Goal: Task Accomplishment & Management: Manage account settings

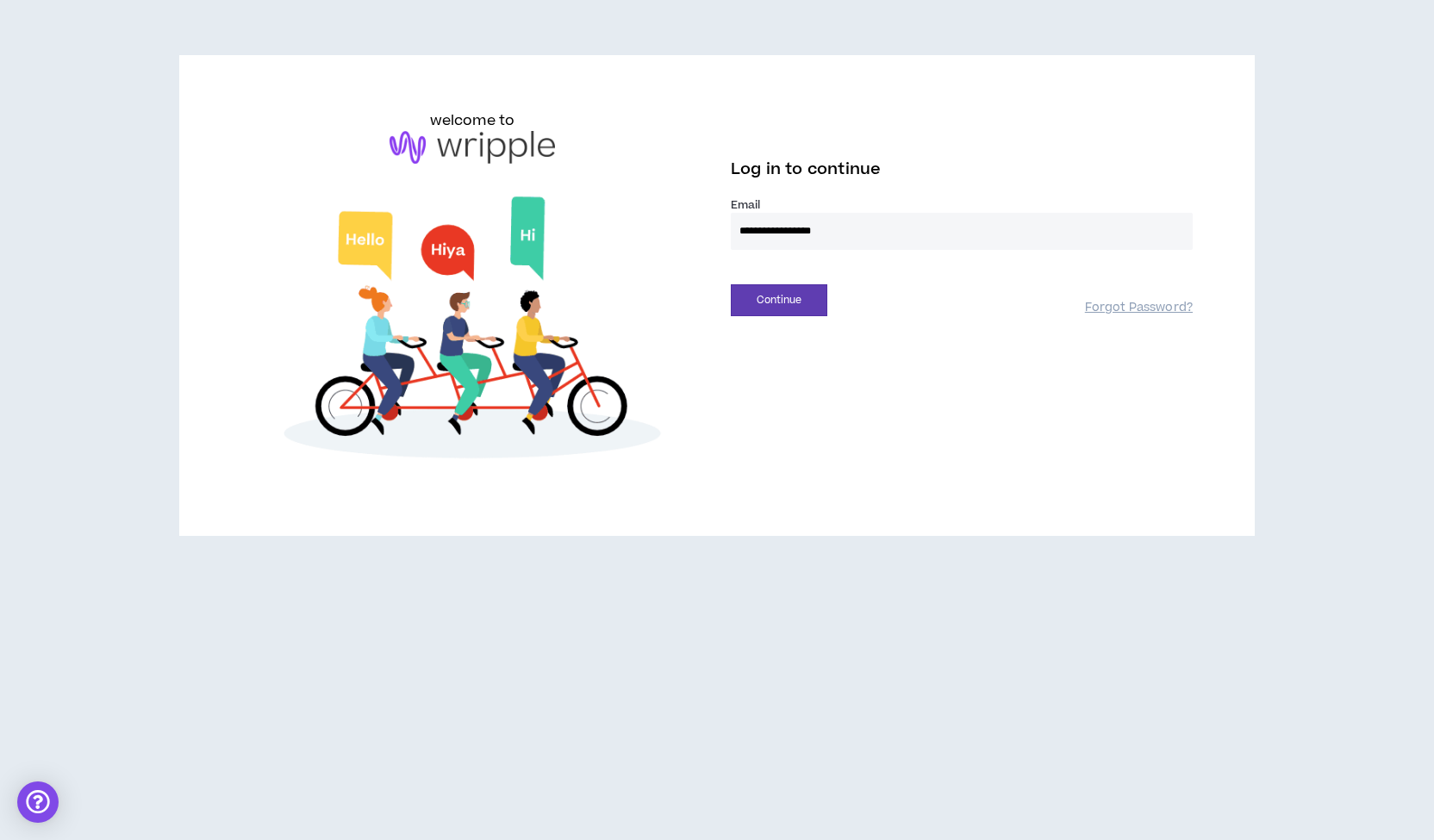
type input "**********"
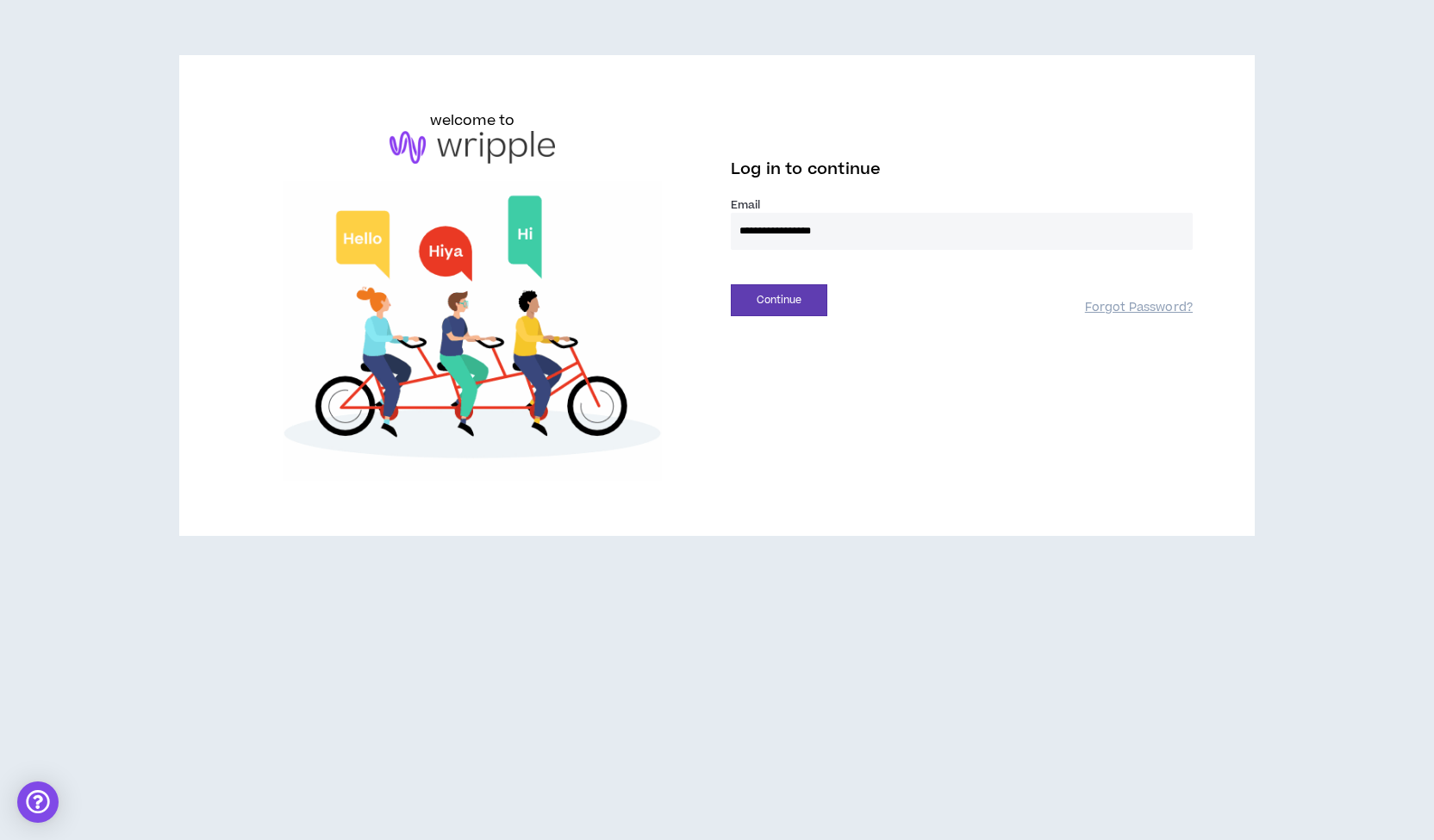
click at [730, 284] on button "Continue" at bounding box center [778, 300] width 97 height 32
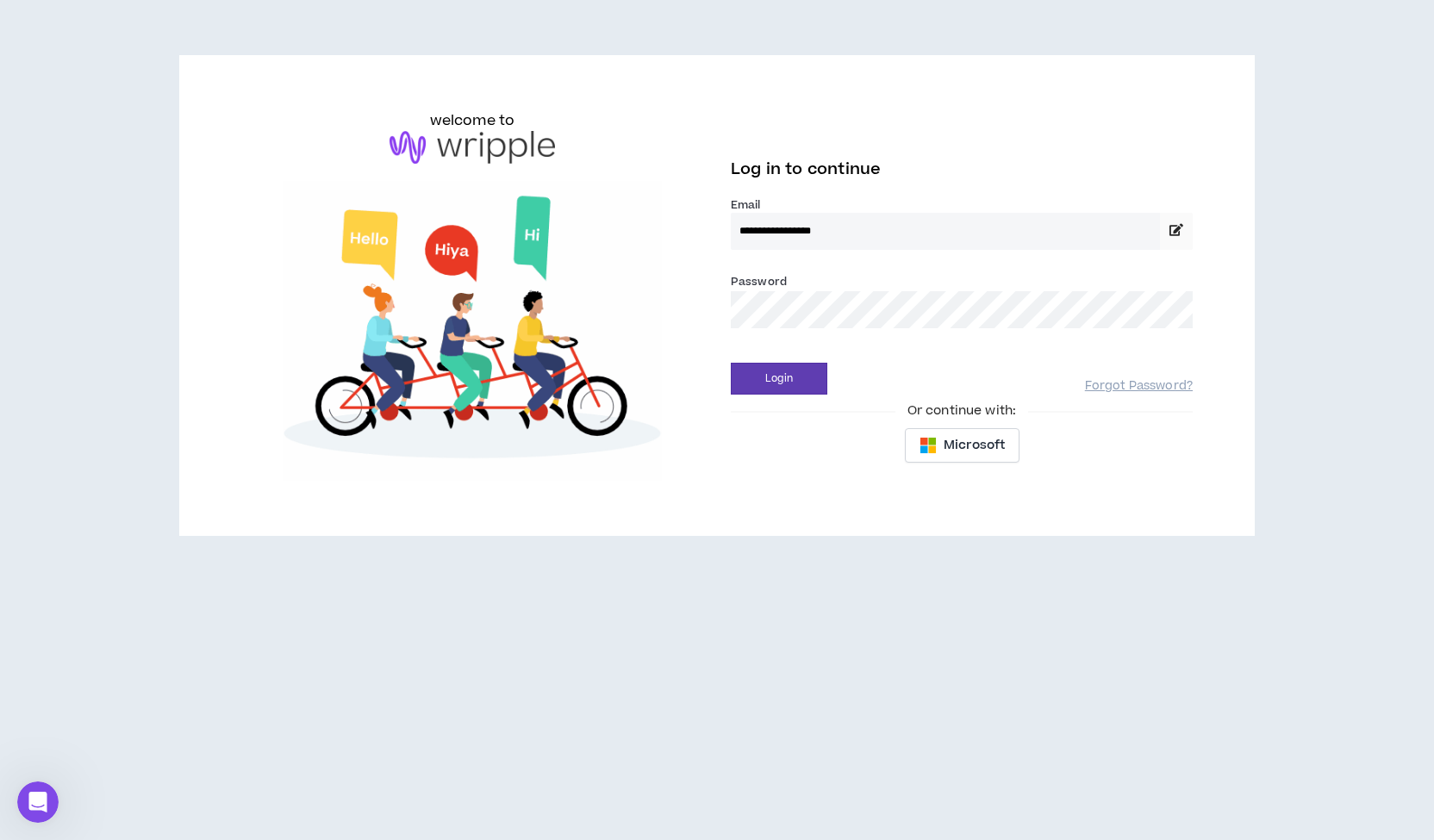
click at [730, 362] on button "Login" at bounding box center [778, 378] width 97 height 32
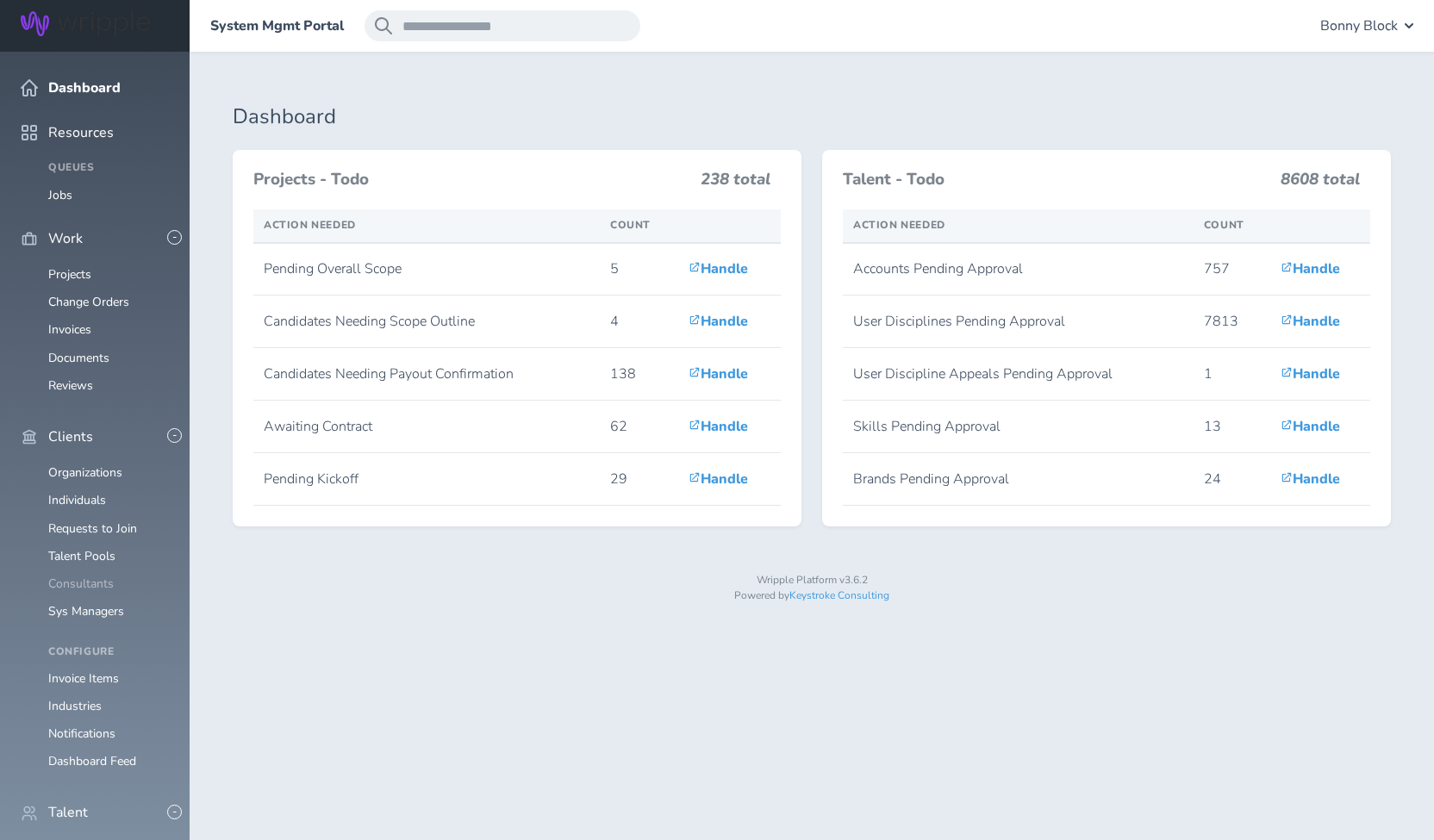
click at [87, 575] on link "Consultants" at bounding box center [81, 583] width 66 height 16
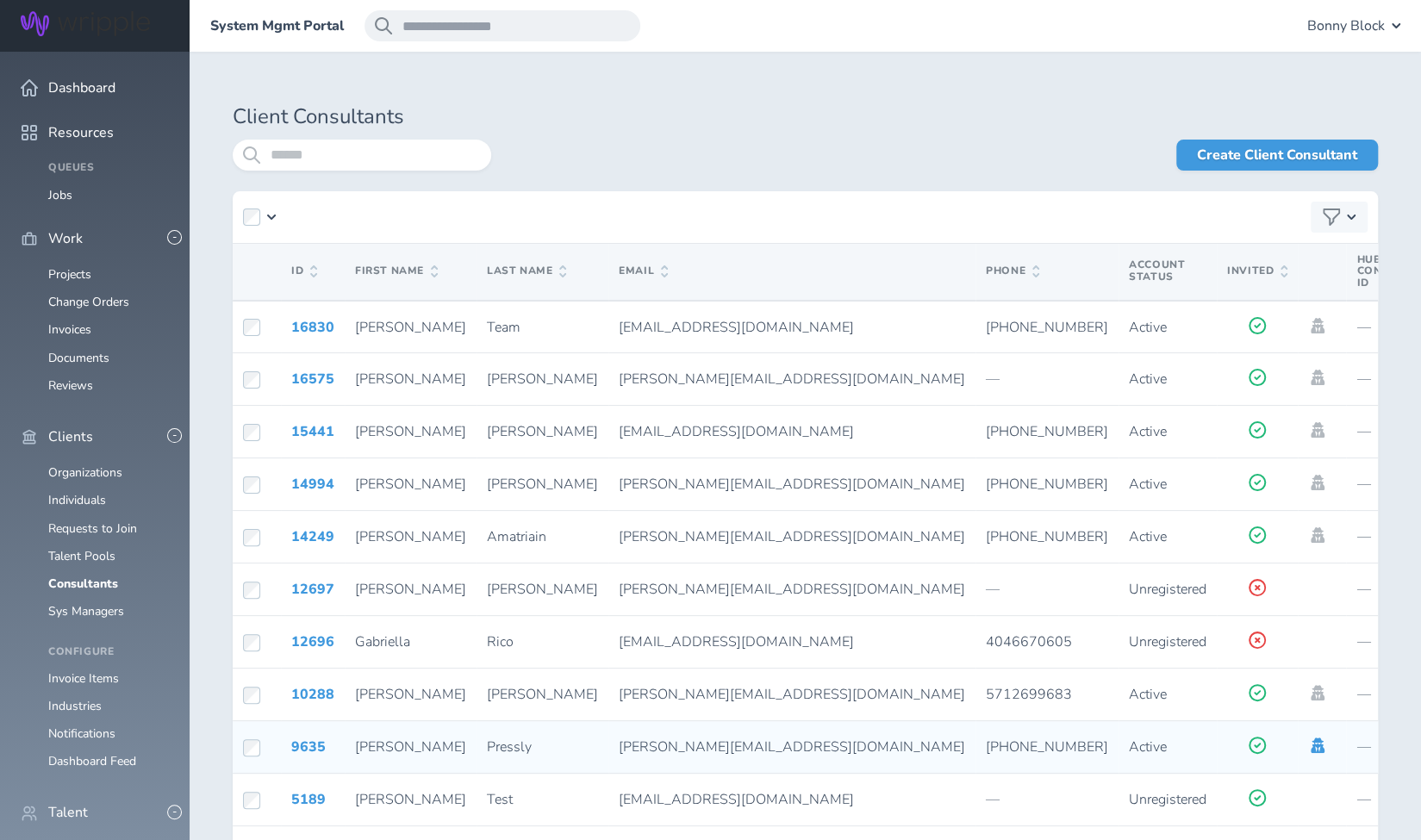
click at [1311, 752] on icon at bounding box center [1318, 744] width 14 height 15
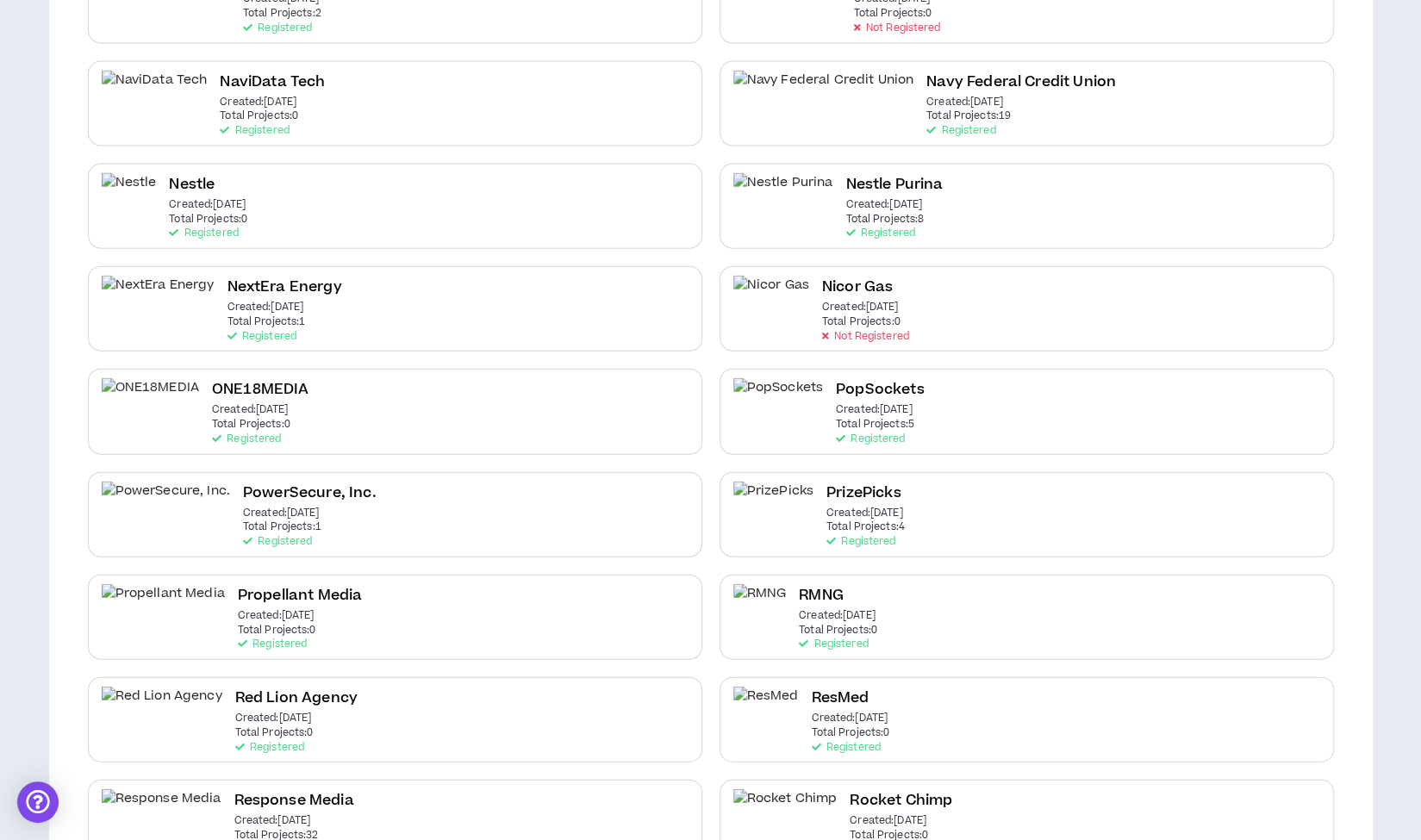
scroll to position [2421, 0]
click at [1075, 488] on div "PrizePicks Created: [DATE] Total Projects: 4 Registered" at bounding box center [1027, 513] width 614 height 85
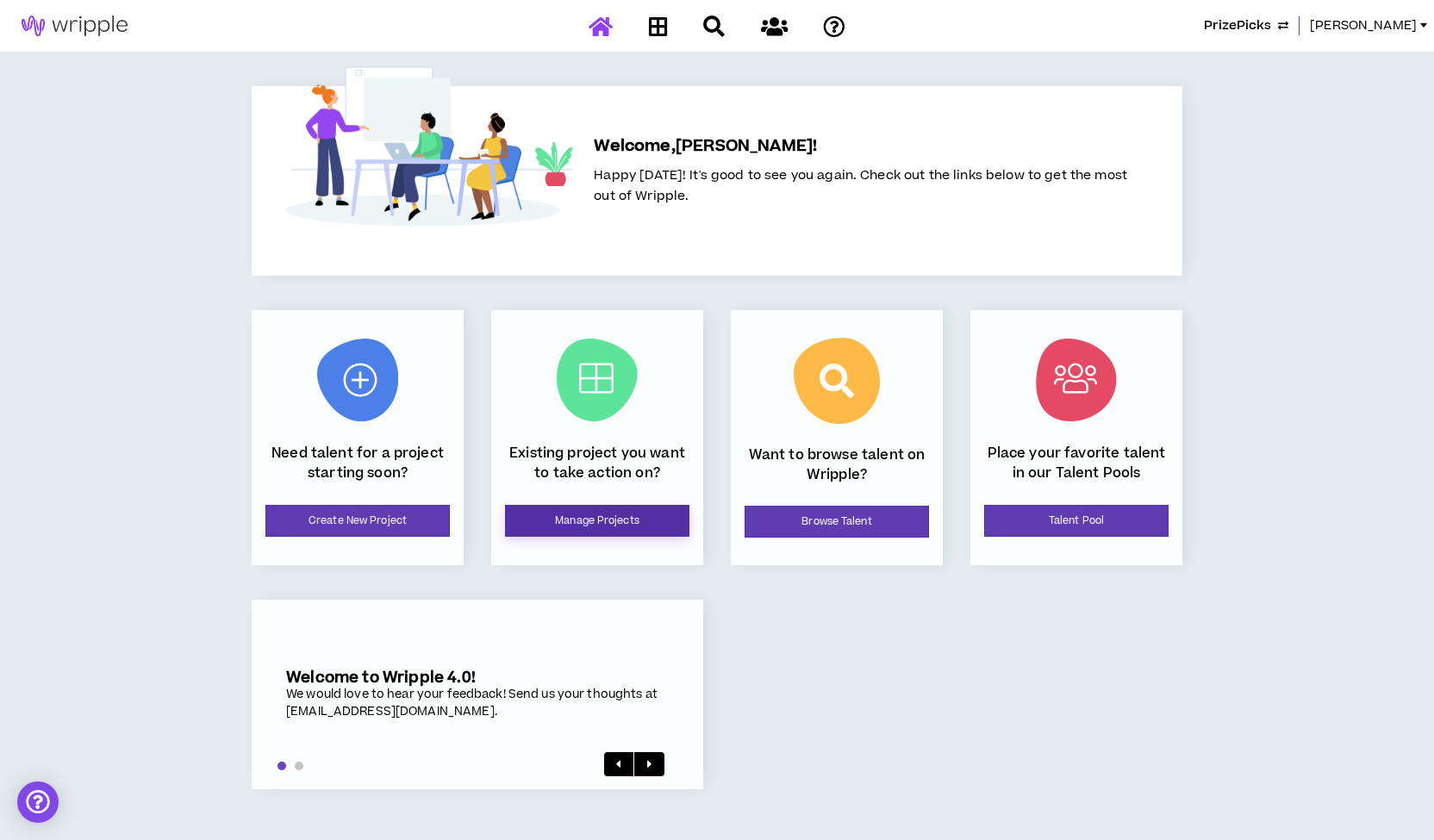
click at [586, 521] on link "Manage Projects" at bounding box center [597, 521] width 184 height 32
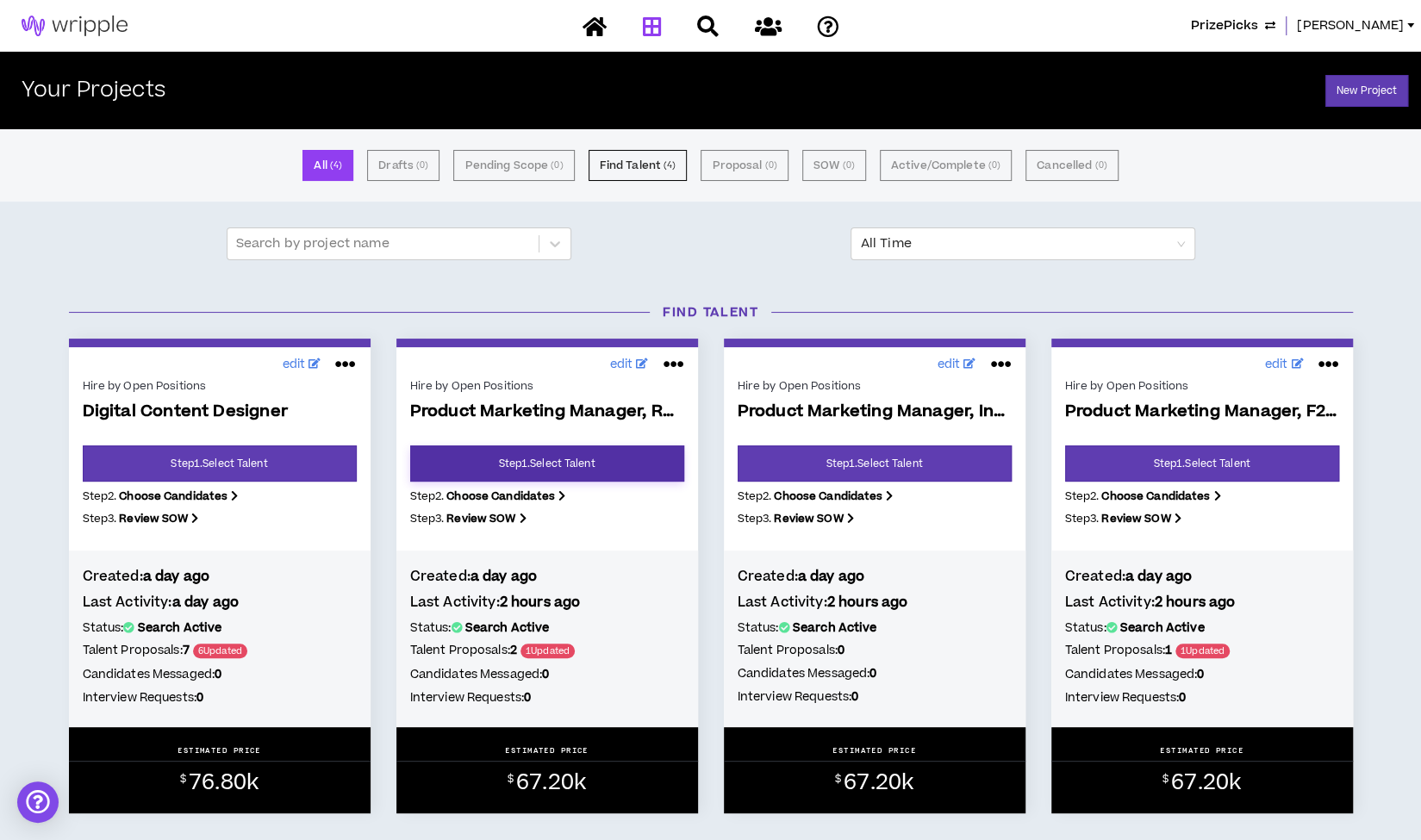
click at [605, 463] on link "Step 1 . Select Talent" at bounding box center [547, 463] width 274 height 36
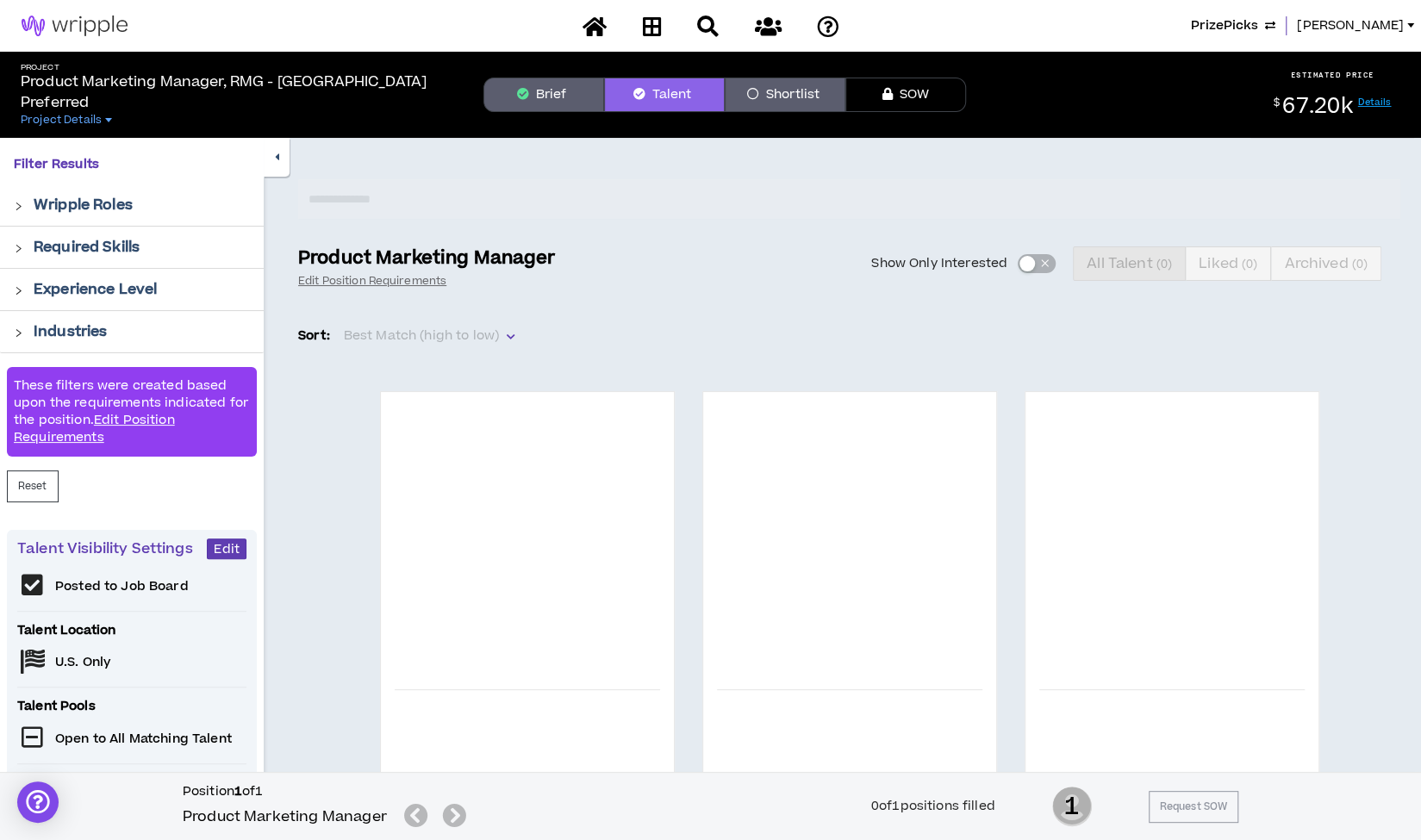
click at [555, 92] on button "Brief" at bounding box center [543, 94] width 121 height 35
click at [652, 25] on icon at bounding box center [651, 26] width 19 height 21
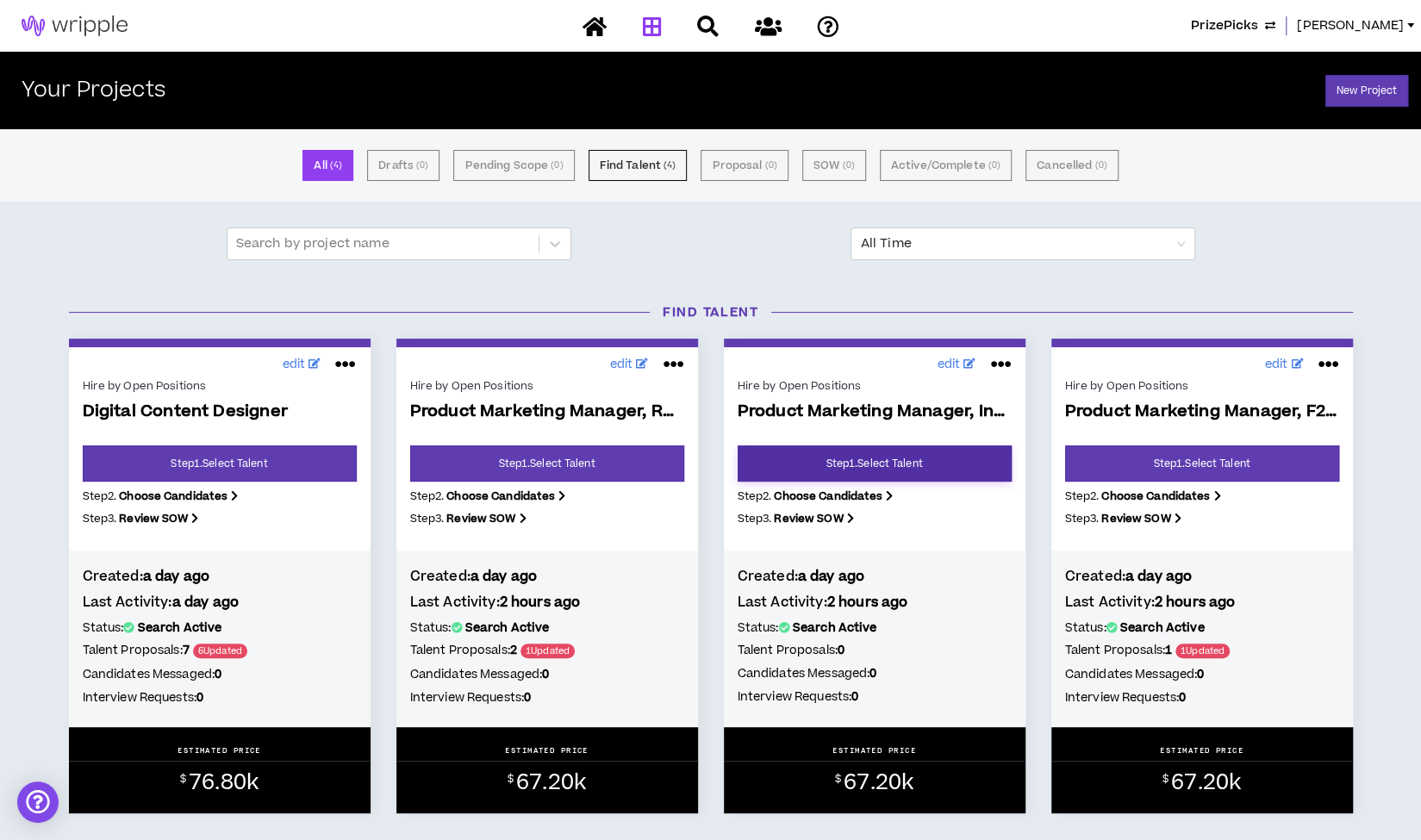
click at [807, 464] on link "Step 1 . Select Talent" at bounding box center [874, 463] width 274 height 36
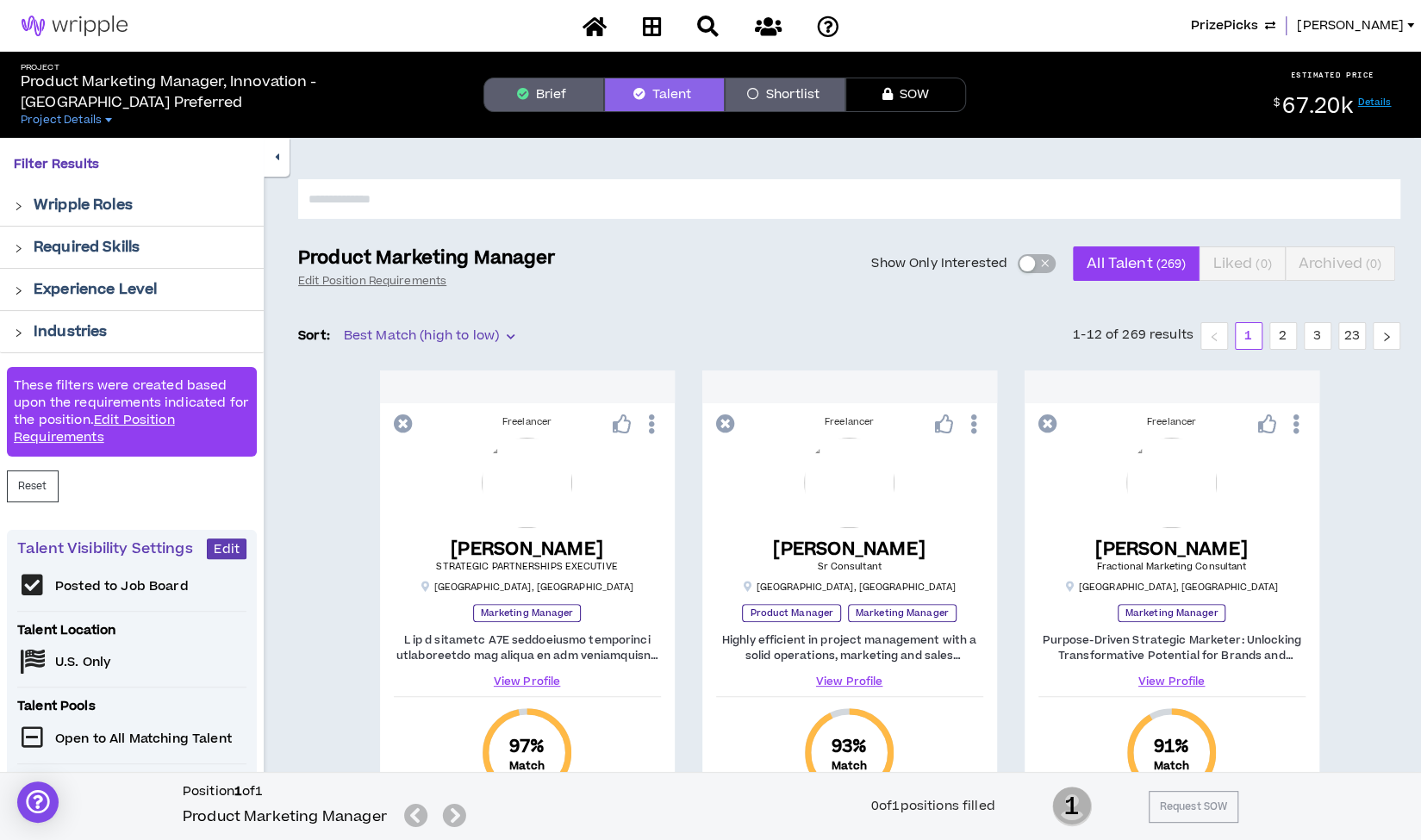
click at [554, 92] on button "Brief" at bounding box center [543, 94] width 121 height 35
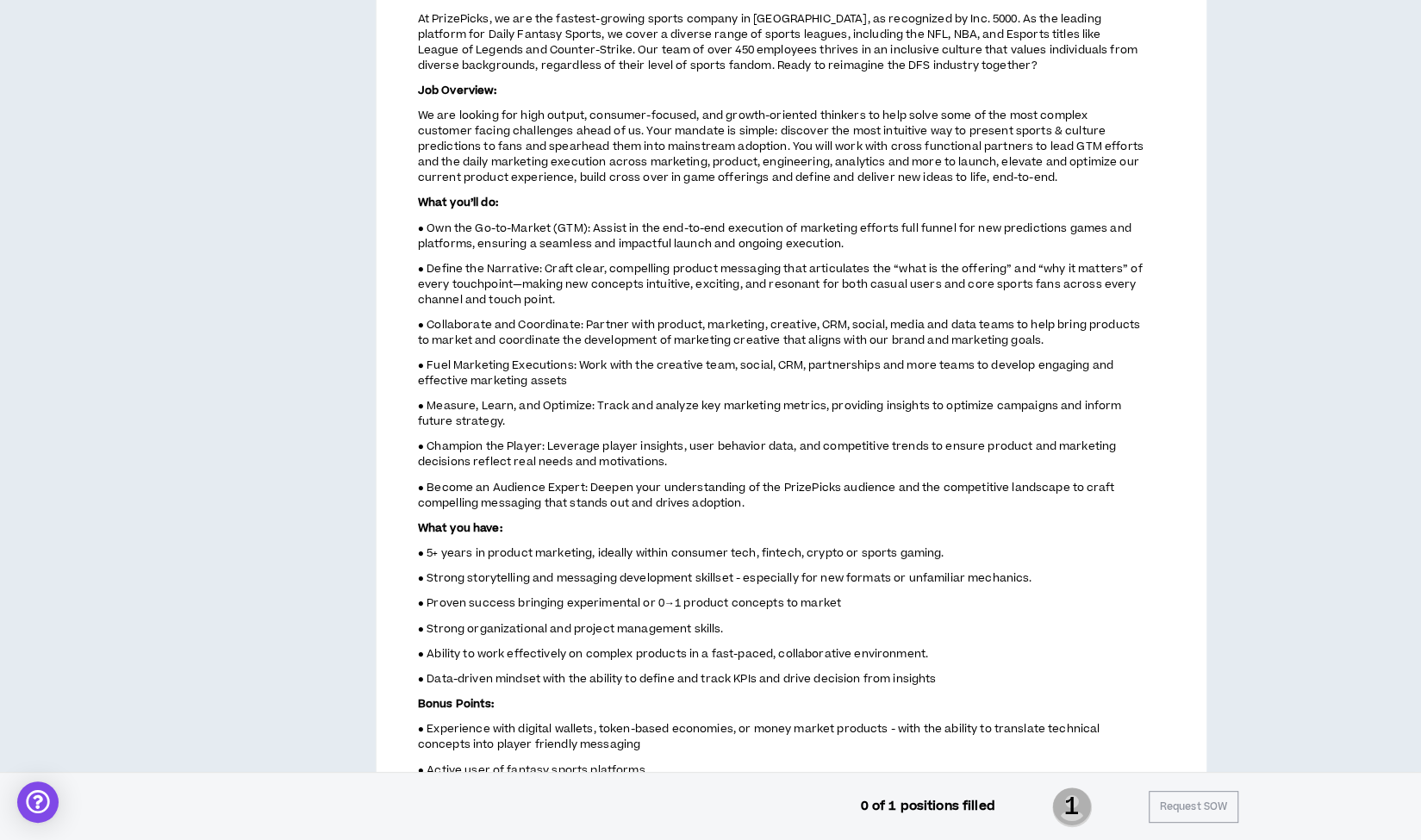
scroll to position [476, 0]
click at [733, 452] on p "● Champion the Player: Leverage player insights, user behavior data, and compet…" at bounding box center [780, 454] width 726 height 34
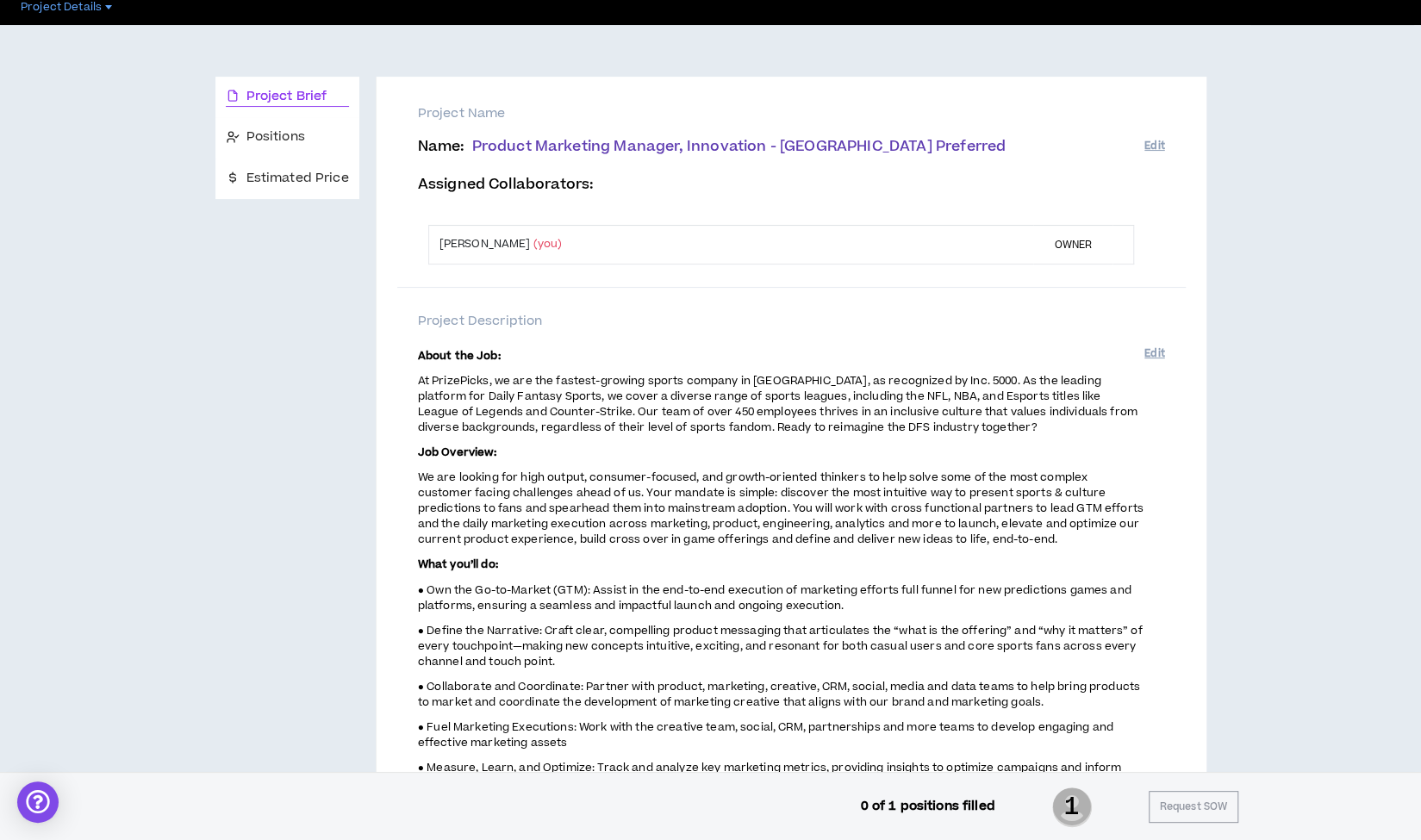
scroll to position [0, 0]
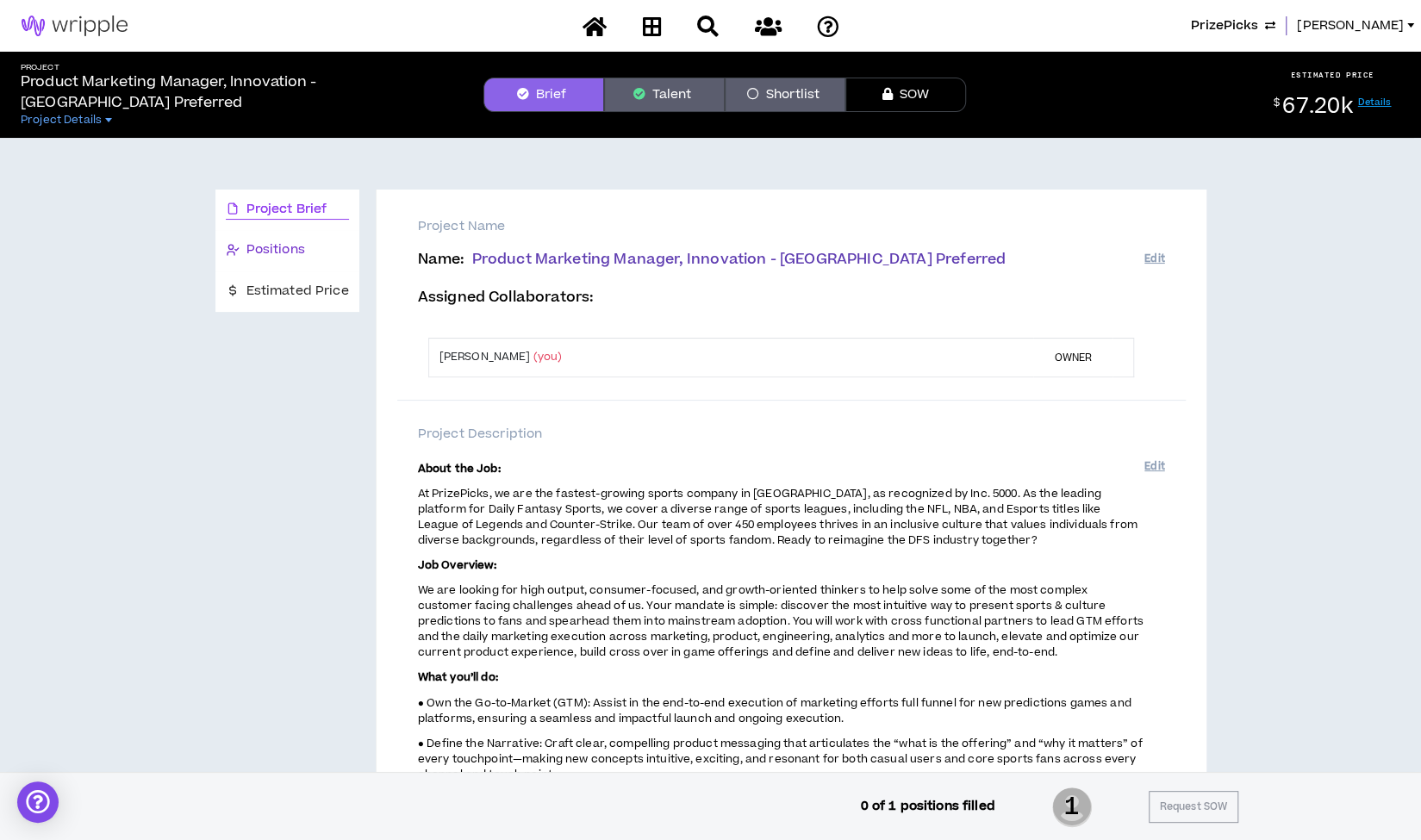
click at [286, 249] on span "Positions" at bounding box center [276, 249] width 59 height 19
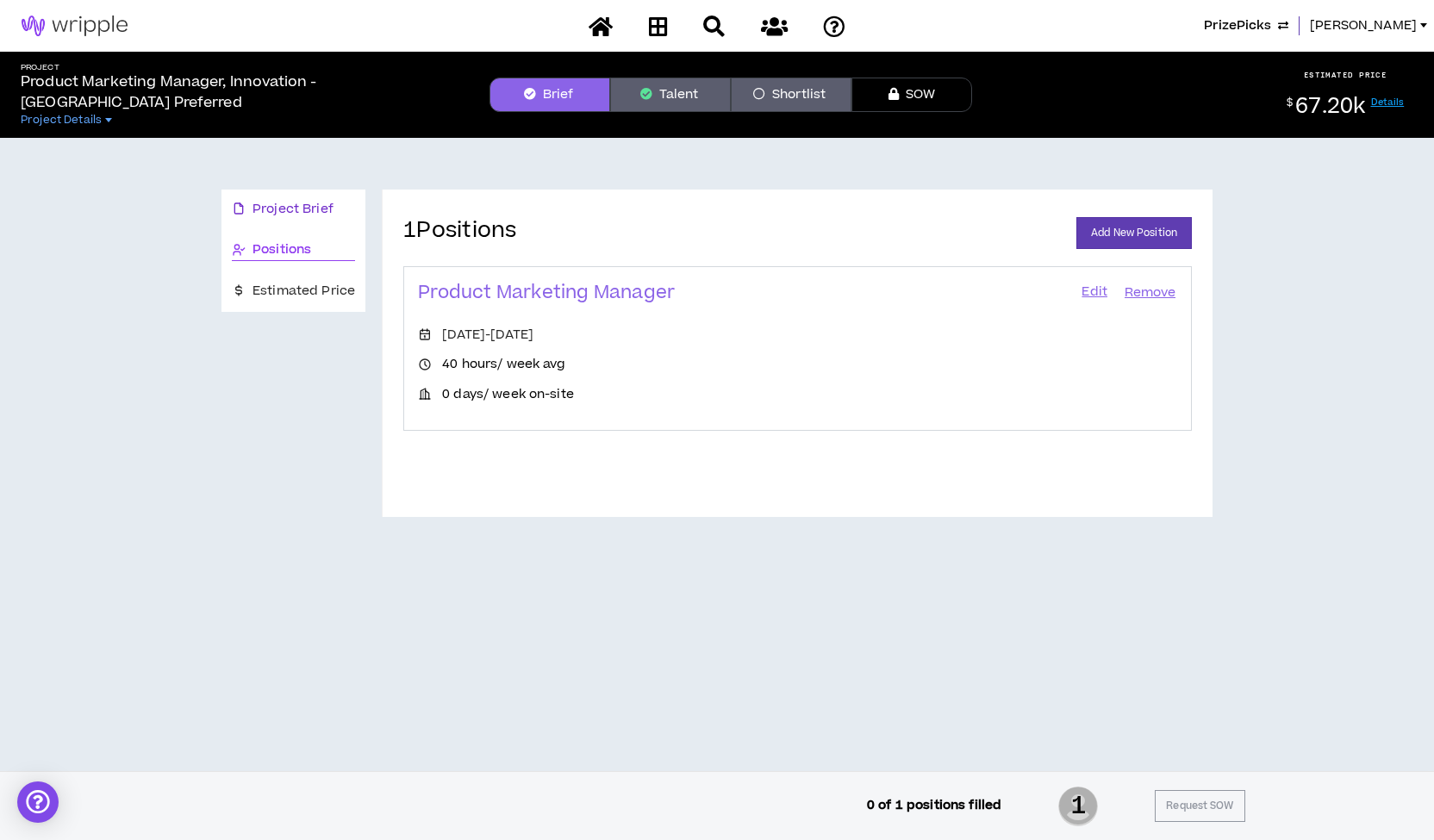
click at [303, 210] on span "Project Brief" at bounding box center [292, 209] width 81 height 19
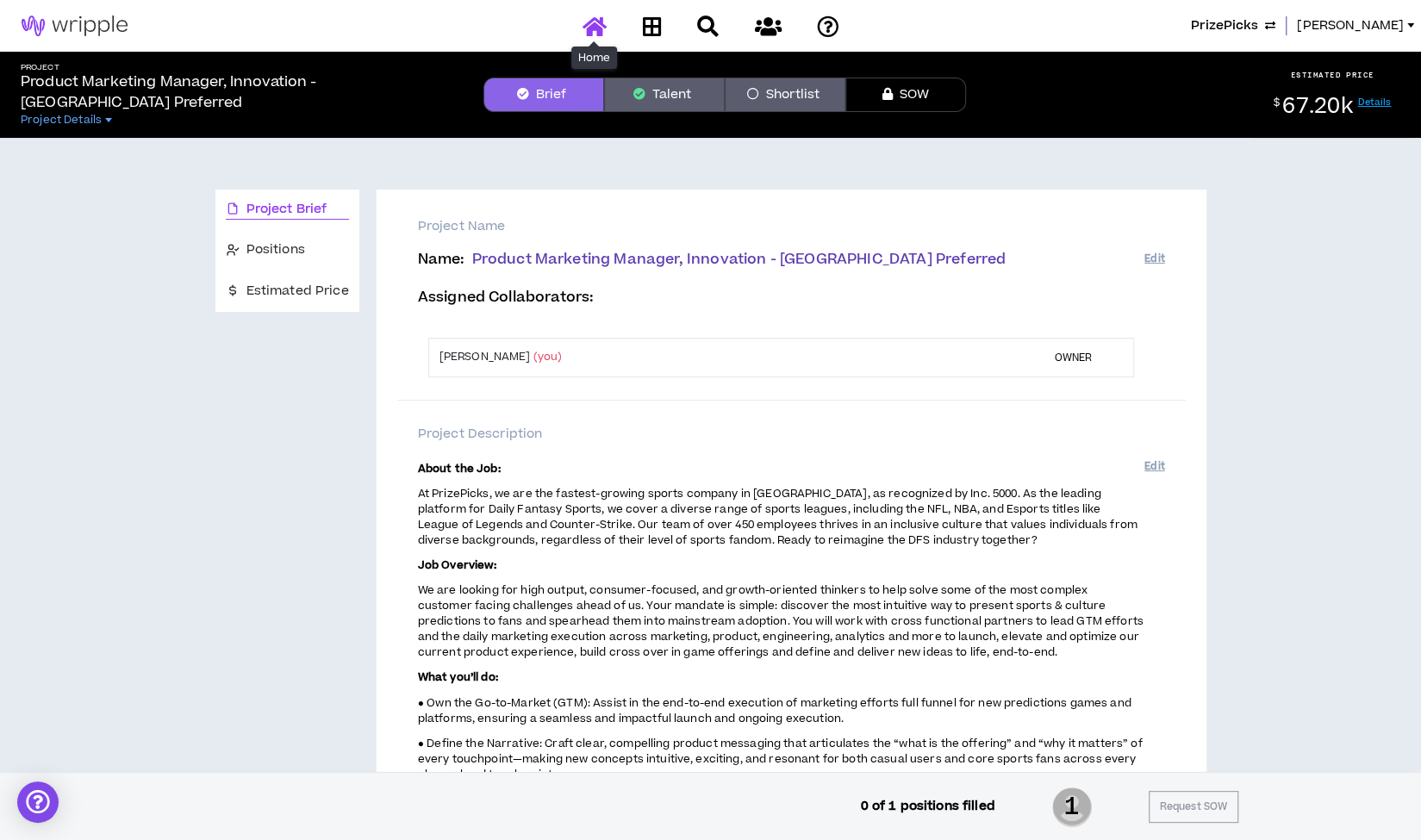
click at [597, 27] on icon at bounding box center [594, 26] width 24 height 21
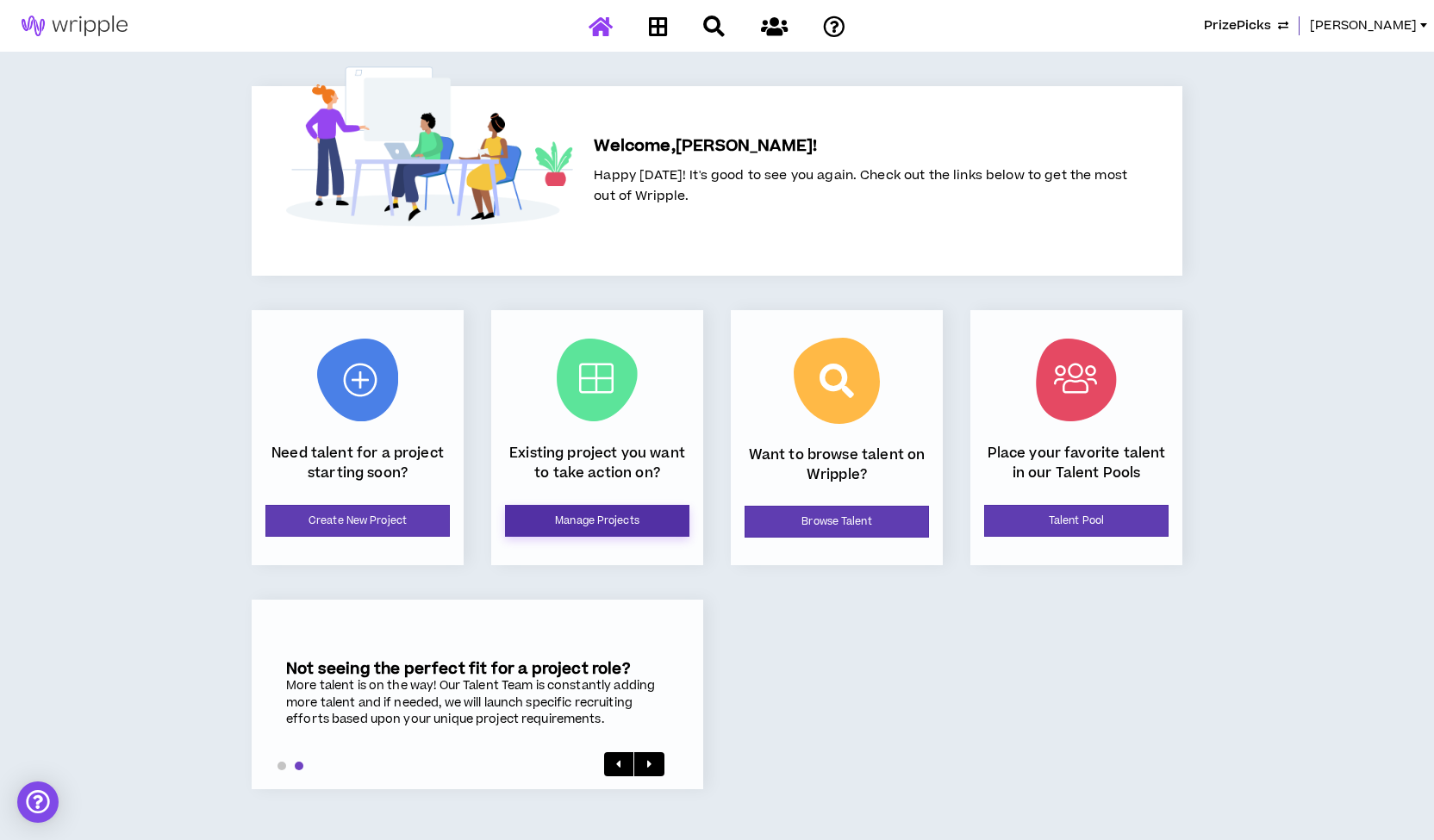
click at [618, 523] on link "Manage Projects" at bounding box center [597, 521] width 184 height 32
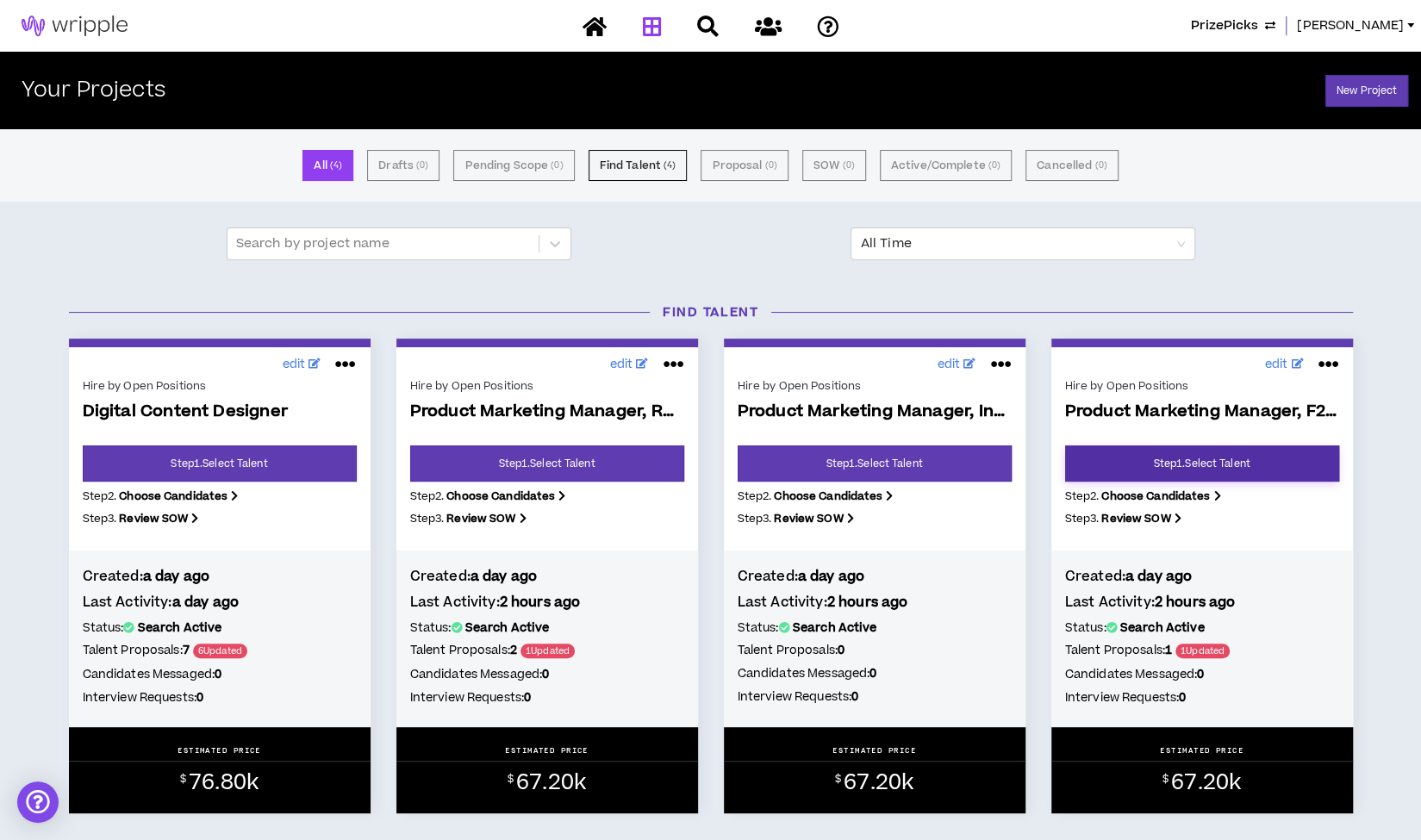
click at [1126, 466] on link "Step 1 . Select Talent" at bounding box center [1201, 463] width 274 height 36
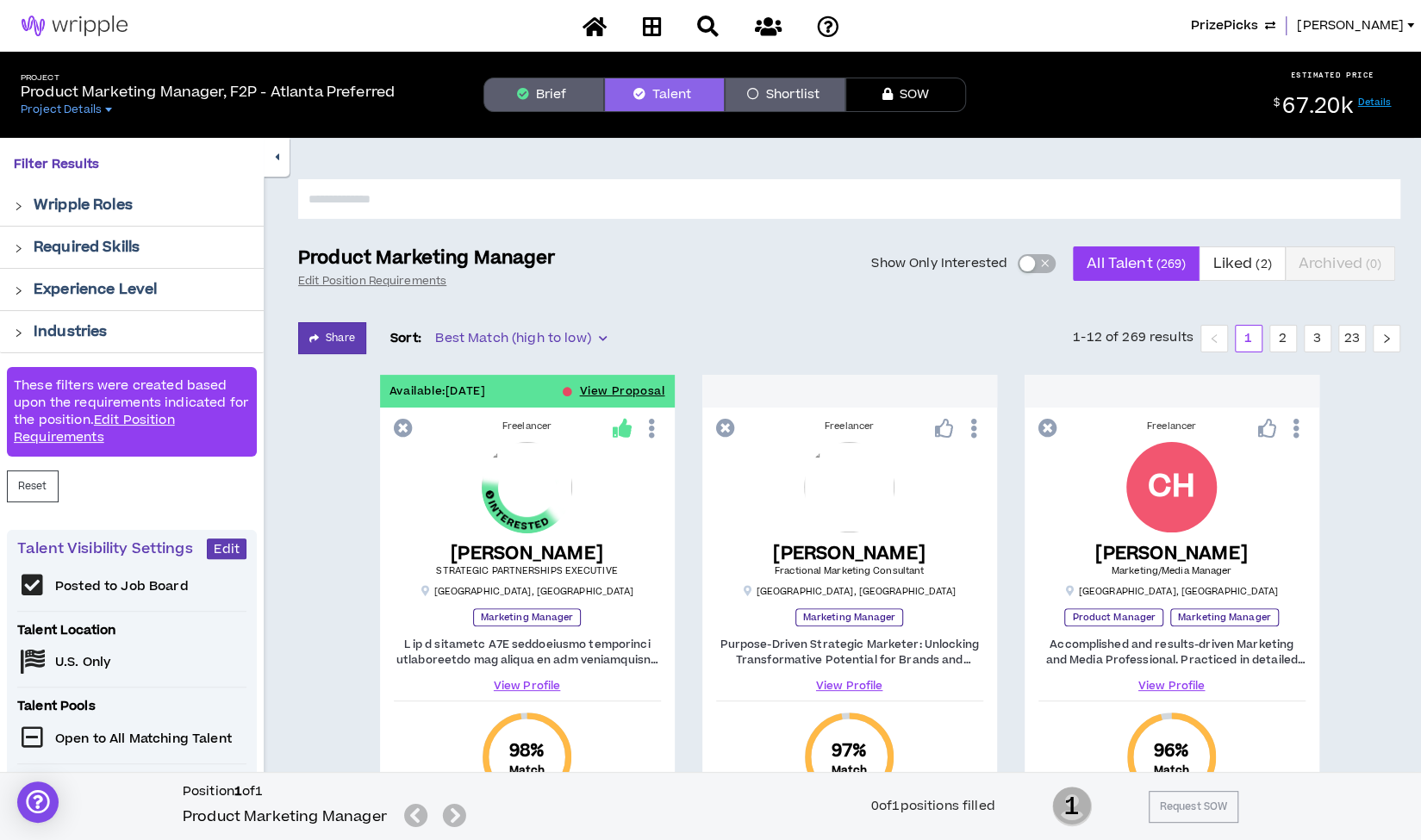
click at [548, 91] on button "Brief" at bounding box center [543, 94] width 121 height 35
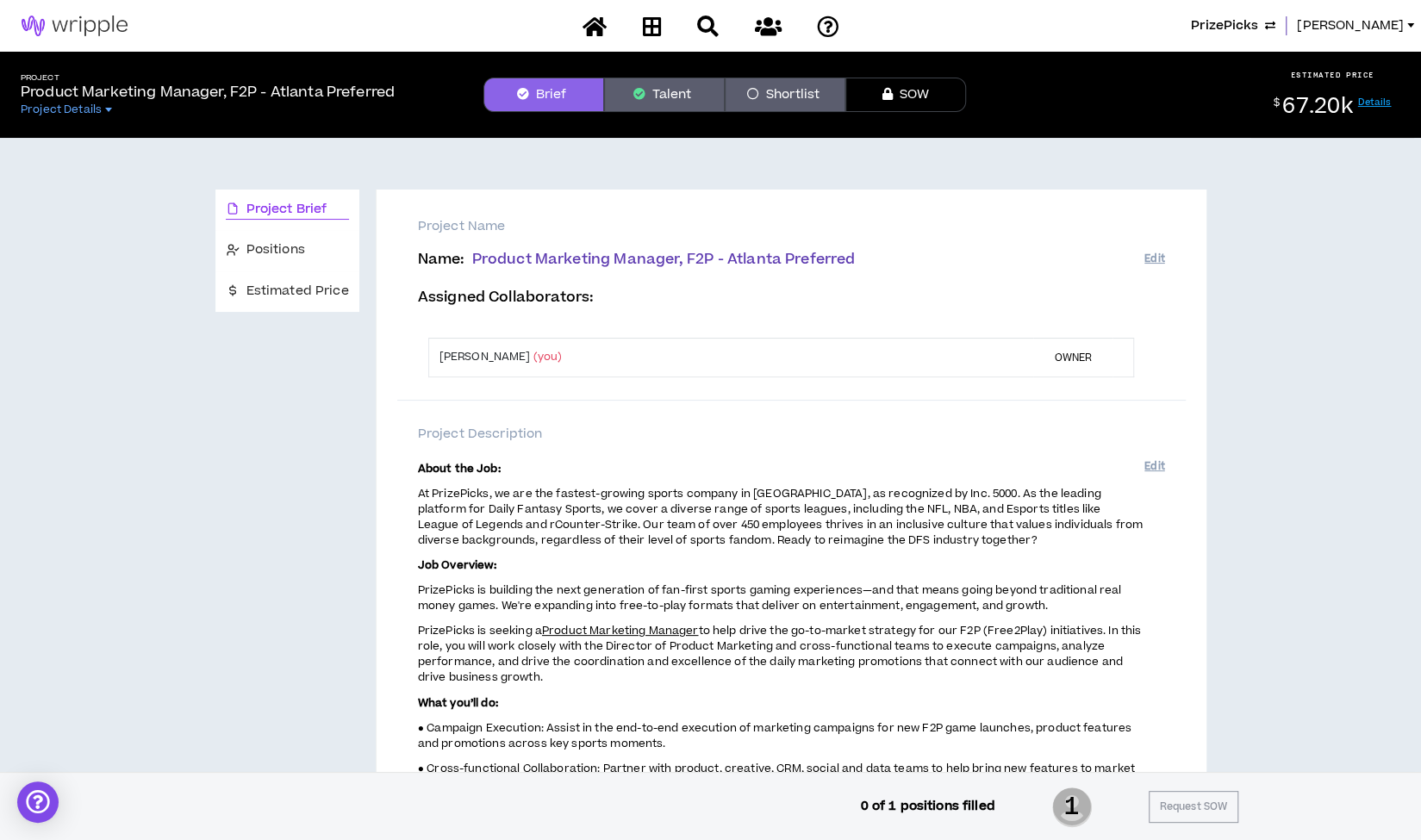
click at [656, 89] on button "Talent" at bounding box center [664, 94] width 121 height 35
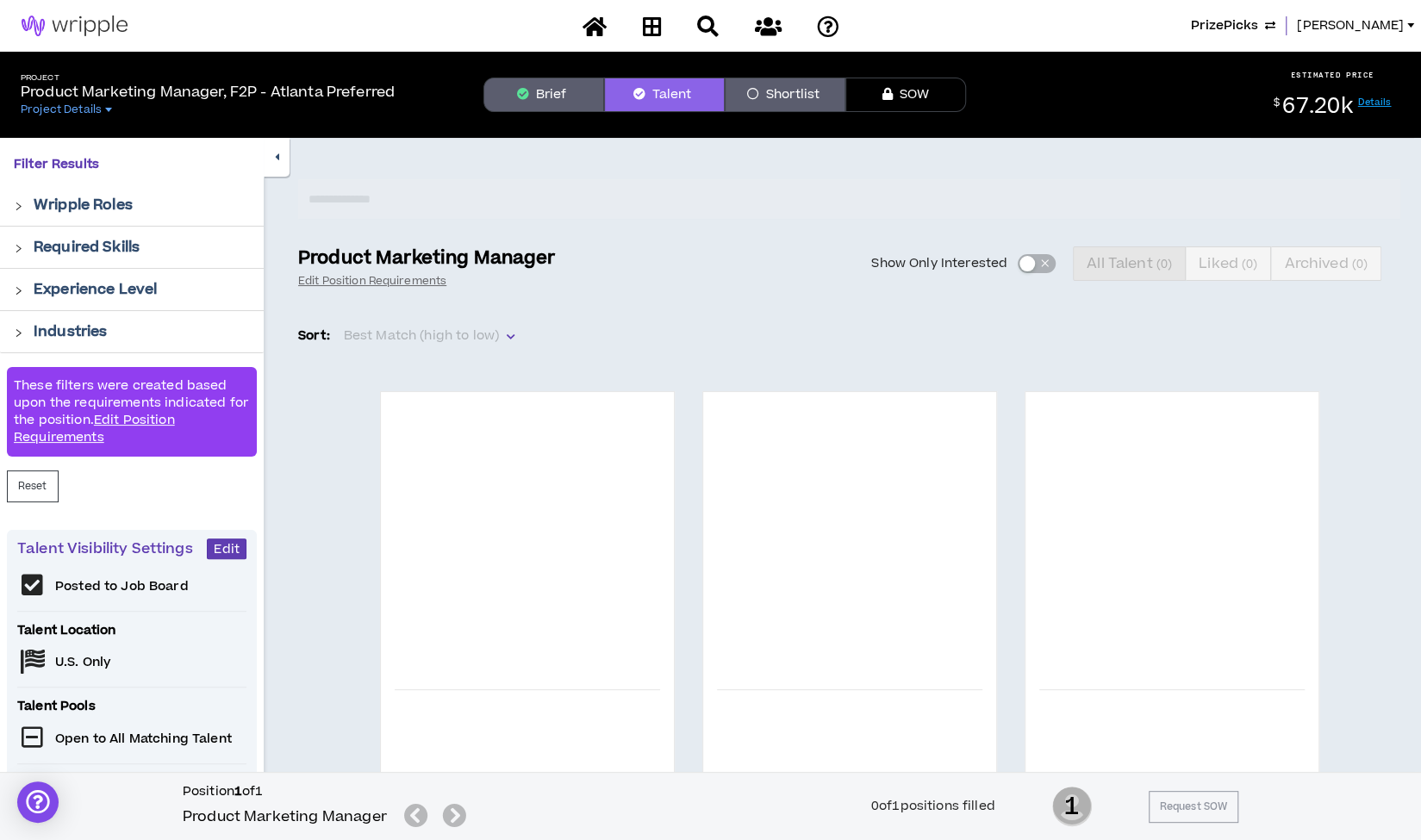
click at [278, 159] on icon "button" at bounding box center [277, 157] width 4 height 12
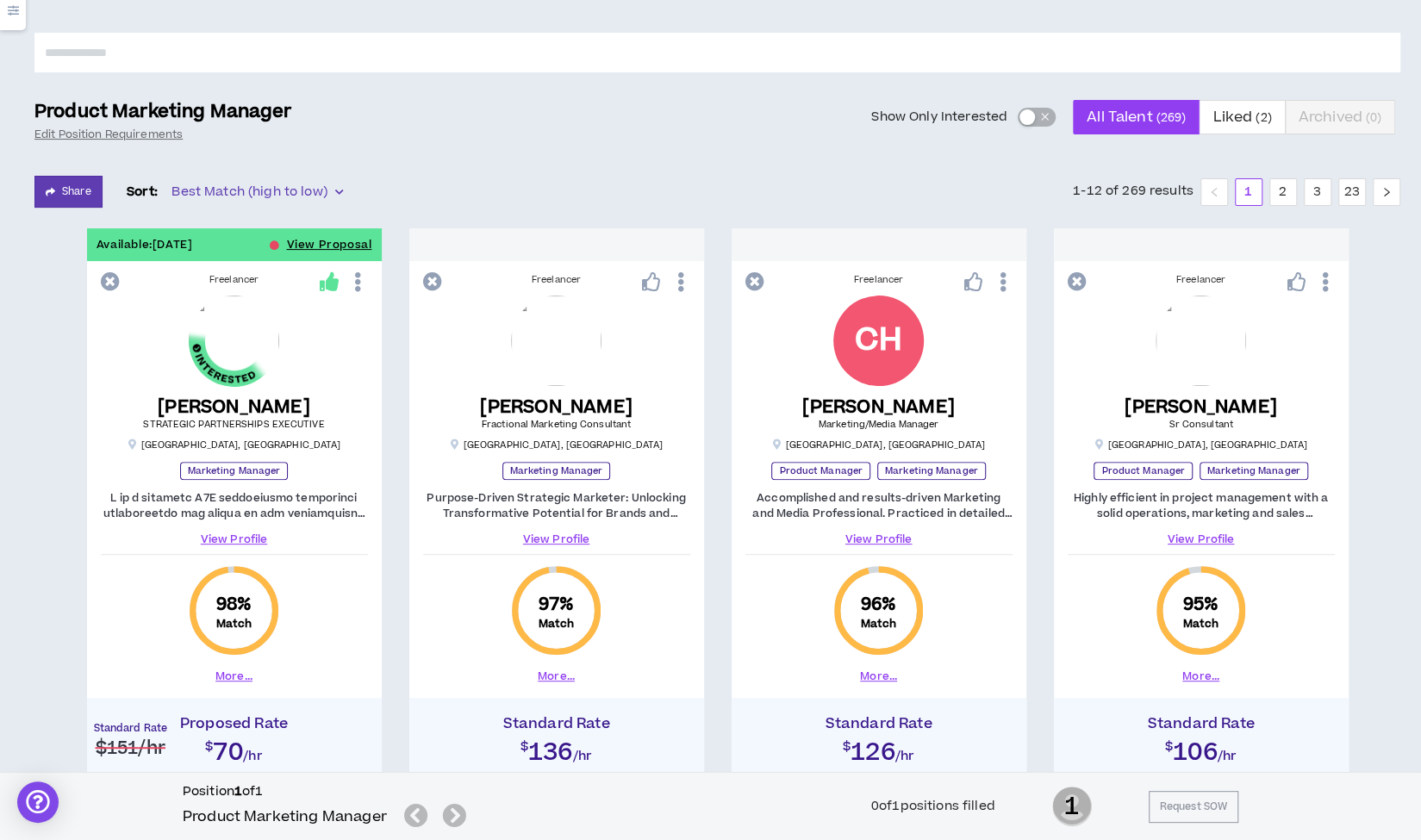
scroll to position [139, 0]
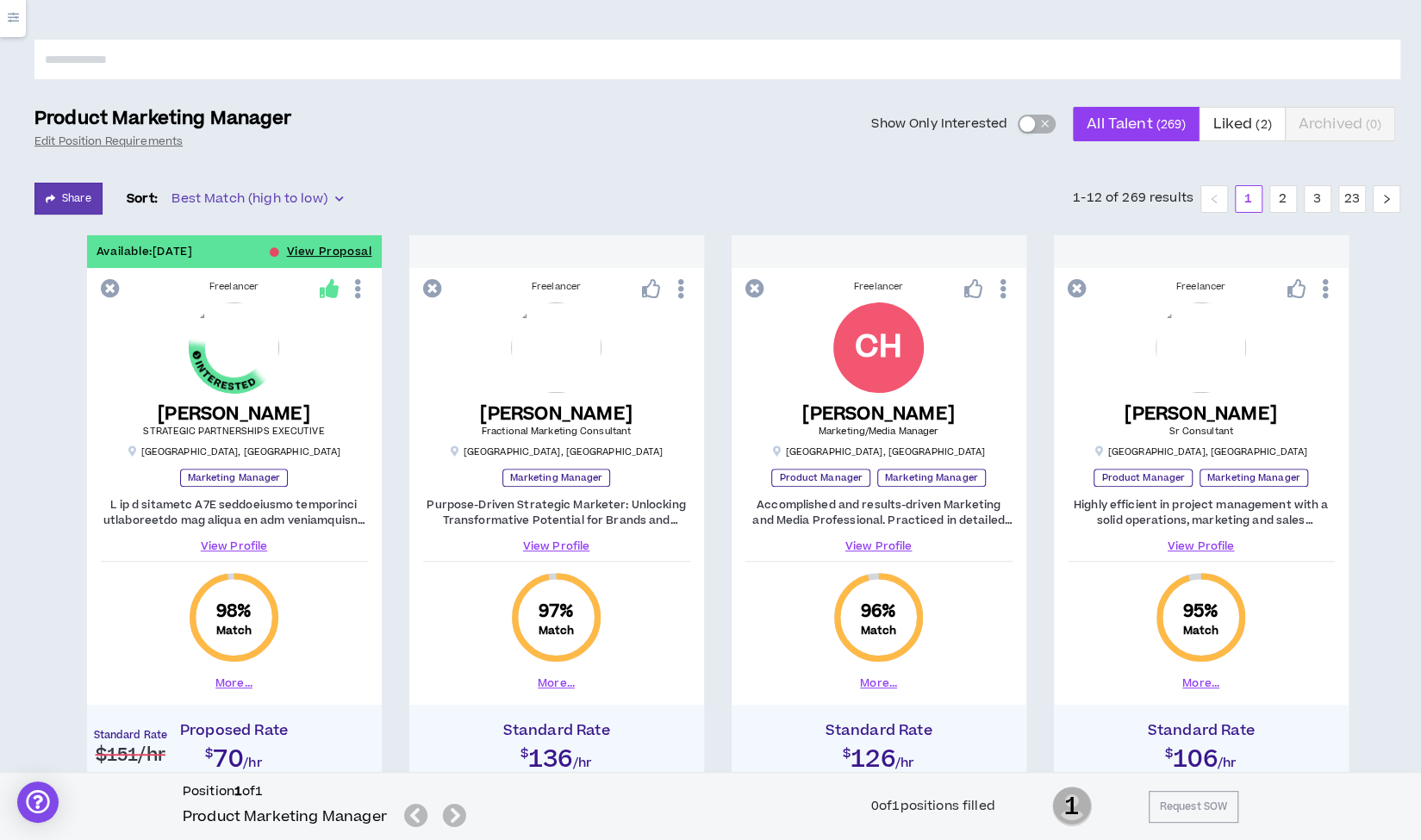
click at [500, 313] on div "[PERSON_NAME] Fractional Marketing Consultant [GEOGRAPHIC_DATA] , [GEOGRAPHIC_D…" at bounding box center [556, 380] width 267 height 156
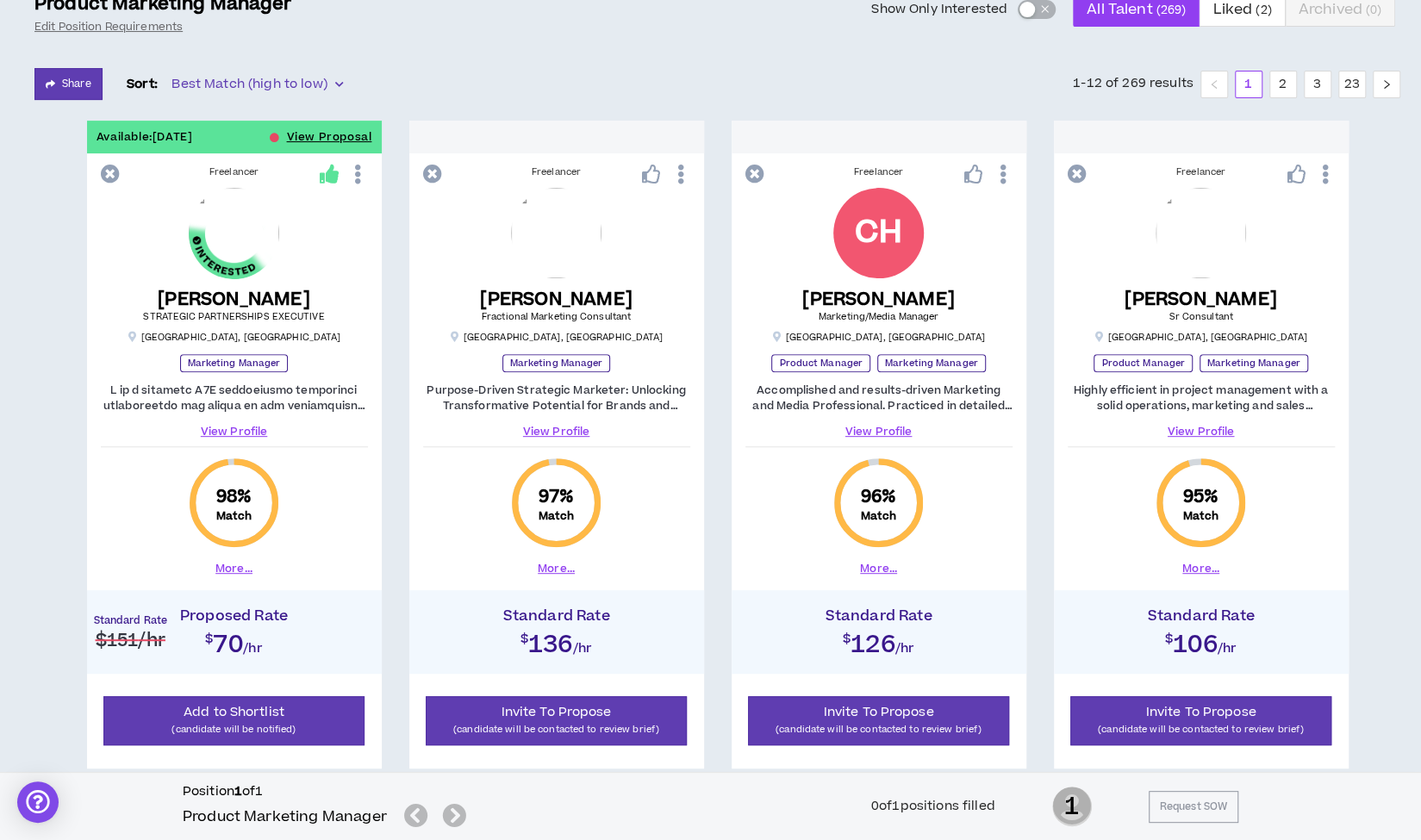
scroll to position [253, 0]
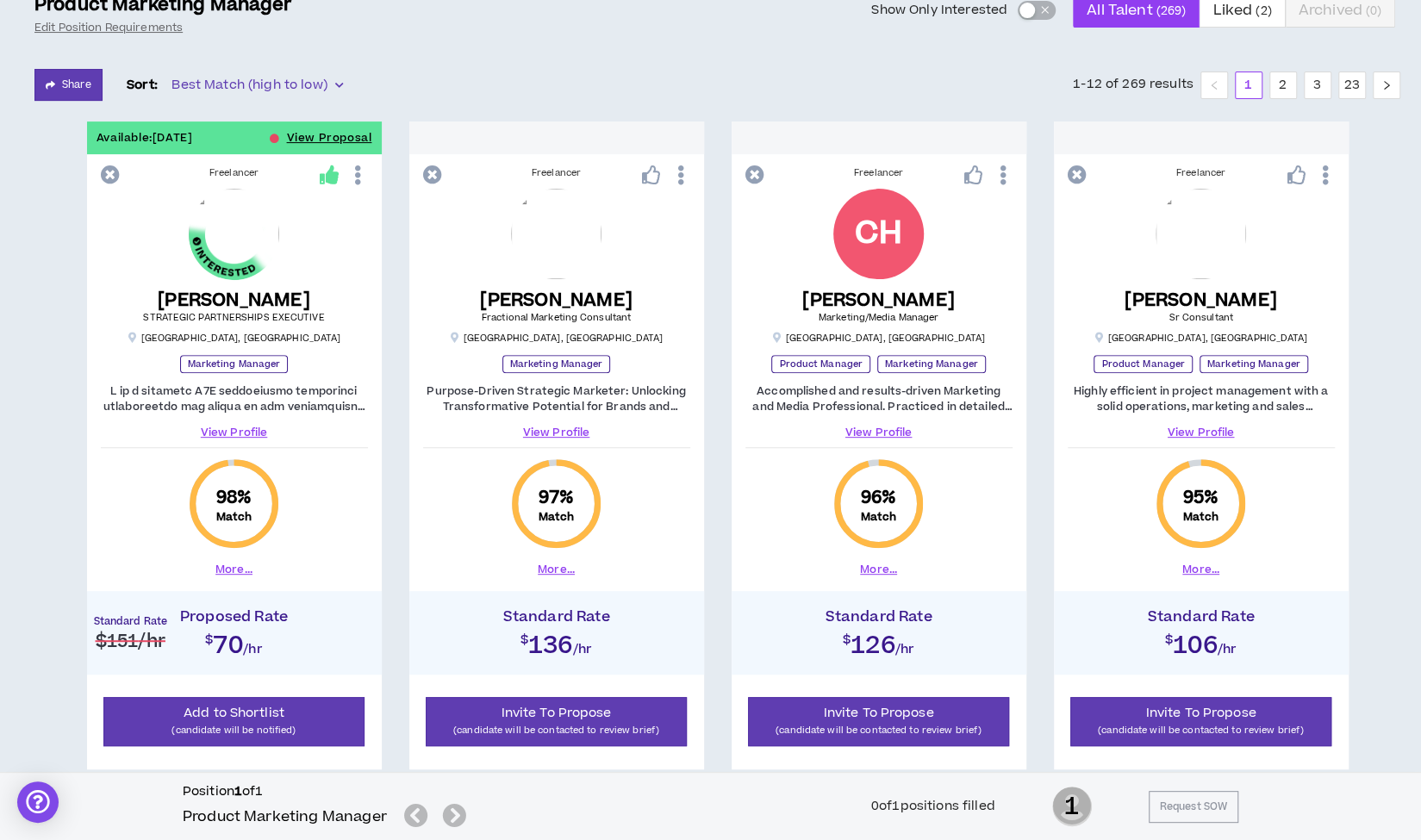
click at [500, 313] on span "Fractional Marketing Consultant" at bounding box center [556, 317] width 149 height 13
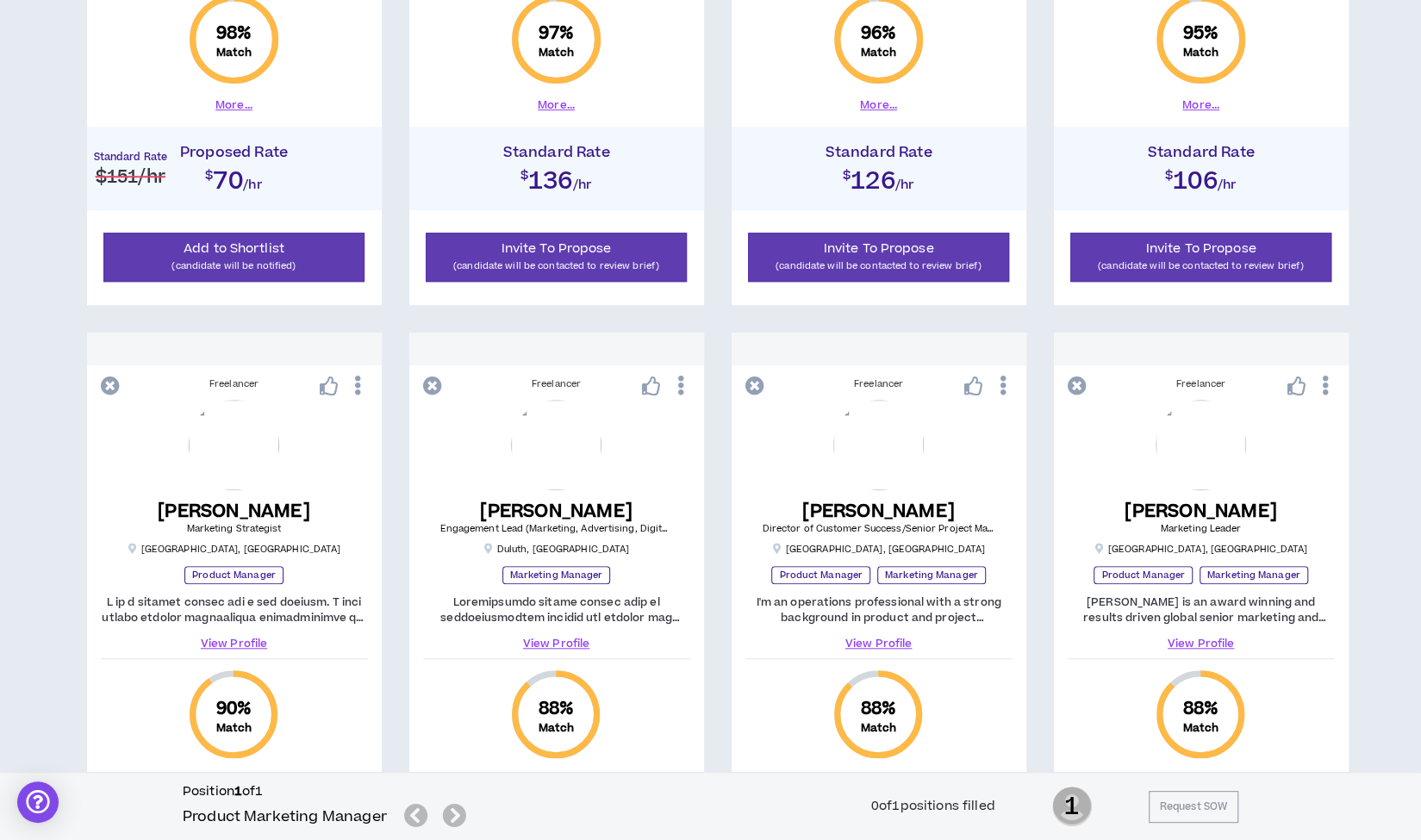
scroll to position [757, 0]
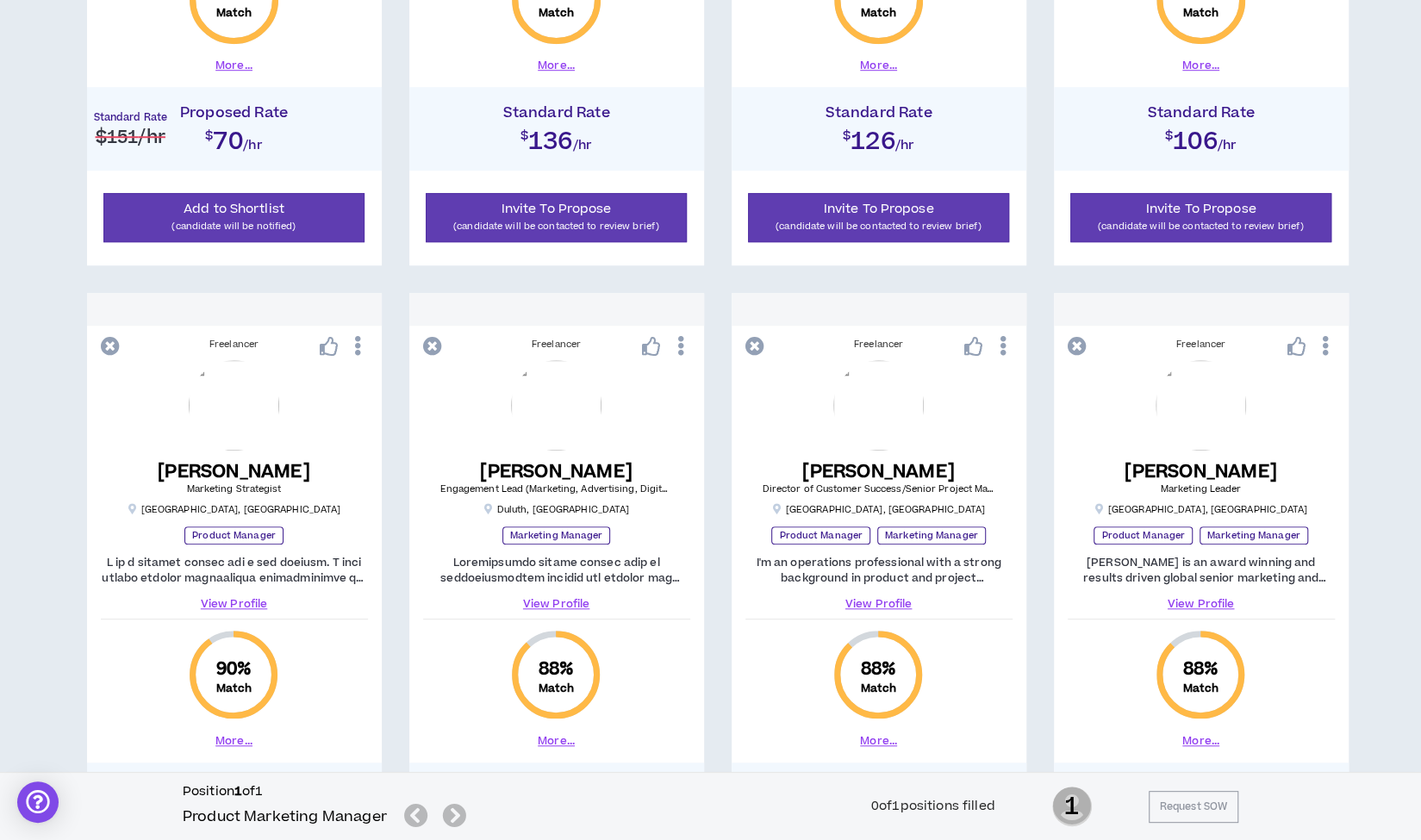
click at [500, 313] on div at bounding box center [557, 309] width 294 height 33
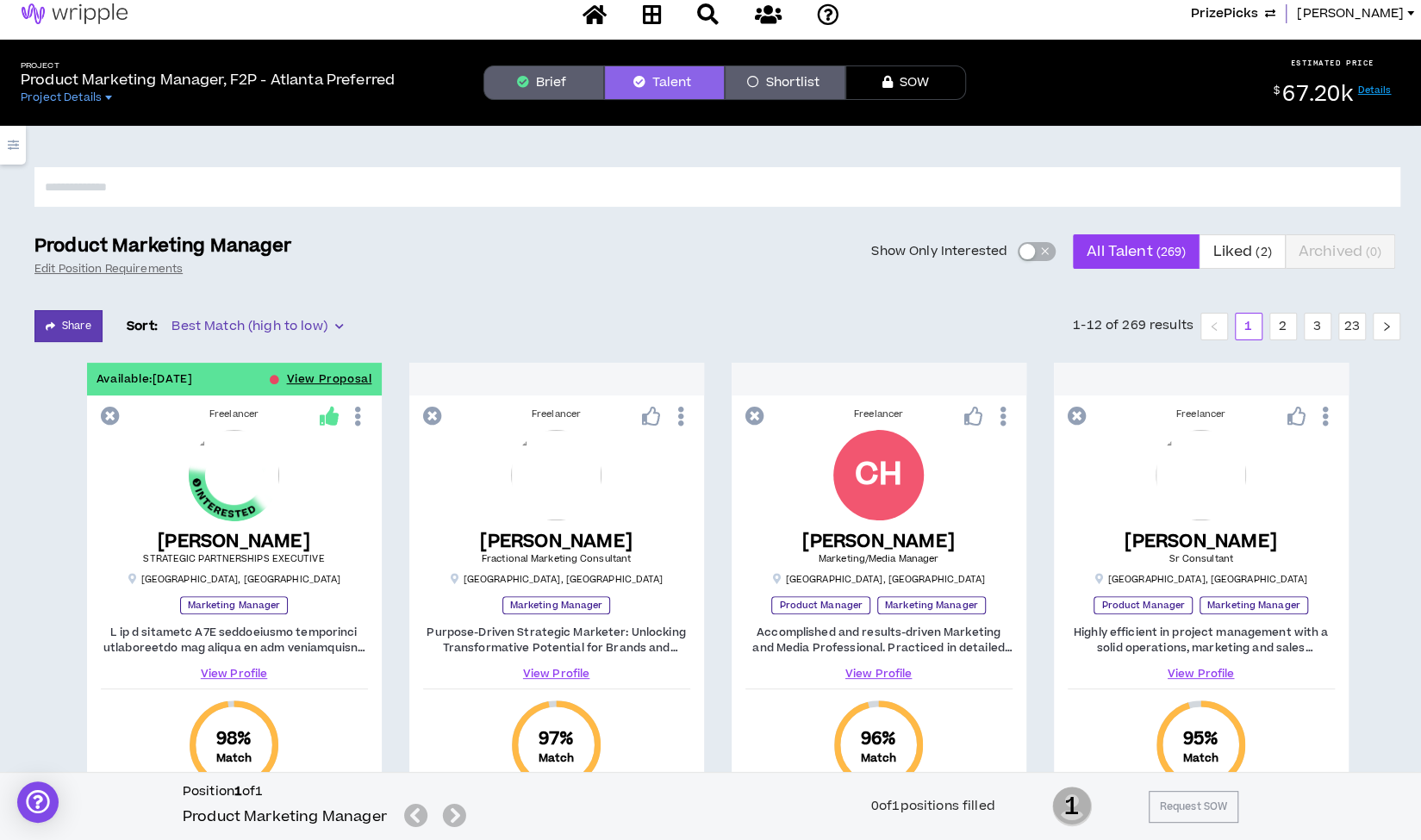
scroll to position [0, 0]
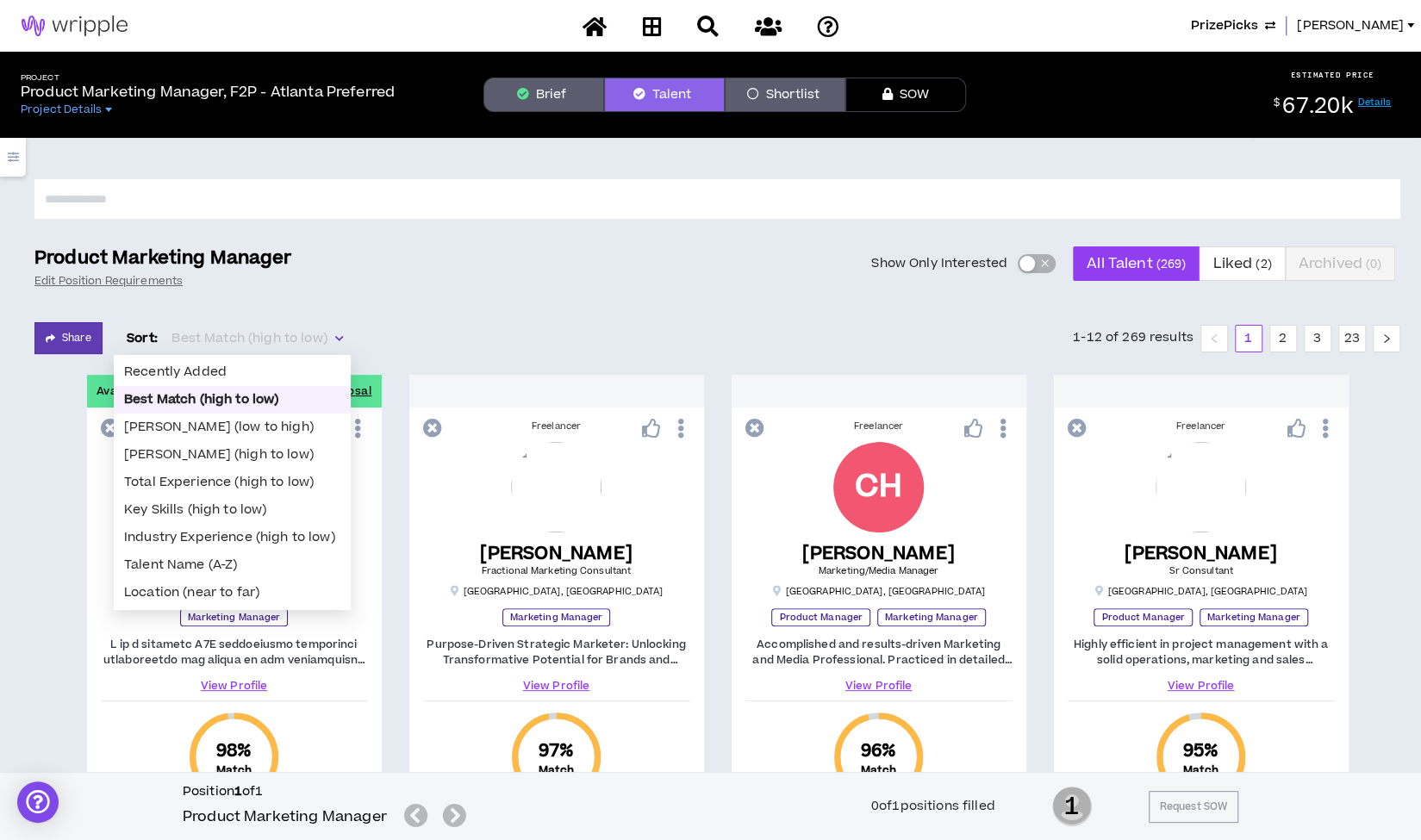
click at [215, 339] on span "Best Match (high to low)" at bounding box center [256, 338] width 170 height 26
click at [195, 591] on div "Location (near to far)" at bounding box center [232, 592] width 216 height 19
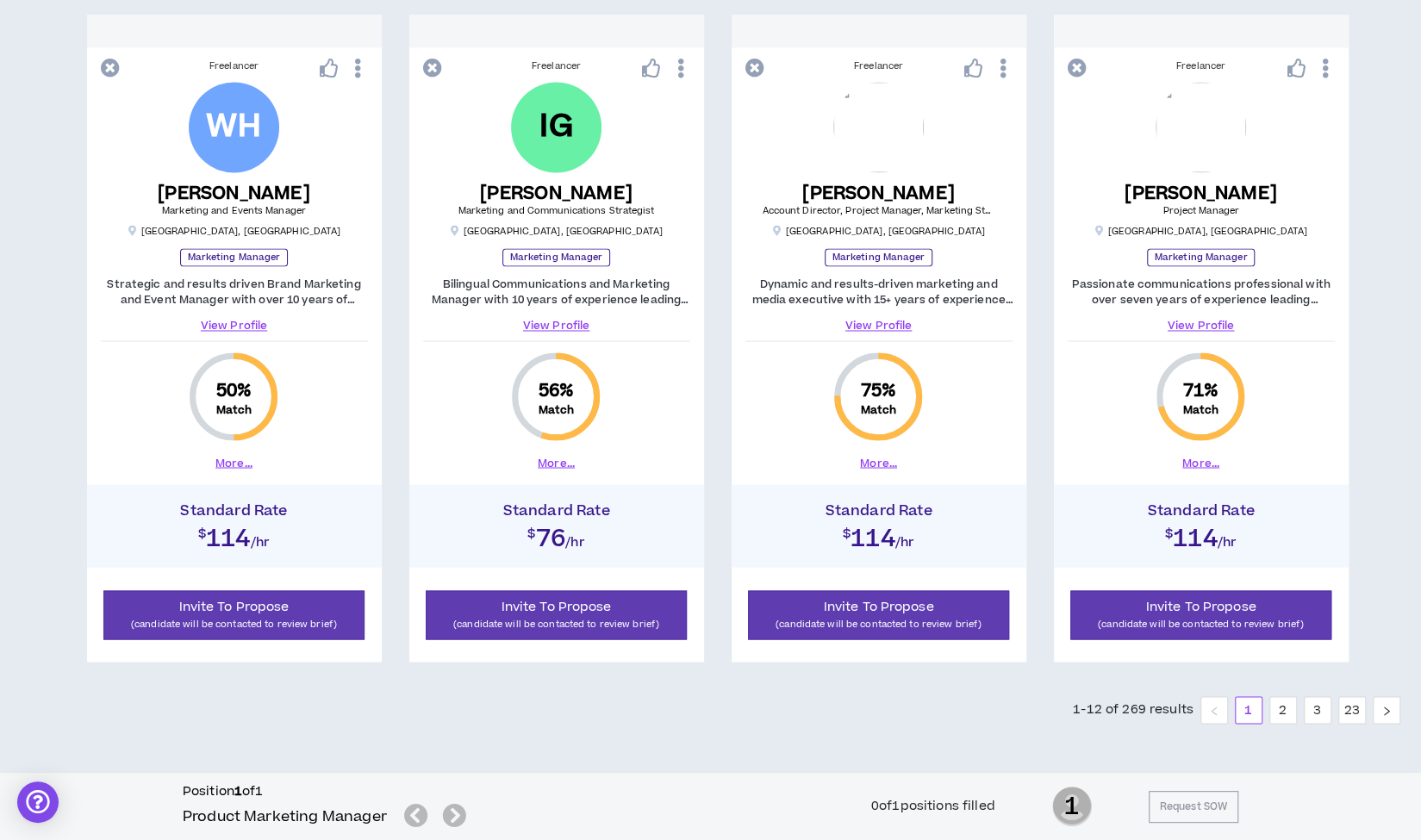
scroll to position [1708, 0]
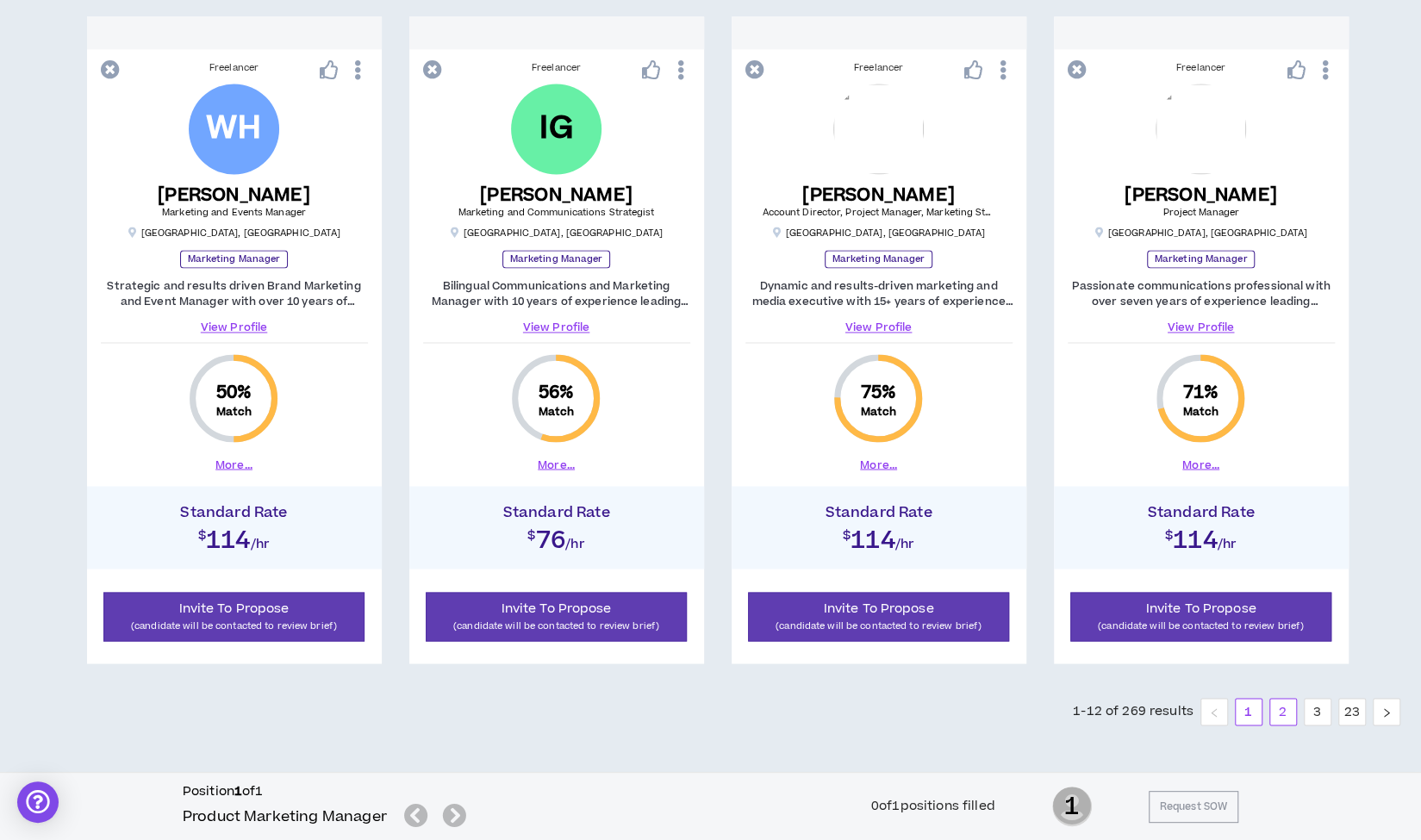
click at [1282, 716] on link "2" at bounding box center [1283, 711] width 26 height 26
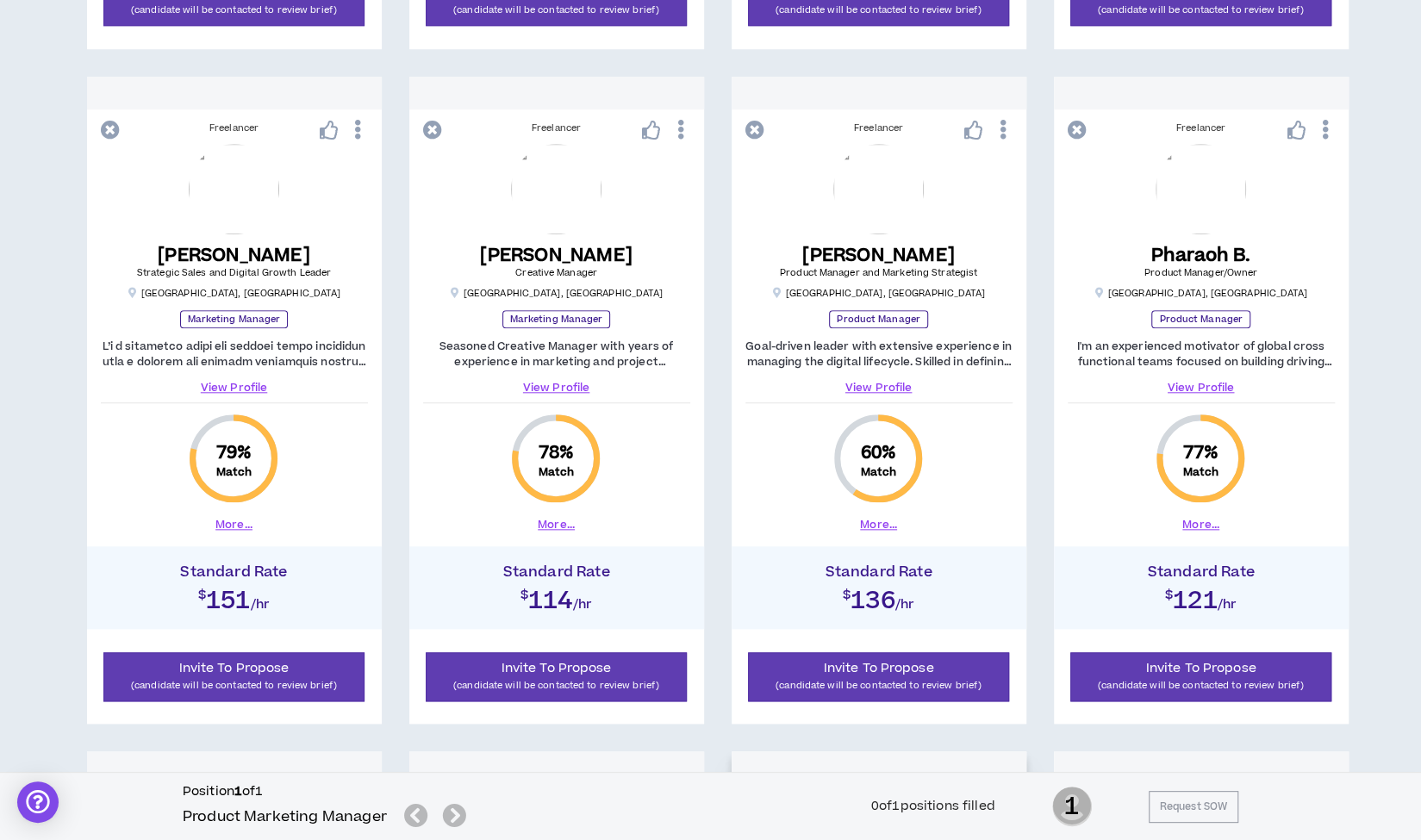
scroll to position [973, 0]
click at [874, 389] on link "View Profile" at bounding box center [878, 387] width 267 height 15
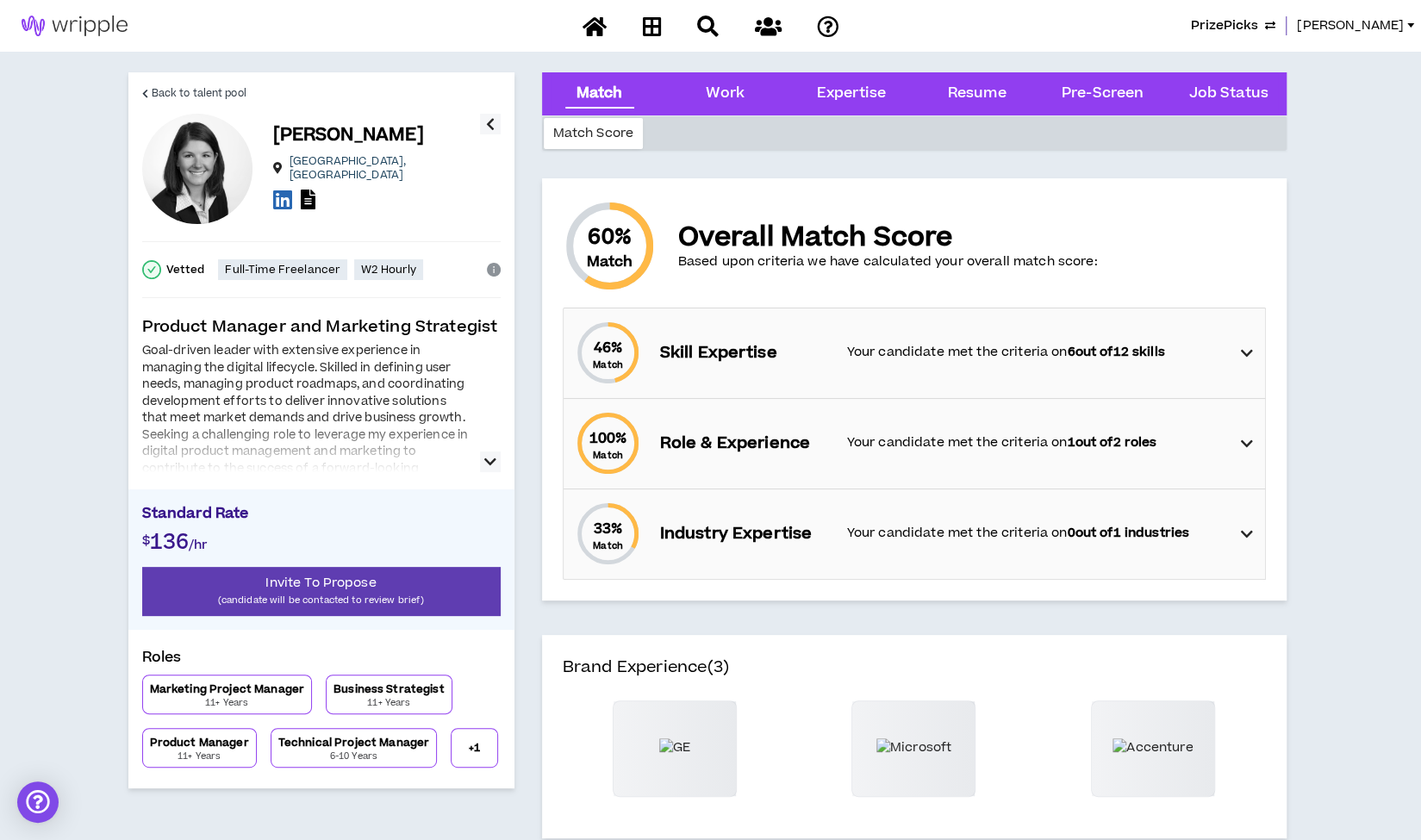
click at [486, 460] on icon "button" at bounding box center [490, 461] width 12 height 20
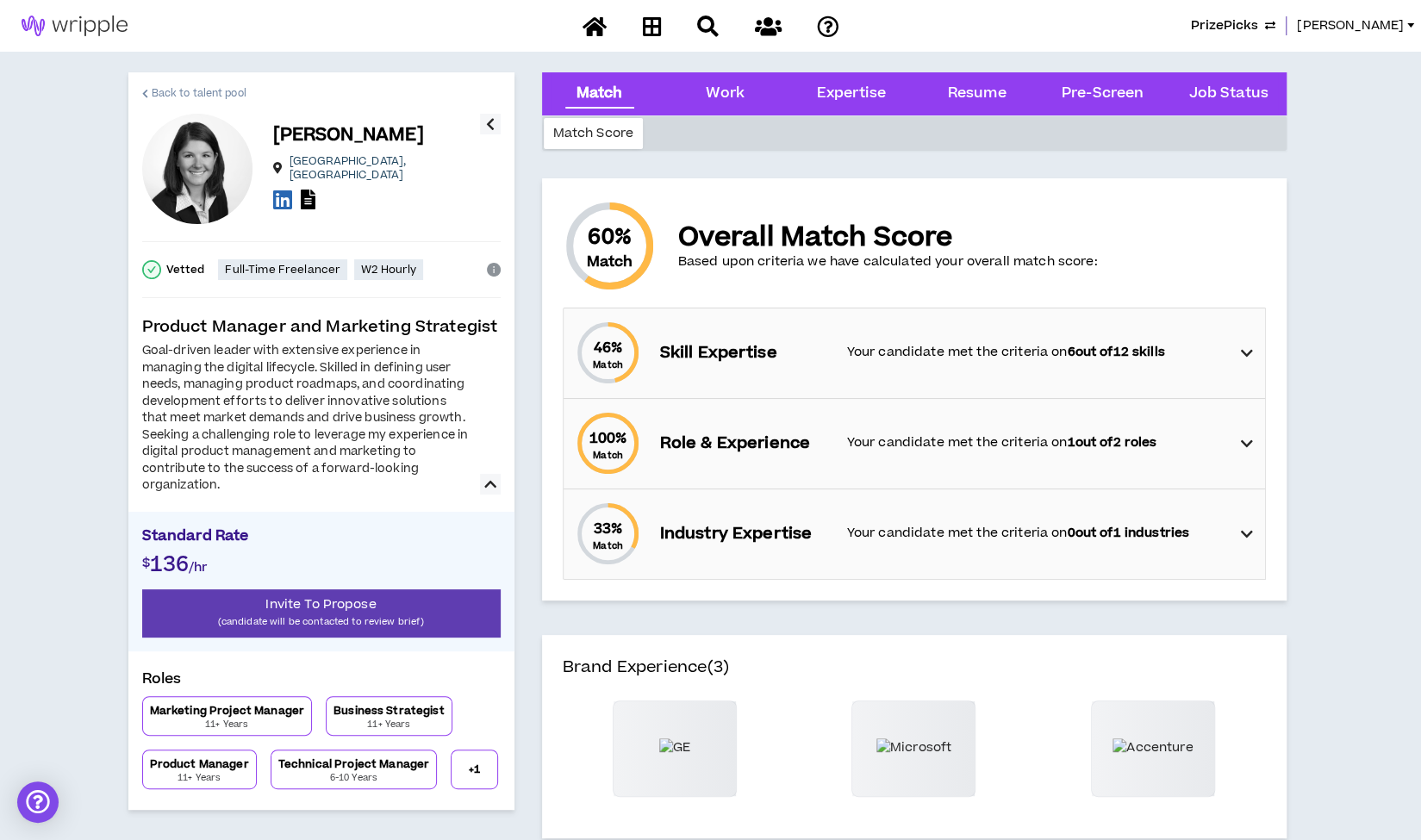
click at [206, 87] on span "Back to talent pool" at bounding box center [199, 93] width 95 height 16
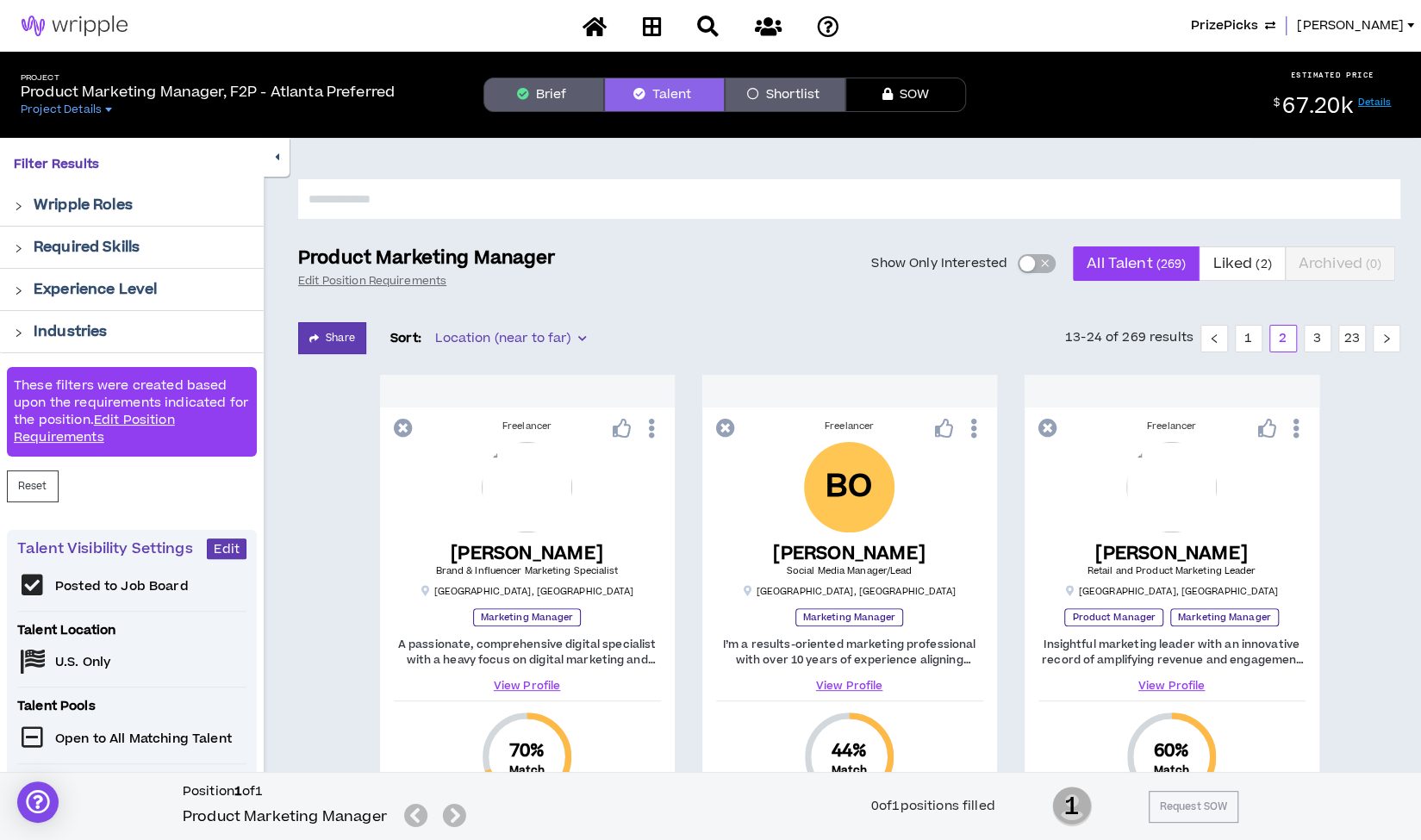
click at [279, 159] on button "button" at bounding box center [276, 158] width 26 height 39
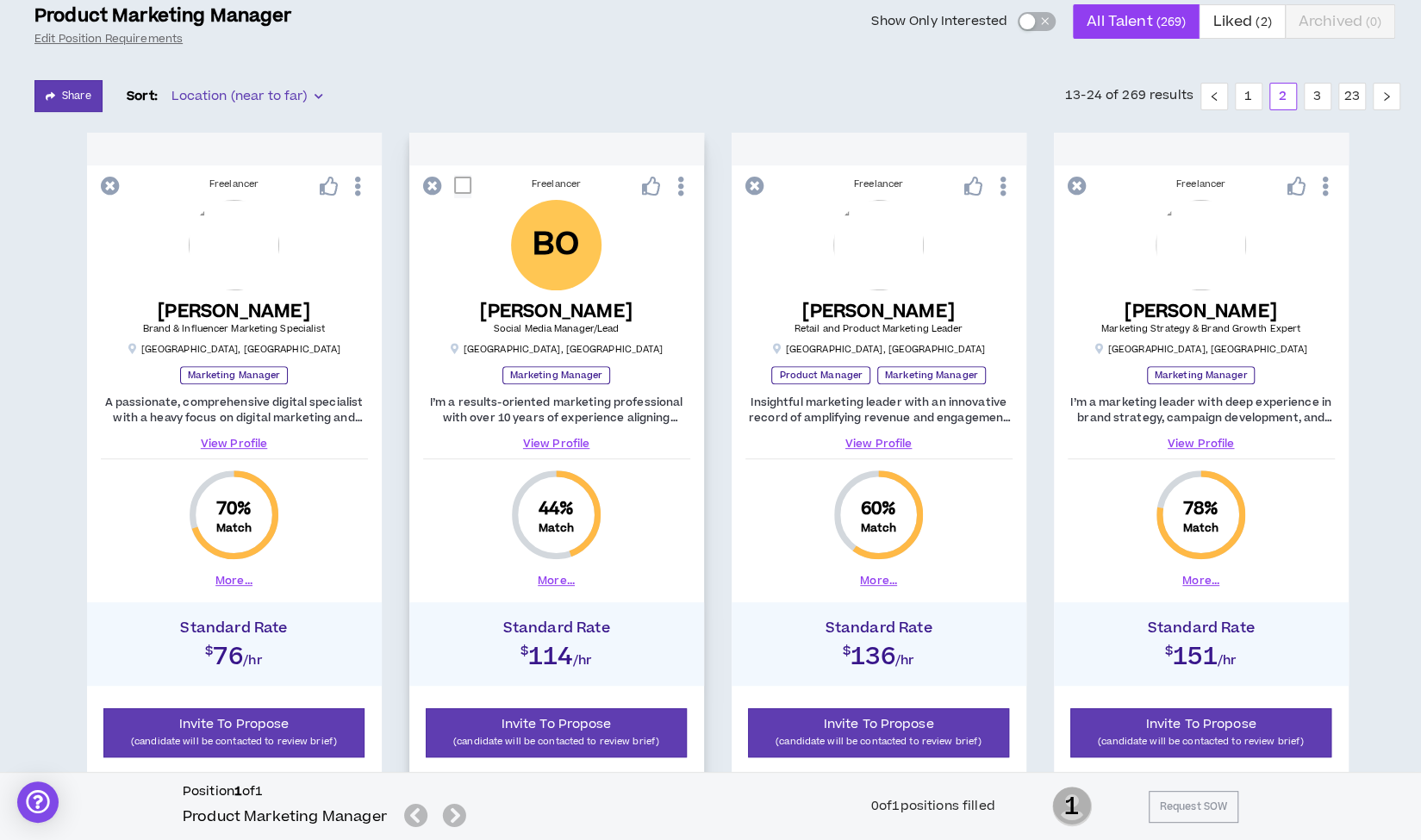
scroll to position [241, 0]
click at [879, 446] on link "View Profile" at bounding box center [878, 444] width 267 height 15
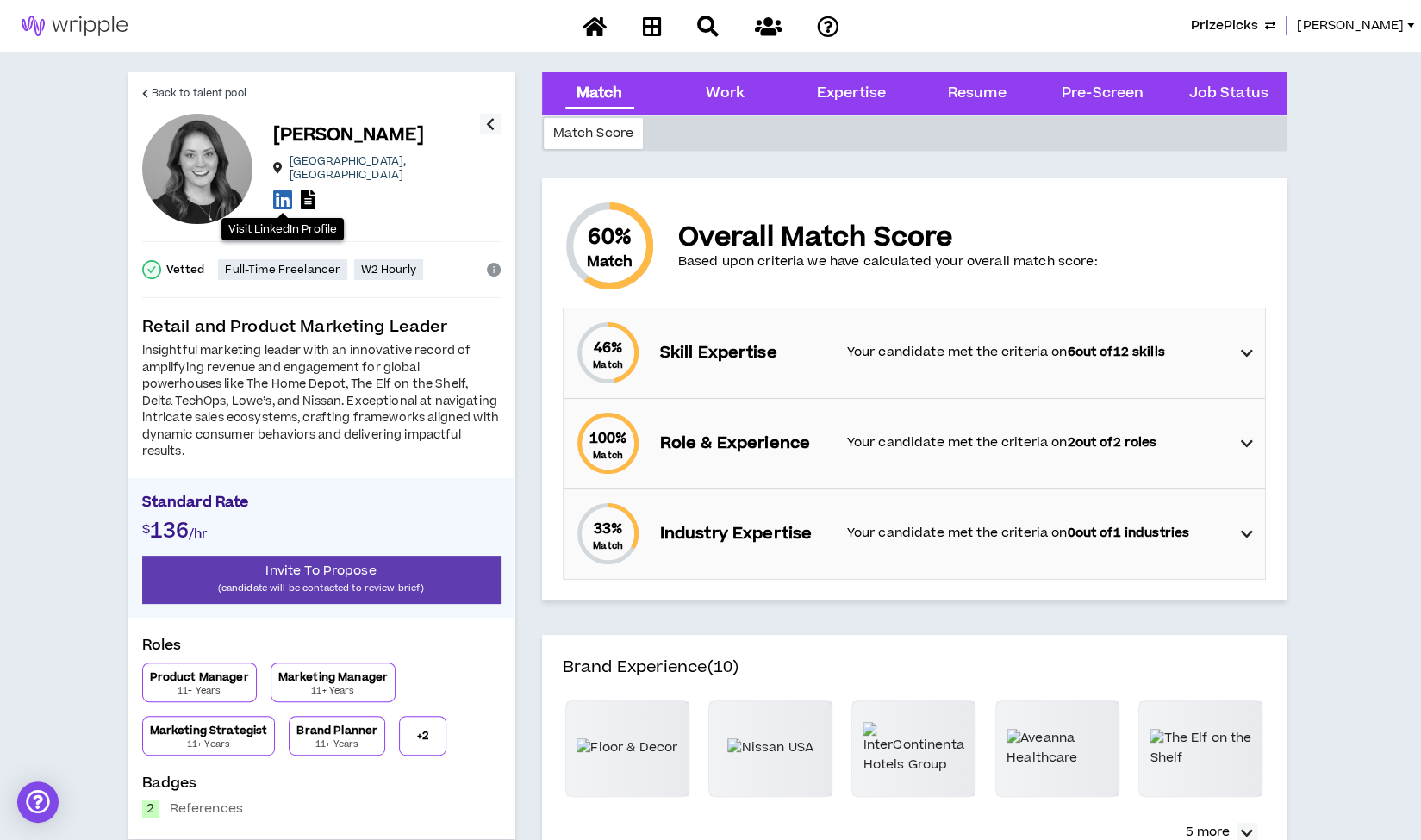
click at [281, 194] on icon at bounding box center [282, 199] width 19 height 21
click at [202, 96] on span "Back to talent pool" at bounding box center [199, 93] width 95 height 16
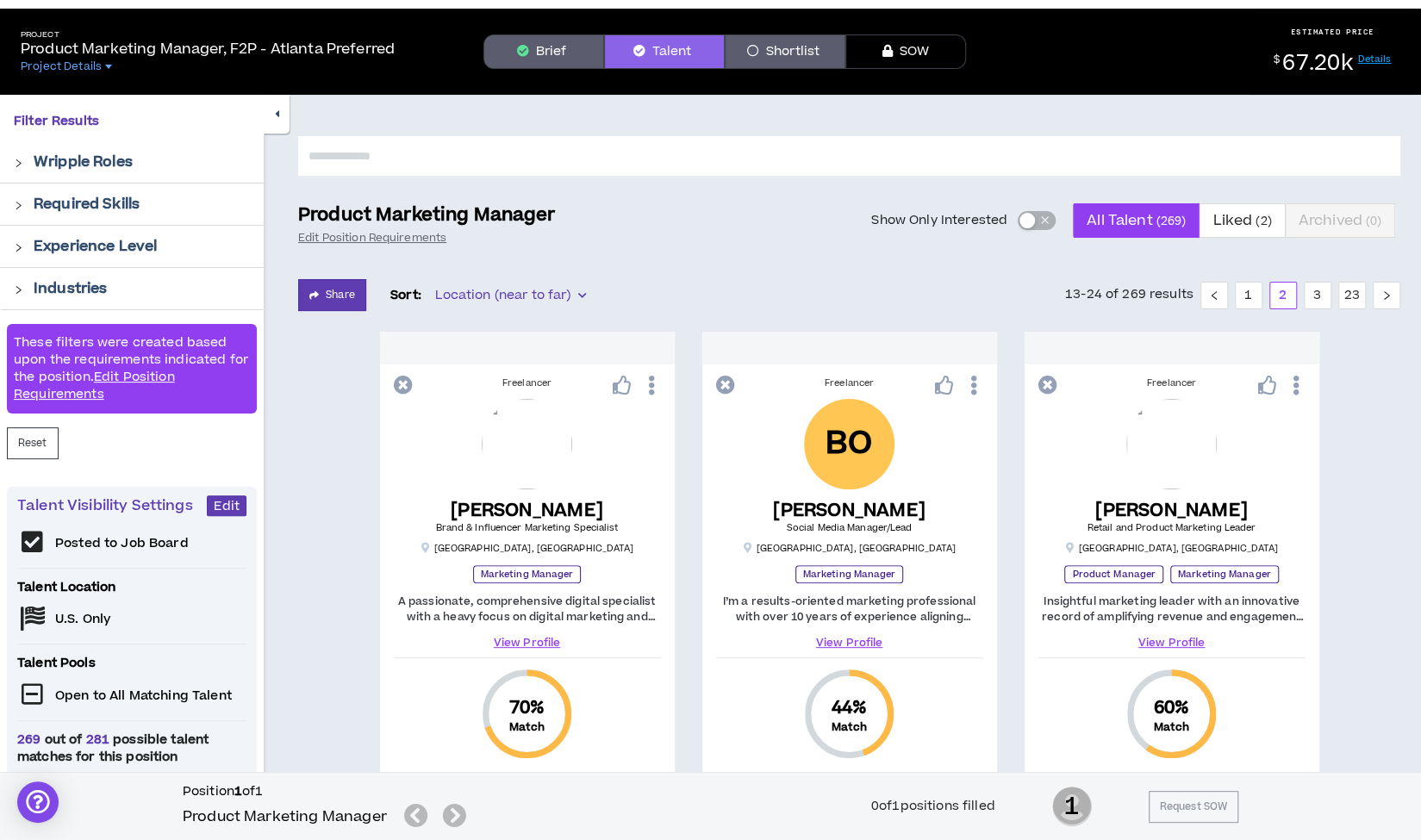
scroll to position [41, 0]
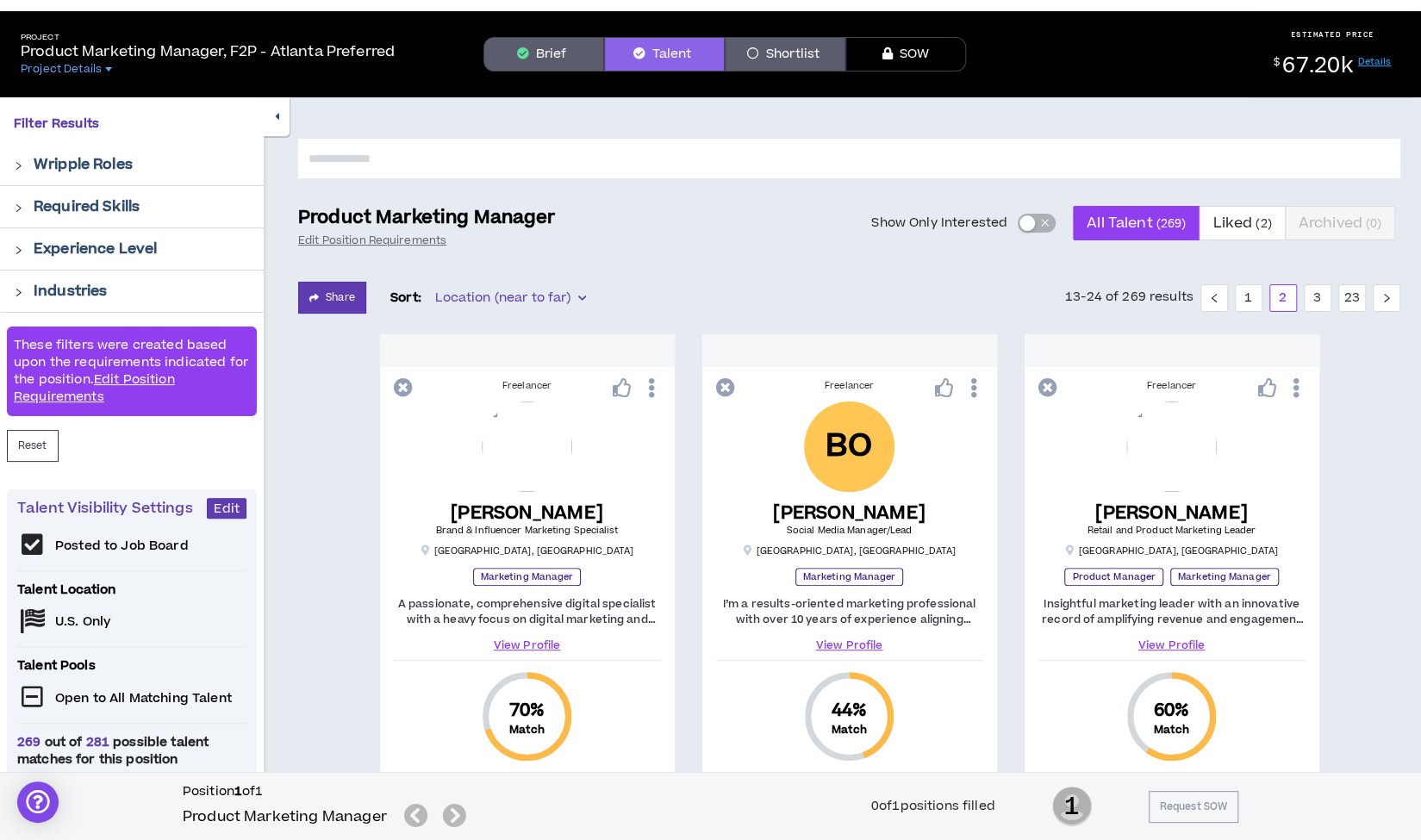
click at [272, 125] on button "button" at bounding box center [276, 117] width 26 height 39
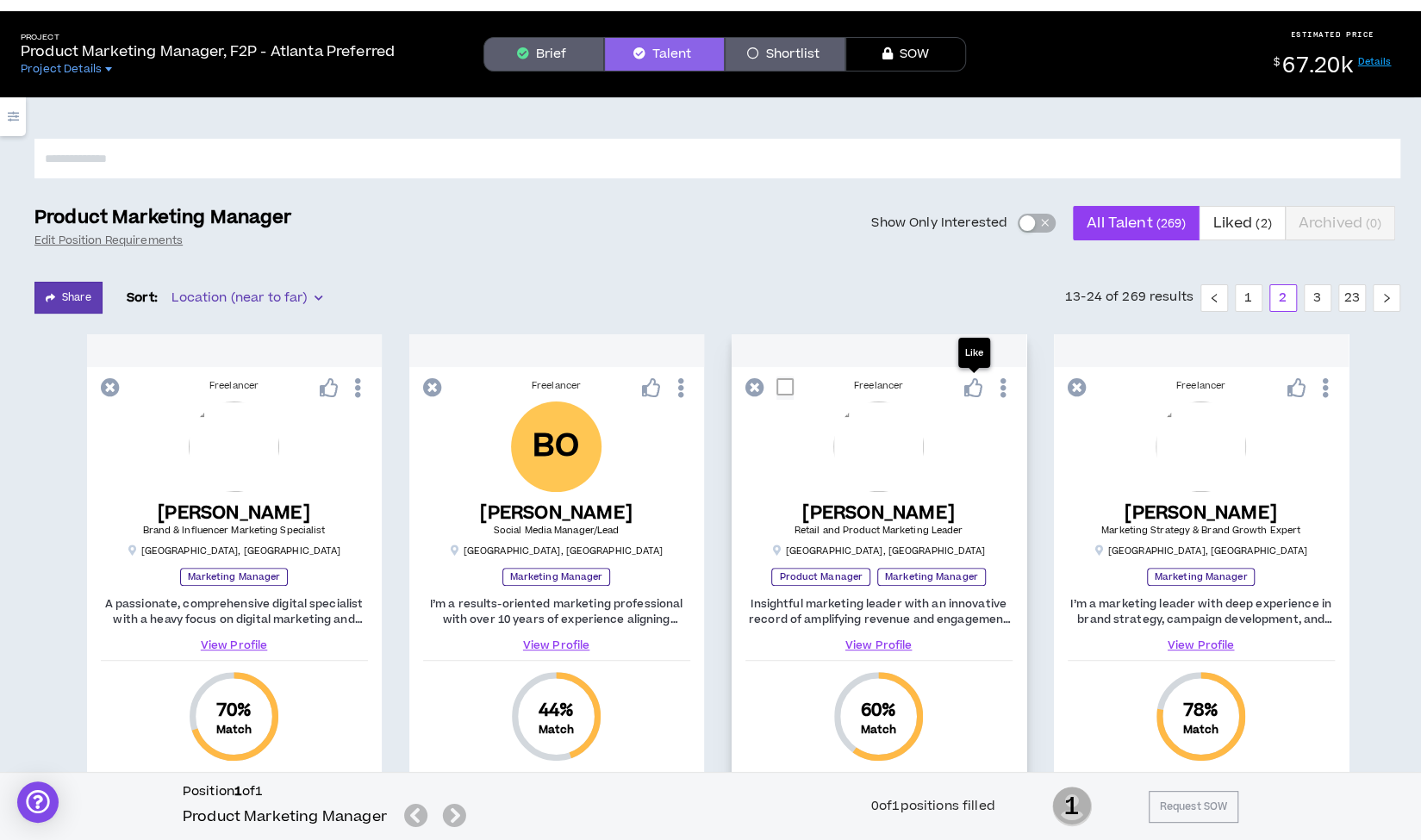
click at [977, 390] on icon at bounding box center [973, 387] width 19 height 19
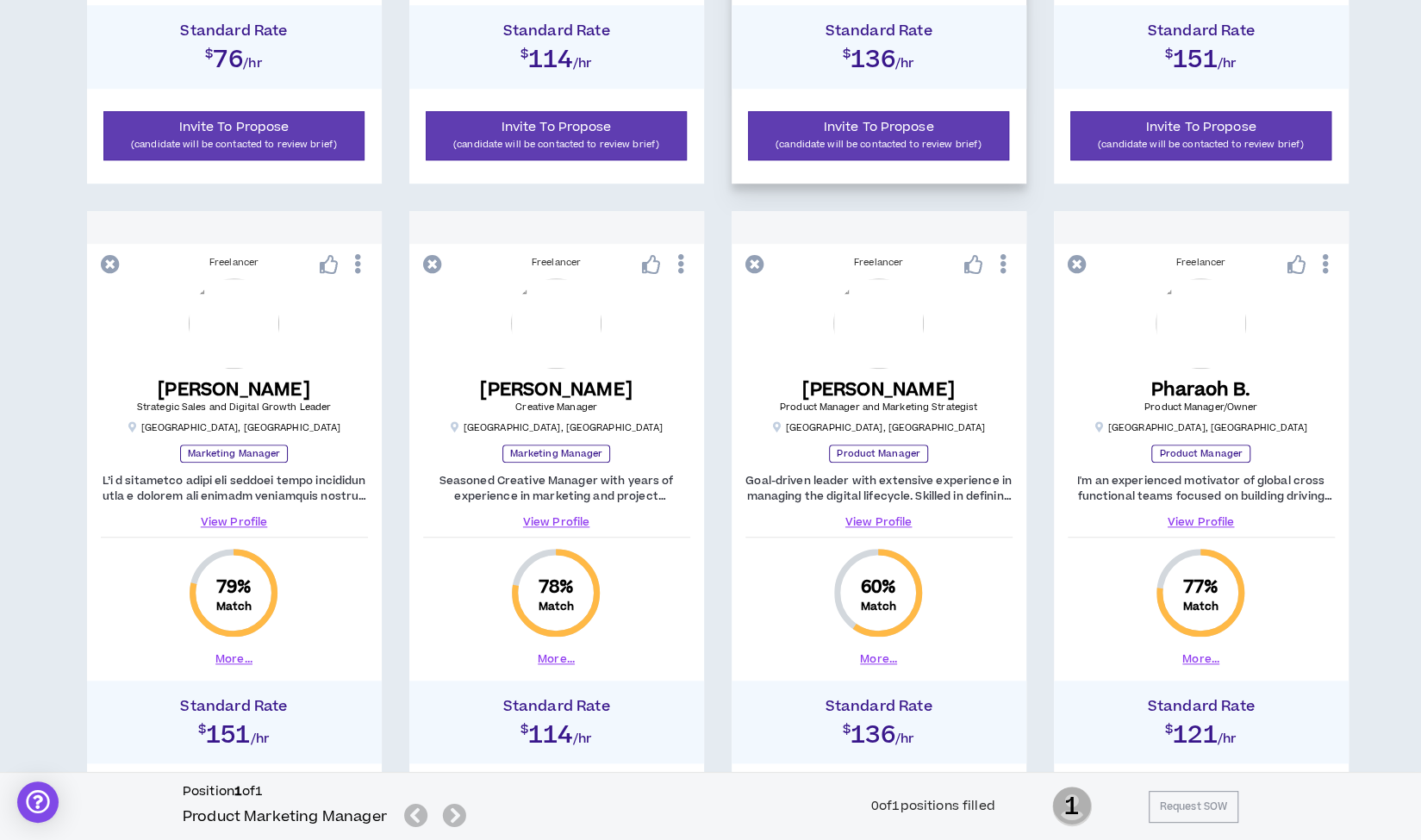
scroll to position [840, 0]
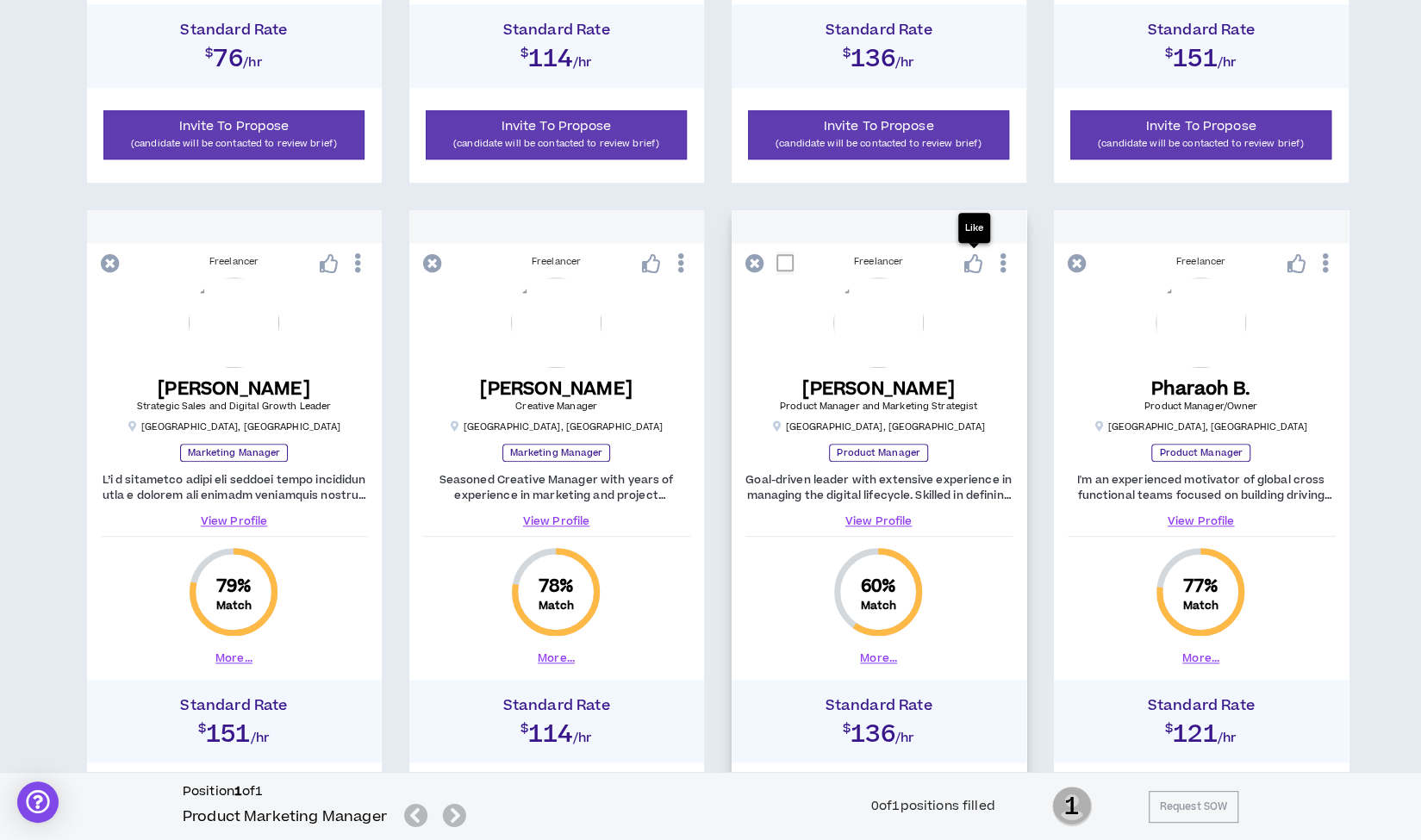
click at [973, 266] on icon at bounding box center [973, 263] width 19 height 19
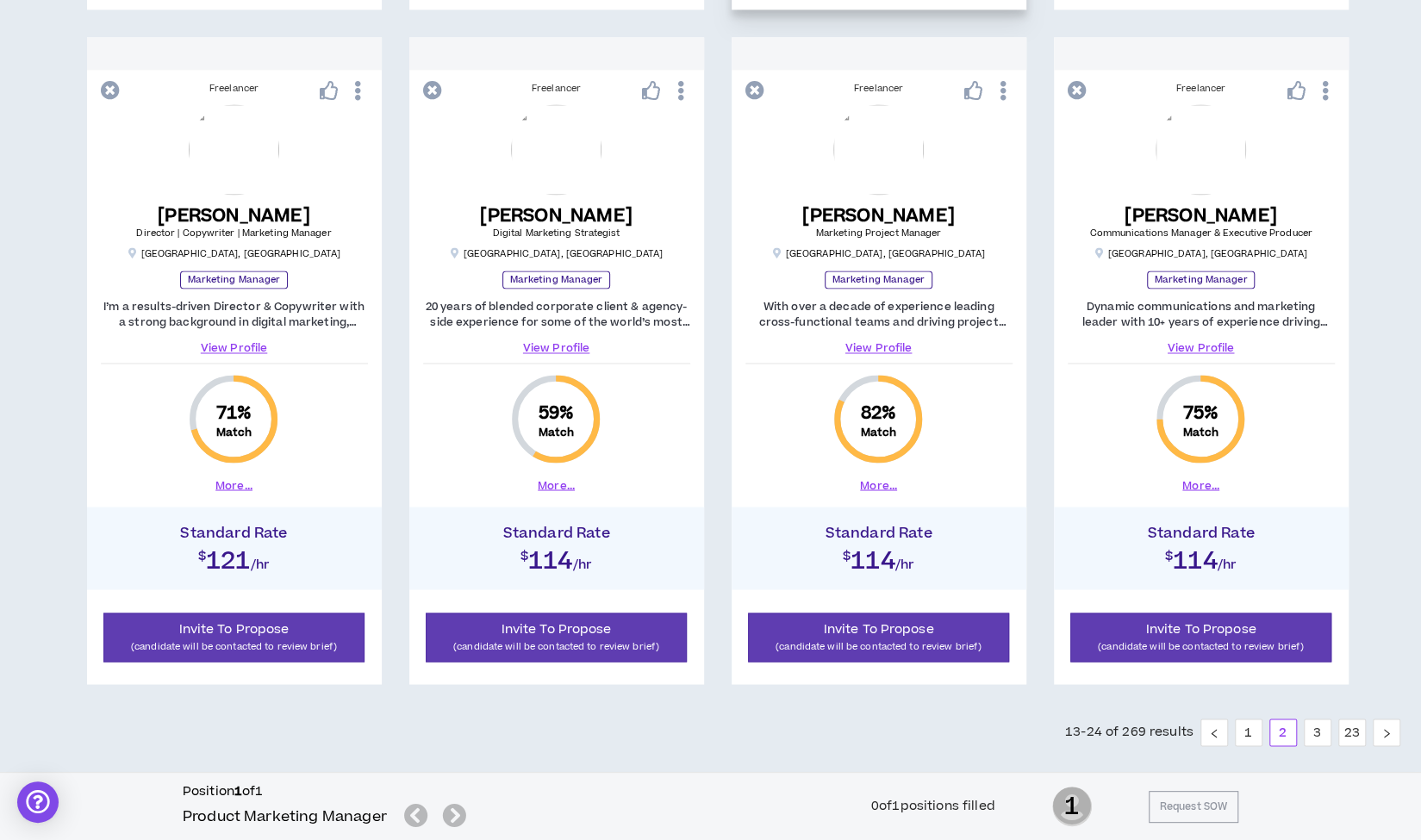
scroll to position [1680, 0]
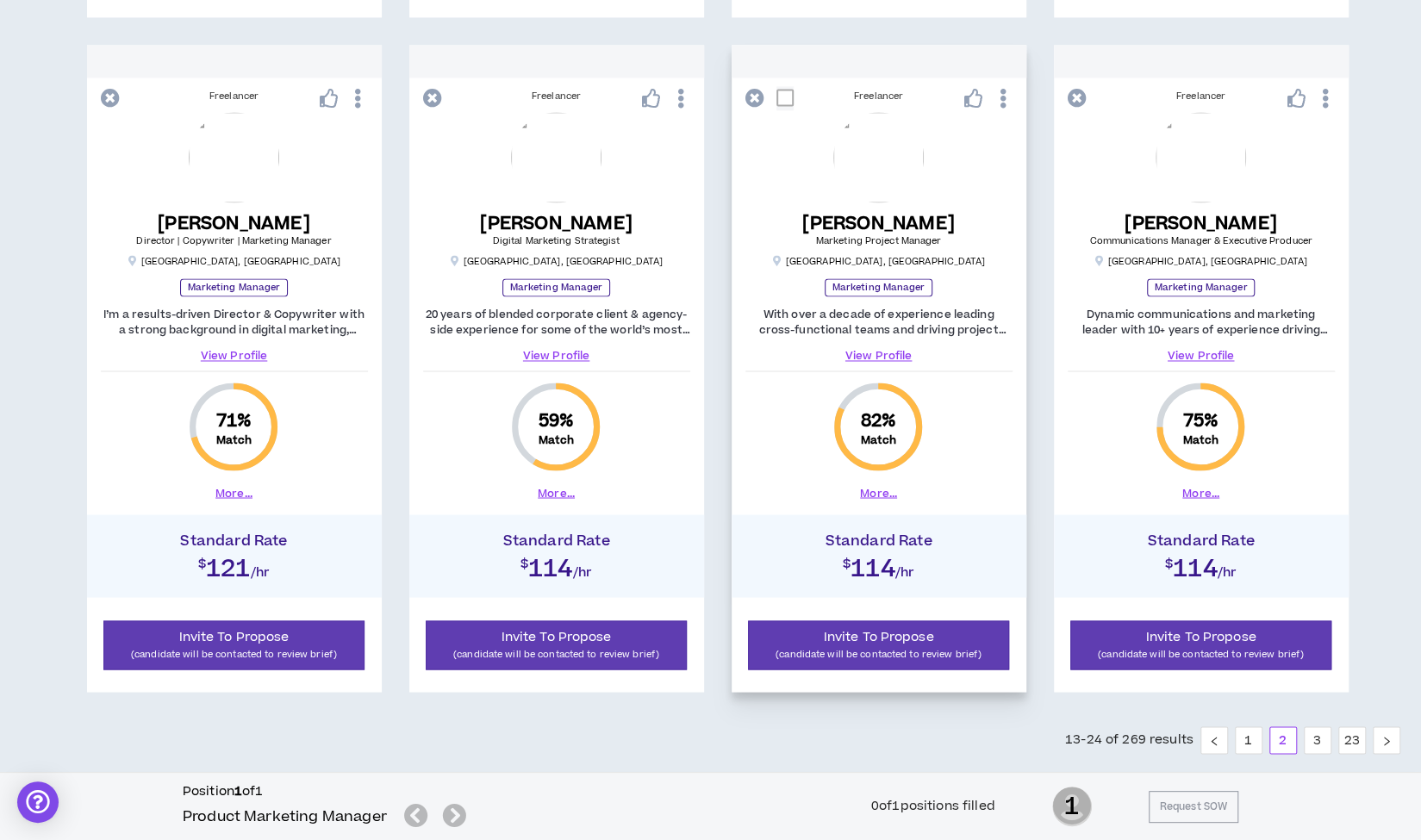
click at [955, 354] on link "View Profile" at bounding box center [878, 355] width 267 height 15
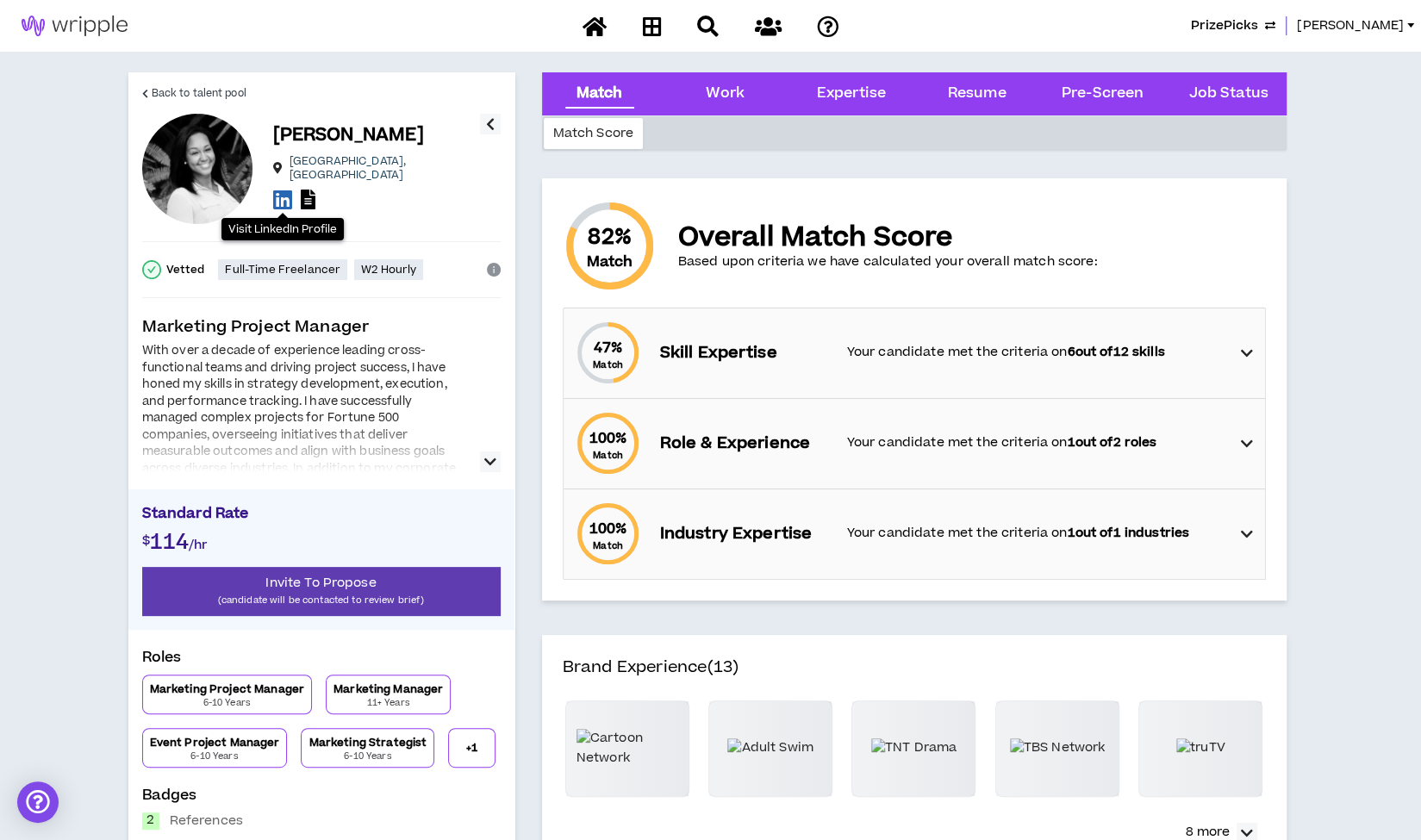
click at [284, 194] on icon at bounding box center [282, 199] width 19 height 21
click at [179, 92] on span "Back to talent pool" at bounding box center [199, 93] width 95 height 16
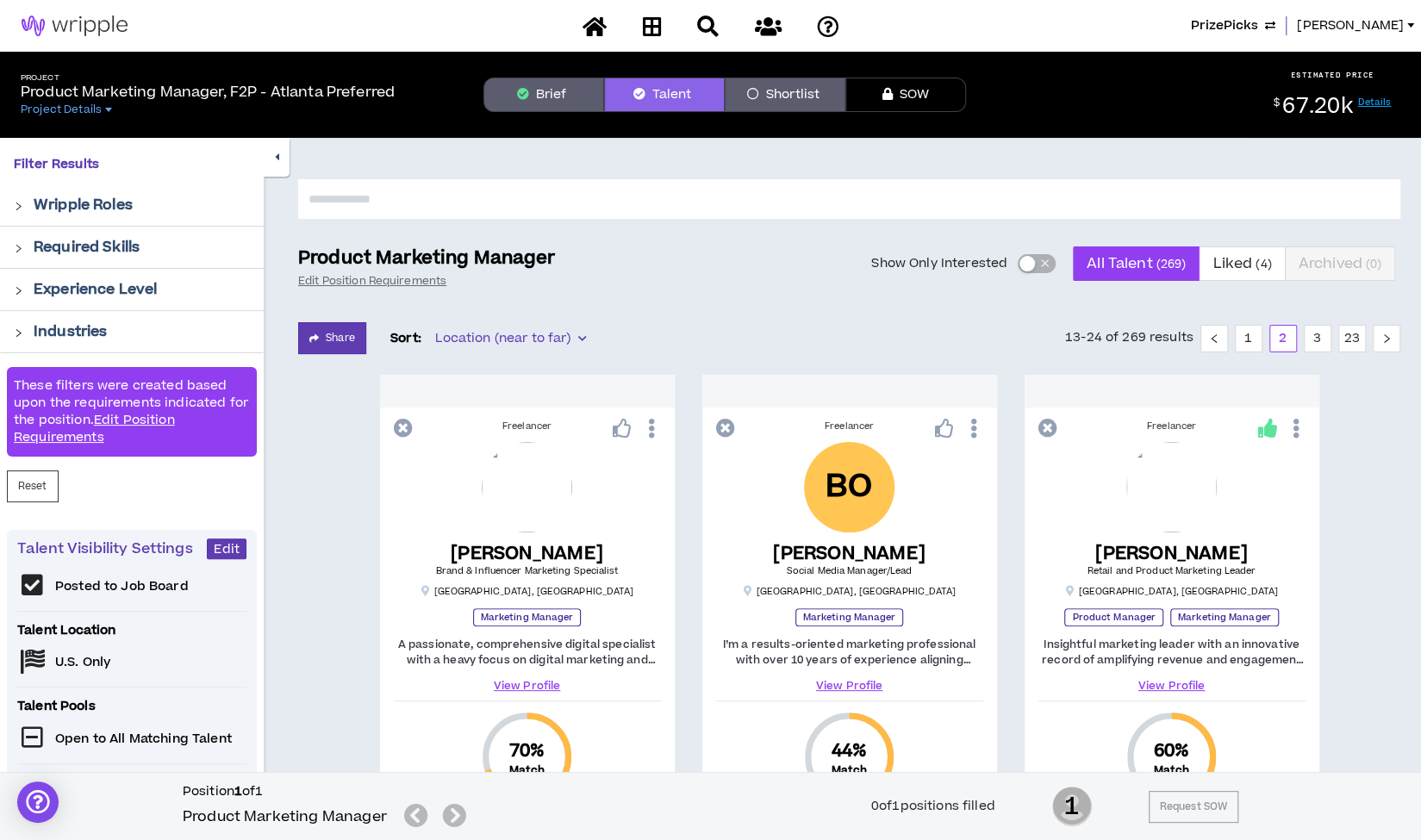
click at [273, 156] on button "button" at bounding box center [276, 158] width 26 height 39
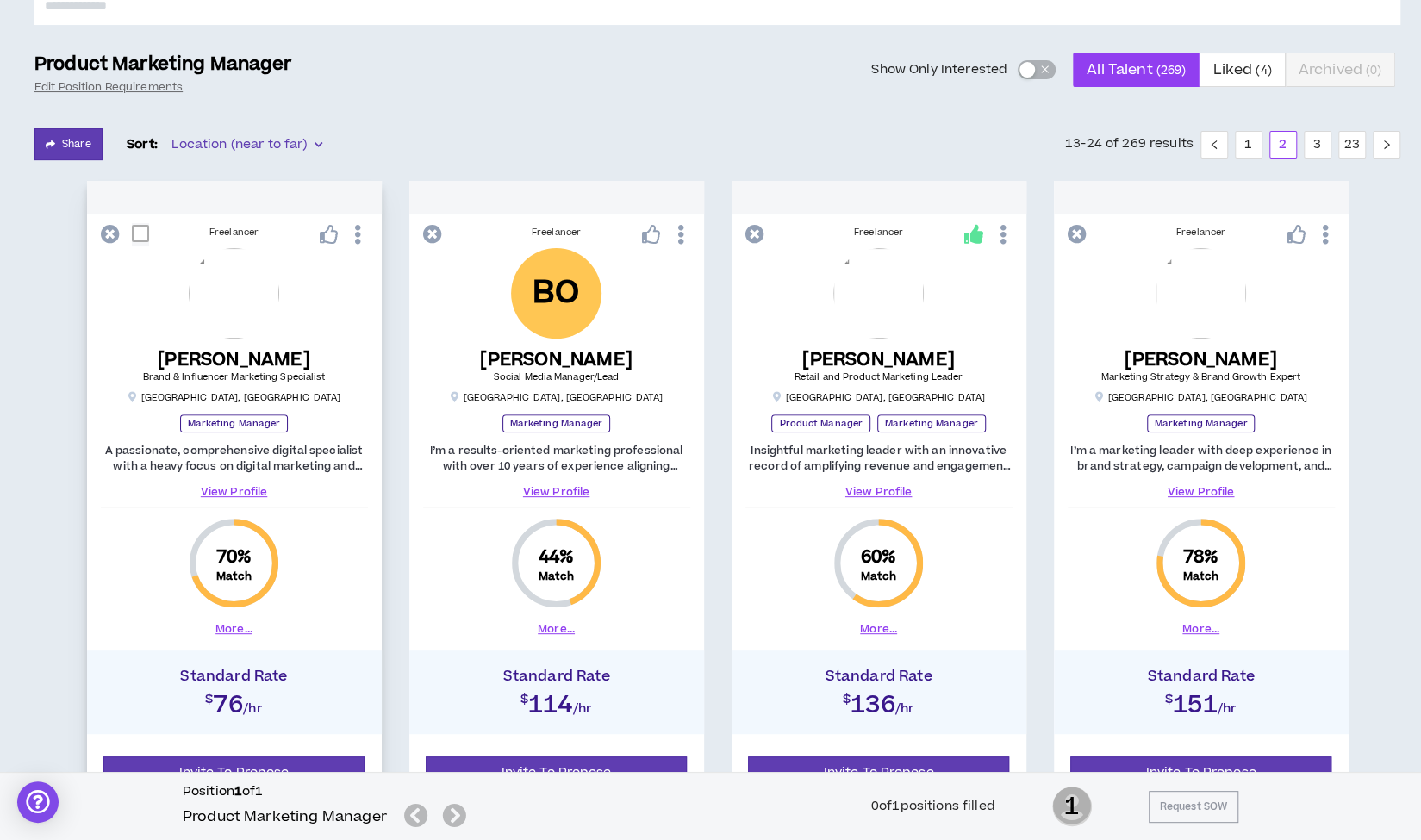
scroll to position [196, 0]
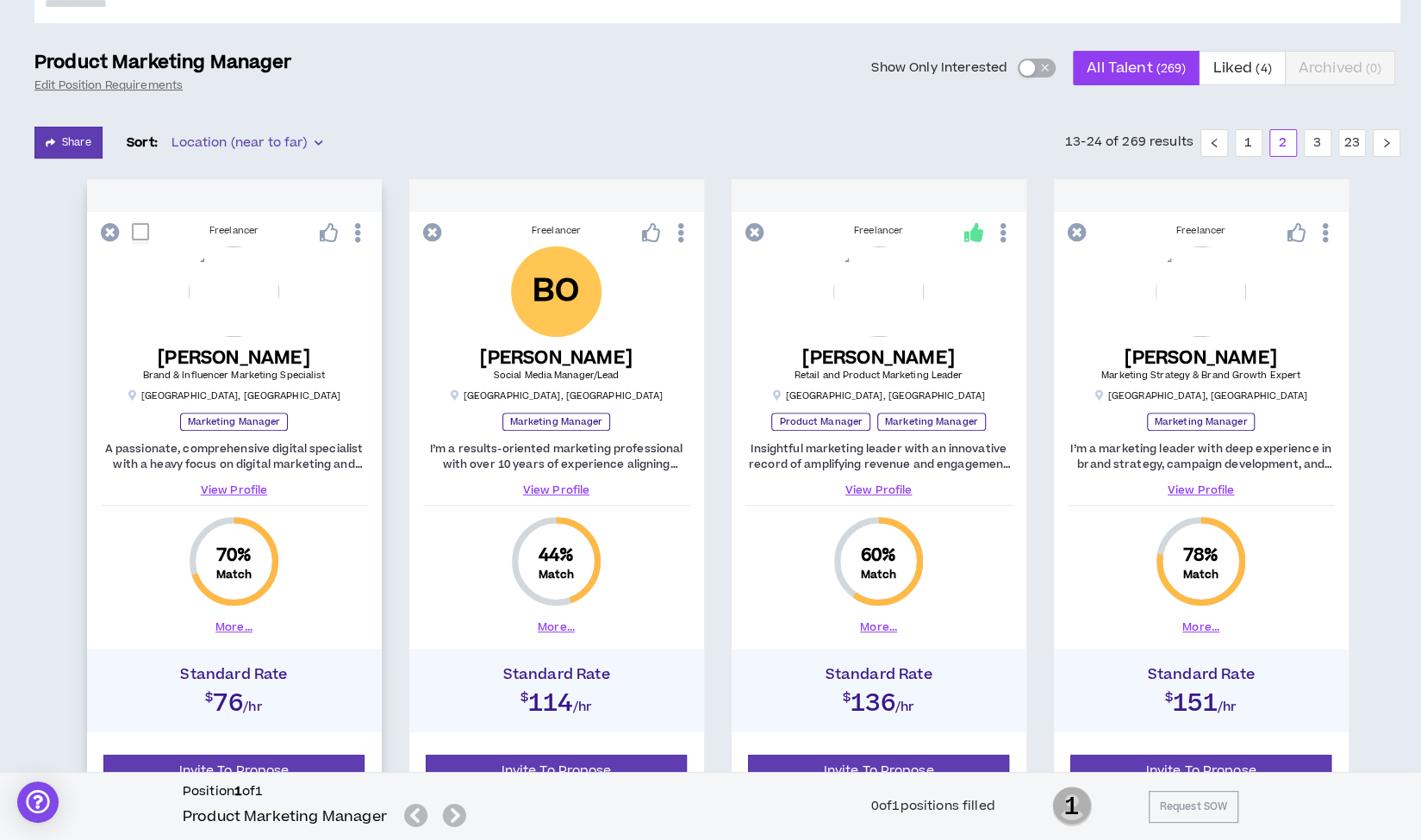
click at [220, 494] on link "View Profile" at bounding box center [234, 489] width 267 height 15
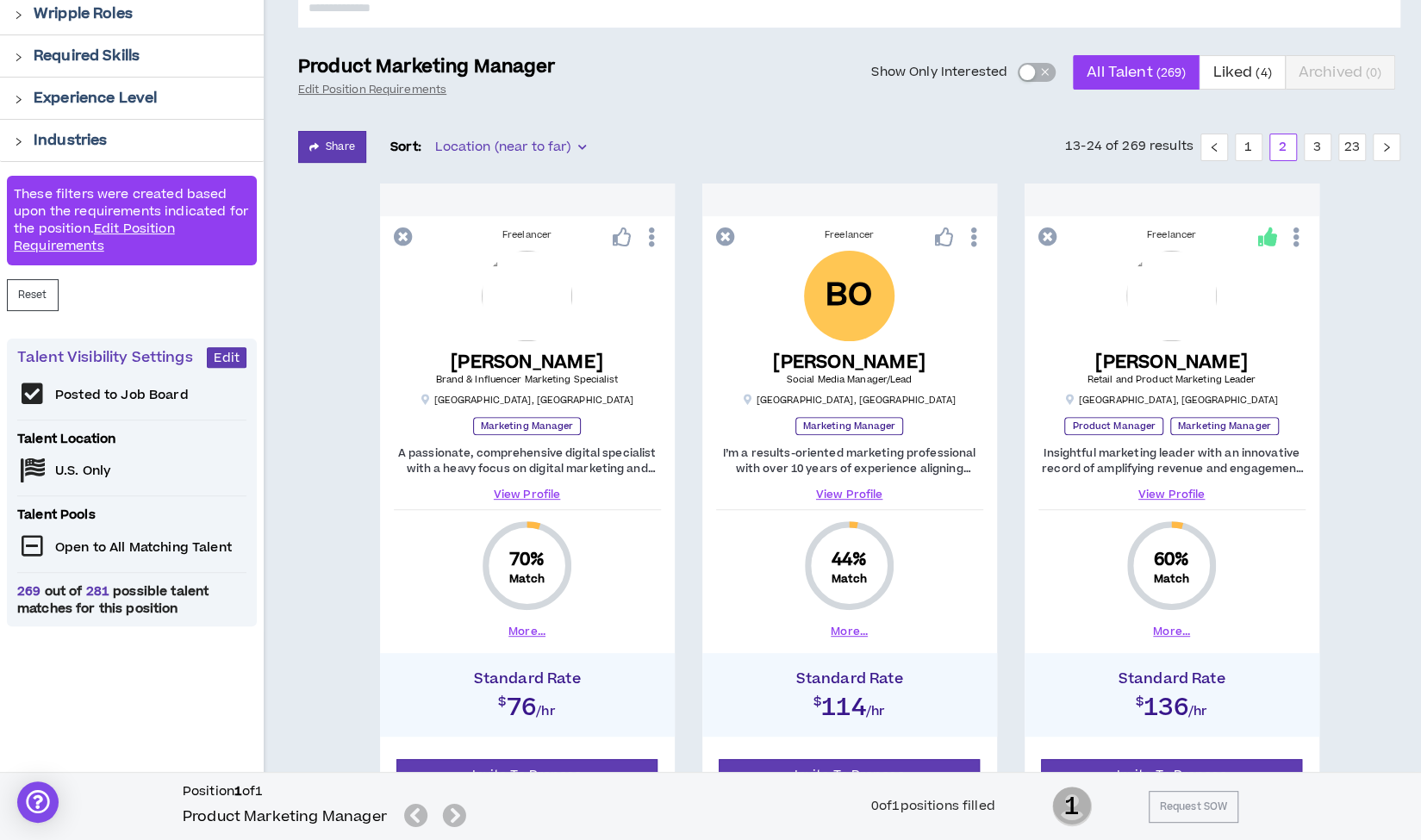
scroll to position [196, 0]
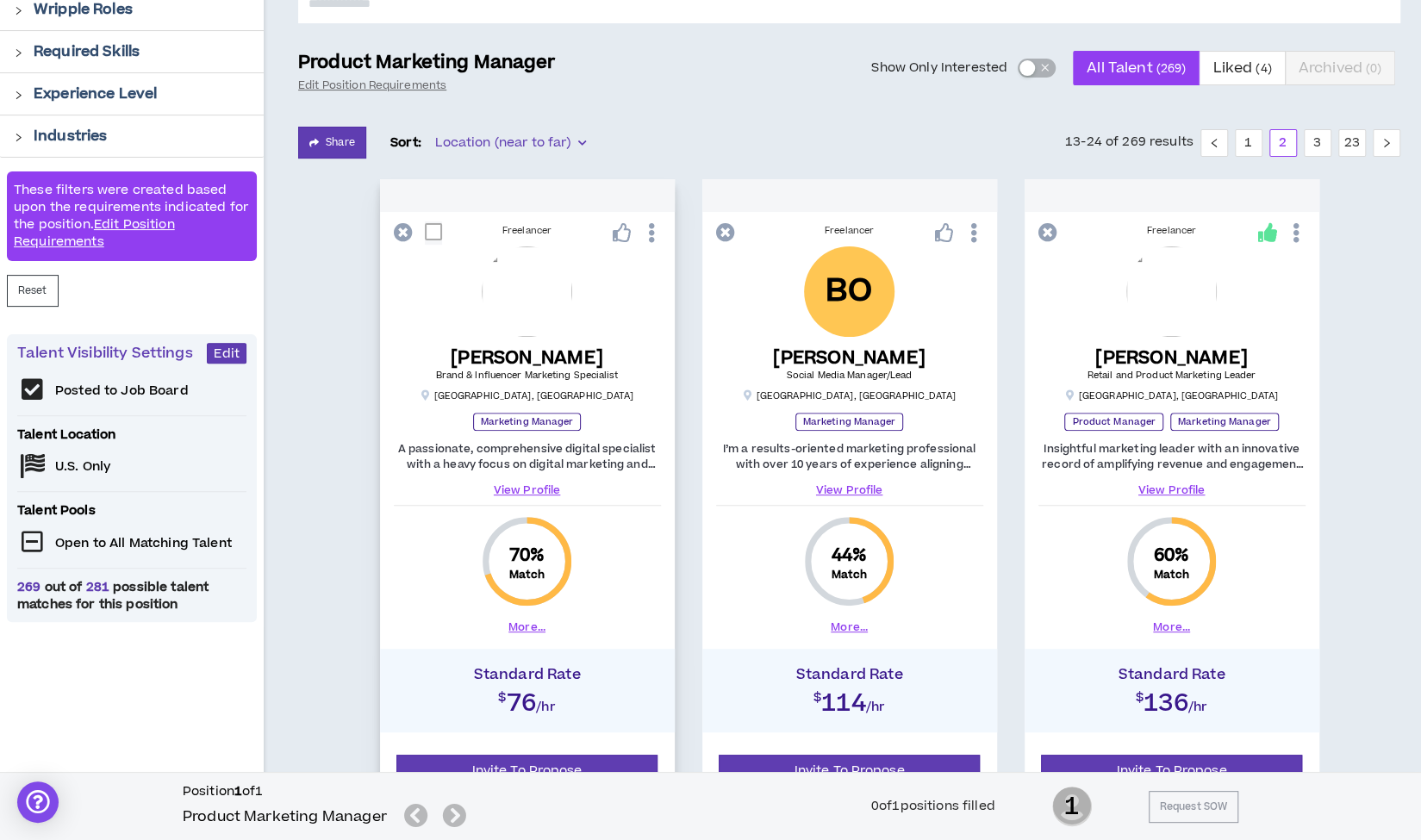
click at [526, 485] on link "View Profile" at bounding box center [527, 489] width 267 height 15
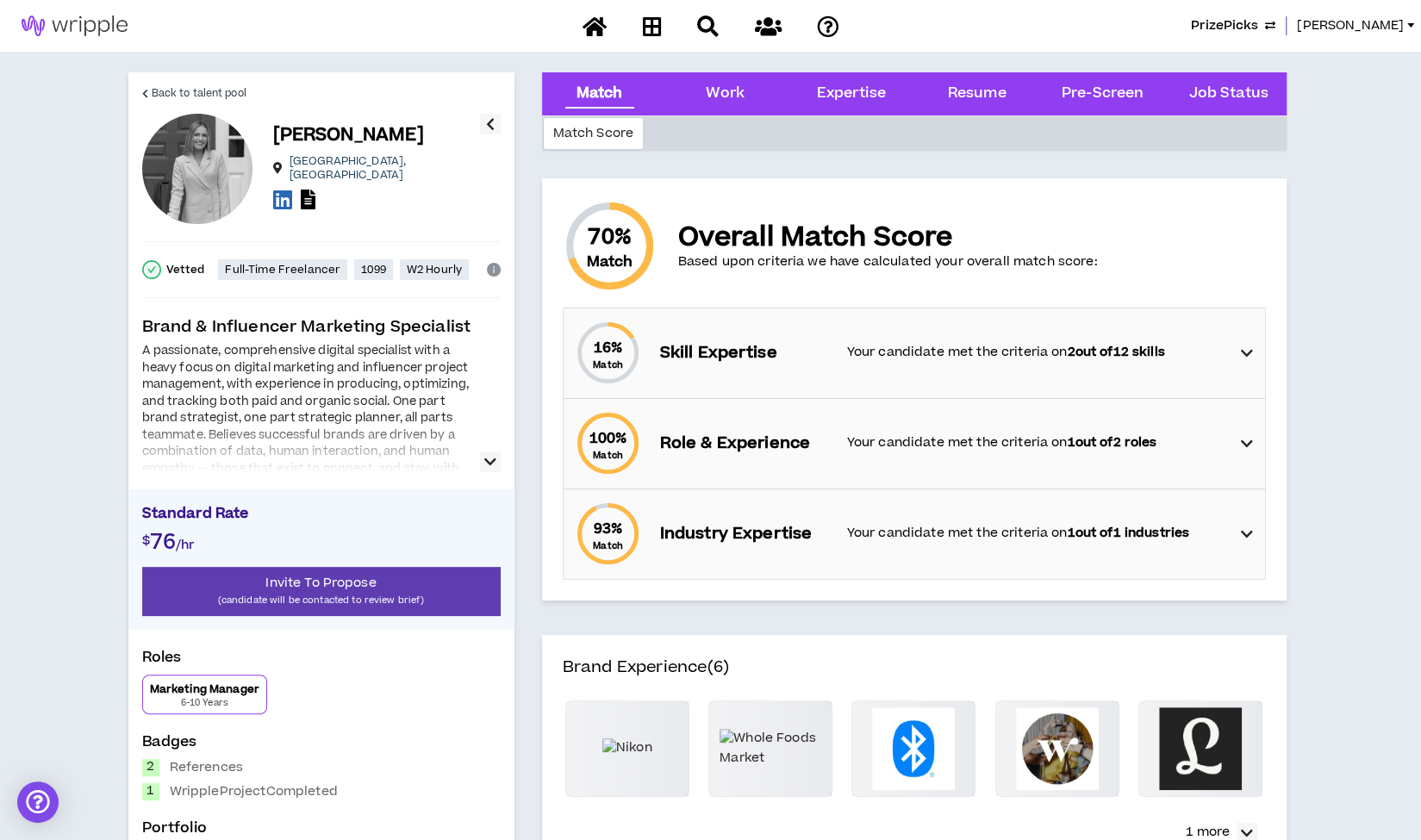
click at [486, 462] on icon "button" at bounding box center [490, 461] width 12 height 20
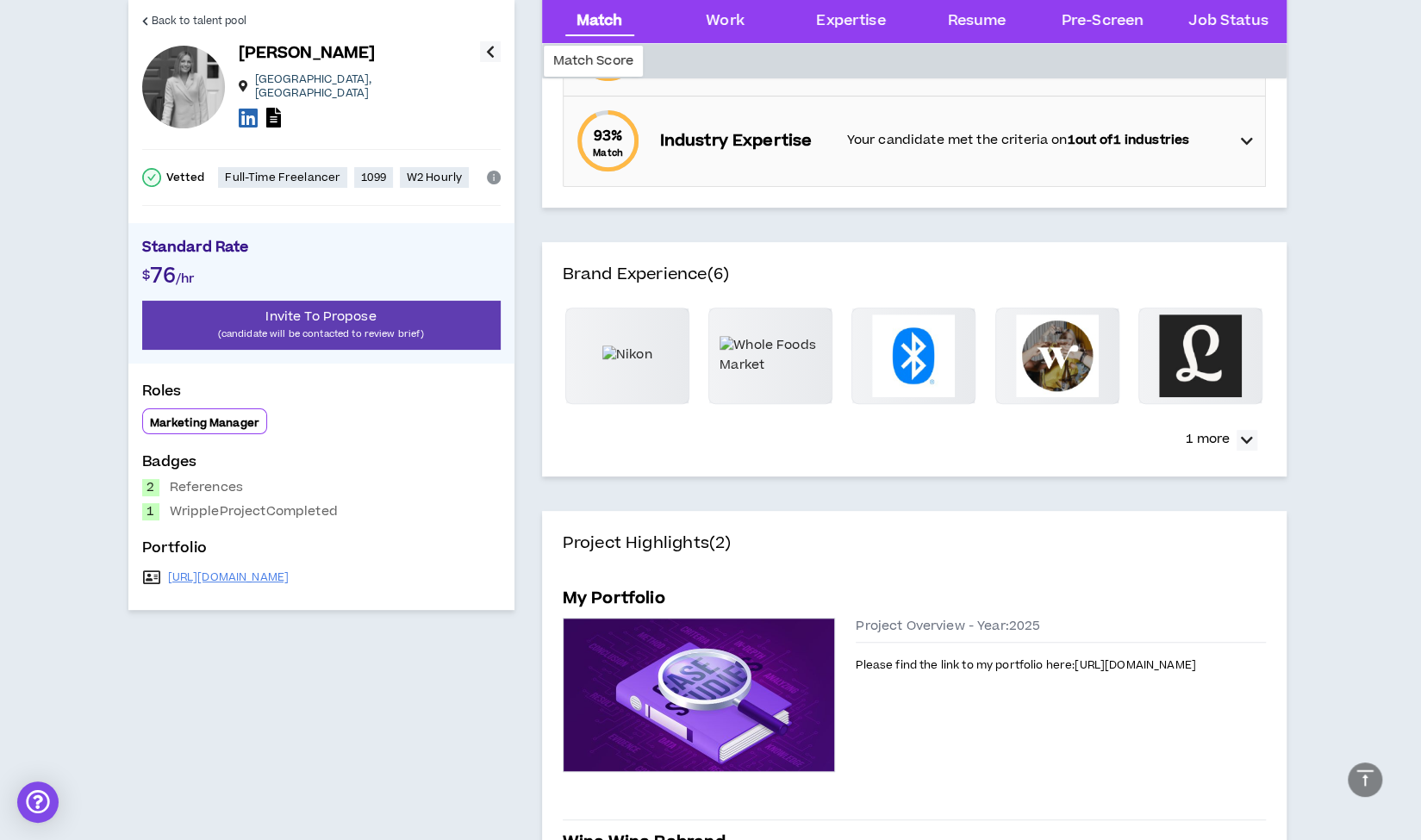
scroll to position [401, 0]
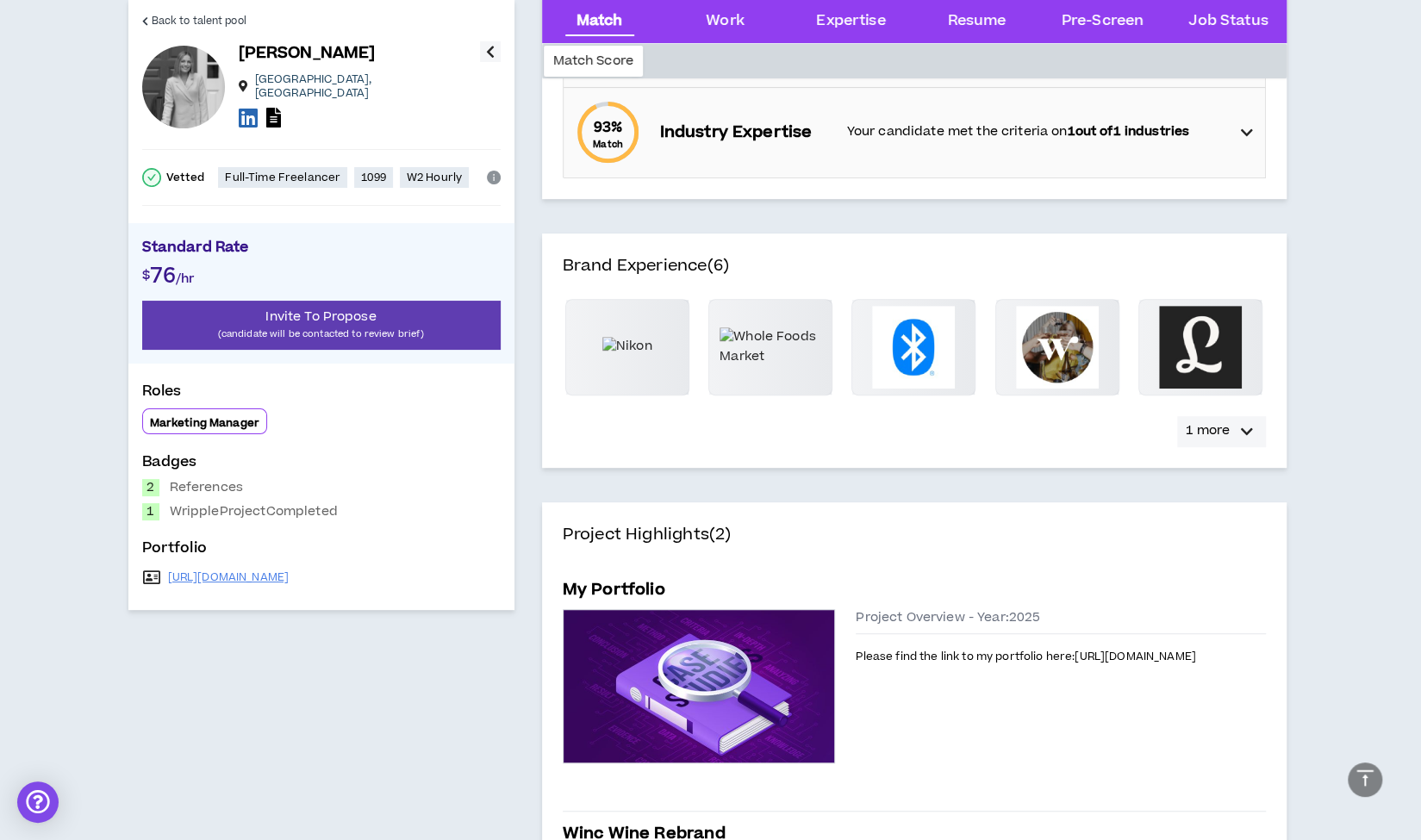
click at [1208, 431] on p "1 more" at bounding box center [1208, 430] width 44 height 19
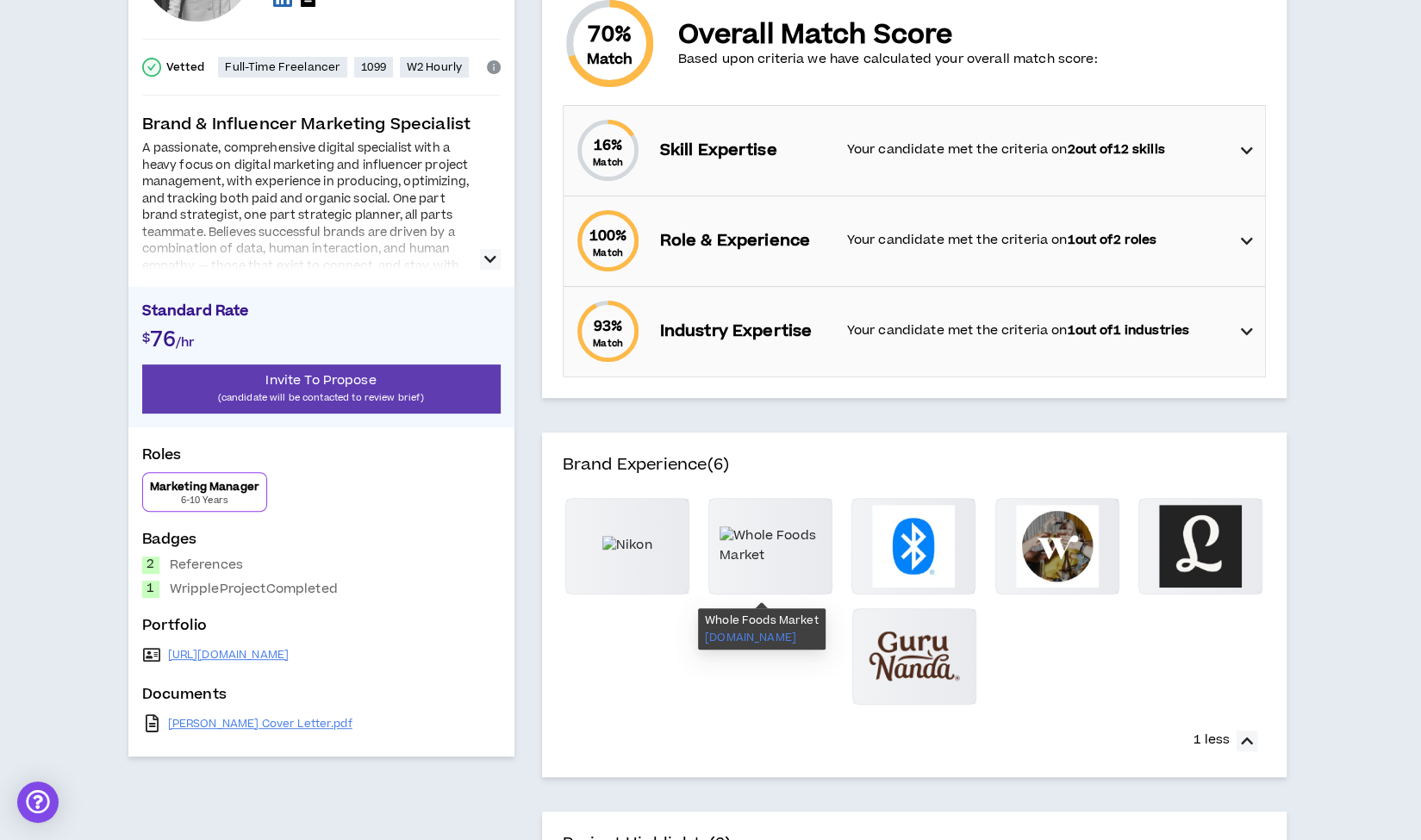
scroll to position [0, 0]
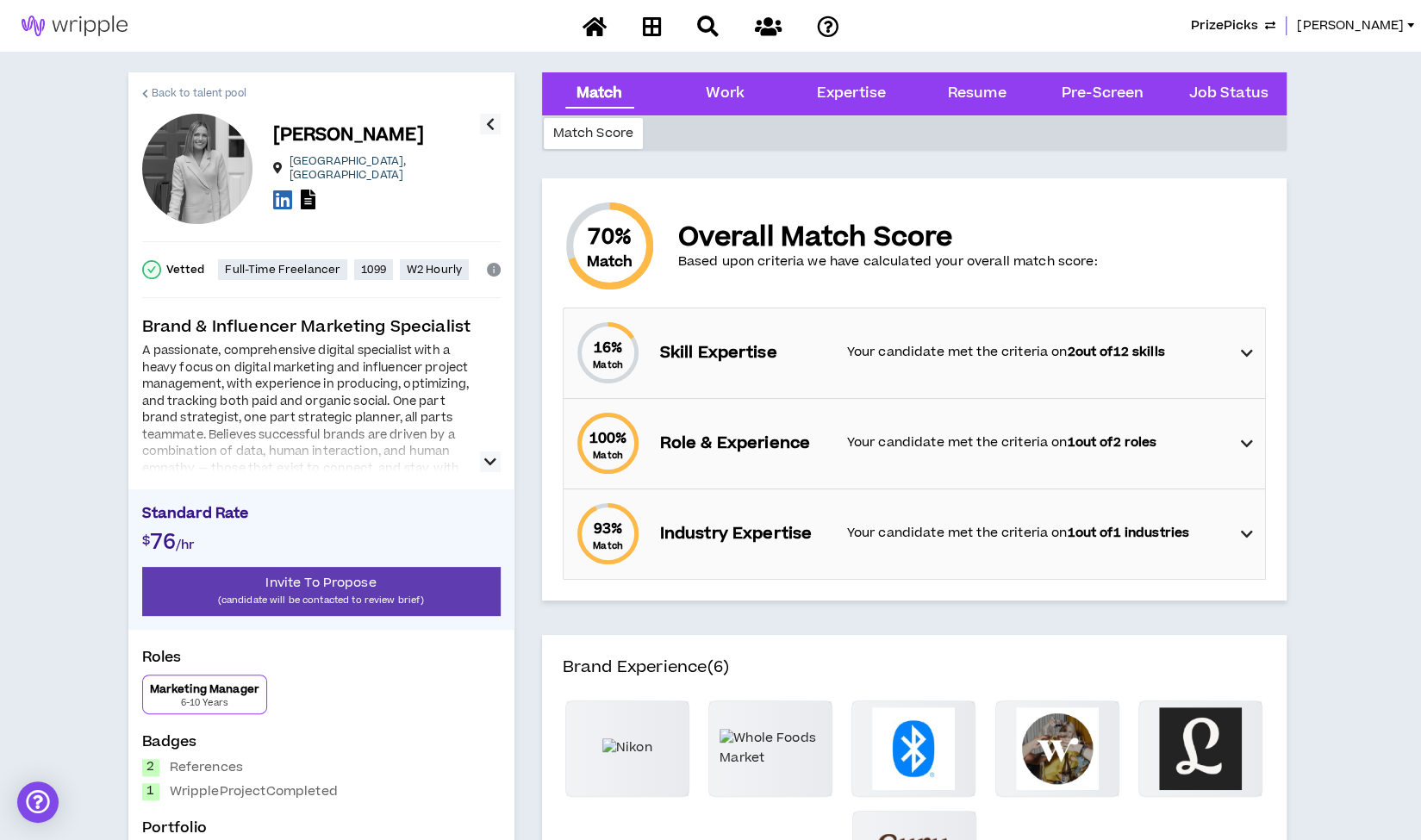
click at [219, 92] on span "Back to talent pool" at bounding box center [199, 93] width 95 height 16
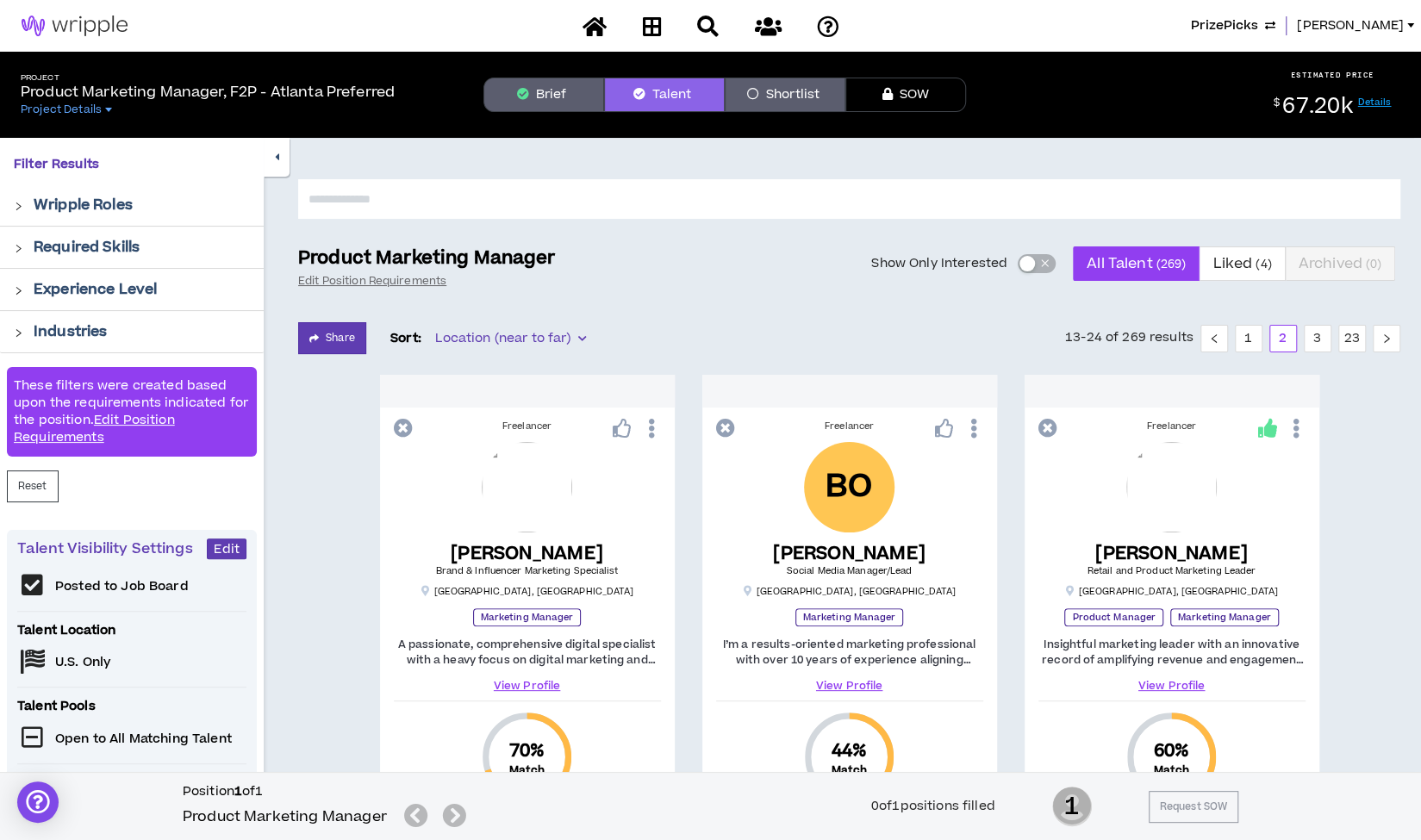
click at [276, 156] on icon "button" at bounding box center [277, 157] width 4 height 12
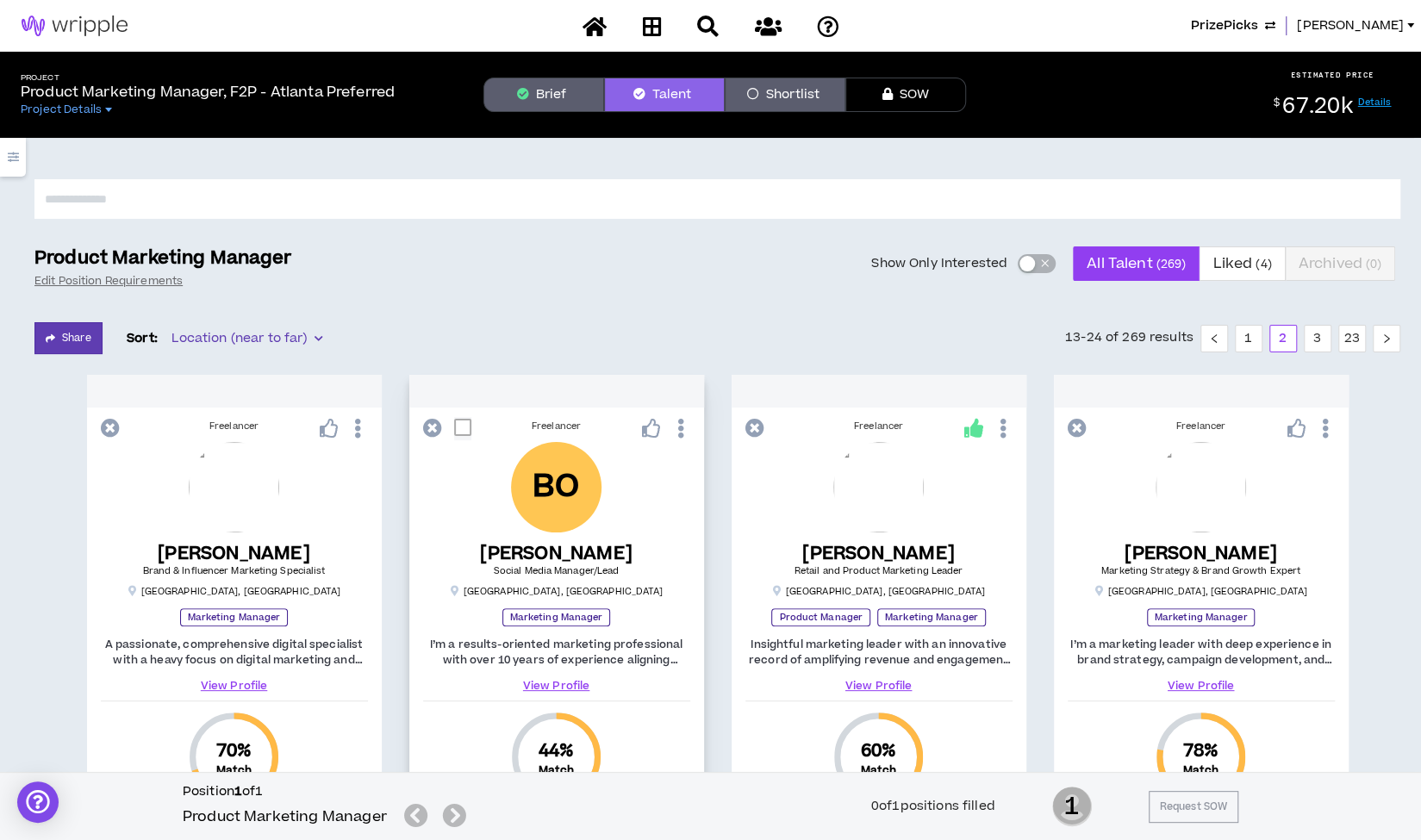
click at [546, 689] on link "View Profile" at bounding box center [556, 685] width 267 height 15
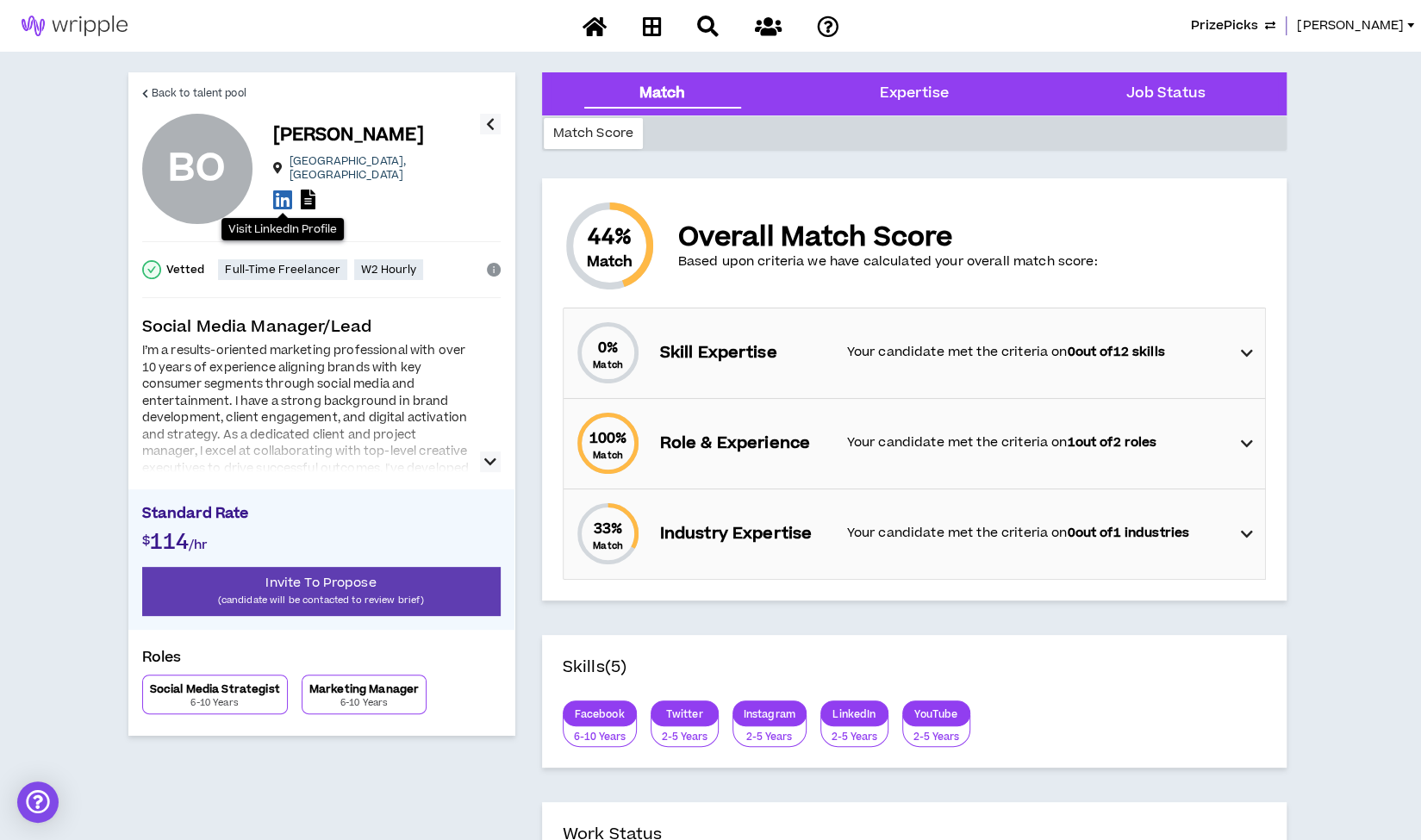
click at [281, 190] on icon at bounding box center [282, 199] width 19 height 21
click at [207, 92] on span "Back to talent pool" at bounding box center [199, 93] width 95 height 16
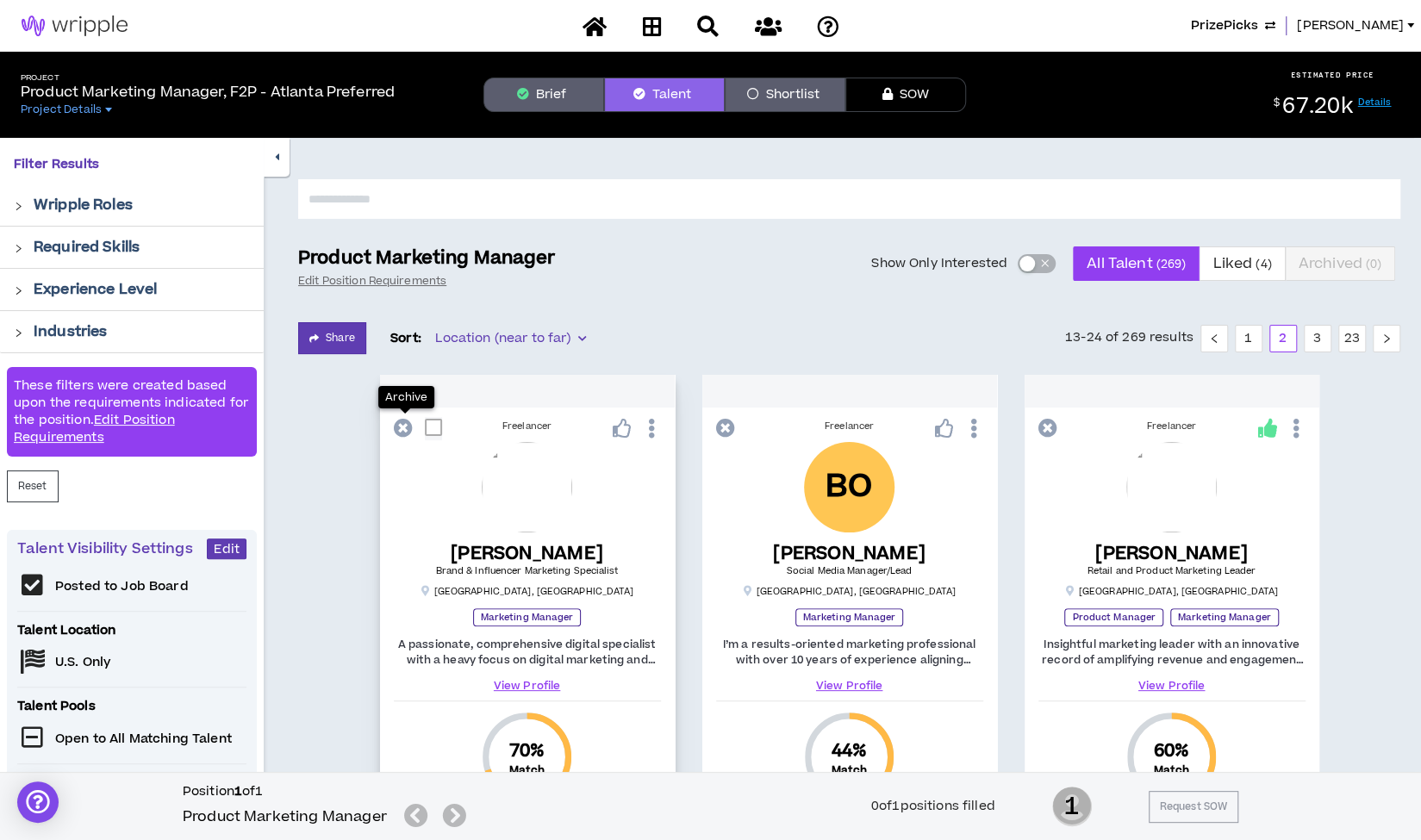
click at [402, 430] on icon at bounding box center [402, 427] width 19 height 19
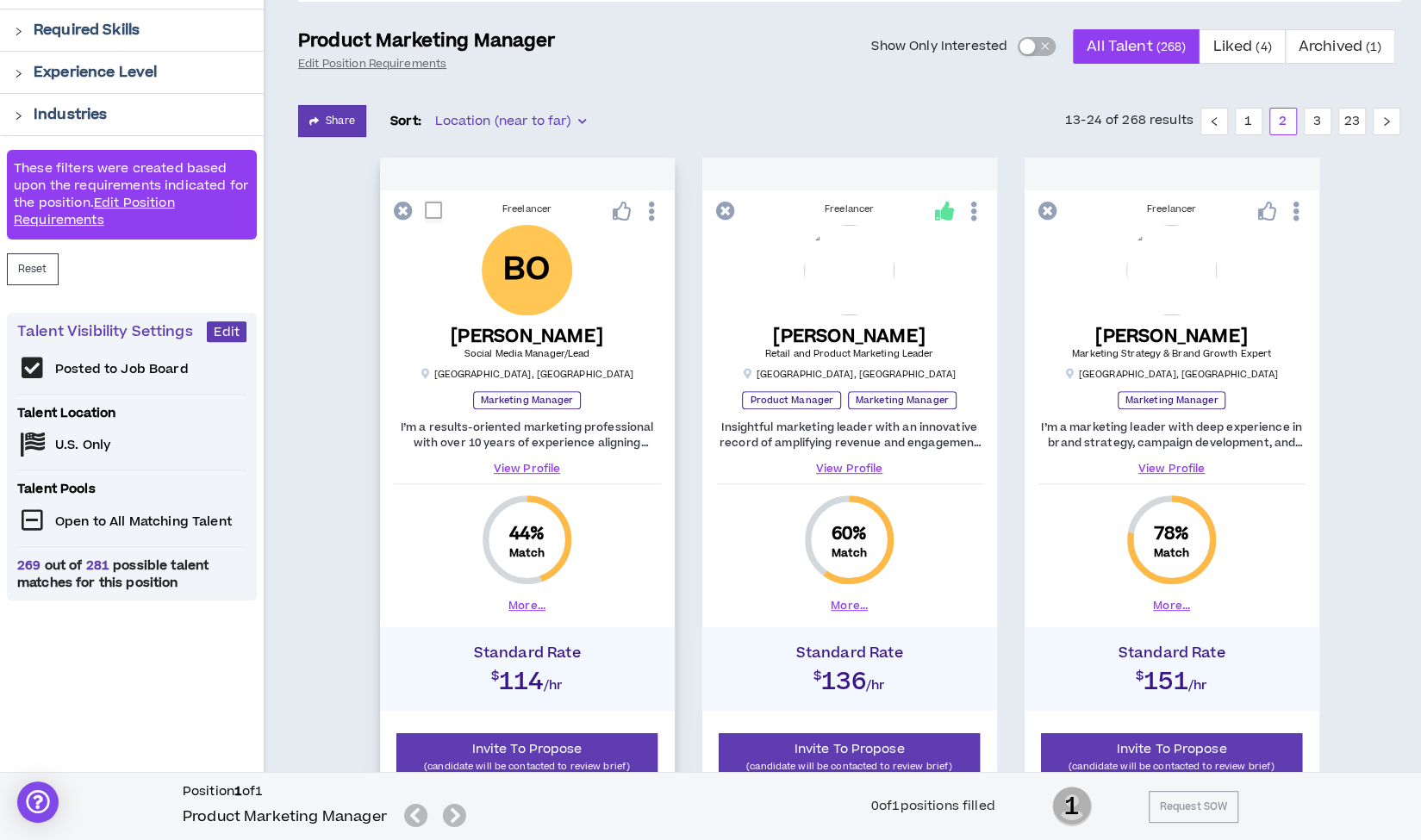
scroll to position [215, 0]
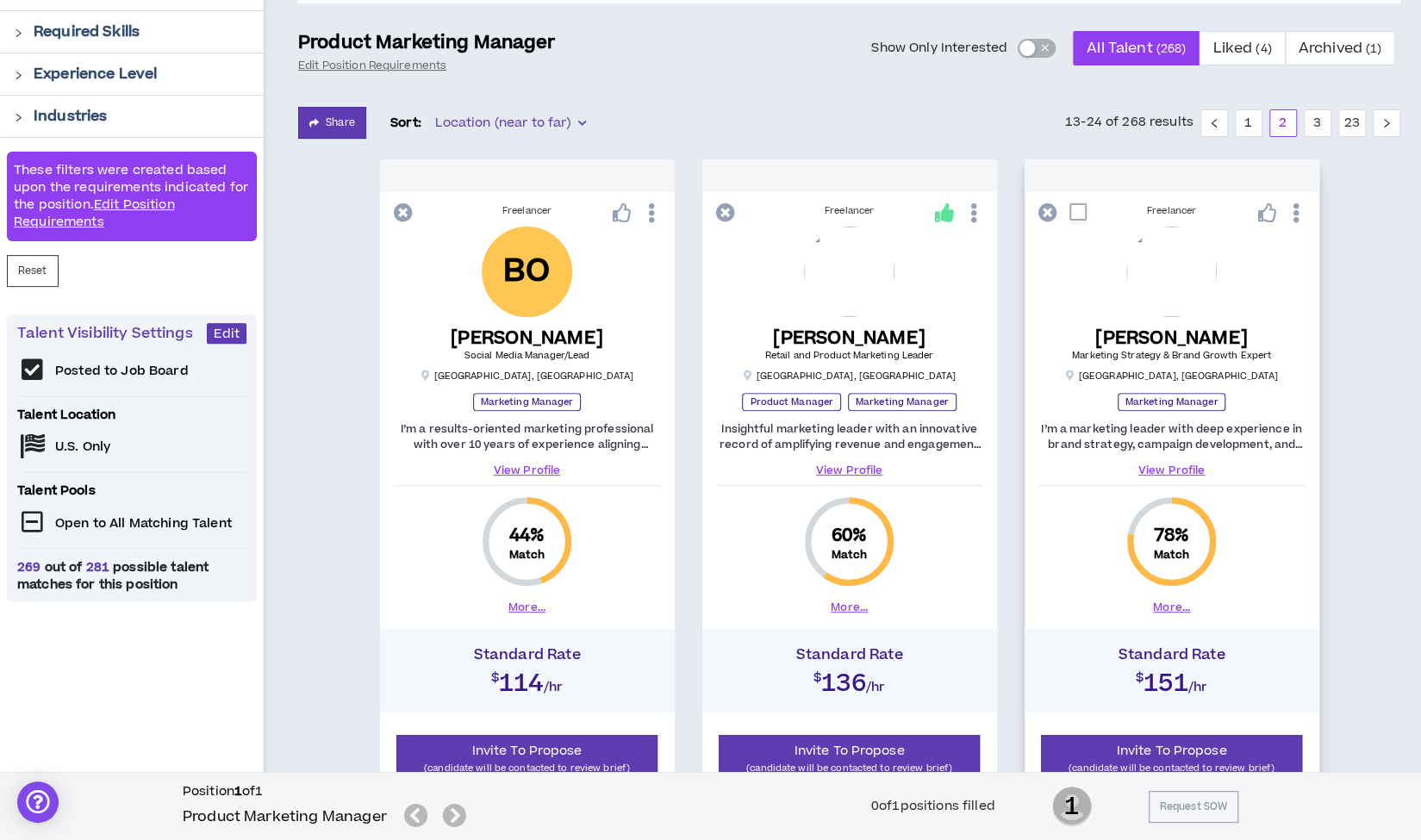
drag, startPoint x: 453, startPoint y: 576, endPoint x: 1282, endPoint y: 389, distance: 849.8
click at [1282, 389] on div "[PERSON_NAME] Marketing Strategy & Brand Growth Expert [GEOGRAPHIC_DATA] , [GEO…" at bounding box center [1171, 353] width 267 height 252
click at [1169, 470] on link "View Profile" at bounding box center [1171, 470] width 267 height 15
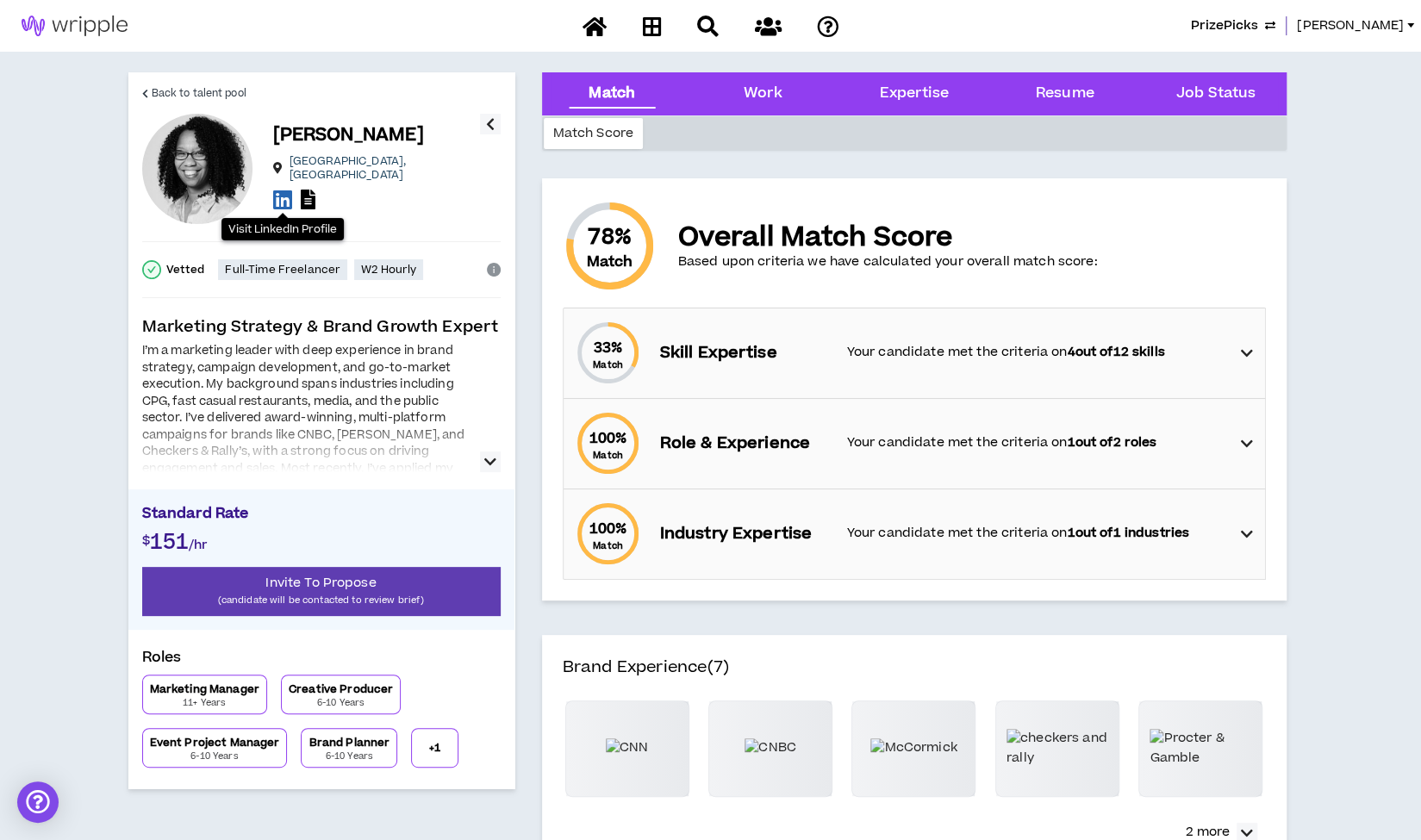
click at [283, 192] on icon at bounding box center [282, 199] width 19 height 21
click at [193, 83] on link "Back to talent pool" at bounding box center [194, 93] width 105 height 42
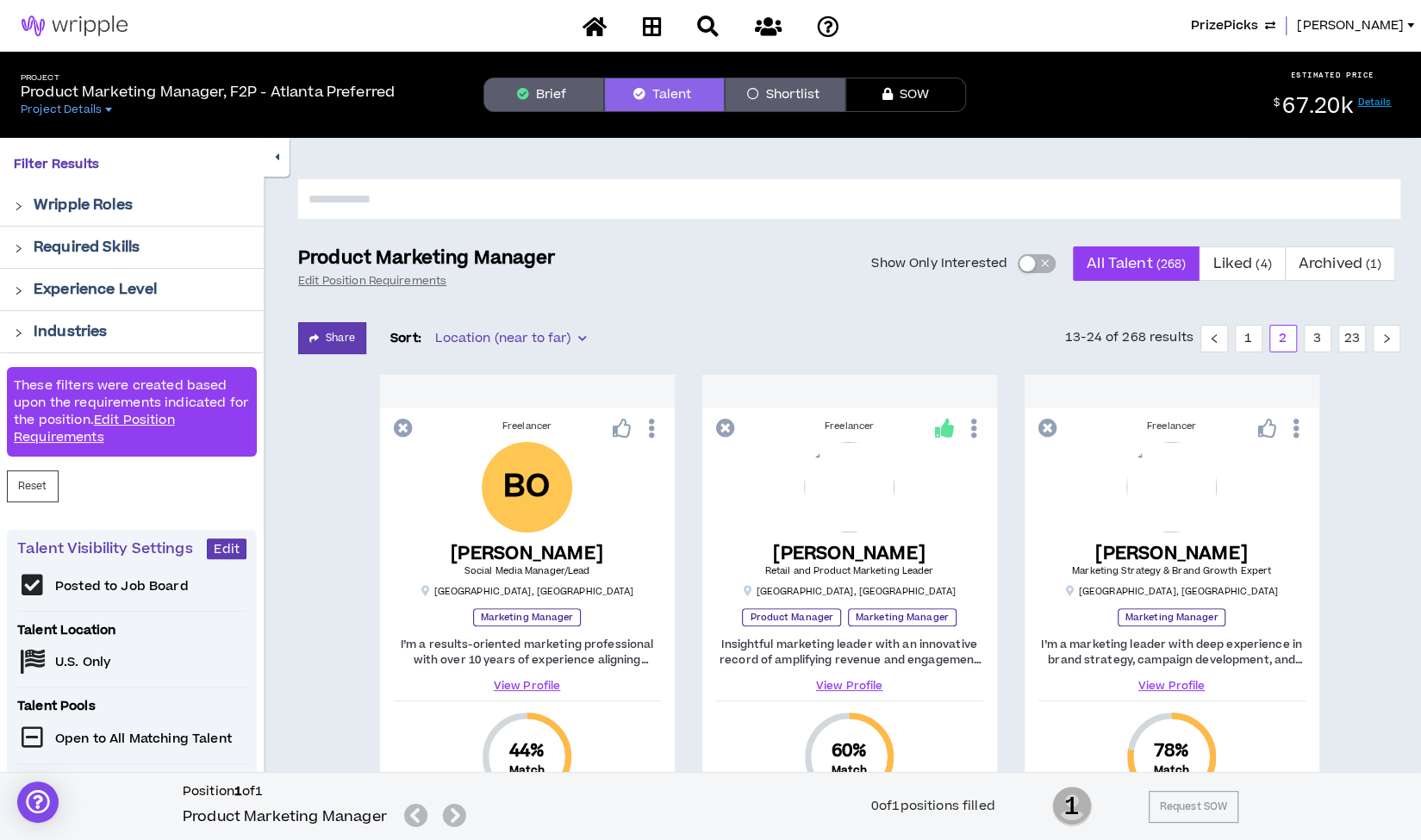
click at [281, 163] on button "button" at bounding box center [276, 158] width 26 height 39
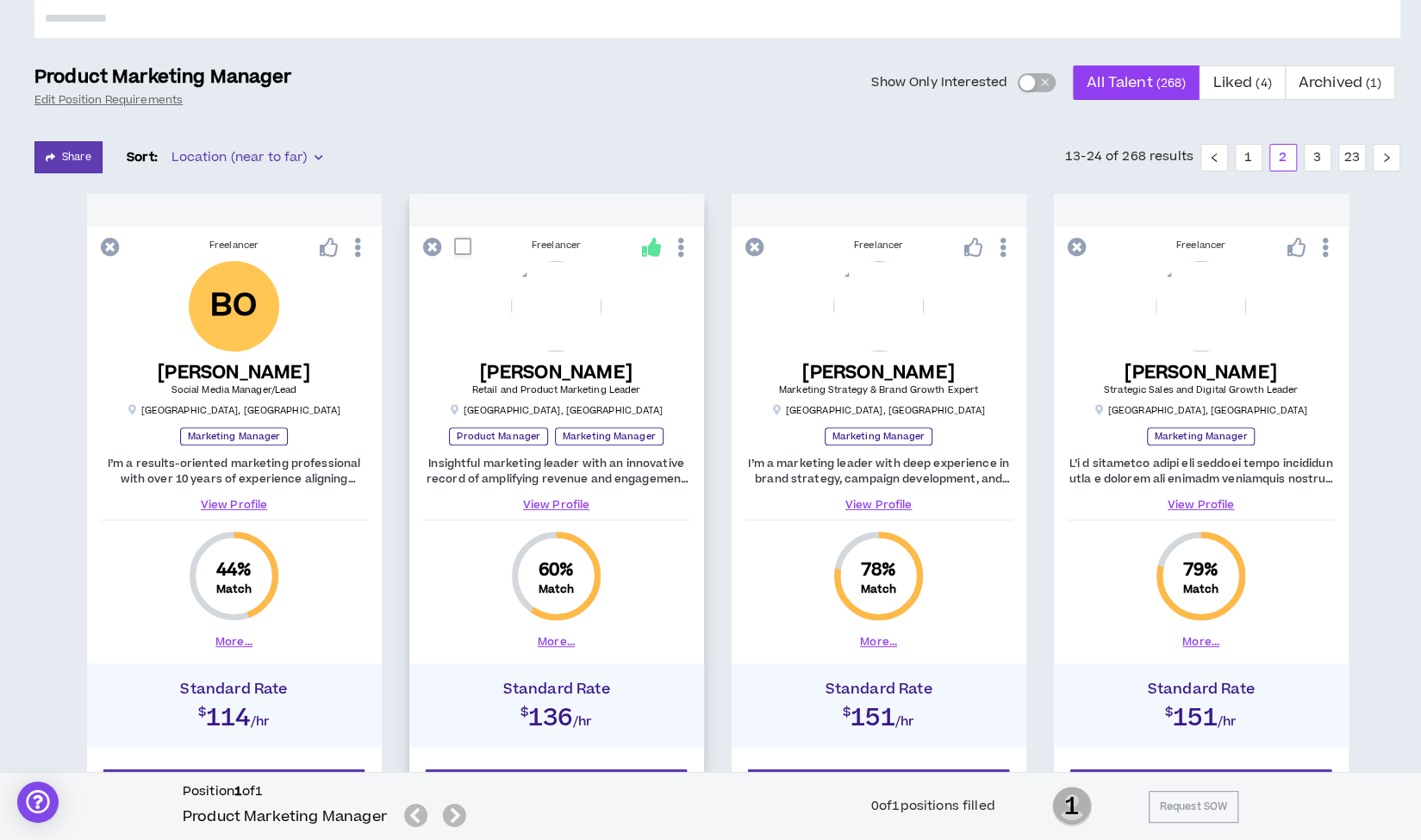
scroll to position [218, 0]
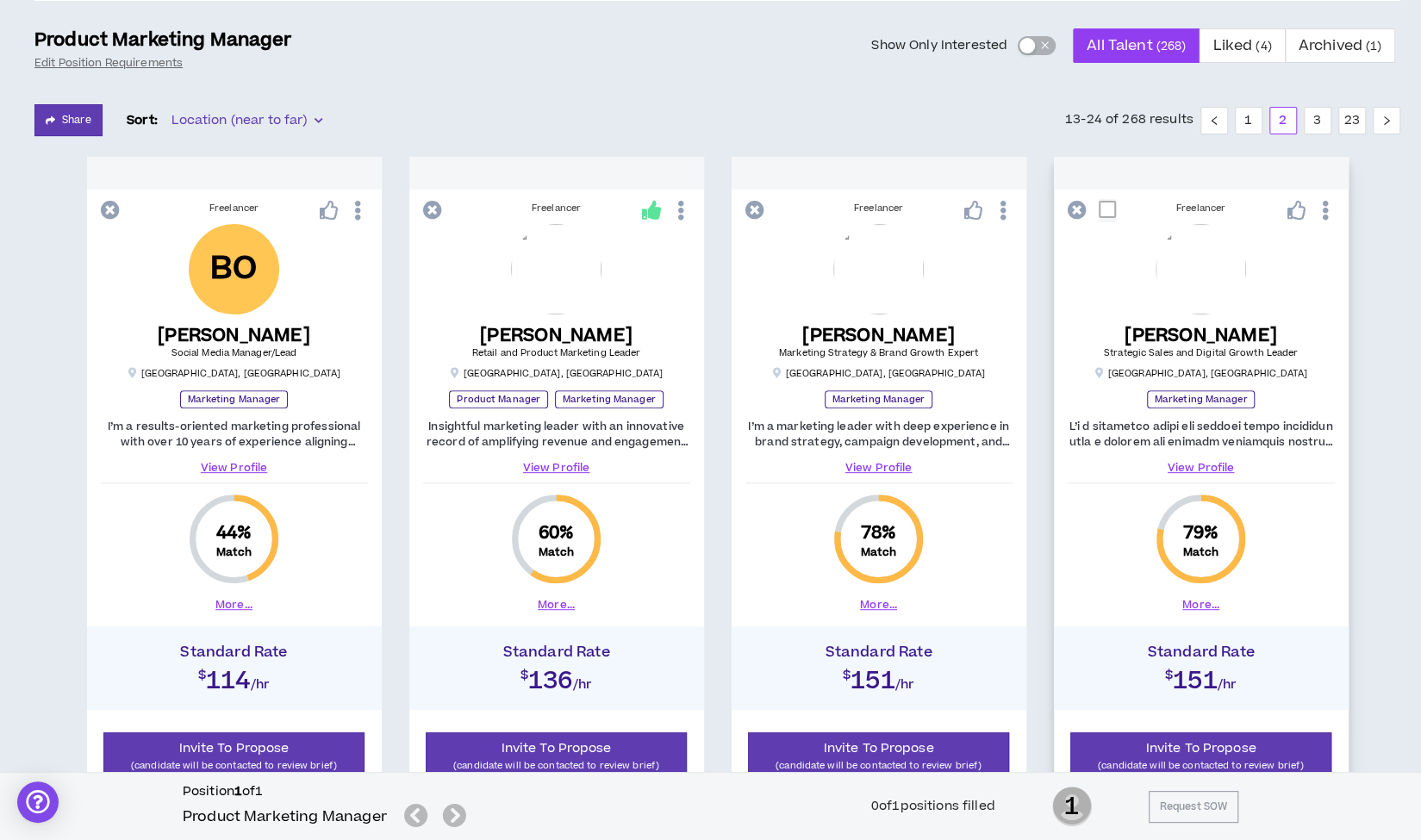
click at [1198, 460] on link "View Profile" at bounding box center [1200, 467] width 267 height 15
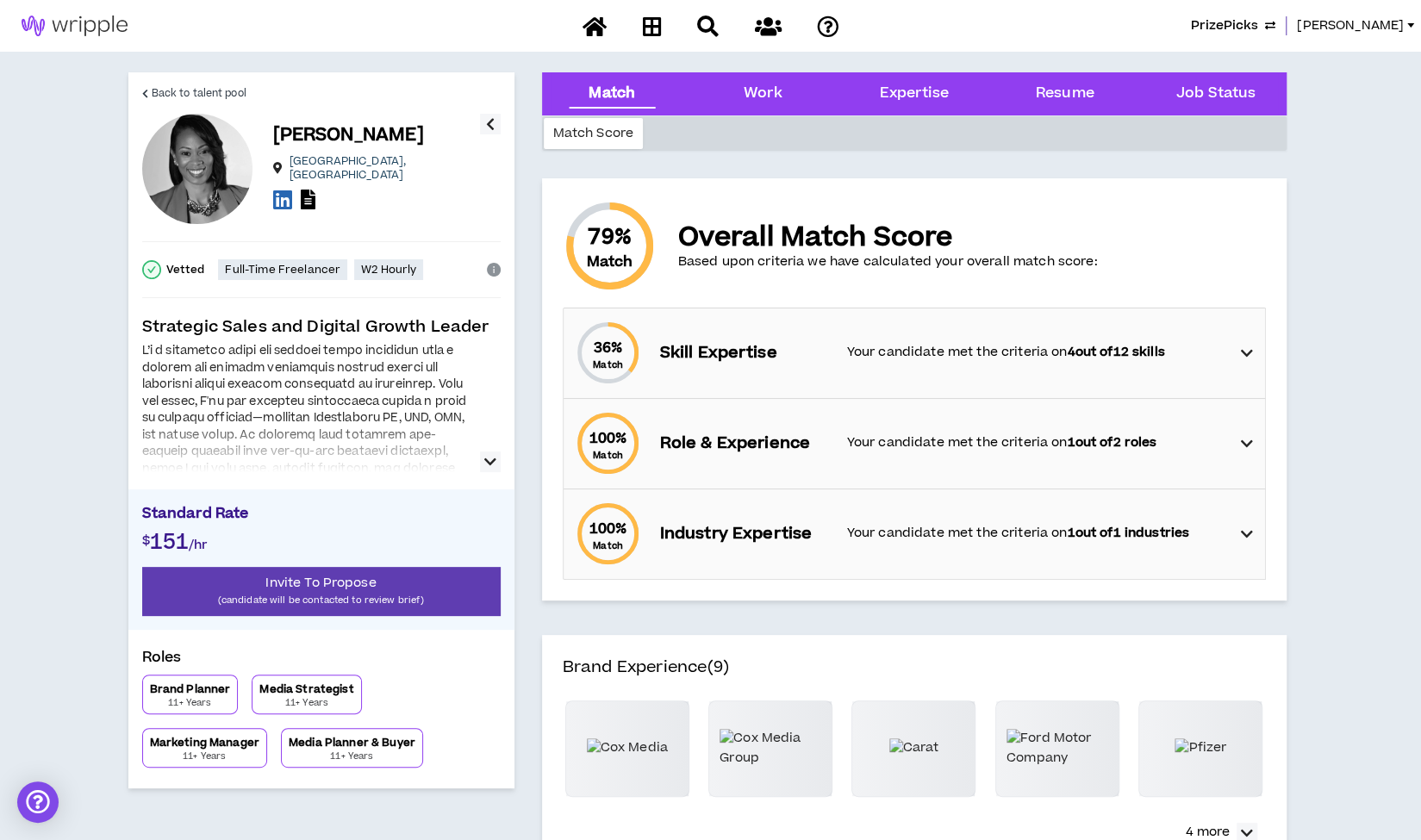
click at [488, 464] on icon "button" at bounding box center [490, 461] width 12 height 20
click at [285, 194] on icon at bounding box center [282, 199] width 19 height 21
click at [183, 92] on span "Back to talent pool" at bounding box center [199, 93] width 95 height 16
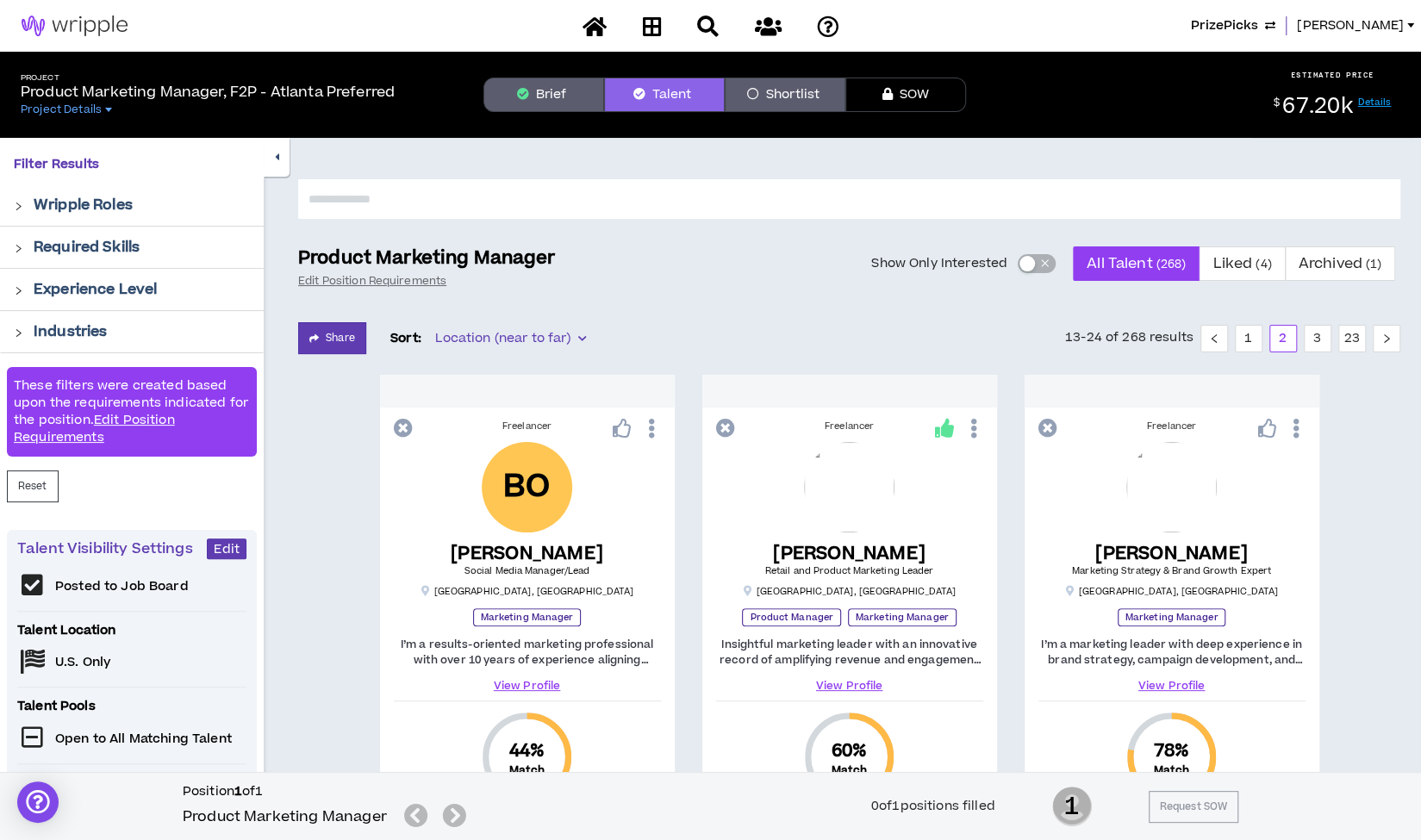
click at [275, 159] on icon "button" at bounding box center [277, 157] width 4 height 12
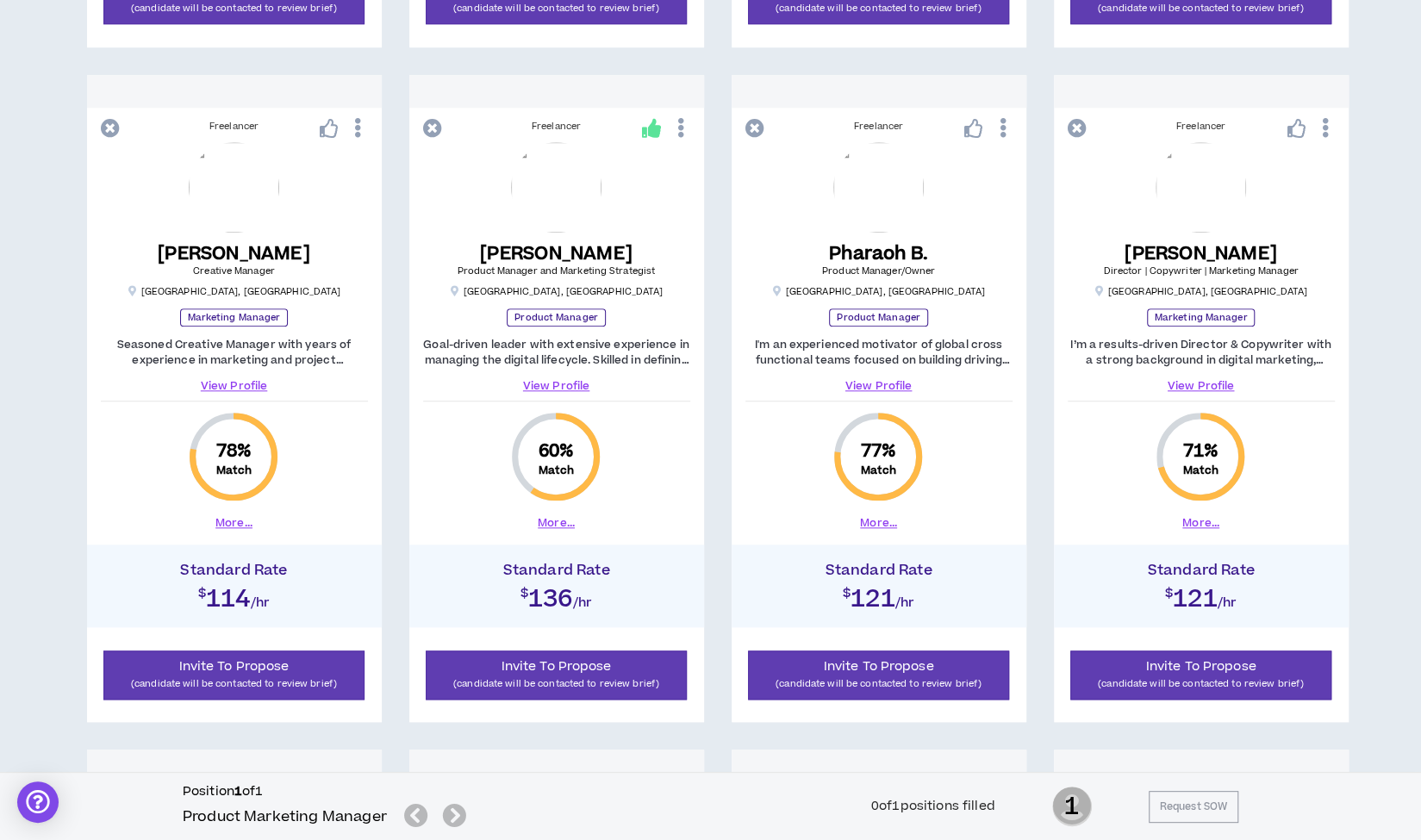
scroll to position [985, 0]
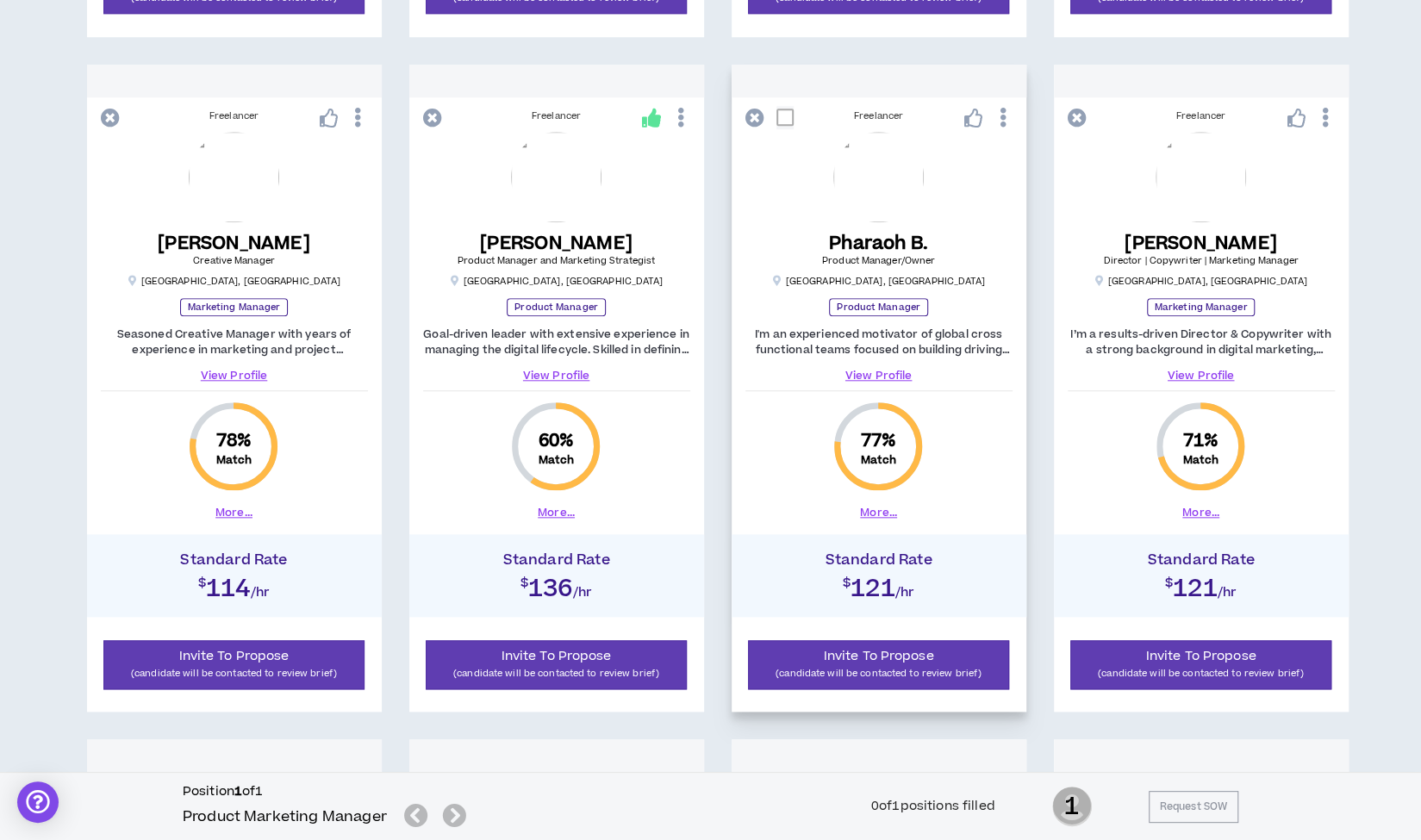
click at [871, 375] on link "View Profile" at bounding box center [878, 375] width 267 height 15
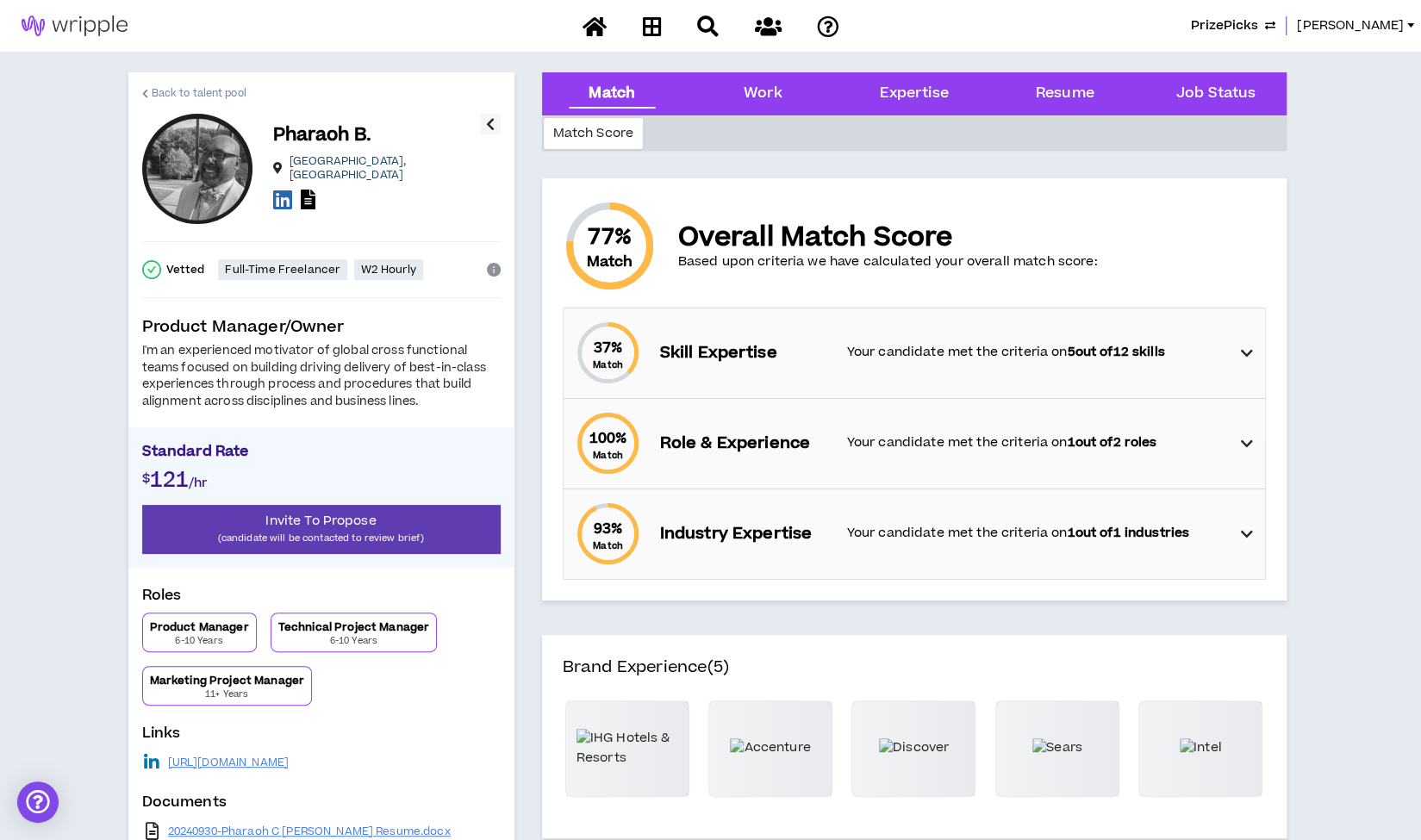
click at [200, 88] on span "Back to talent pool" at bounding box center [199, 93] width 95 height 16
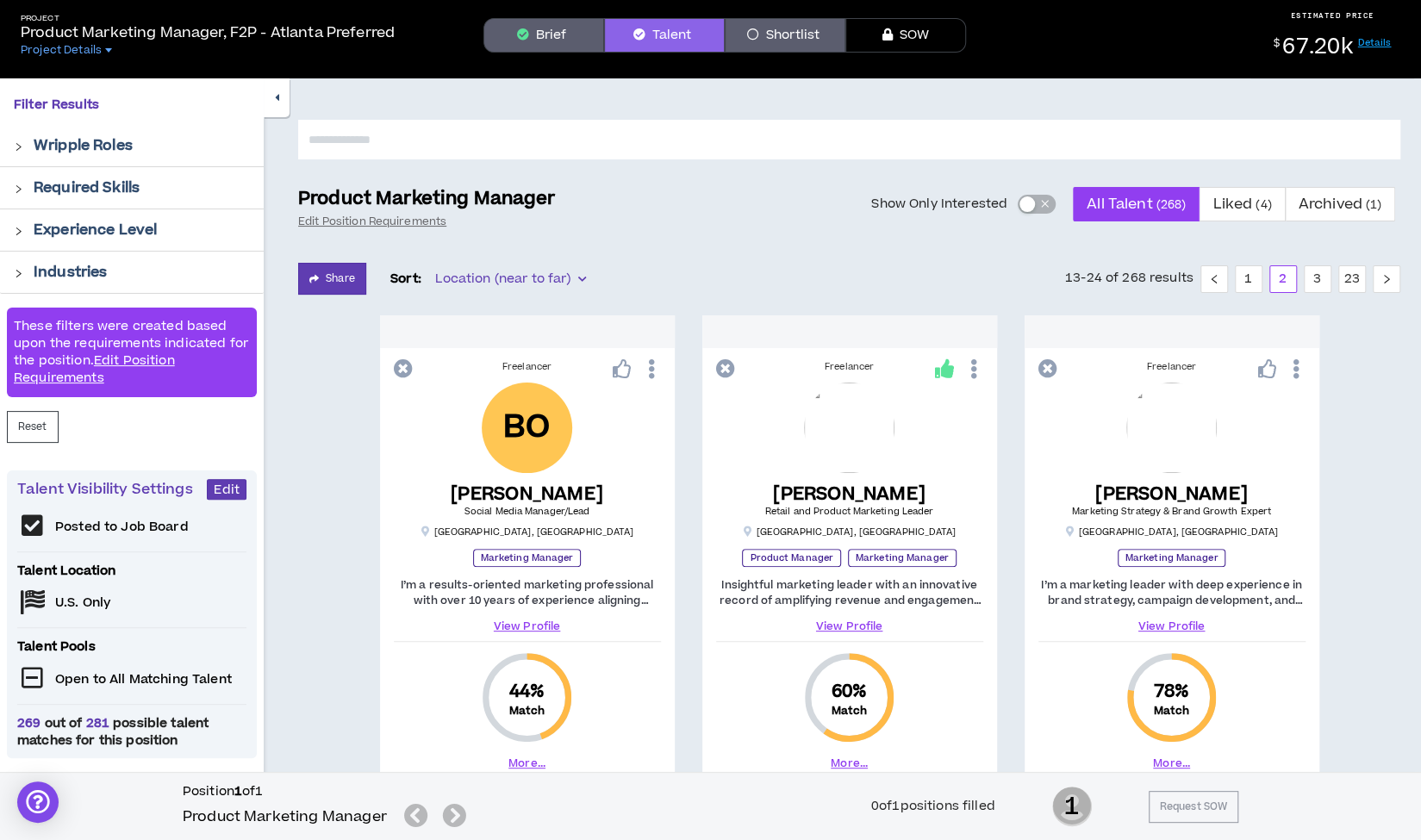
scroll to position [49, 0]
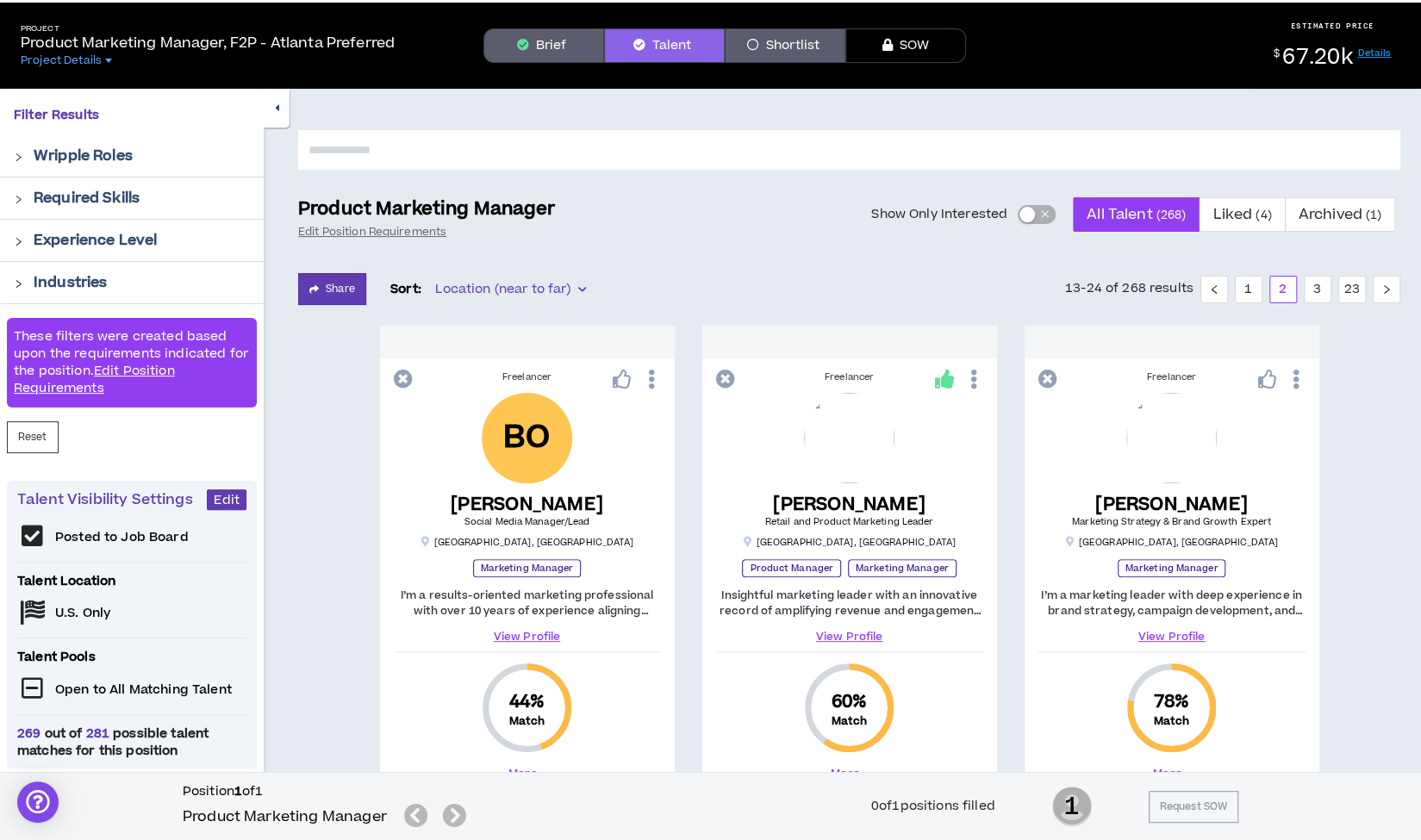
click at [278, 112] on icon "button" at bounding box center [277, 108] width 4 height 12
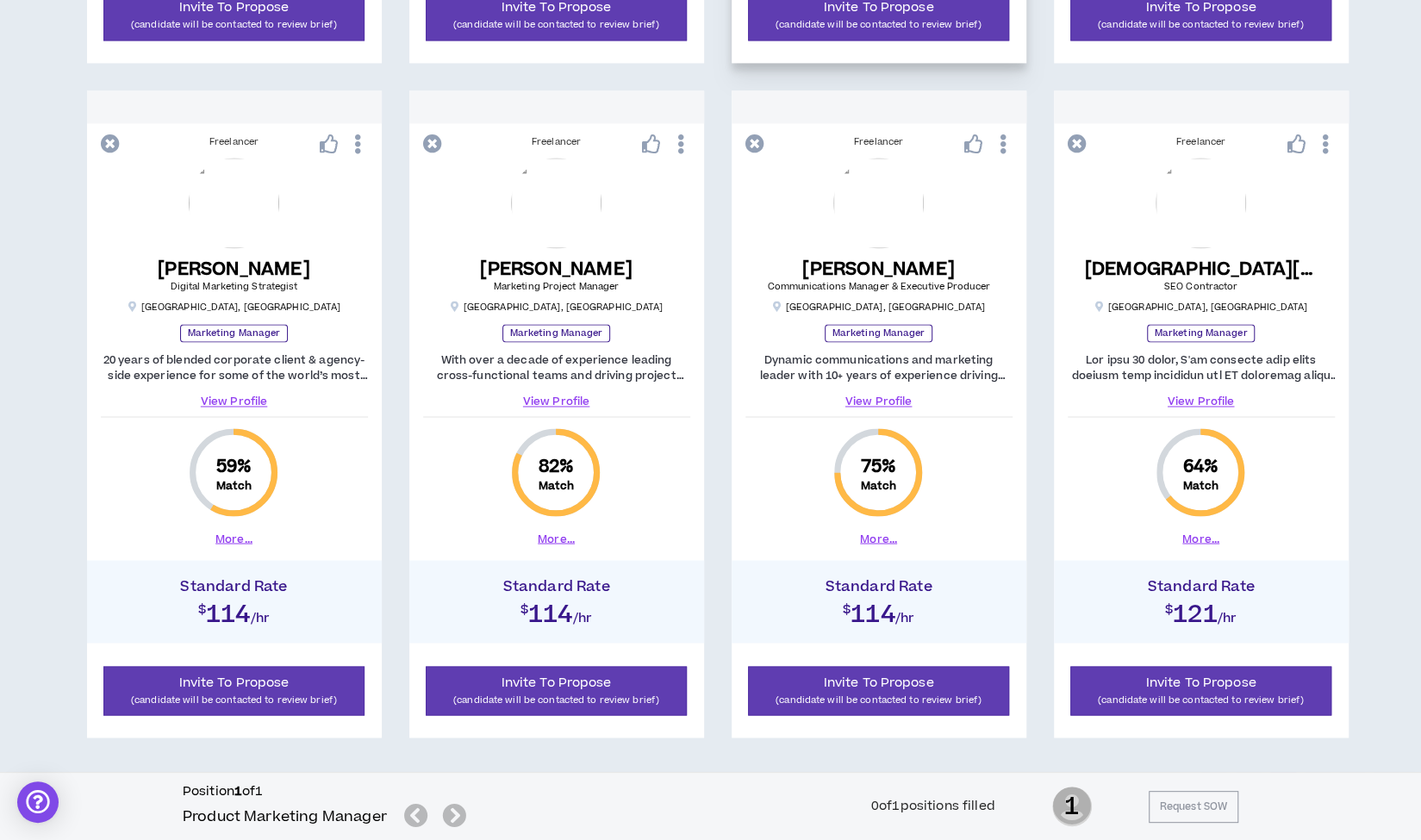
scroll to position [1635, 0]
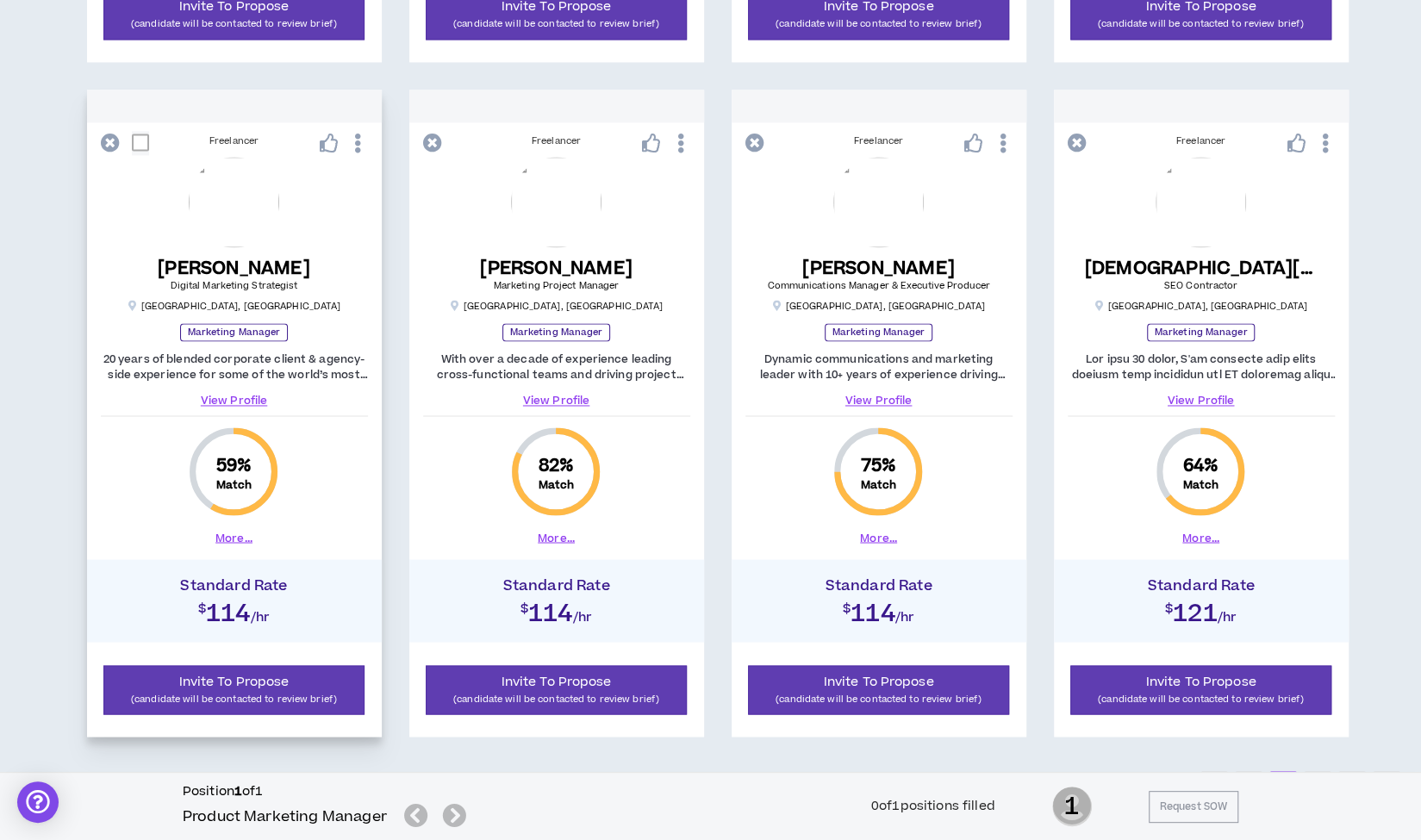
click at [221, 393] on link "View Profile" at bounding box center [234, 400] width 267 height 15
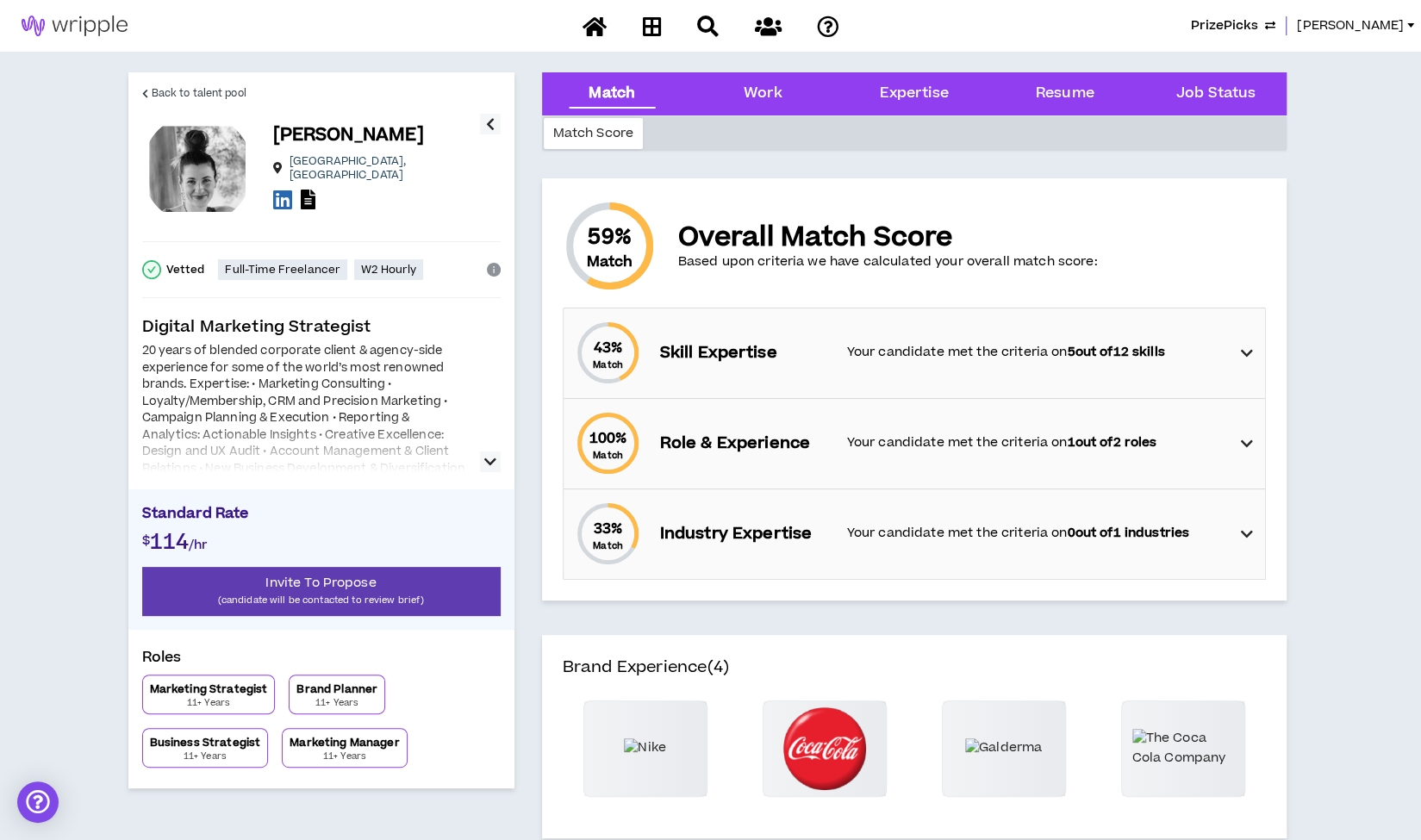
click at [490, 464] on icon "button" at bounding box center [490, 461] width 12 height 20
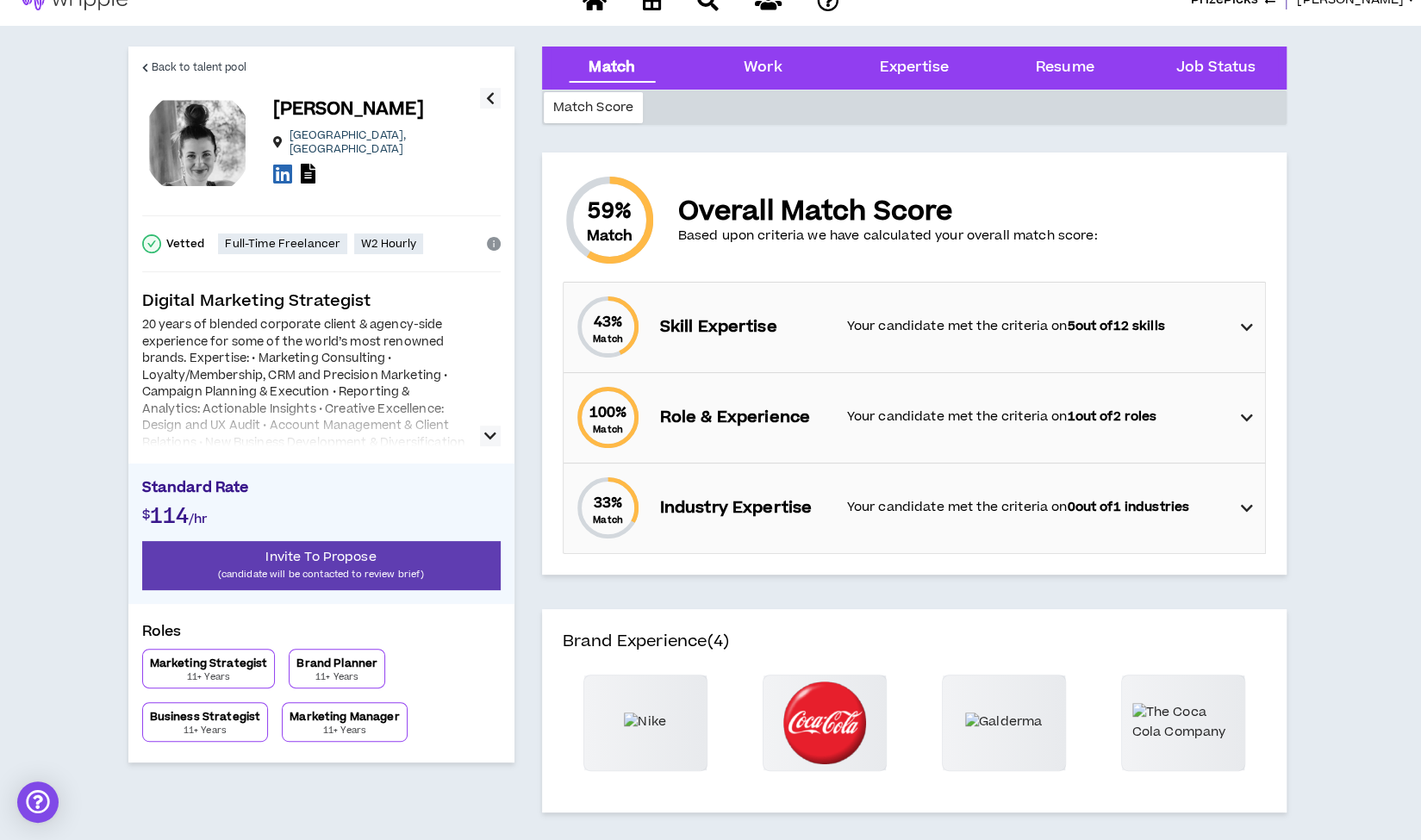
scroll to position [20, 0]
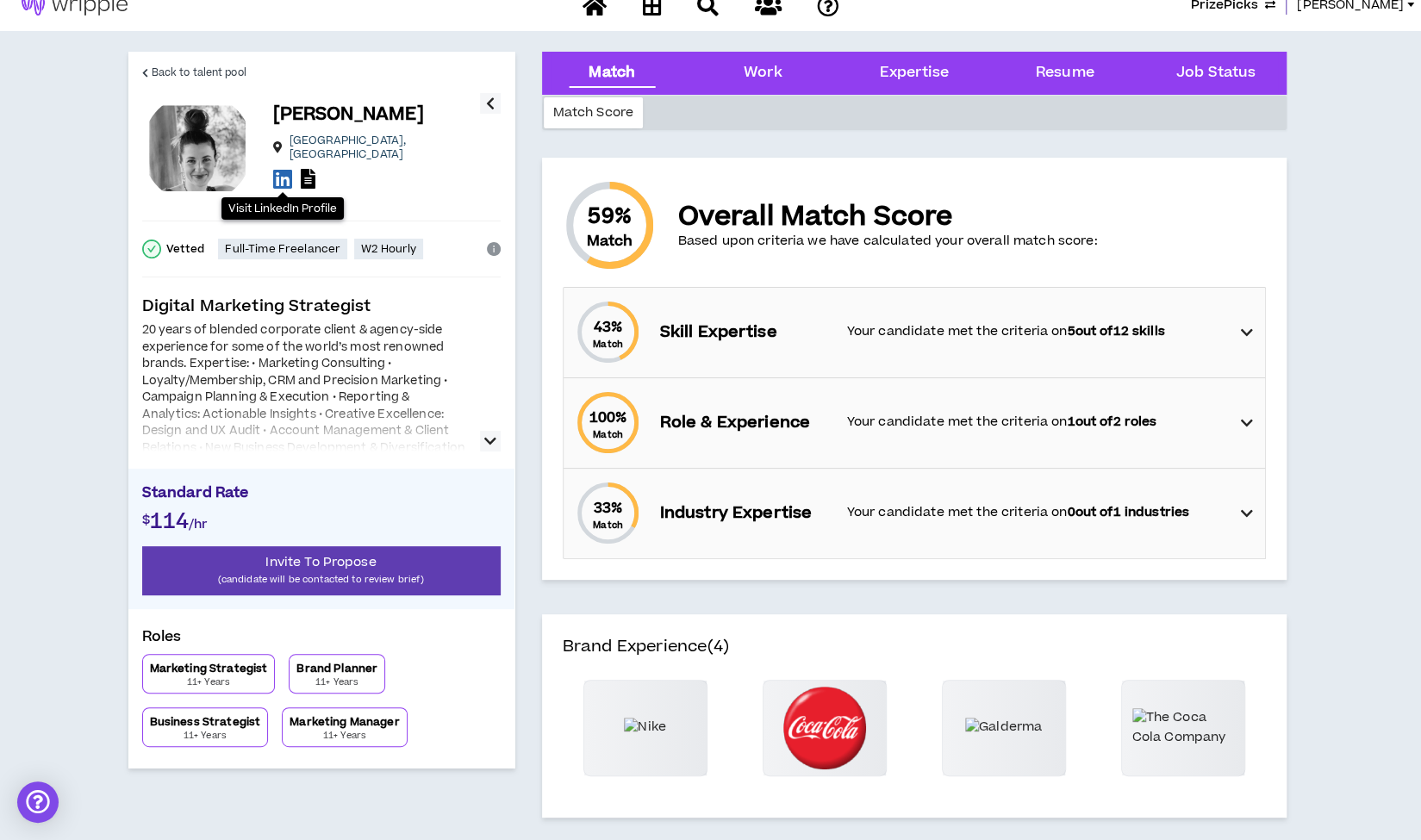
click at [282, 178] on icon at bounding box center [282, 179] width 19 height 21
click at [199, 72] on span "Back to talent pool" at bounding box center [199, 73] width 95 height 16
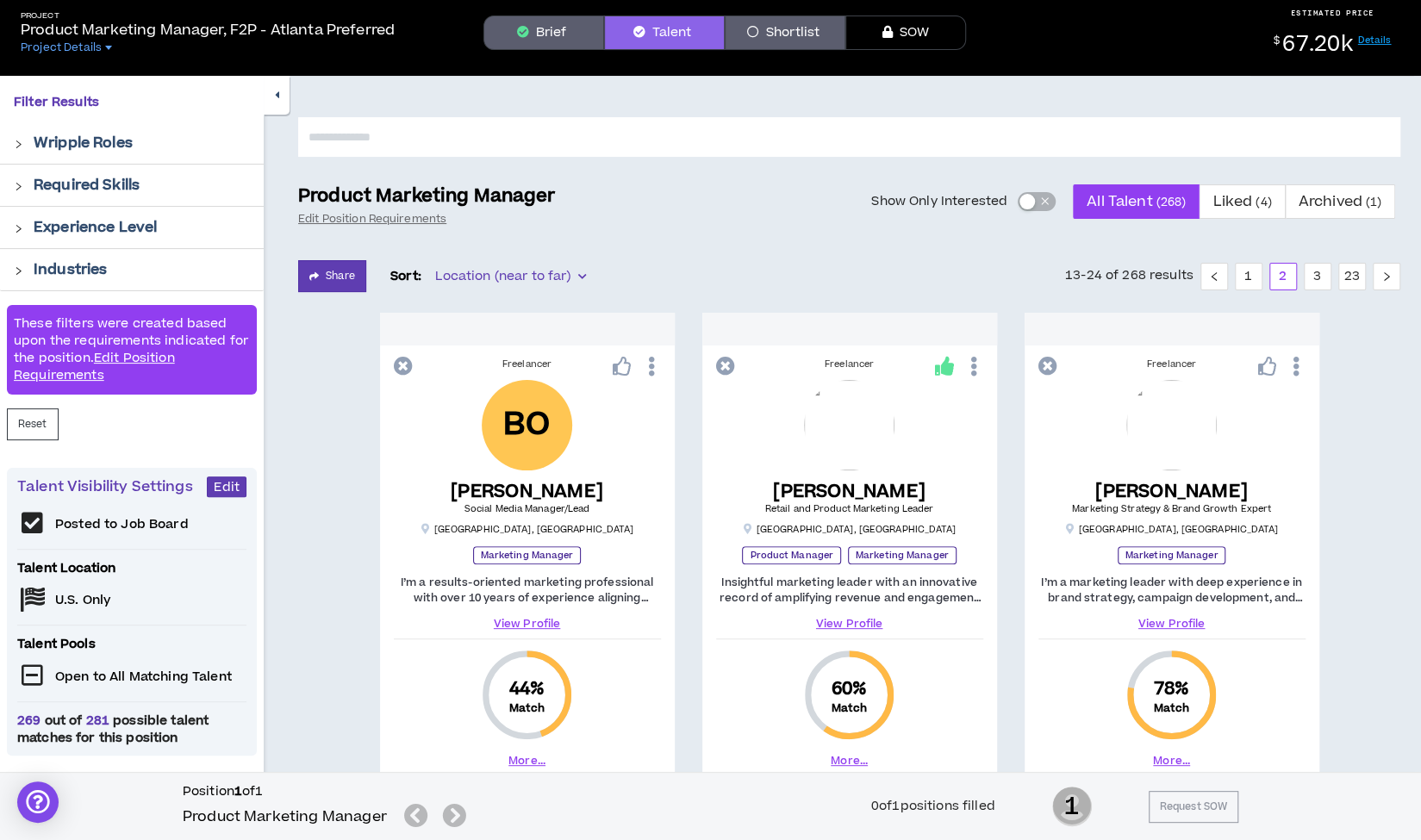
scroll to position [62, 0]
click at [281, 105] on button "button" at bounding box center [276, 96] width 26 height 39
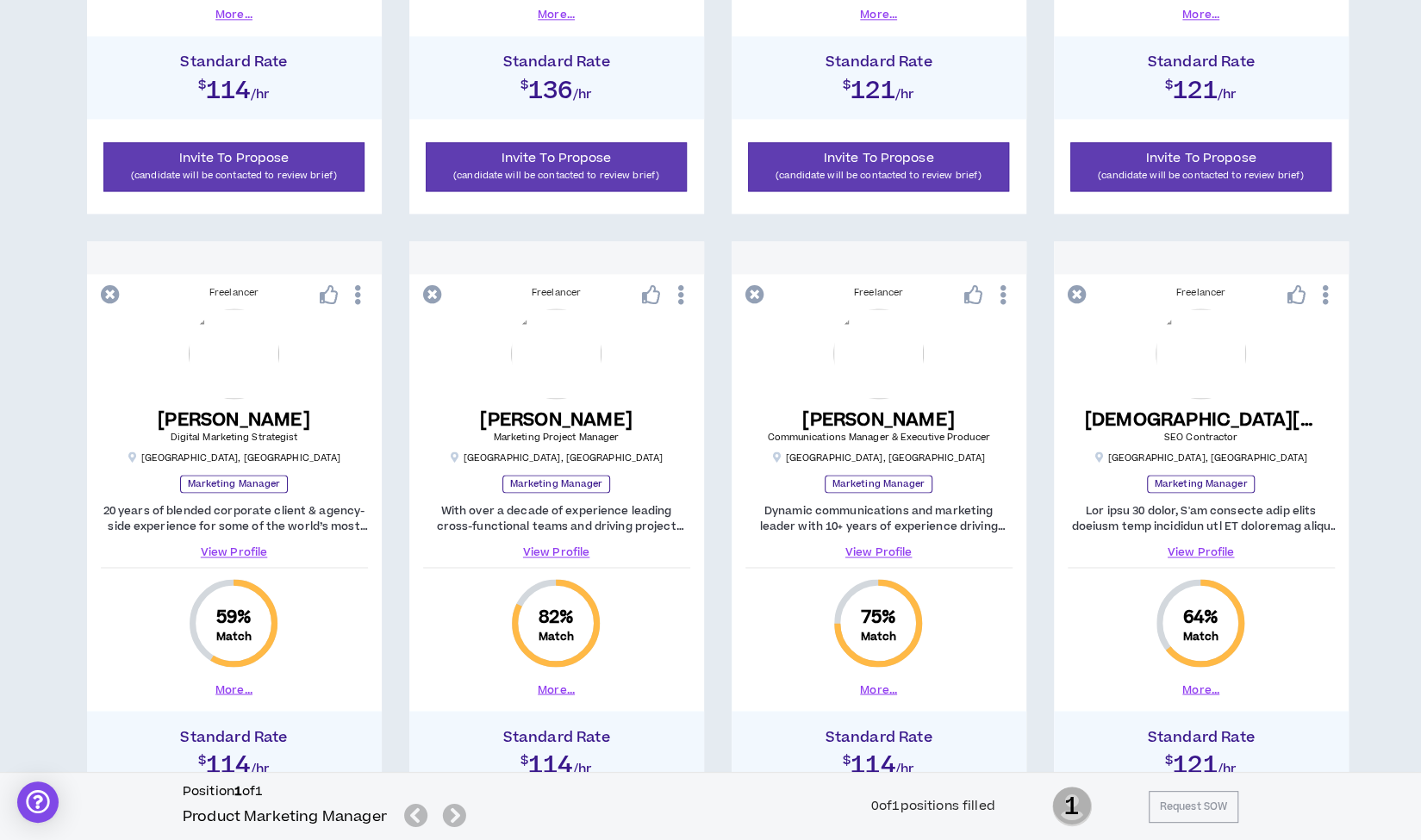
scroll to position [1485, 0]
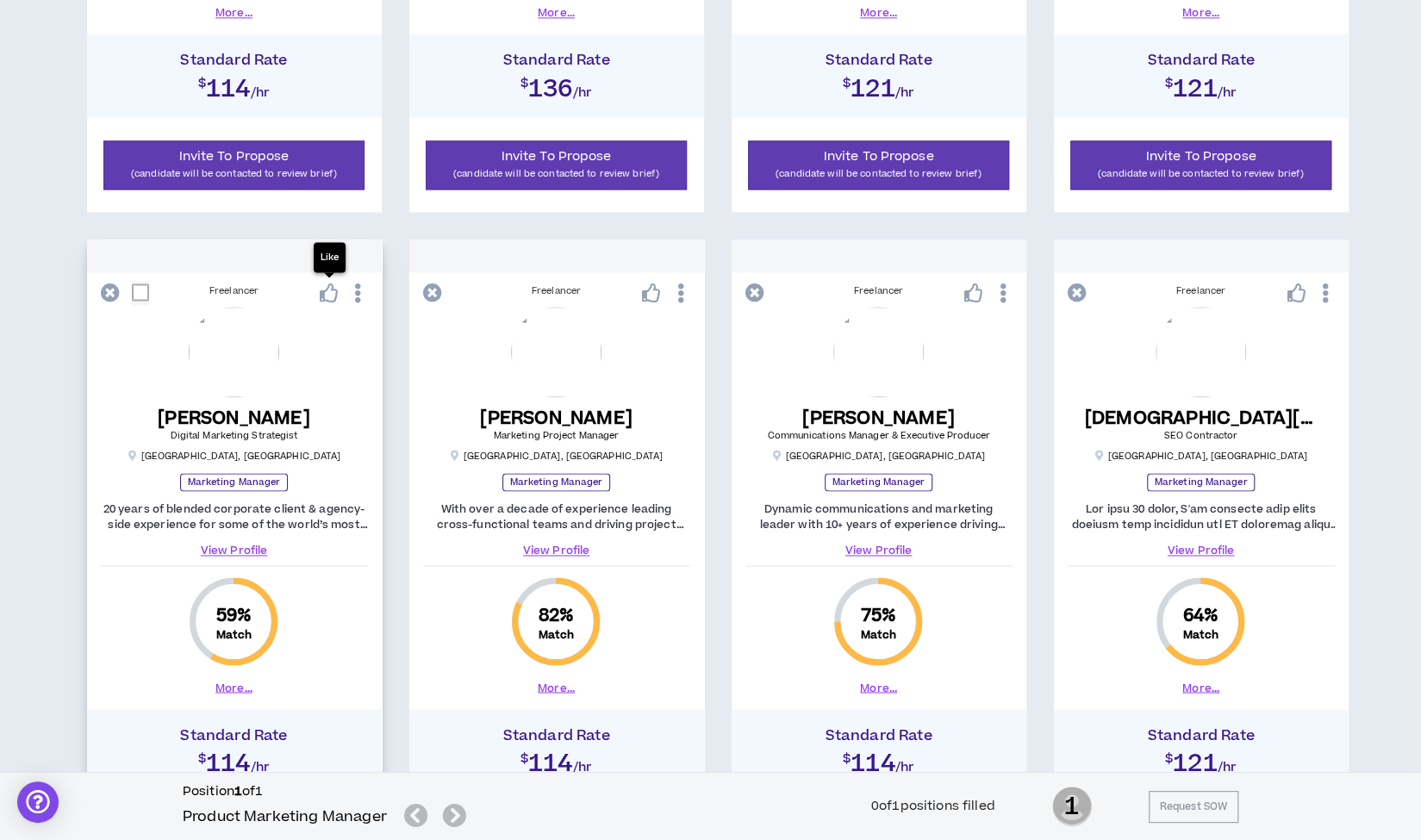
click at [334, 293] on icon at bounding box center [329, 292] width 19 height 19
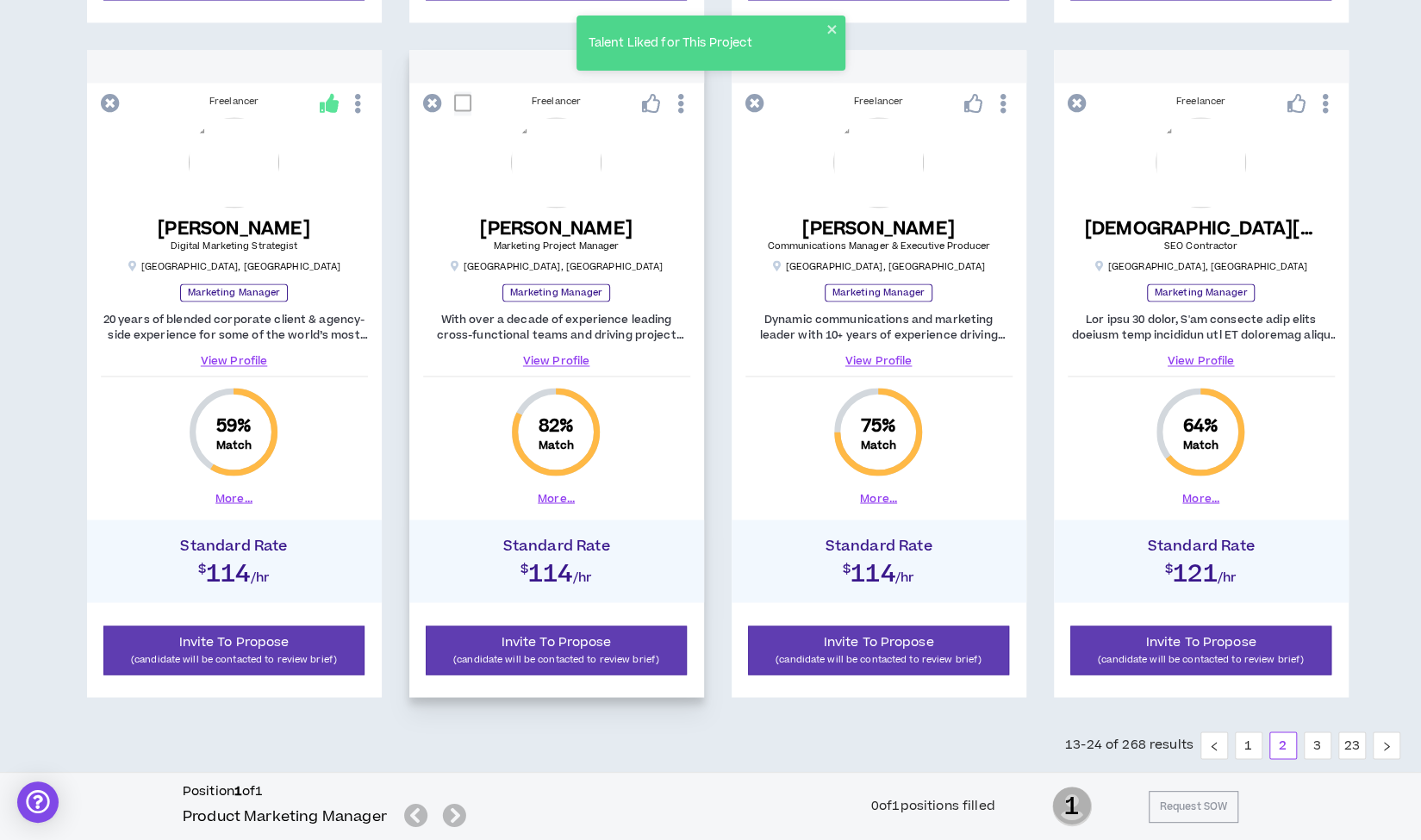
scroll to position [1678, 0]
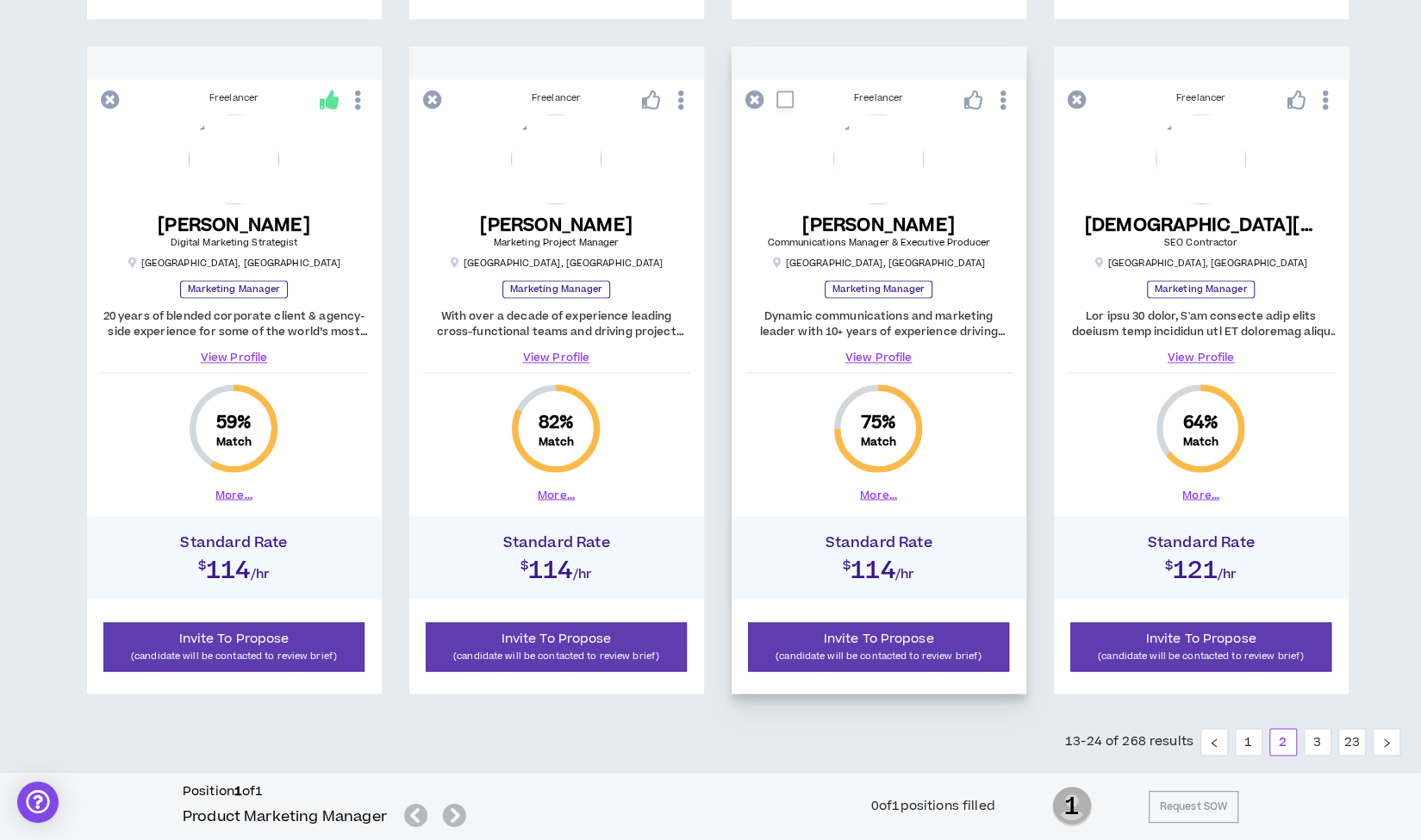
click at [868, 354] on link "View Profile" at bounding box center [878, 357] width 267 height 15
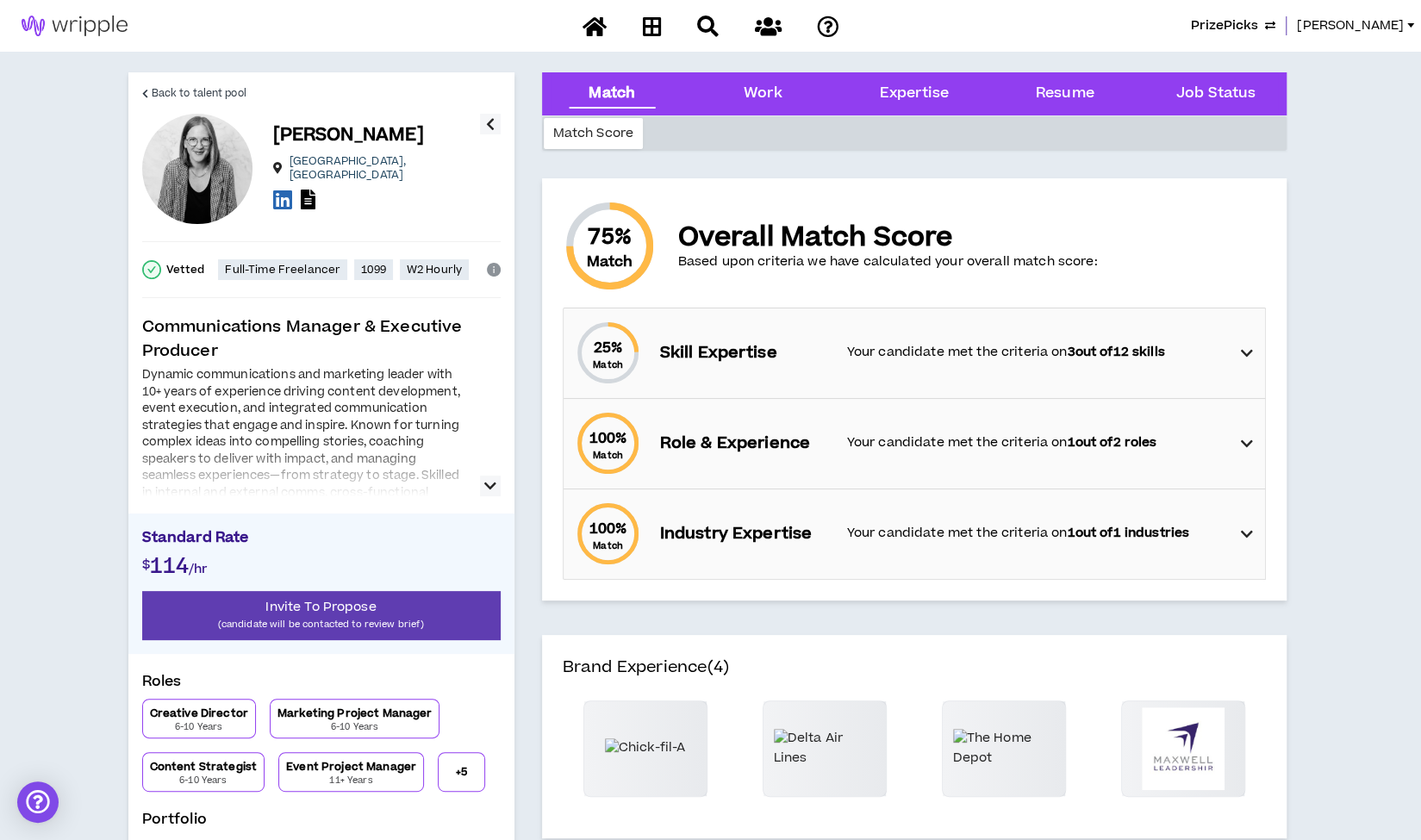
click at [486, 479] on icon "button" at bounding box center [490, 486] width 12 height 20
click at [183, 89] on span "Back to talent pool" at bounding box center [199, 93] width 95 height 16
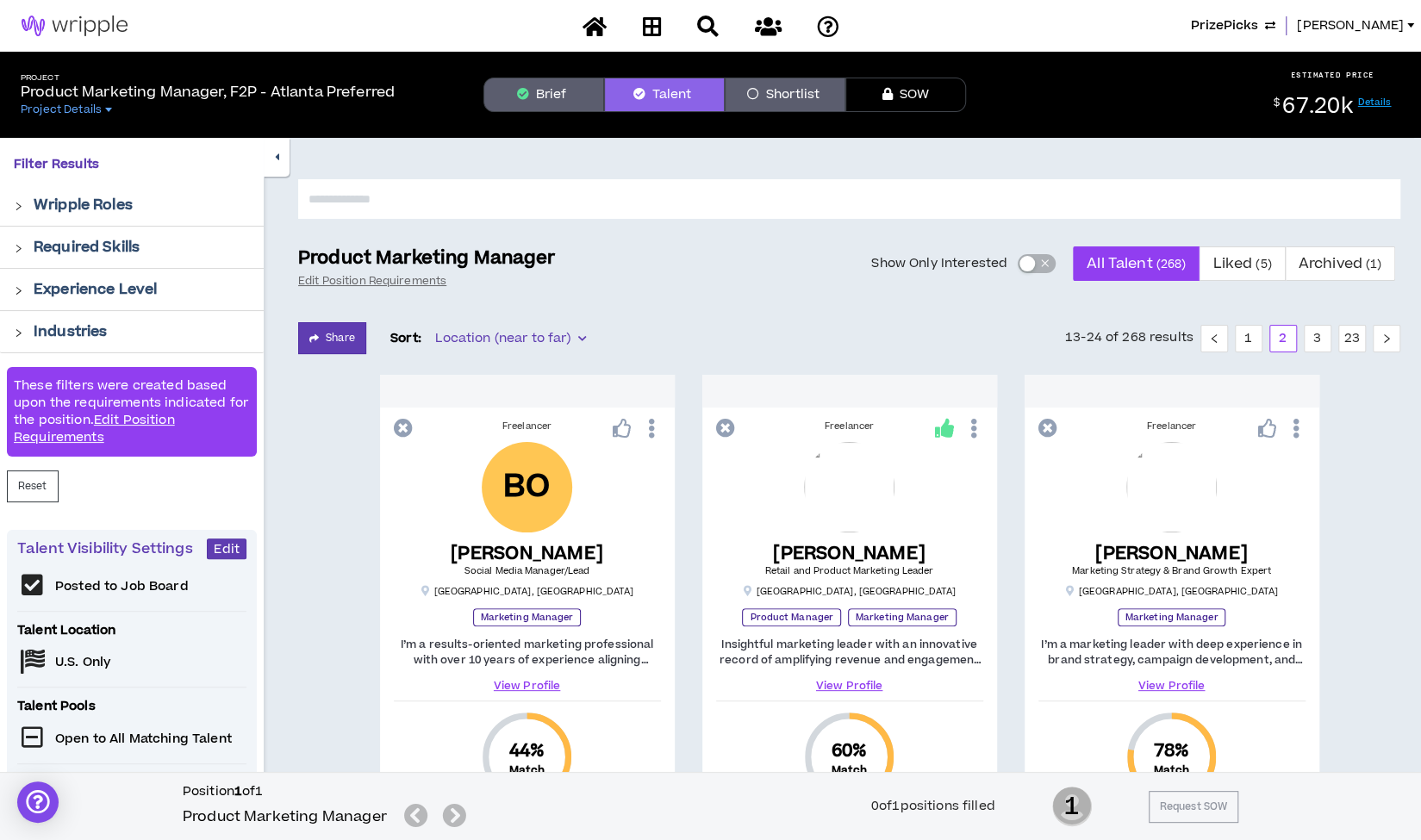
click at [277, 162] on icon "button" at bounding box center [277, 157] width 4 height 12
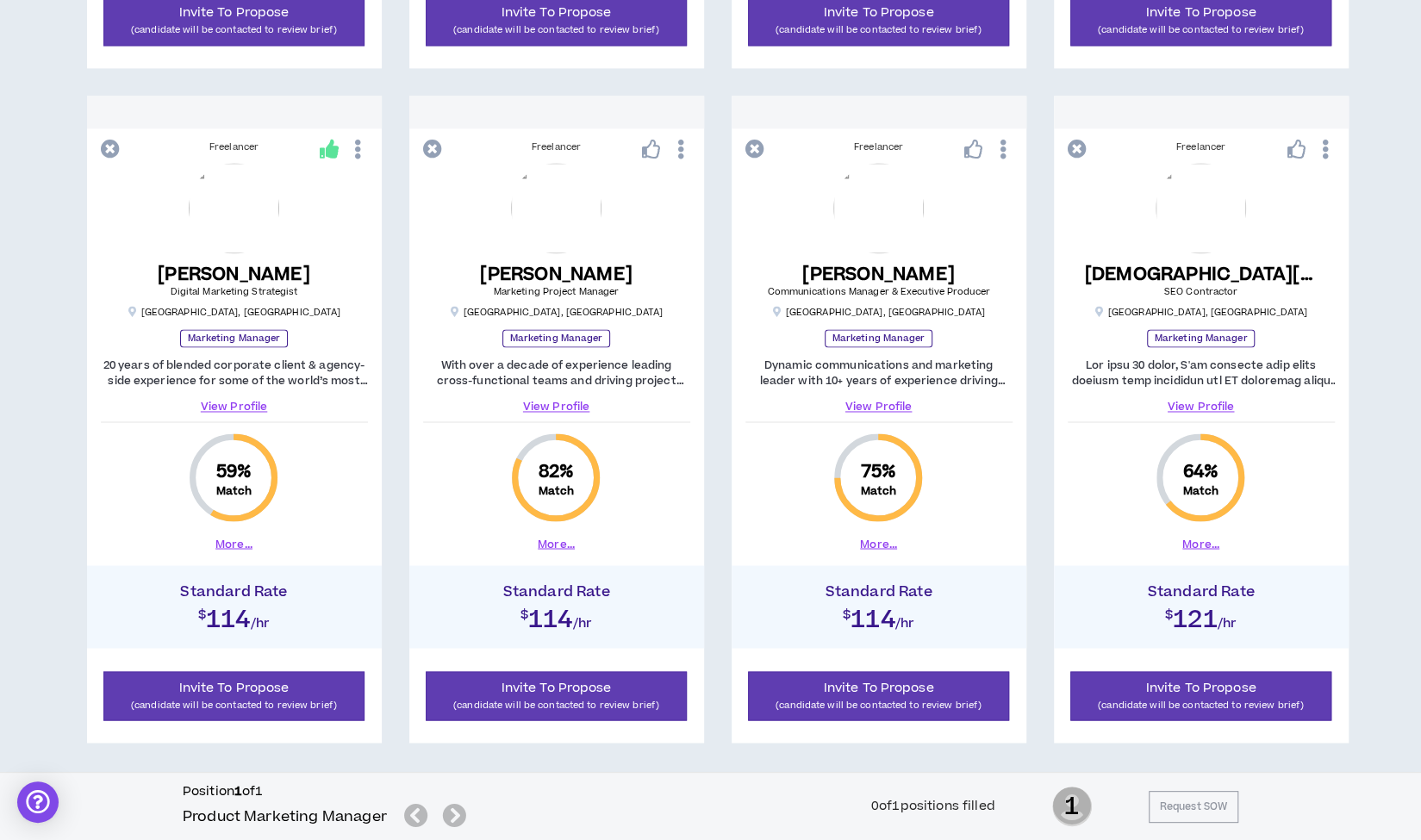
scroll to position [1710, 0]
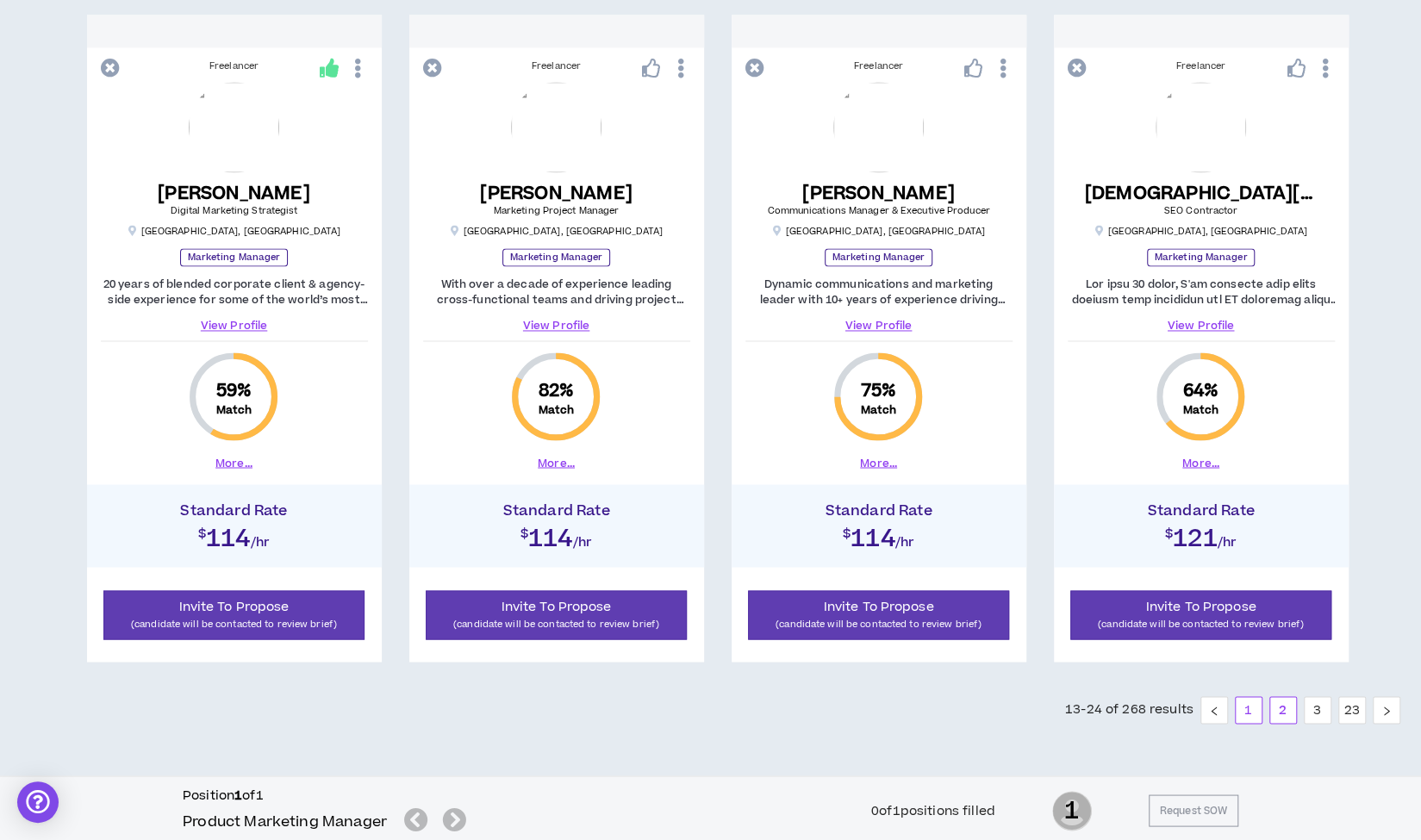
click at [1251, 711] on link "1" at bounding box center [1248, 709] width 26 height 26
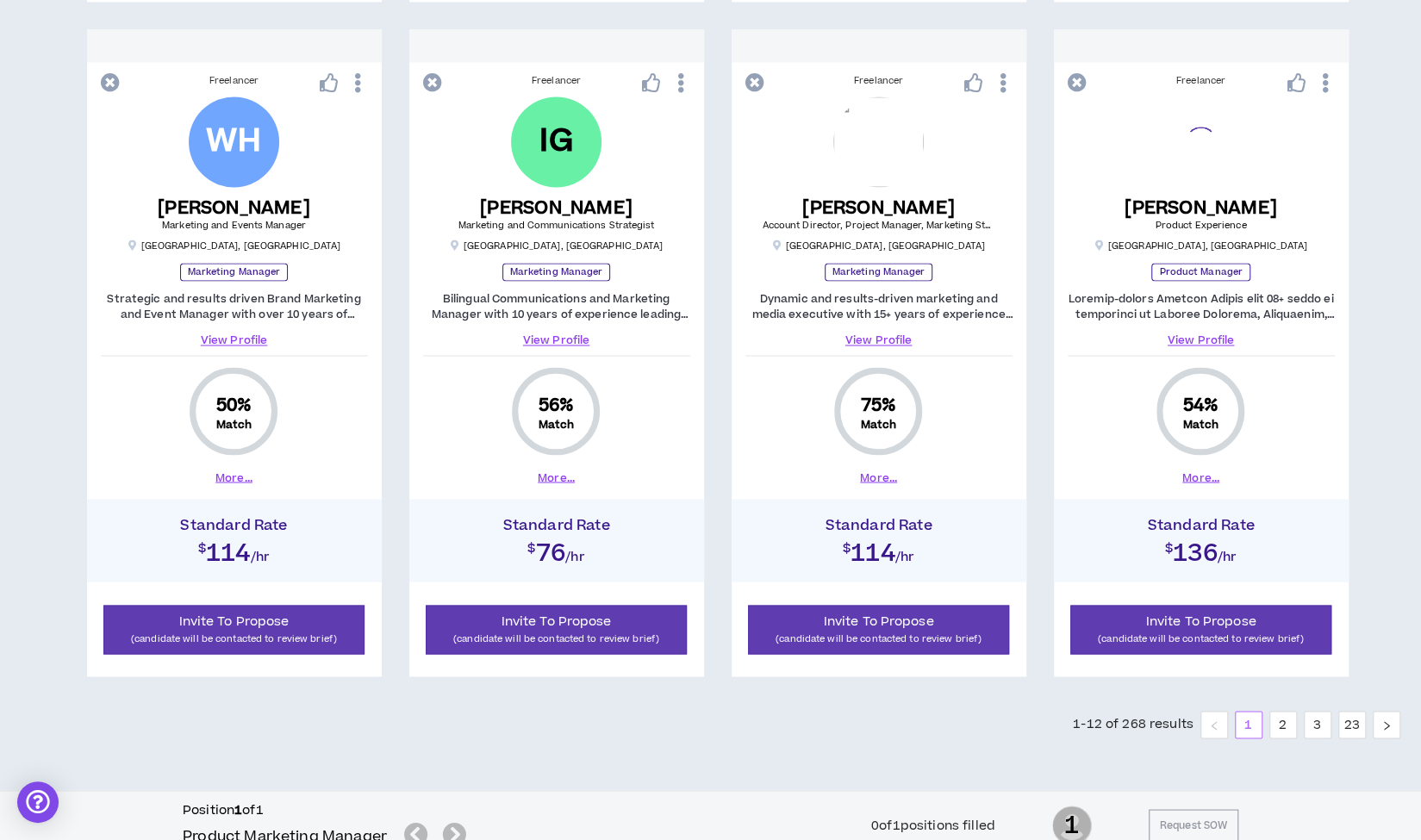
scroll to position [1710, 0]
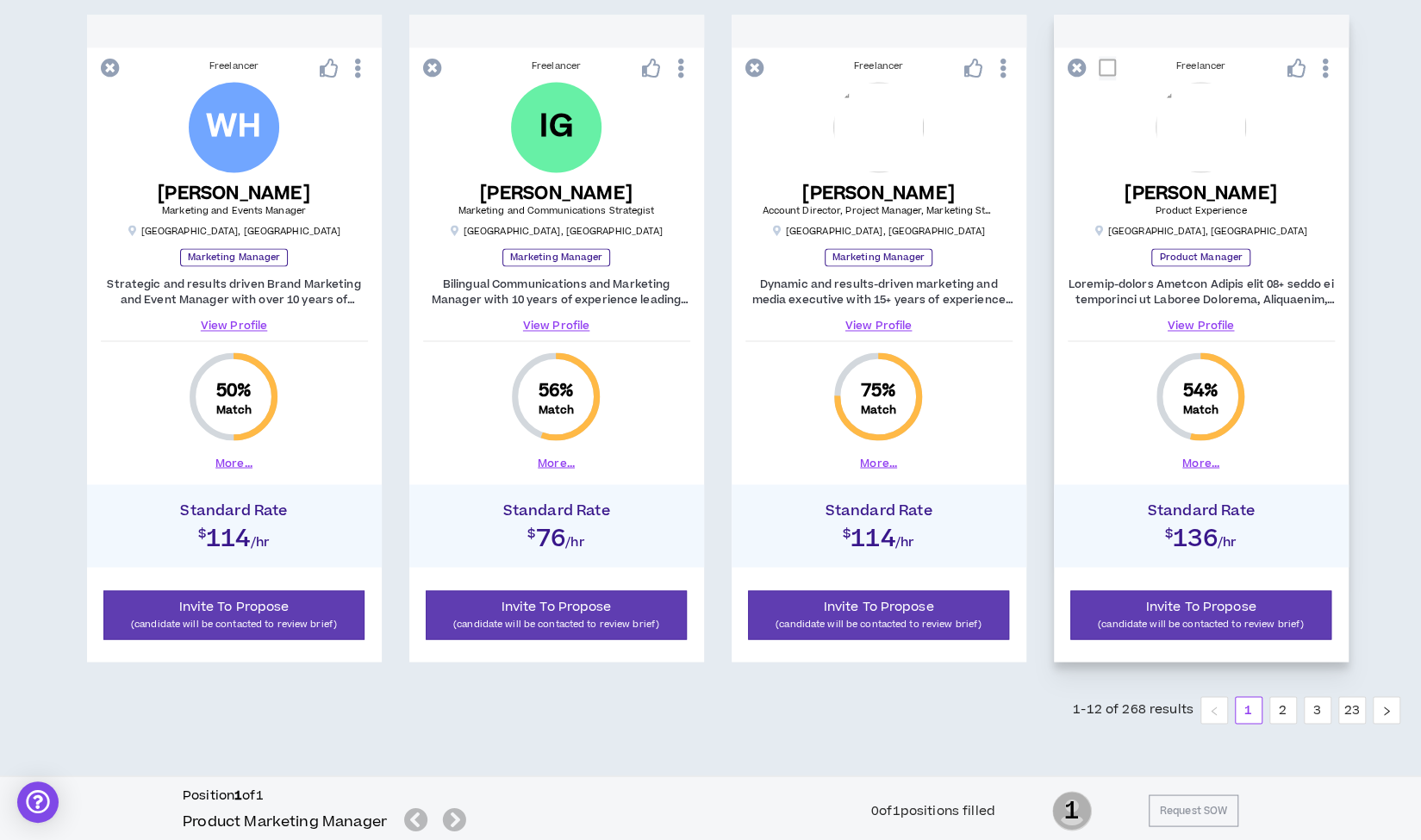
click at [1206, 320] on link "View Profile" at bounding box center [1200, 325] width 267 height 15
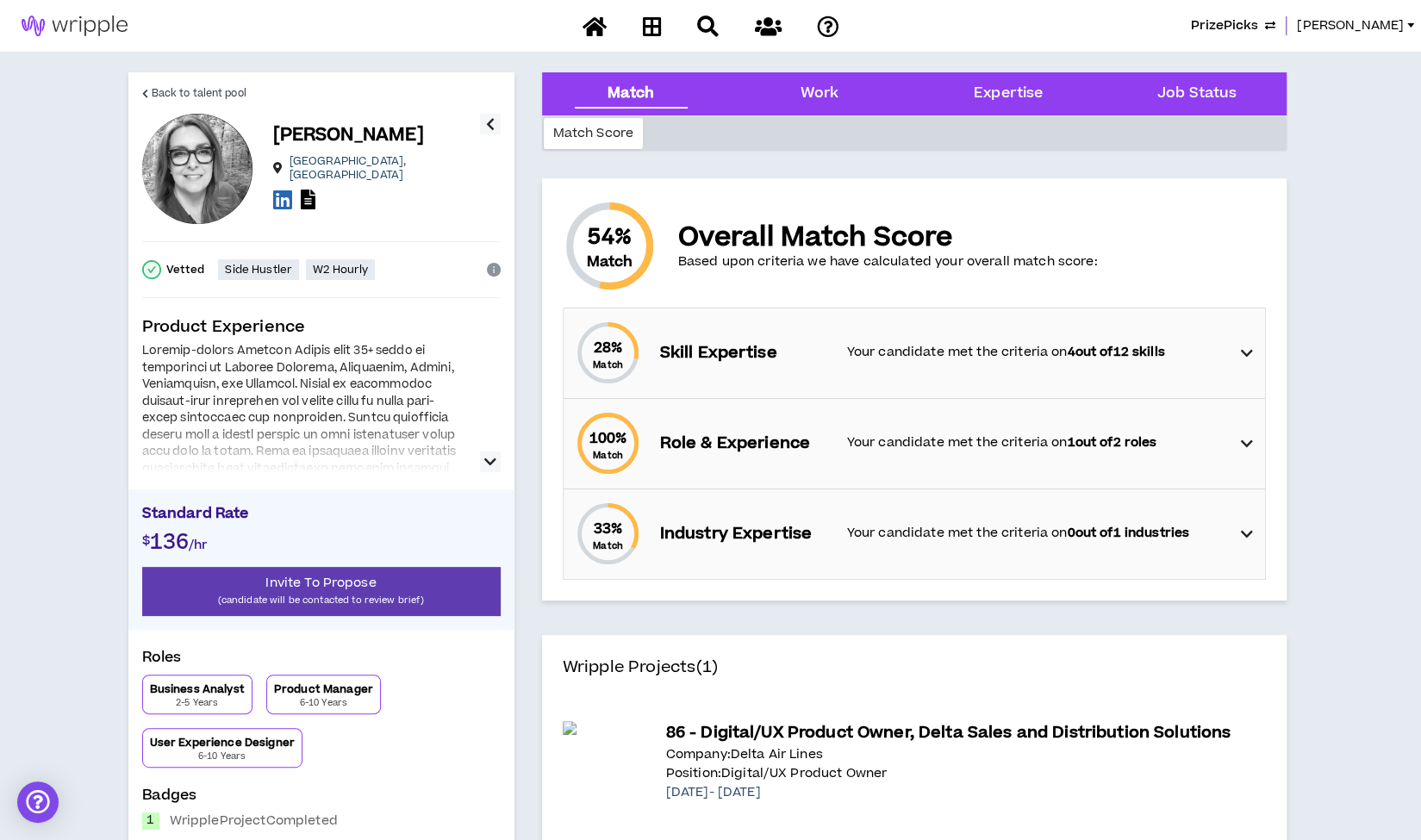
click at [484, 459] on icon "button" at bounding box center [490, 461] width 12 height 20
click at [490, 460] on icon "button" at bounding box center [490, 461] width 12 height 20
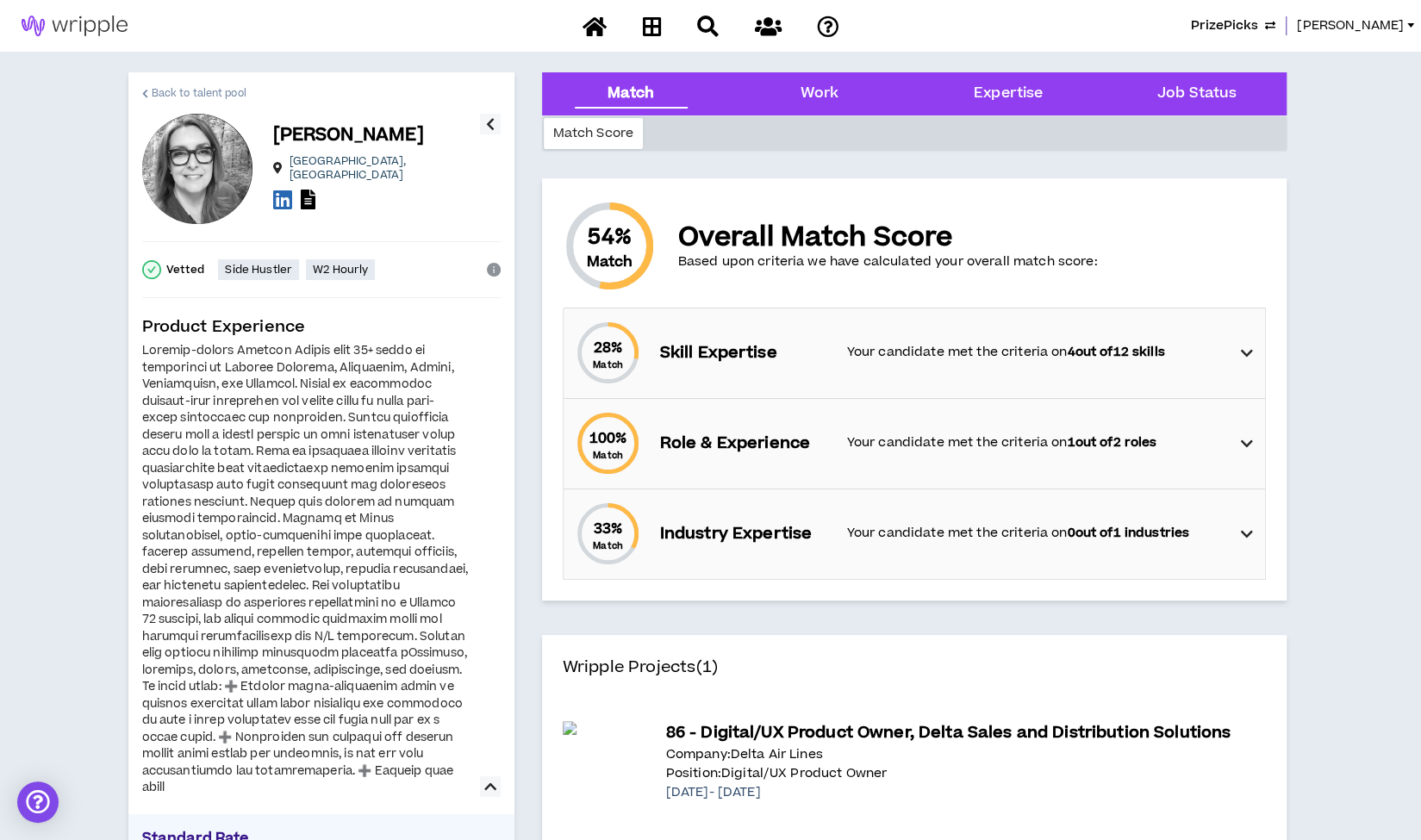
click at [214, 90] on span "Back to talent pool" at bounding box center [199, 93] width 95 height 16
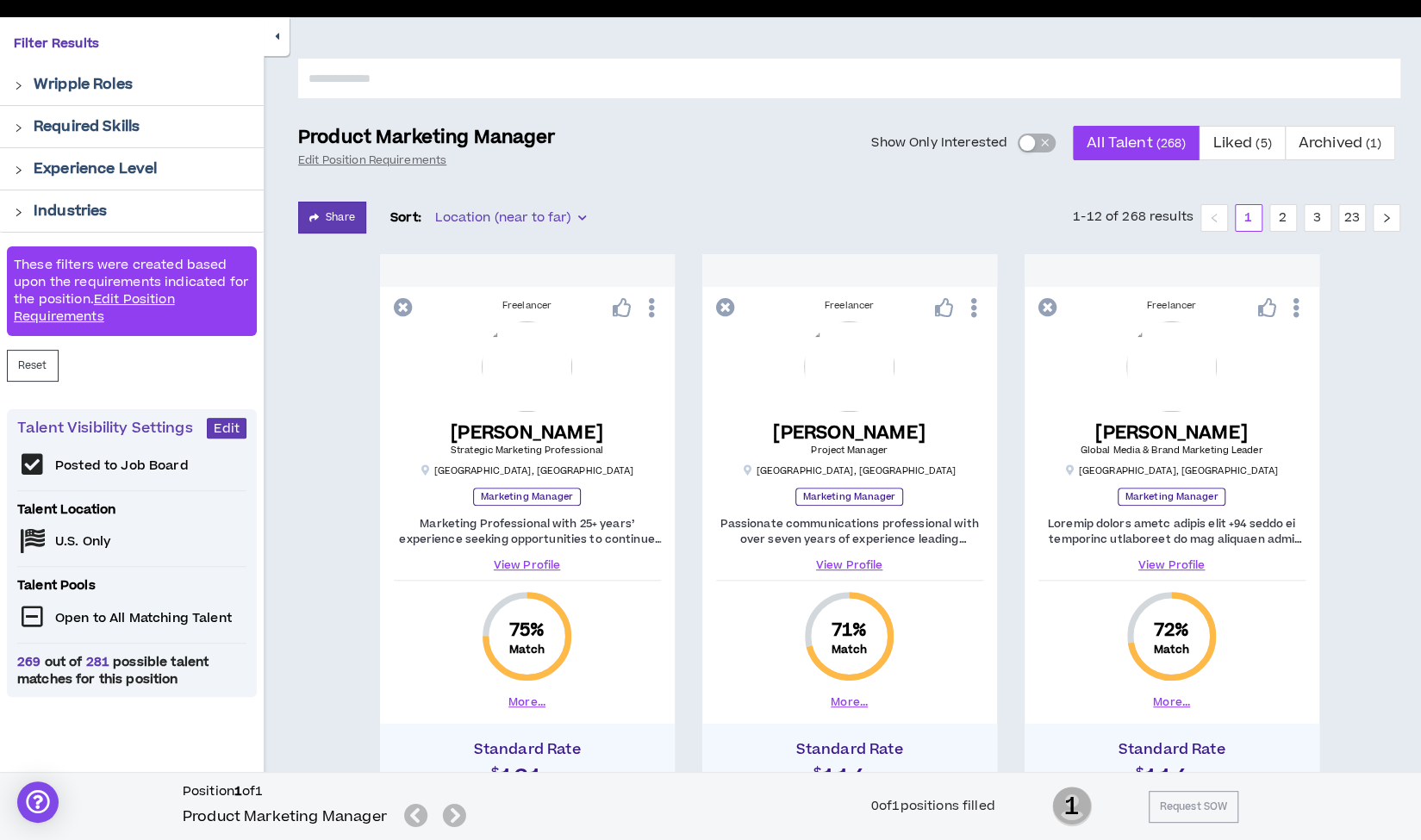
scroll to position [117, 0]
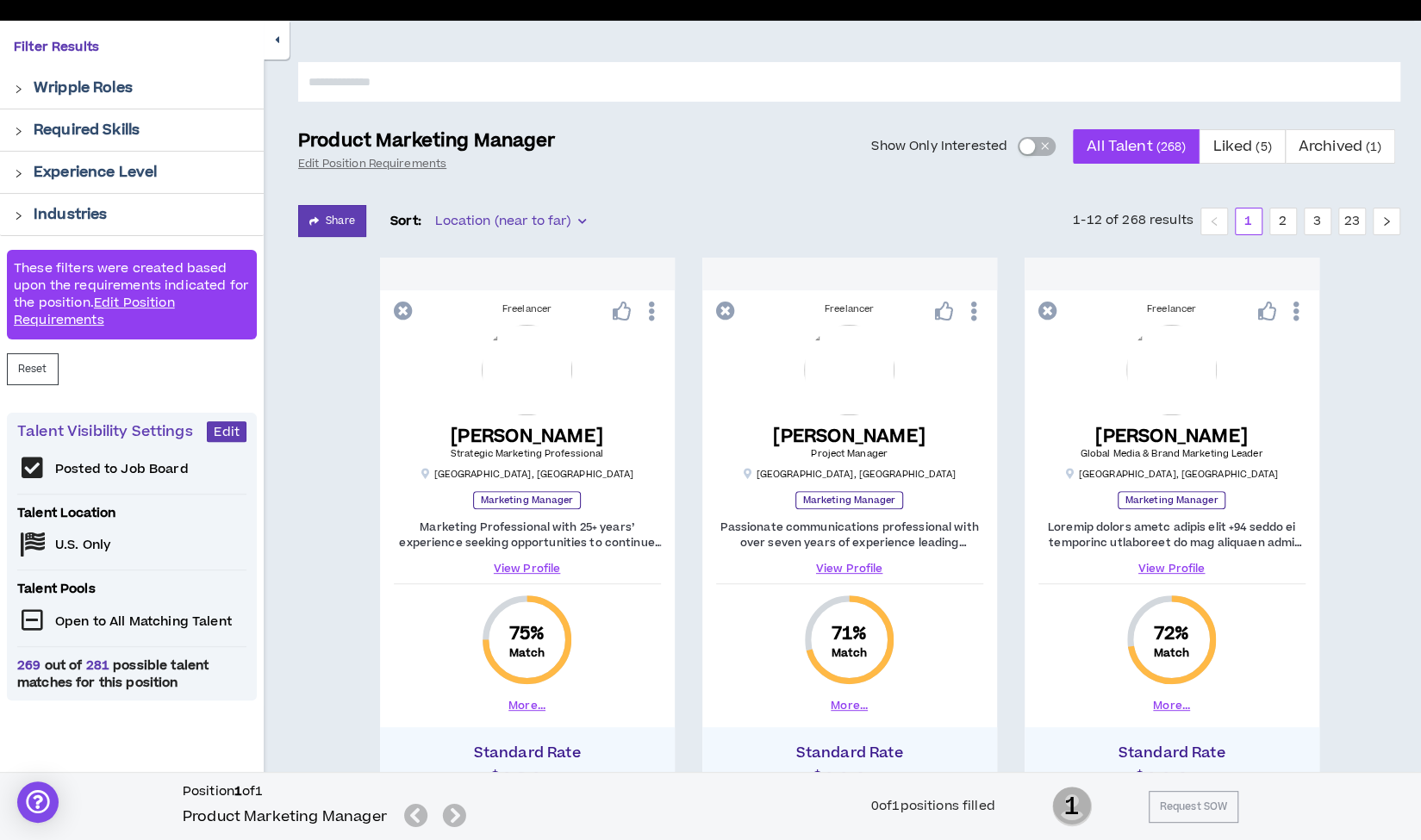
click at [281, 42] on button "button" at bounding box center [276, 40] width 26 height 39
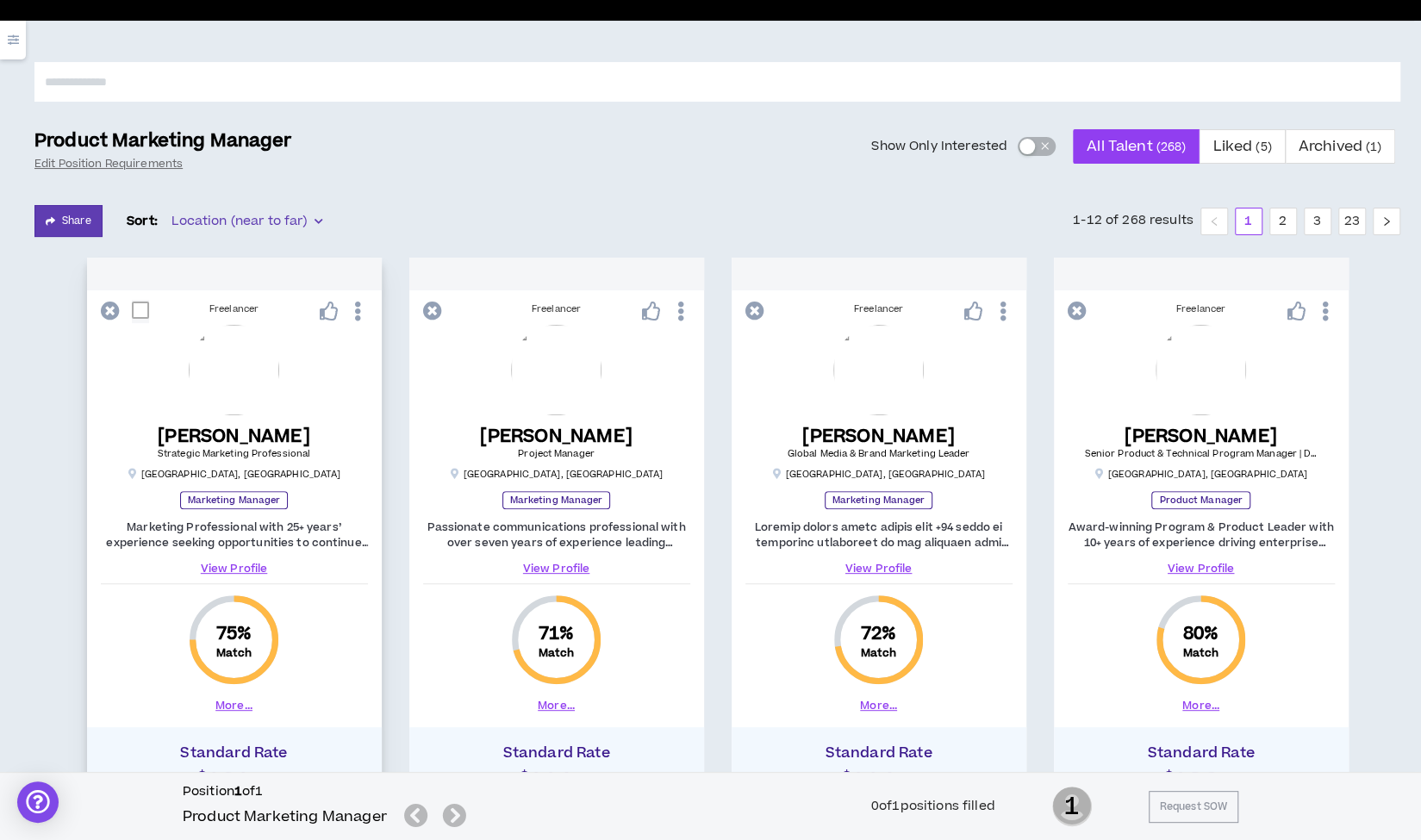
click at [244, 564] on link "View Profile" at bounding box center [234, 568] width 267 height 15
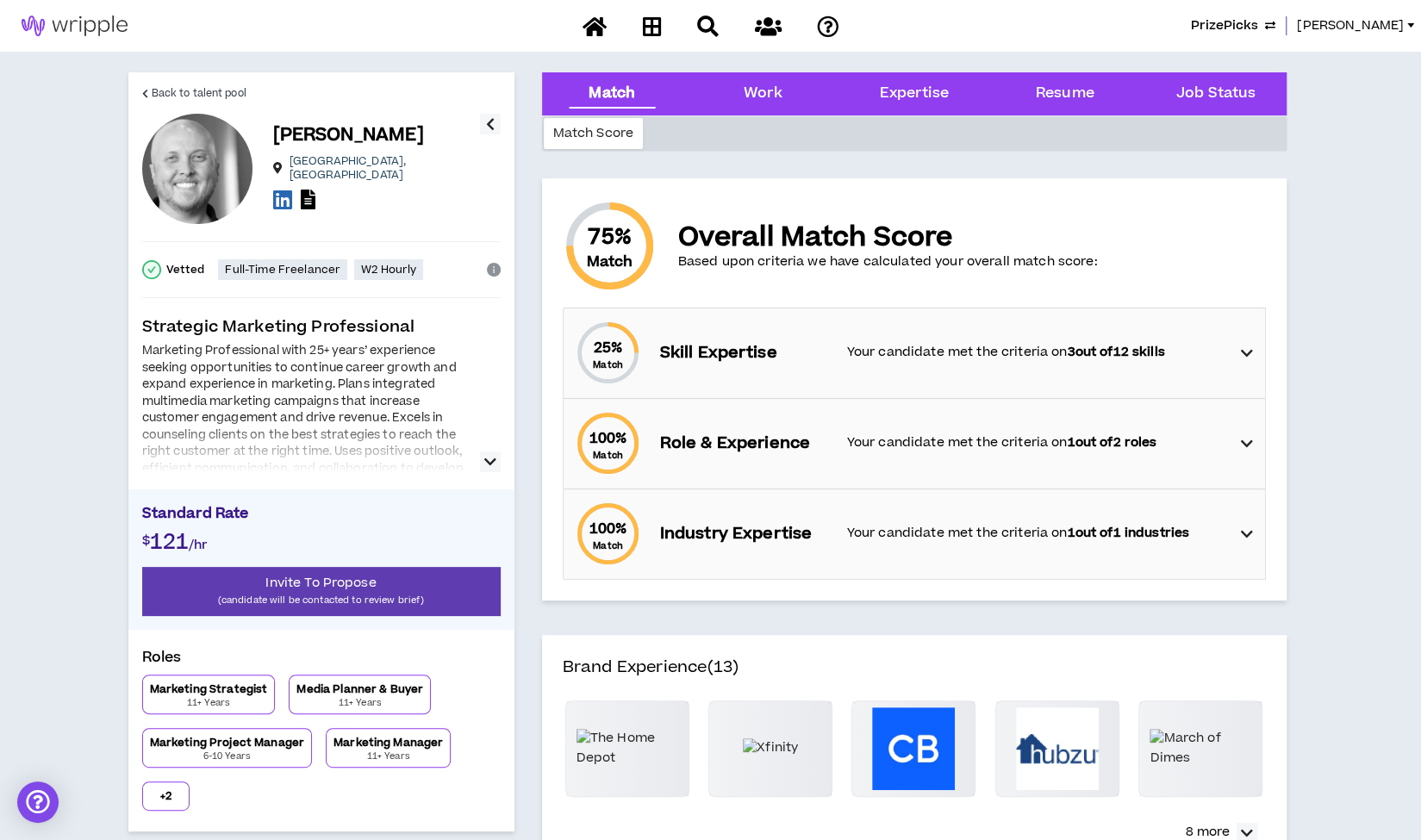
click at [490, 464] on icon "button" at bounding box center [490, 461] width 12 height 20
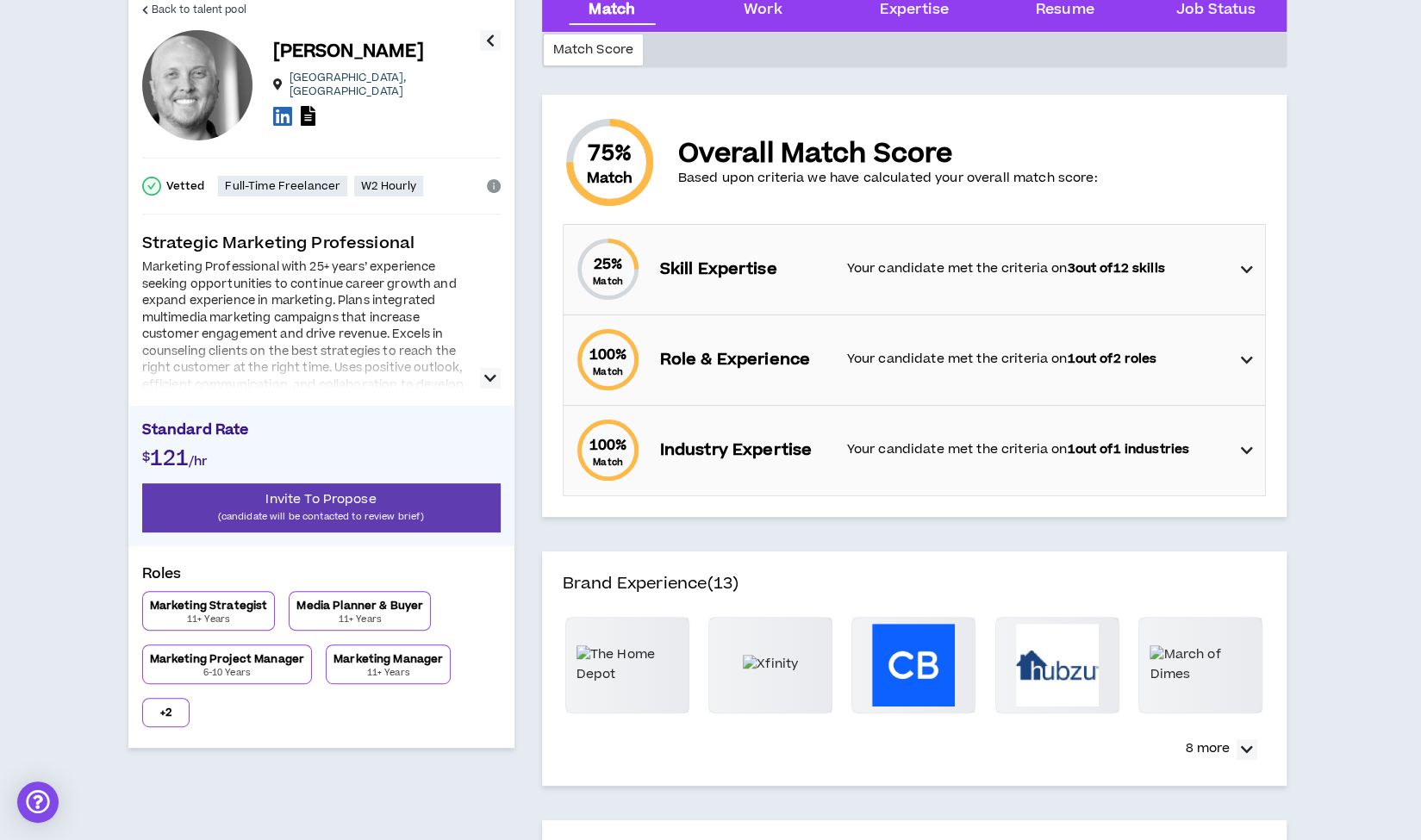
scroll to position [50, 0]
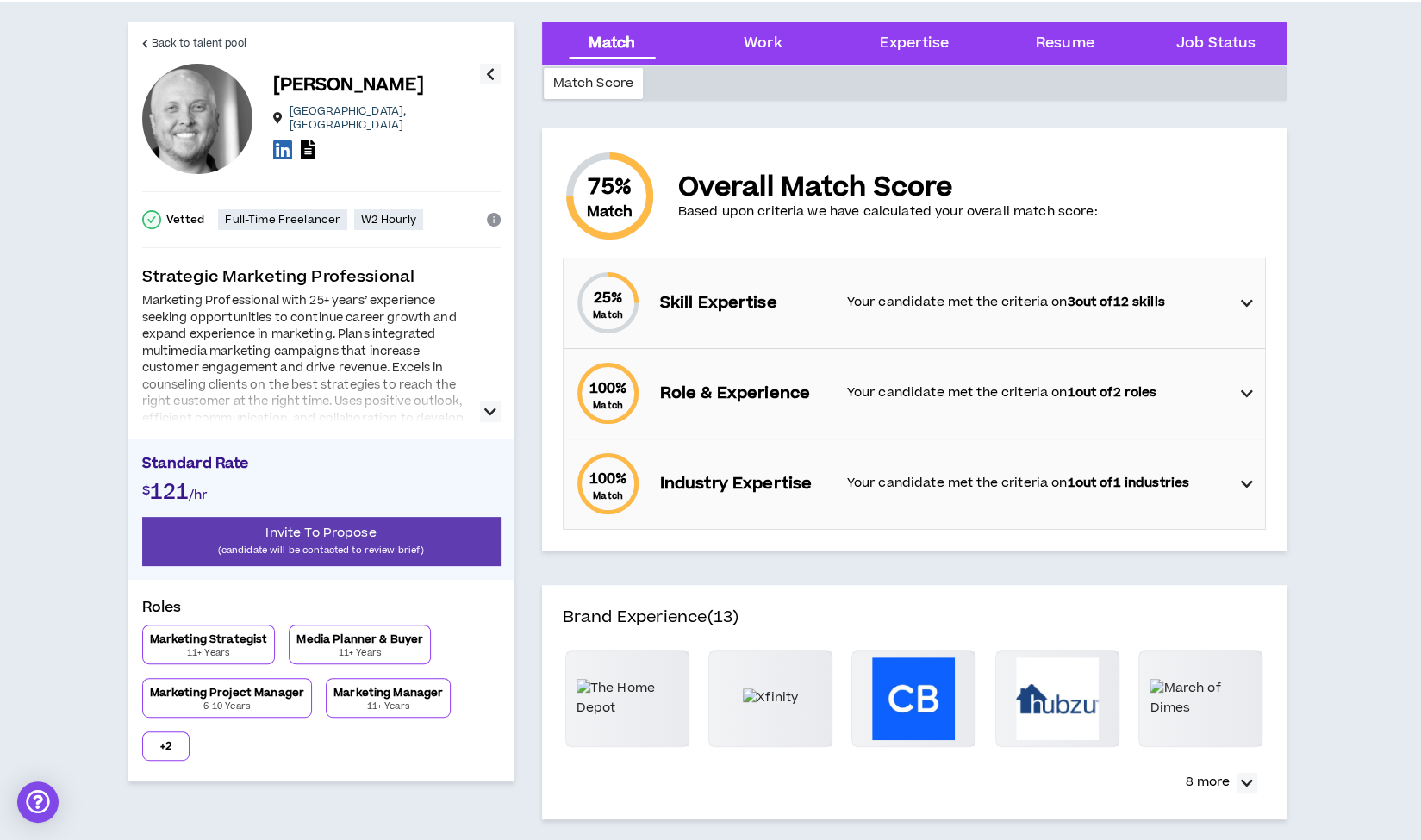
drag, startPoint x: 368, startPoint y: 720, endPoint x: 277, endPoint y: 751, distance: 96.1
click at [277, 751] on div "Marketing Strategist 11+ Years Media Planner & Buyer 11+ Years Marketing Projec…" at bounding box center [321, 693] width 358 height 136
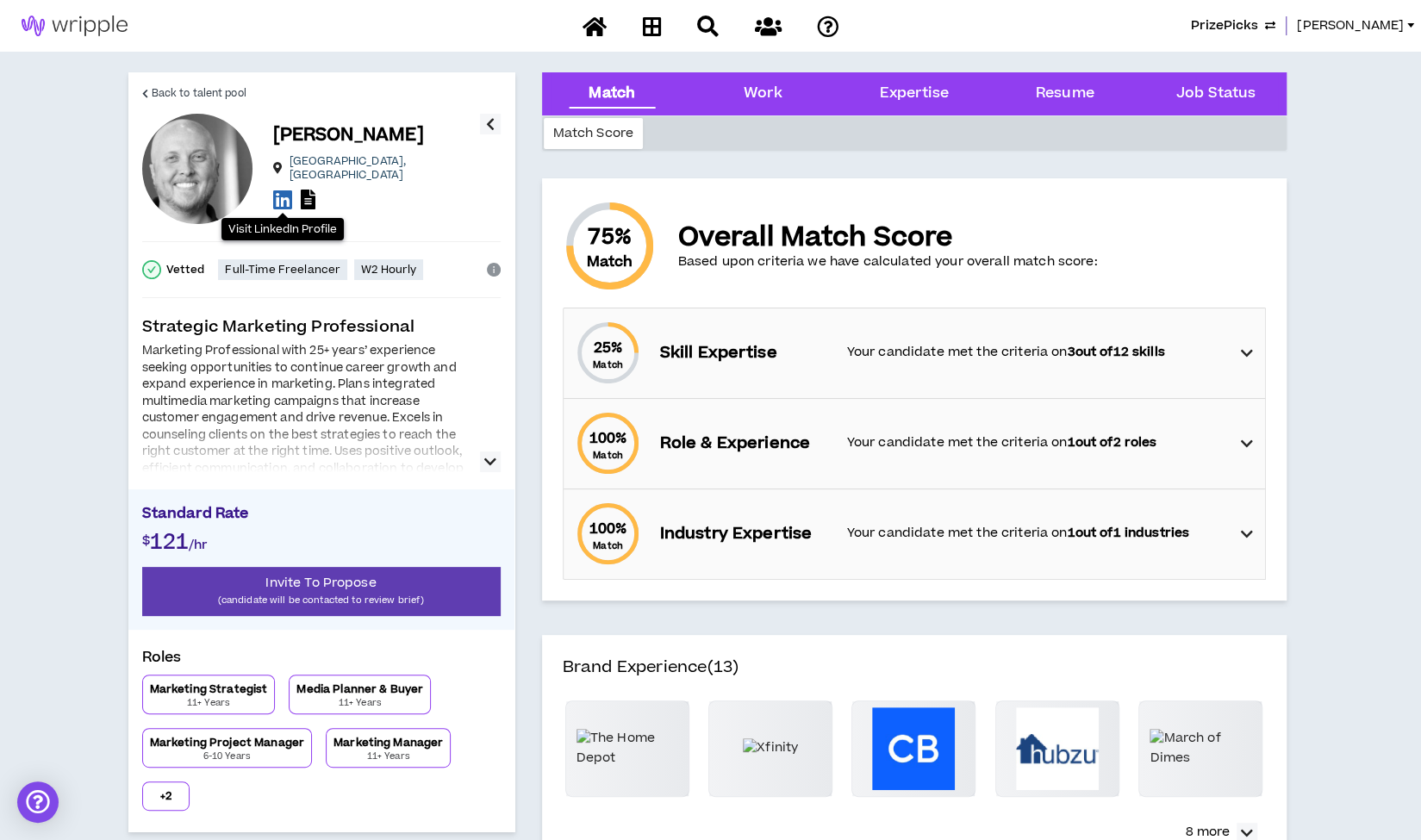
click at [281, 193] on icon at bounding box center [282, 199] width 19 height 21
click at [223, 90] on span "Back to talent pool" at bounding box center [199, 93] width 95 height 16
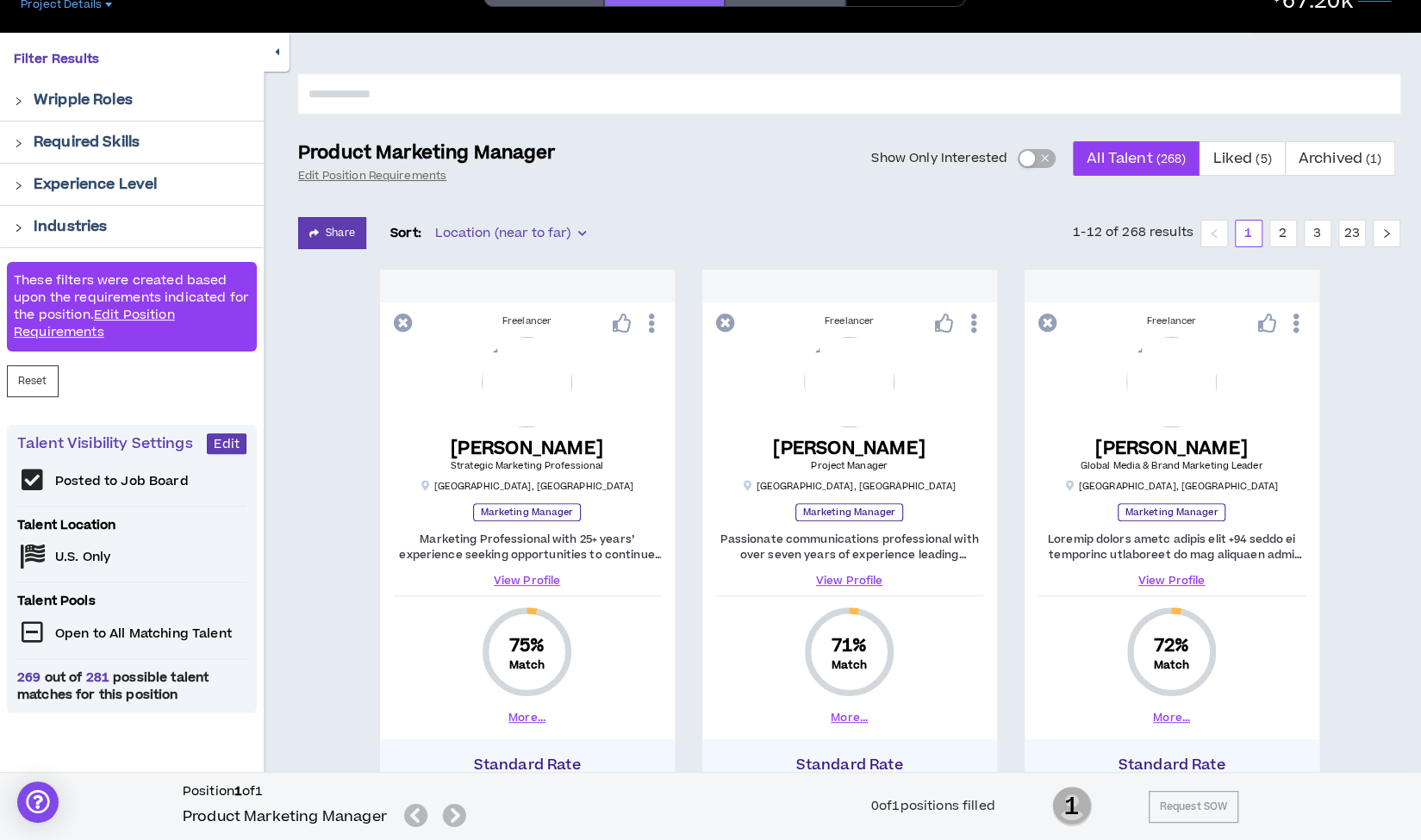
scroll to position [117, 0]
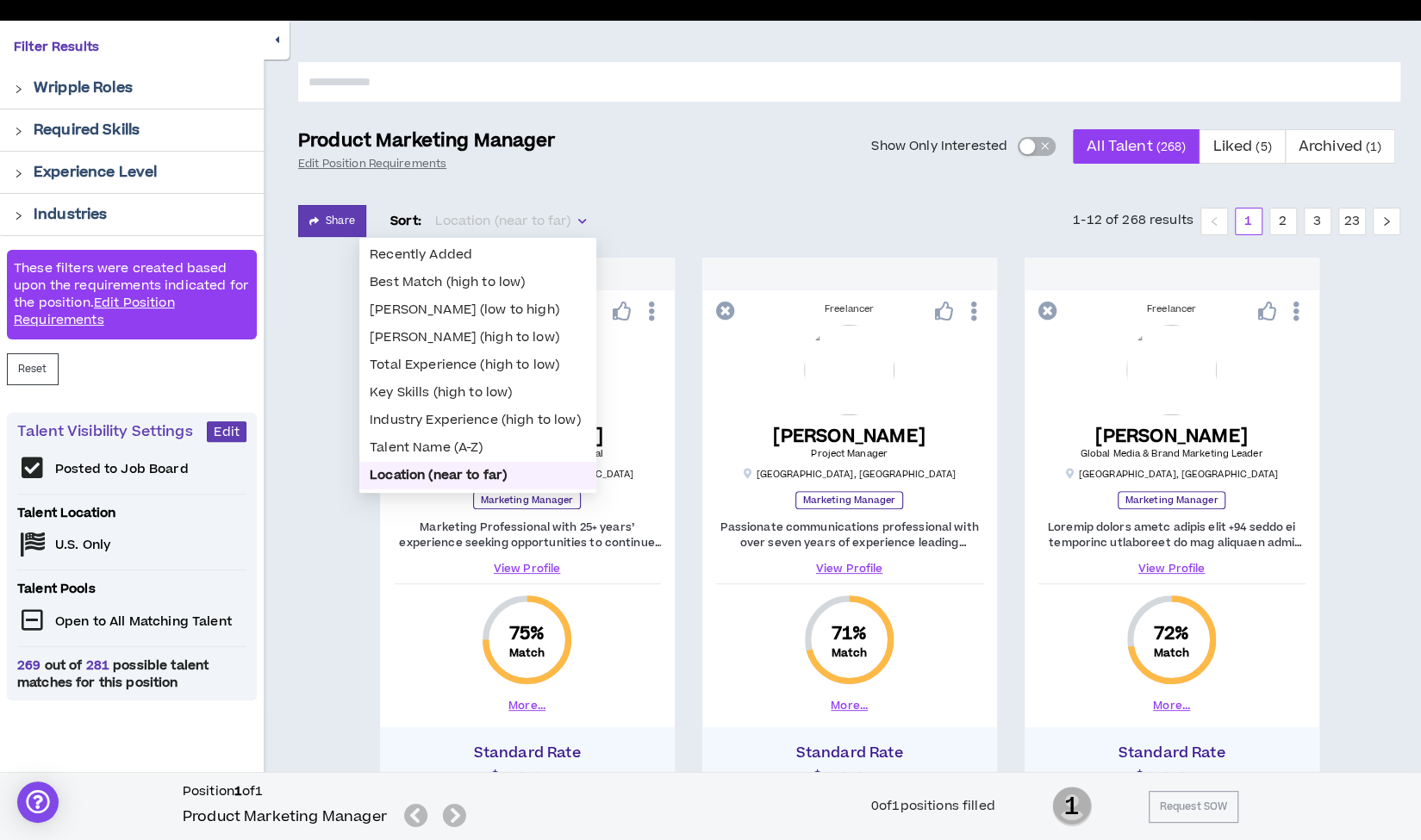
click at [469, 220] on span "Location (near to far)" at bounding box center [511, 221] width 151 height 26
click at [410, 393] on div "Key Skills (high to low)" at bounding box center [478, 393] width 216 height 19
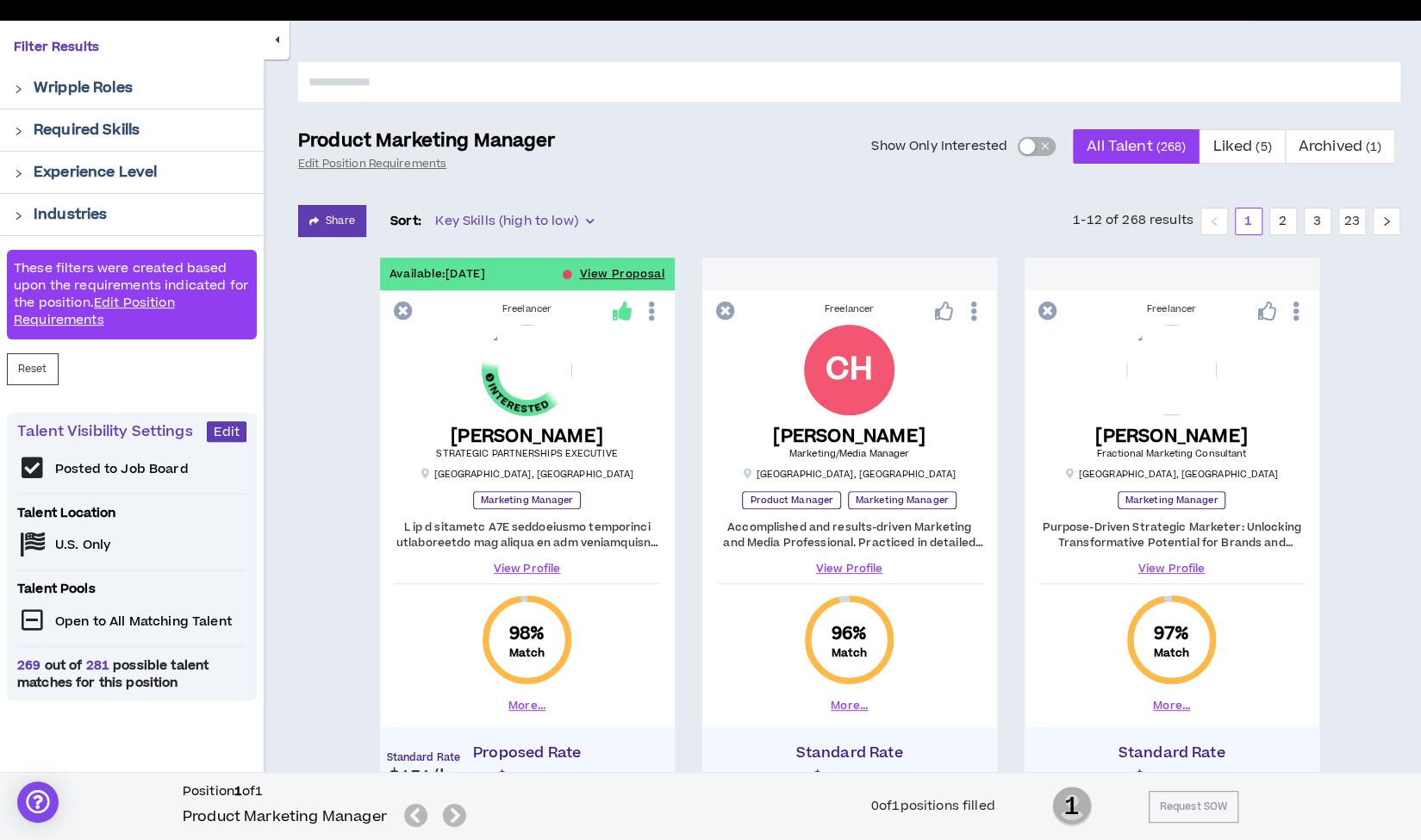
click at [280, 45] on button "button" at bounding box center [276, 40] width 26 height 39
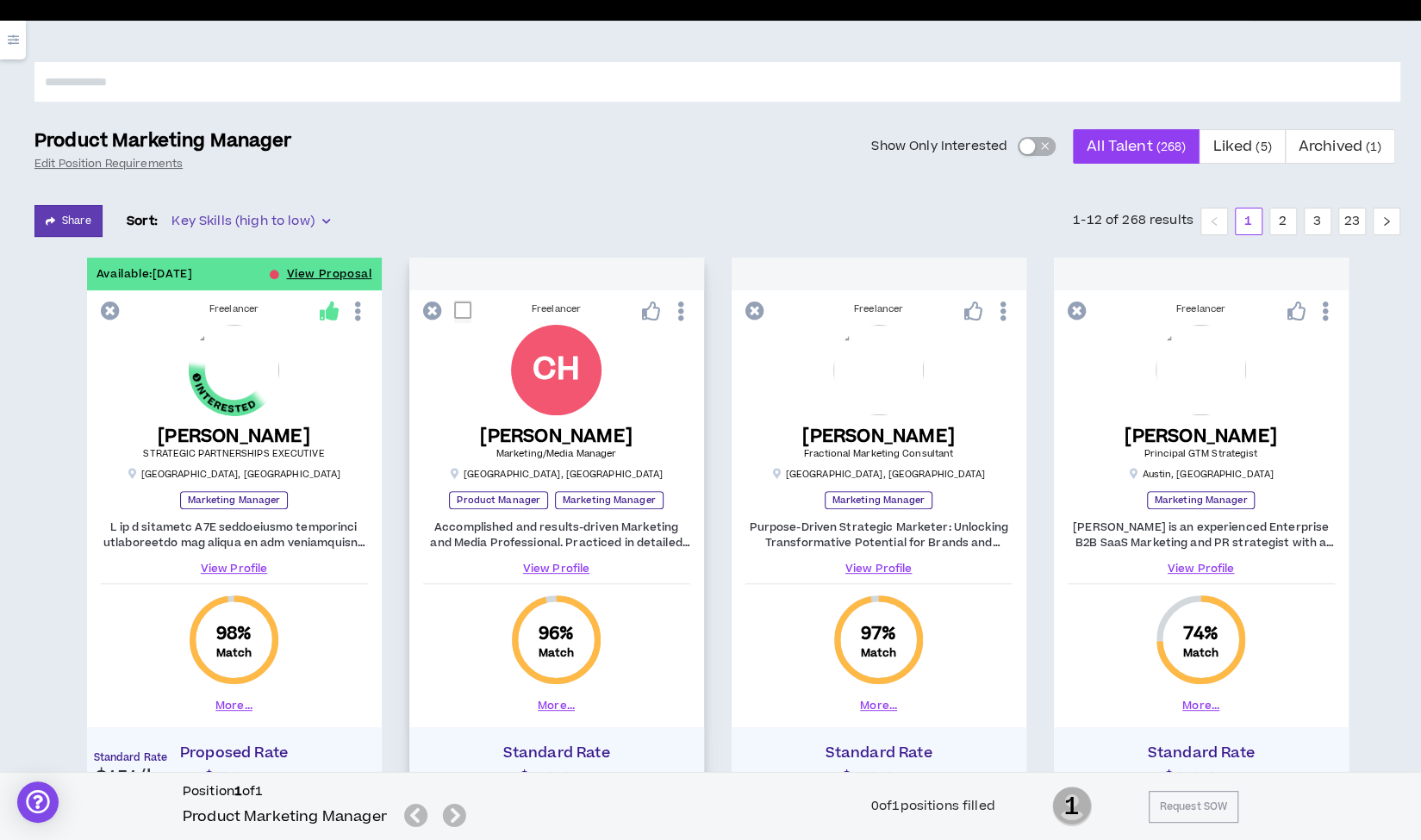
click at [562, 570] on link "View Profile" at bounding box center [556, 568] width 267 height 15
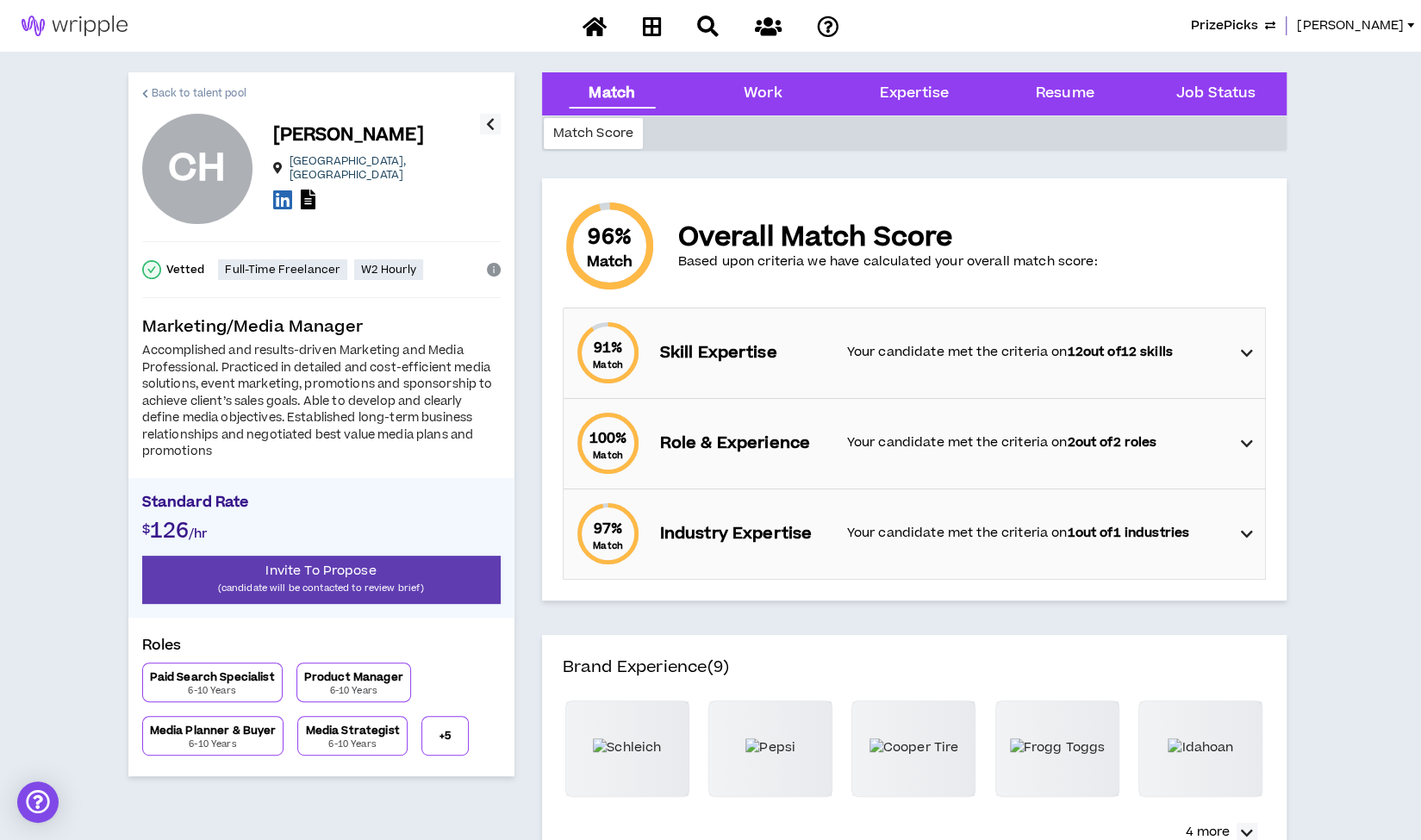
click at [177, 89] on span "Back to talent pool" at bounding box center [199, 93] width 95 height 16
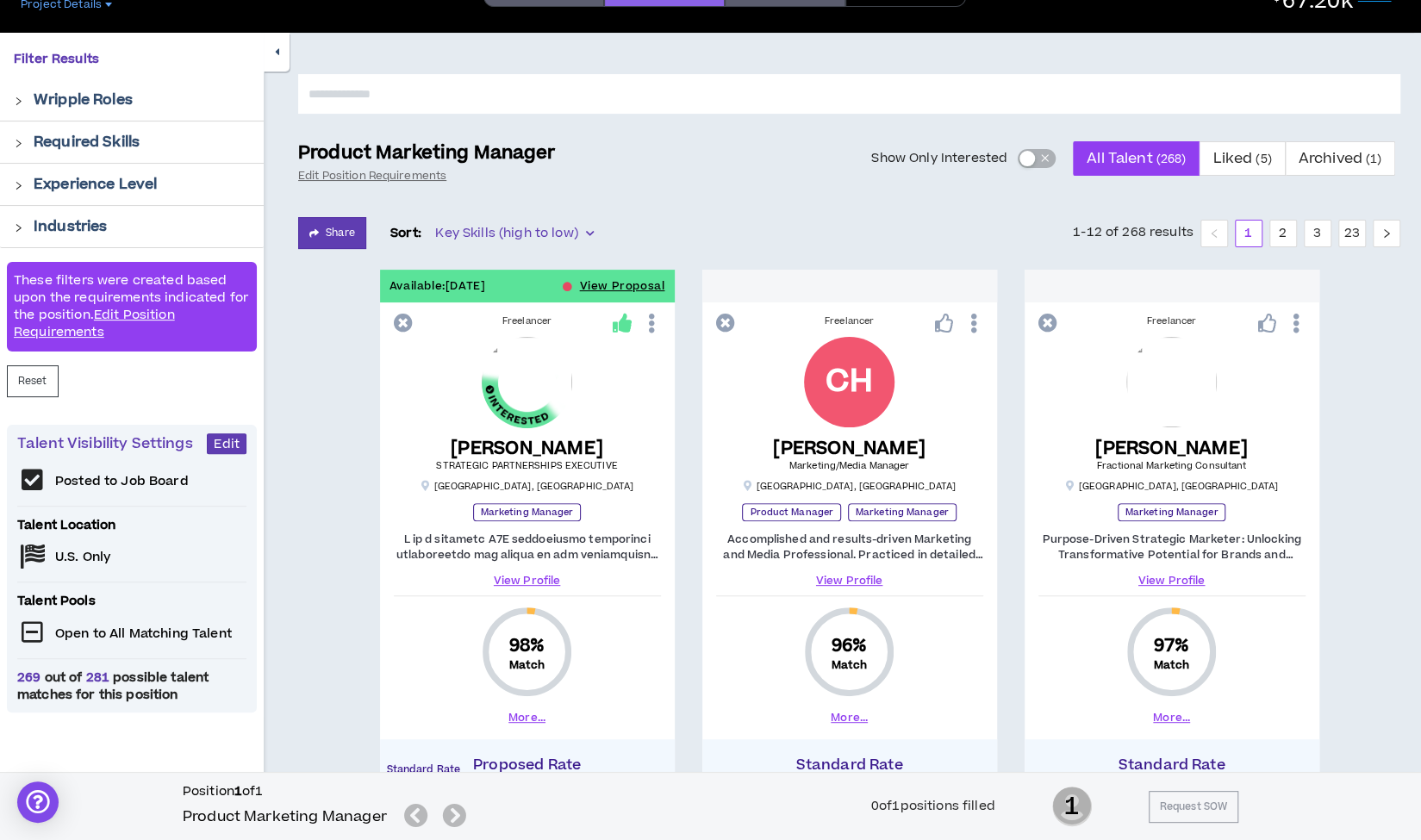
scroll to position [117, 0]
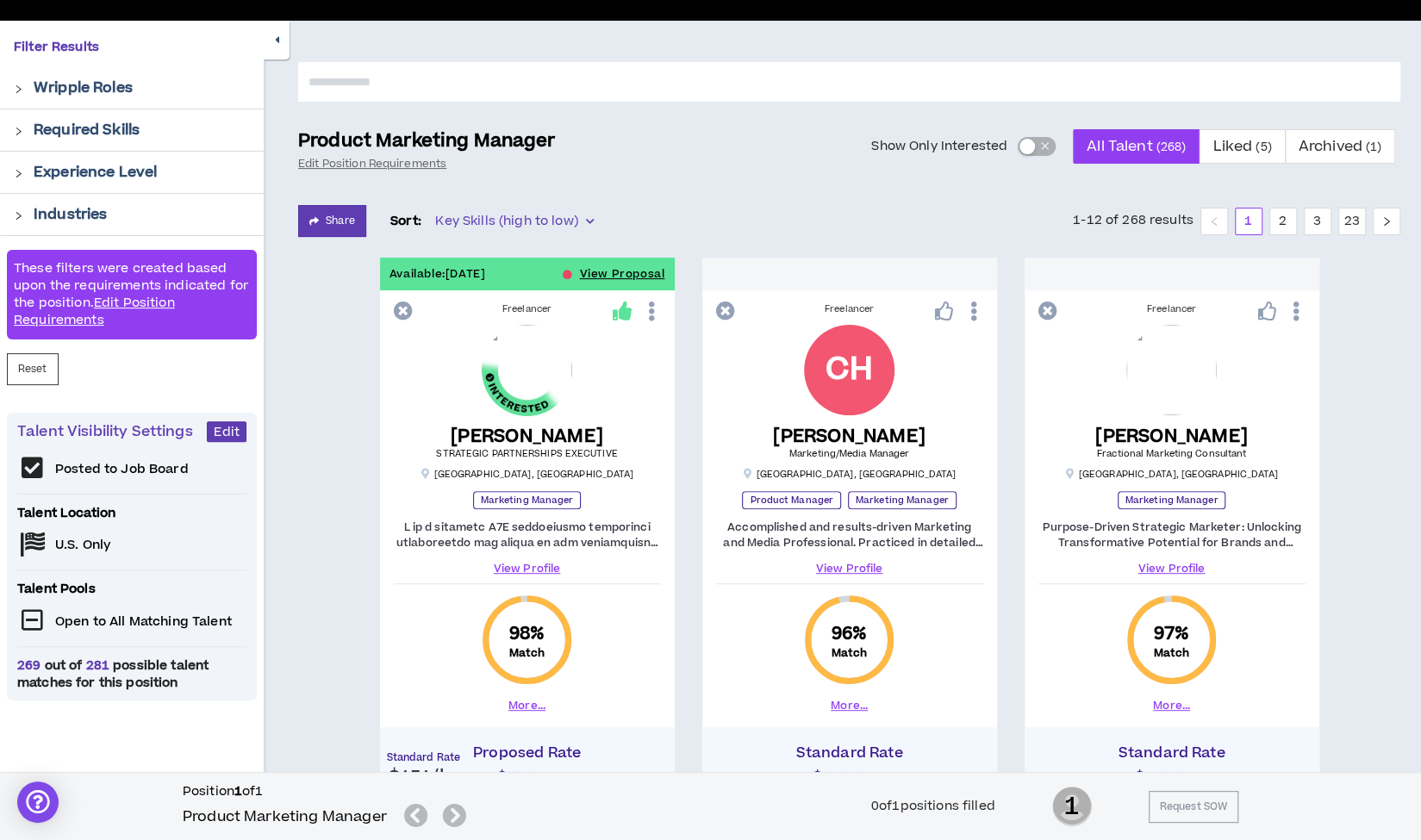
click at [279, 38] on button "button" at bounding box center [276, 40] width 26 height 39
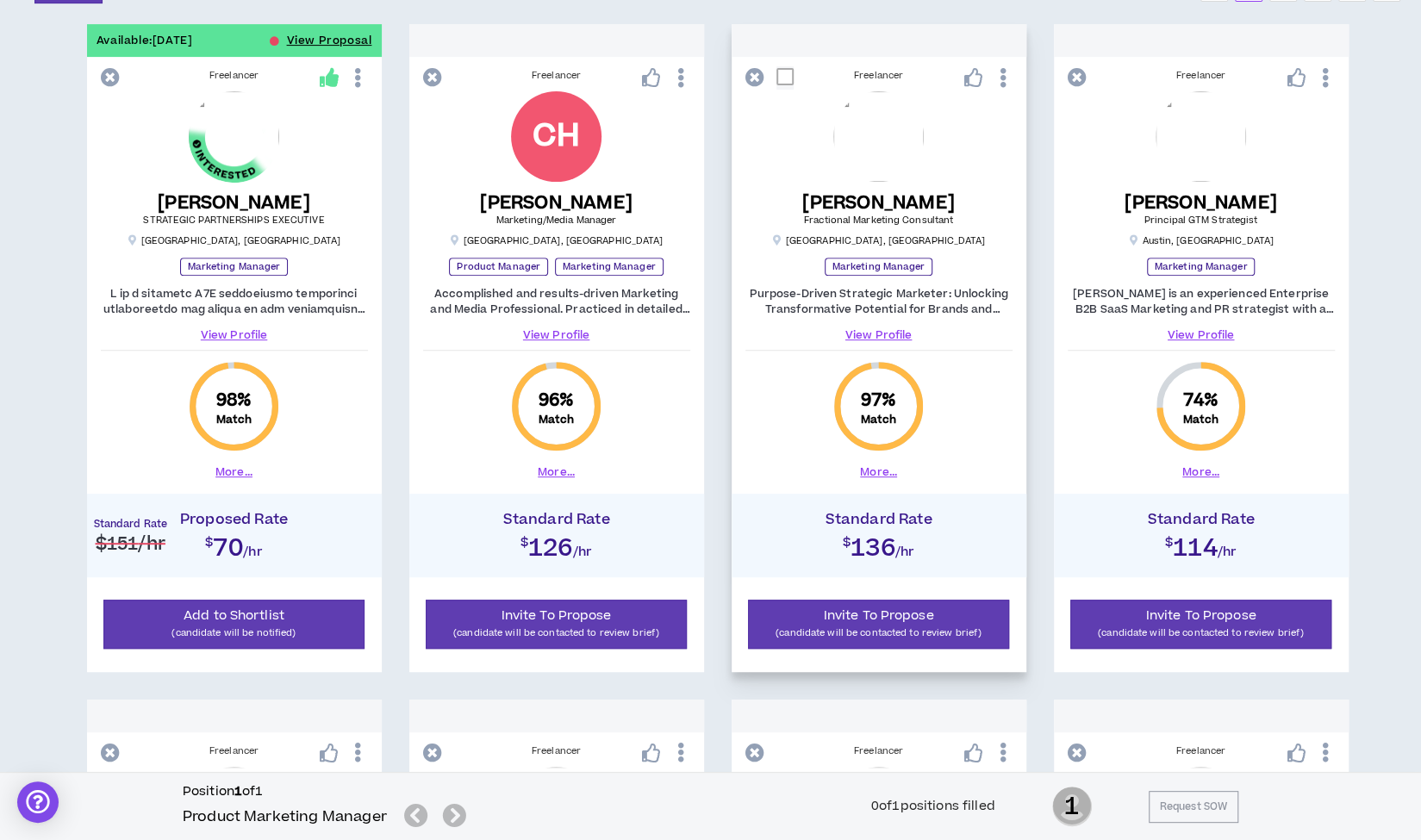
scroll to position [352, 0]
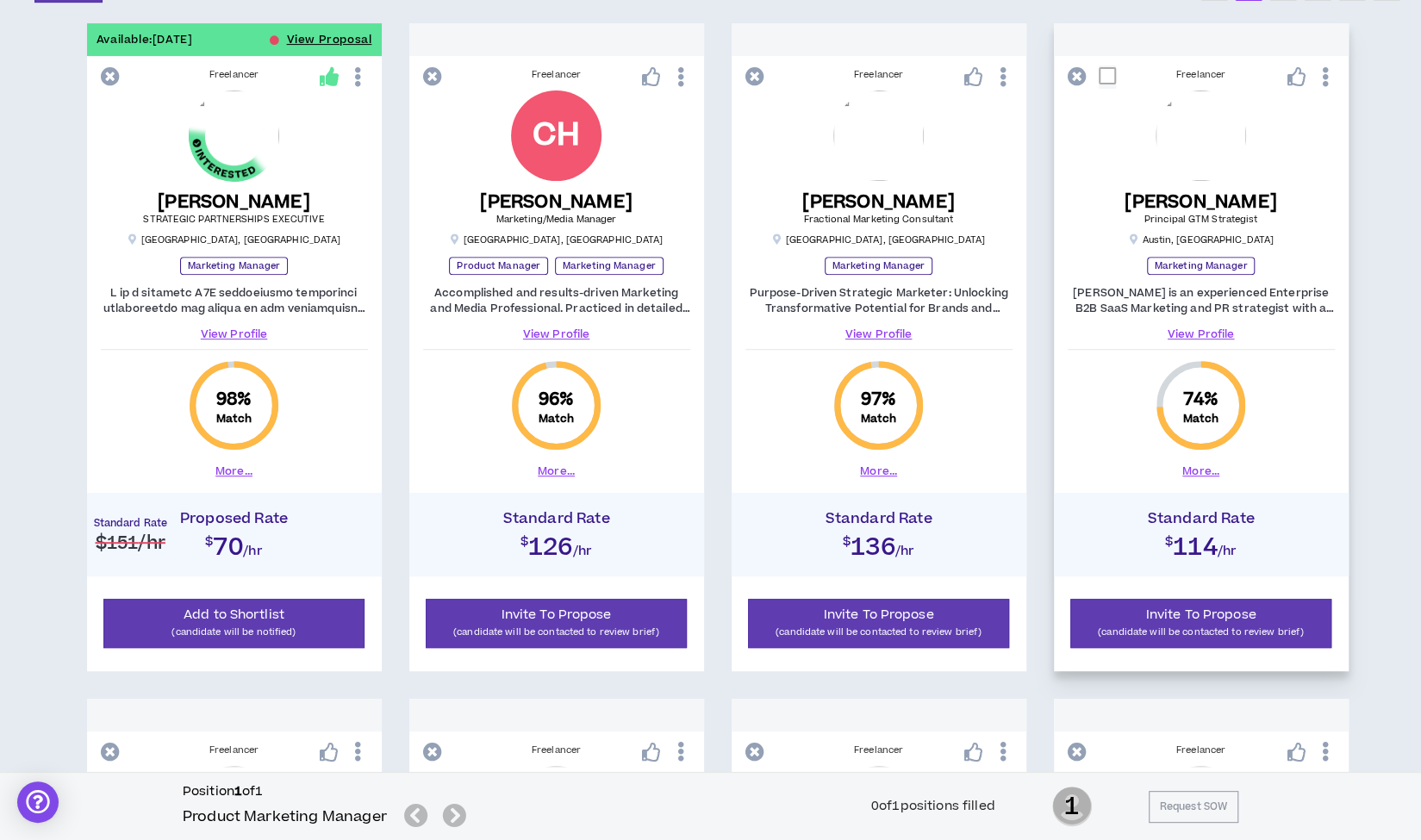
click at [1204, 326] on link "View Profile" at bounding box center [1200, 333] width 267 height 15
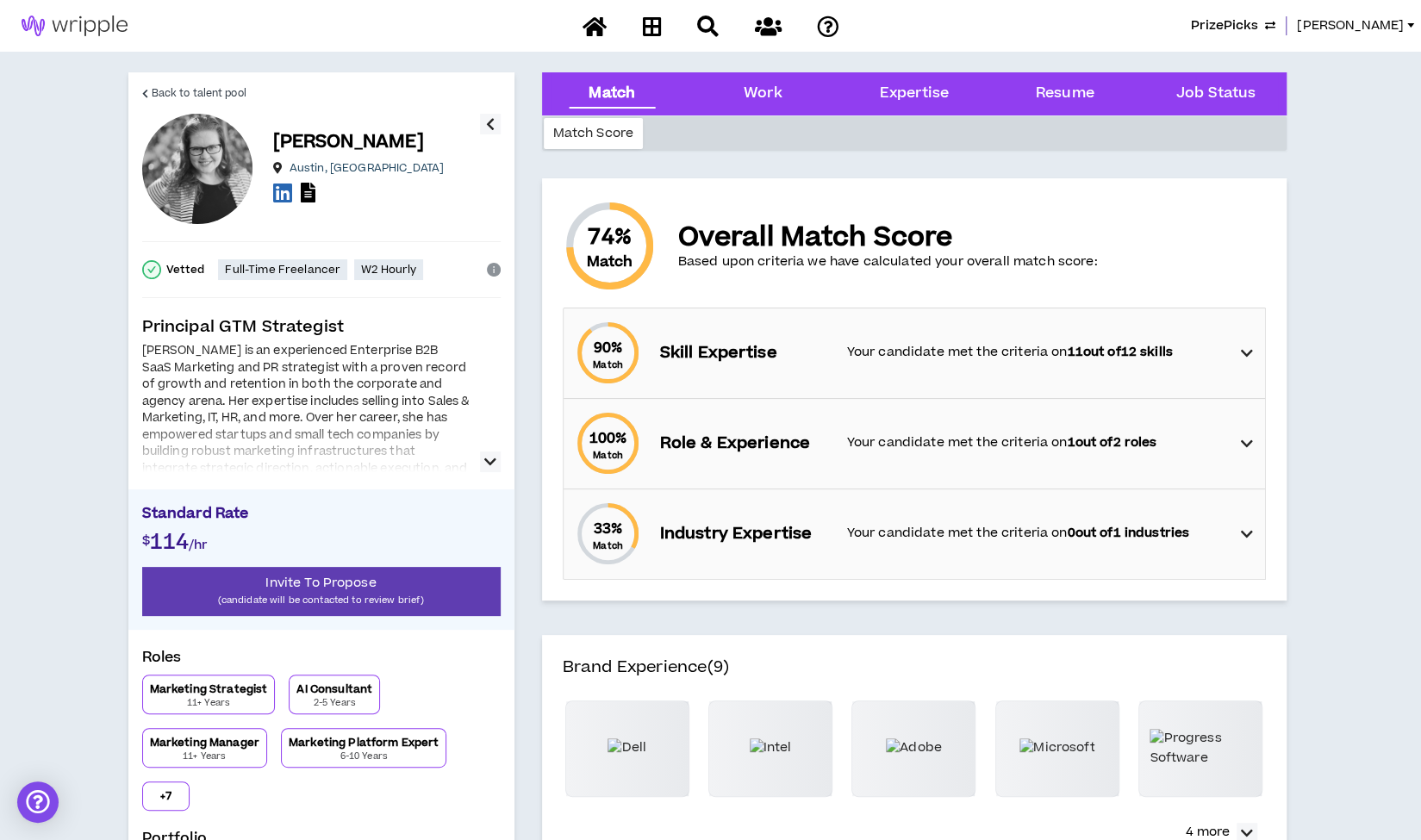
click at [488, 461] on icon "button" at bounding box center [490, 461] width 12 height 20
click at [280, 195] on icon at bounding box center [282, 192] width 19 height 21
click at [201, 91] on span "Back to talent pool" at bounding box center [199, 93] width 95 height 16
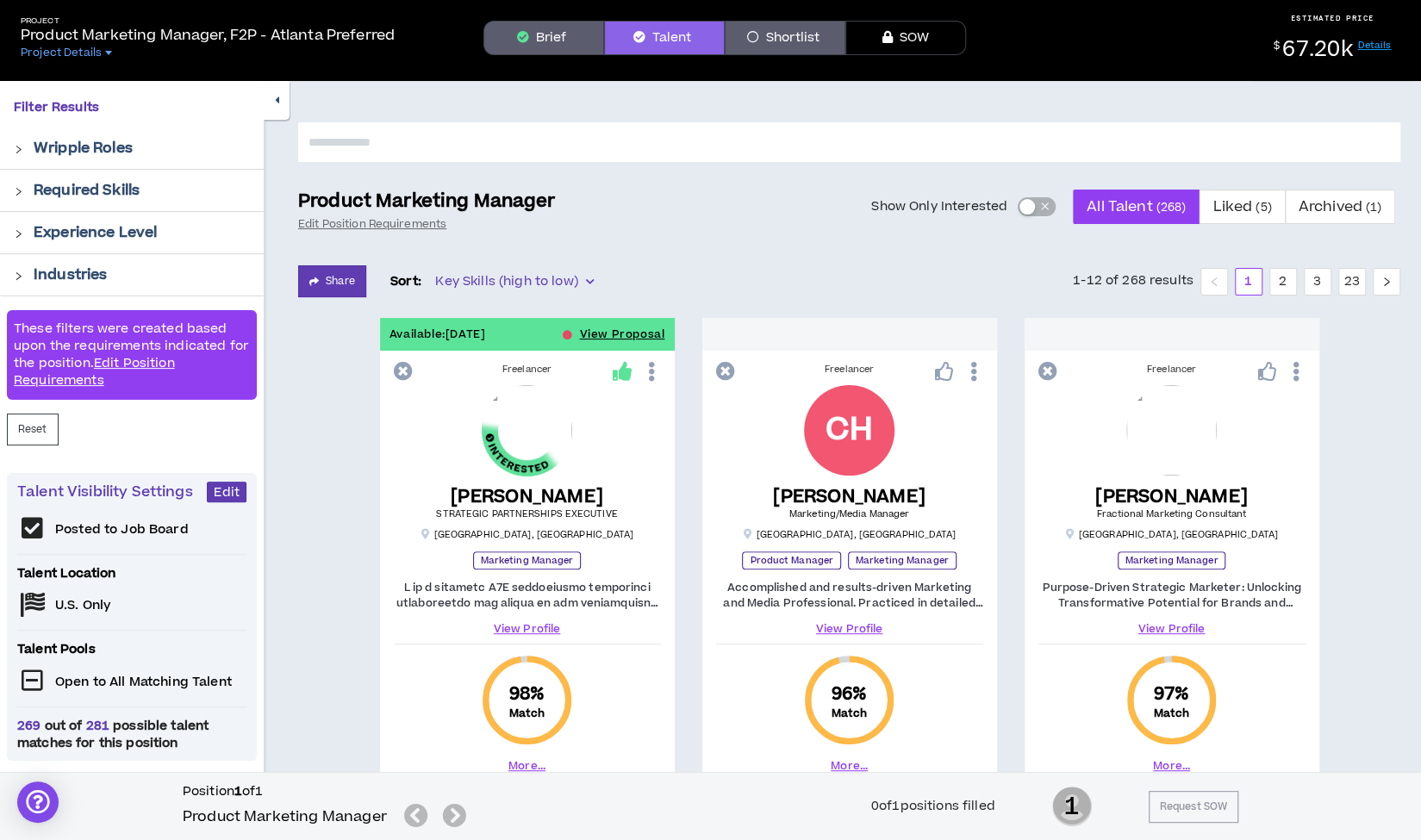
scroll to position [56, 0]
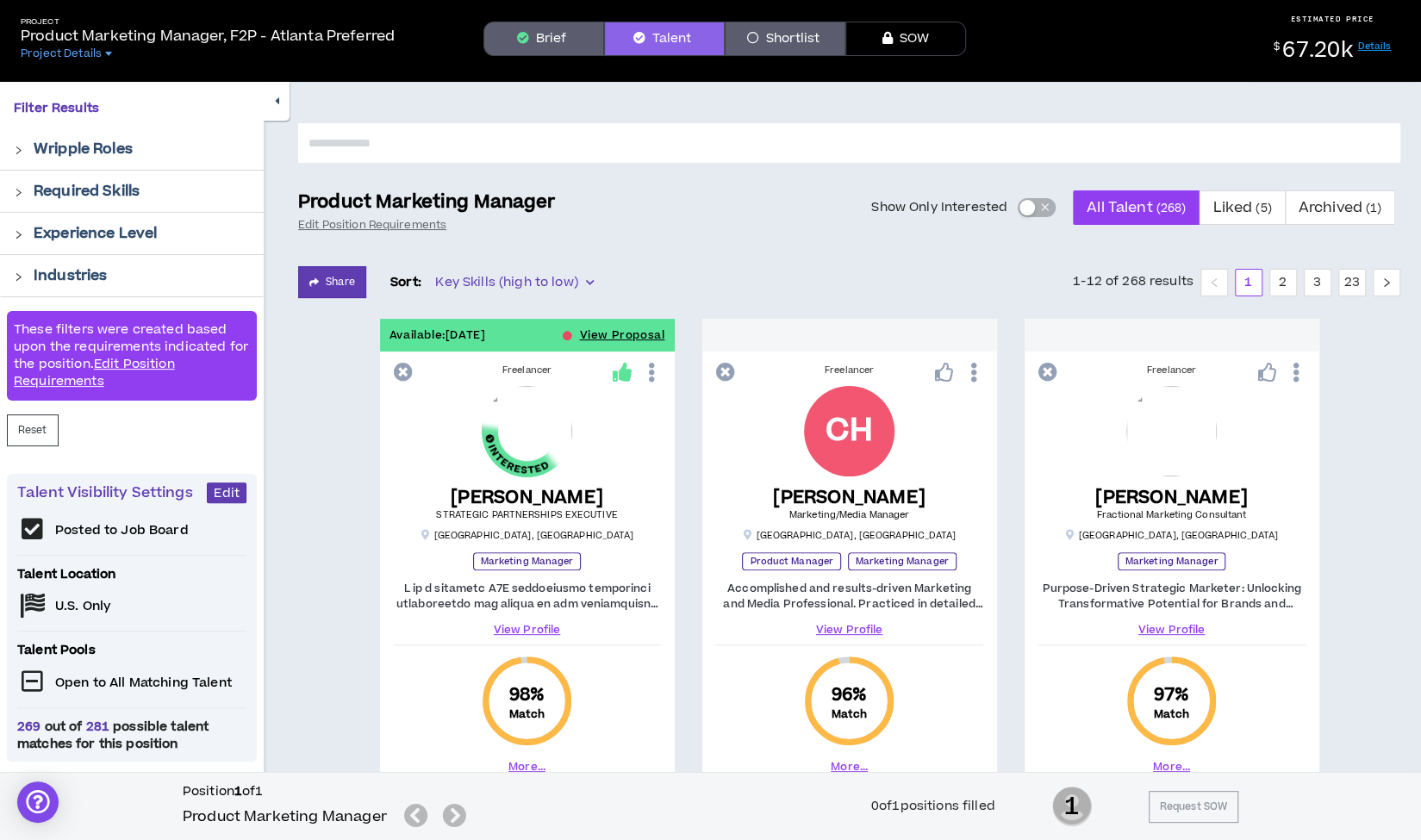
click at [275, 103] on icon "button" at bounding box center [277, 101] width 4 height 12
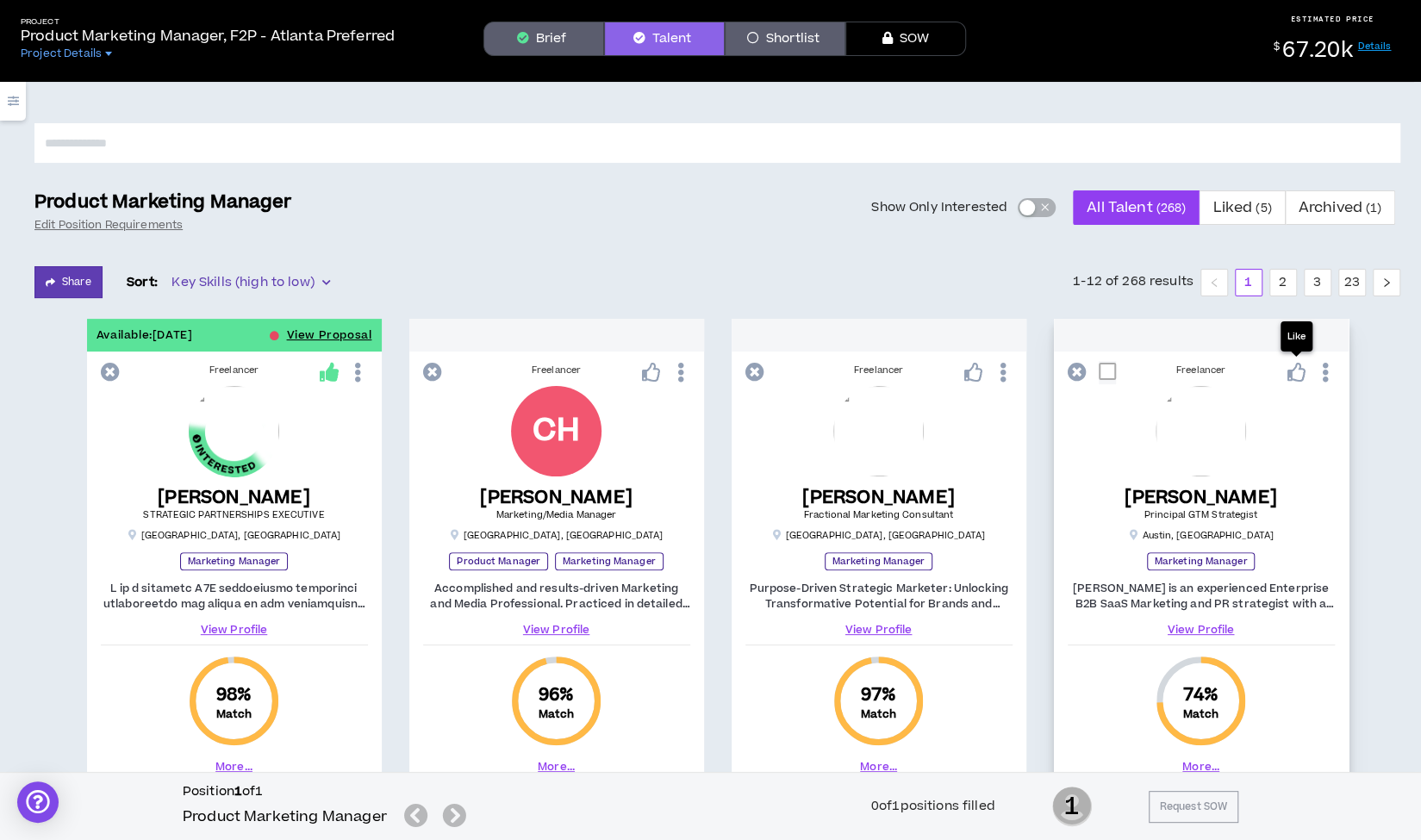
click at [1298, 377] on icon at bounding box center [1295, 371] width 19 height 19
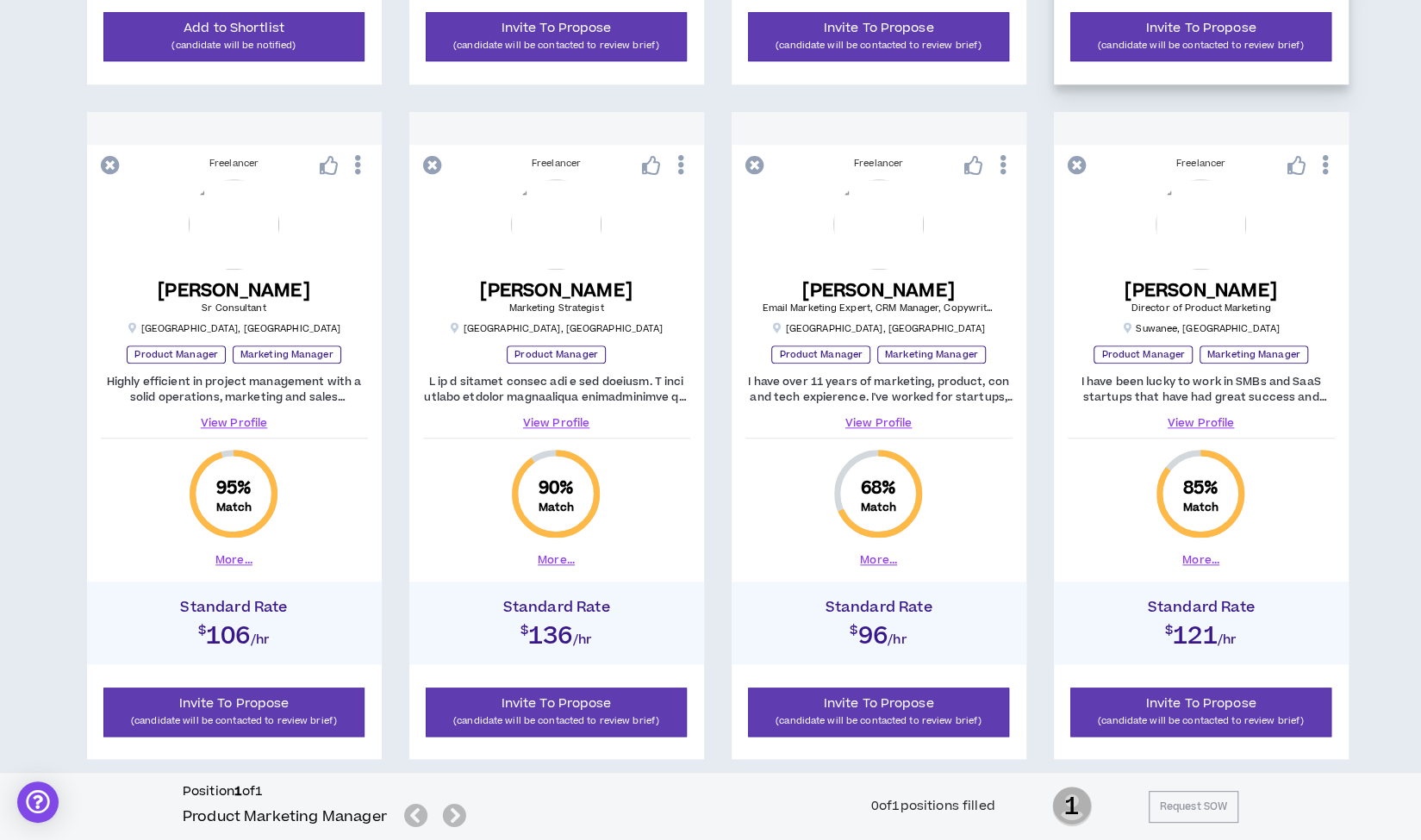
scroll to position [946, 0]
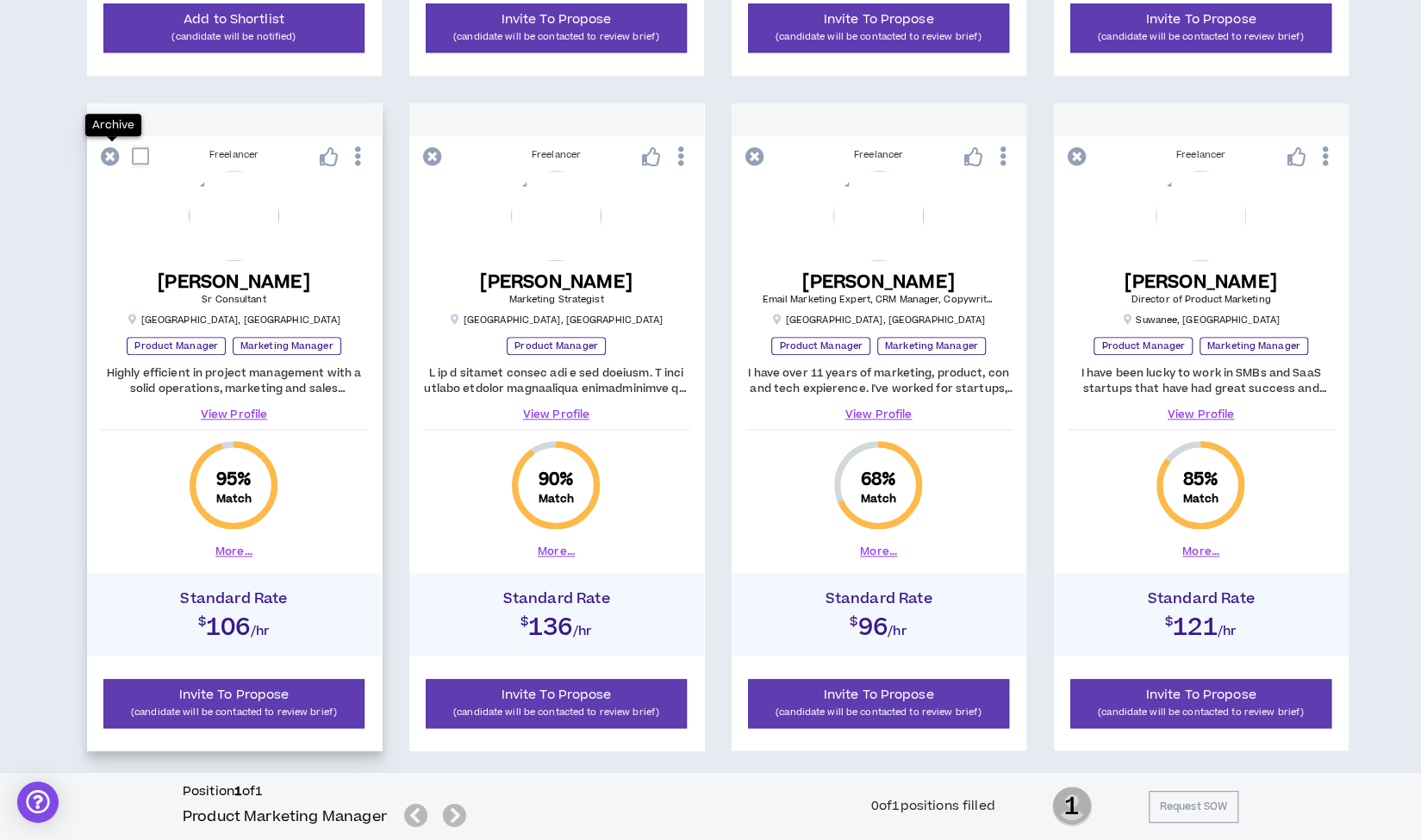
click at [116, 159] on icon at bounding box center [110, 156] width 19 height 19
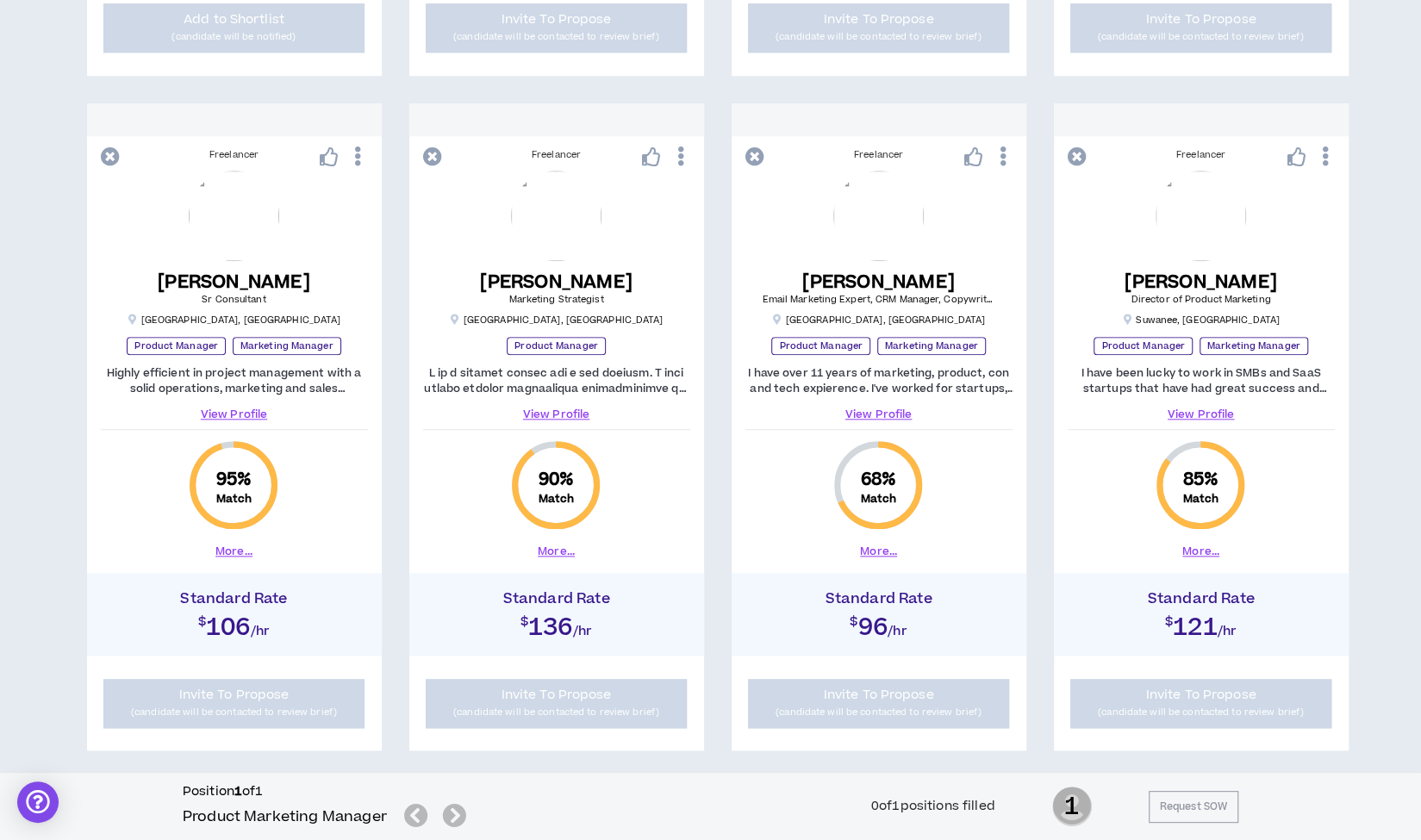
click at [109, 154] on div "Filter Results Wripple Roles Required Skills Experience Level Industries These …" at bounding box center [710, 399] width 1421 height 2416
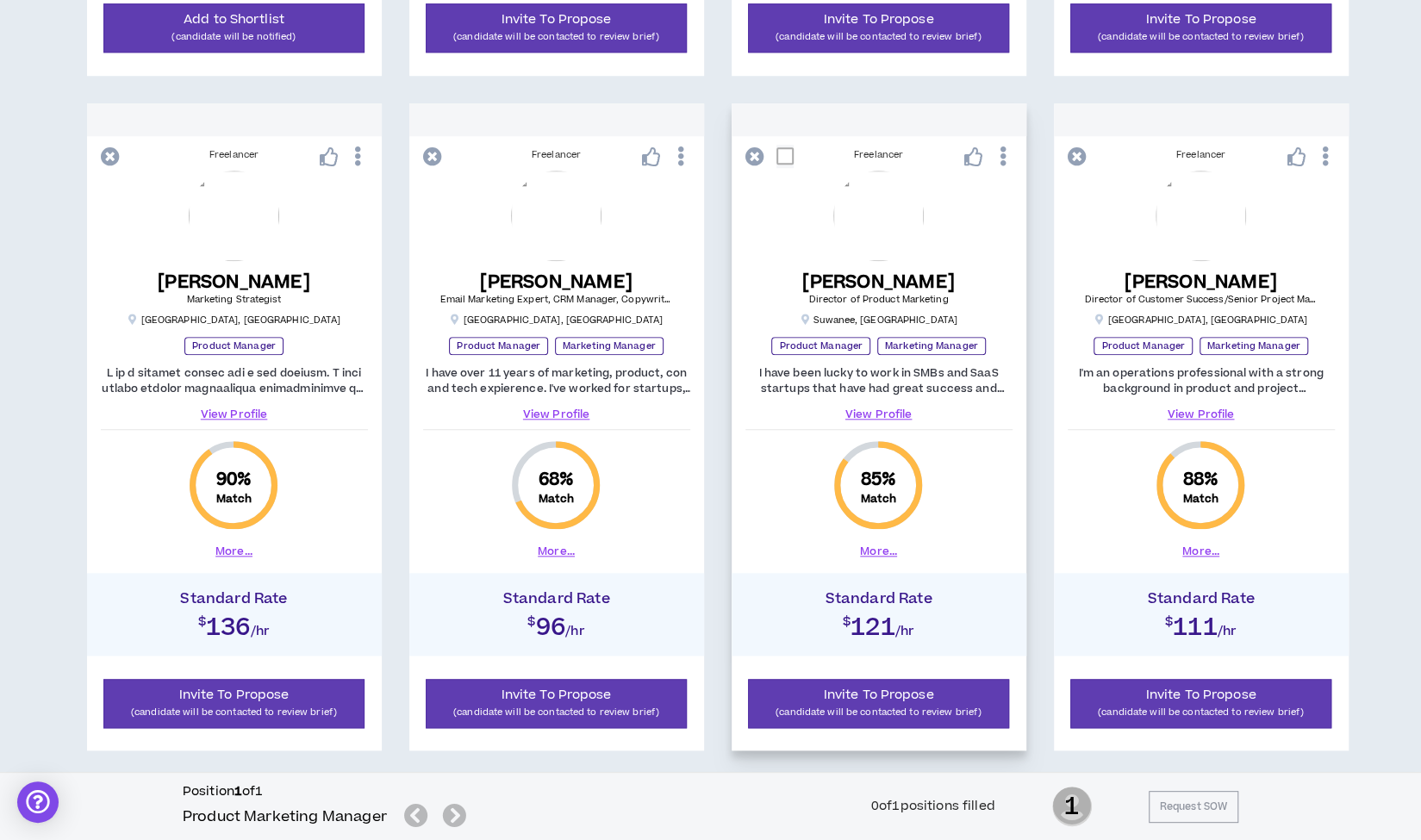
click at [876, 415] on link "View Profile" at bounding box center [878, 414] width 267 height 15
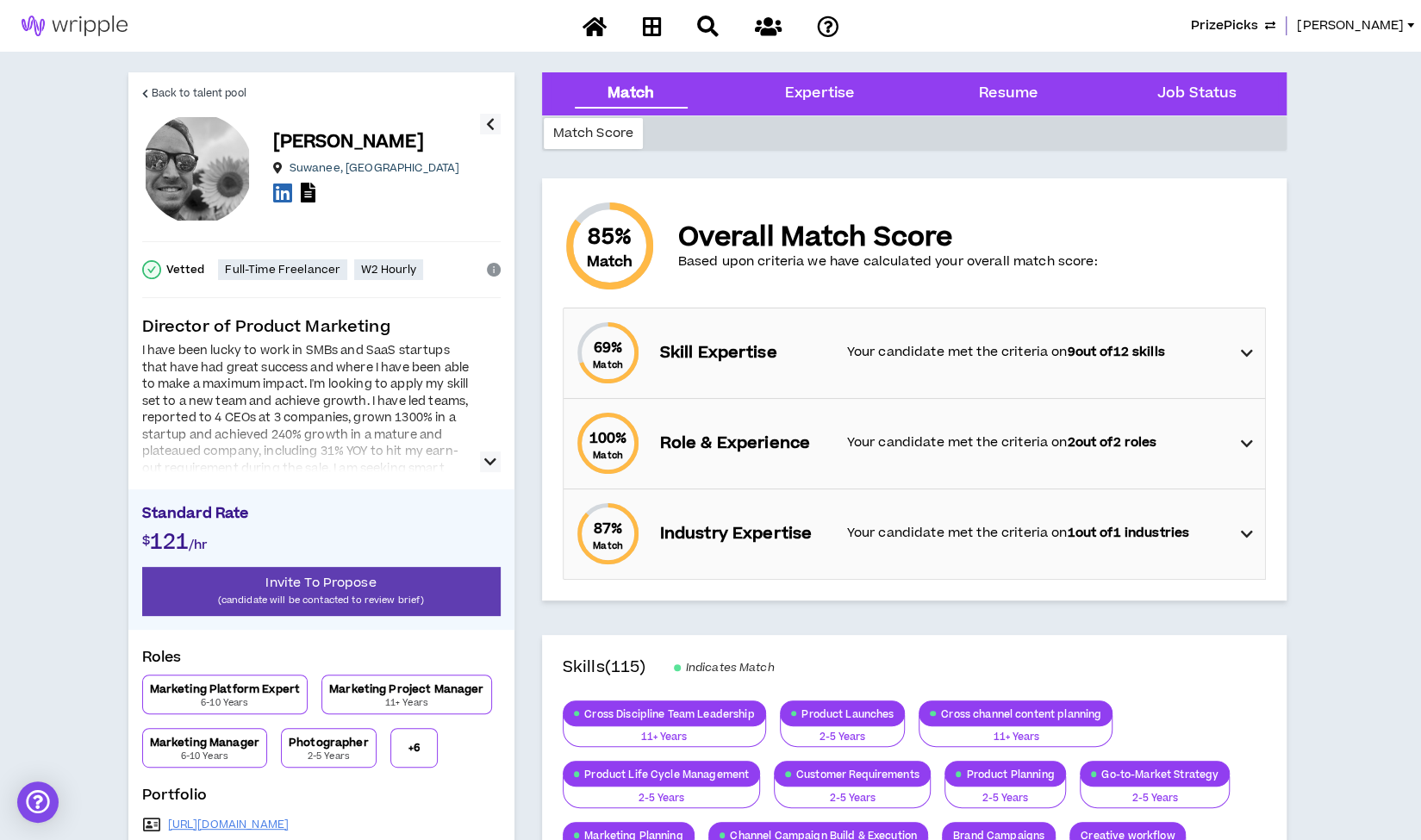
click at [487, 464] on icon "button" at bounding box center [490, 461] width 12 height 20
click at [276, 191] on icon at bounding box center [282, 192] width 19 height 21
click at [207, 89] on span "Back to talent pool" at bounding box center [199, 93] width 95 height 16
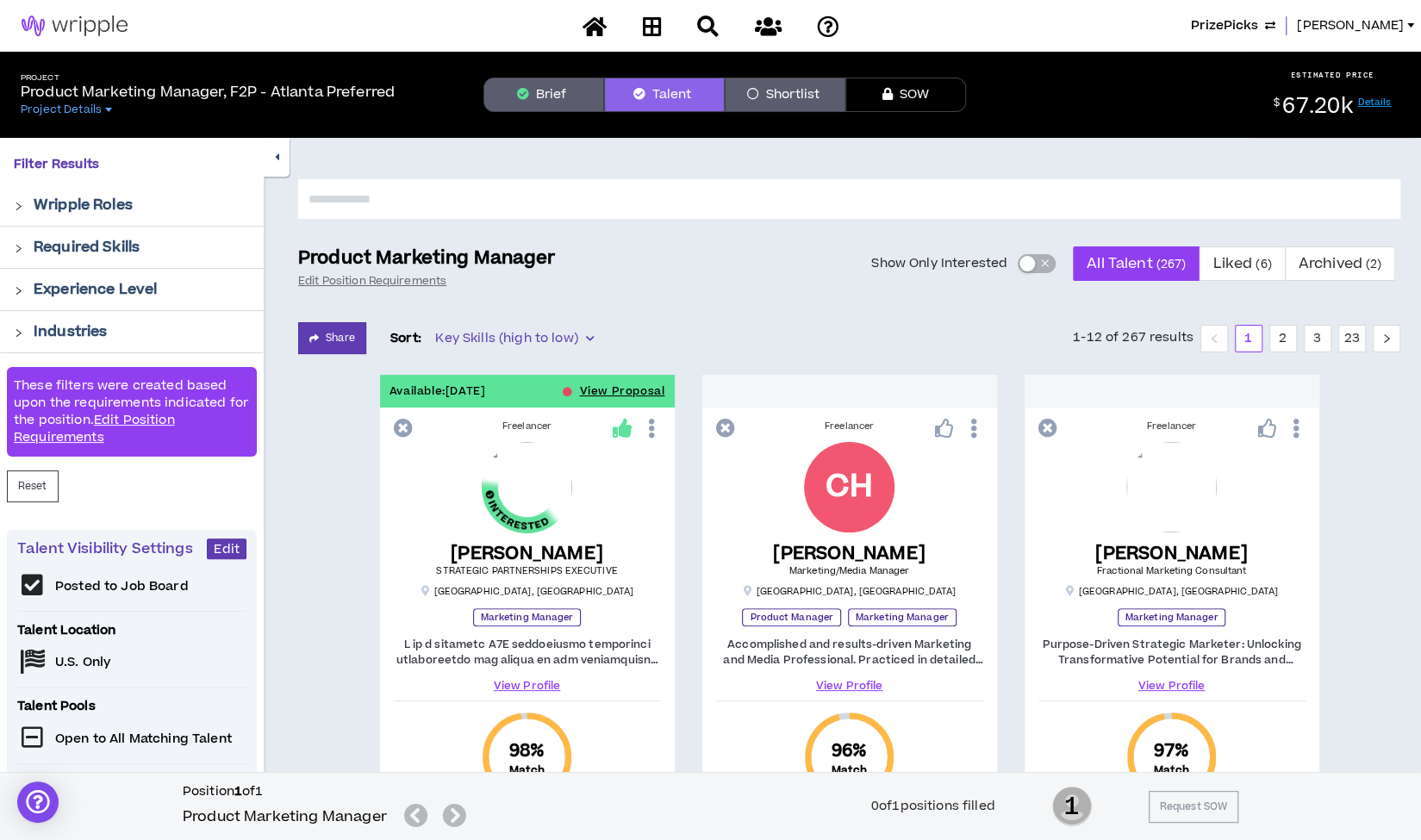
click at [276, 163] on button "button" at bounding box center [276, 158] width 26 height 39
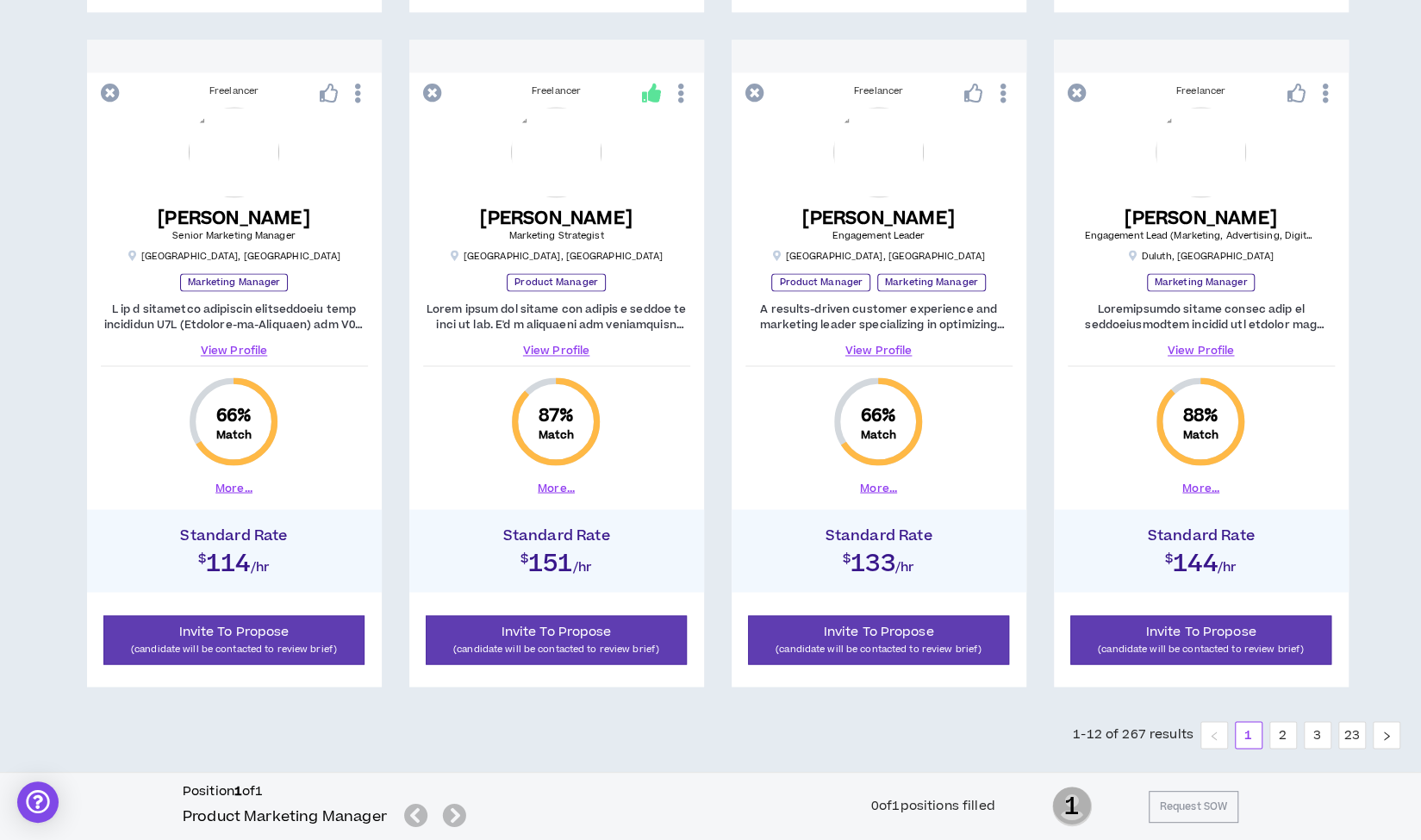
scroll to position [1684, 0]
click at [241, 346] on link "View Profile" at bounding box center [234, 351] width 267 height 15
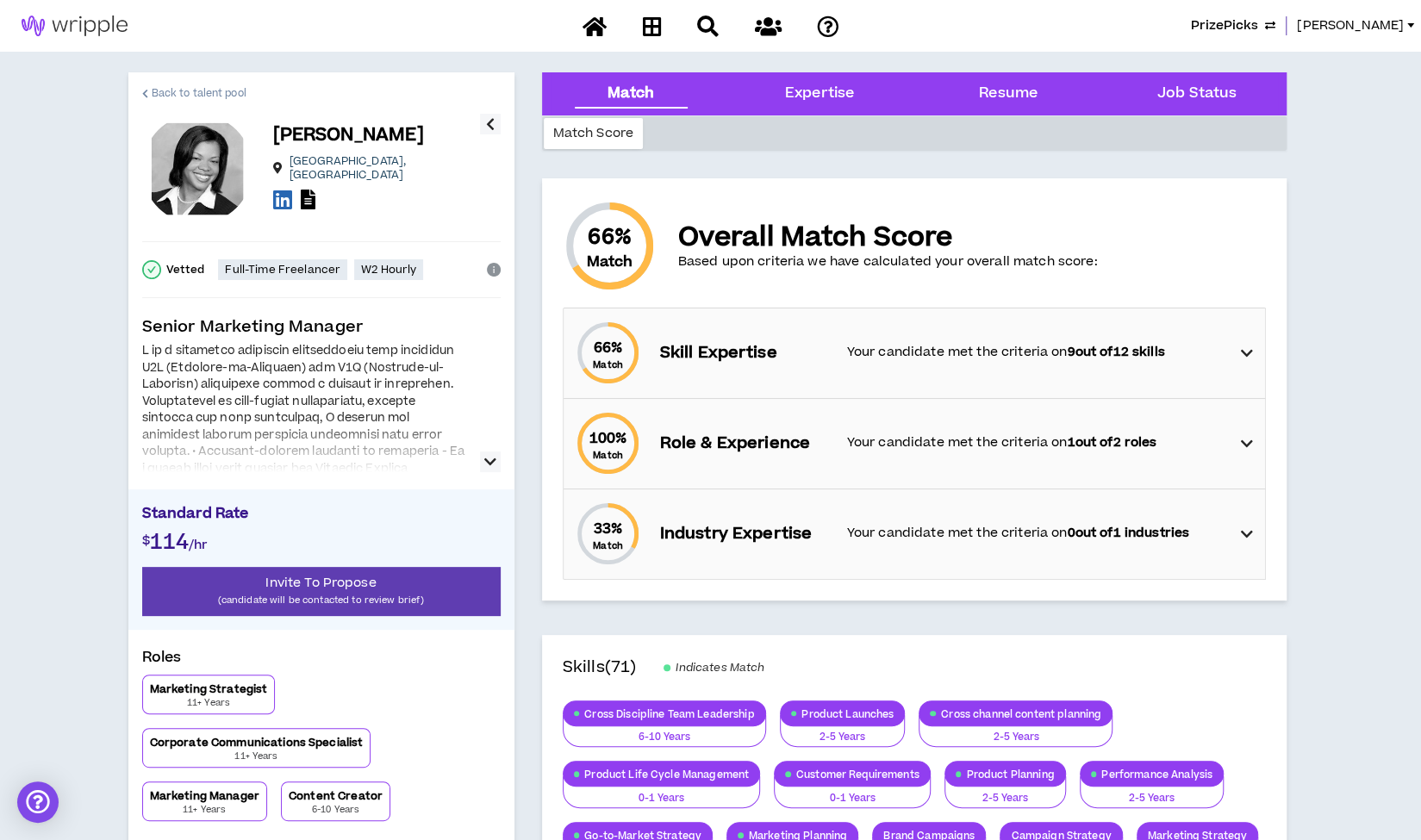
click at [190, 89] on span "Back to talent pool" at bounding box center [199, 93] width 95 height 16
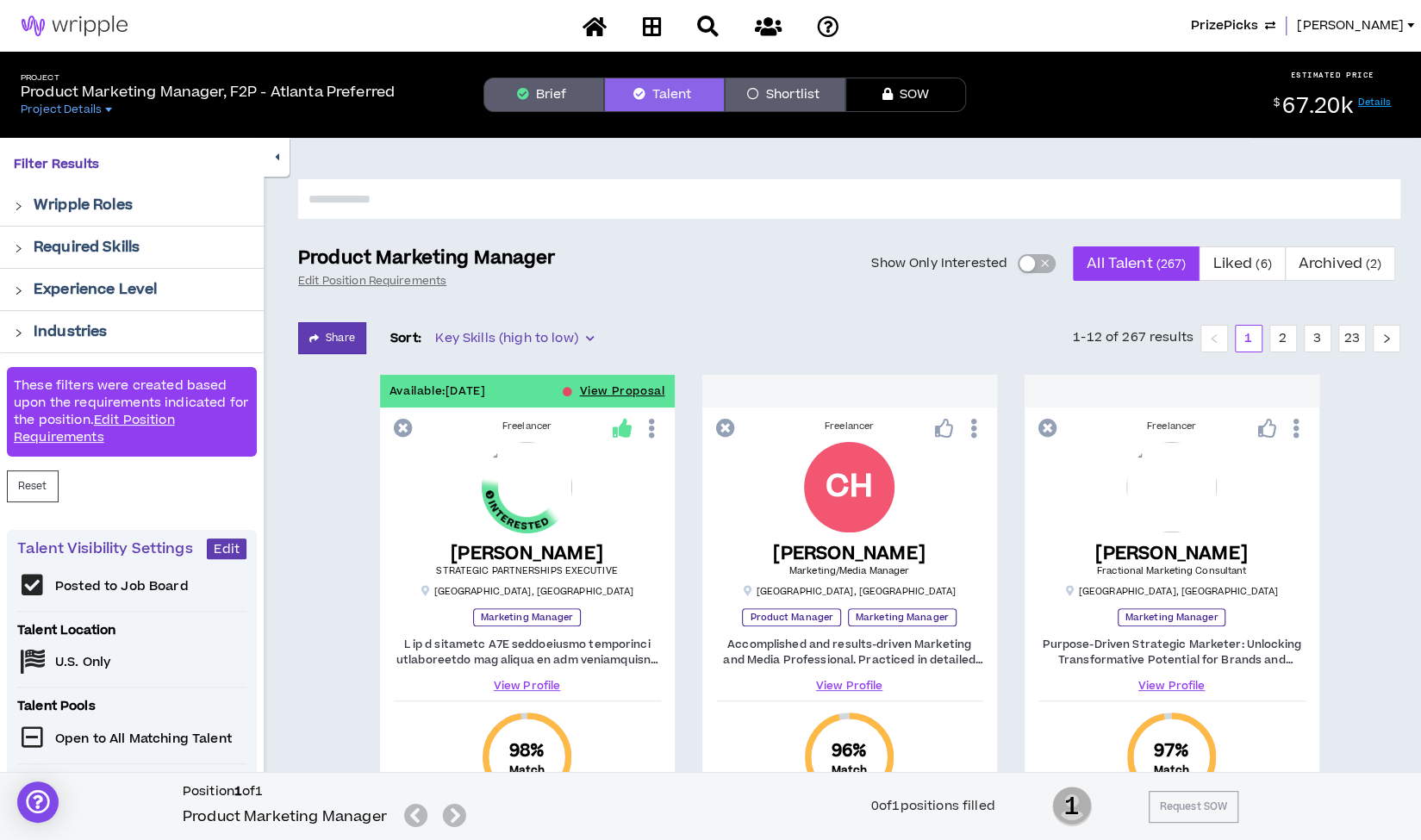
click at [277, 163] on button "button" at bounding box center [276, 158] width 26 height 39
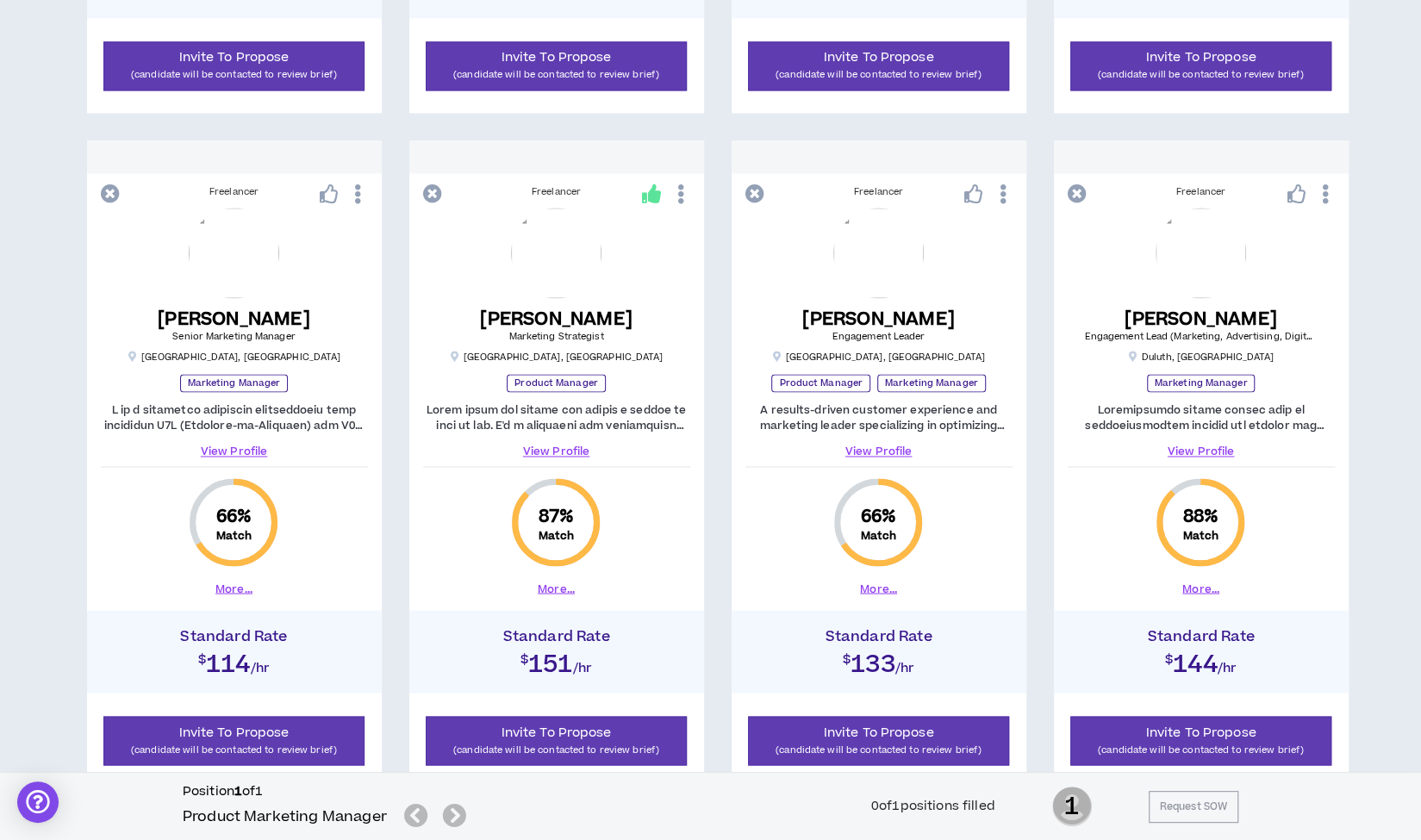
scroll to position [1585, 0]
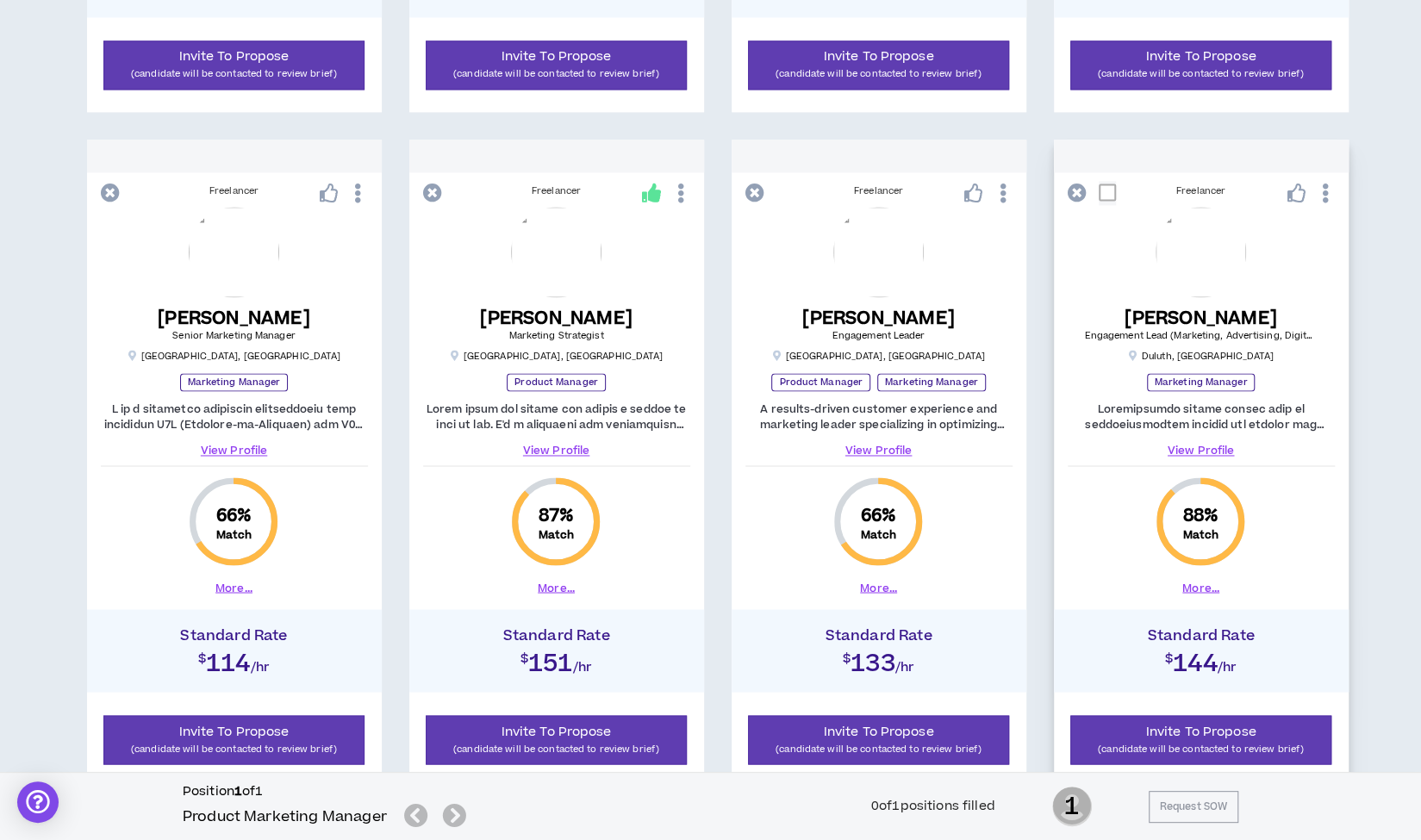
click at [1192, 450] on link "View Profile" at bounding box center [1200, 450] width 267 height 15
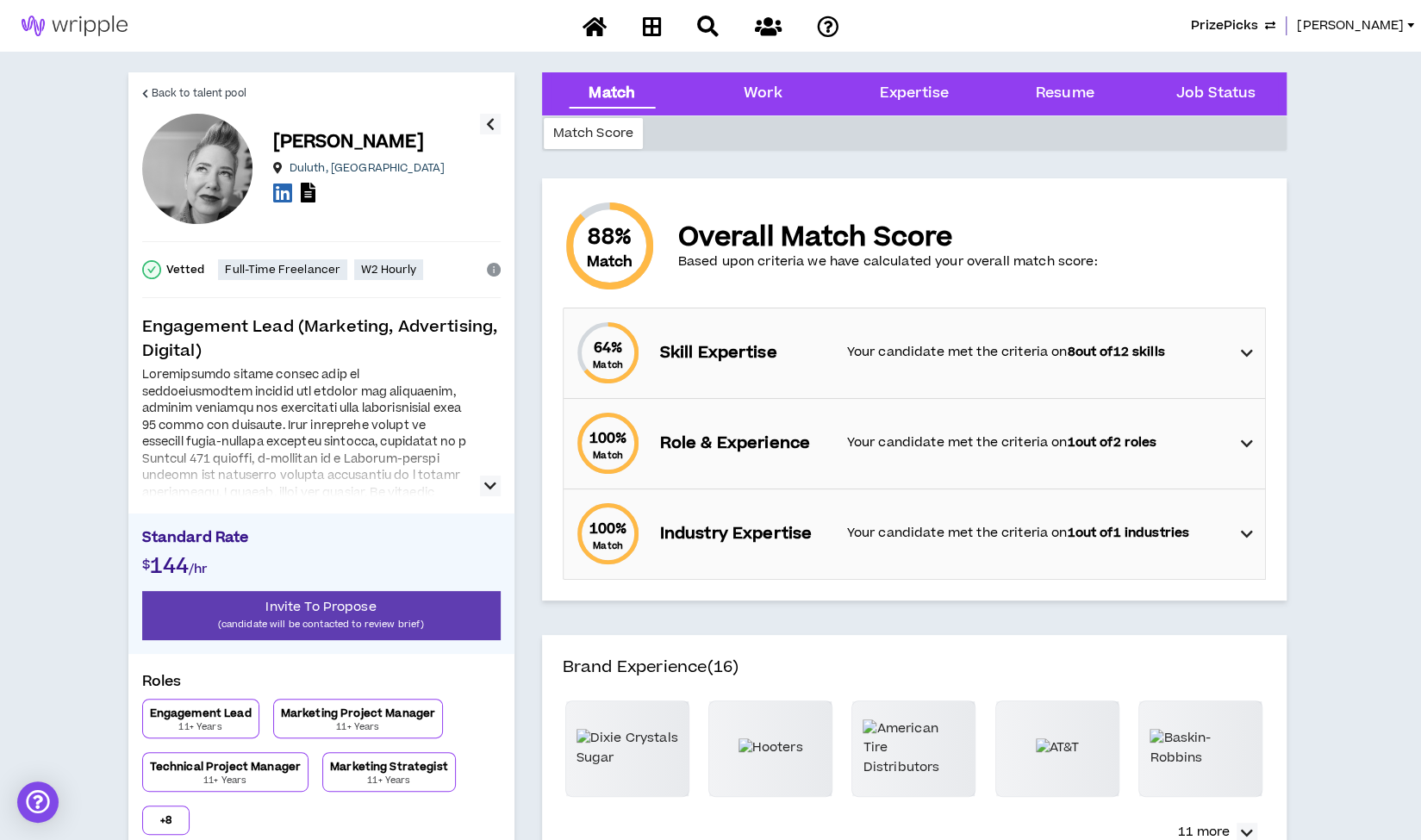
click at [488, 486] on icon "button" at bounding box center [490, 486] width 12 height 20
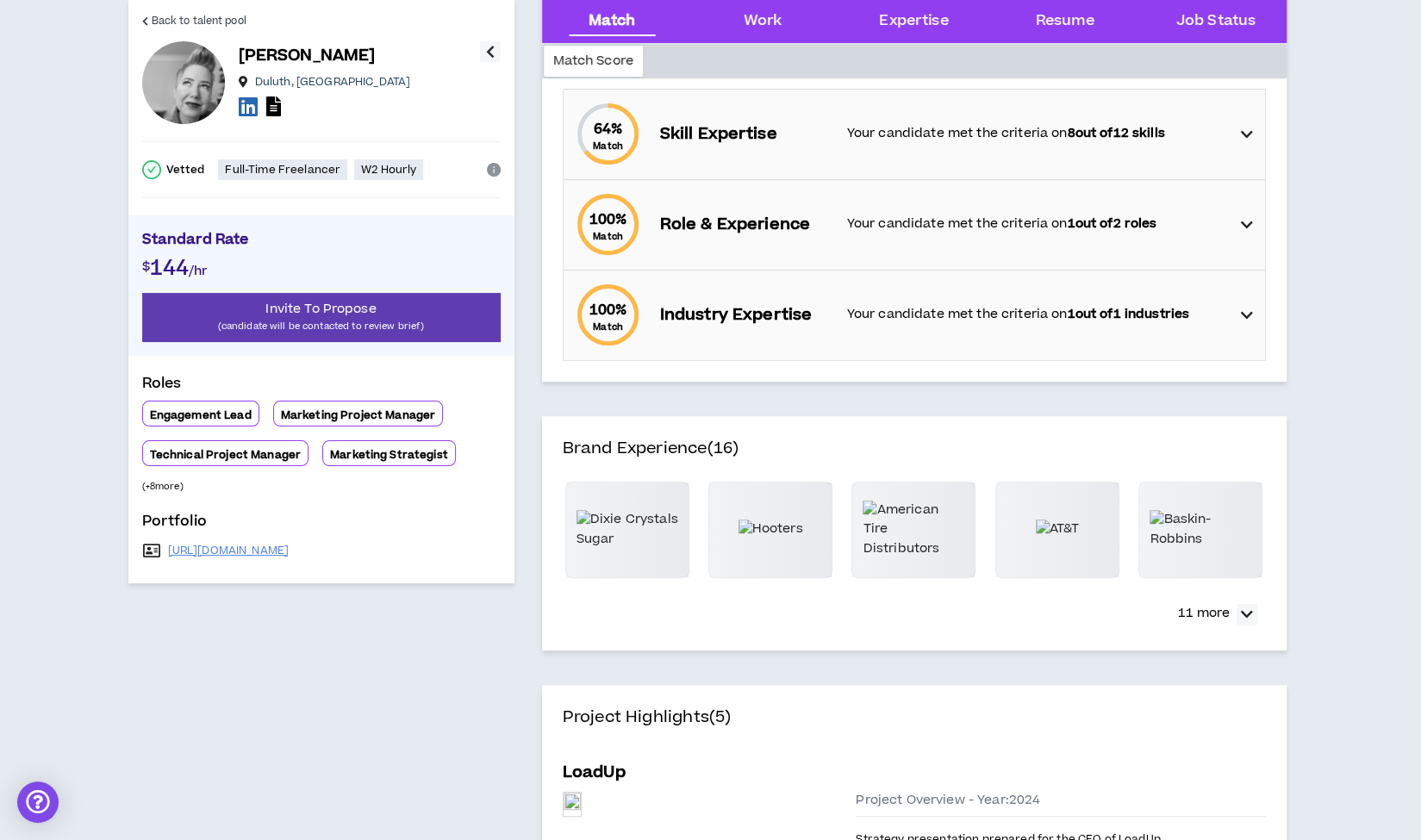
scroll to position [229, 0]
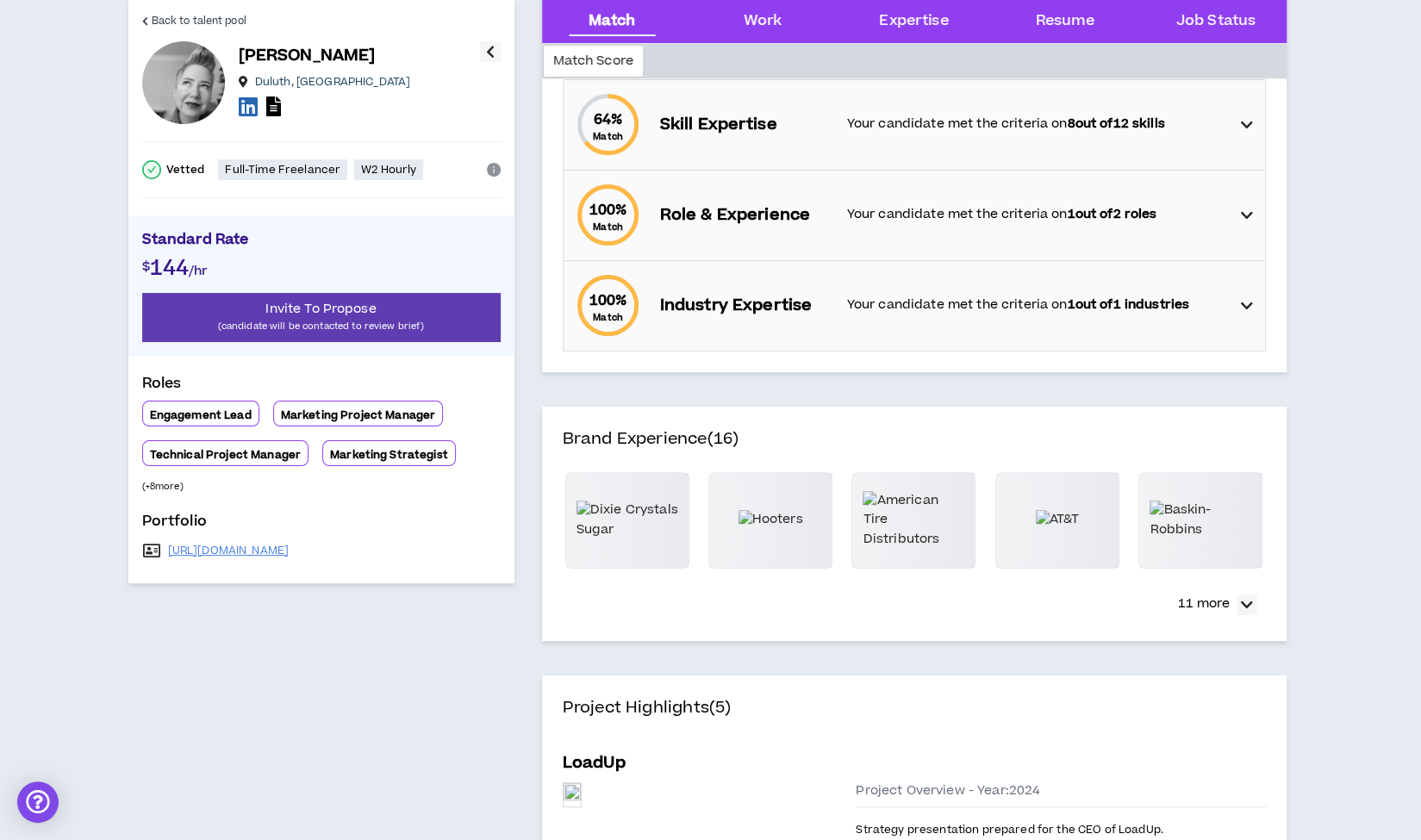
click at [441, 275] on div "$ 144 /hr" at bounding box center [321, 274] width 358 height 38
click at [1196, 609] on p "11 more" at bounding box center [1204, 603] width 51 height 19
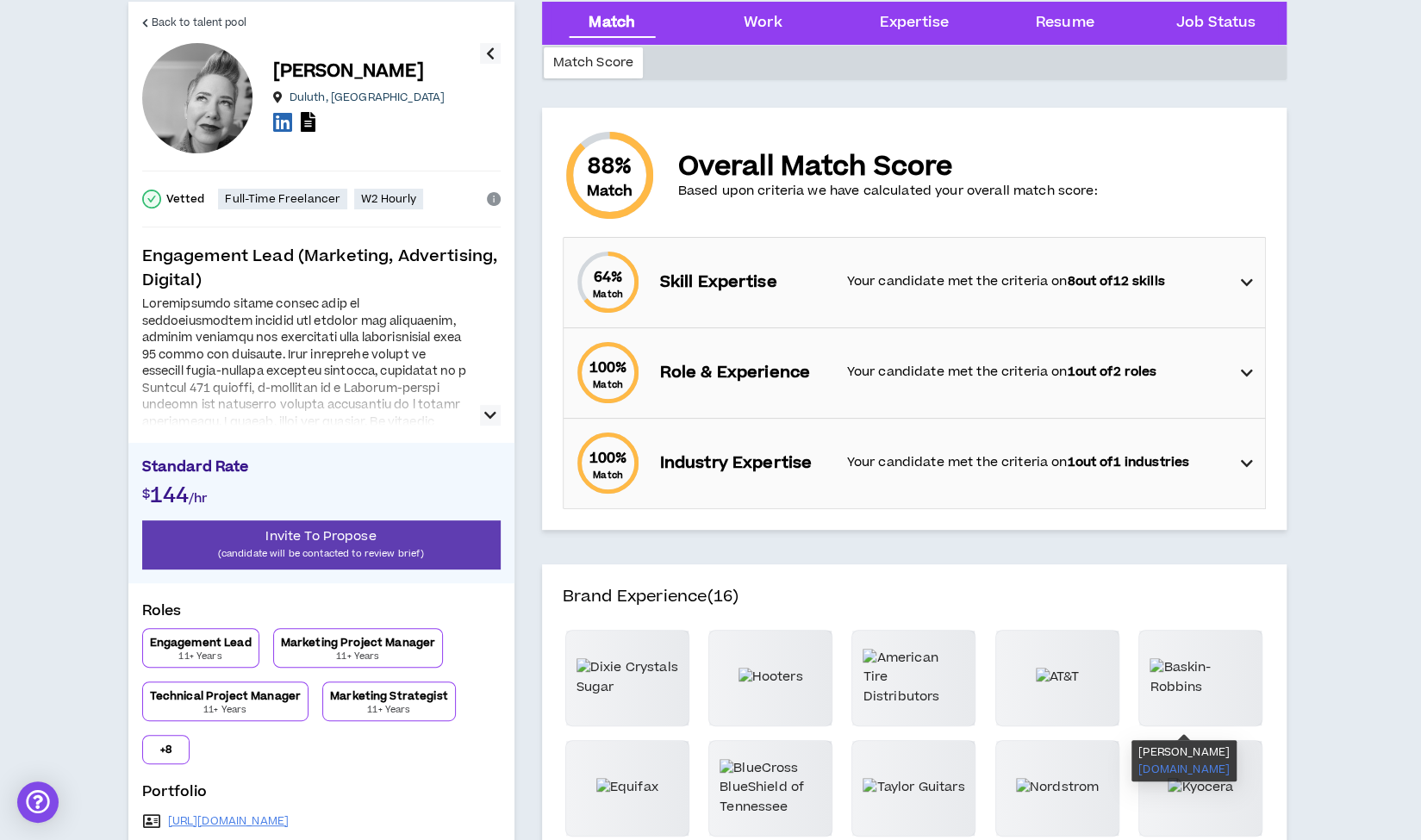
scroll to position [0, 0]
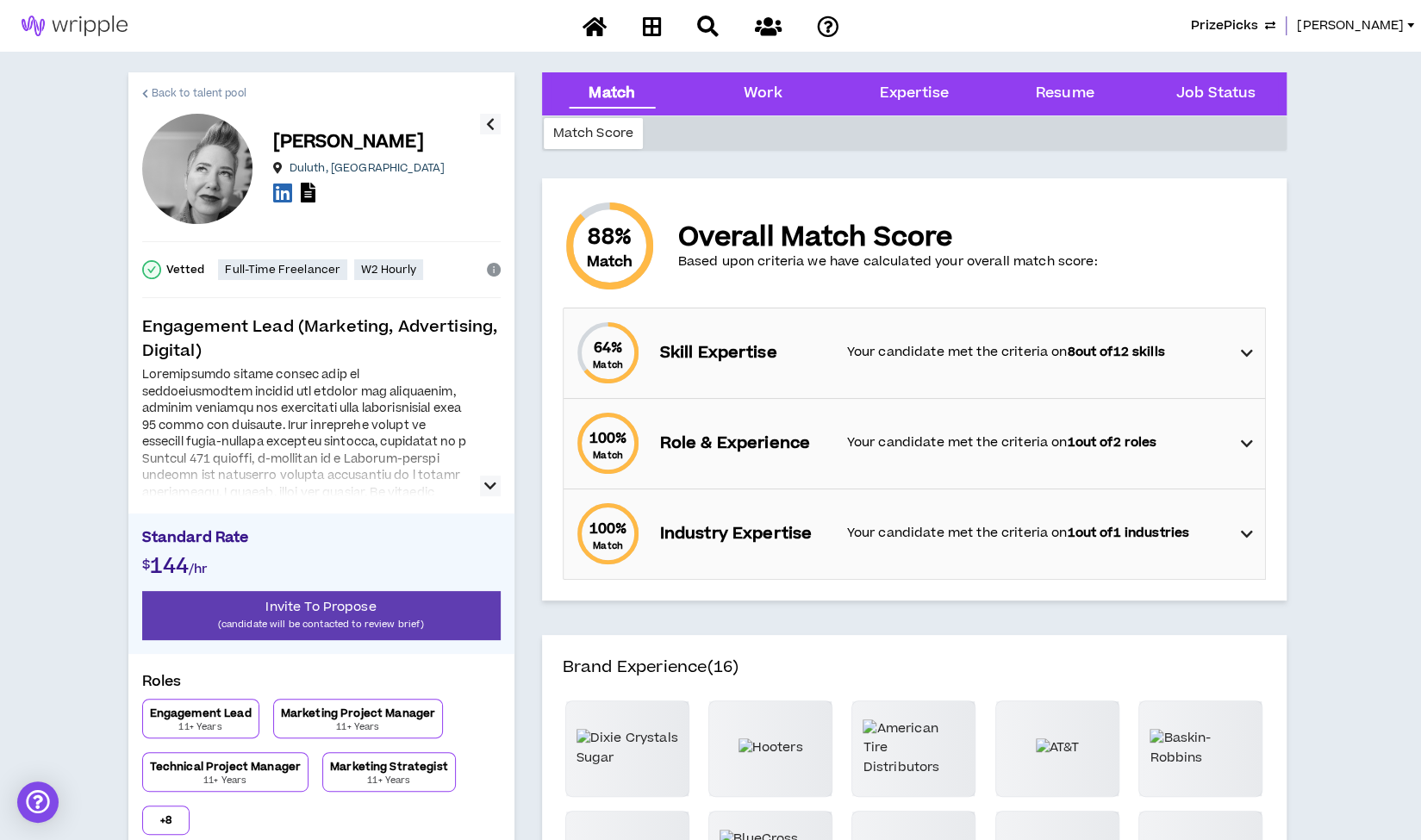
click at [191, 89] on span "Back to talent pool" at bounding box center [199, 93] width 95 height 16
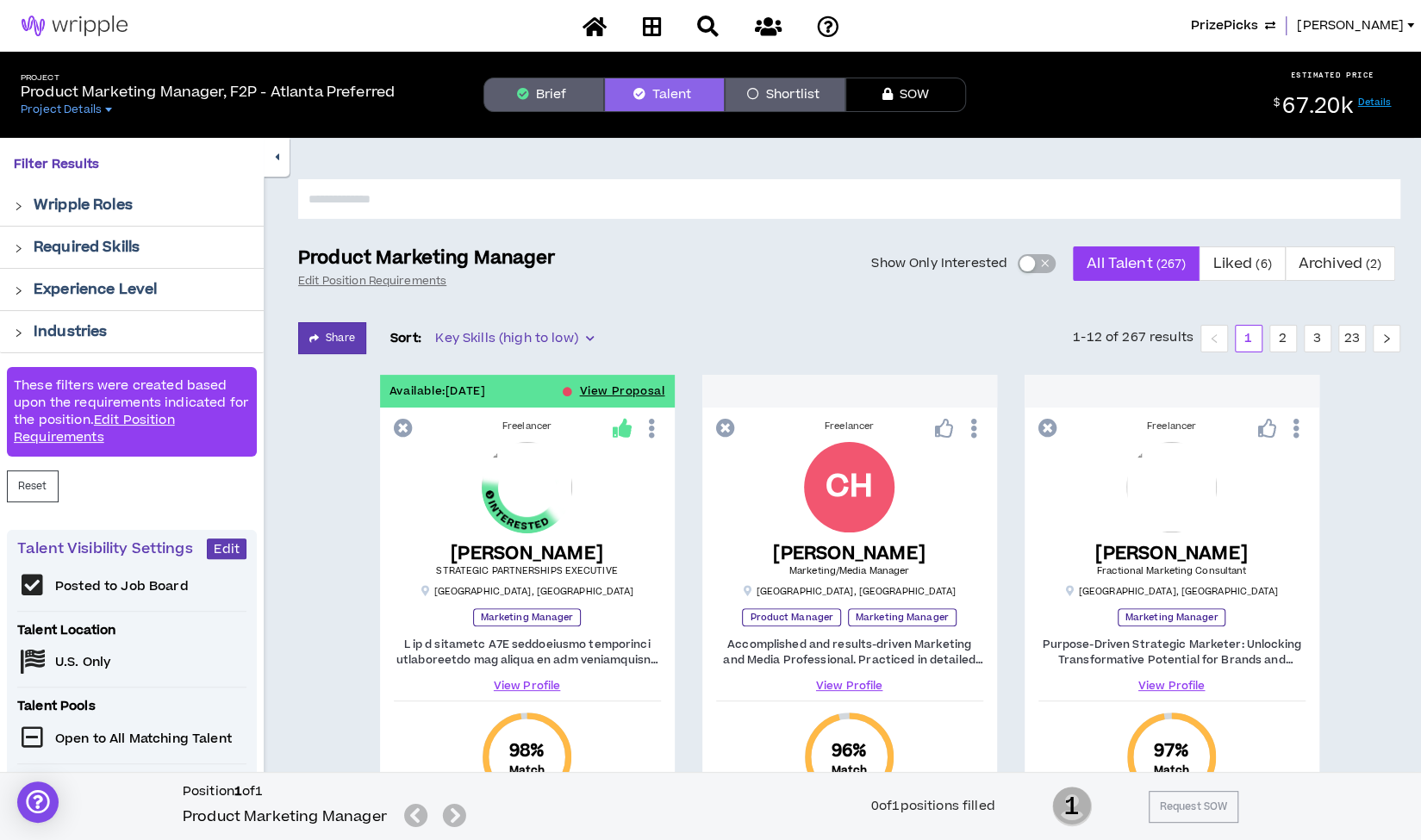
click at [278, 161] on icon "button" at bounding box center [277, 157] width 4 height 12
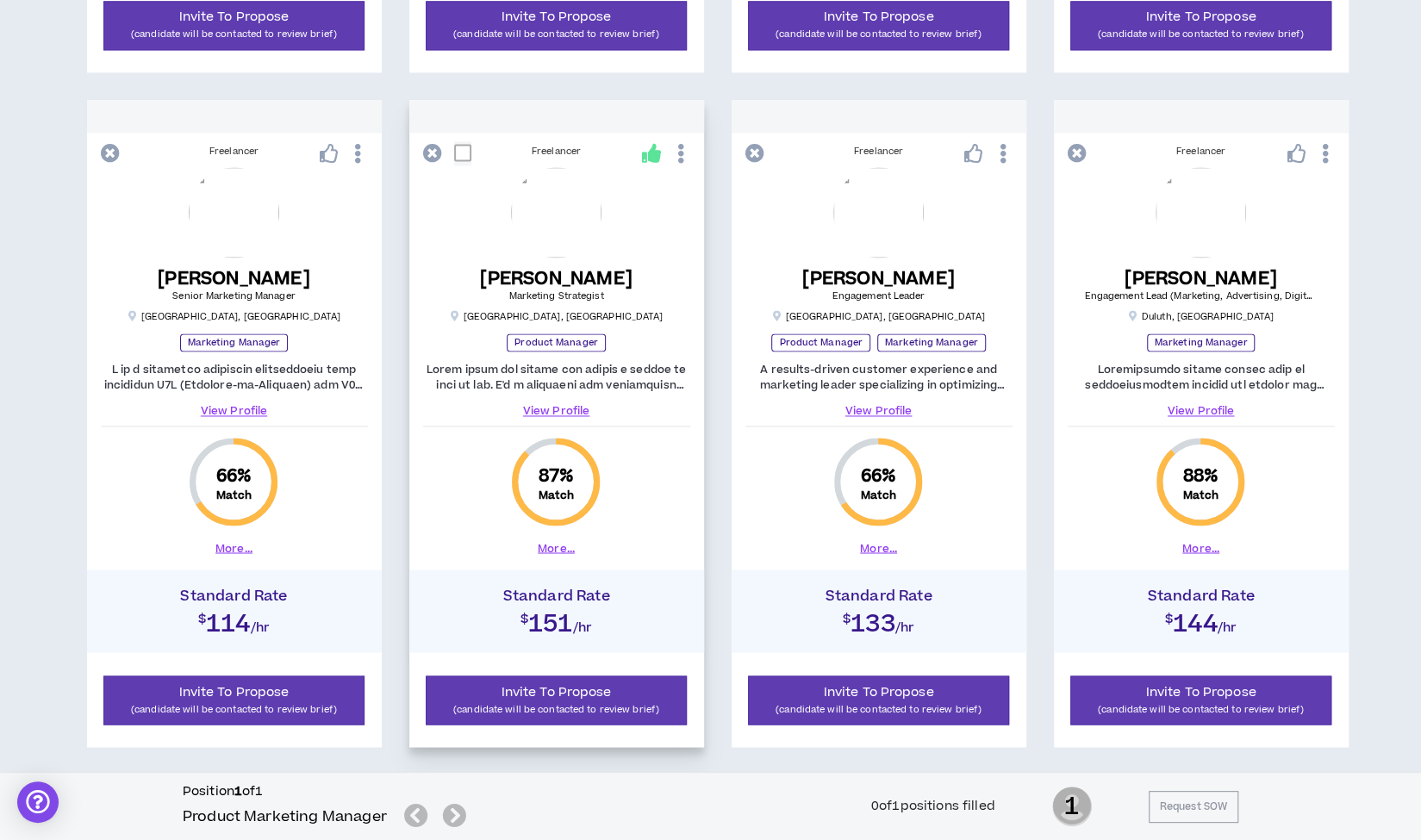
scroll to position [1710, 0]
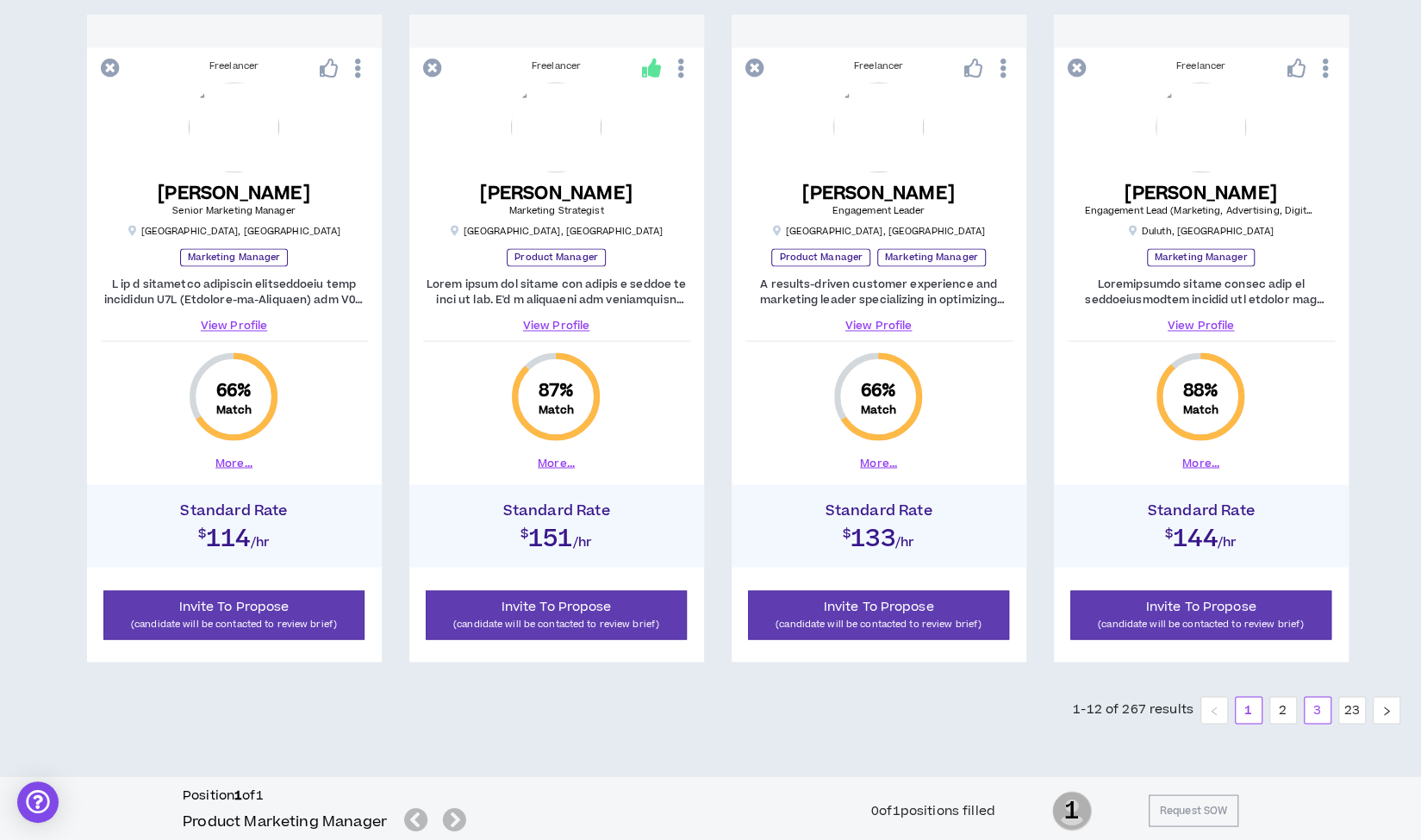
click at [1320, 705] on link "3" at bounding box center [1317, 709] width 26 height 26
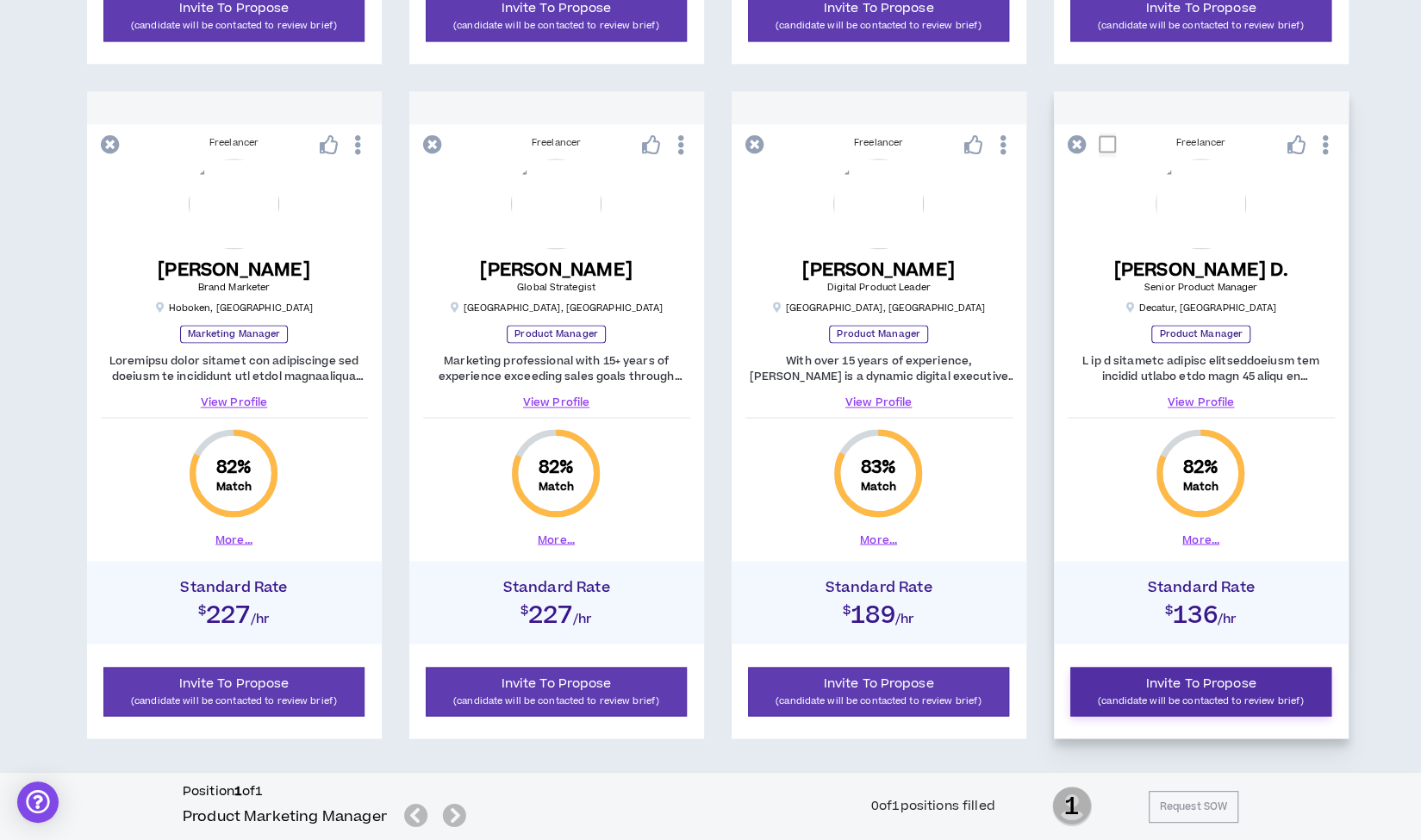
scroll to position [1650, 0]
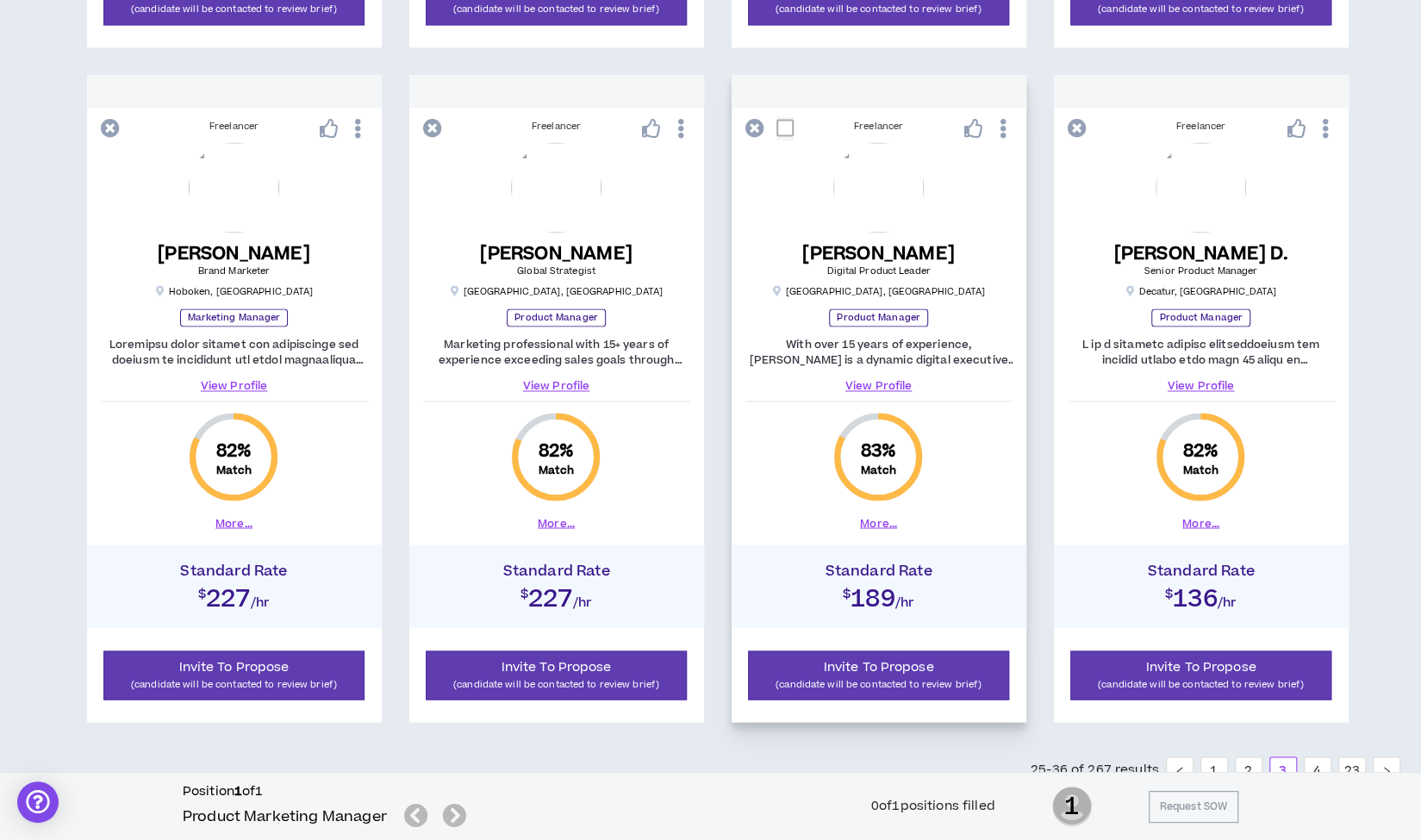
click at [886, 380] on link "View Profile" at bounding box center [878, 385] width 267 height 15
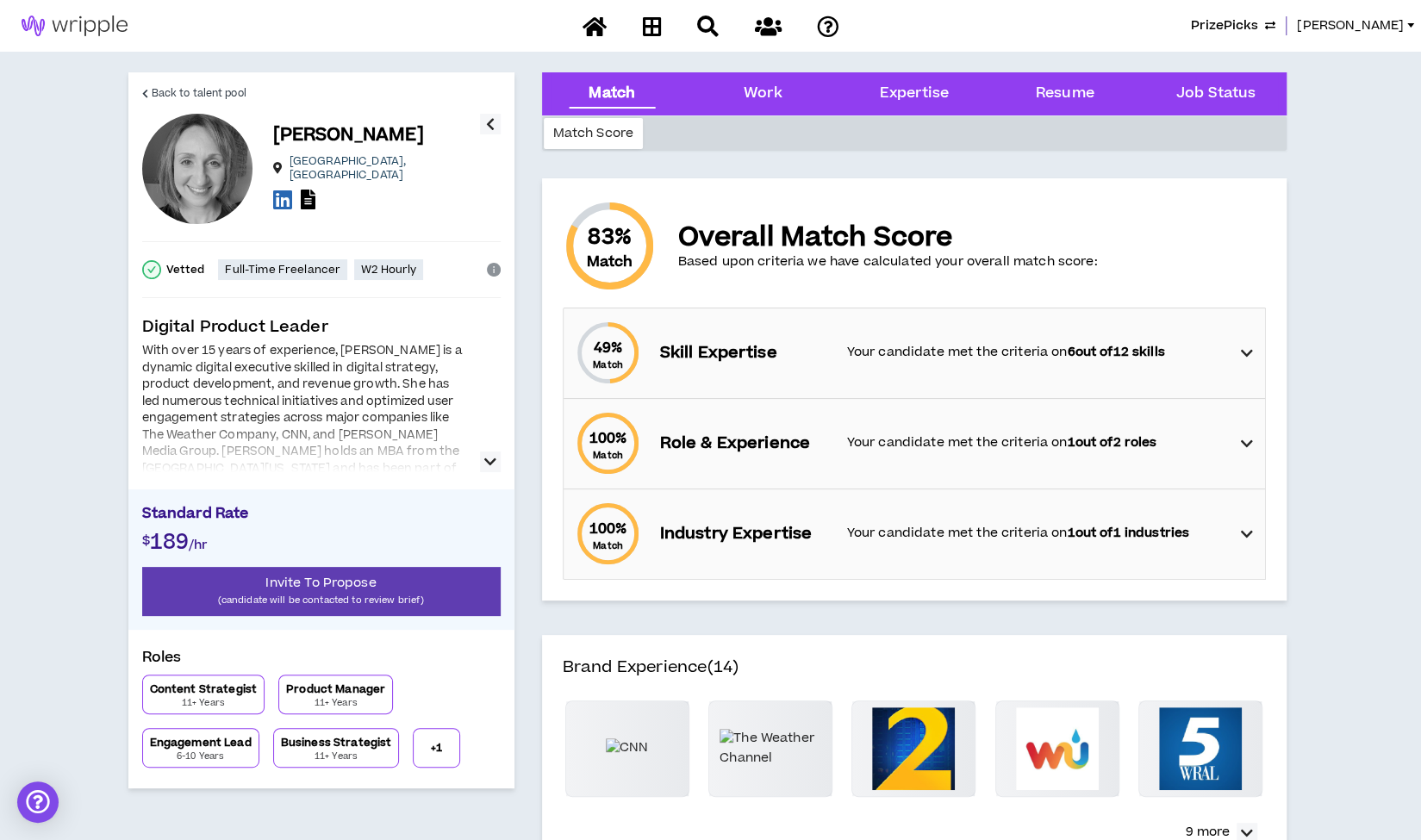
click at [488, 463] on icon "button" at bounding box center [490, 461] width 12 height 20
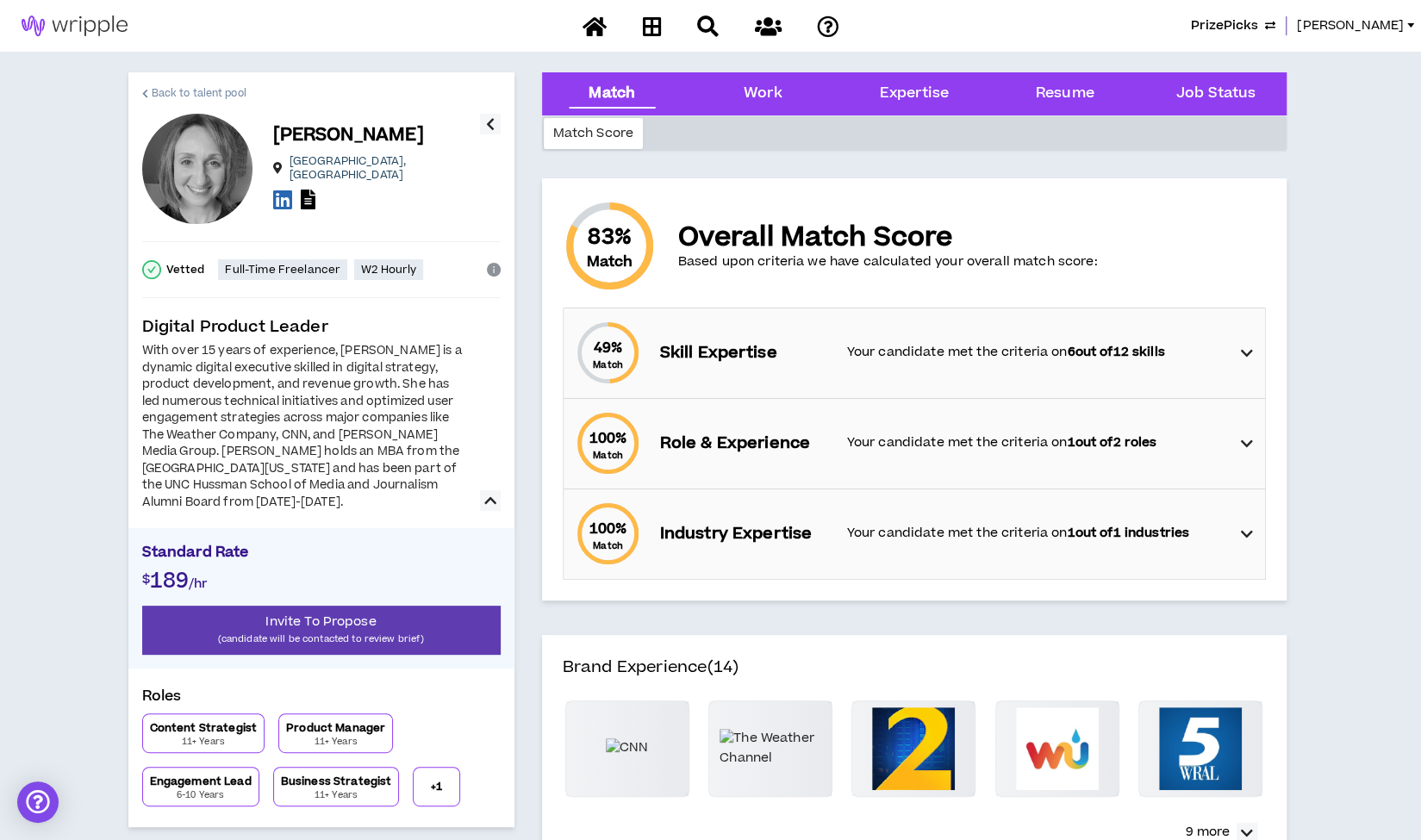
click at [219, 87] on span "Back to talent pool" at bounding box center [199, 93] width 95 height 16
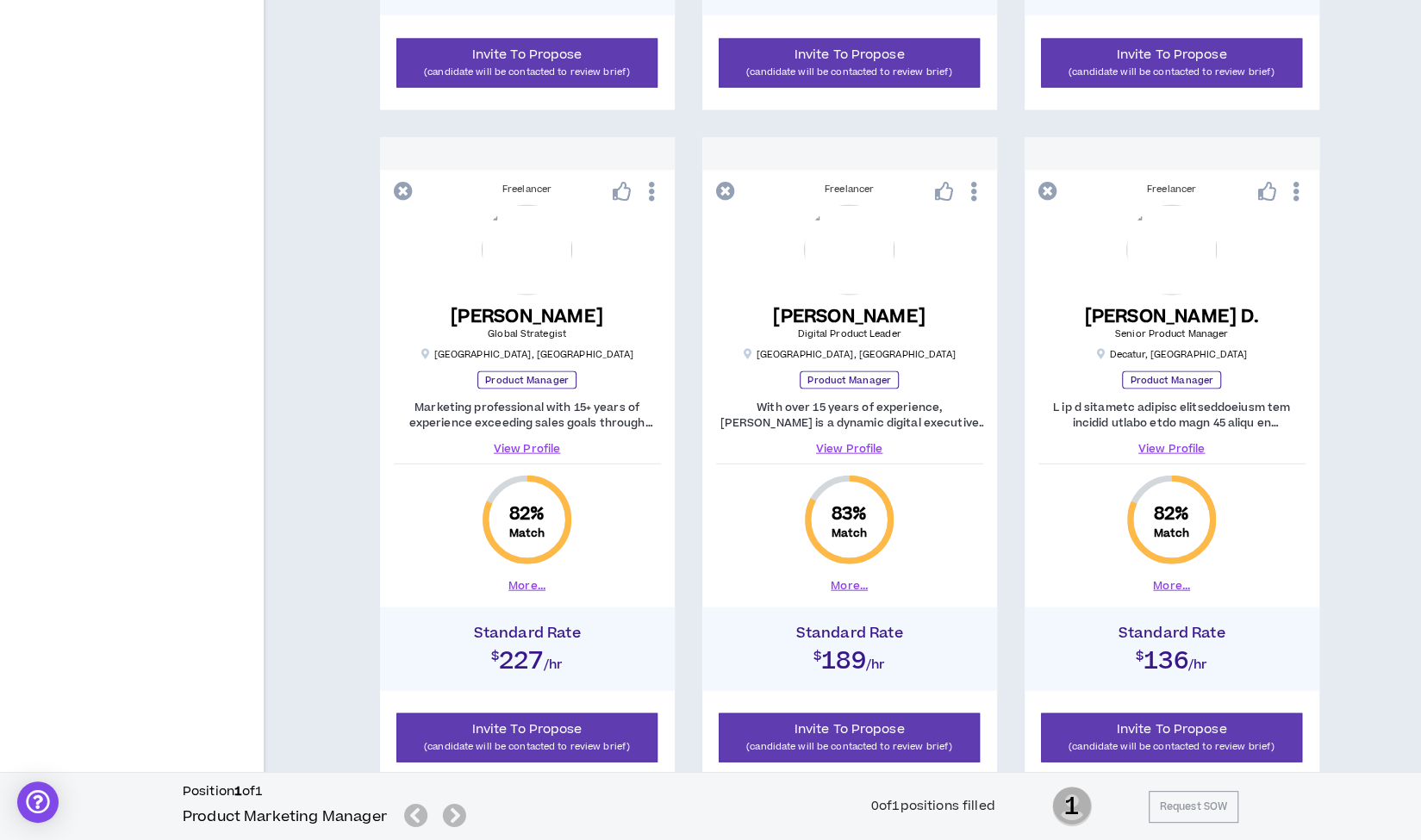
scroll to position [2384, 0]
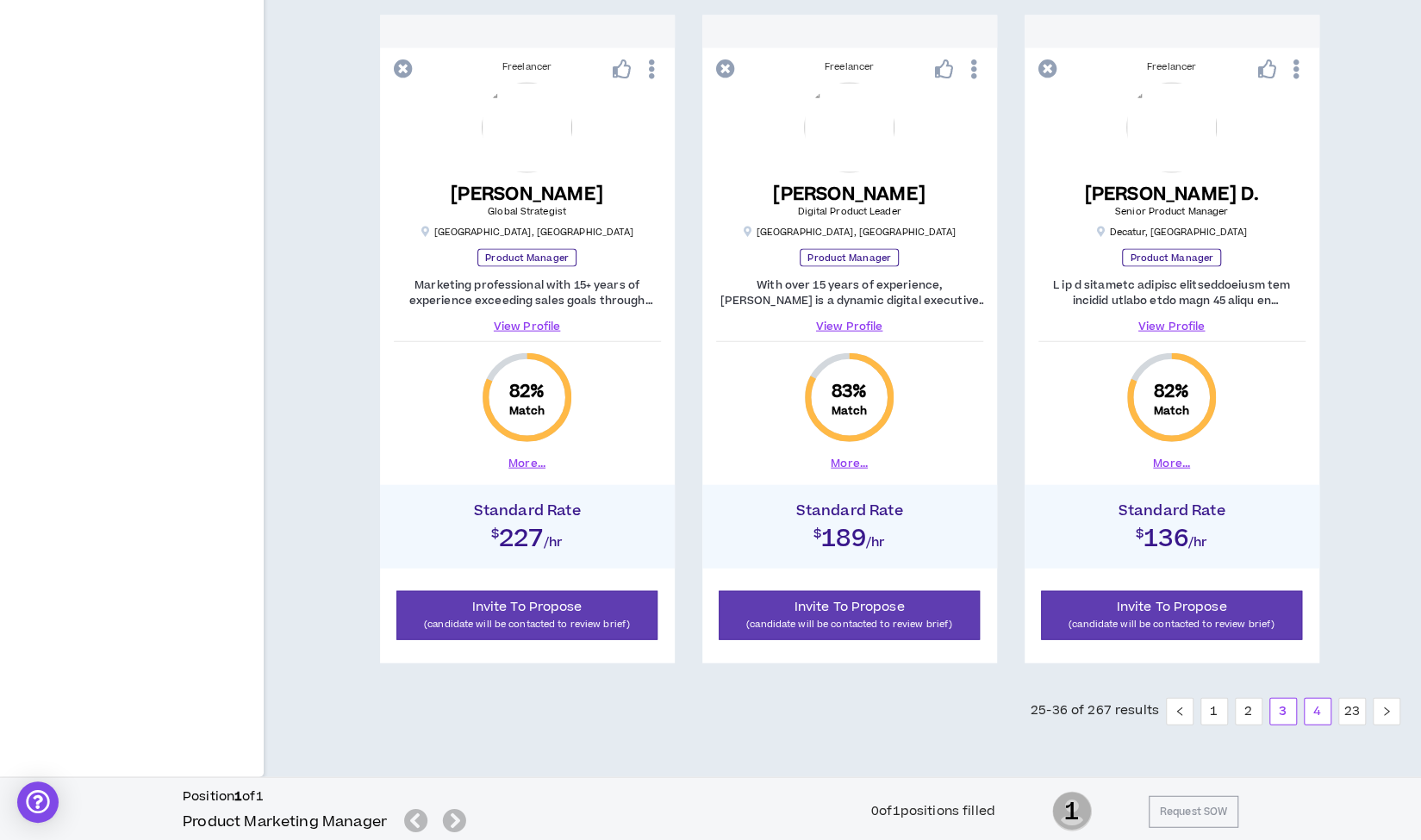
click at [1314, 707] on link "4" at bounding box center [1317, 711] width 26 height 26
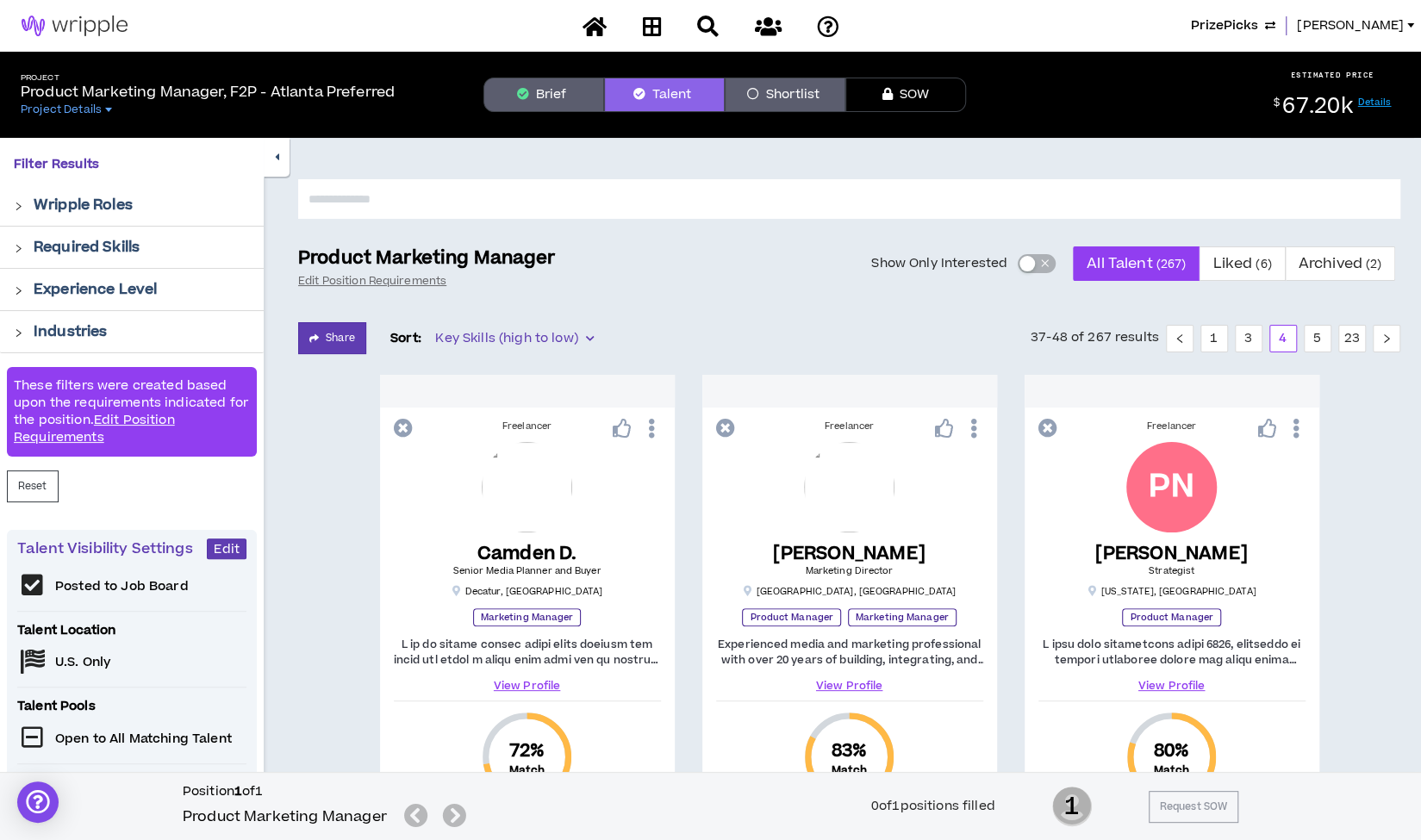
click at [279, 165] on button "button" at bounding box center [276, 158] width 26 height 39
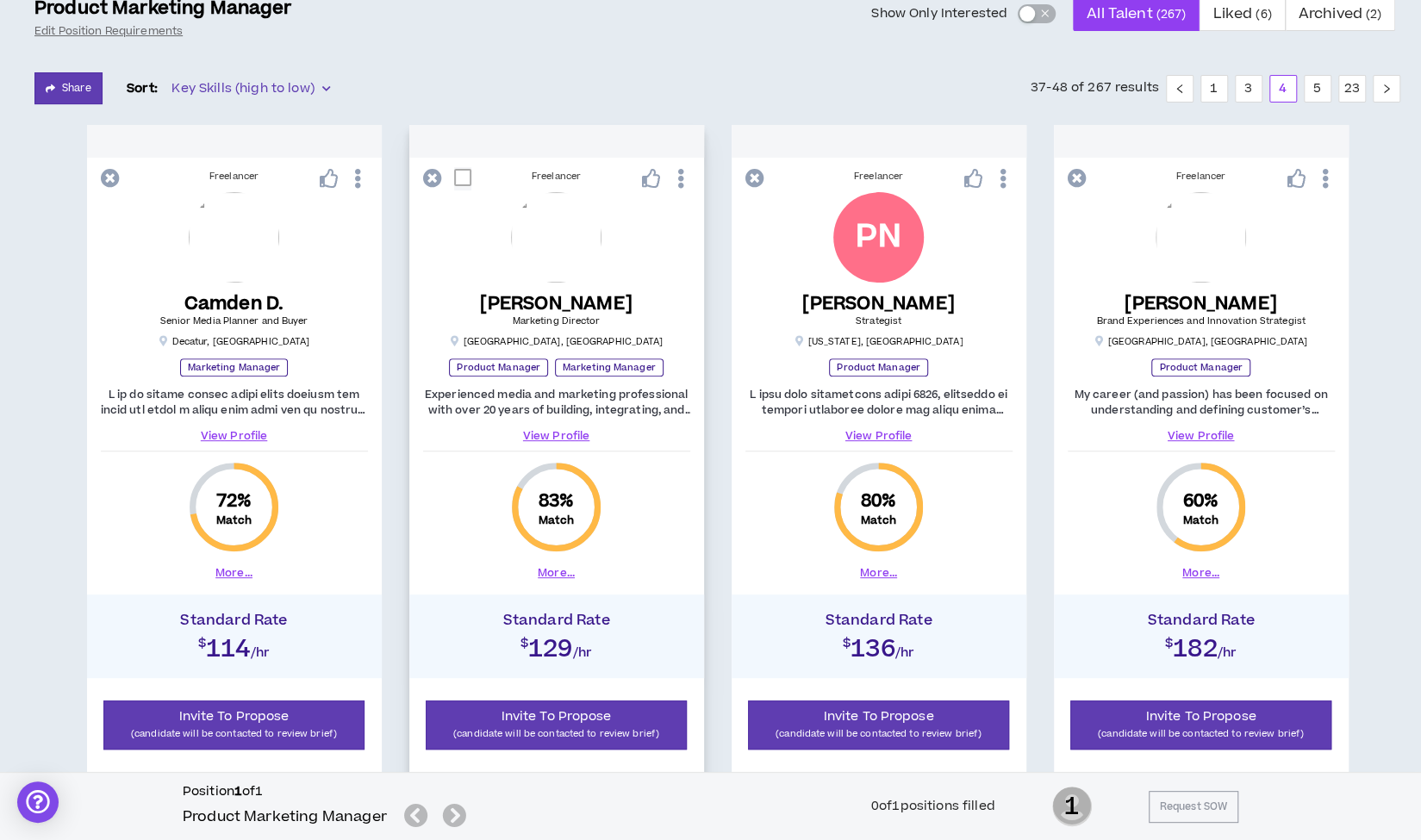
scroll to position [249, 0]
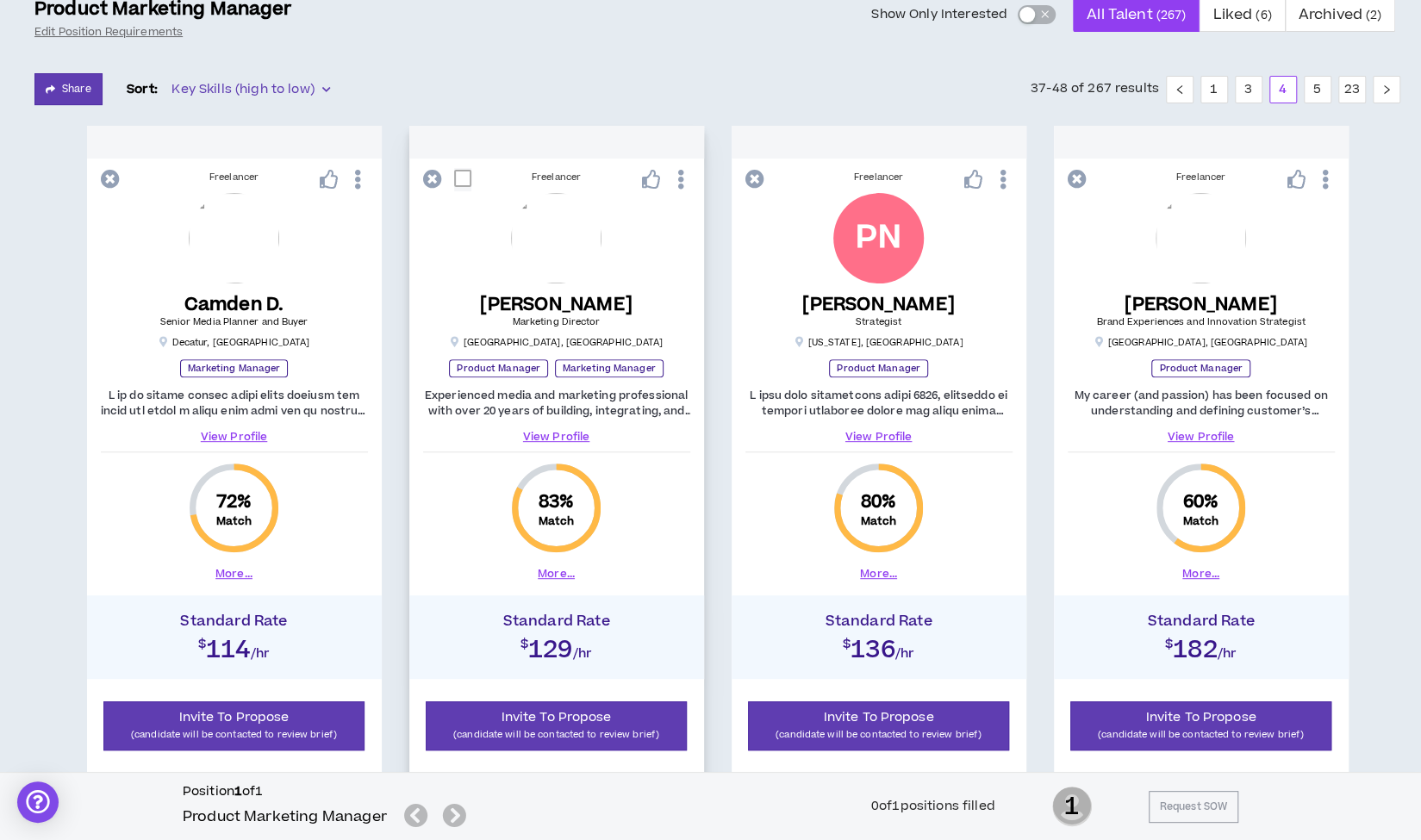
click at [543, 437] on link "View Profile" at bounding box center [556, 436] width 267 height 15
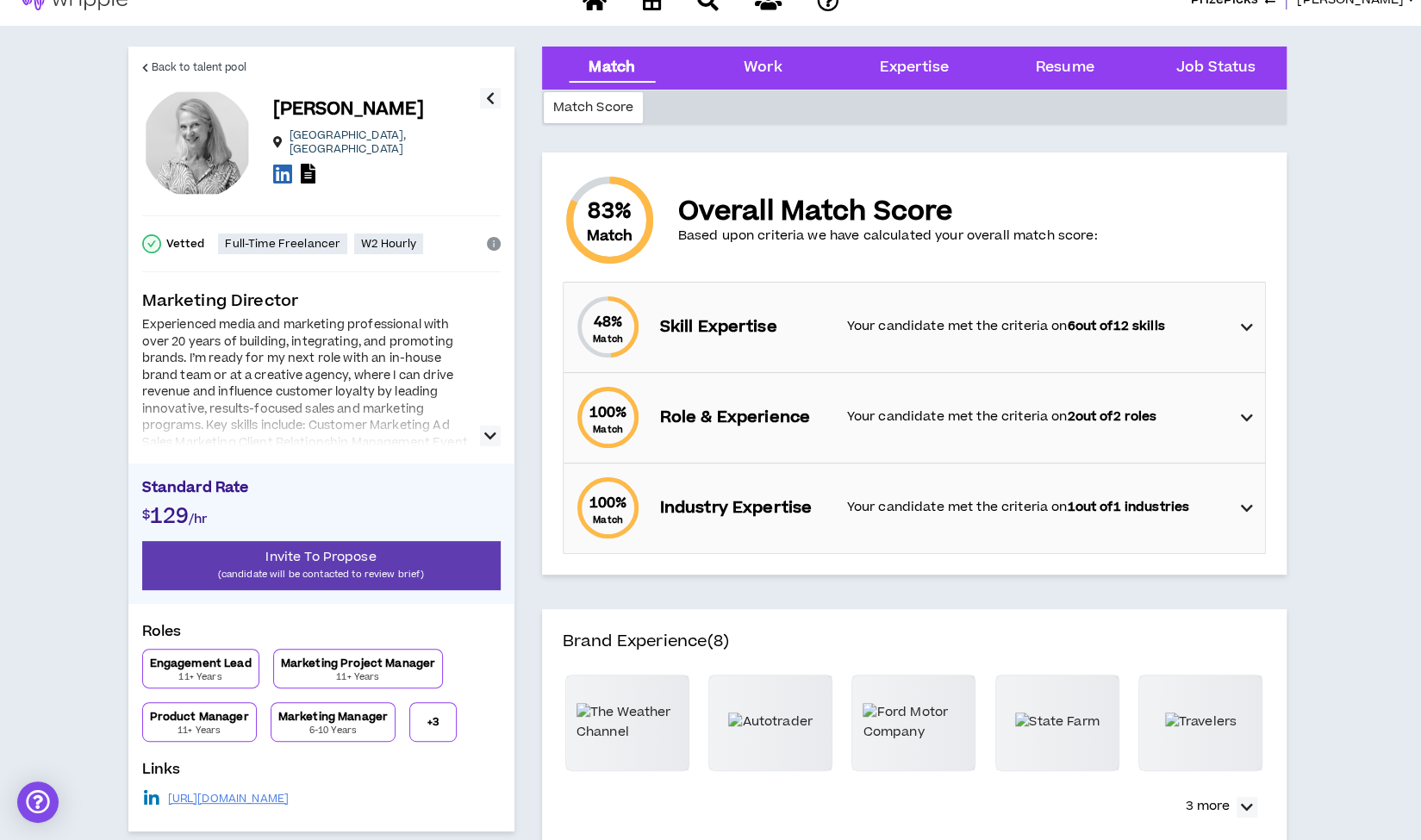
scroll to position [29, 0]
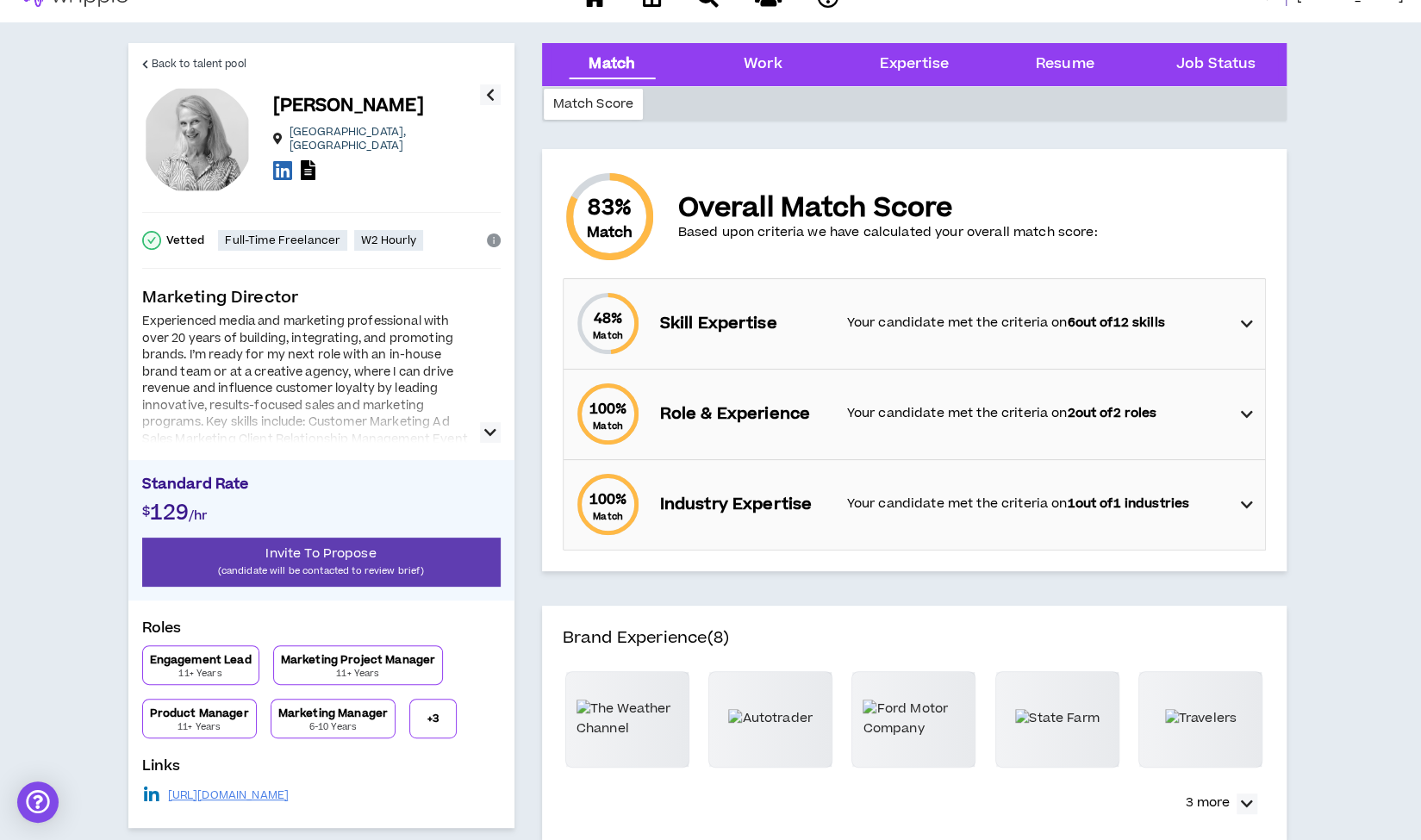
click at [480, 428] on button "button" at bounding box center [489, 432] width 20 height 20
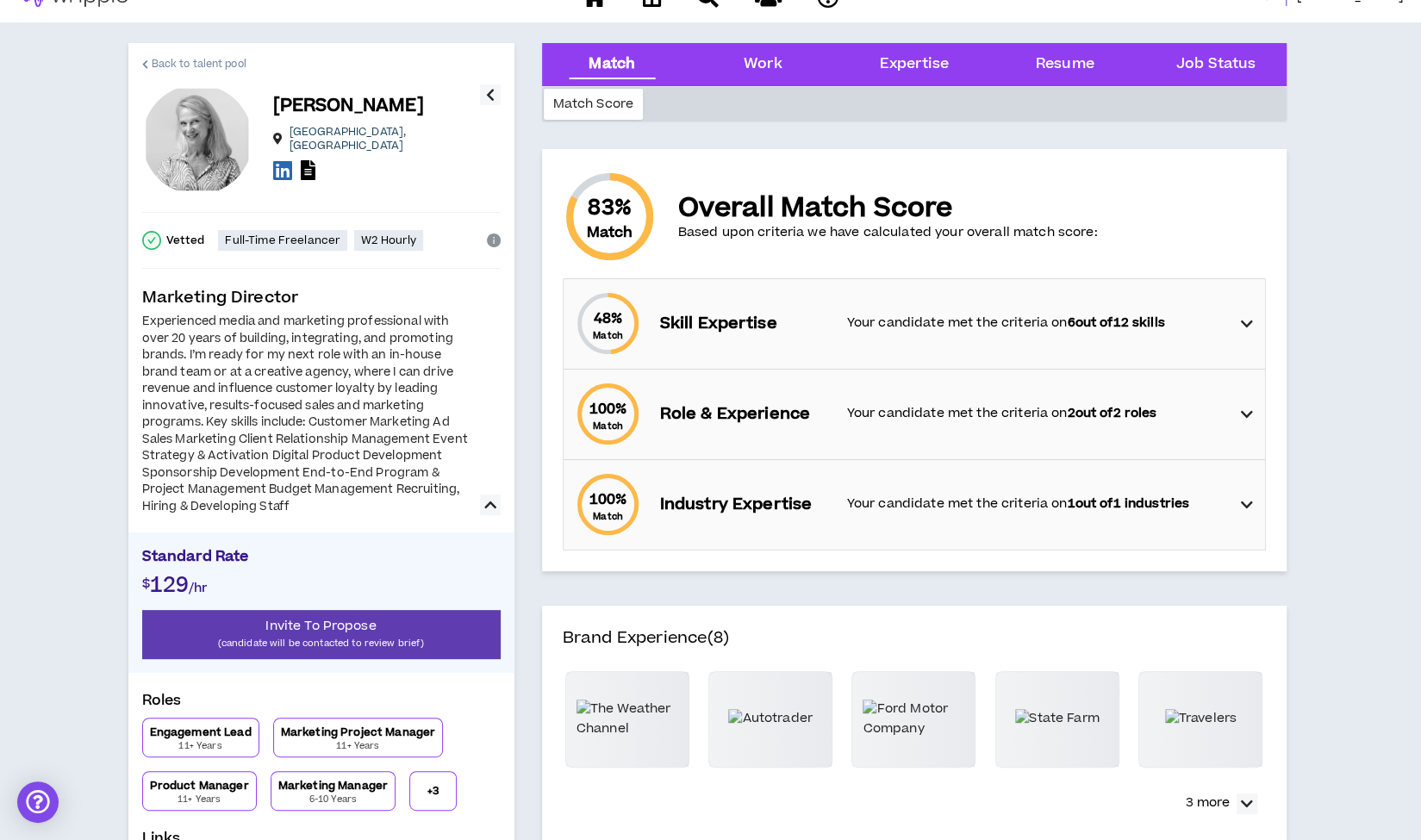
click at [221, 60] on span "Back to talent pool" at bounding box center [199, 64] width 95 height 16
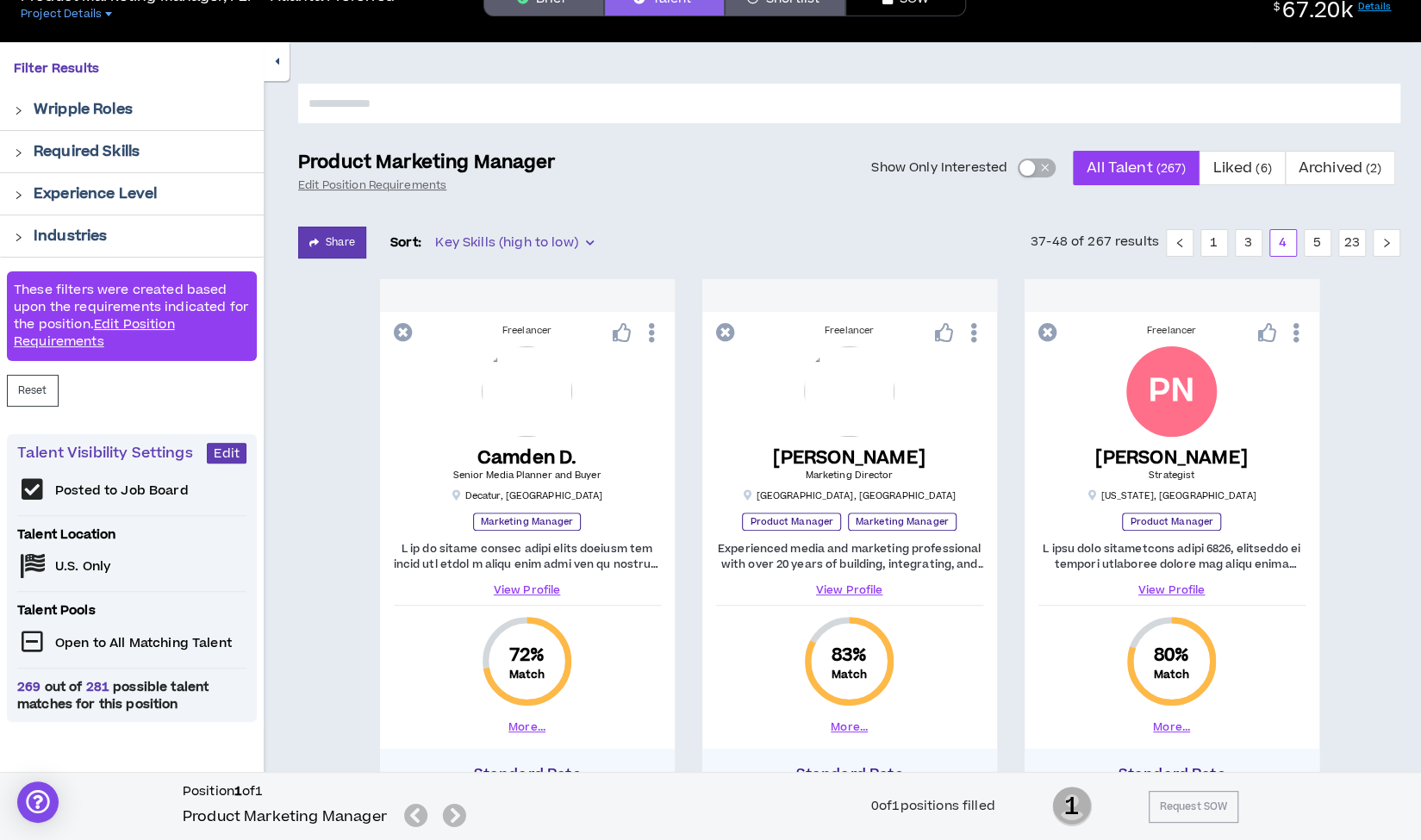
scroll to position [91, 0]
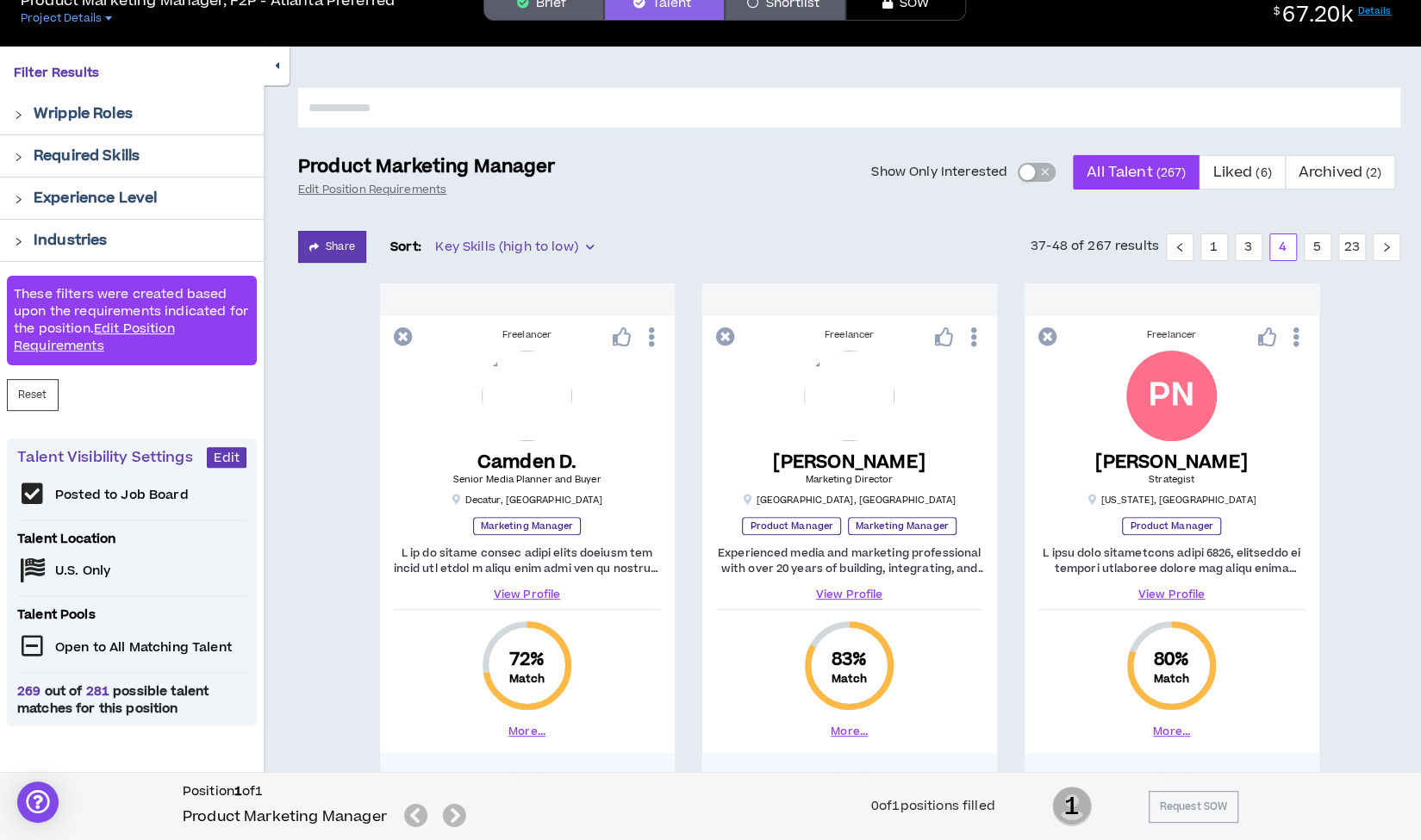
click at [276, 63] on icon "button" at bounding box center [277, 66] width 4 height 12
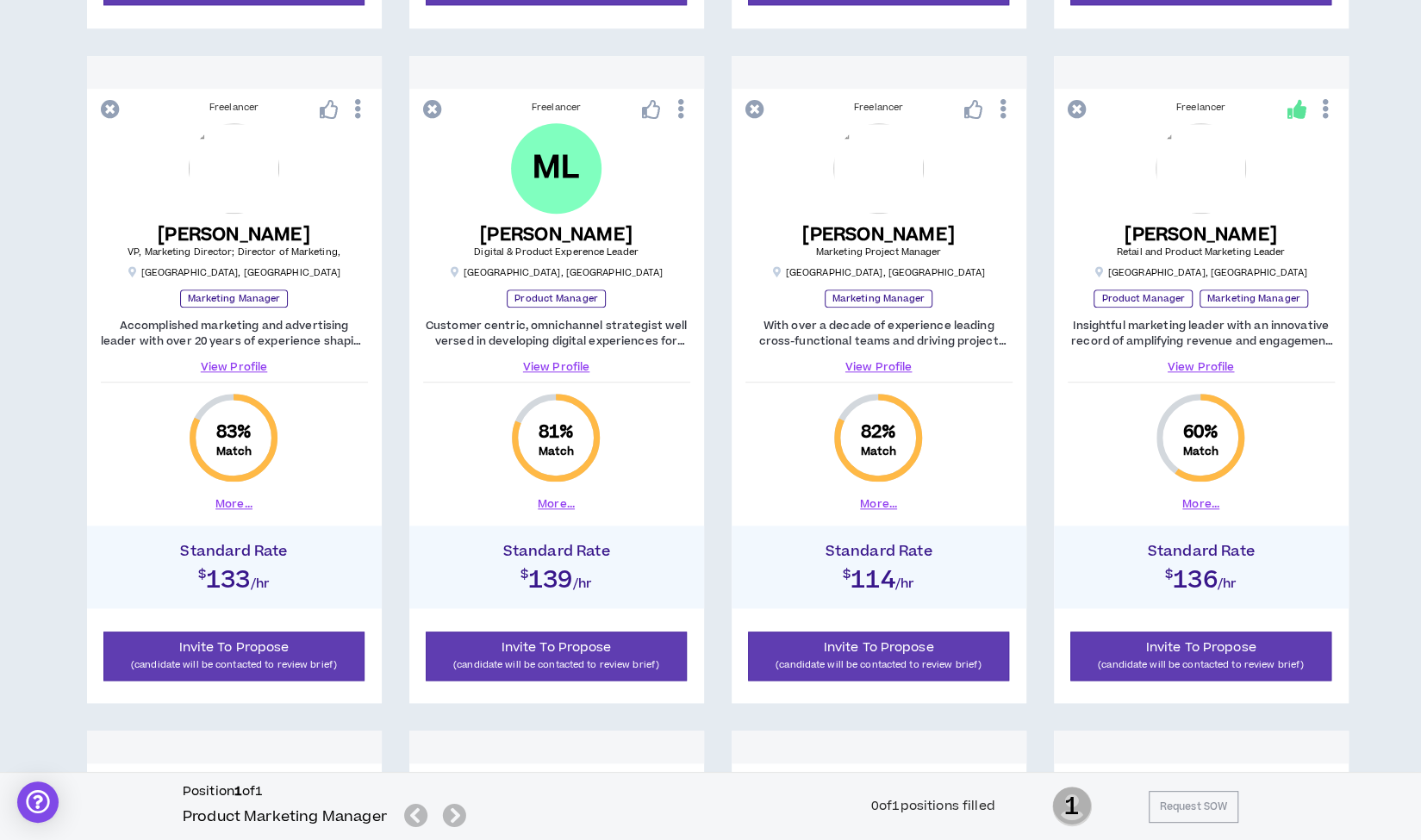
scroll to position [993, 0]
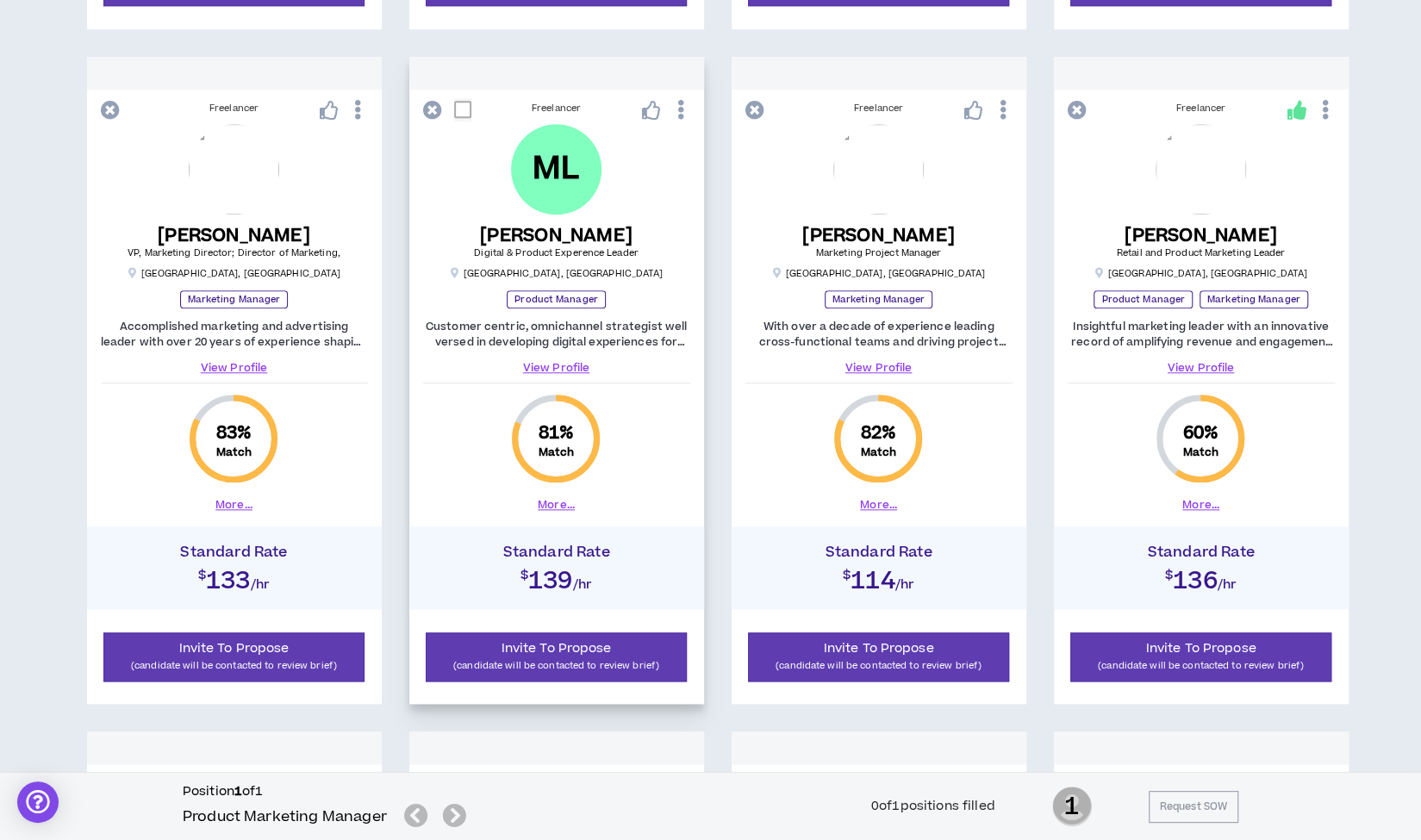
click at [558, 369] on link "View Profile" at bounding box center [556, 367] width 267 height 15
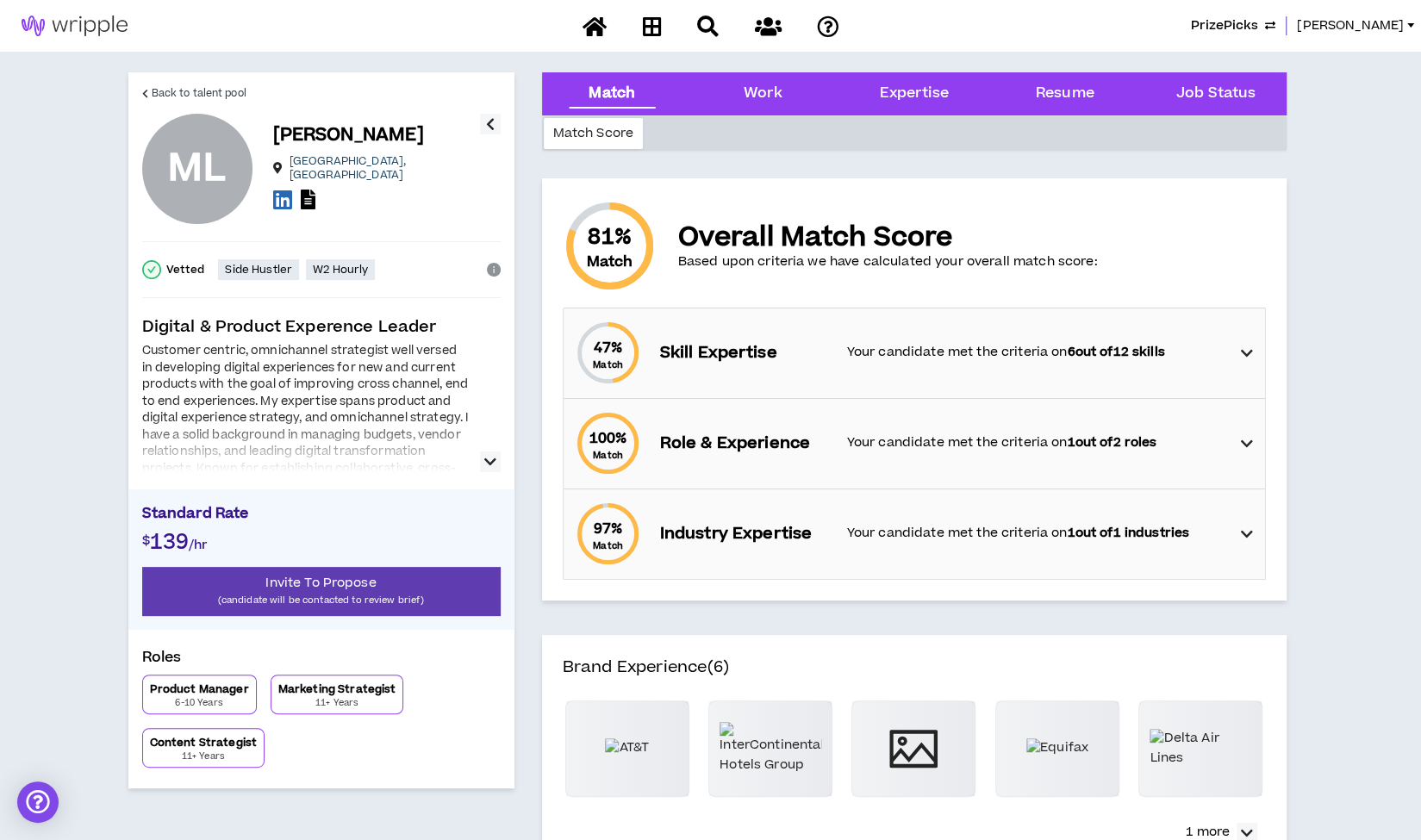
click at [488, 462] on icon "button" at bounding box center [490, 461] width 12 height 20
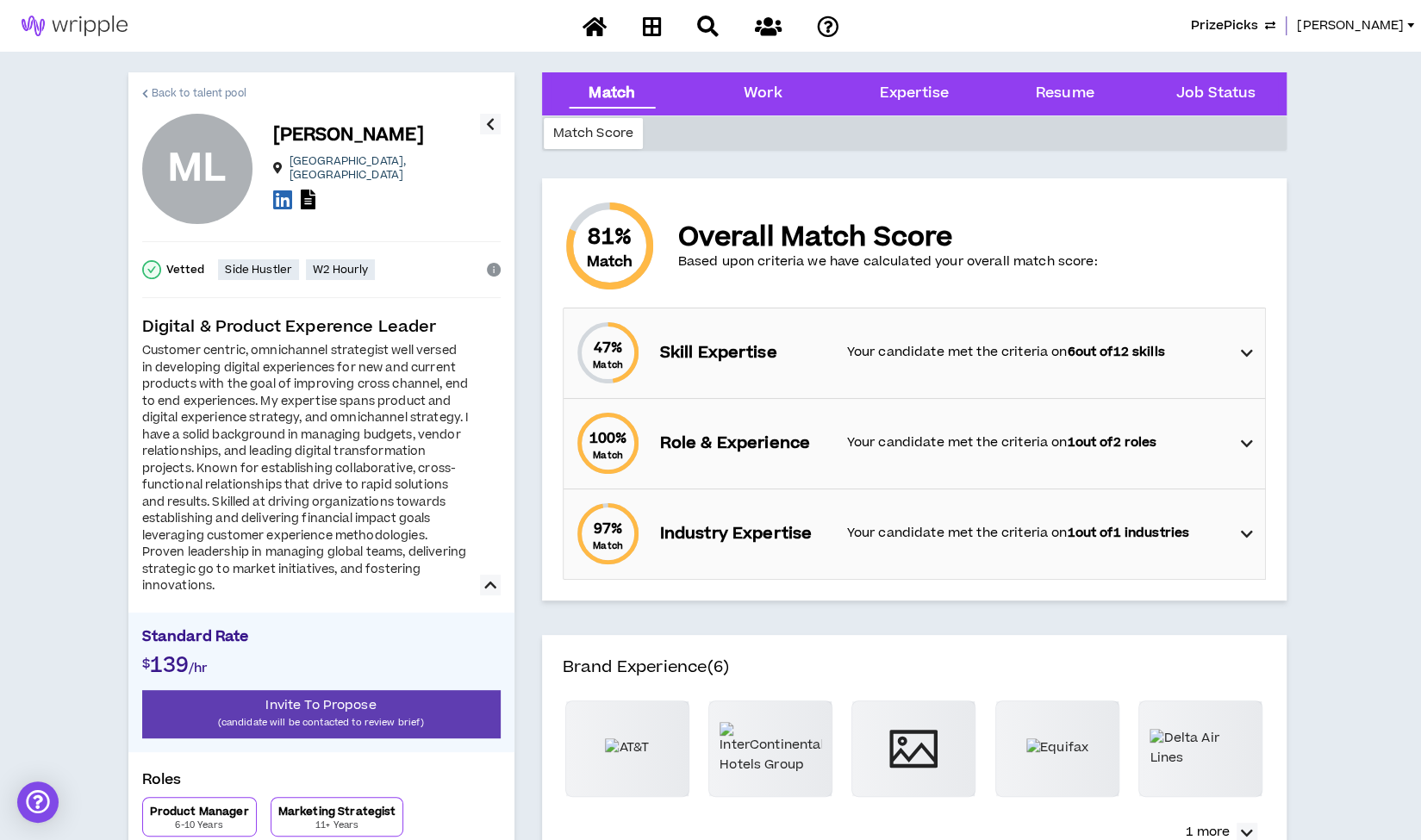
click at [226, 89] on span "Back to talent pool" at bounding box center [199, 93] width 95 height 16
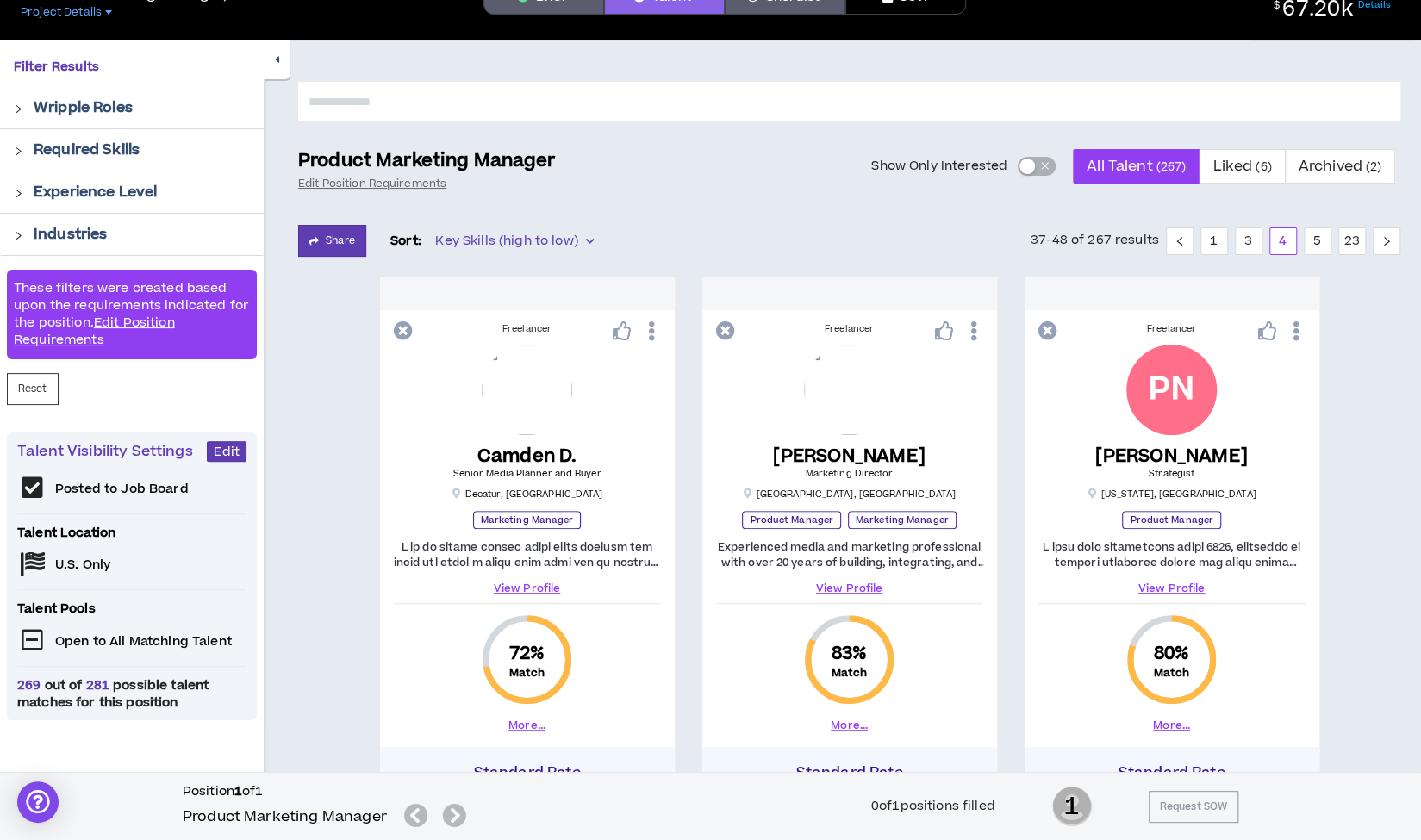
scroll to position [97, 0]
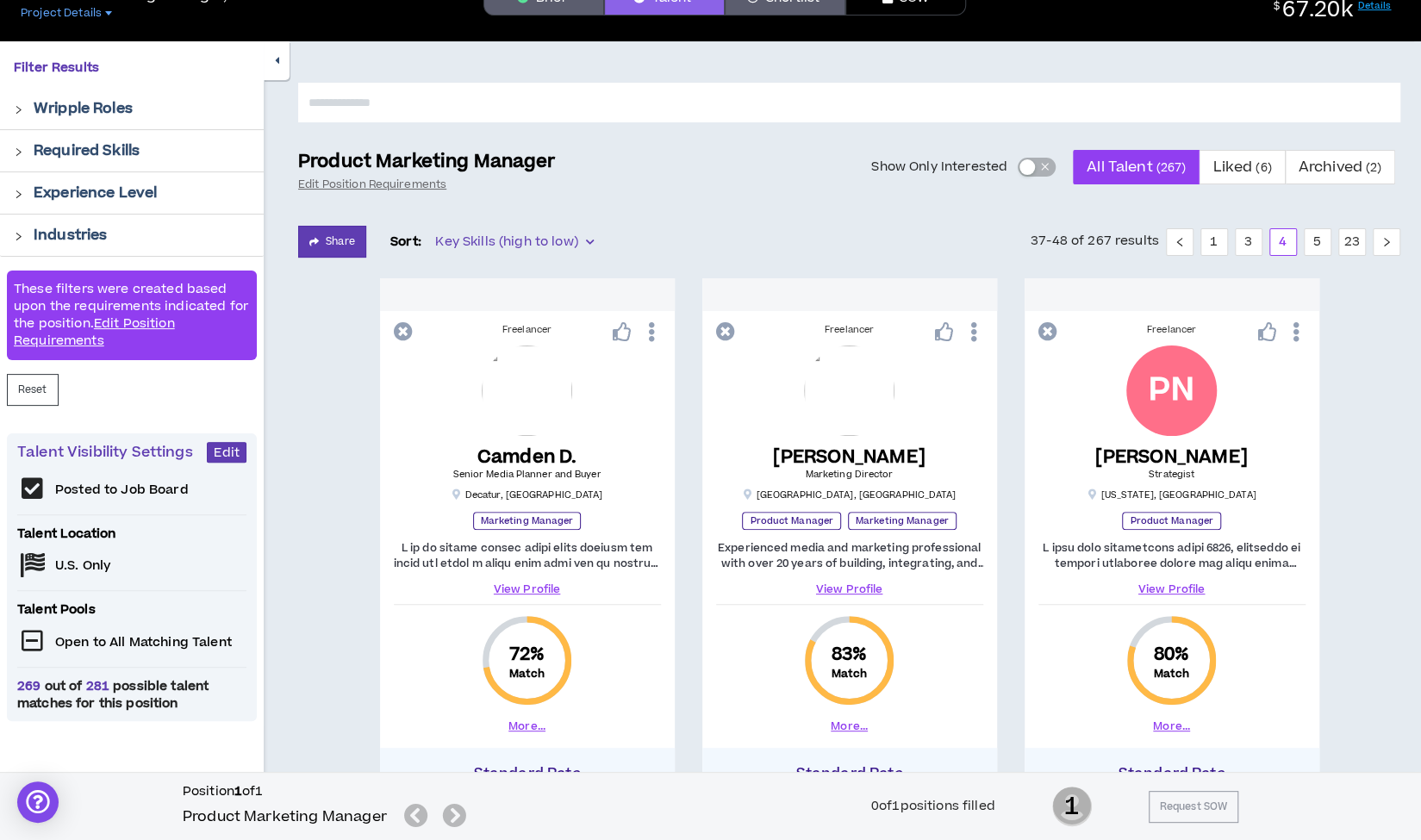
click at [278, 61] on icon "button" at bounding box center [277, 60] width 4 height 12
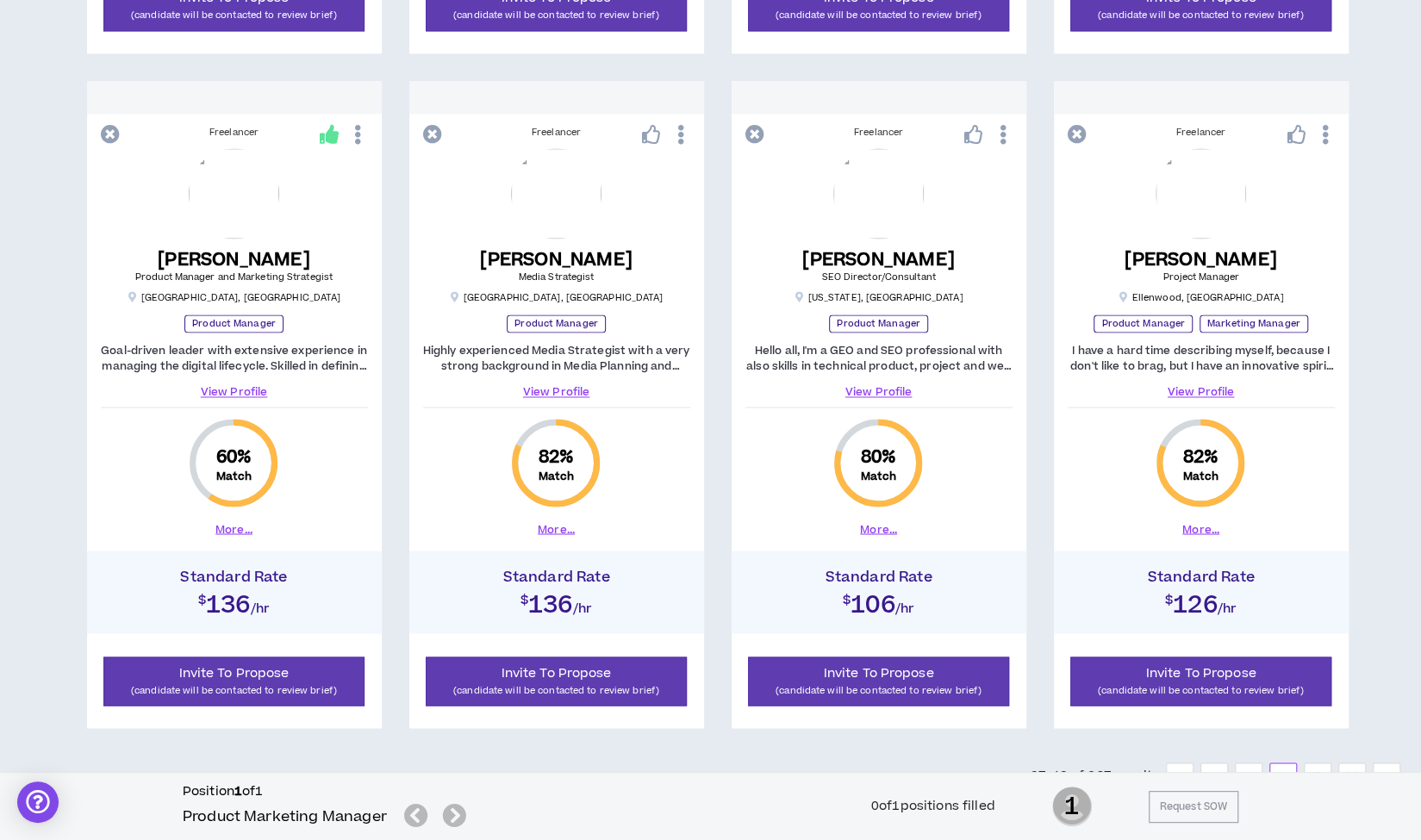
scroll to position [1710, 0]
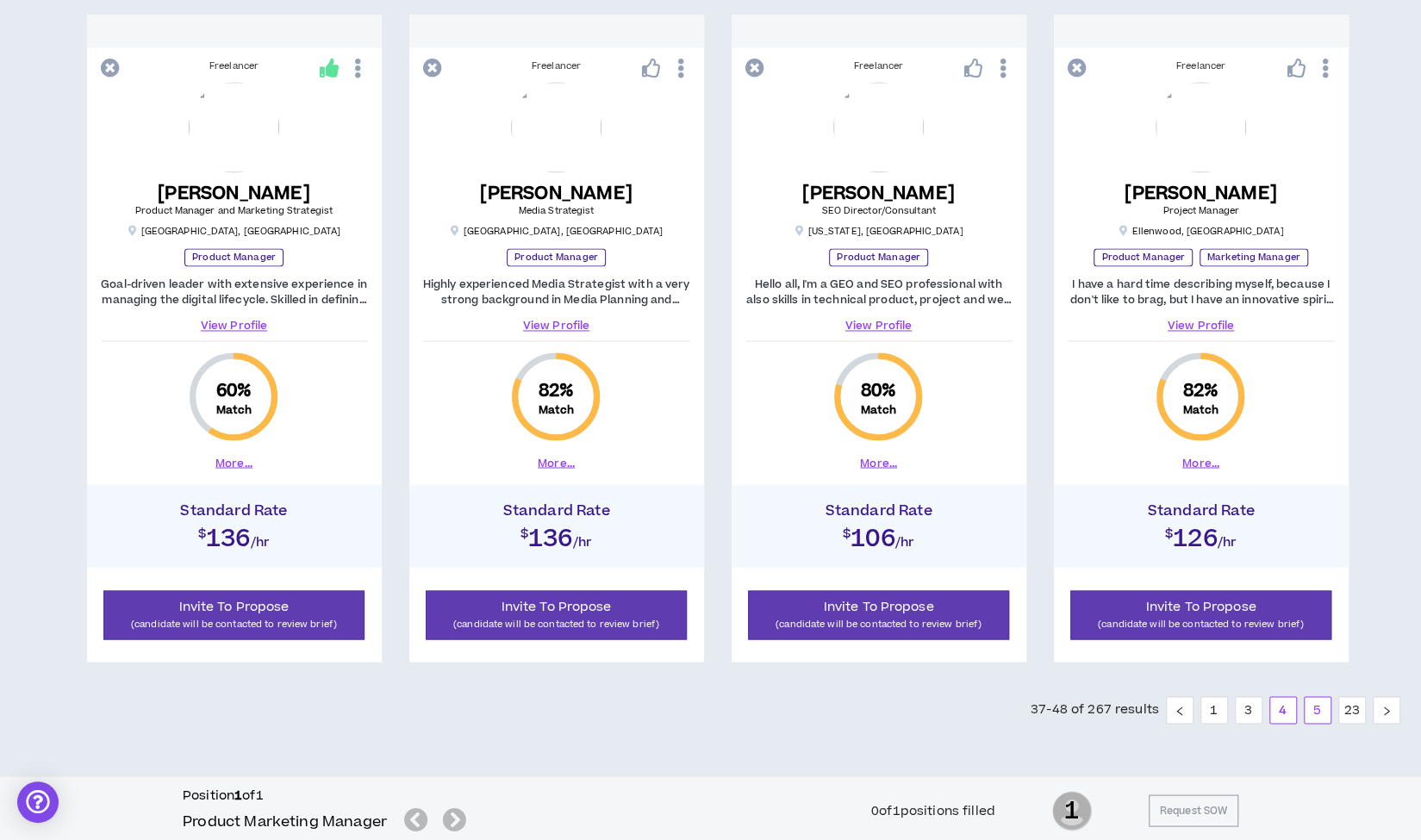
click at [1314, 711] on link "5" at bounding box center [1317, 709] width 26 height 26
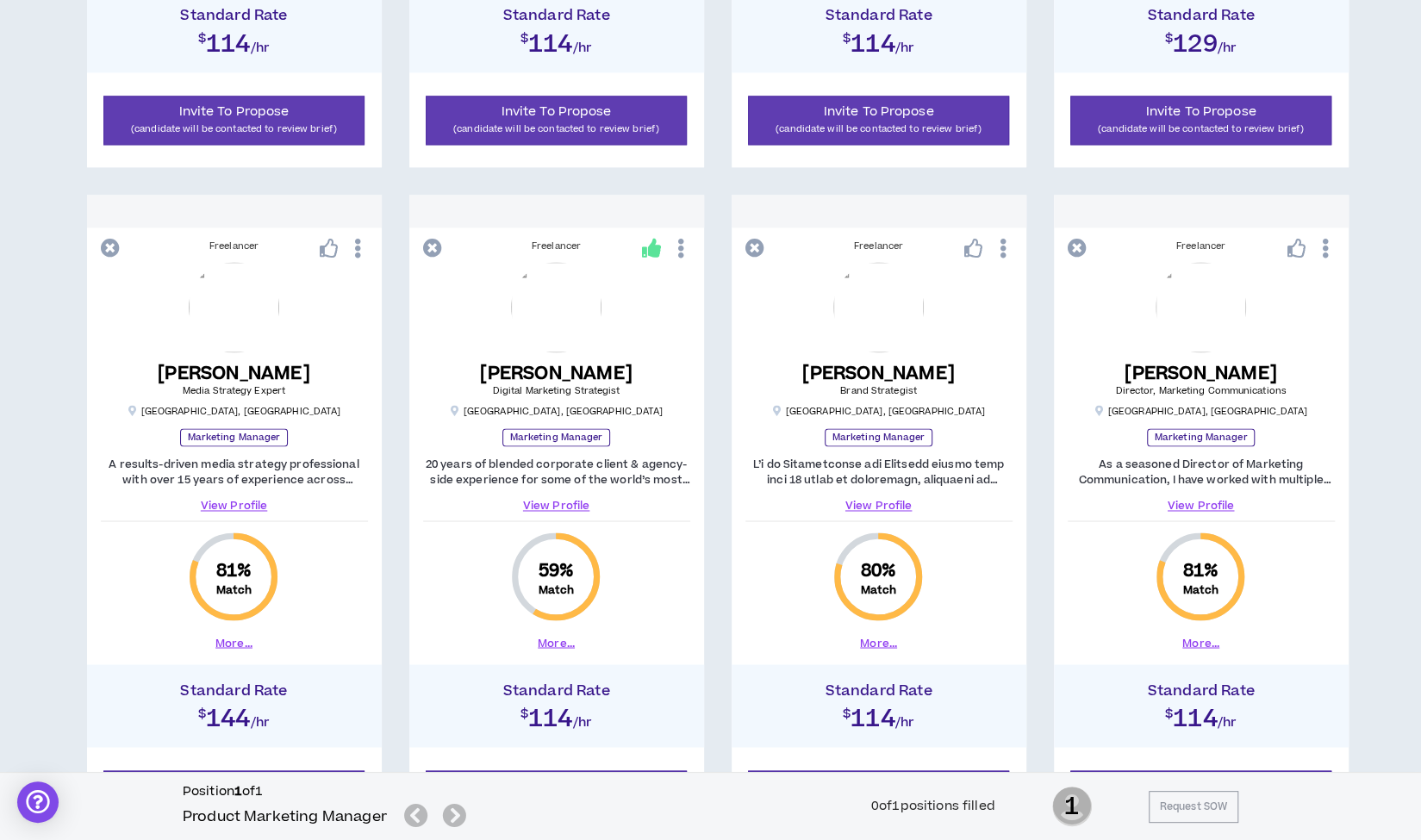
scroll to position [1528, 0]
click at [1201, 506] on link "View Profile" at bounding box center [1200, 506] width 267 height 15
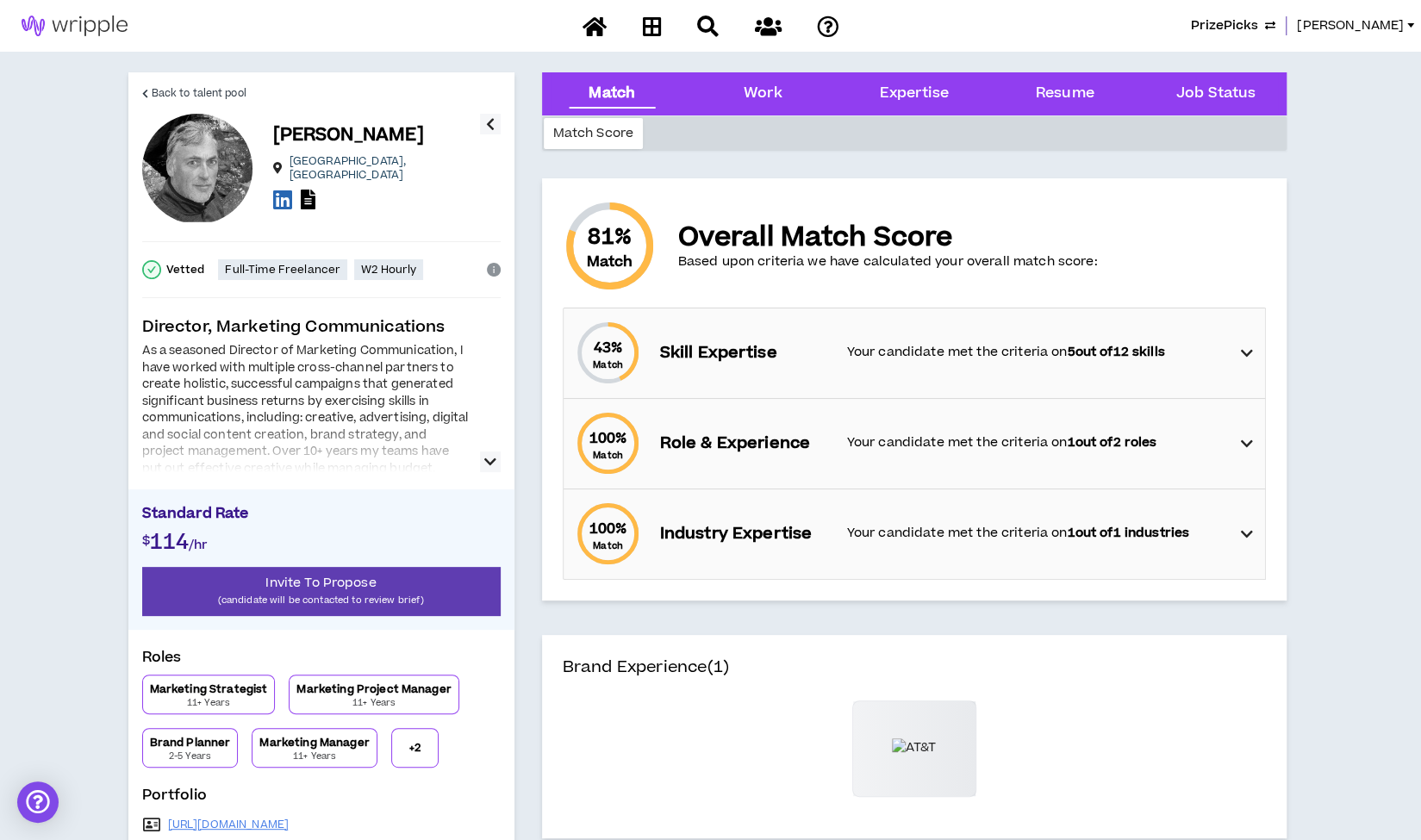
click at [489, 464] on icon "button" at bounding box center [490, 461] width 12 height 20
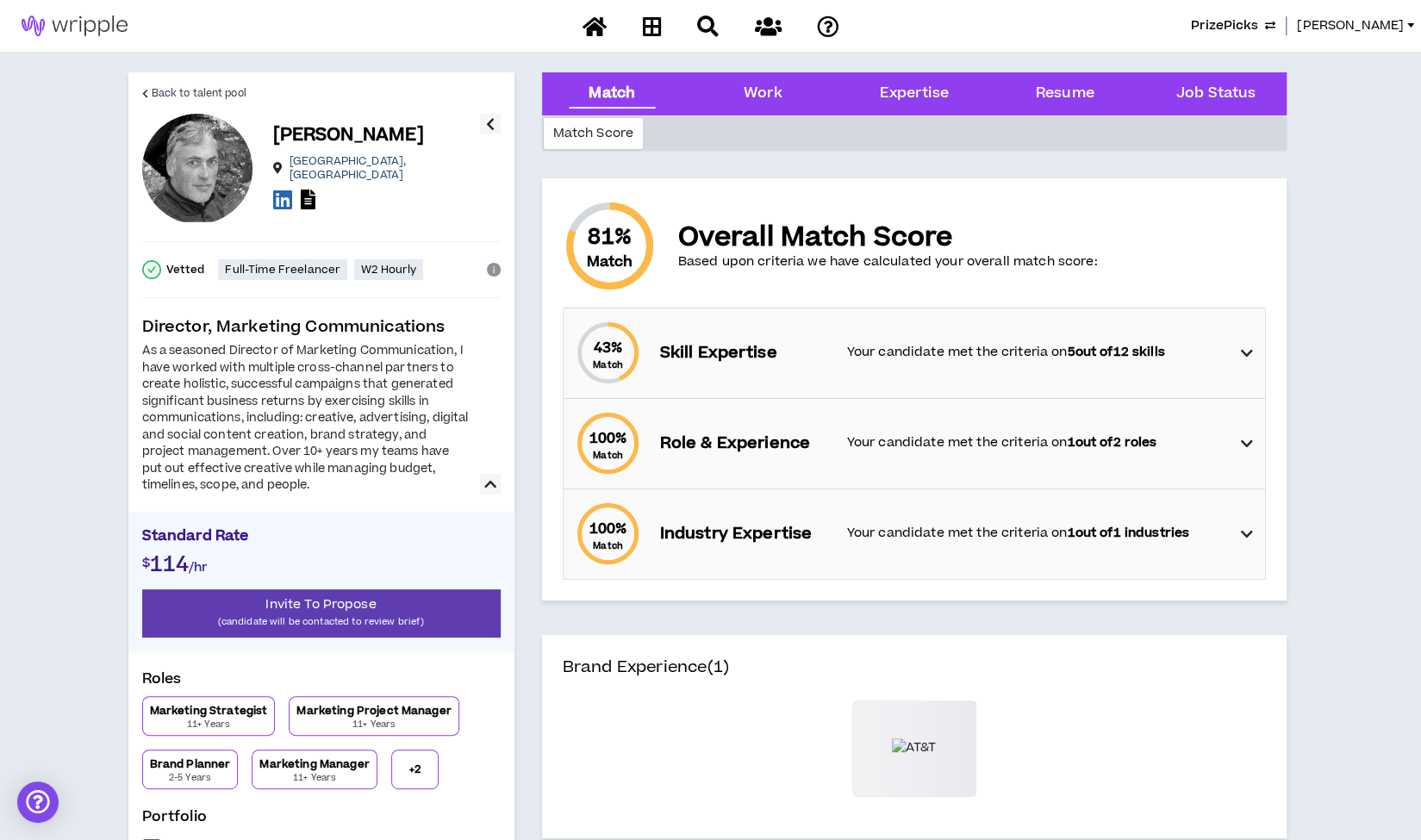
scroll to position [2, 0]
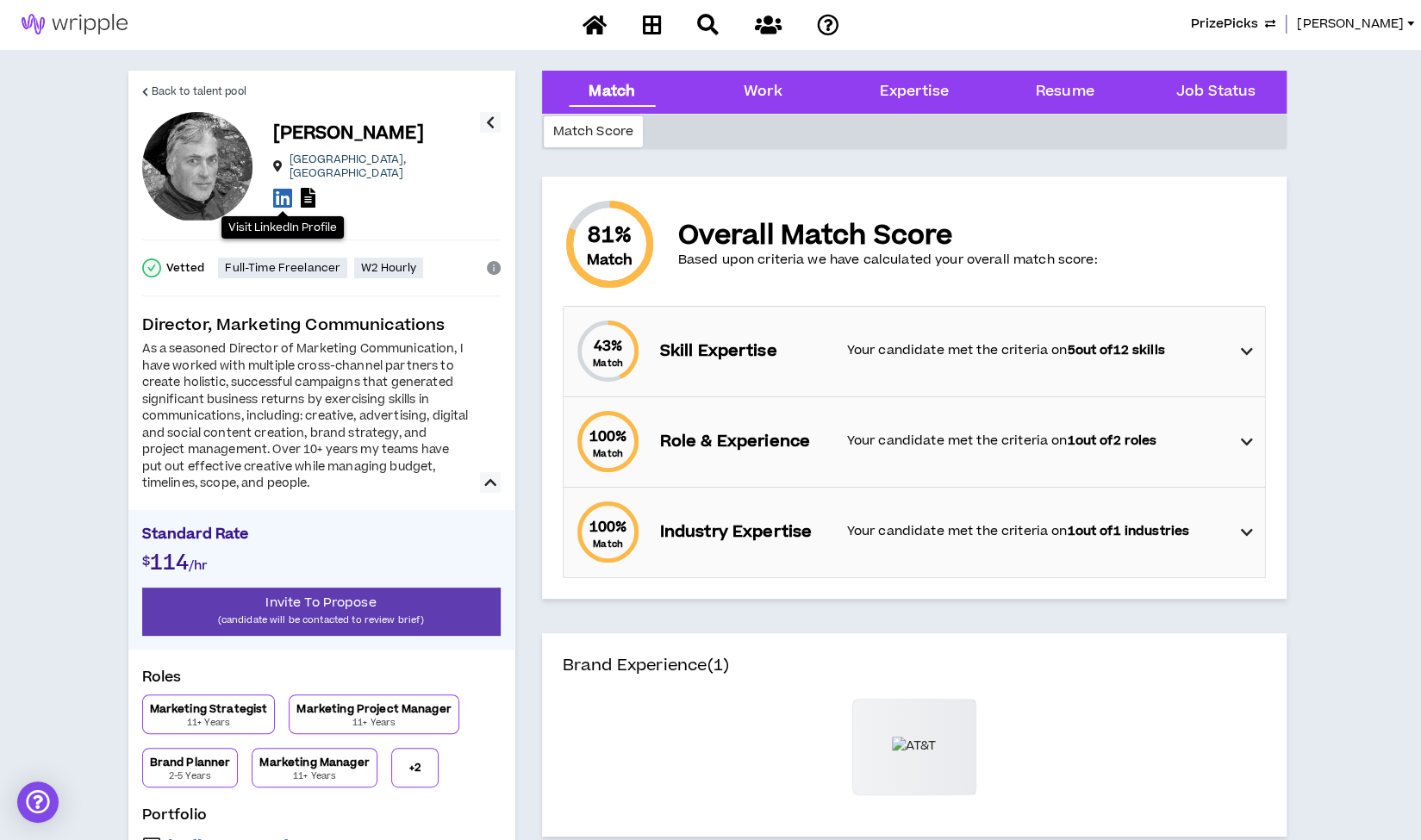
click at [279, 193] on icon at bounding box center [282, 198] width 19 height 21
click at [176, 89] on span "Back to talent pool" at bounding box center [199, 91] width 95 height 16
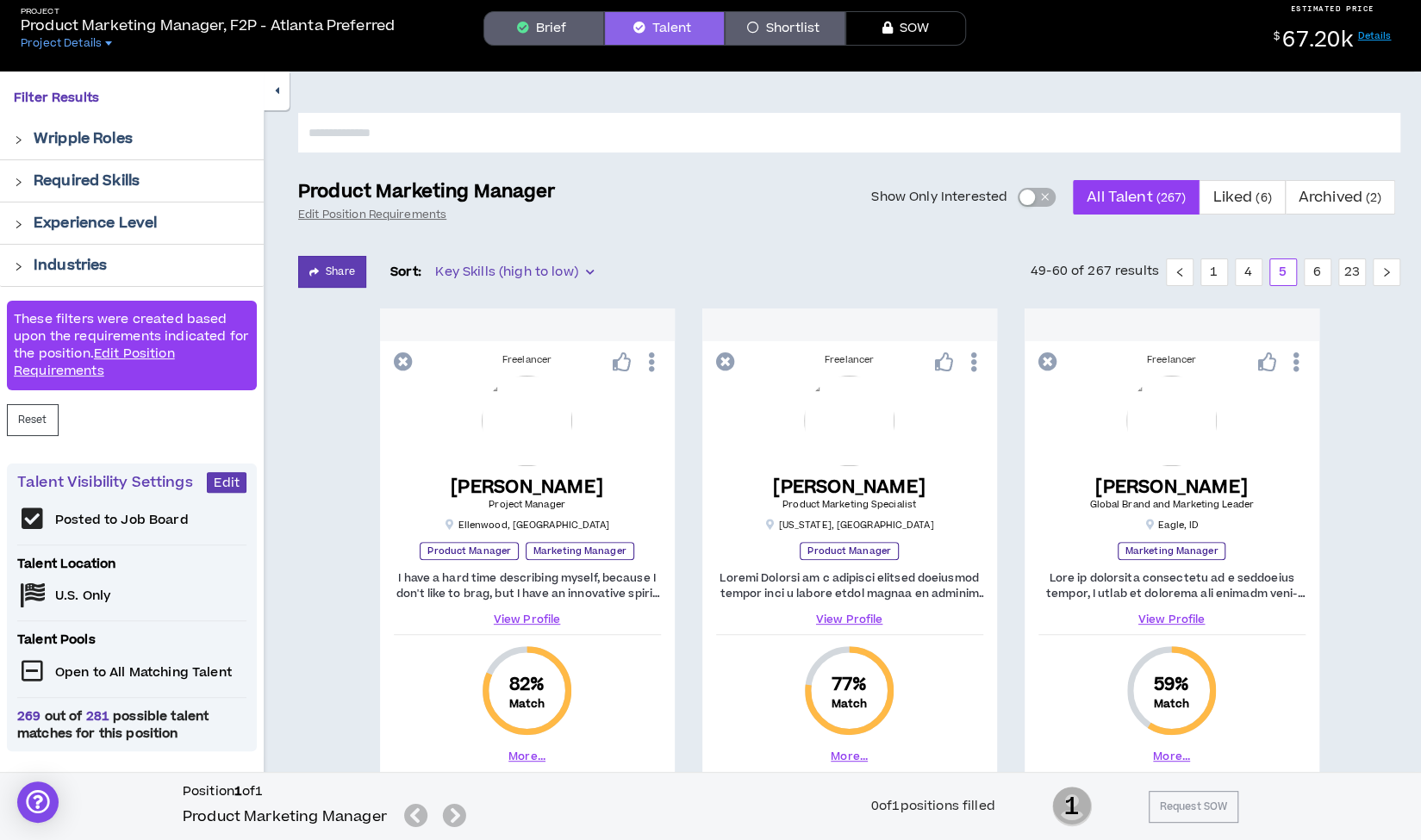
scroll to position [62, 0]
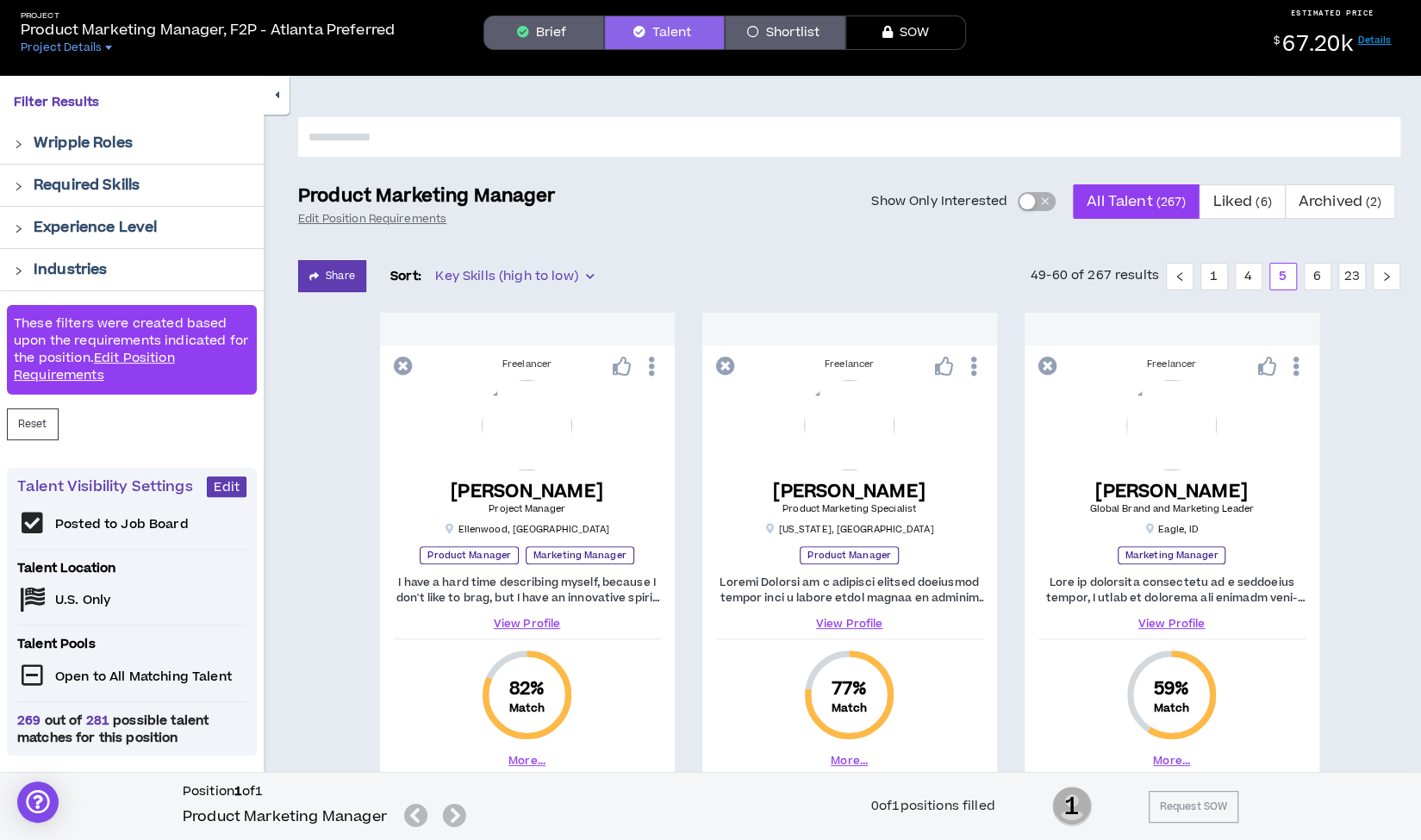
click at [280, 101] on button "button" at bounding box center [276, 96] width 26 height 39
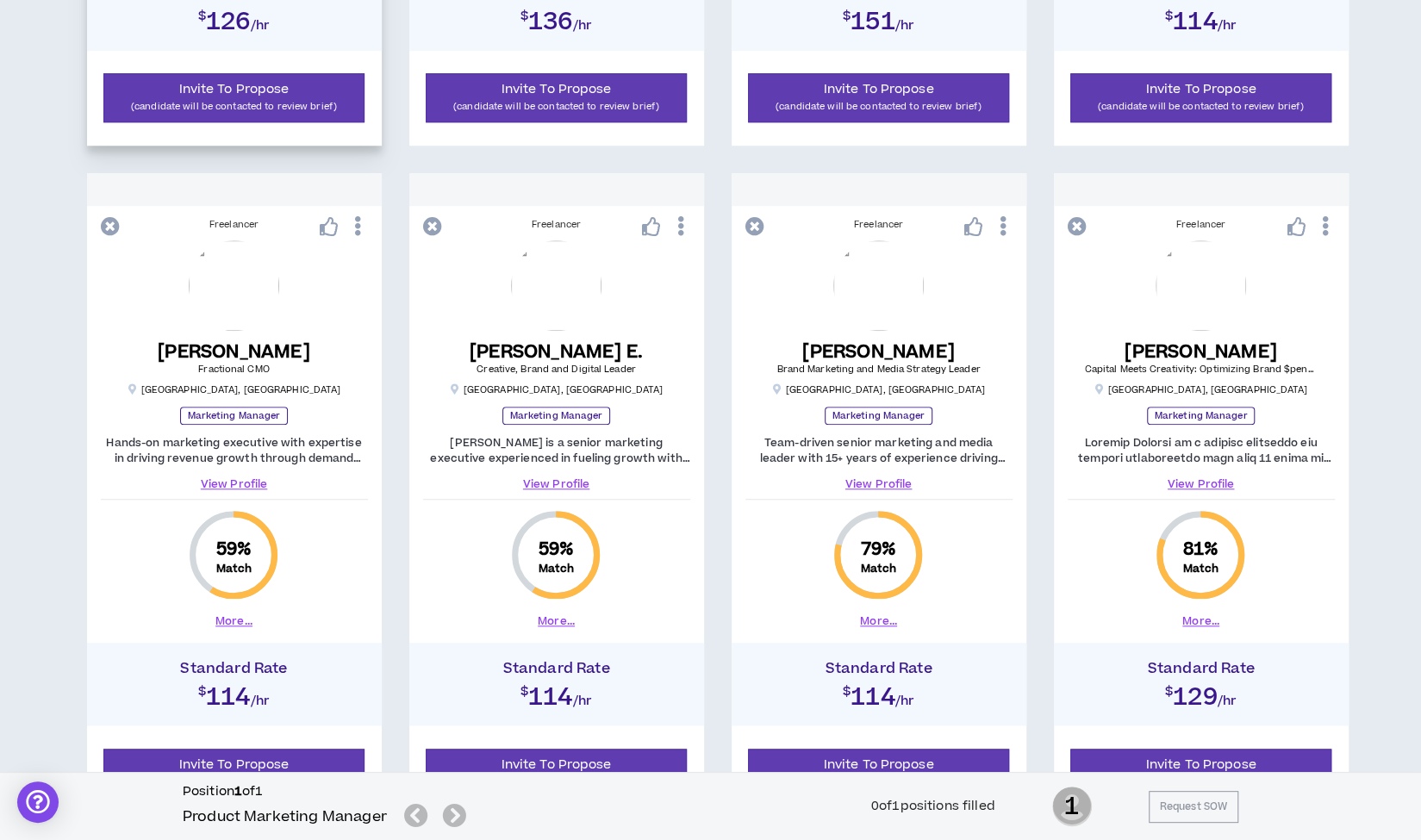
scroll to position [876, 0]
click at [551, 485] on link "View Profile" at bounding box center [556, 485] width 267 height 15
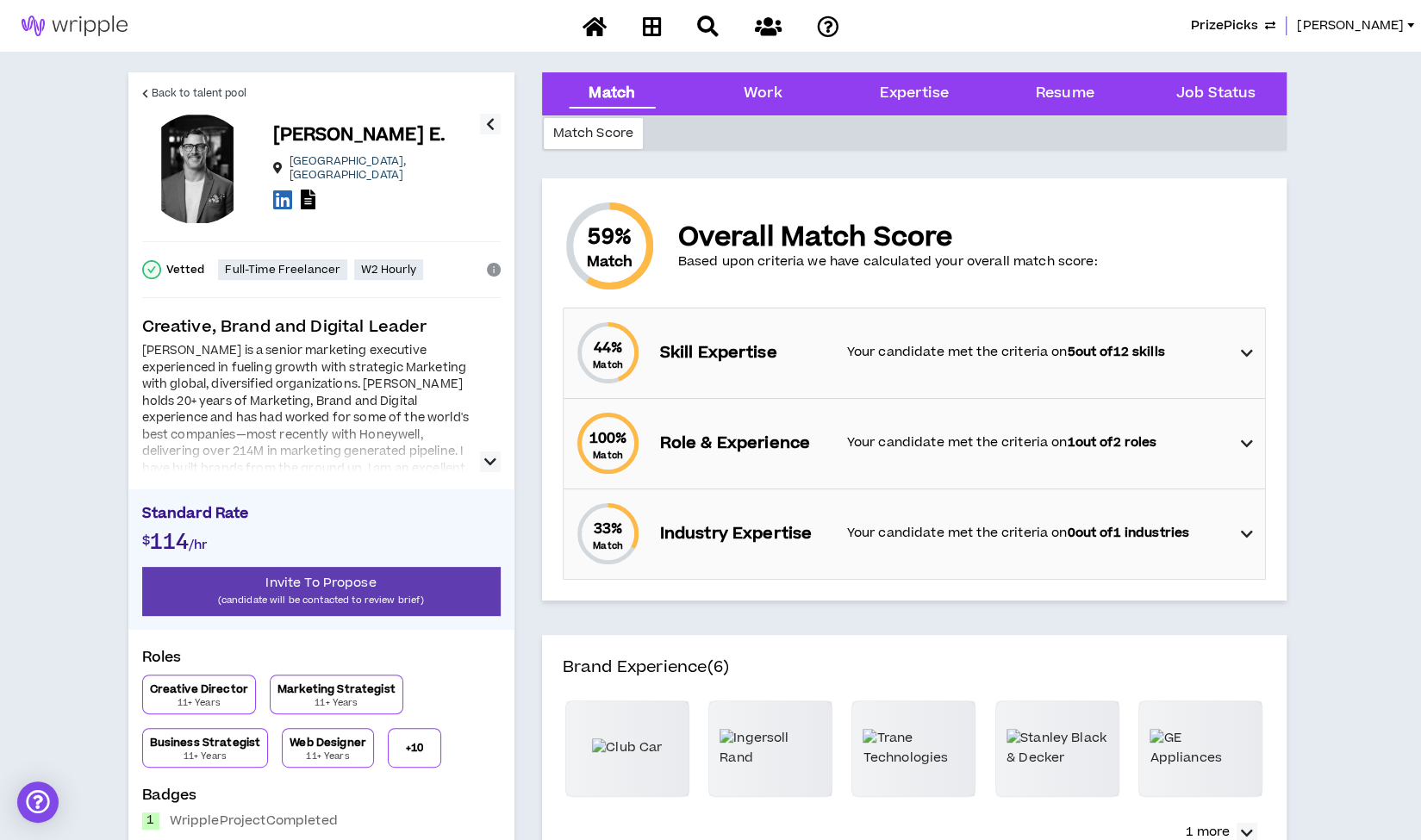
click at [491, 462] on icon "button" at bounding box center [490, 461] width 12 height 20
click at [207, 94] on span "Back to talent pool" at bounding box center [199, 93] width 95 height 16
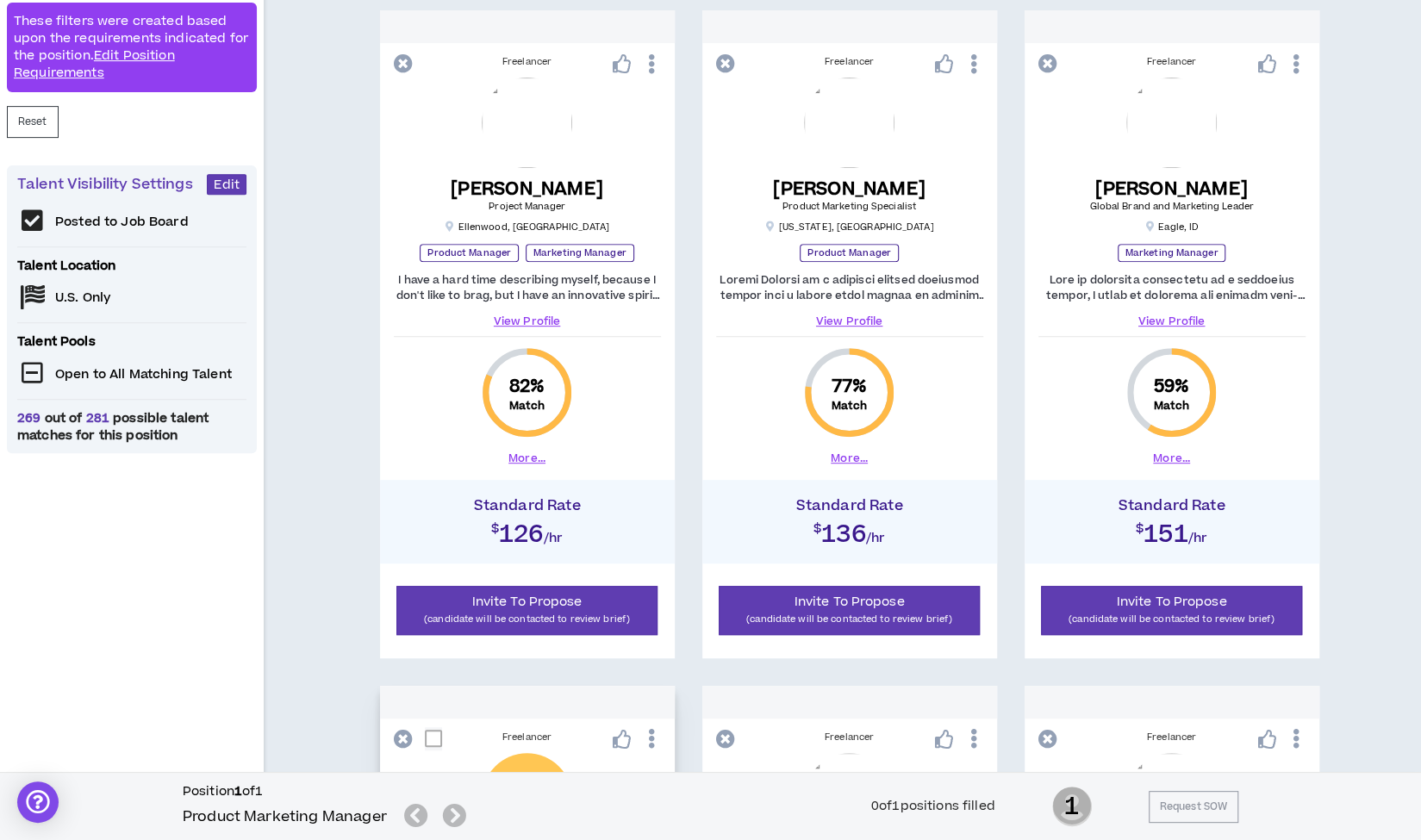
scroll to position [369, 0]
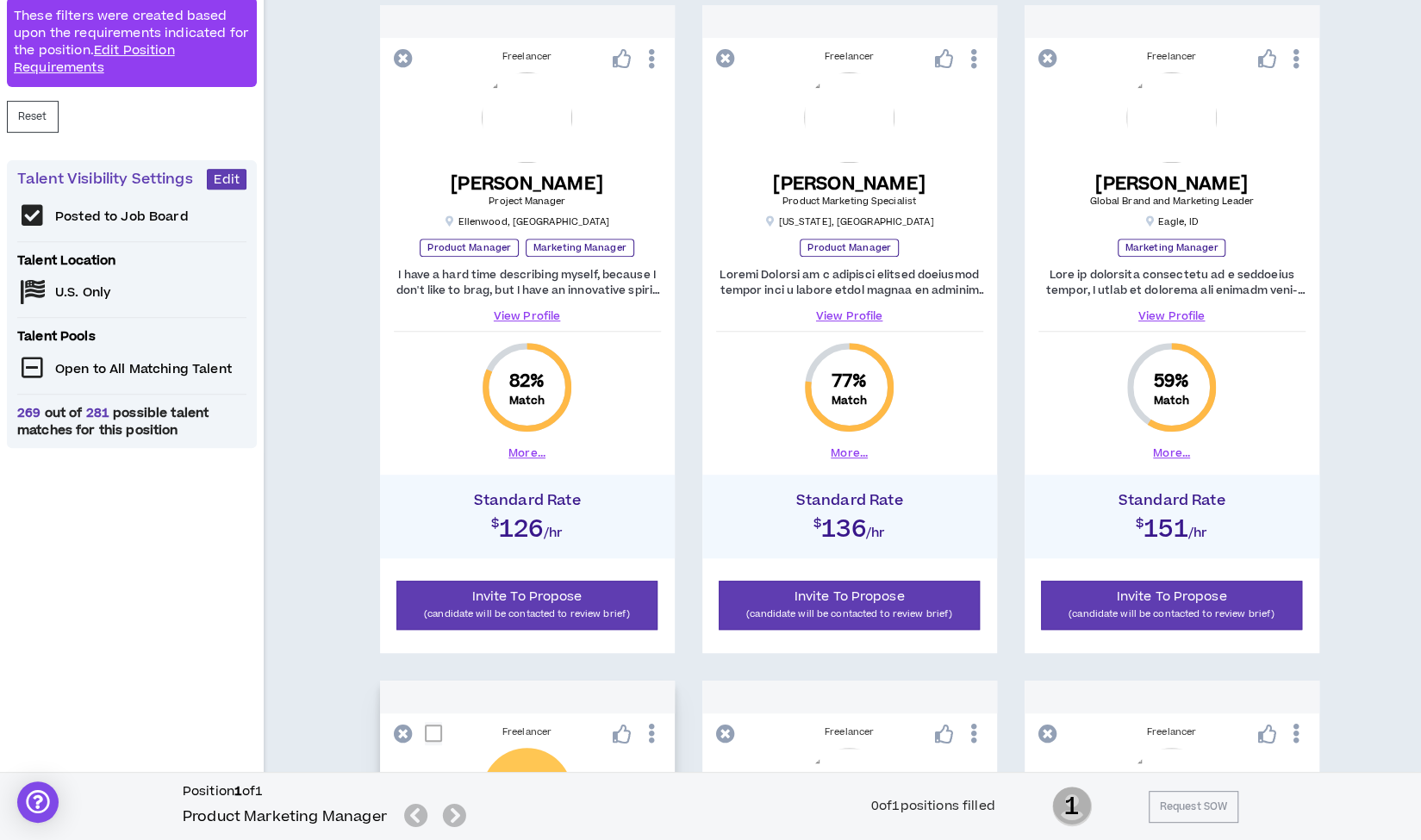
click at [483, 300] on div "I have a hard time describing myself, because I don't like to brag, but I have …" at bounding box center [527, 295] width 267 height 57
click at [840, 318] on link "View Profile" at bounding box center [849, 315] width 267 height 15
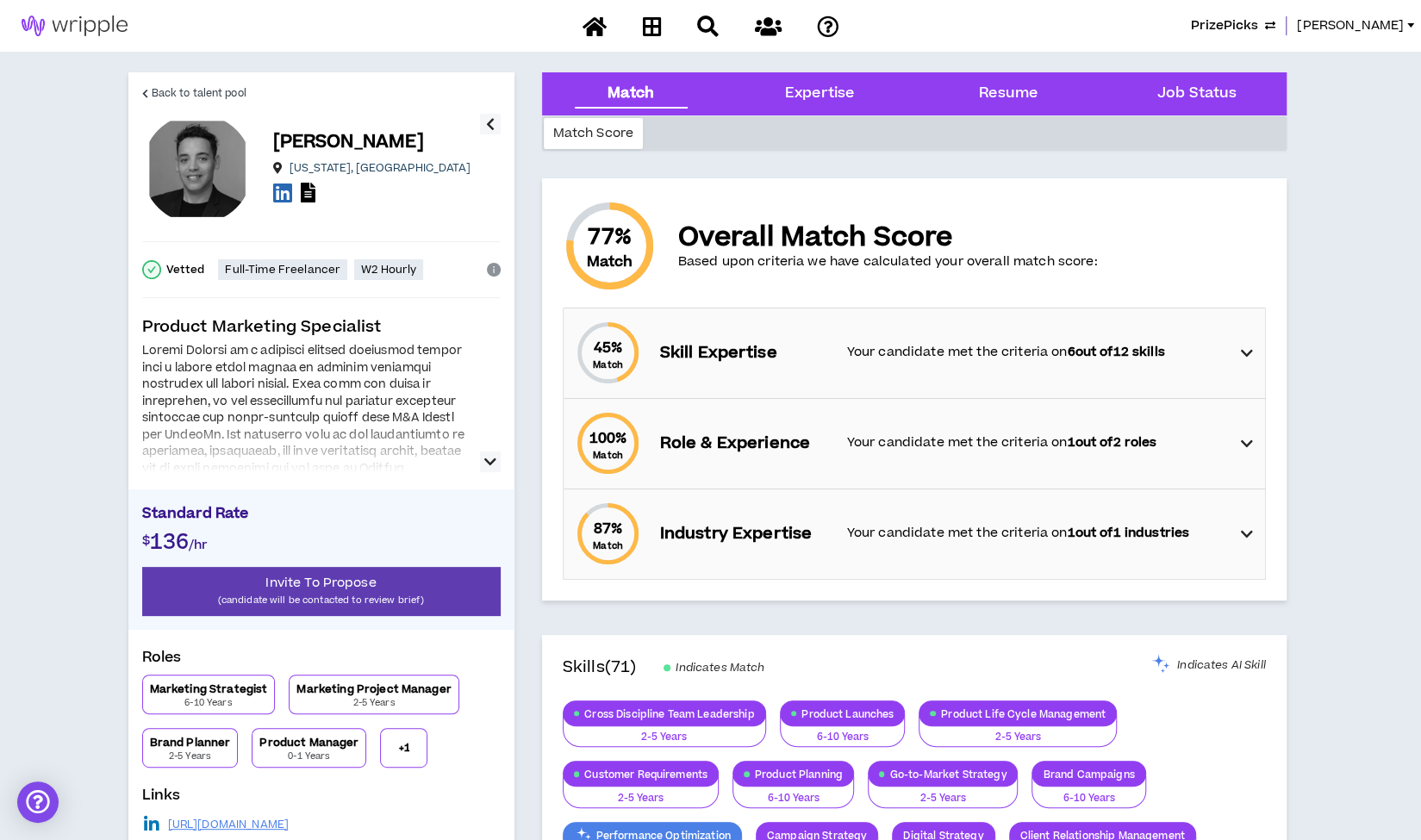
click at [487, 461] on icon "button" at bounding box center [490, 461] width 12 height 20
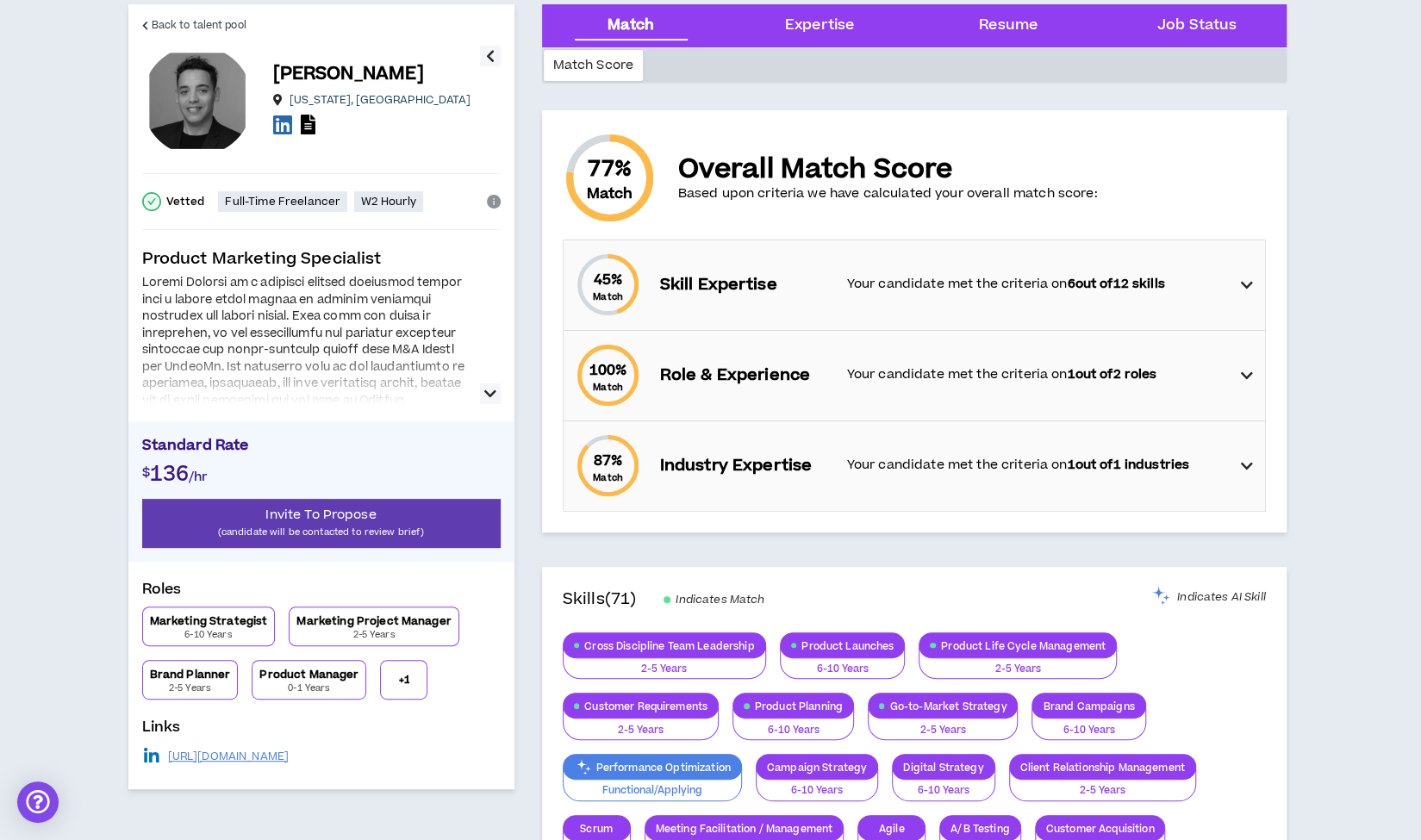
scroll to position [67, 0]
click at [277, 359] on div at bounding box center [305, 377] width 327 height 55
click at [489, 396] on icon "button" at bounding box center [490, 394] width 12 height 20
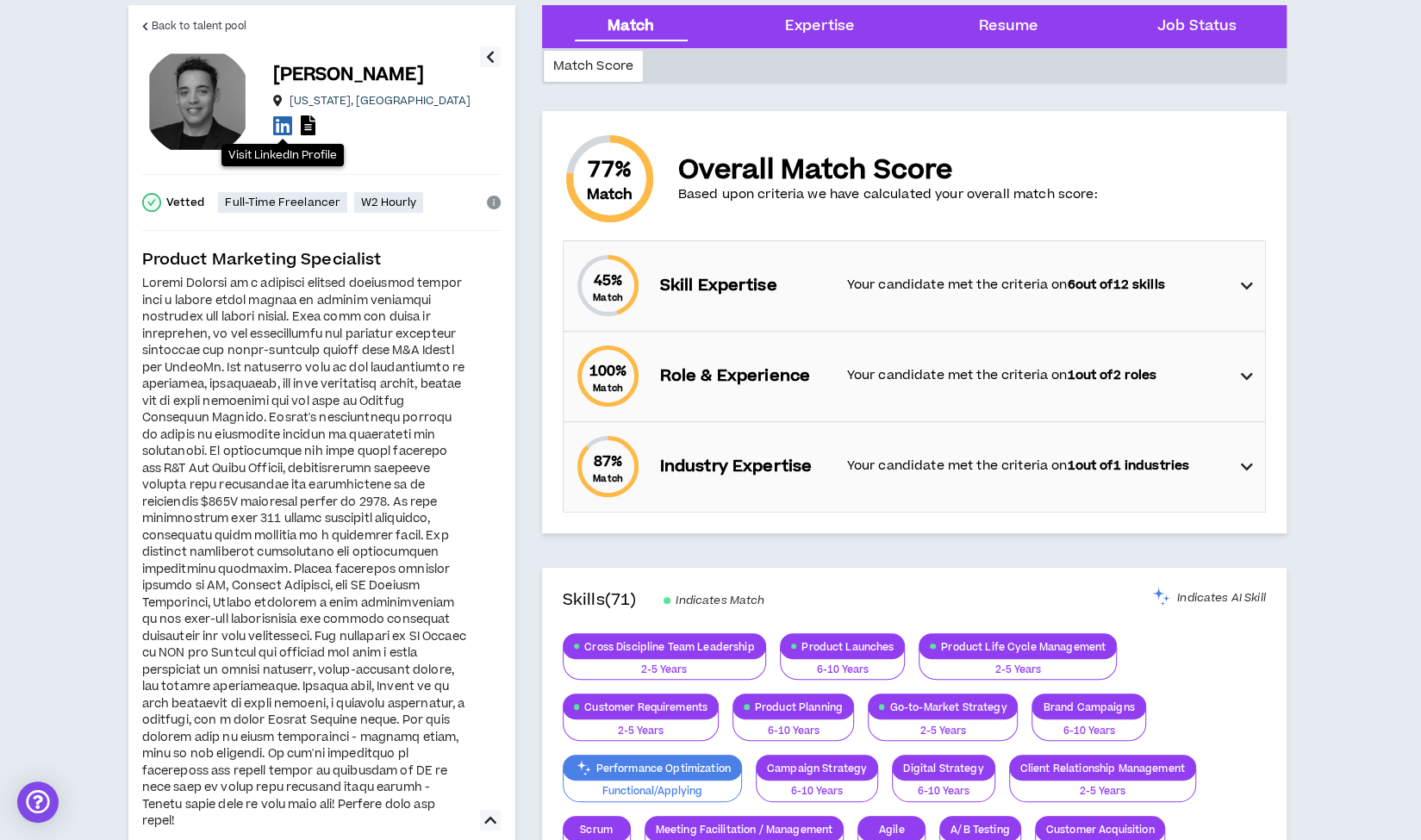
click at [280, 128] on icon at bounding box center [282, 125] width 19 height 21
click at [213, 28] on span "Back to talent pool" at bounding box center [199, 26] width 95 height 16
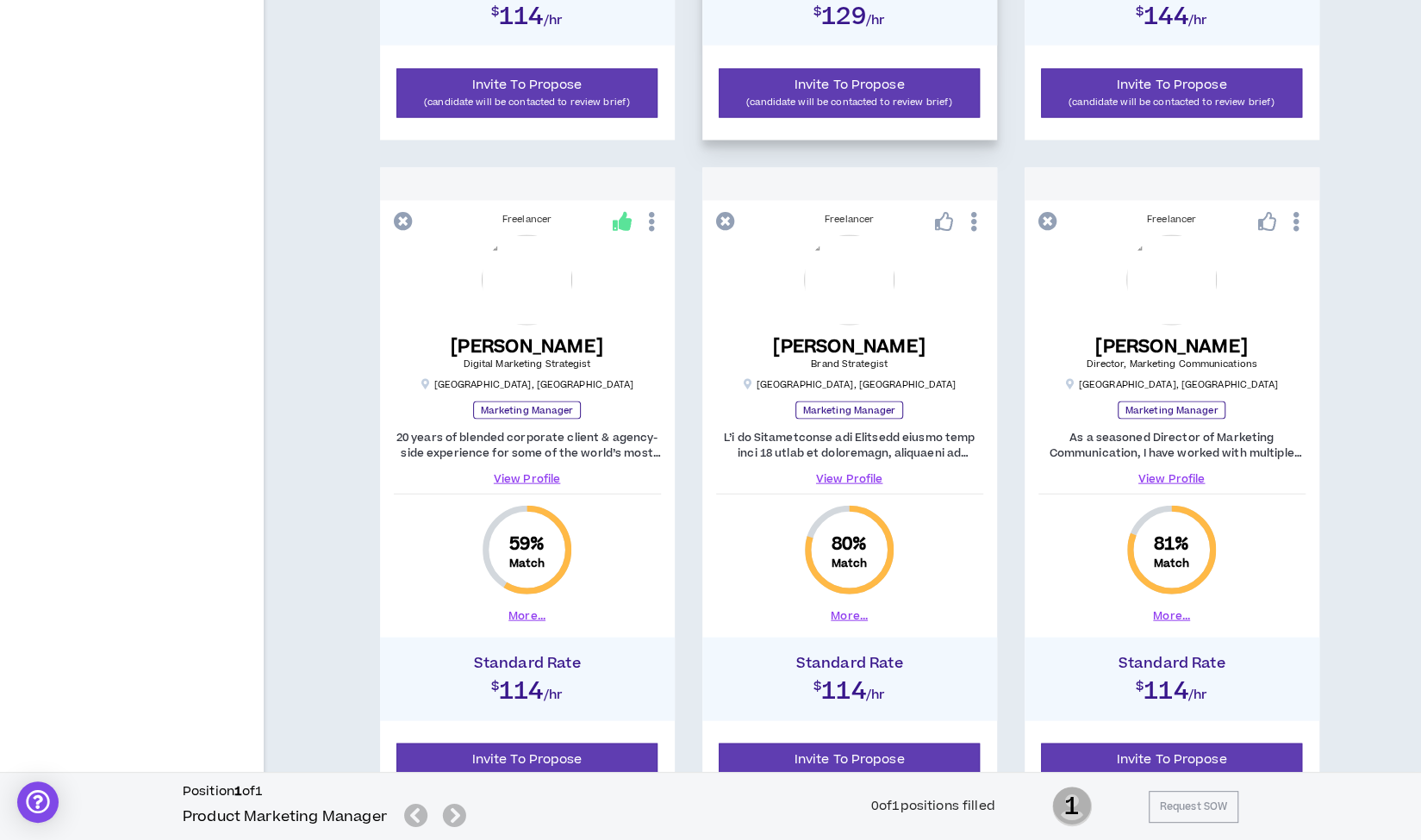
scroll to position [2384, 0]
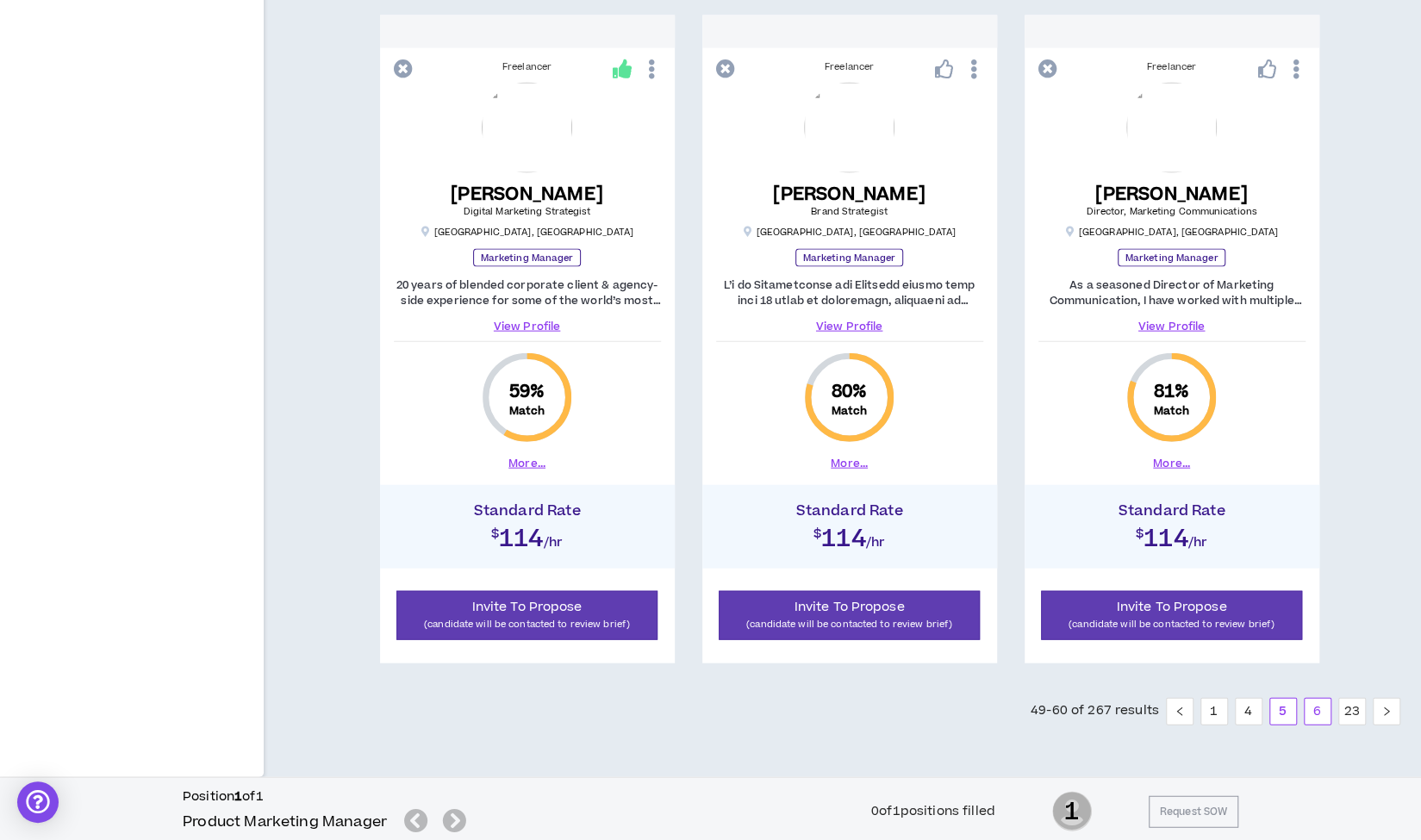
click at [1318, 710] on link "6" at bounding box center [1317, 711] width 26 height 26
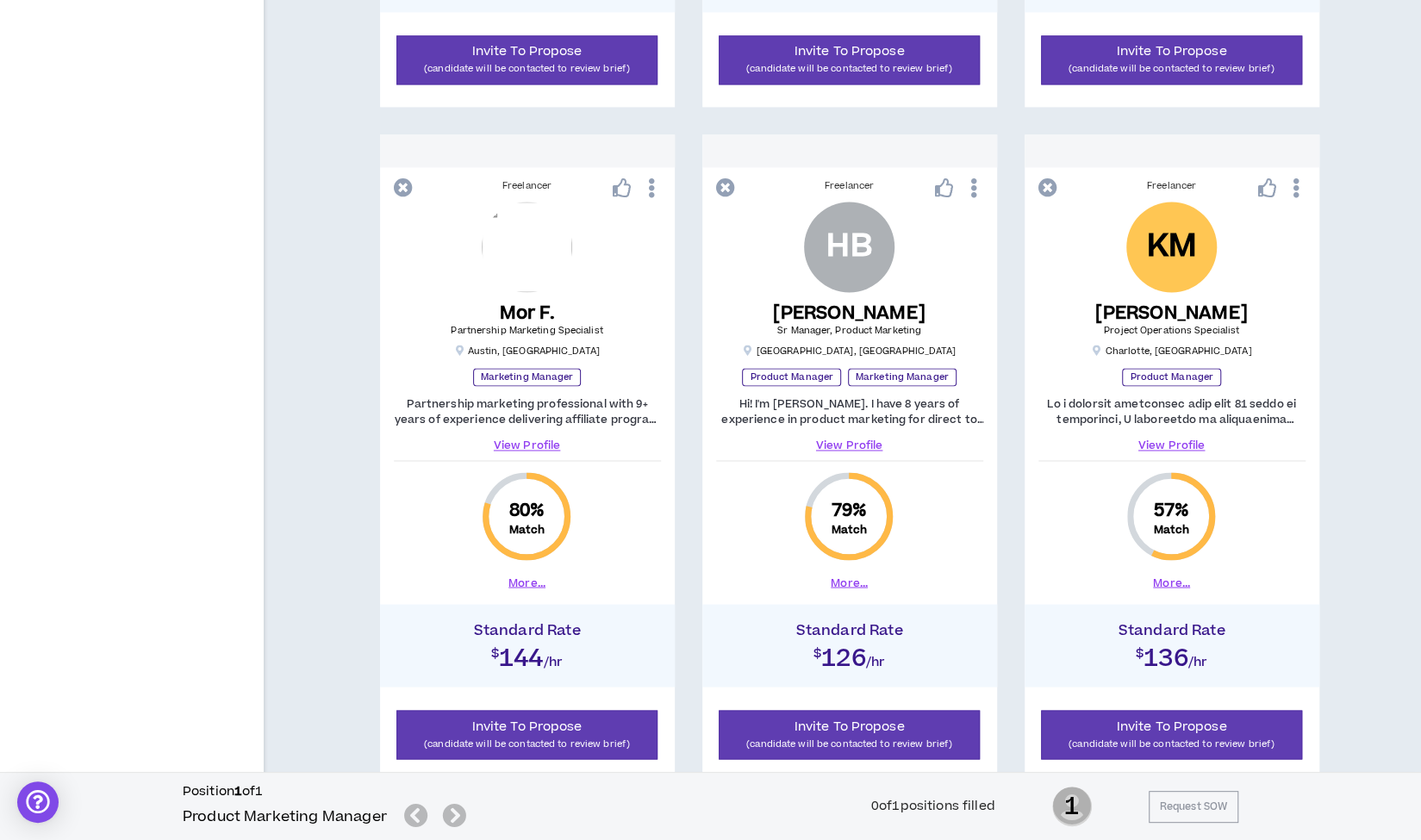
scroll to position [1589, 0]
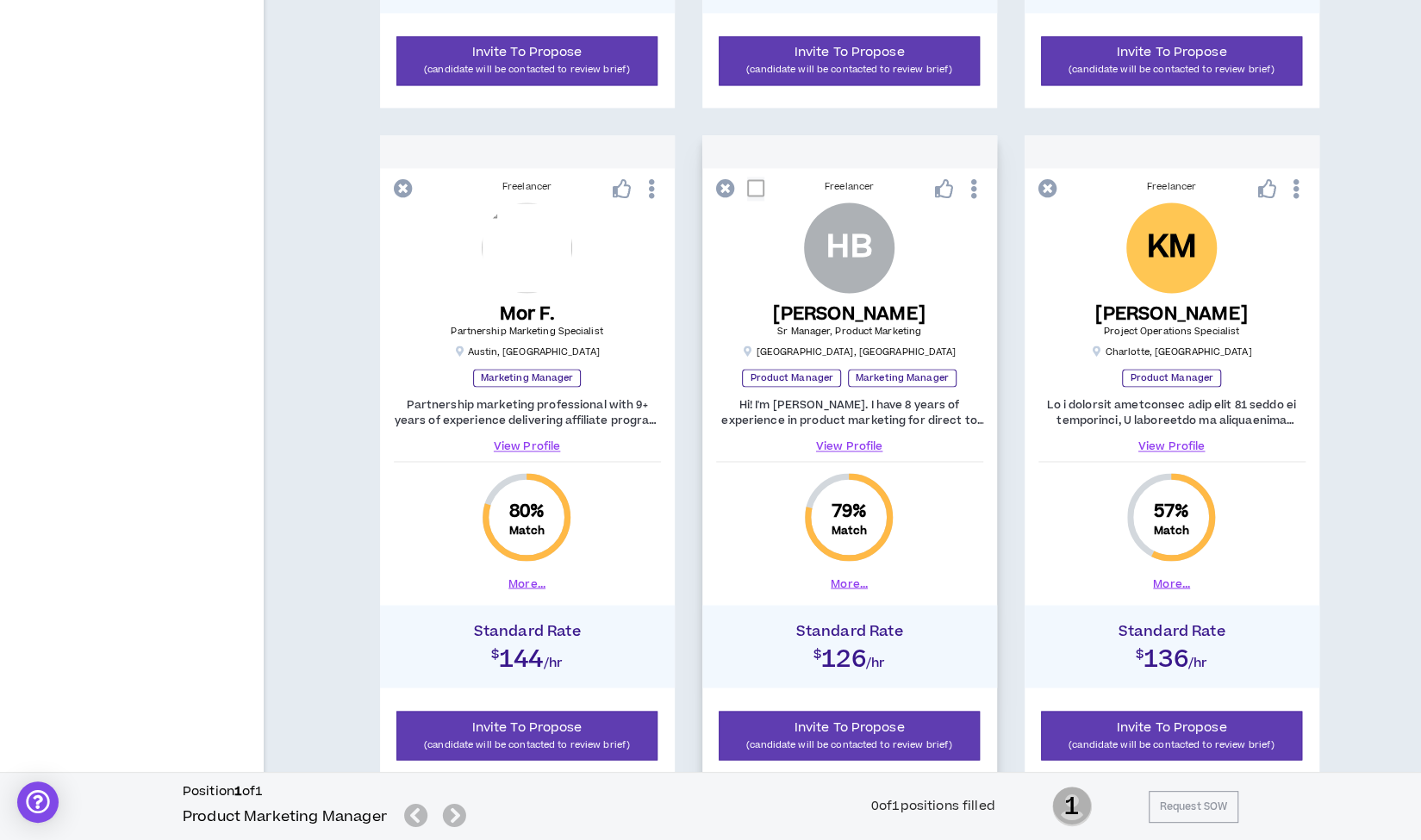
click at [846, 443] on link "View Profile" at bounding box center [849, 446] width 267 height 15
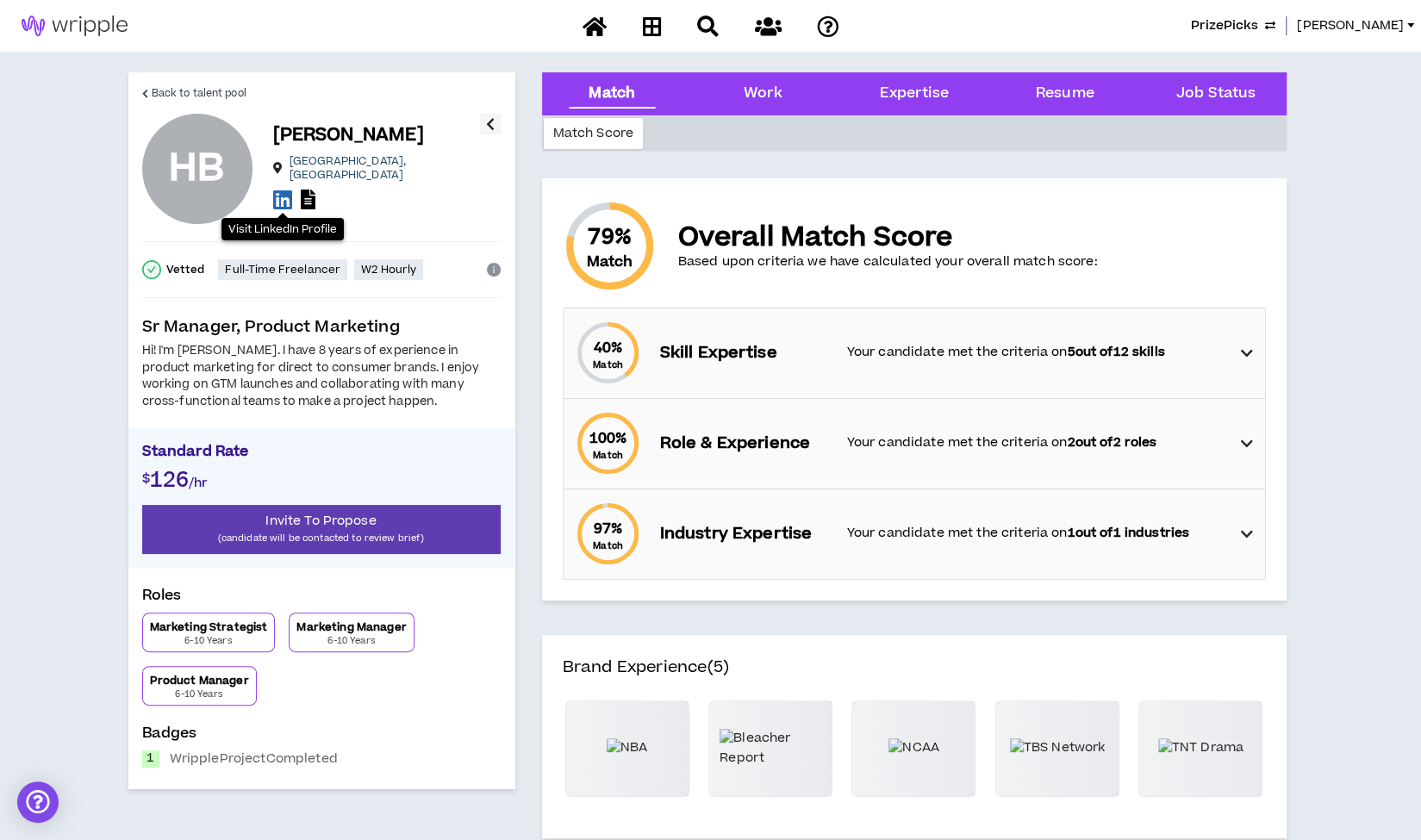
click at [281, 192] on icon at bounding box center [282, 199] width 19 height 21
click at [169, 95] on span "Back to talent pool" at bounding box center [199, 93] width 95 height 16
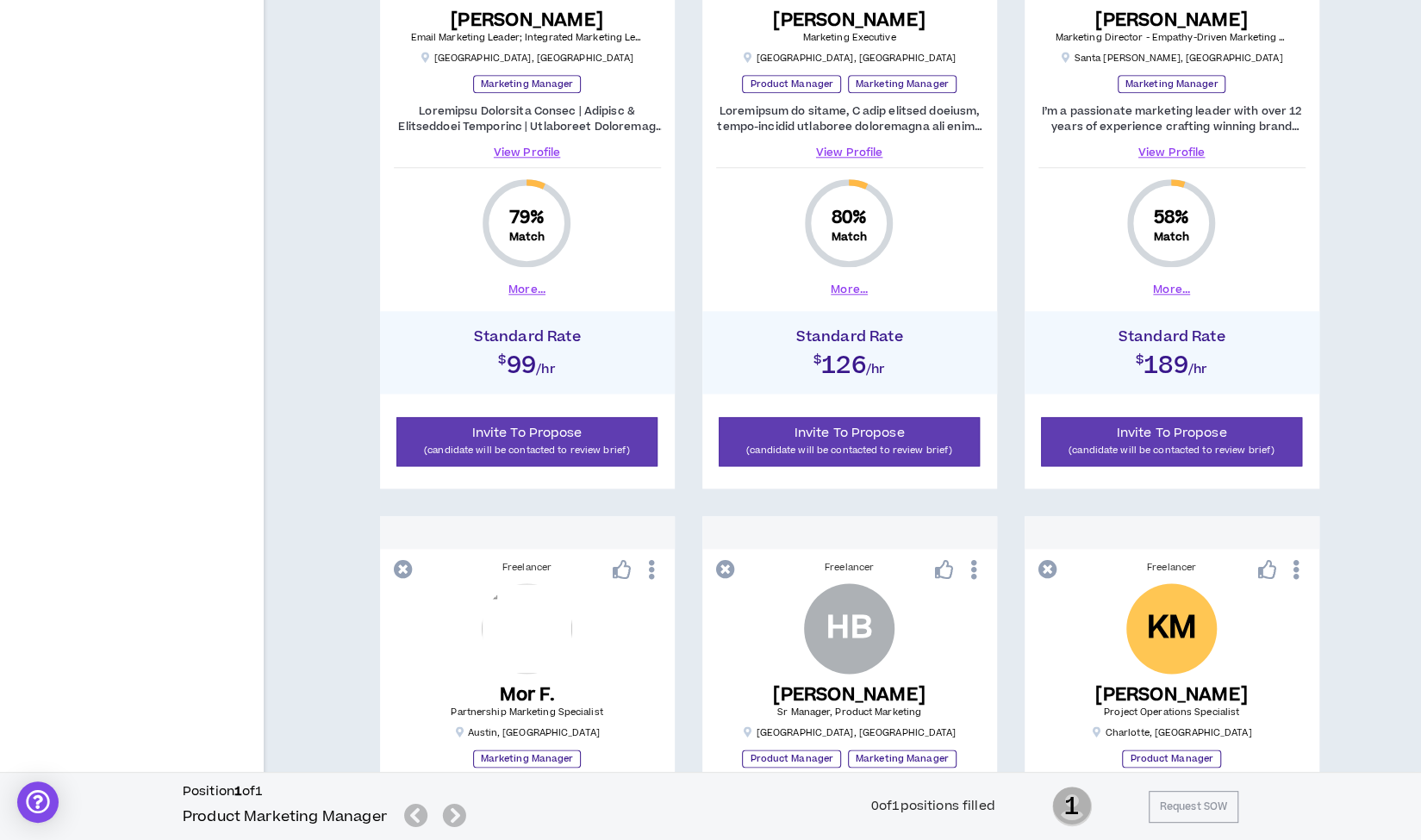
scroll to position [1487, 0]
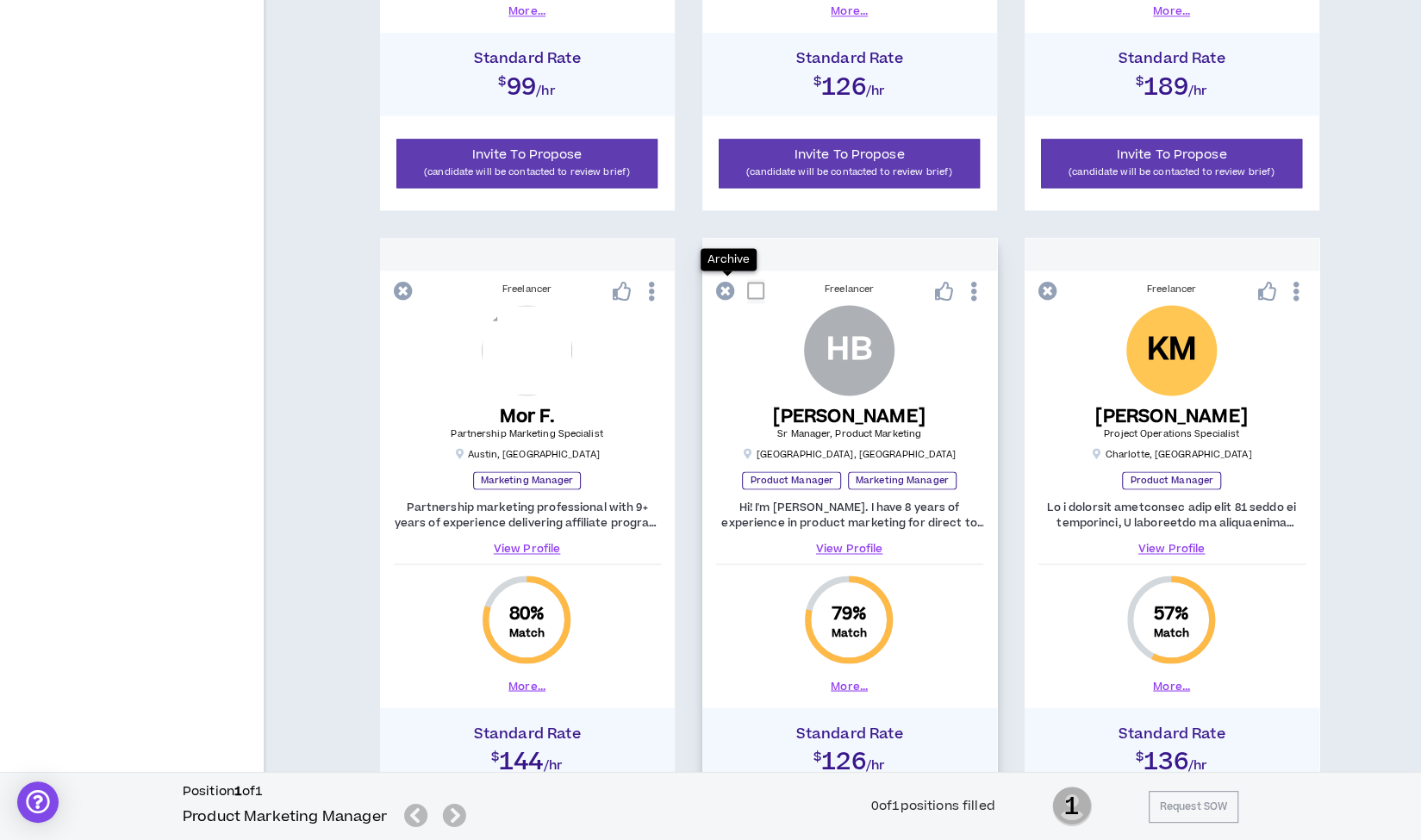
click at [726, 291] on icon at bounding box center [725, 291] width 19 height 19
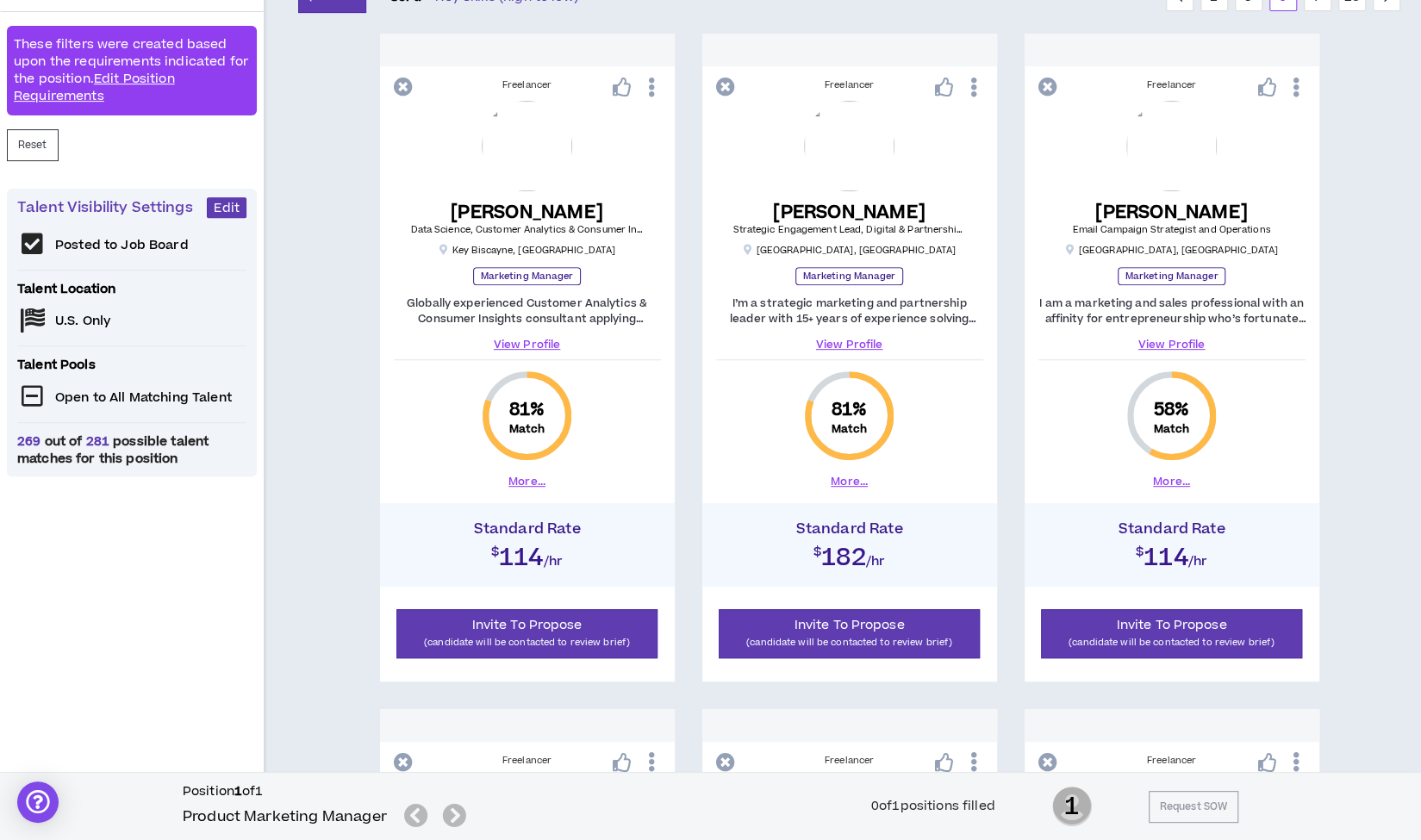
scroll to position [339, 0]
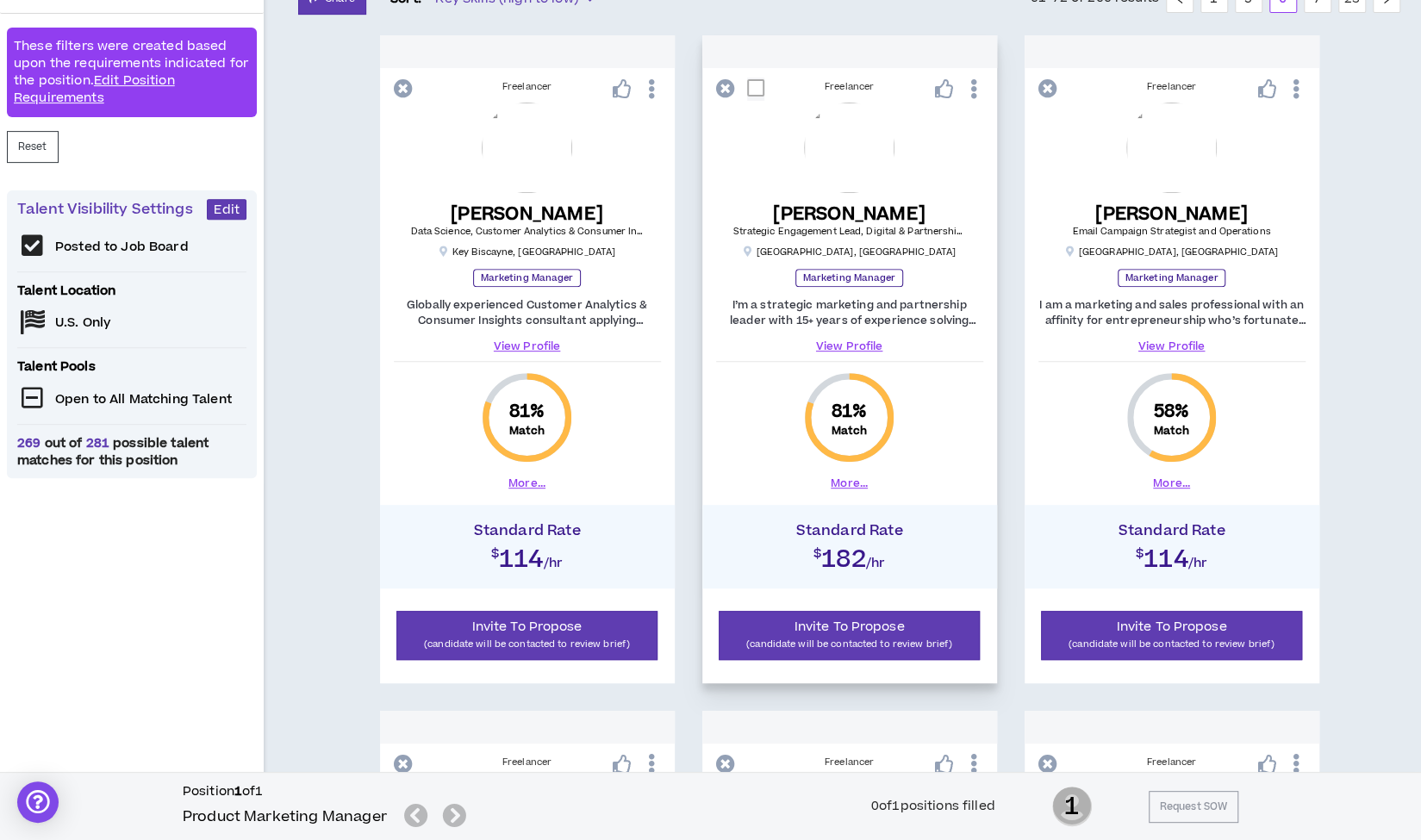
click at [858, 348] on link "View Profile" at bounding box center [849, 346] width 267 height 15
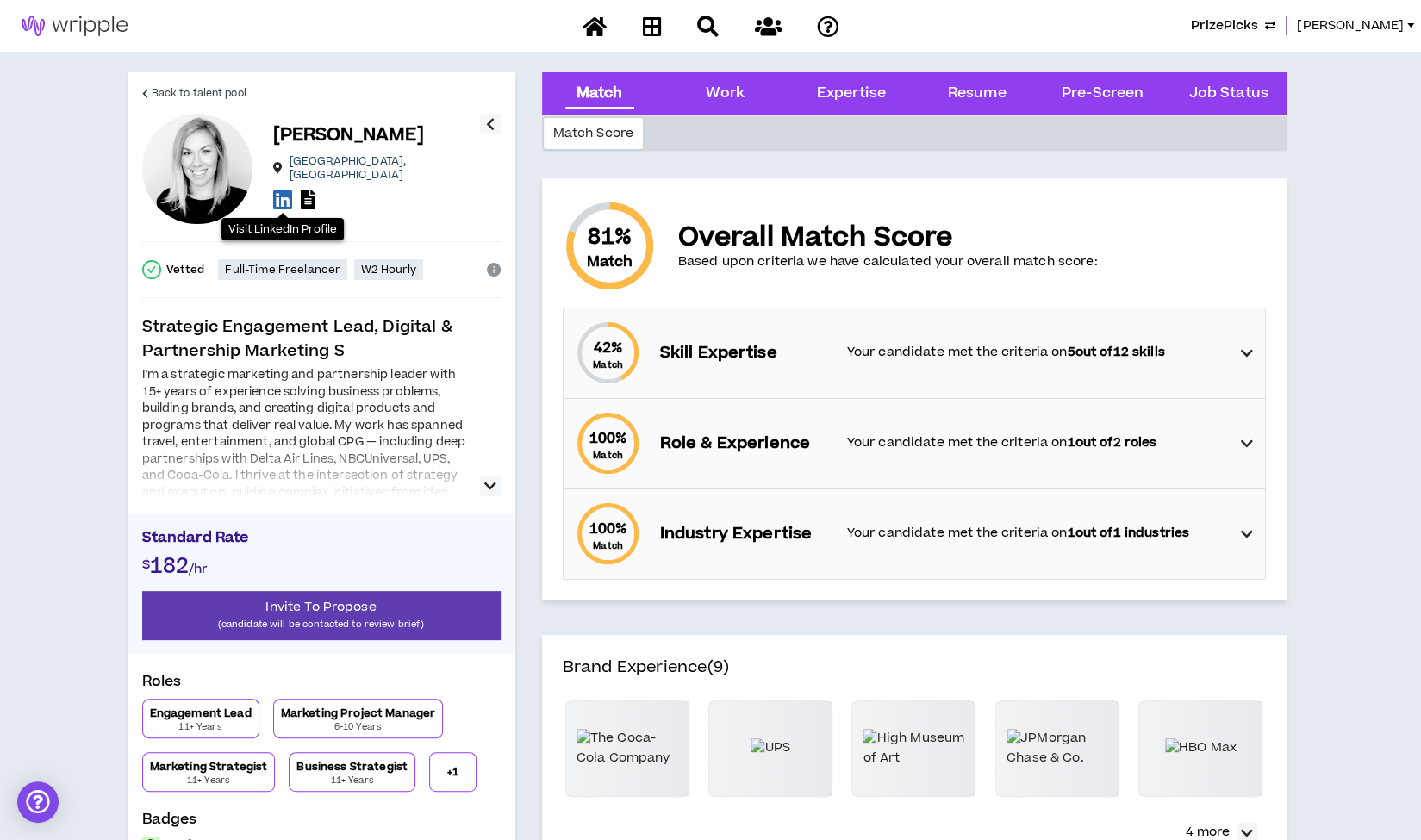
click at [285, 196] on icon at bounding box center [282, 199] width 19 height 21
click at [207, 92] on span "Back to talent pool" at bounding box center [199, 93] width 95 height 16
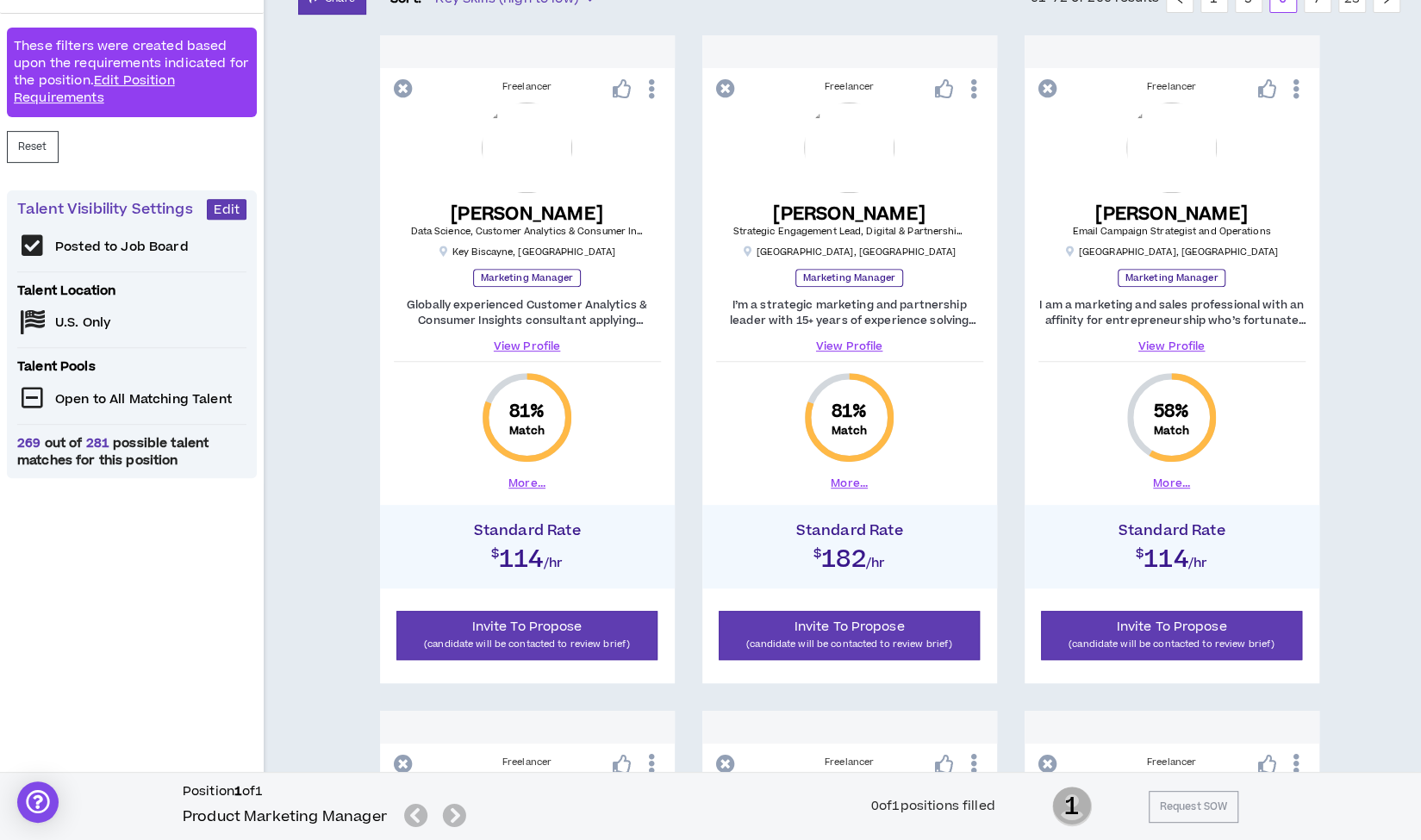
scroll to position [317, 0]
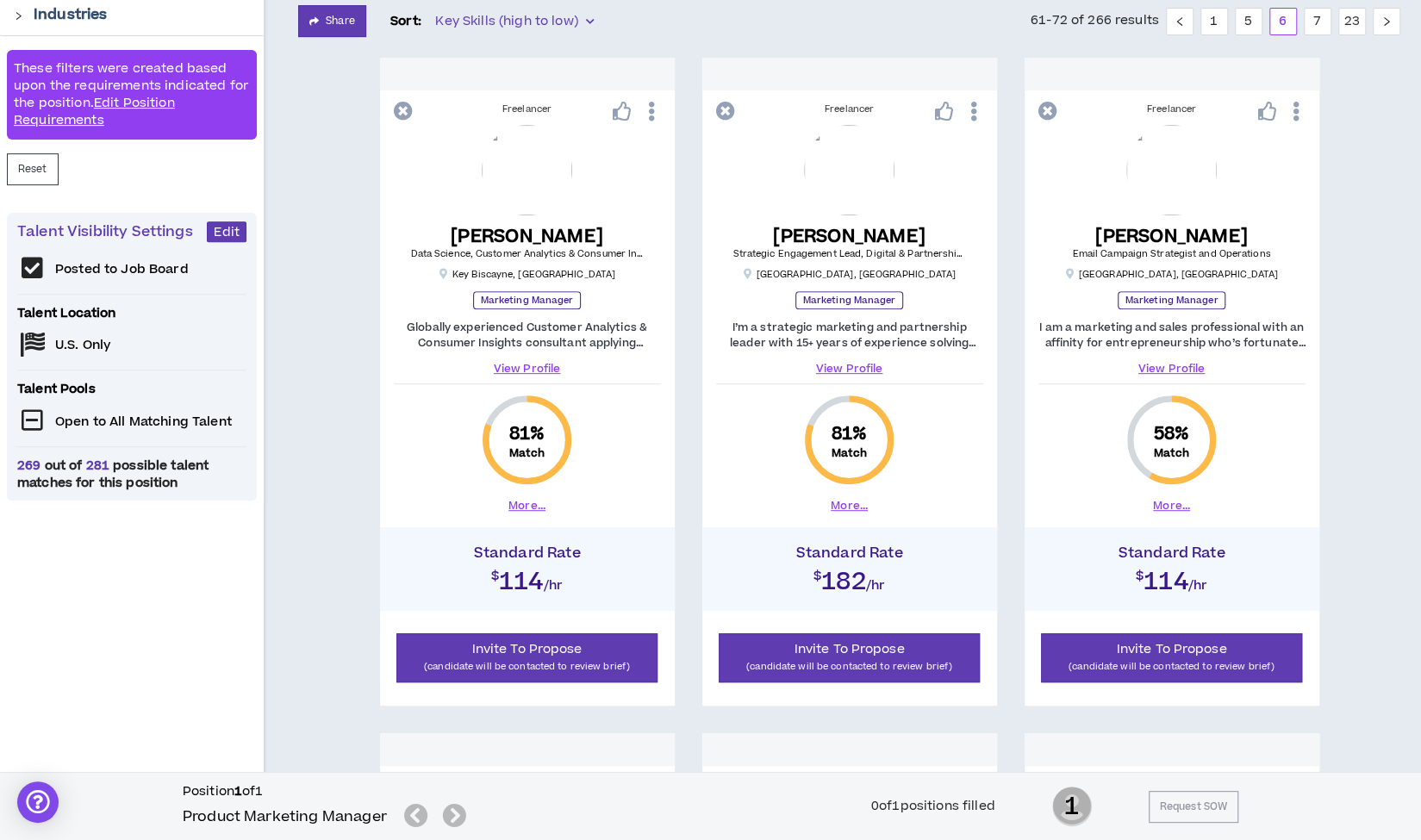
click at [207, 92] on div "These filters were created based upon the requirements indicated for the positi…" at bounding box center [132, 94] width 250 height 89
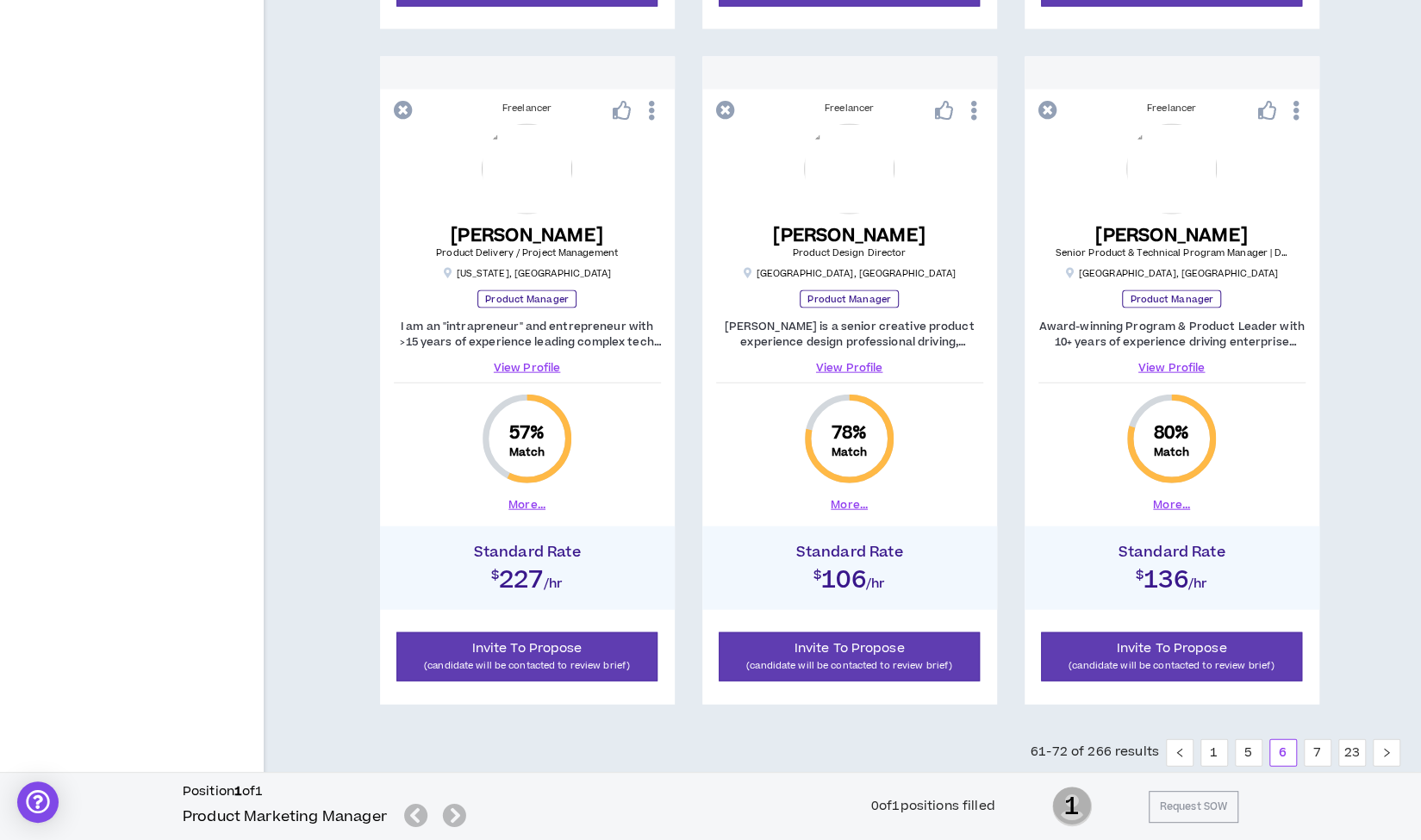
scroll to position [2384, 0]
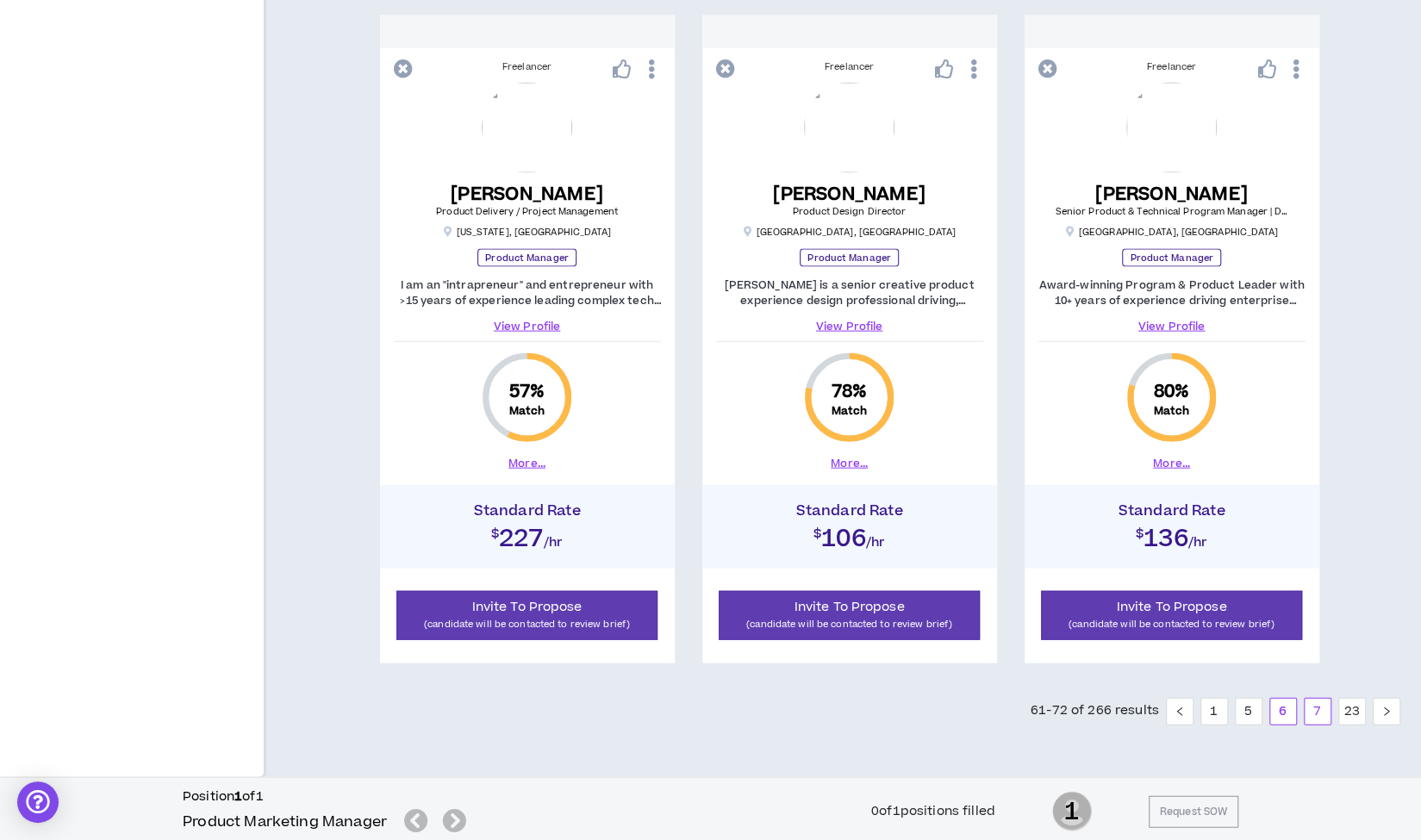
click at [1315, 705] on link "7" at bounding box center [1317, 711] width 26 height 26
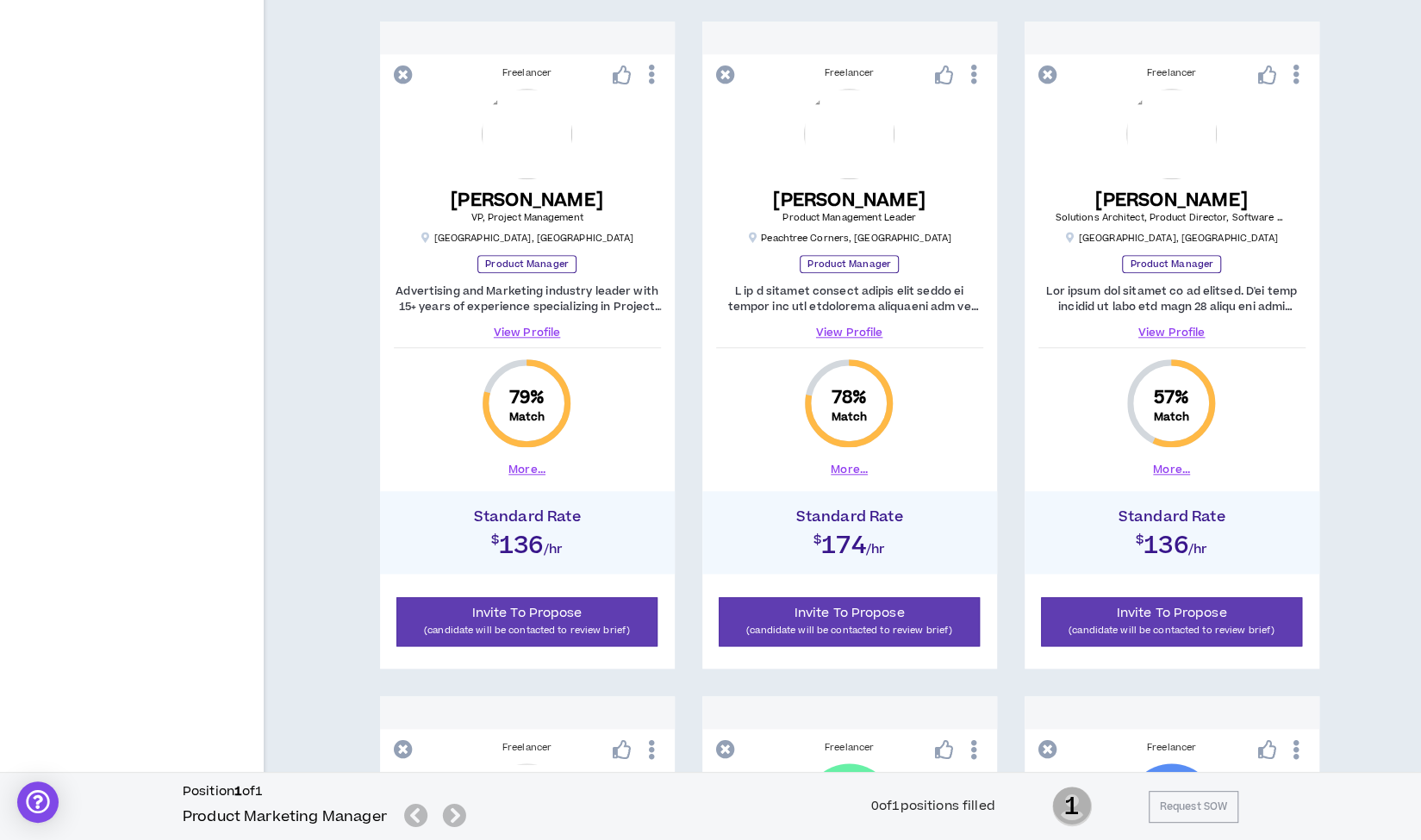
scroll to position [1028, 0]
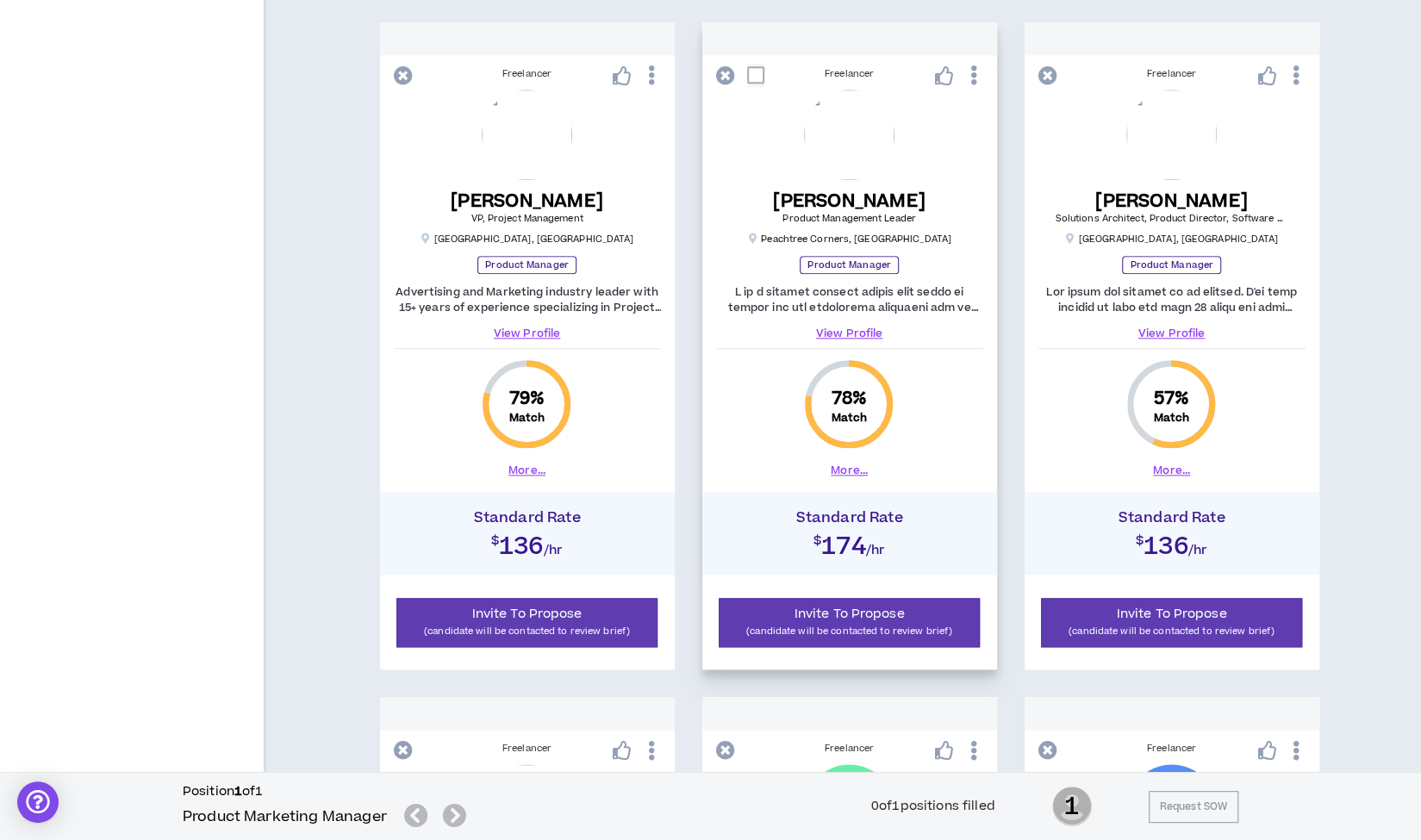
click at [850, 330] on link "View Profile" at bounding box center [849, 332] width 267 height 15
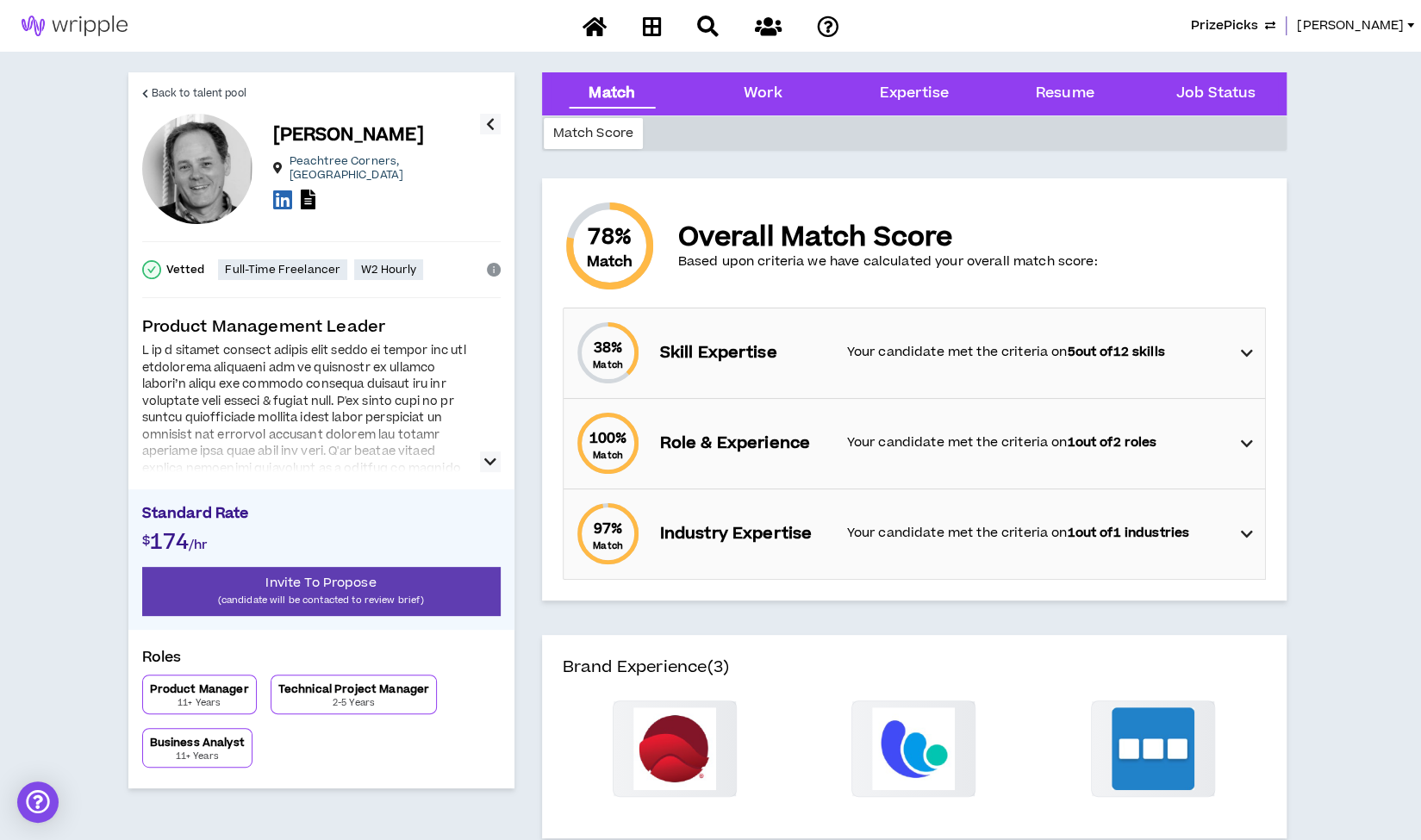
click at [491, 464] on icon "button" at bounding box center [490, 461] width 12 height 20
click at [283, 192] on icon at bounding box center [282, 199] width 19 height 21
click at [228, 89] on span "Back to talent pool" at bounding box center [199, 93] width 95 height 16
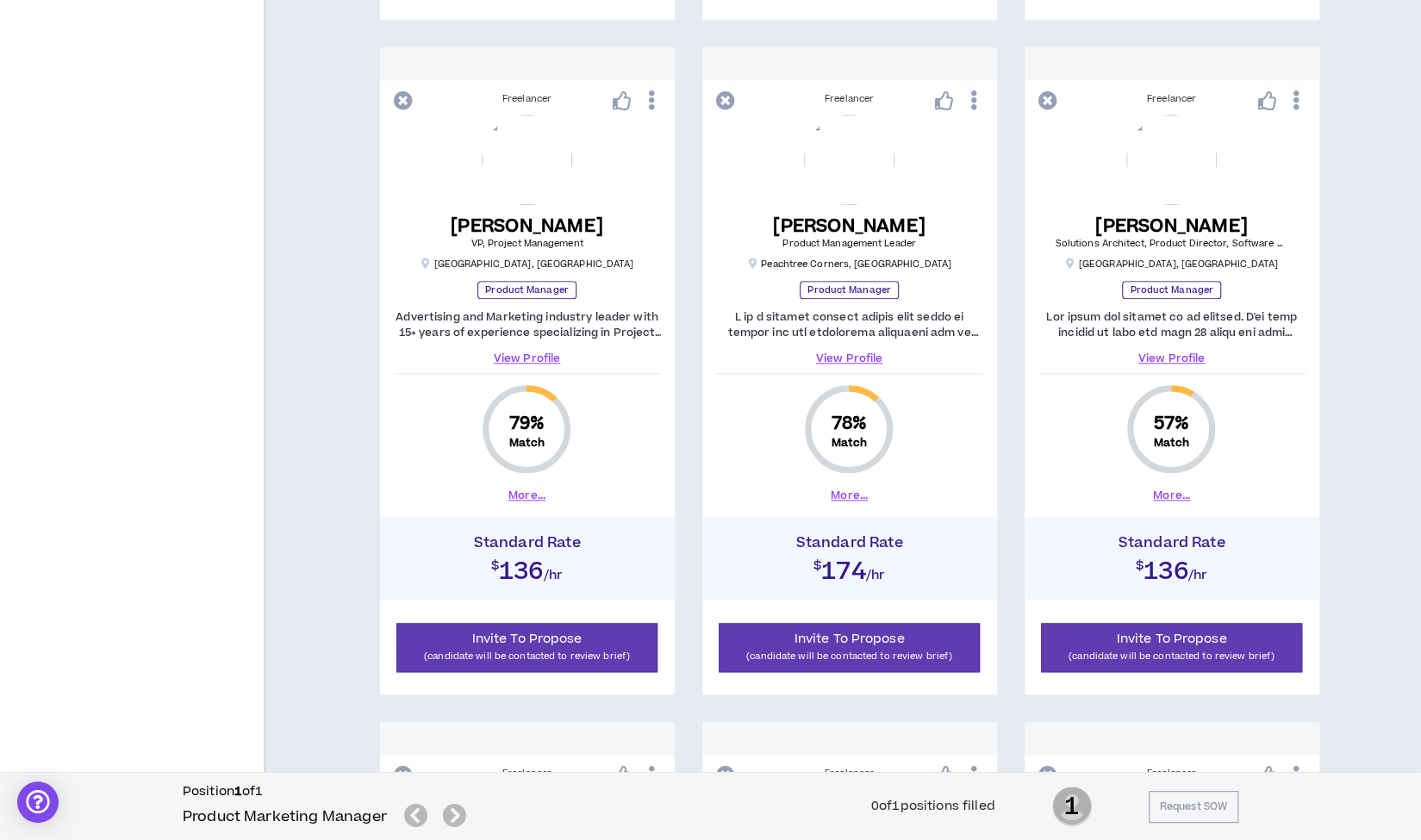
scroll to position [1012, 0]
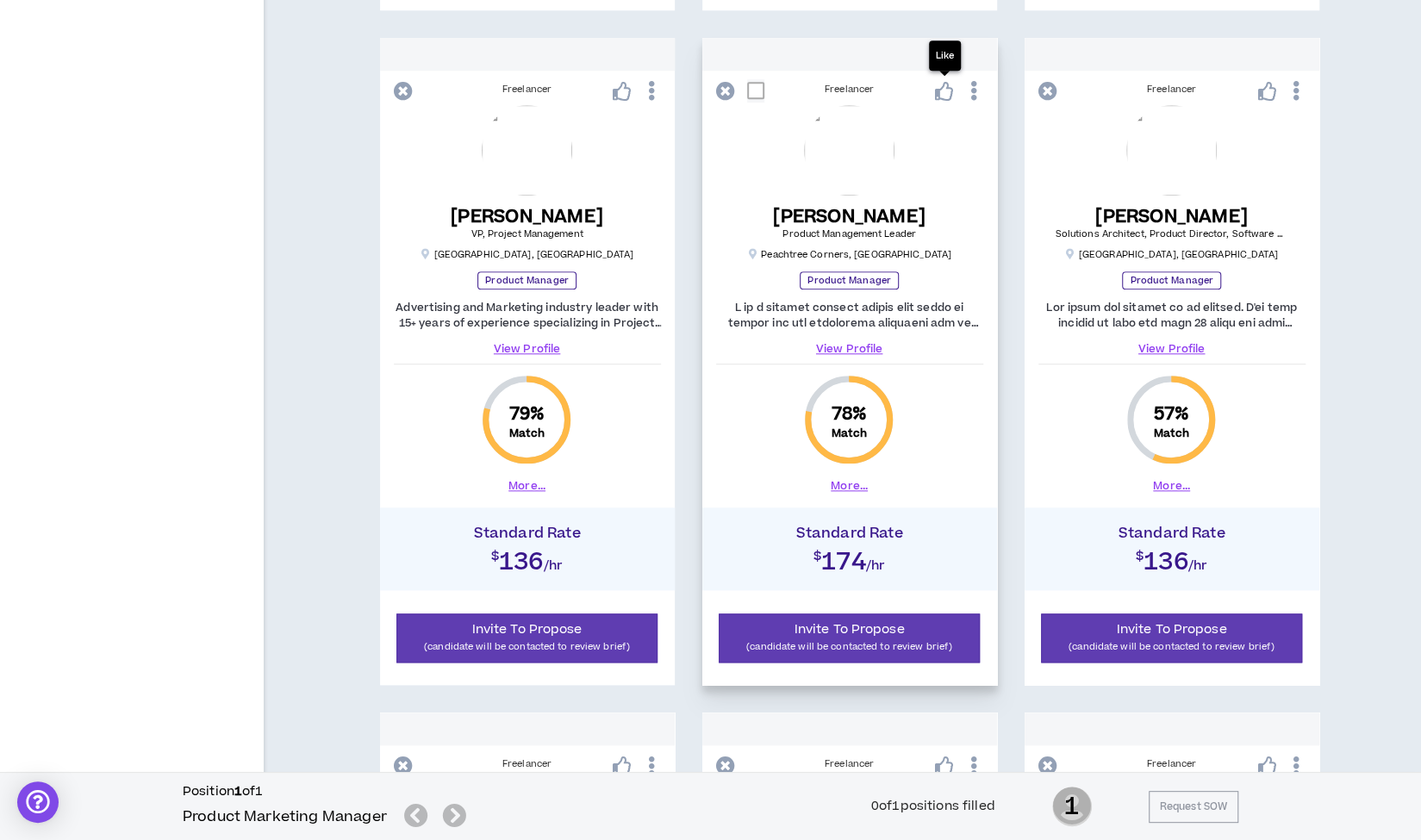
click at [942, 96] on icon at bounding box center [944, 90] width 19 height 19
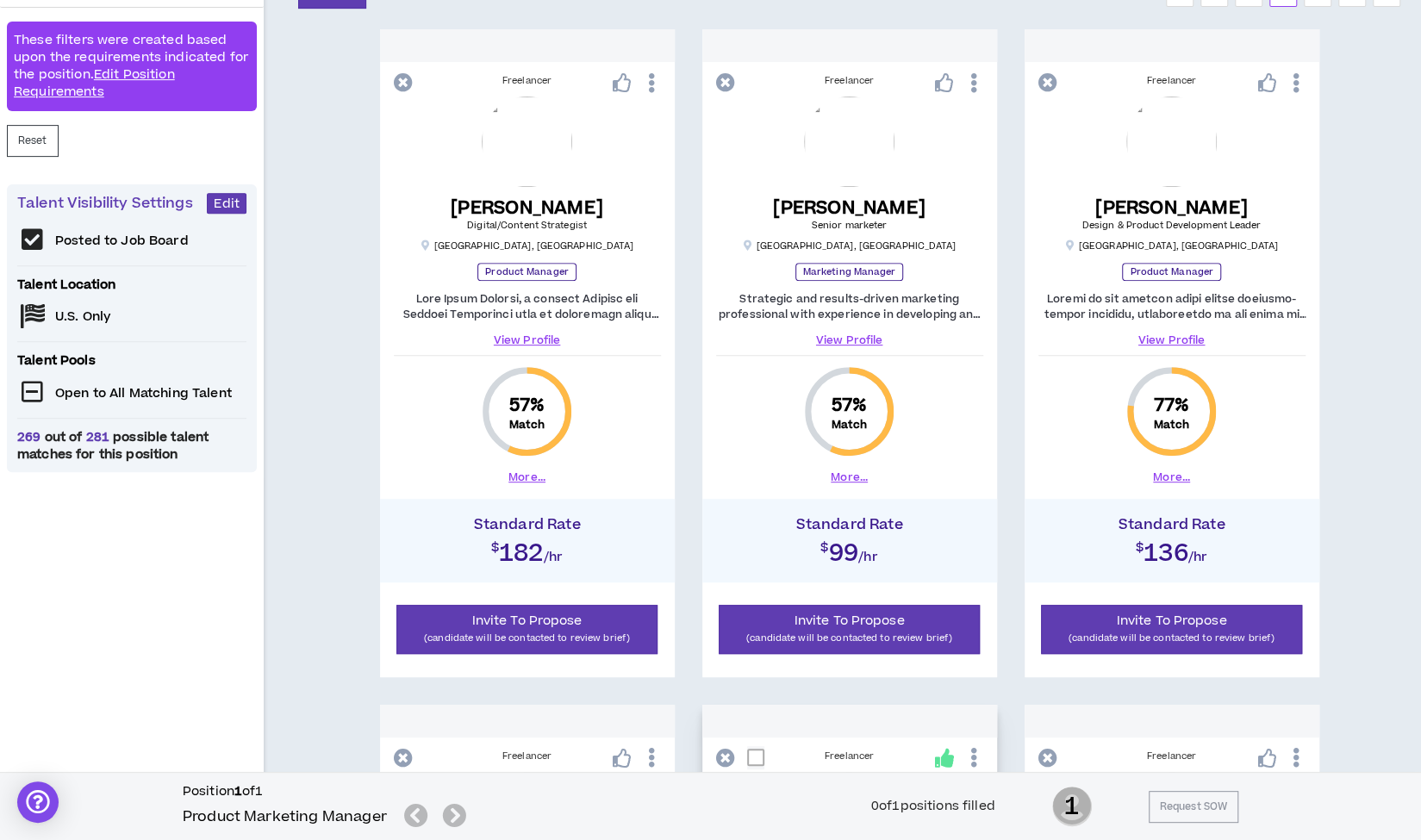
scroll to position [345, 0]
click at [517, 344] on link "View Profile" at bounding box center [527, 340] width 267 height 15
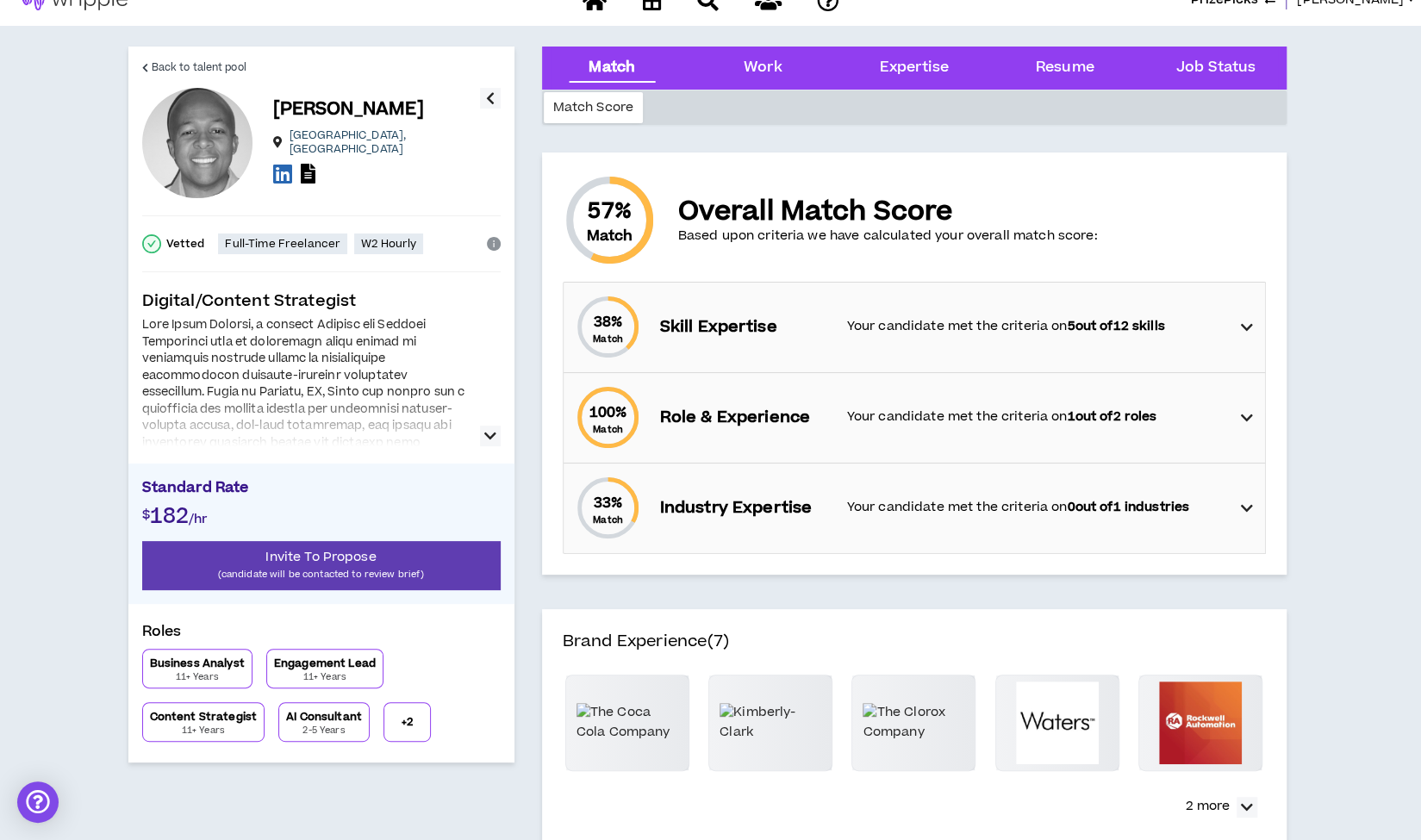
scroll to position [27, 0]
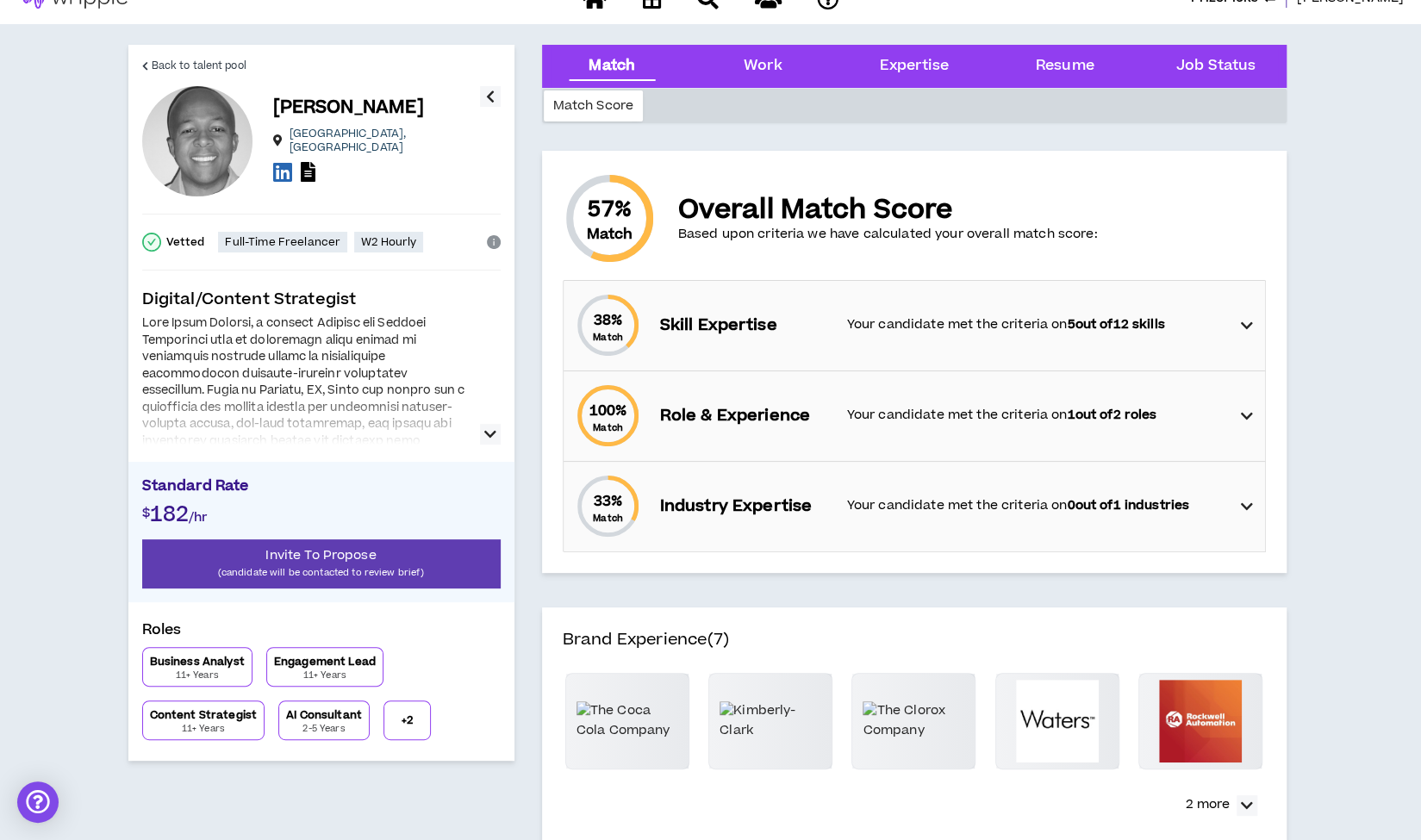
click at [488, 438] on icon "button" at bounding box center [490, 433] width 12 height 20
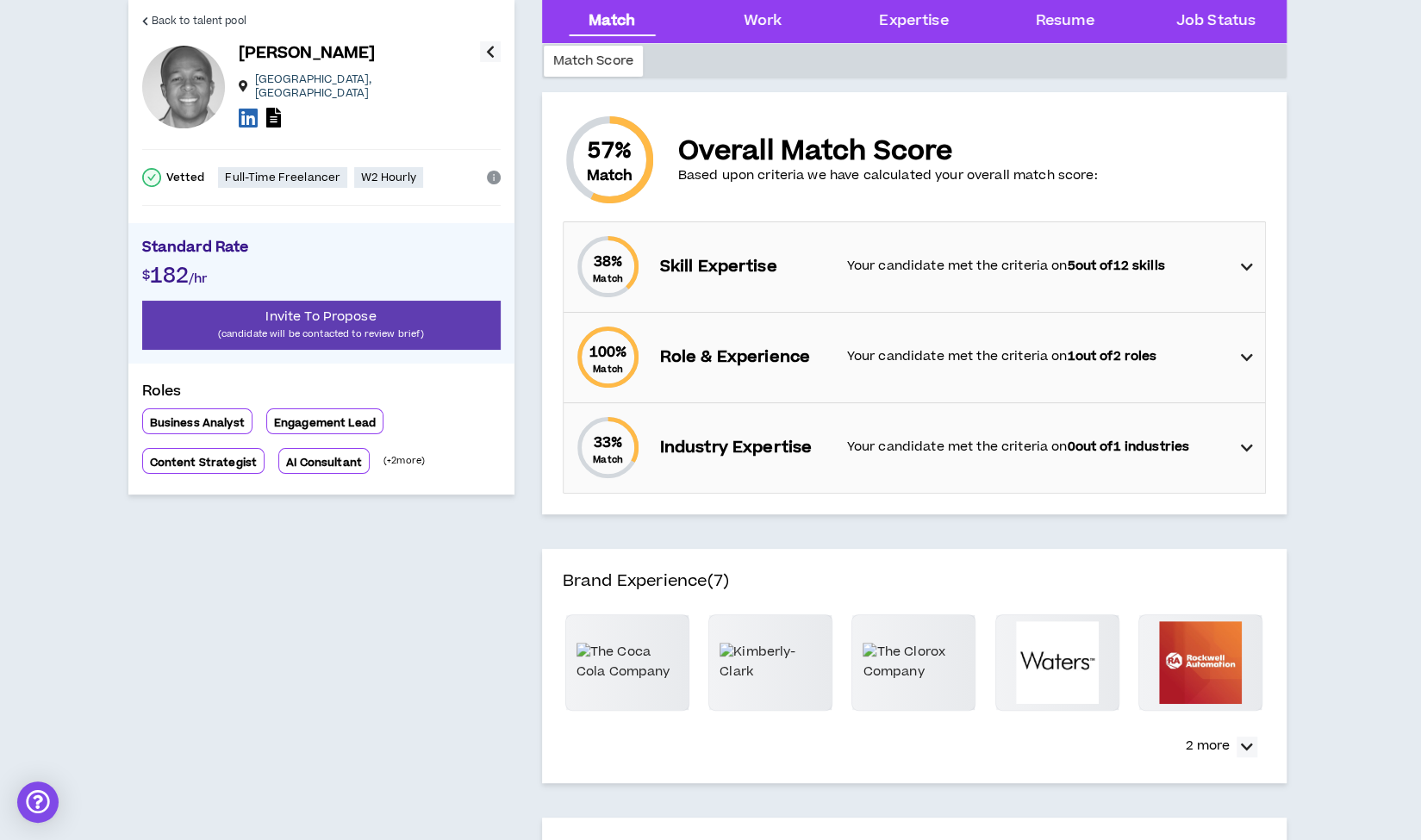
scroll to position [98, 0]
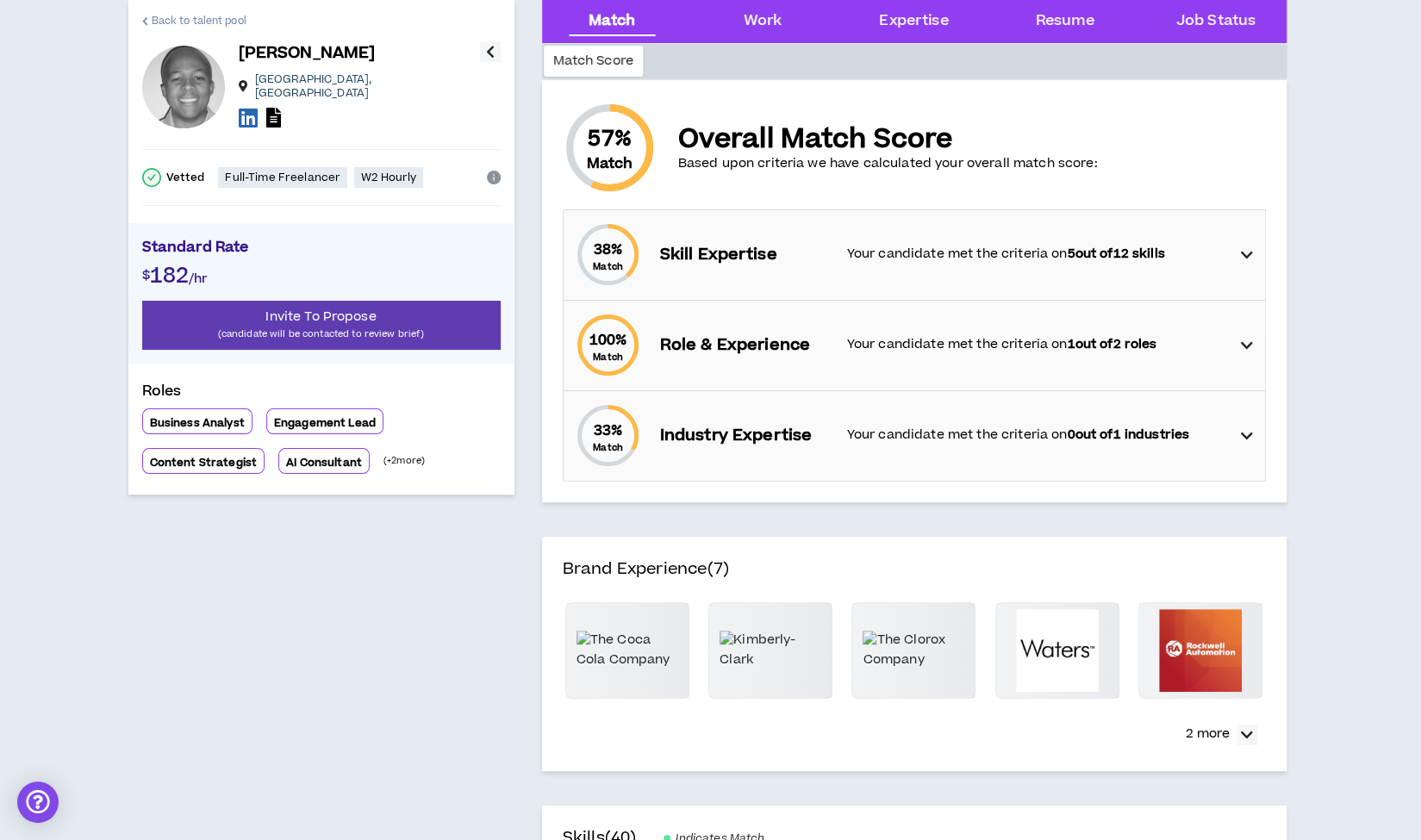
click at [199, 16] on span "Back to talent pool" at bounding box center [199, 21] width 95 height 16
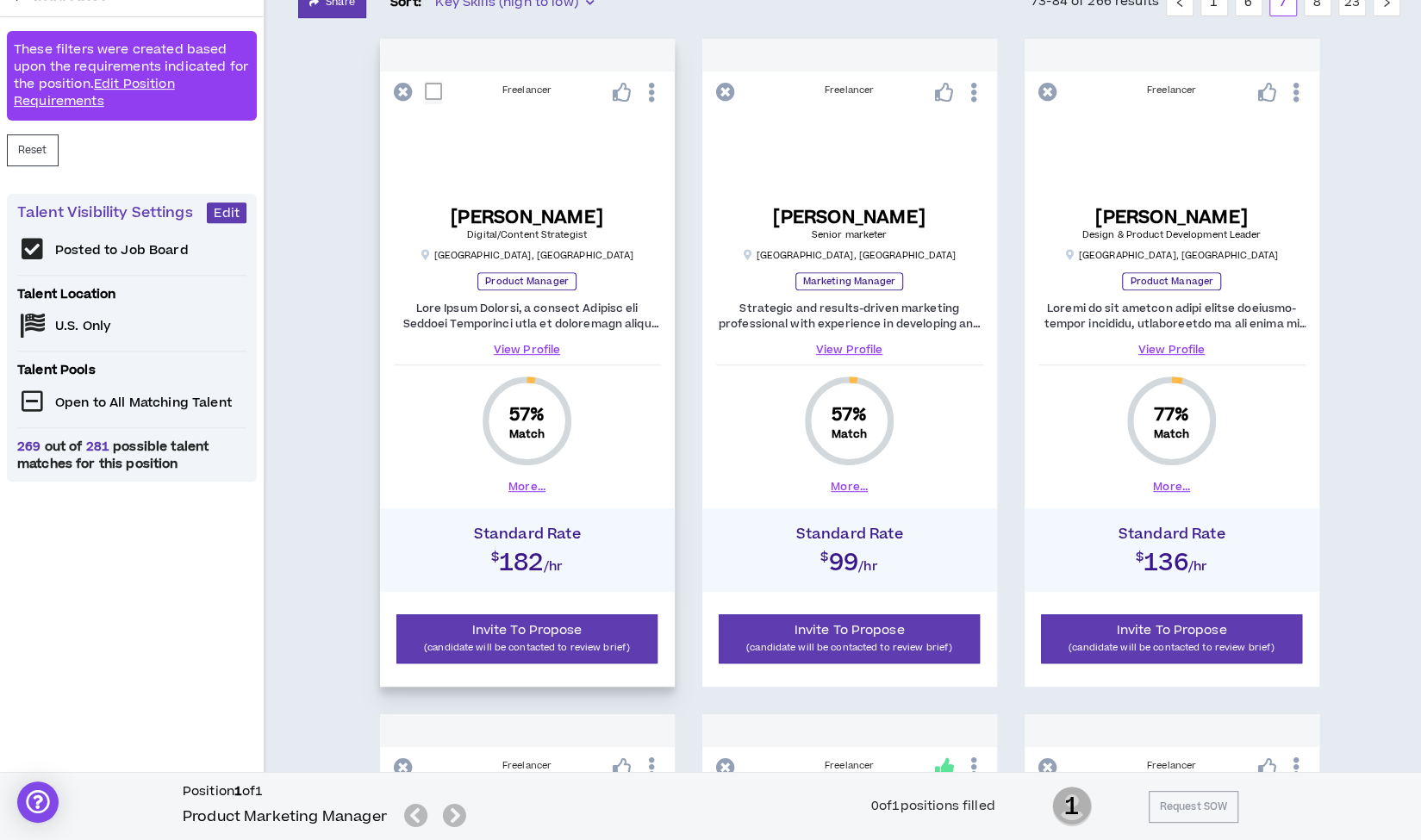
scroll to position [345, 0]
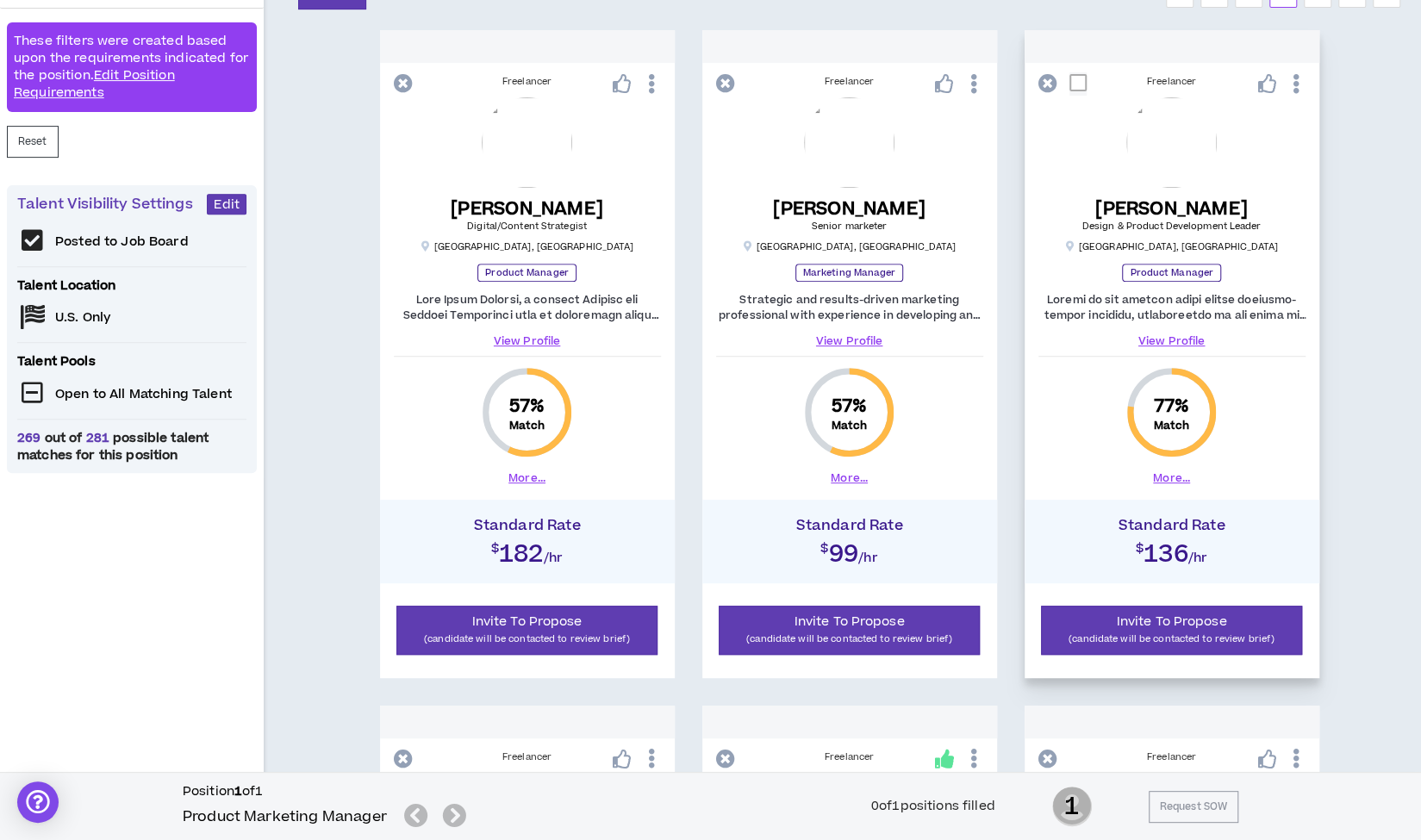
click at [1170, 338] on link "View Profile" at bounding box center [1171, 340] width 267 height 15
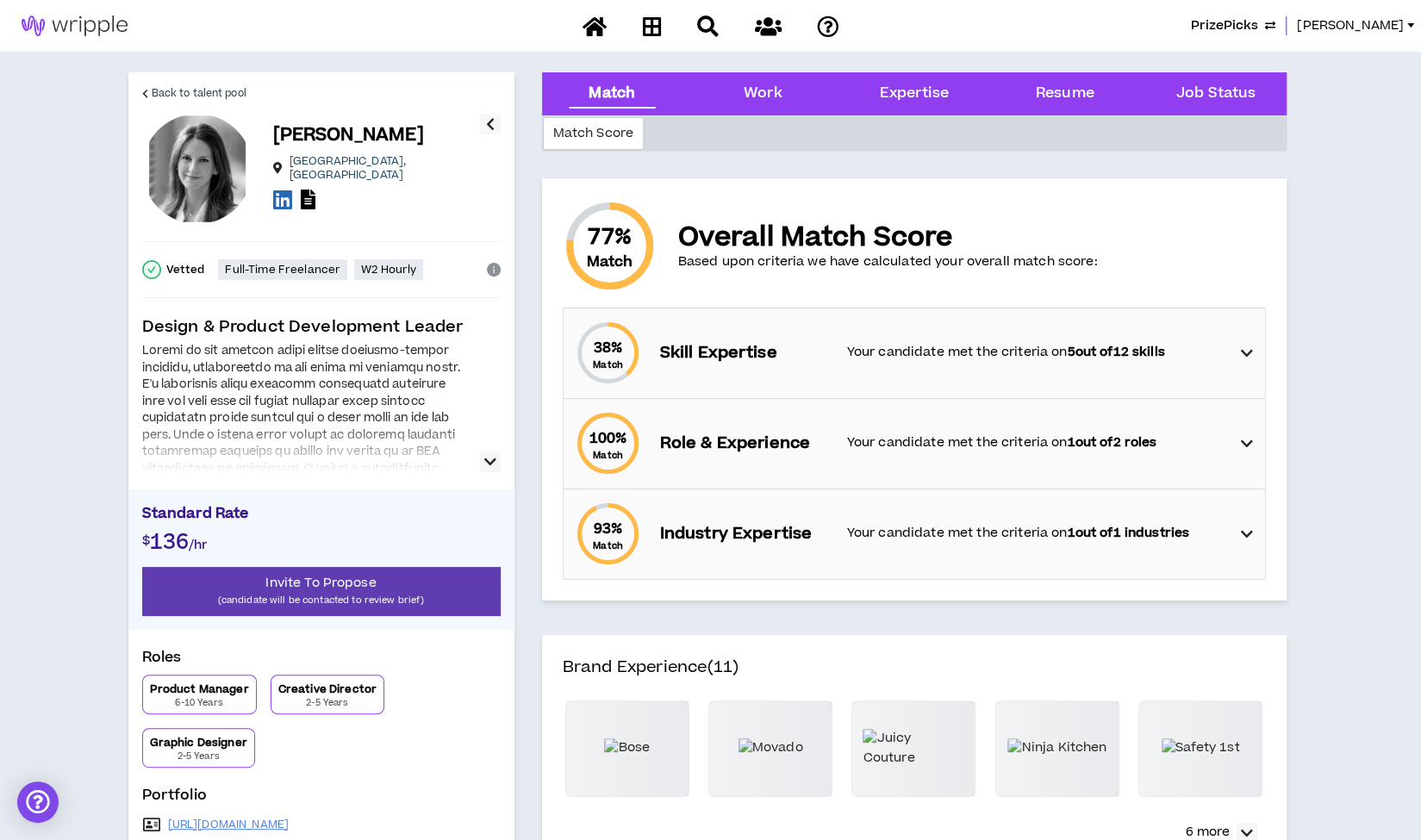
click at [488, 464] on icon "button" at bounding box center [490, 461] width 12 height 20
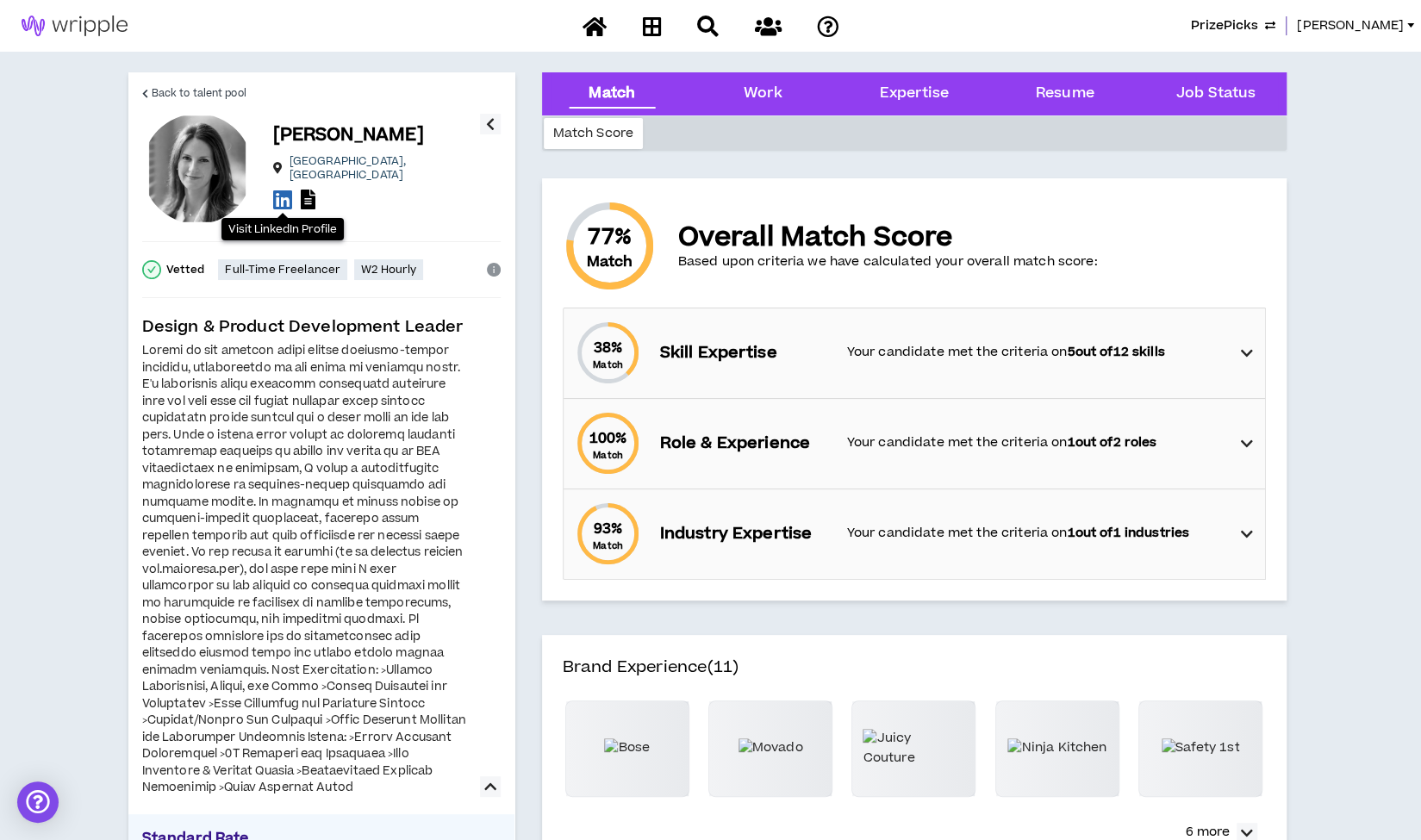
click at [281, 192] on icon at bounding box center [282, 199] width 19 height 21
click at [219, 97] on span "Back to talent pool" at bounding box center [199, 93] width 95 height 16
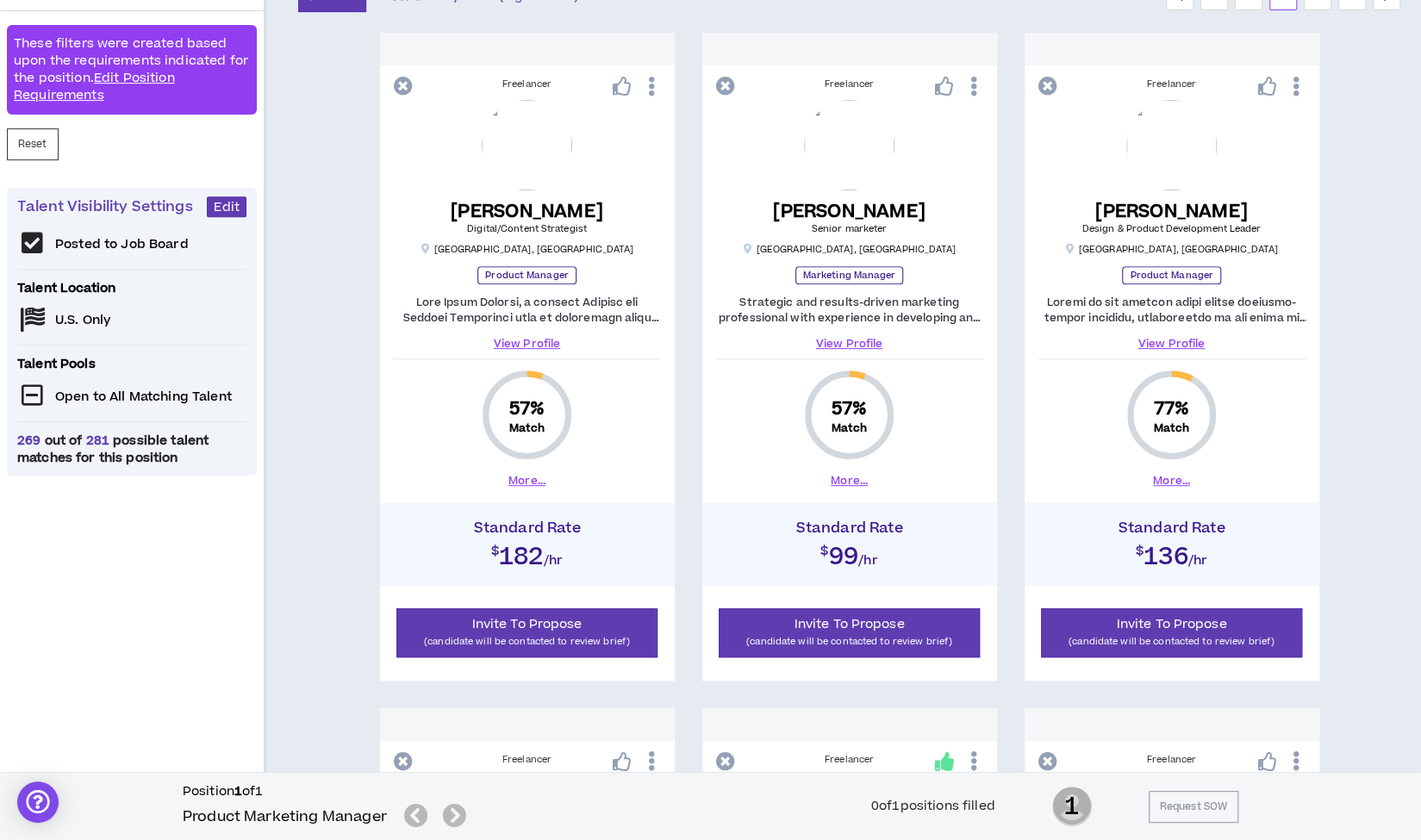
scroll to position [345, 0]
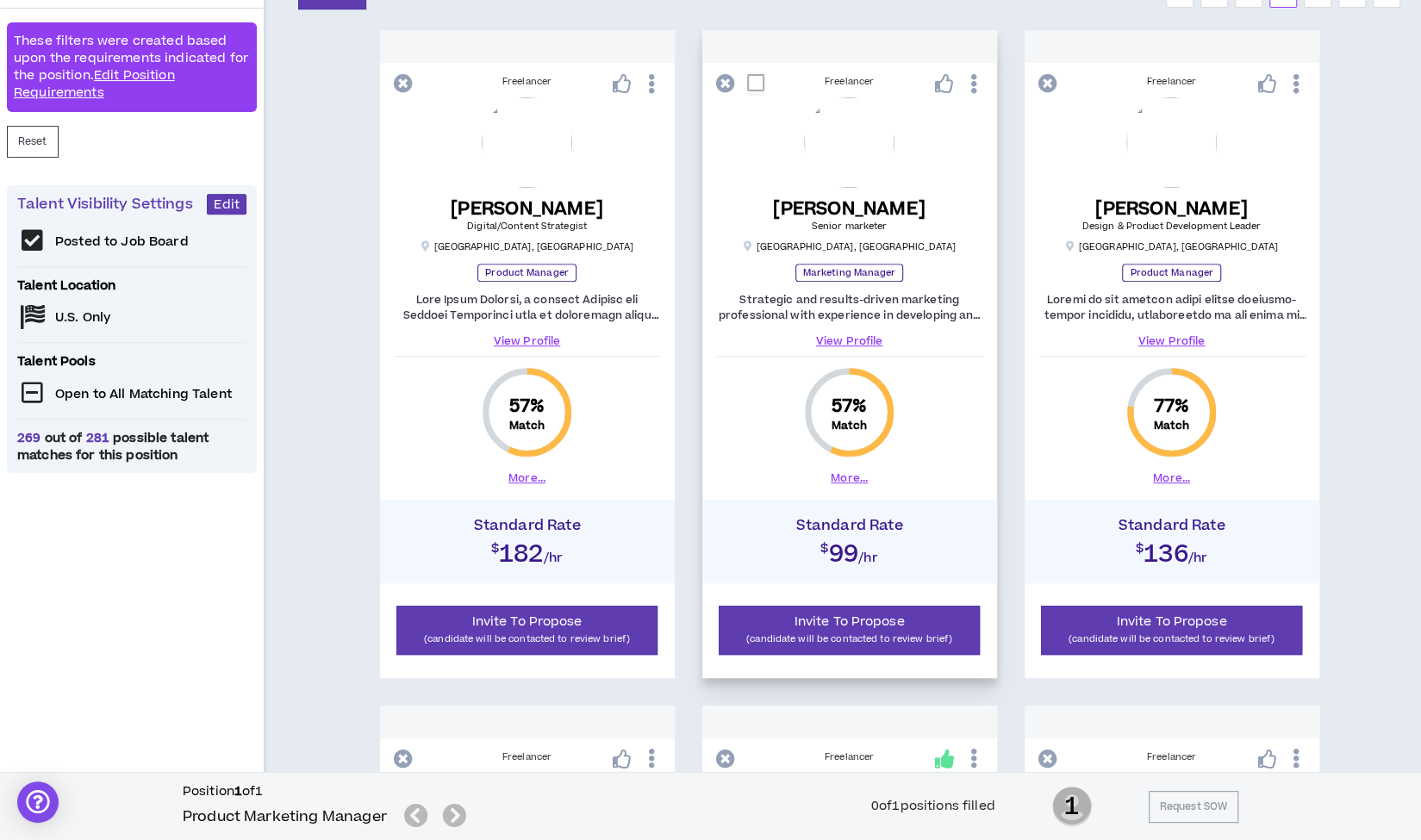
click at [852, 343] on link "View Profile" at bounding box center [849, 340] width 267 height 15
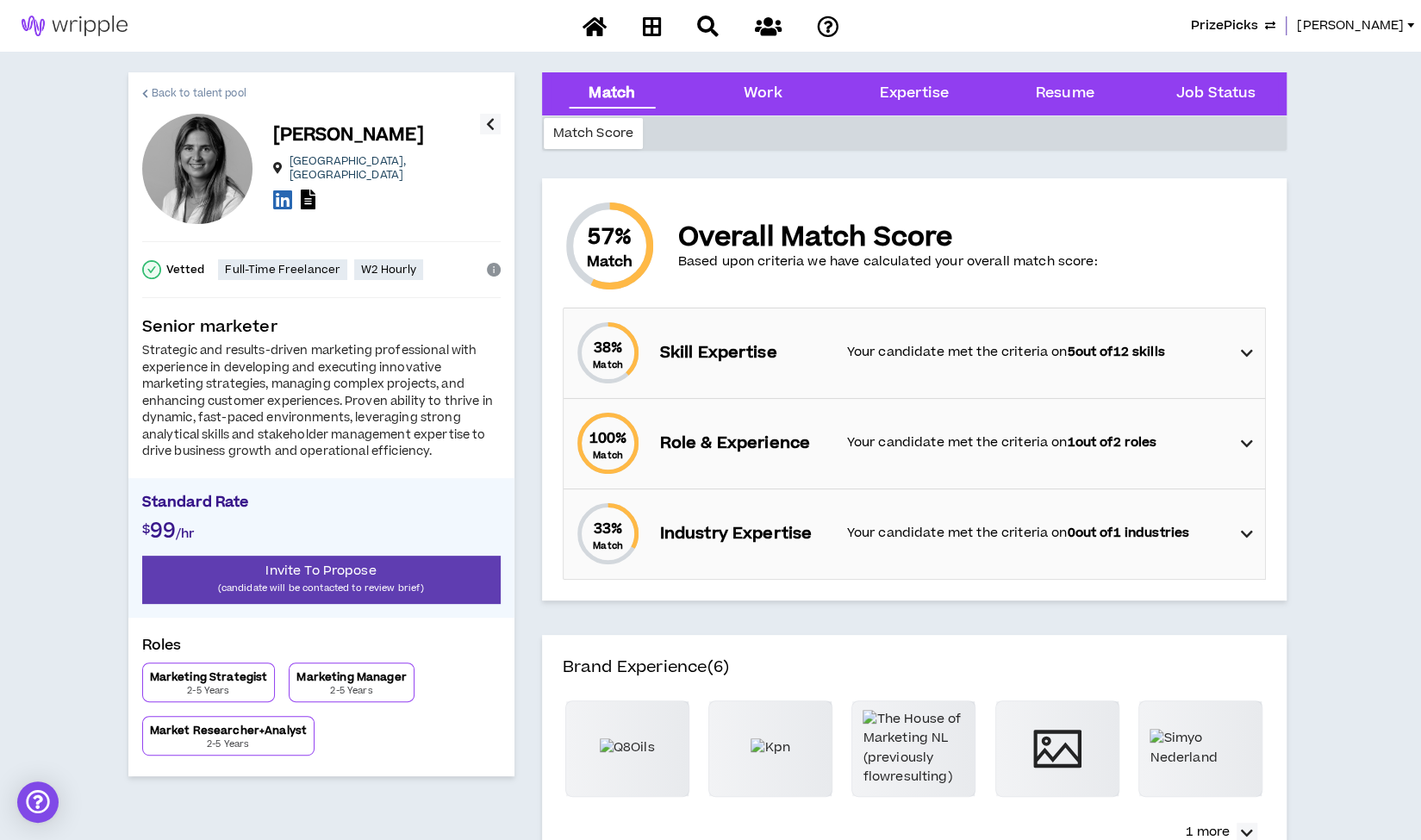
click at [230, 89] on span "Back to talent pool" at bounding box center [199, 93] width 95 height 16
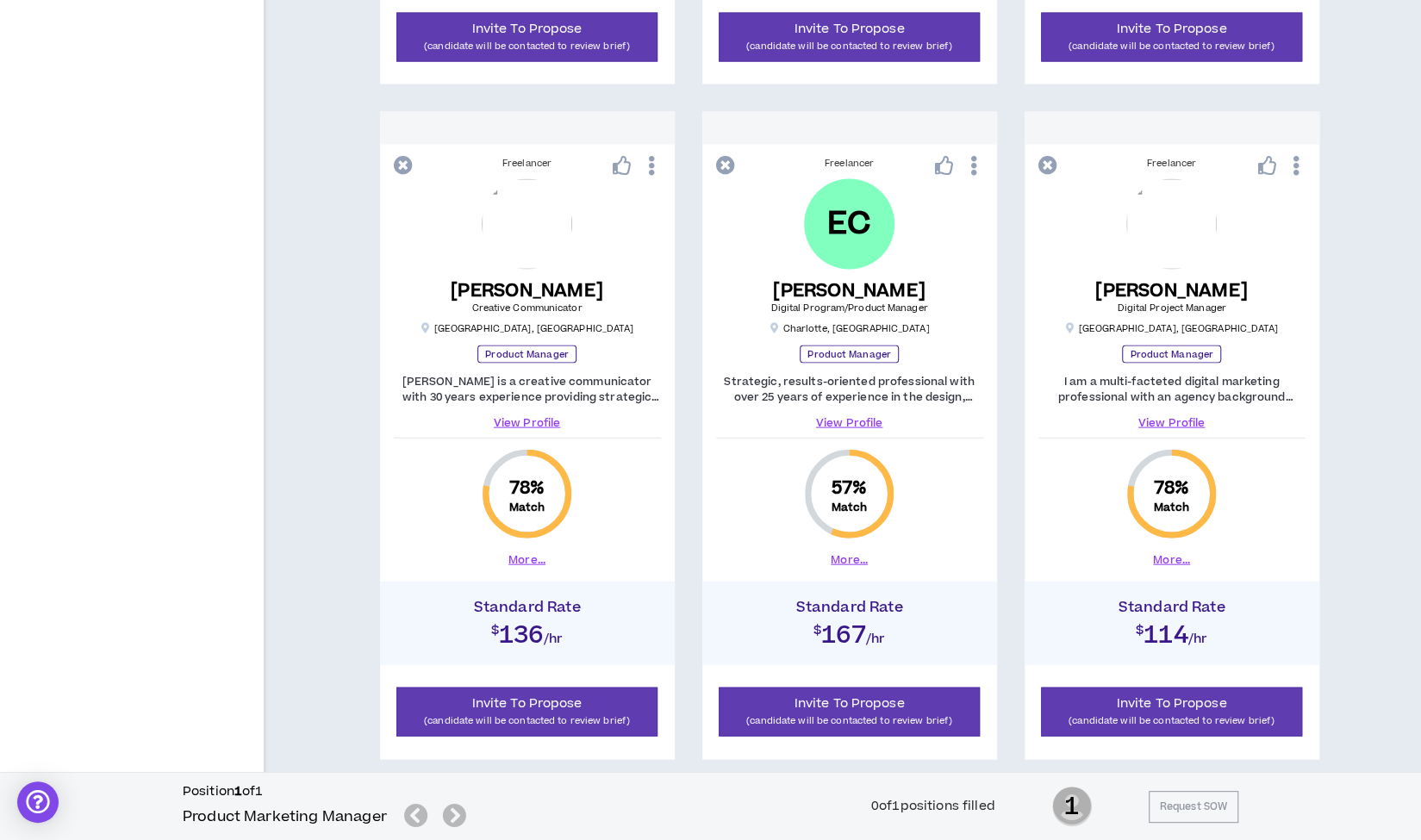
scroll to position [2384, 0]
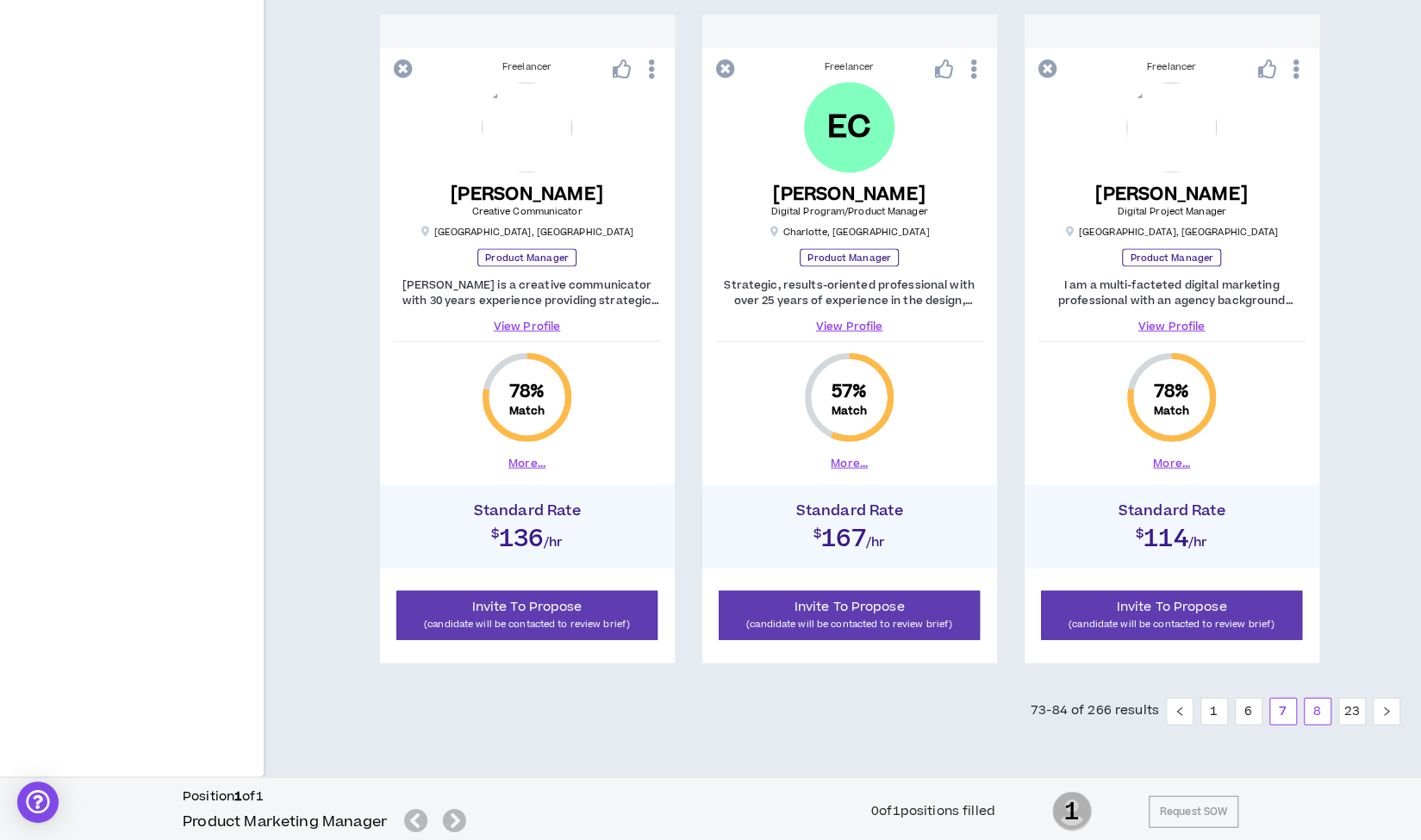
click at [1315, 711] on link "8" at bounding box center [1317, 711] width 26 height 26
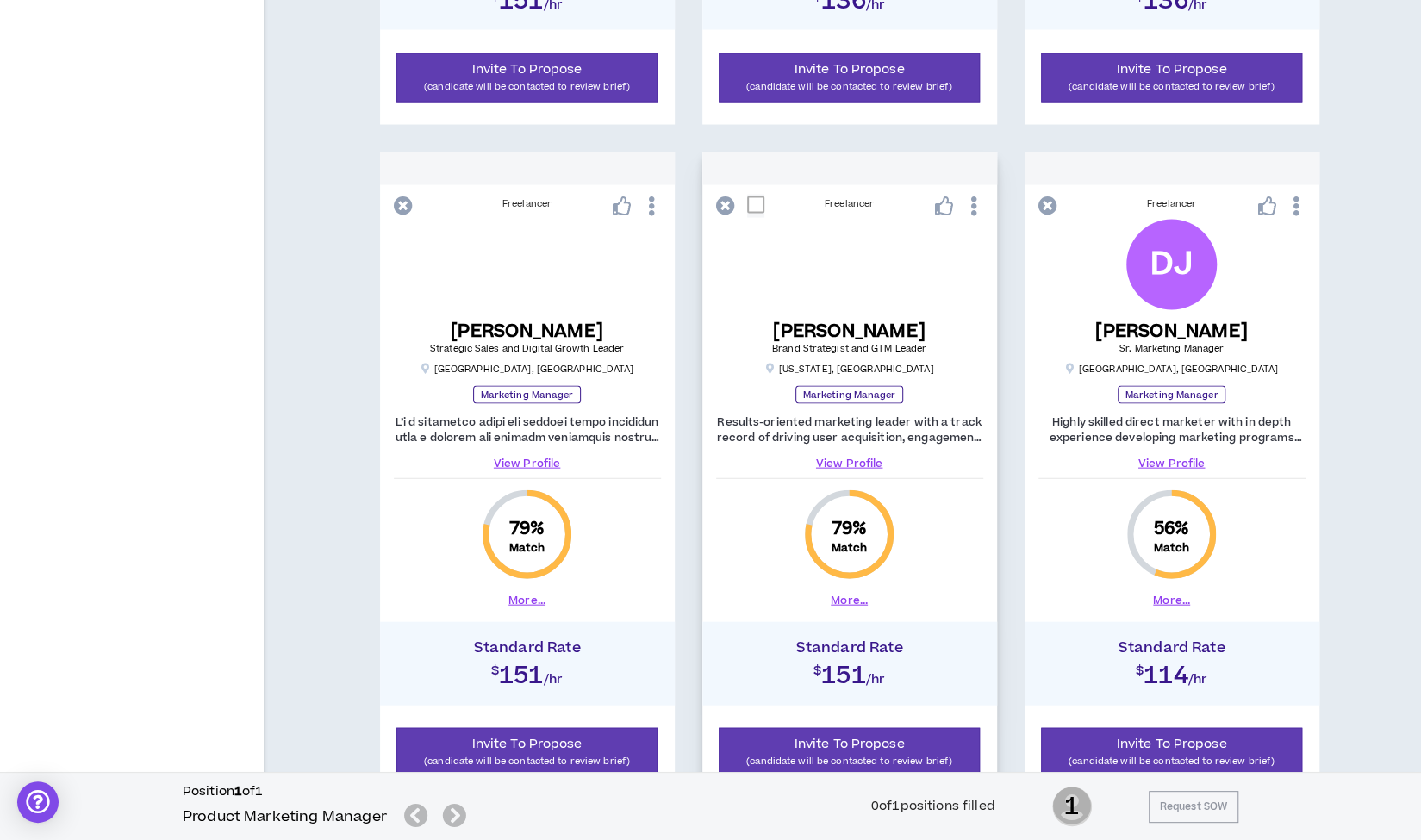
scroll to position [2242, 0]
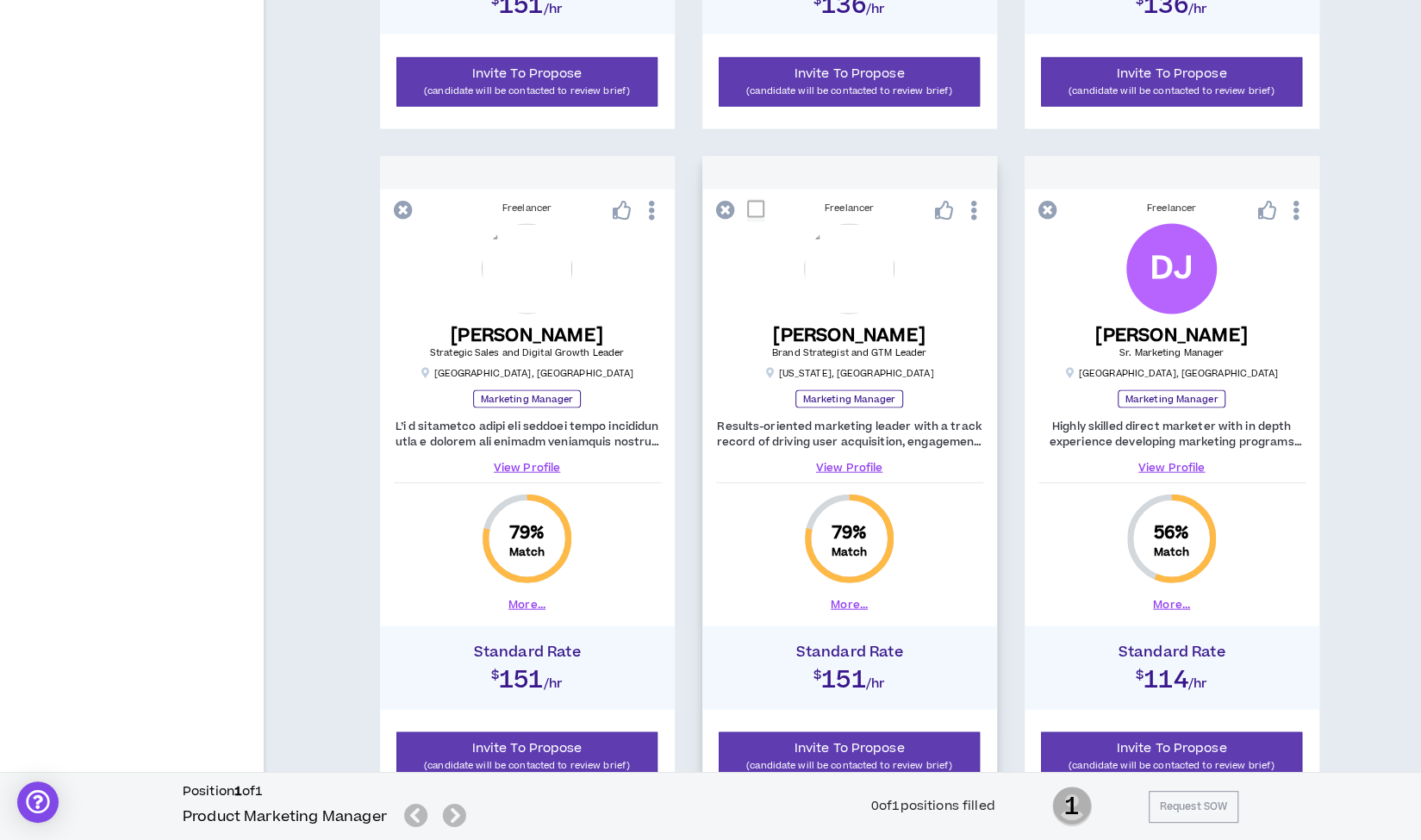
click at [852, 464] on link "View Profile" at bounding box center [849, 467] width 267 height 15
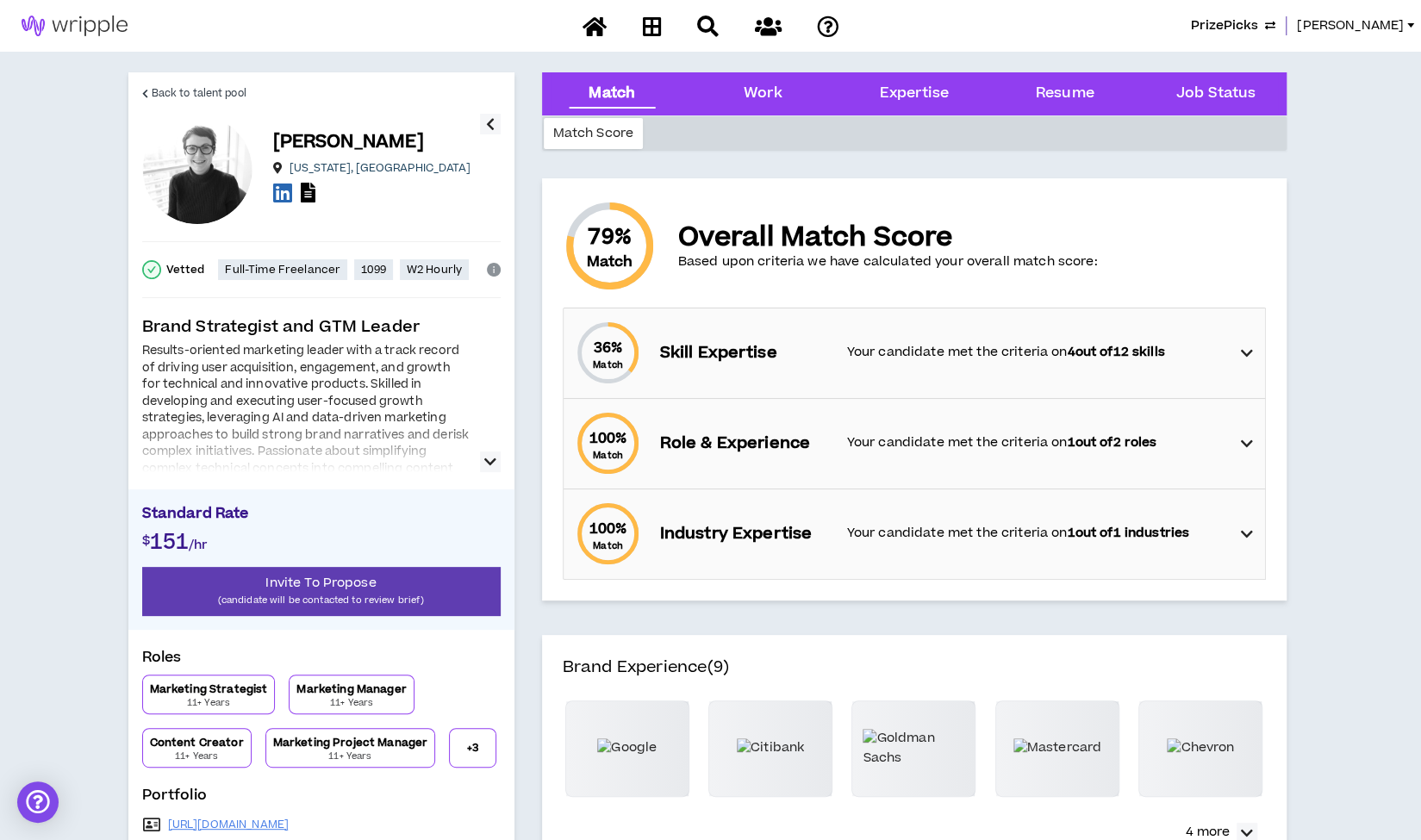
click at [488, 456] on icon "button" at bounding box center [490, 461] width 12 height 20
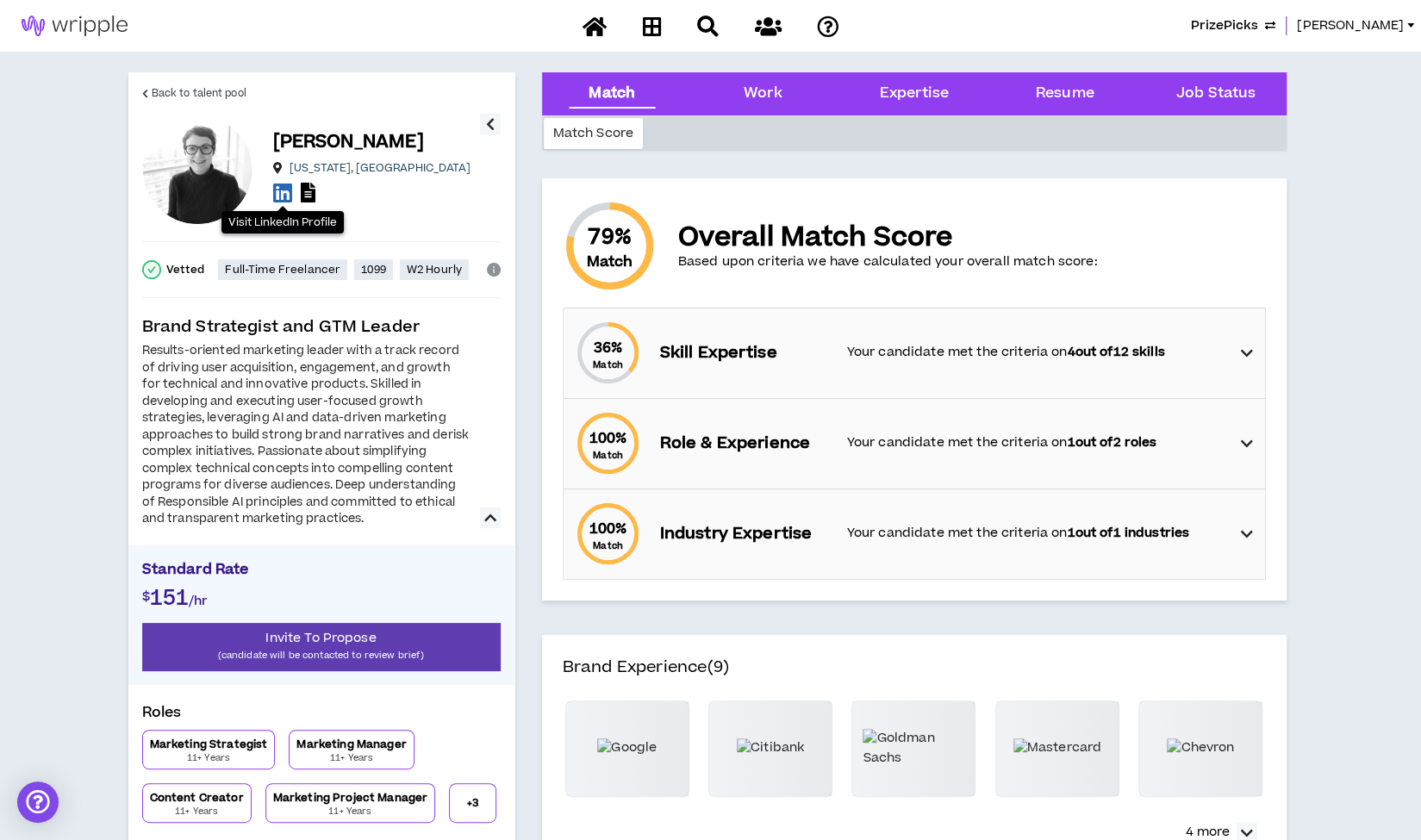
click at [285, 196] on icon at bounding box center [282, 192] width 19 height 21
click at [181, 97] on span "Back to talent pool" at bounding box center [199, 93] width 95 height 16
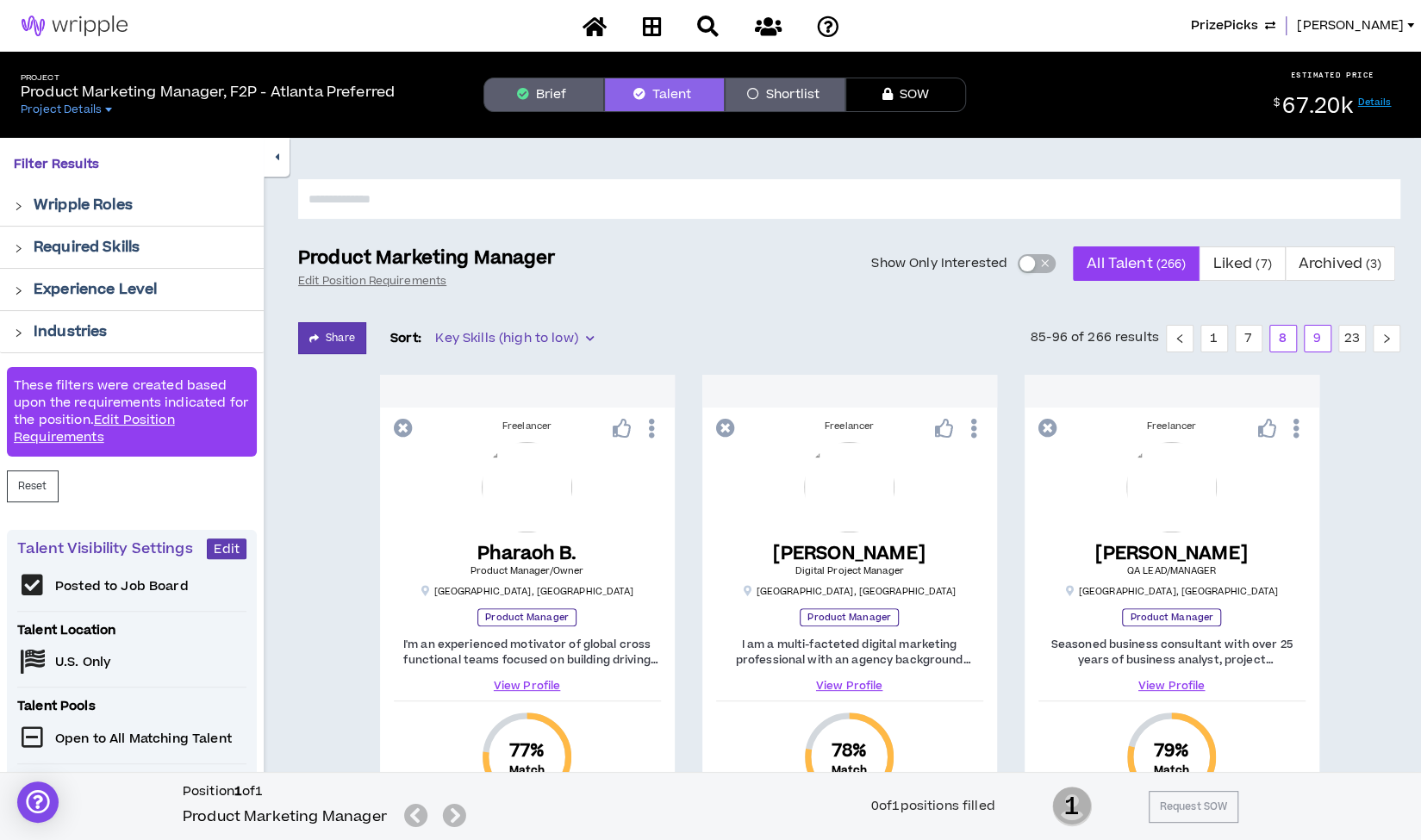
click at [1317, 338] on link "9" at bounding box center [1317, 338] width 26 height 26
click at [280, 159] on button "button" at bounding box center [276, 158] width 26 height 39
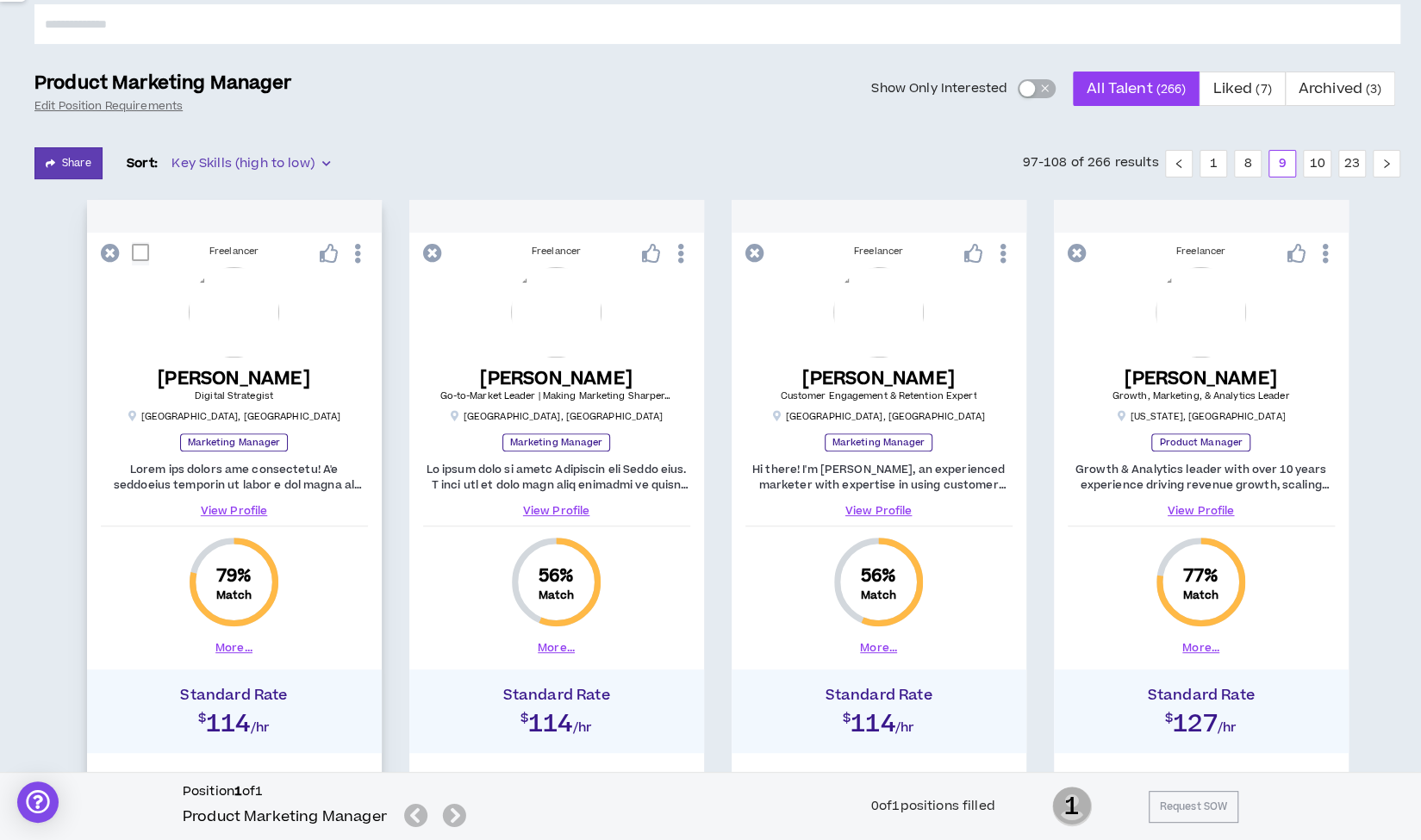
scroll to position [174, 0]
click at [240, 508] on link "View Profile" at bounding box center [234, 511] width 267 height 15
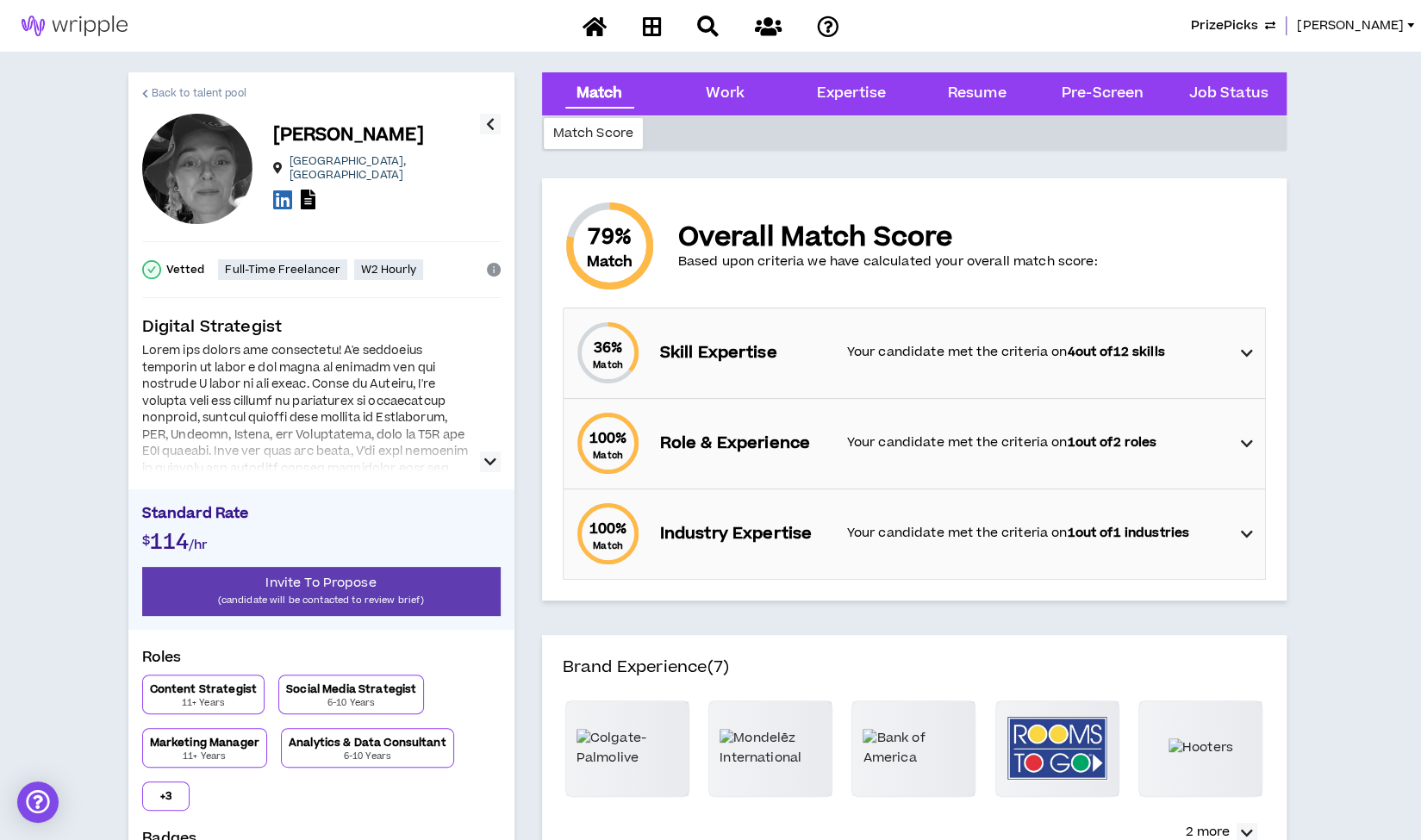
click at [224, 96] on span "Back to talent pool" at bounding box center [199, 93] width 95 height 16
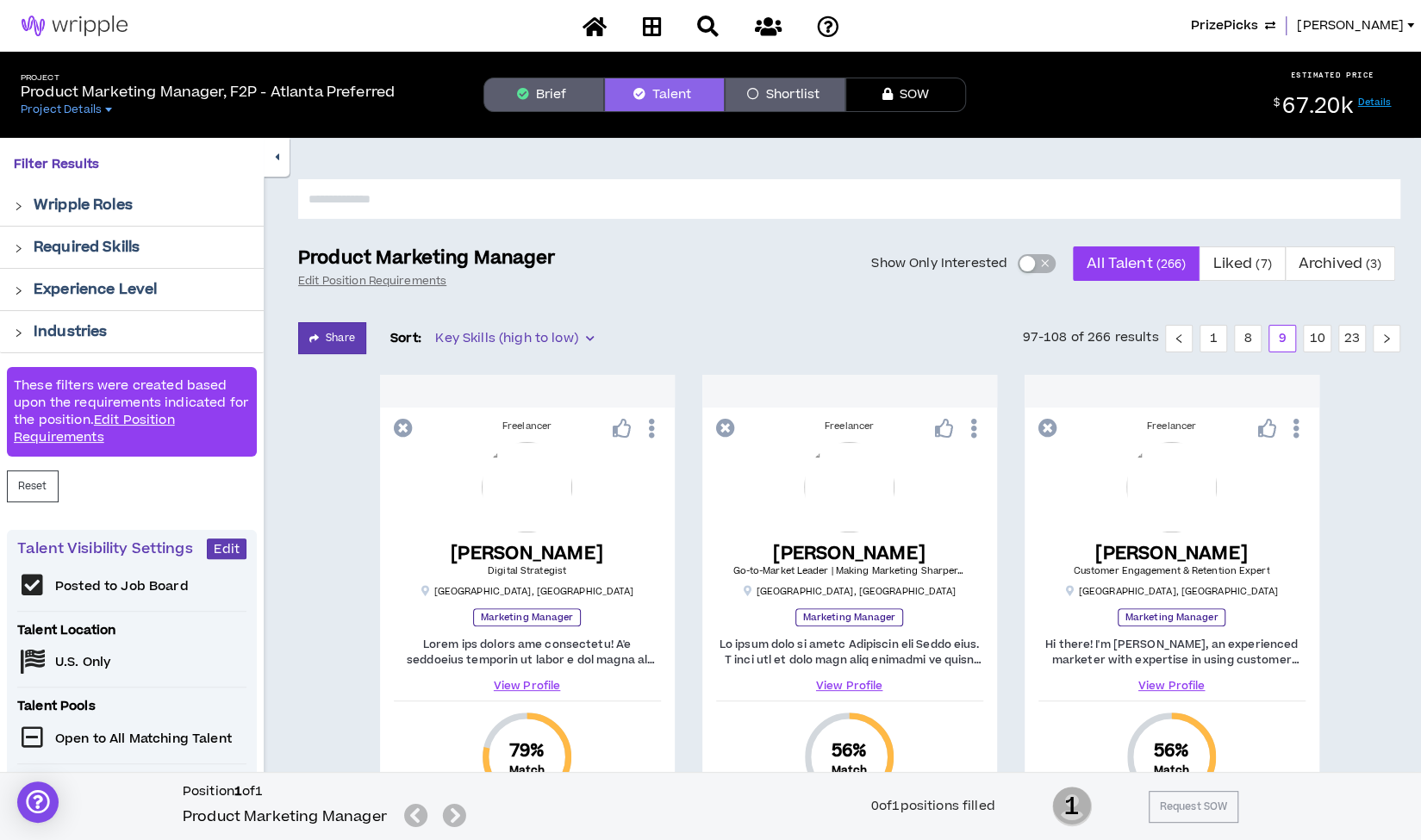
click at [281, 164] on button "button" at bounding box center [276, 158] width 26 height 39
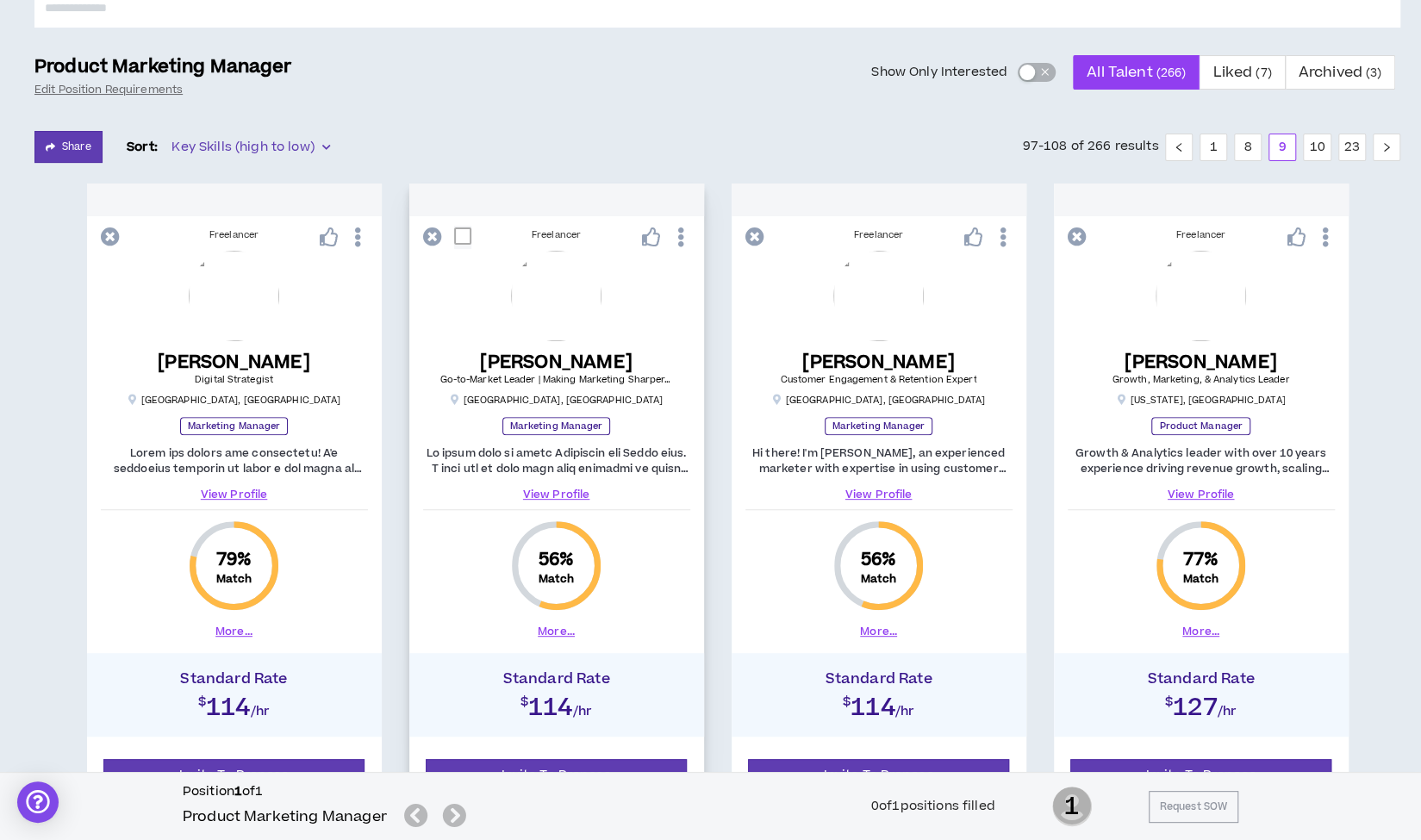
scroll to position [214, 0]
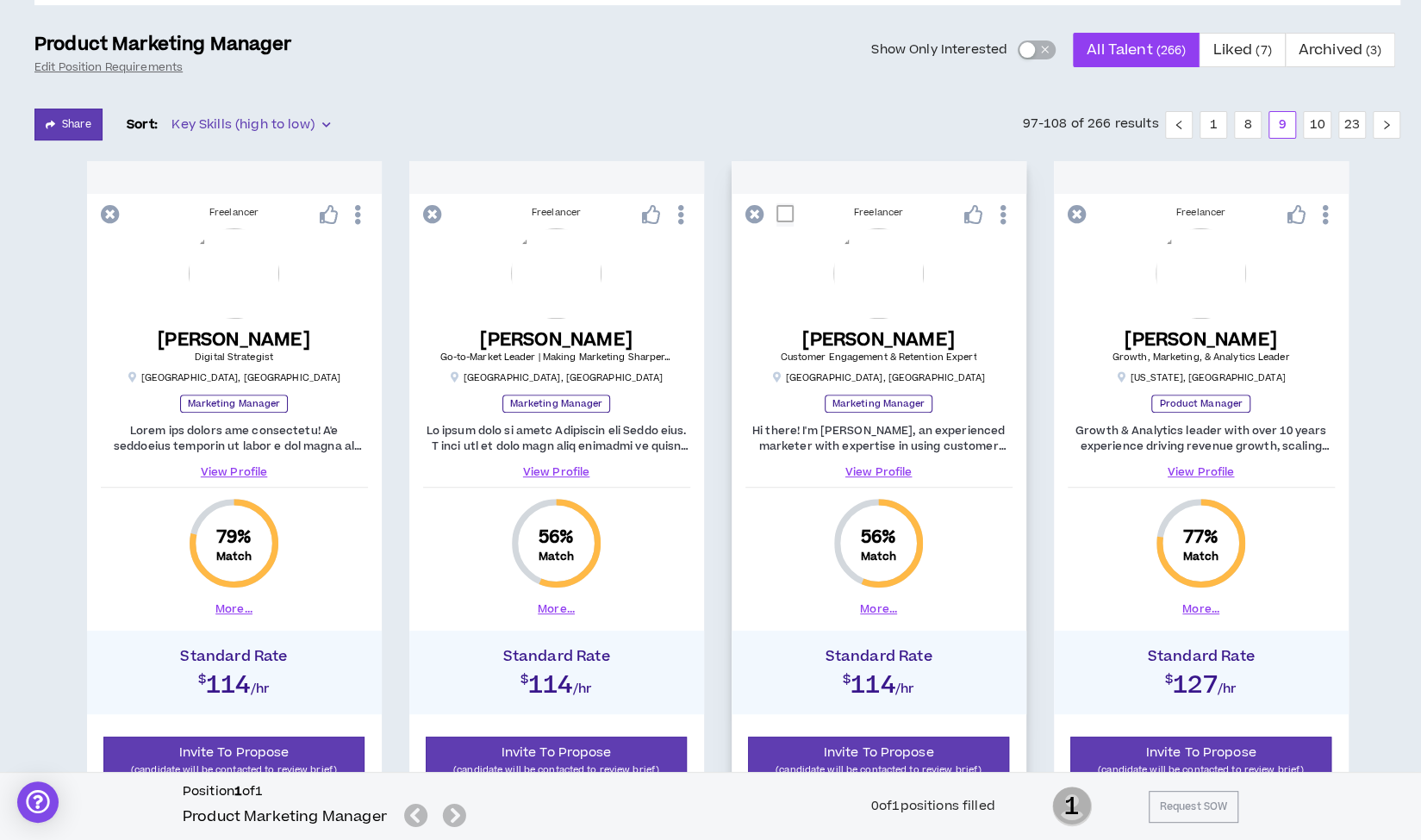
click at [880, 470] on link "View Profile" at bounding box center [878, 471] width 267 height 15
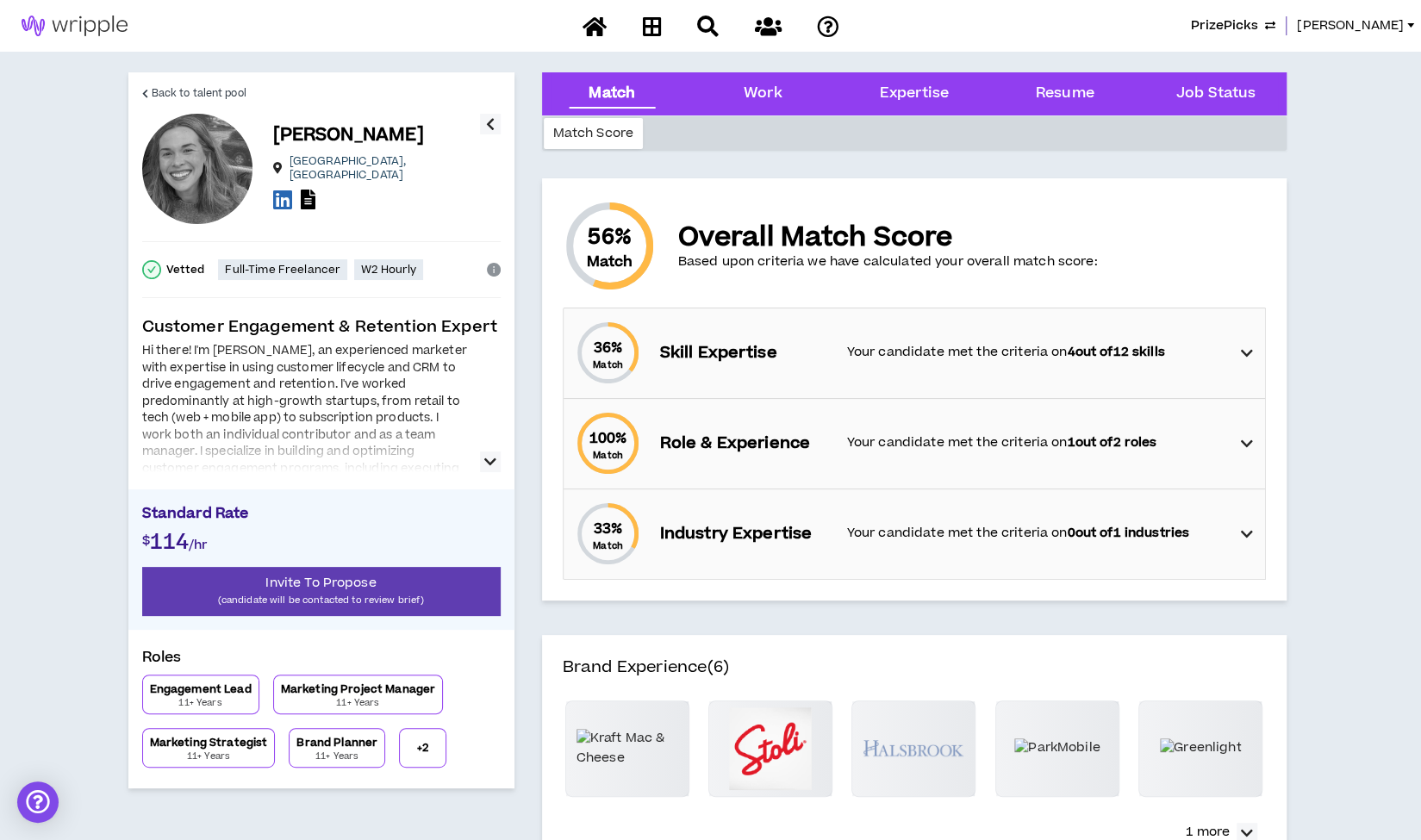
click at [491, 461] on icon "button" at bounding box center [490, 461] width 12 height 20
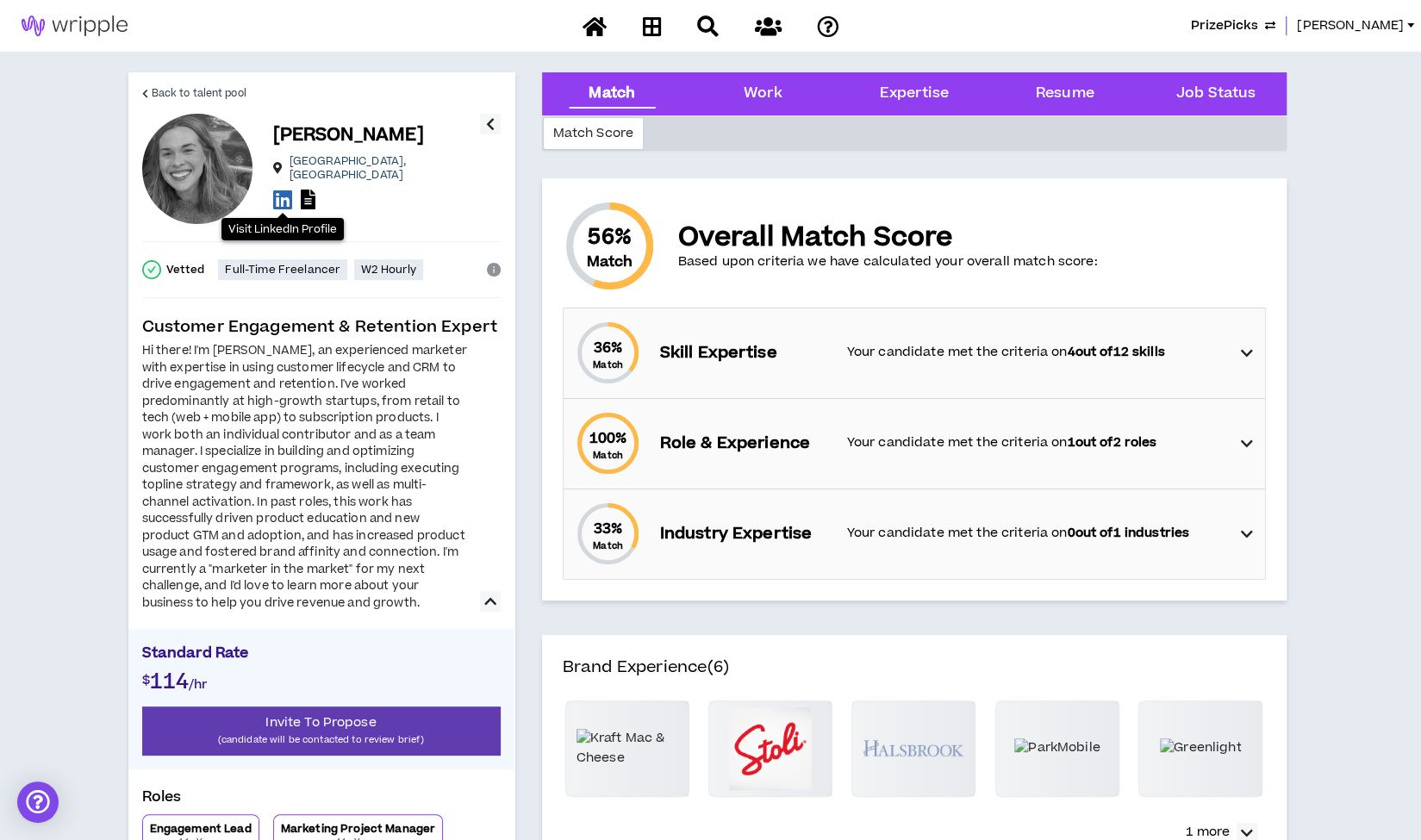
click at [283, 191] on icon at bounding box center [282, 199] width 19 height 21
click at [181, 89] on span "Back to talent pool" at bounding box center [199, 93] width 95 height 16
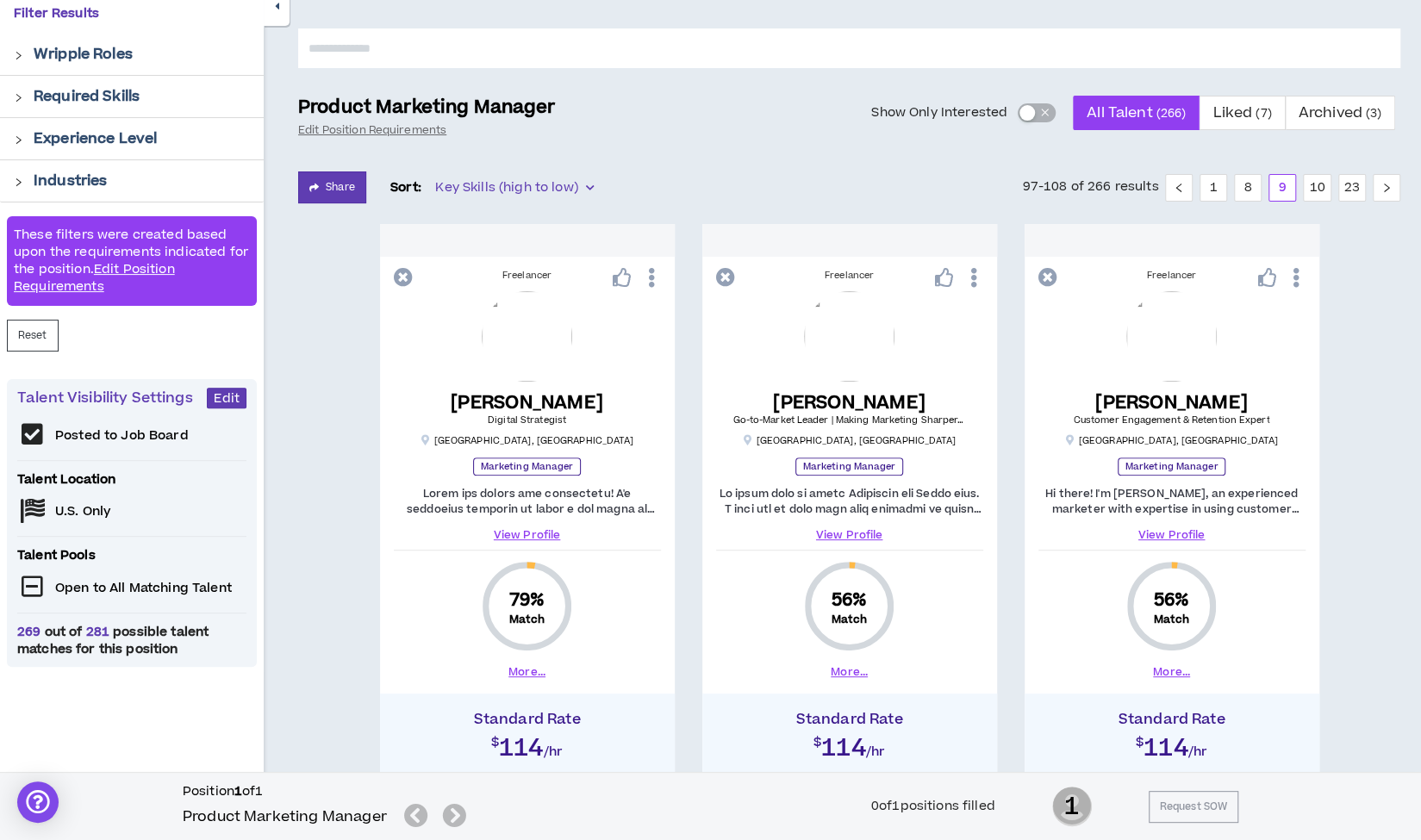
scroll to position [214, 0]
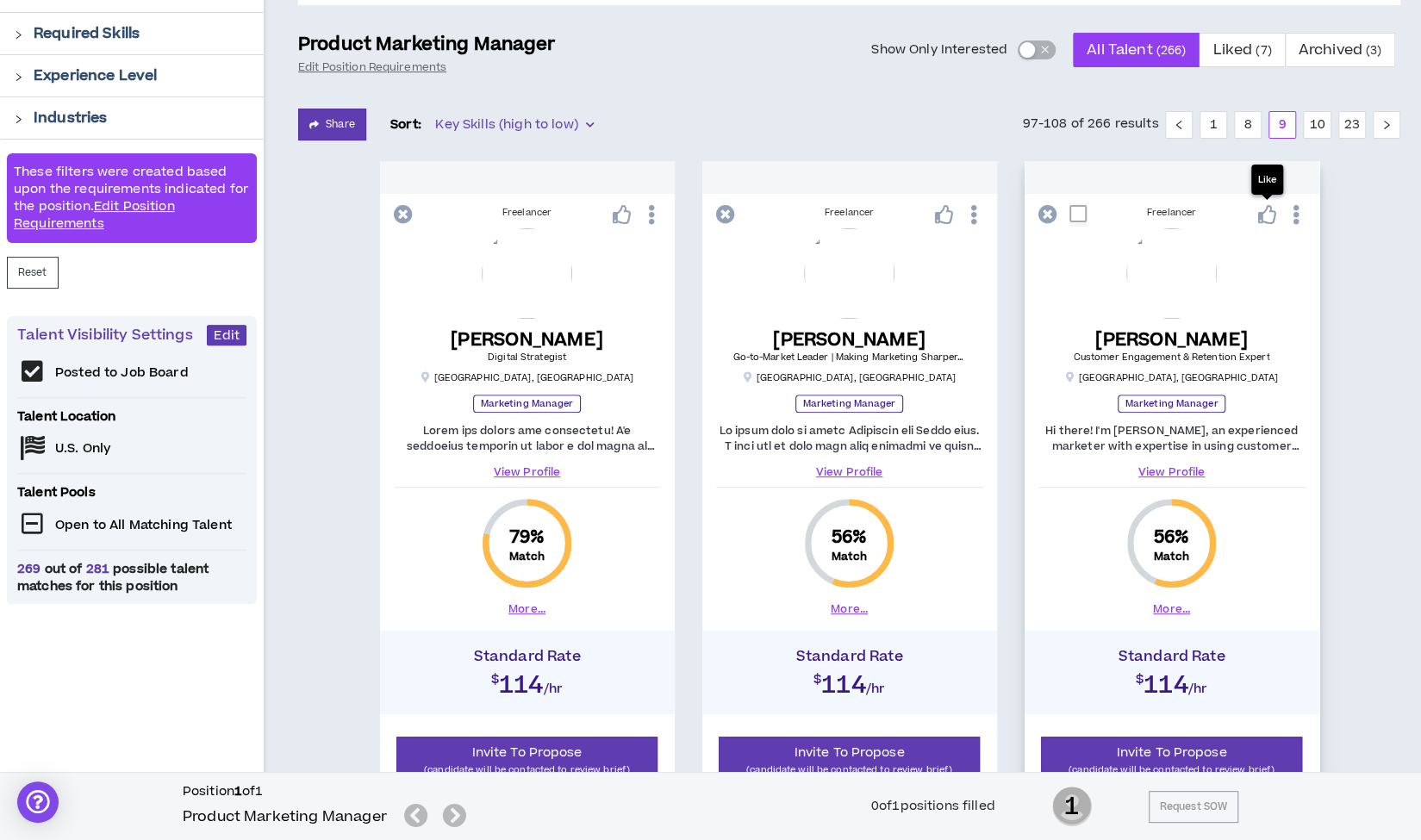
click at [1269, 217] on icon at bounding box center [1266, 214] width 19 height 19
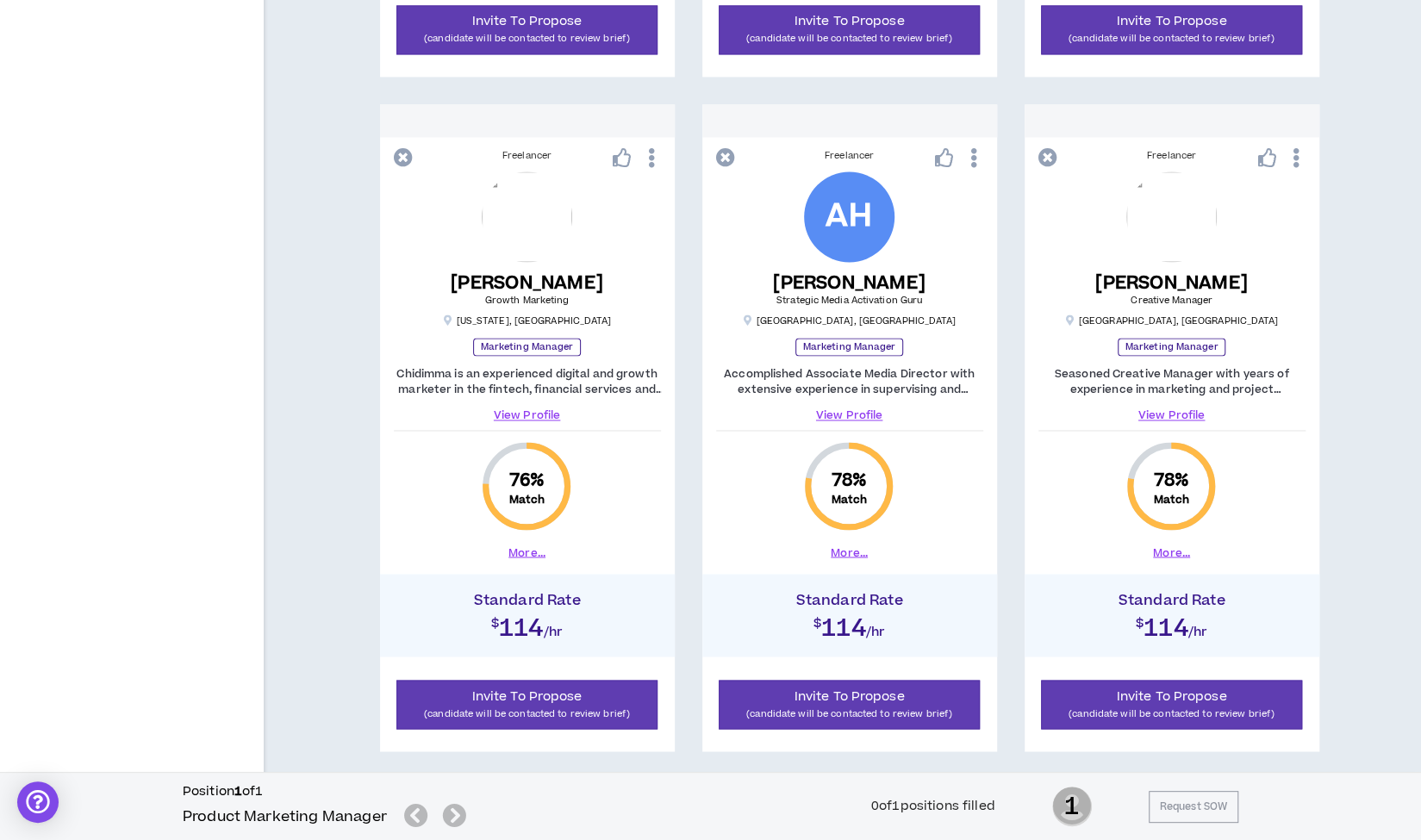
scroll to position [1677, 0]
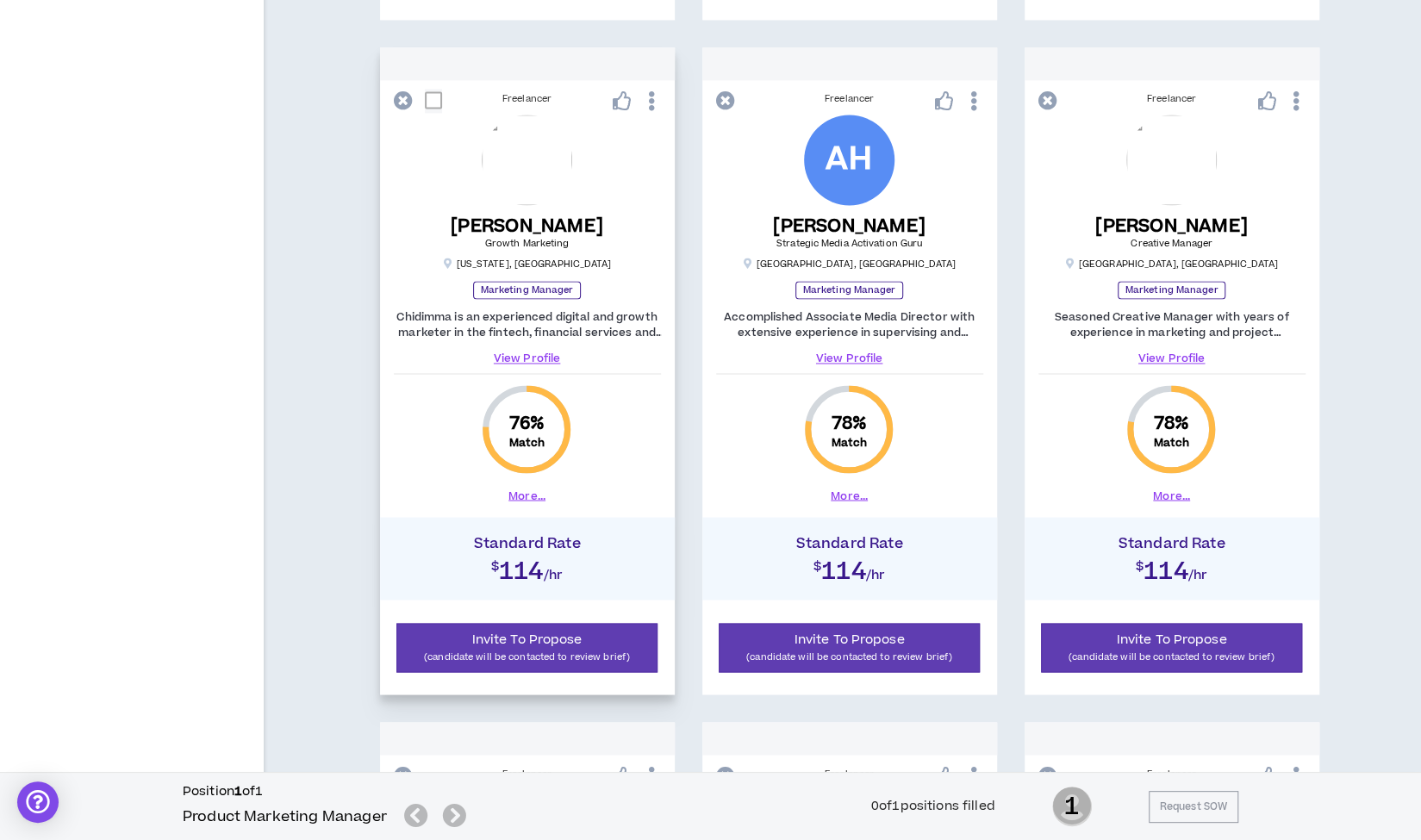
click at [536, 353] on link "View Profile" at bounding box center [527, 358] width 267 height 15
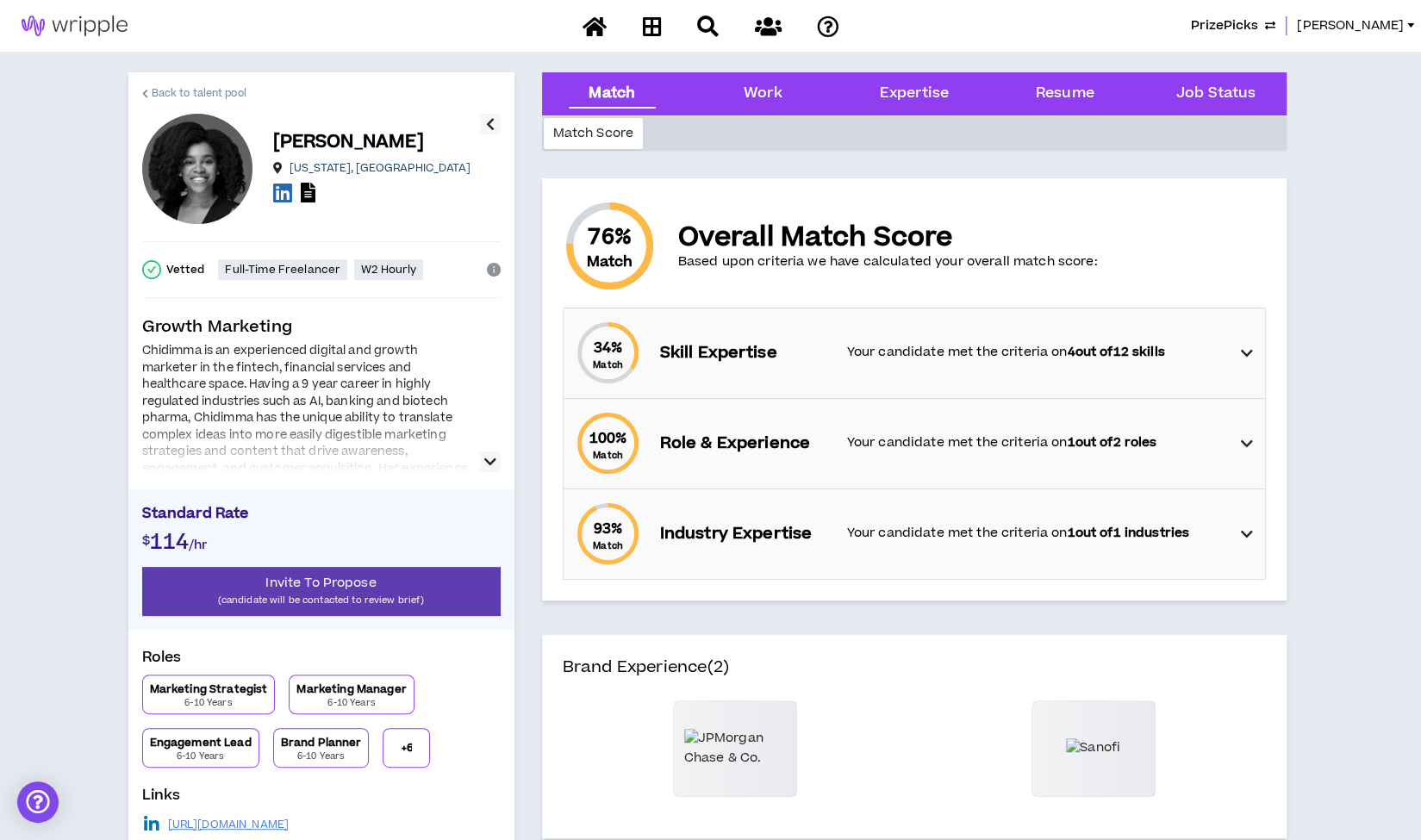
click at [226, 90] on span "Back to talent pool" at bounding box center [199, 93] width 95 height 16
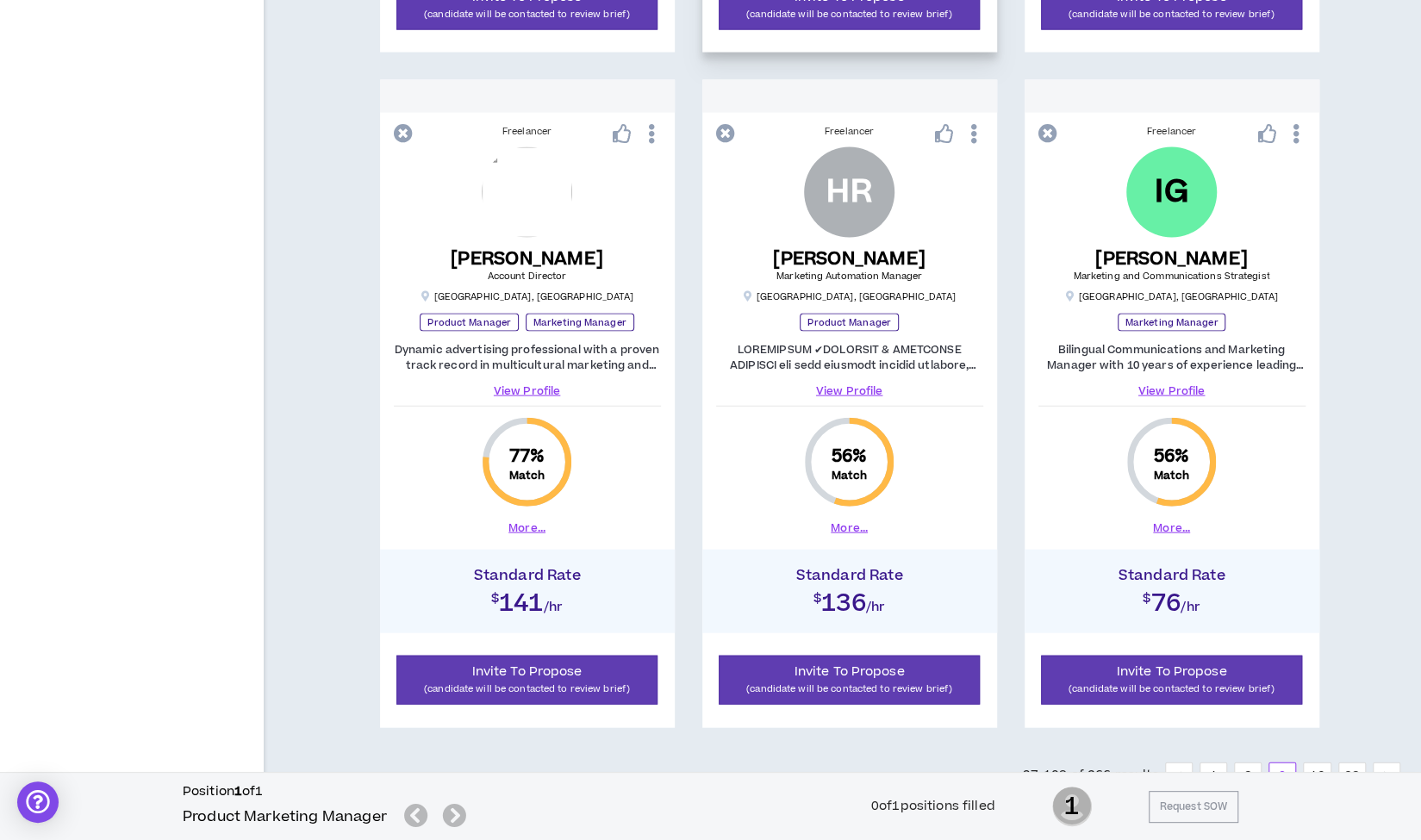
scroll to position [2384, 0]
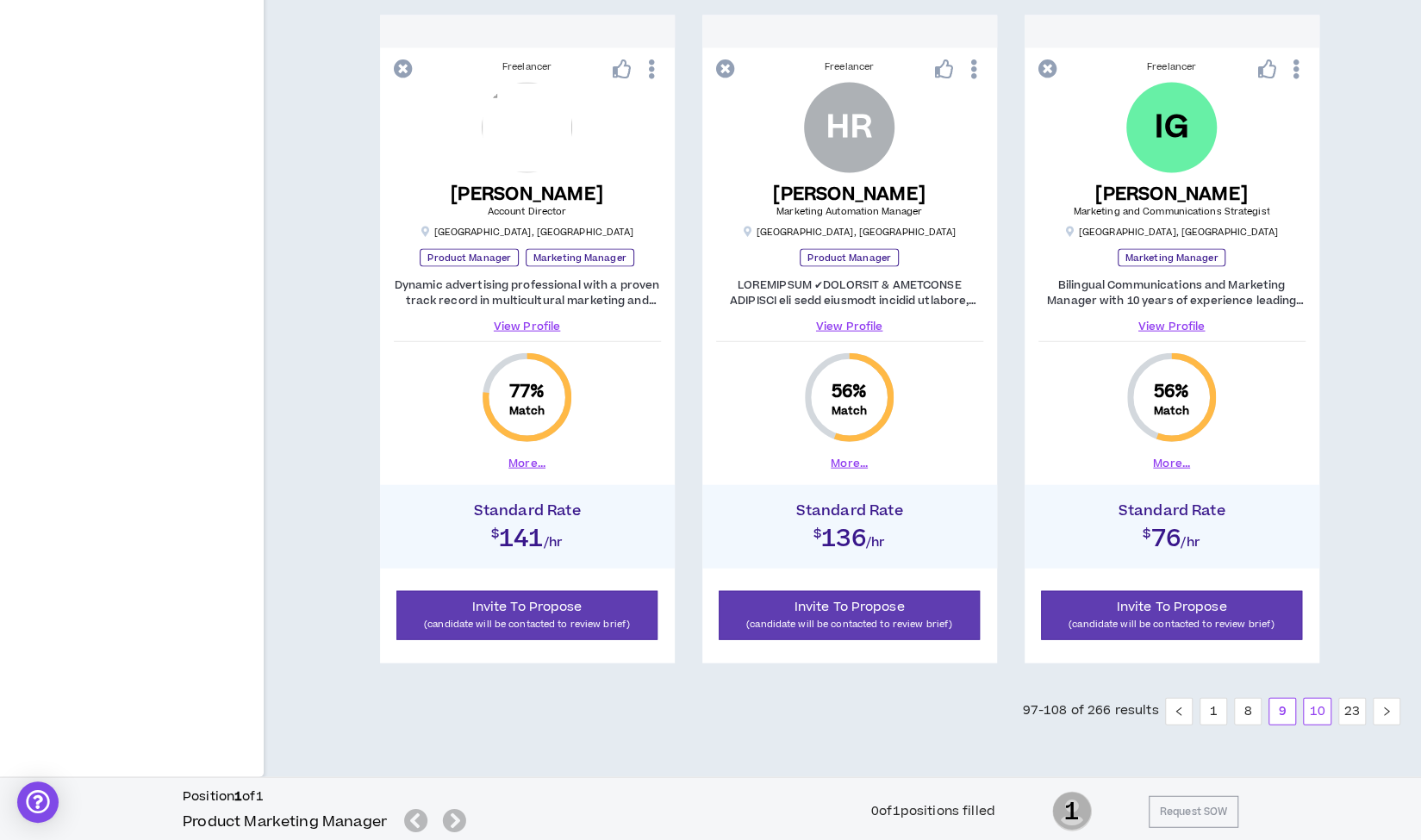
click at [1312, 712] on link "10" at bounding box center [1316, 711] width 26 height 26
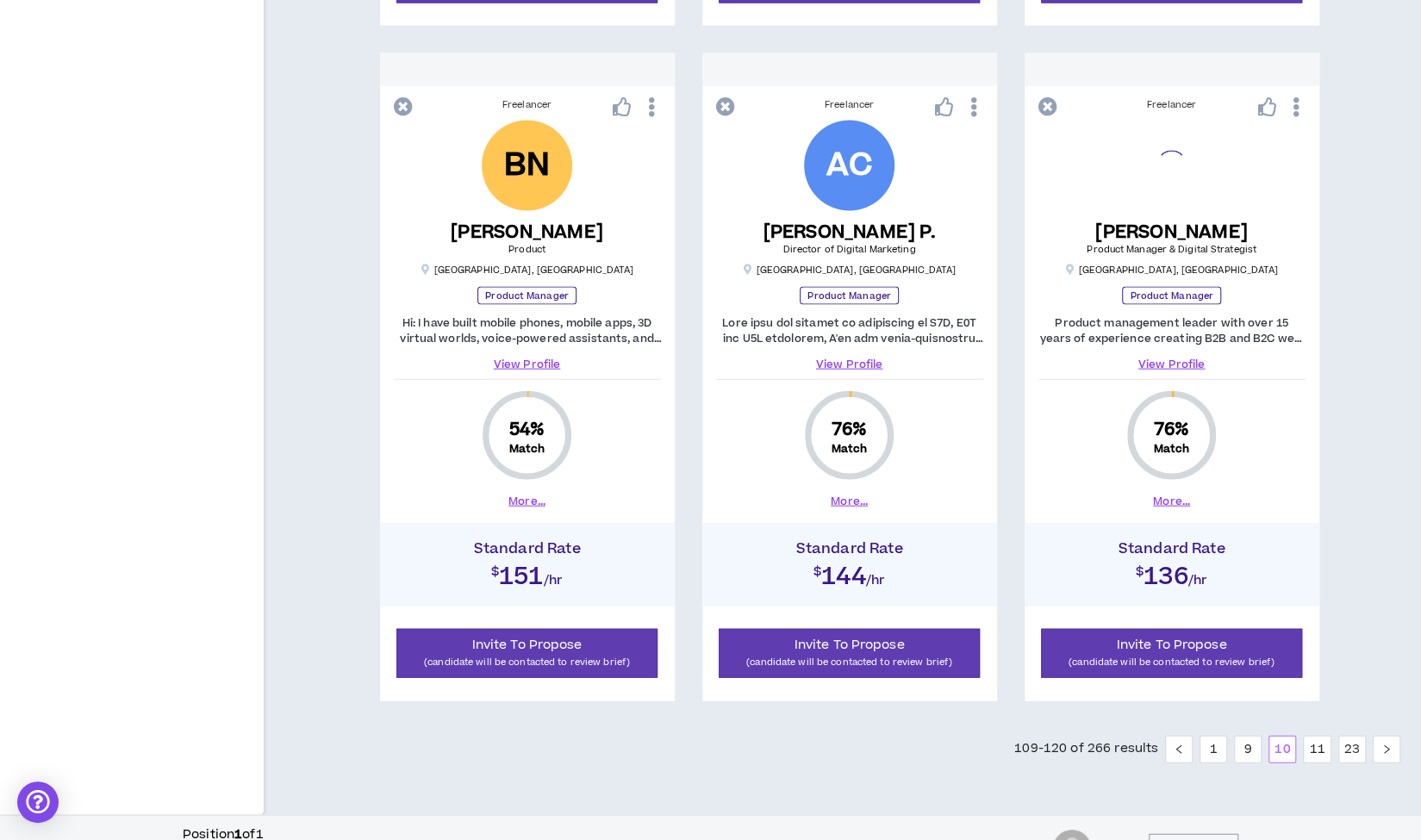
scroll to position [2384, 0]
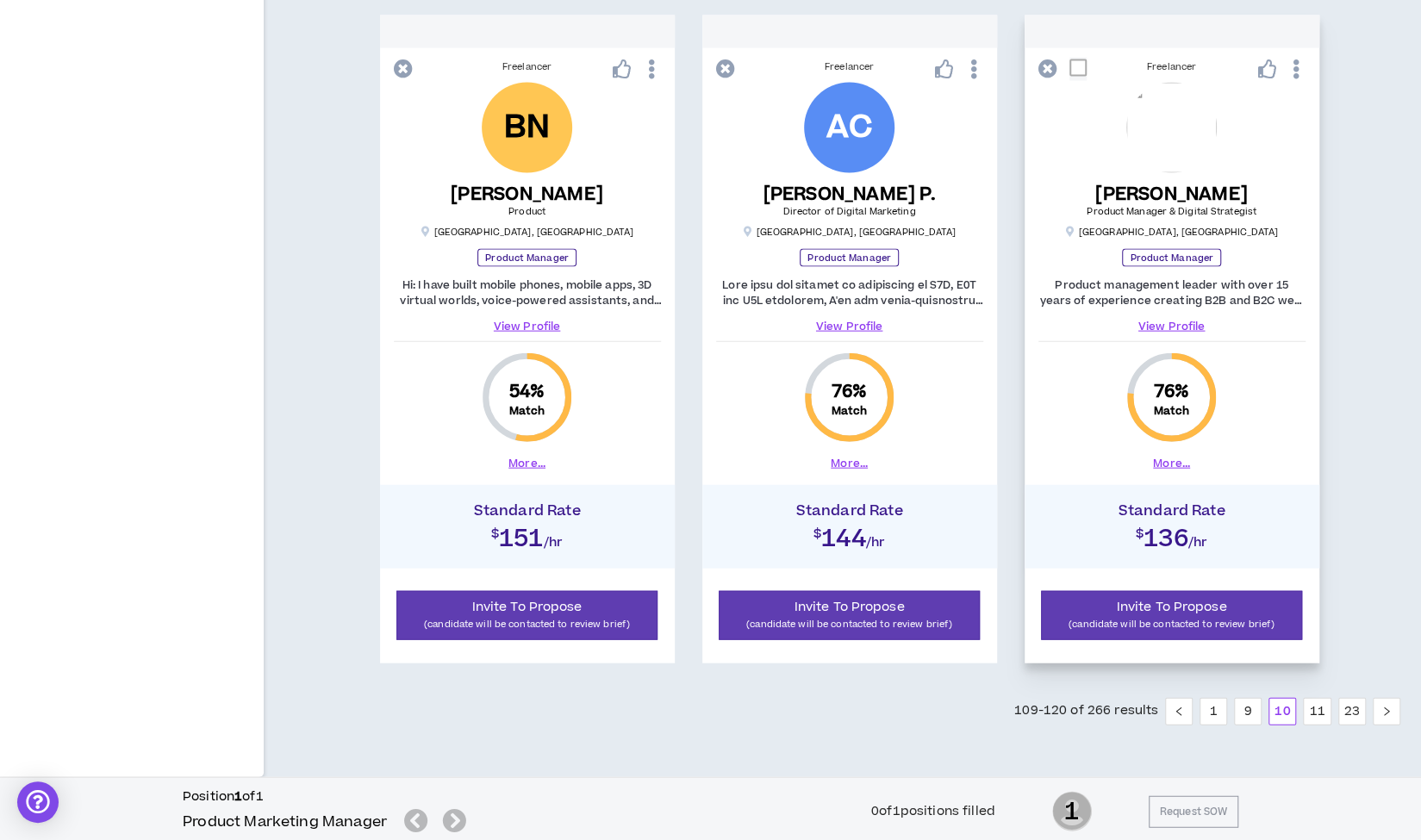
click at [1160, 320] on link "View Profile" at bounding box center [1171, 326] width 267 height 15
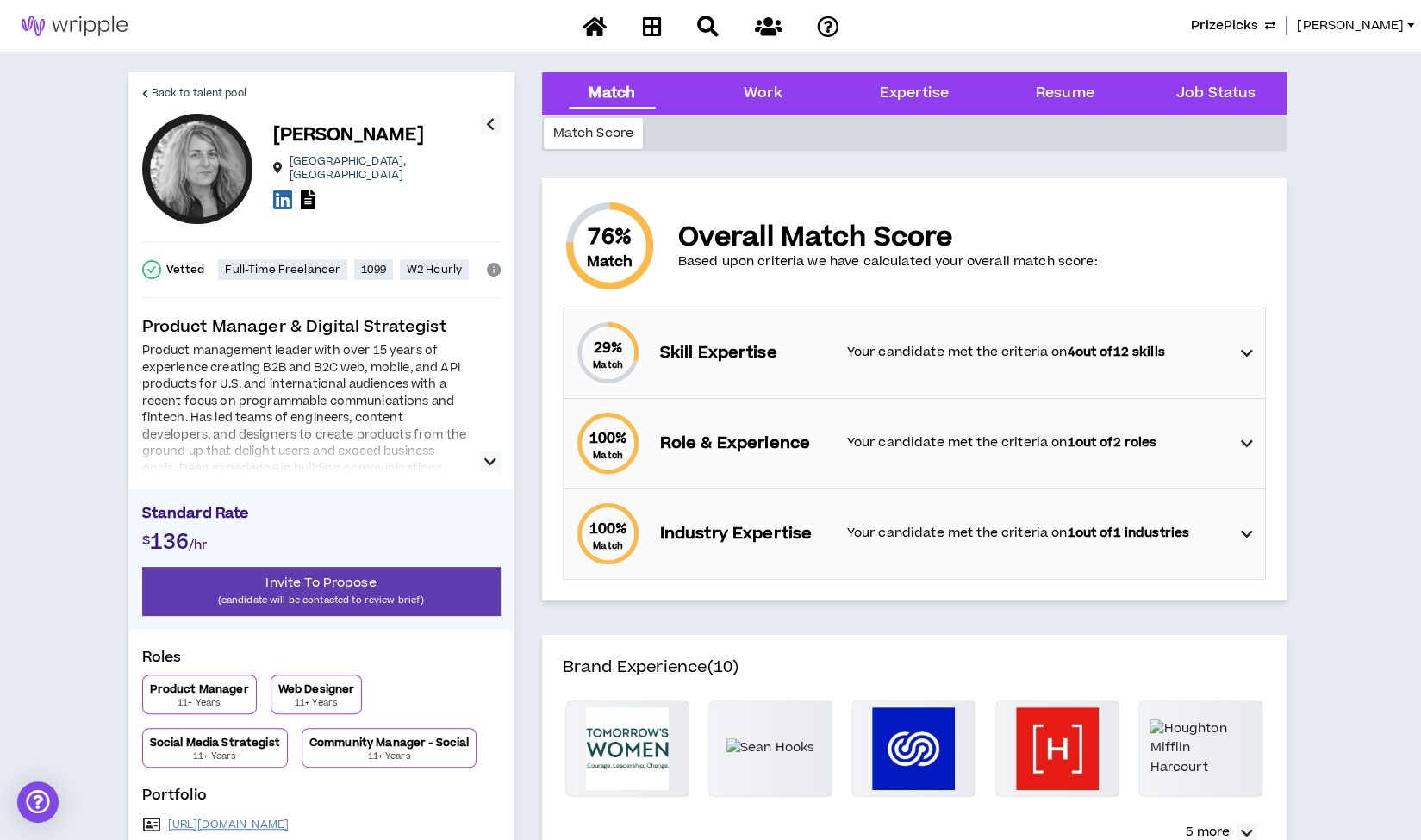
click at [491, 462] on icon "button" at bounding box center [490, 461] width 12 height 20
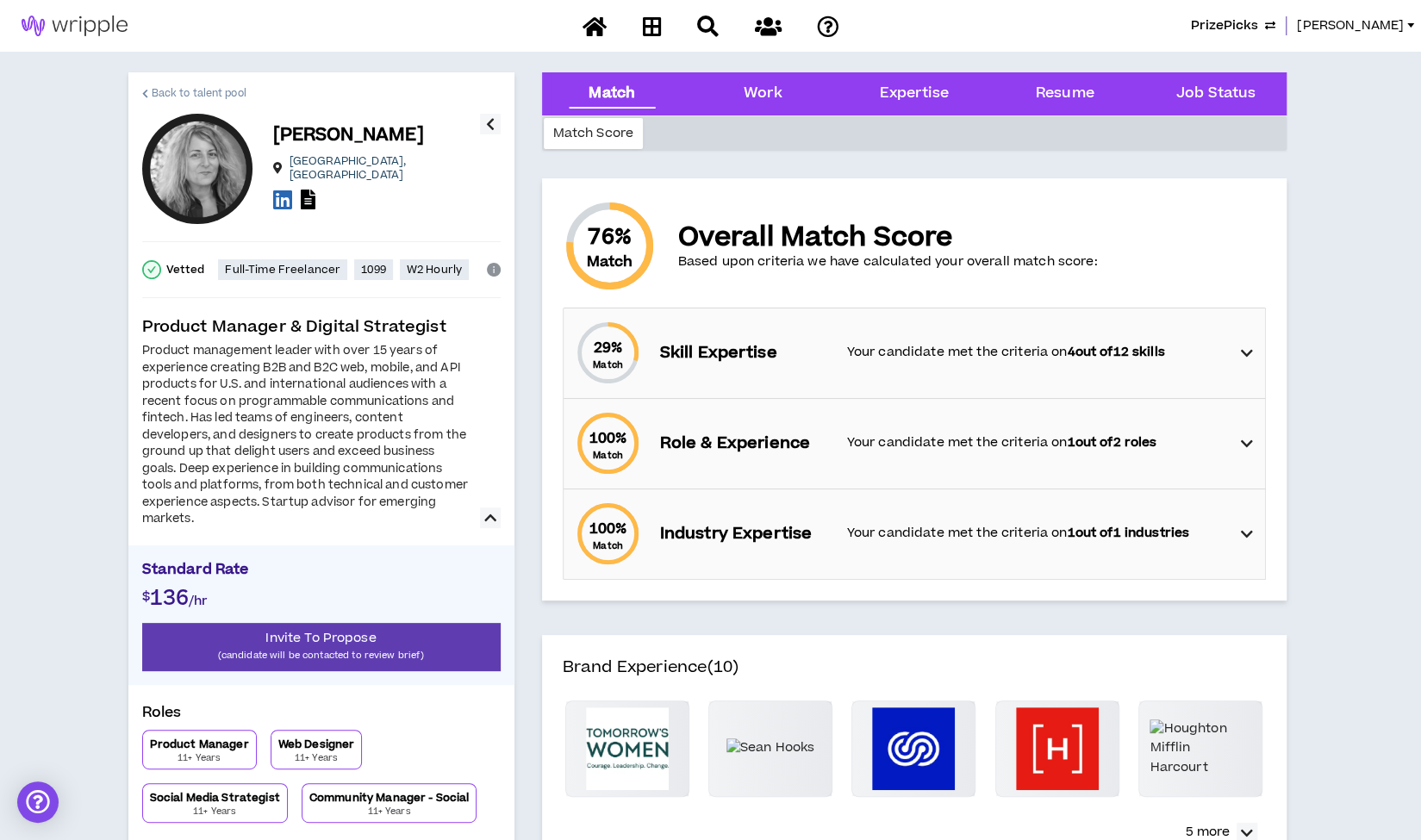
click at [226, 91] on span "Back to talent pool" at bounding box center [199, 93] width 95 height 16
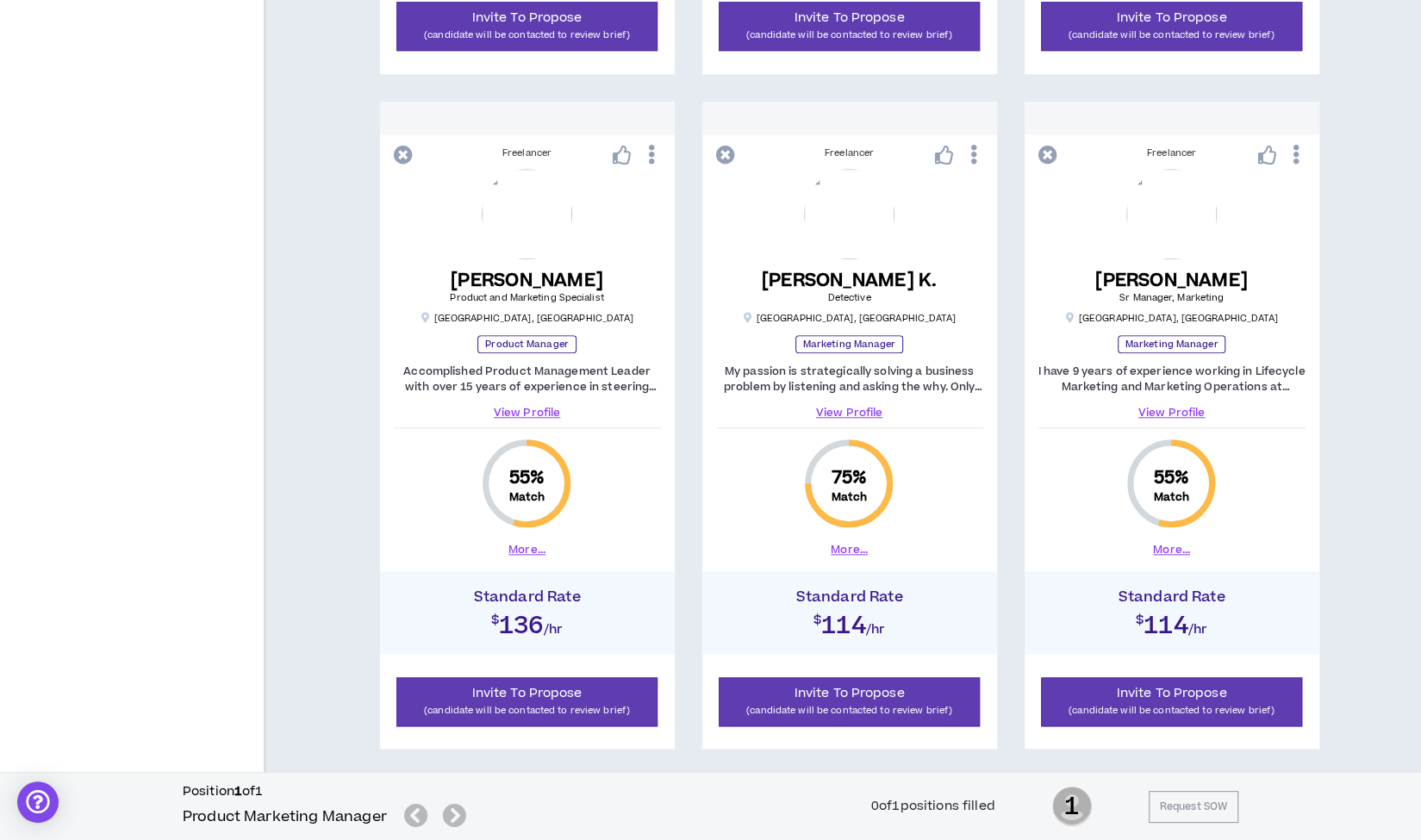
scroll to position [945, 0]
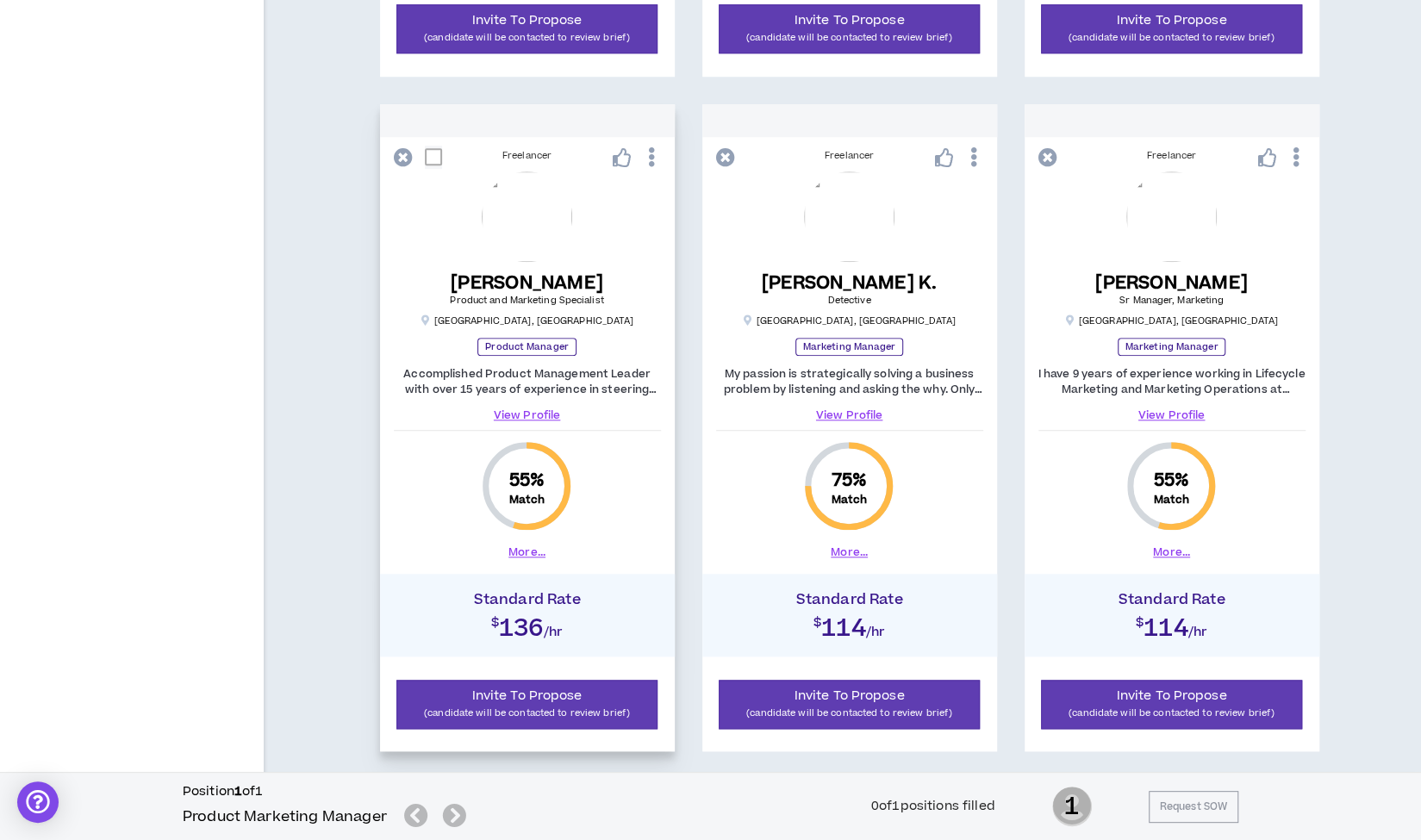
click at [532, 409] on link "View Profile" at bounding box center [527, 415] width 267 height 15
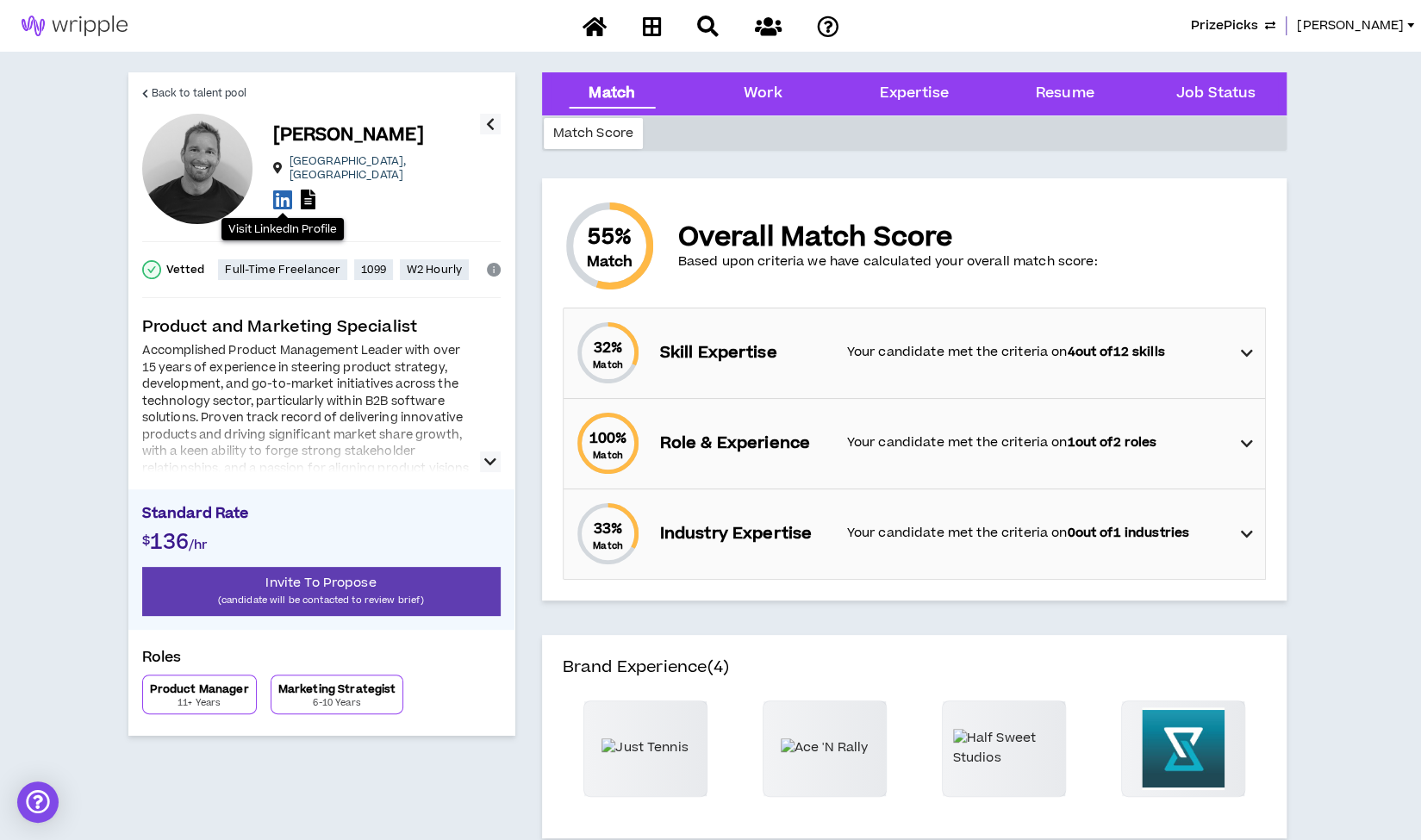
click at [283, 195] on icon at bounding box center [282, 199] width 19 height 21
click at [217, 92] on span "Back to talent pool" at bounding box center [199, 93] width 95 height 16
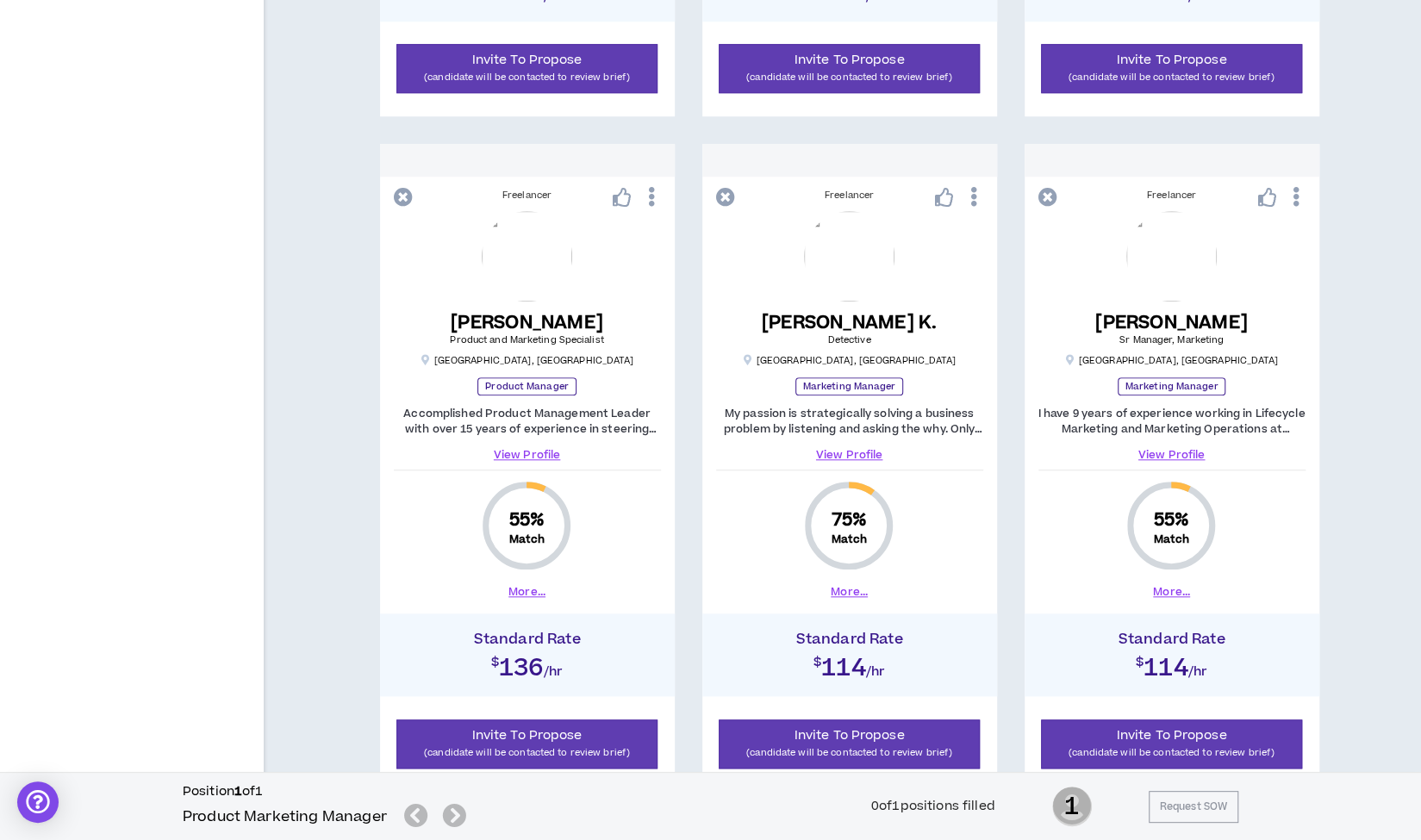
scroll to position [934, 0]
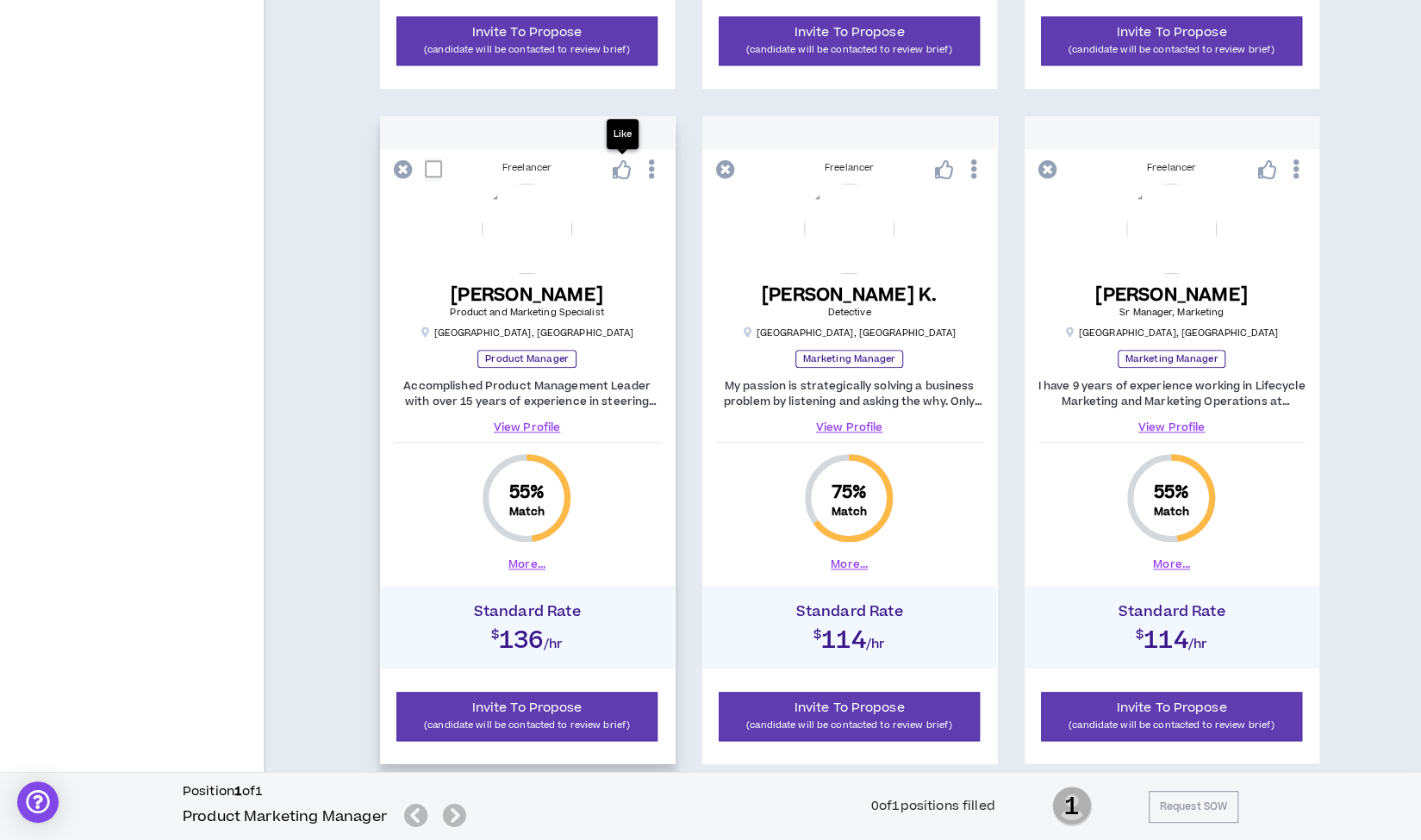
click at [623, 169] on icon at bounding box center [621, 169] width 19 height 19
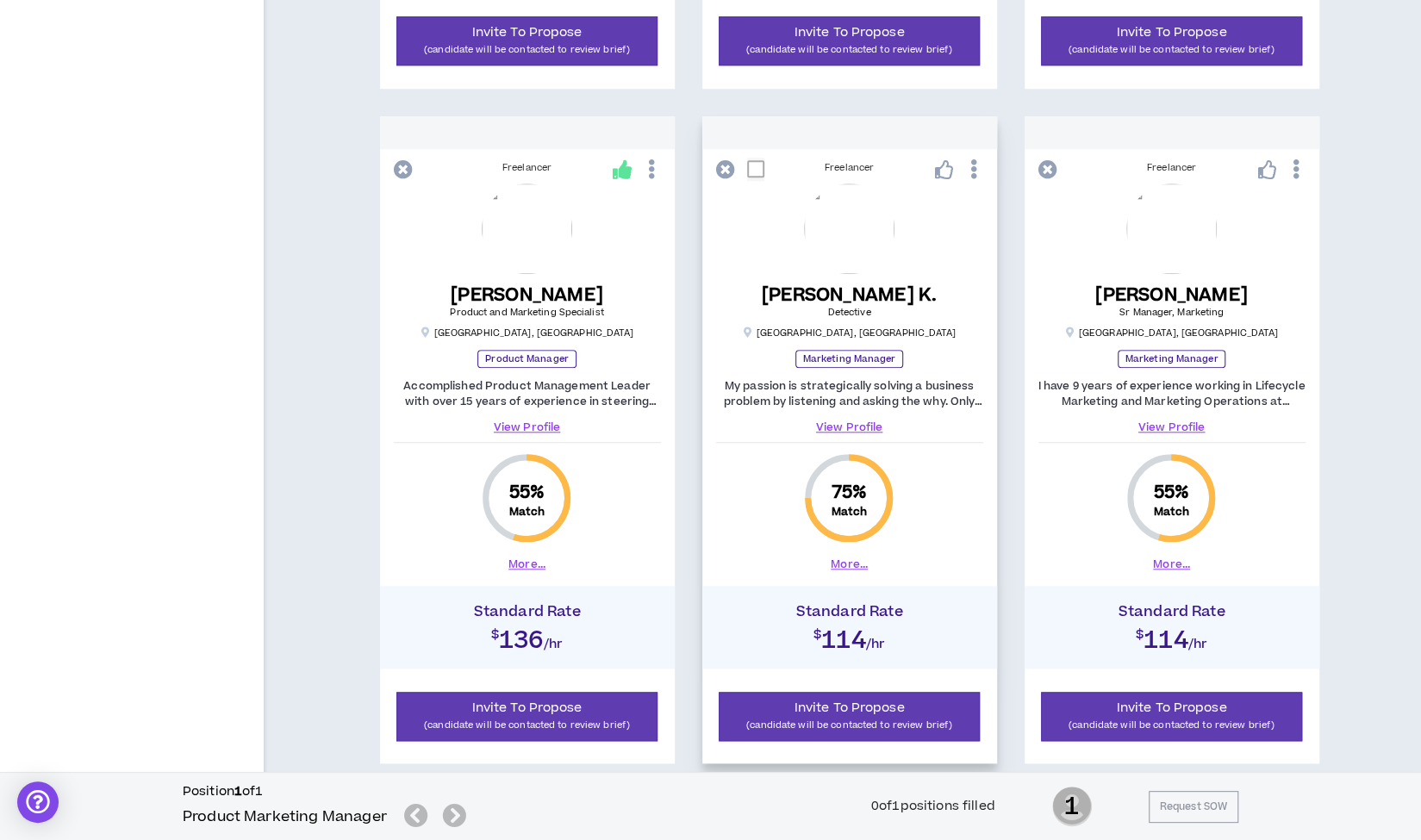
click at [843, 424] on link "View Profile" at bounding box center [849, 426] width 267 height 15
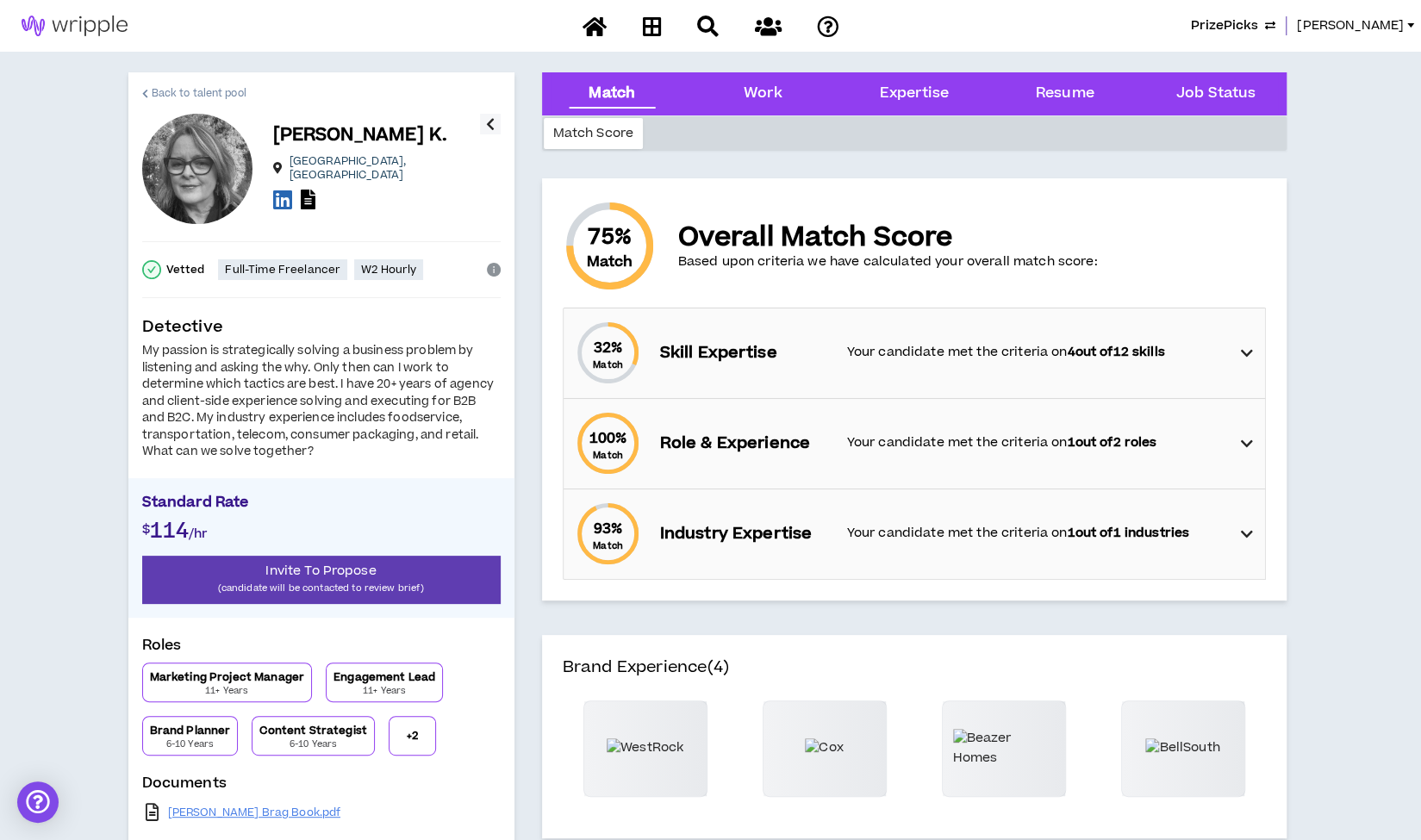
click at [224, 86] on span "Back to talent pool" at bounding box center [199, 93] width 95 height 16
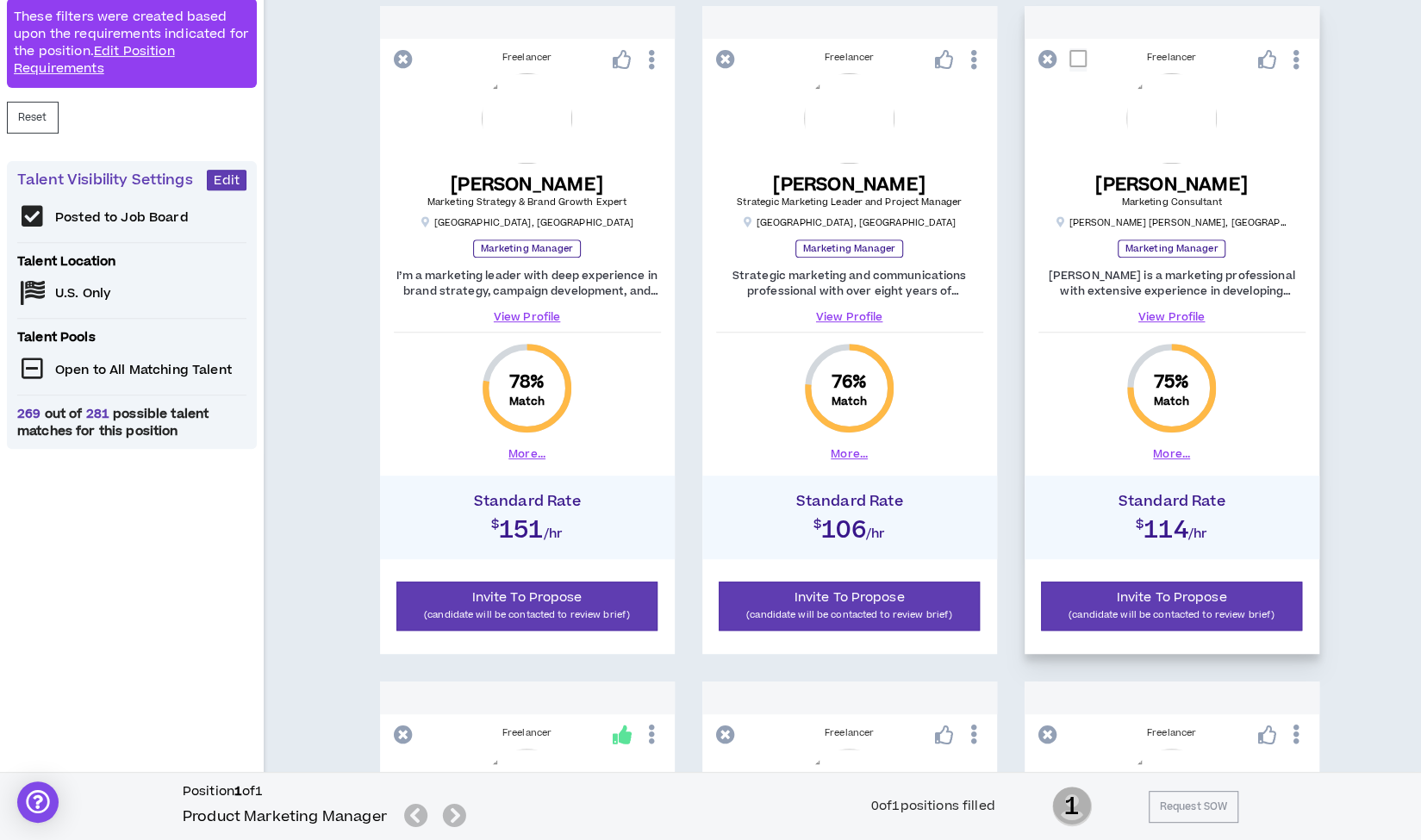
scroll to position [369, 0]
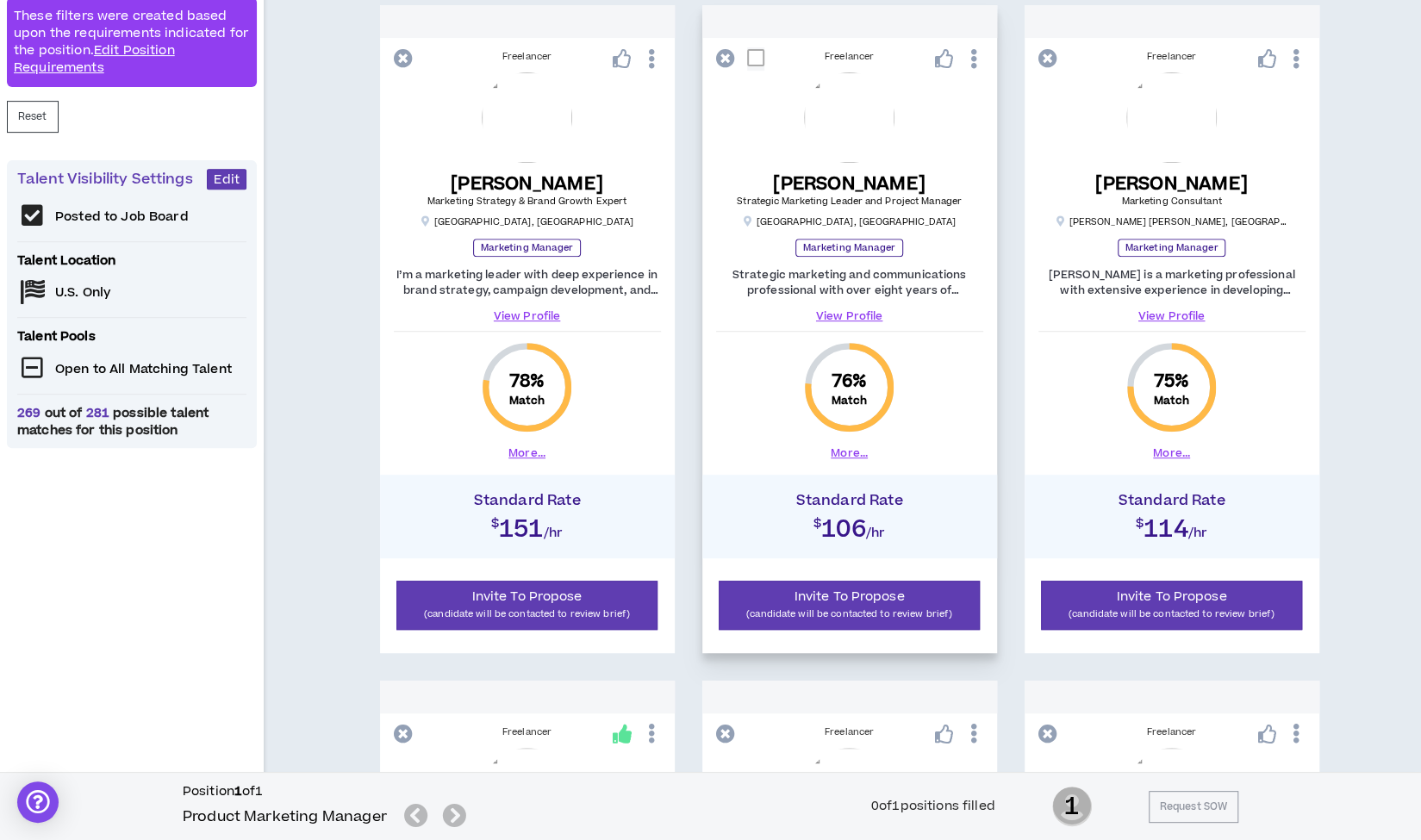
click at [863, 315] on link "View Profile" at bounding box center [849, 315] width 267 height 15
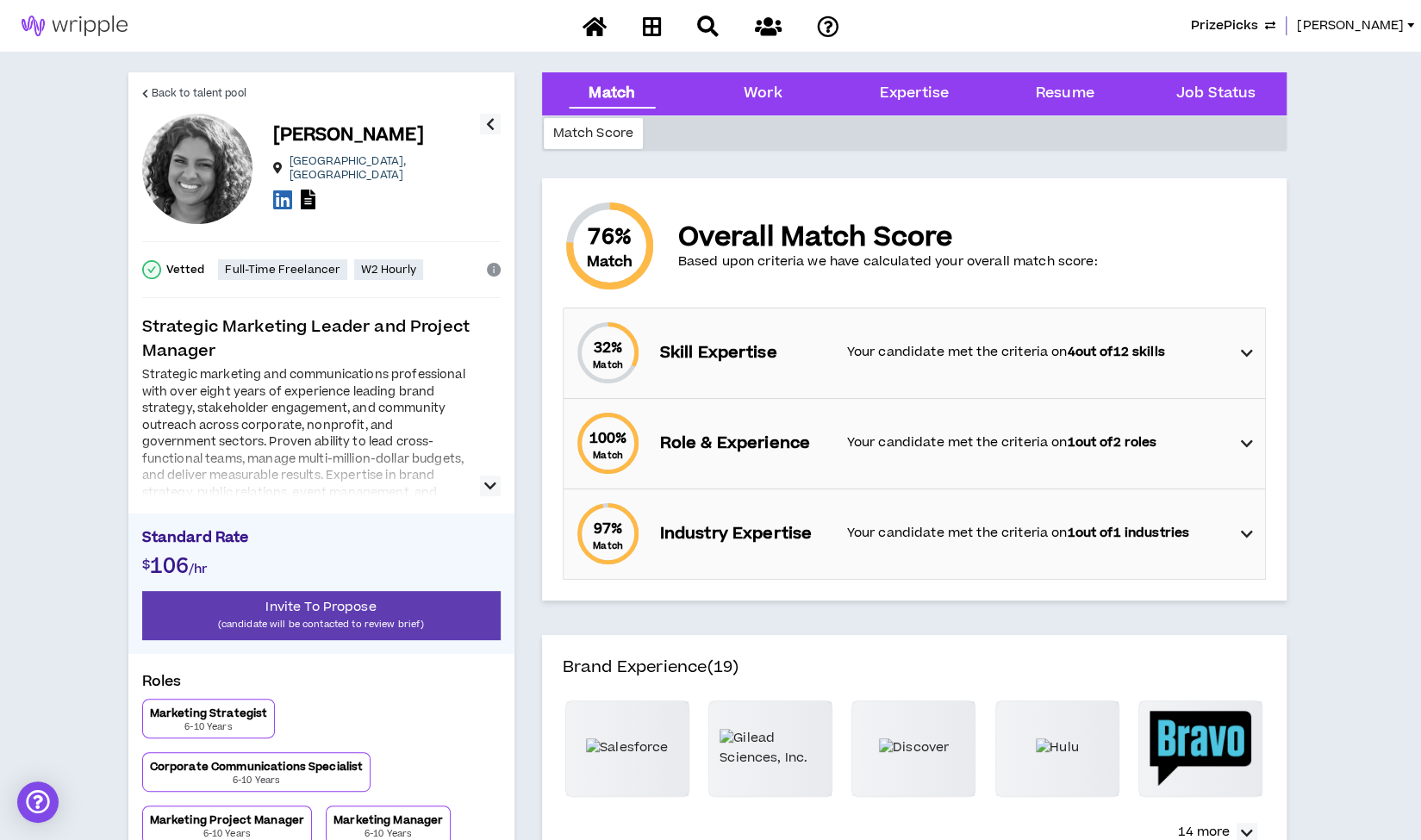
click at [486, 479] on icon "button" at bounding box center [490, 486] width 12 height 20
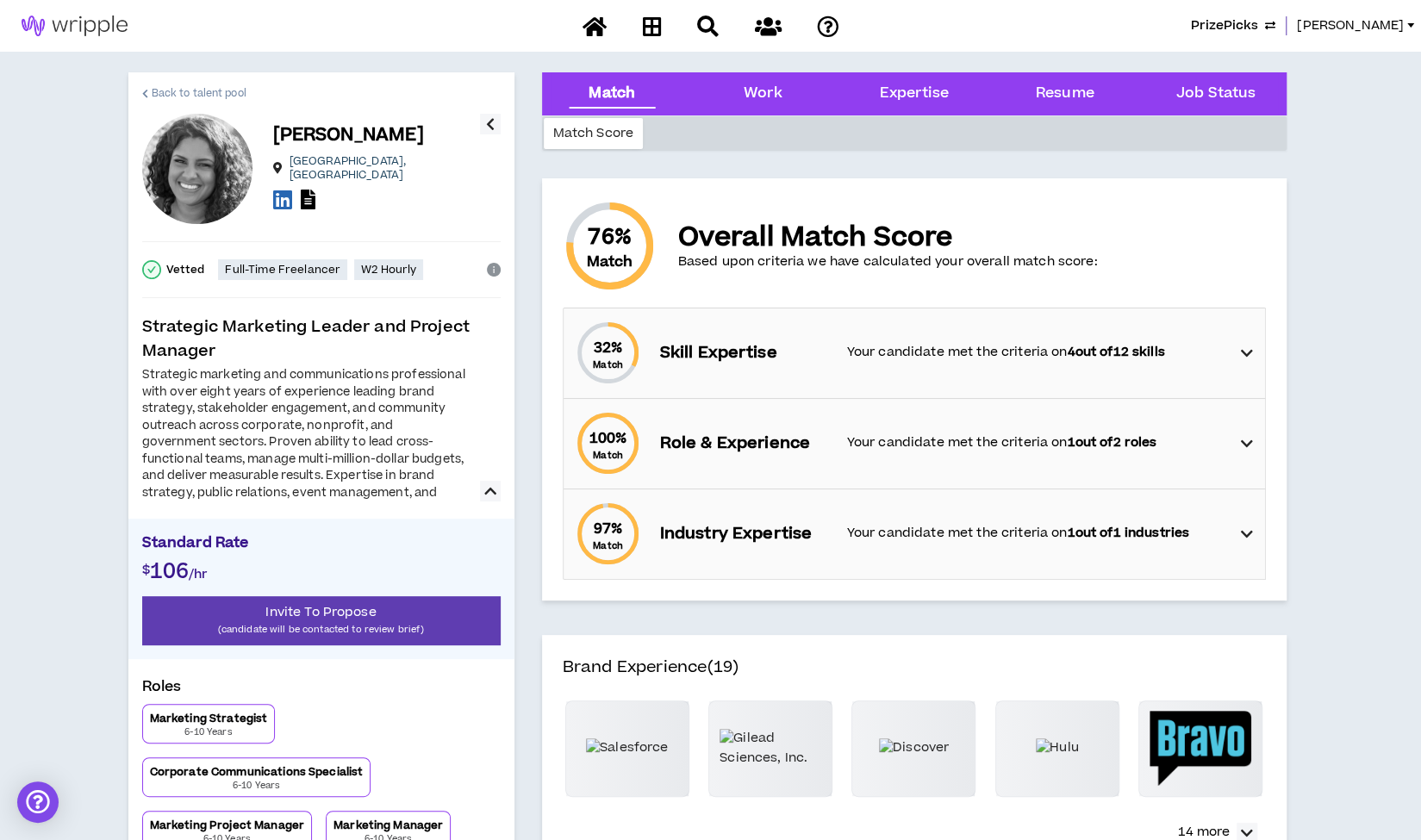
click at [230, 94] on span "Back to talent pool" at bounding box center [199, 93] width 95 height 16
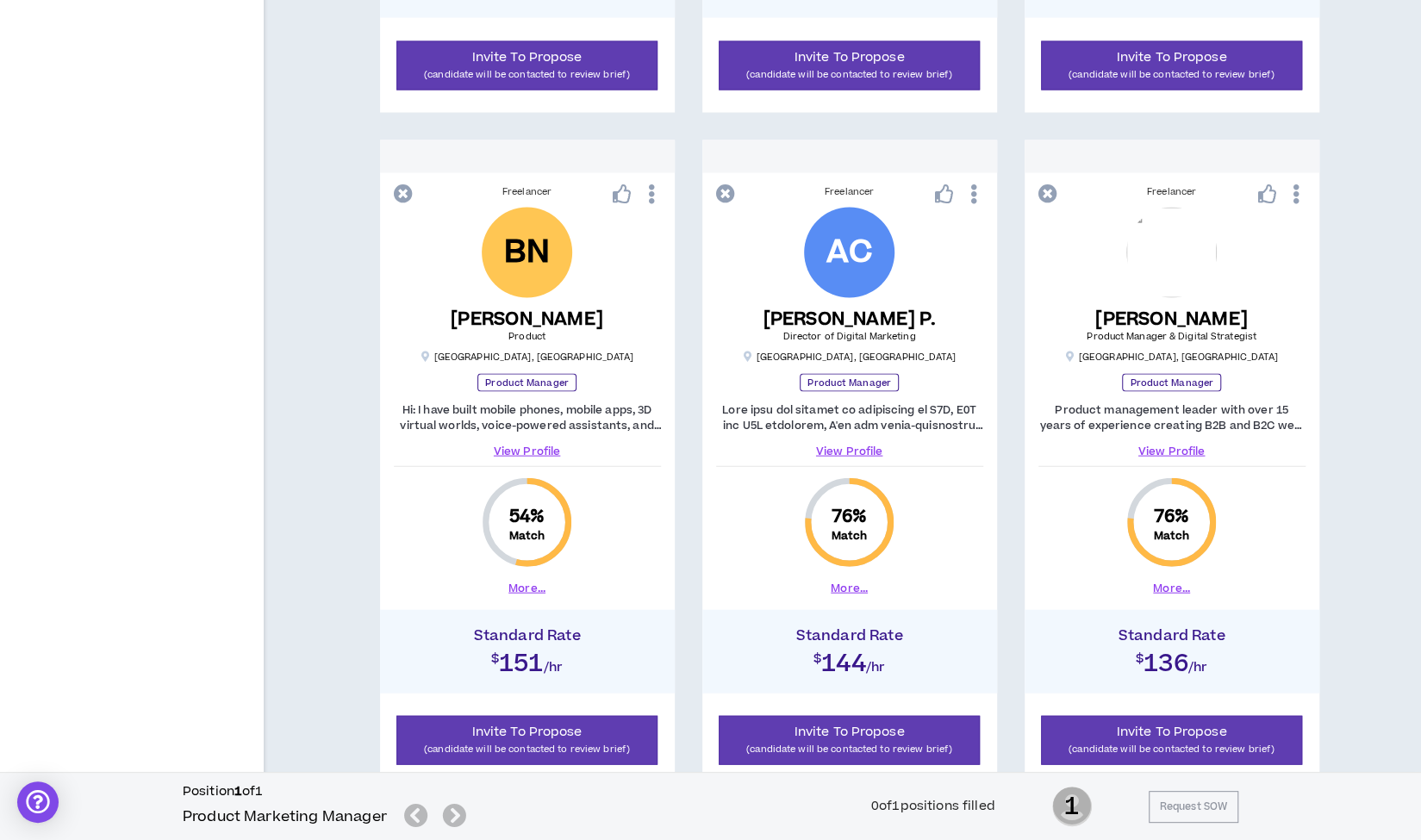
scroll to position [2384, 0]
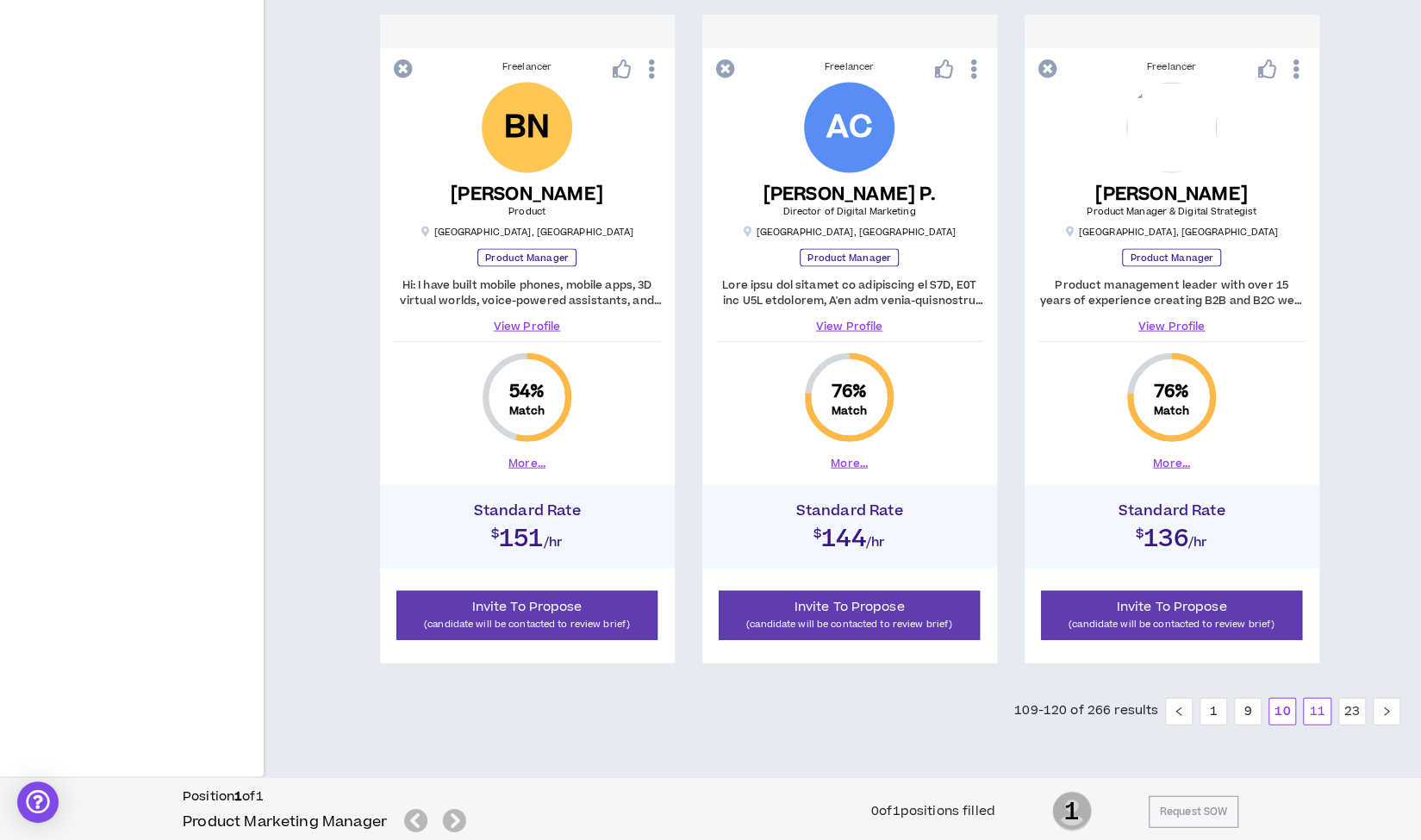
click at [1315, 709] on link "11" at bounding box center [1316, 711] width 26 height 26
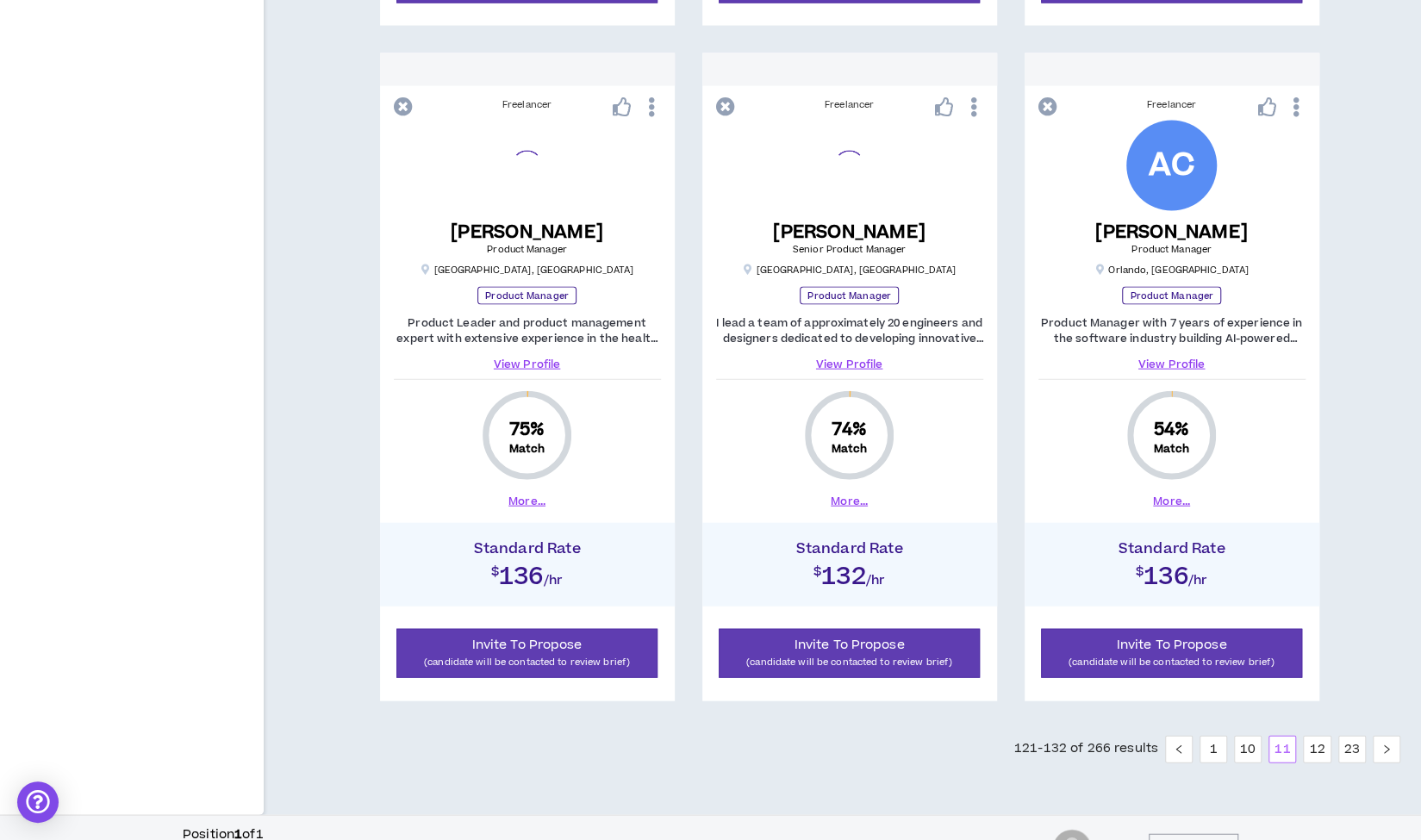
scroll to position [2384, 0]
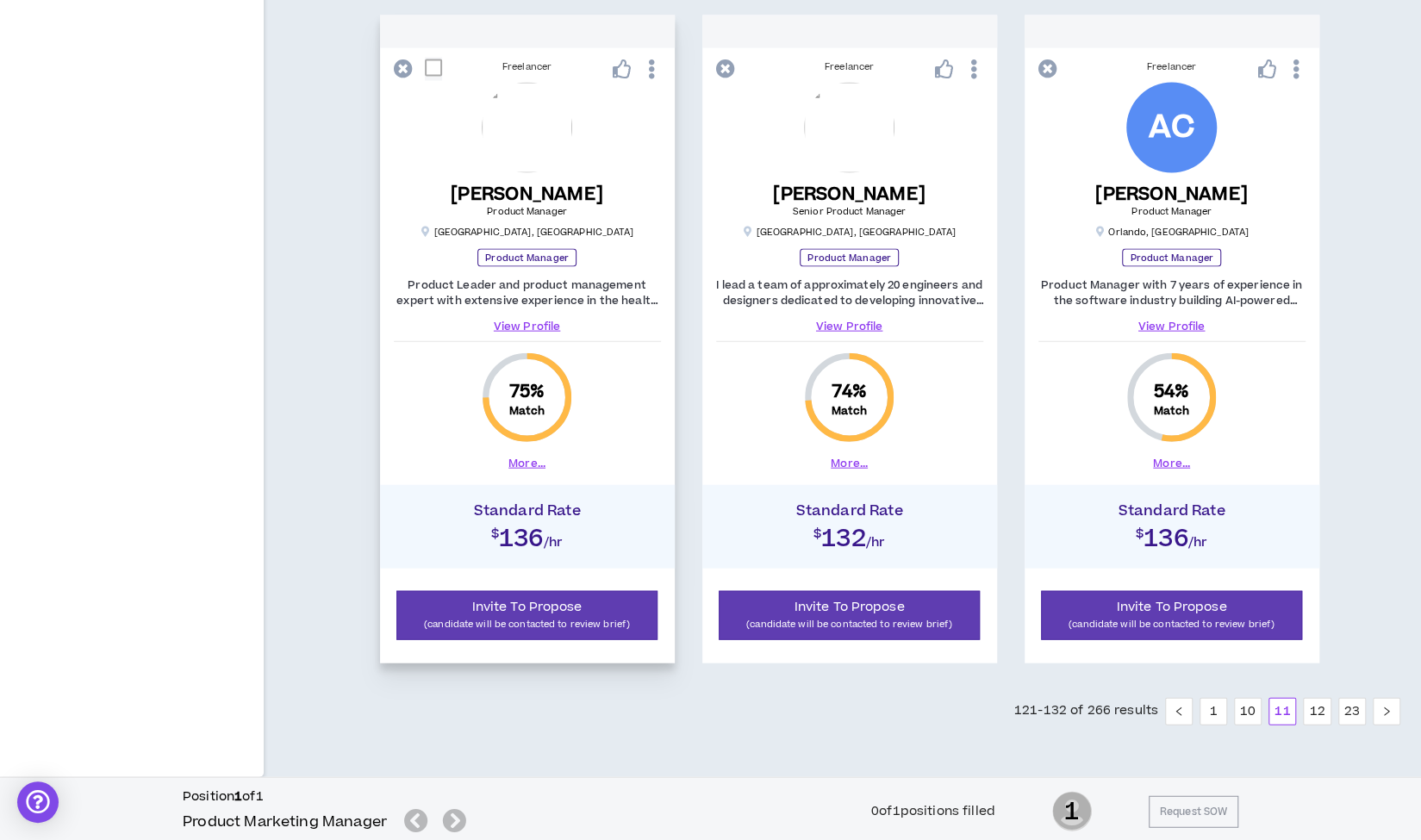
click at [516, 324] on link "View Profile" at bounding box center [527, 326] width 267 height 15
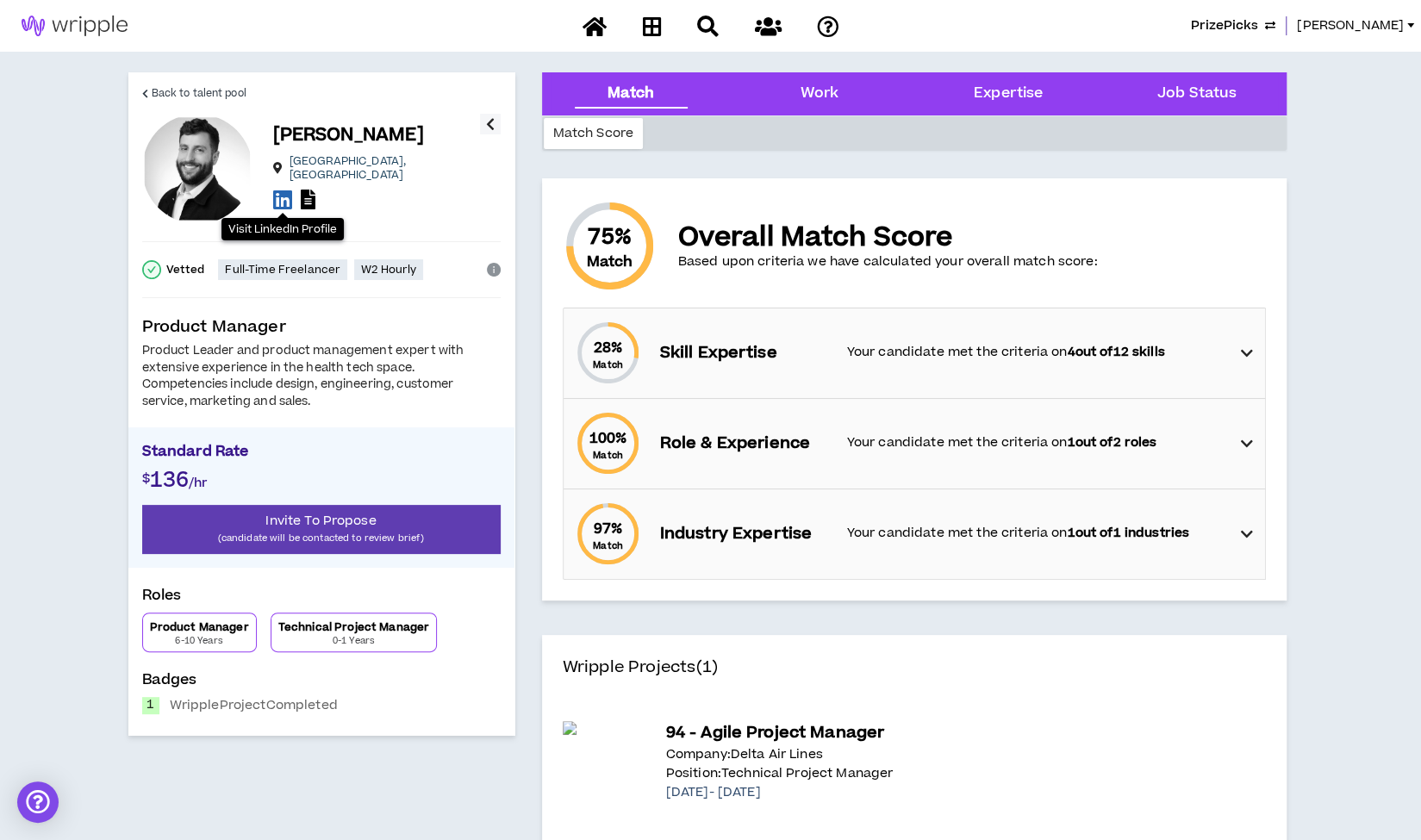
click at [277, 192] on icon at bounding box center [282, 199] width 19 height 21
click at [162, 92] on span "Back to talent pool" at bounding box center [199, 93] width 95 height 16
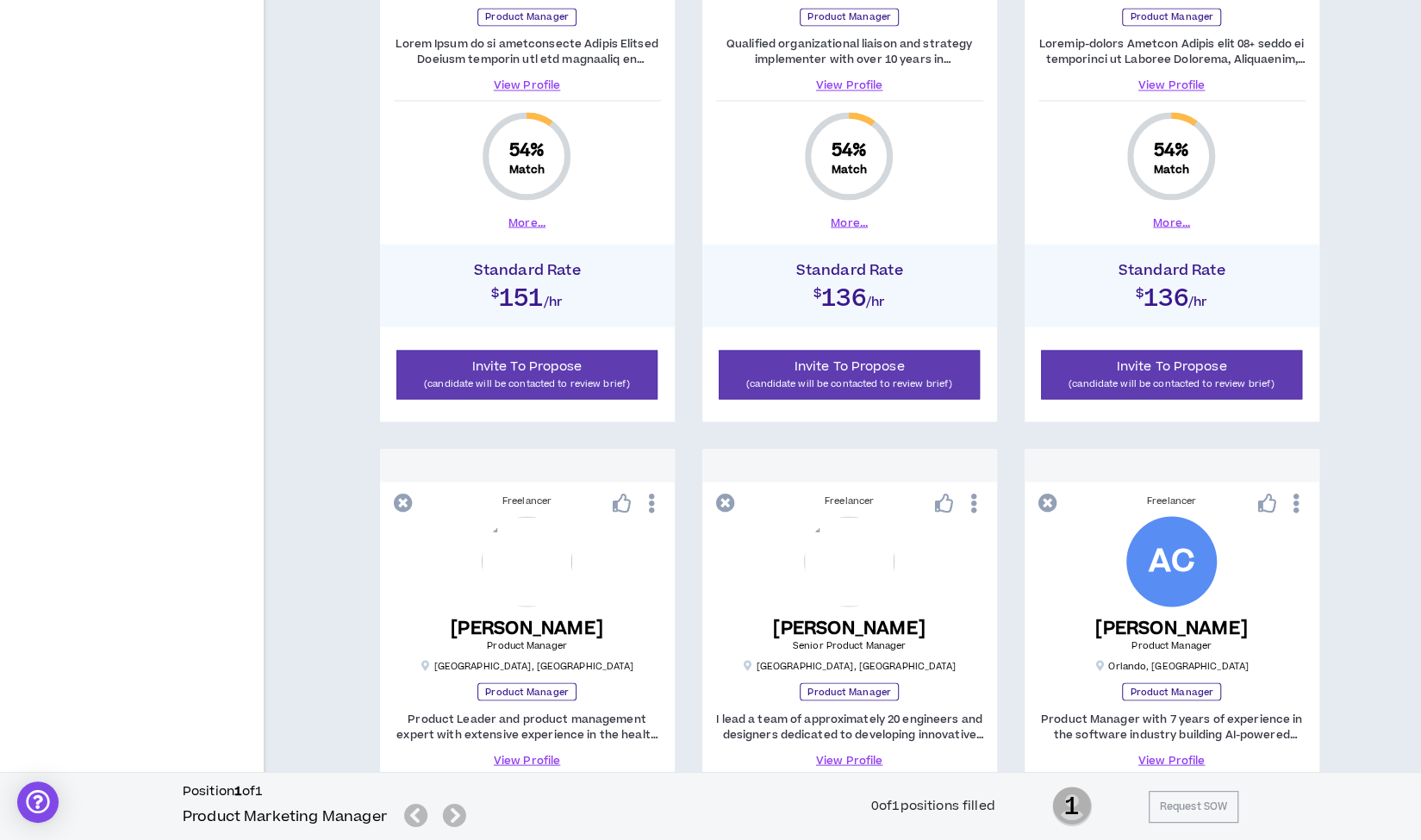
scroll to position [1986, 0]
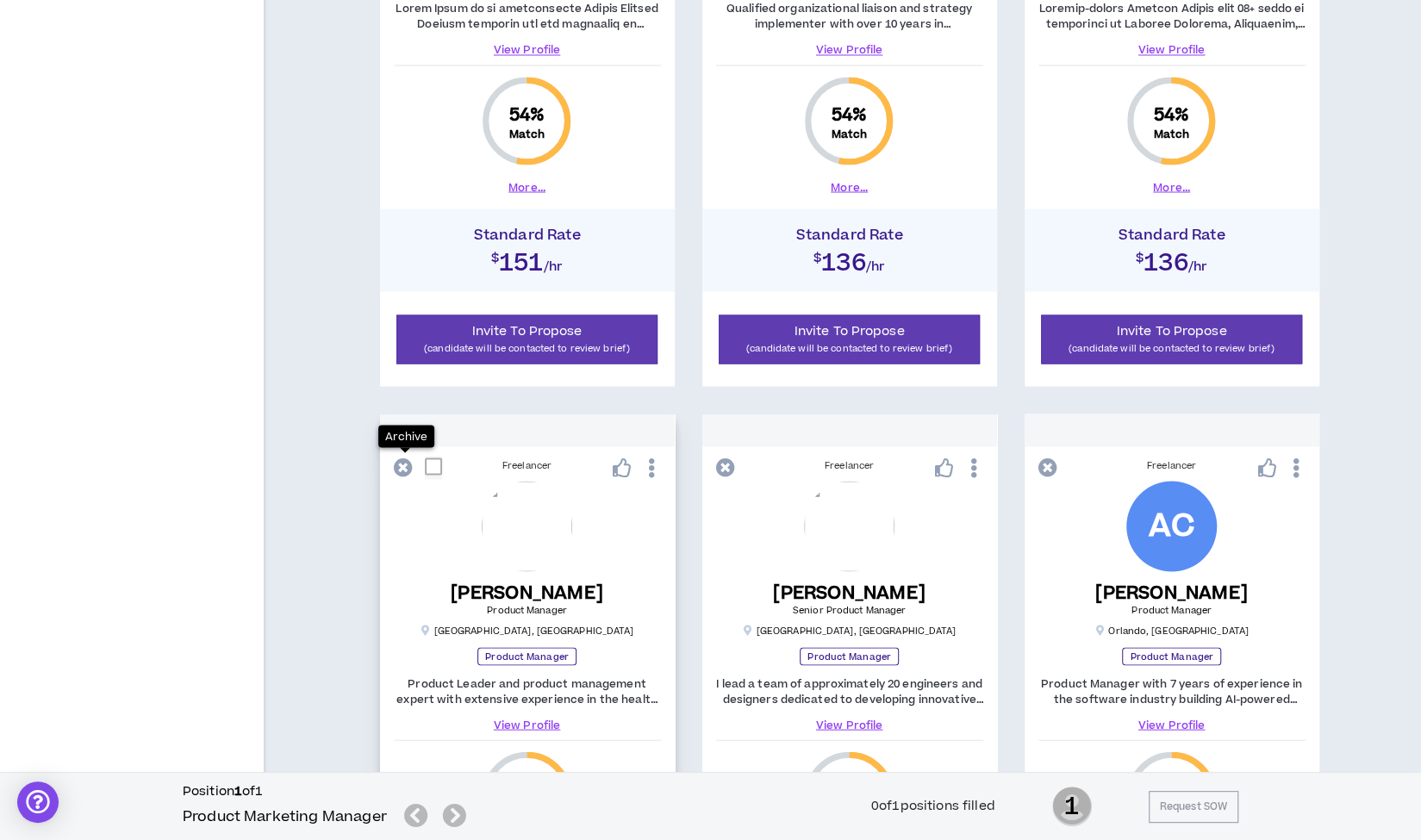
click at [402, 465] on icon at bounding box center [402, 466] width 19 height 19
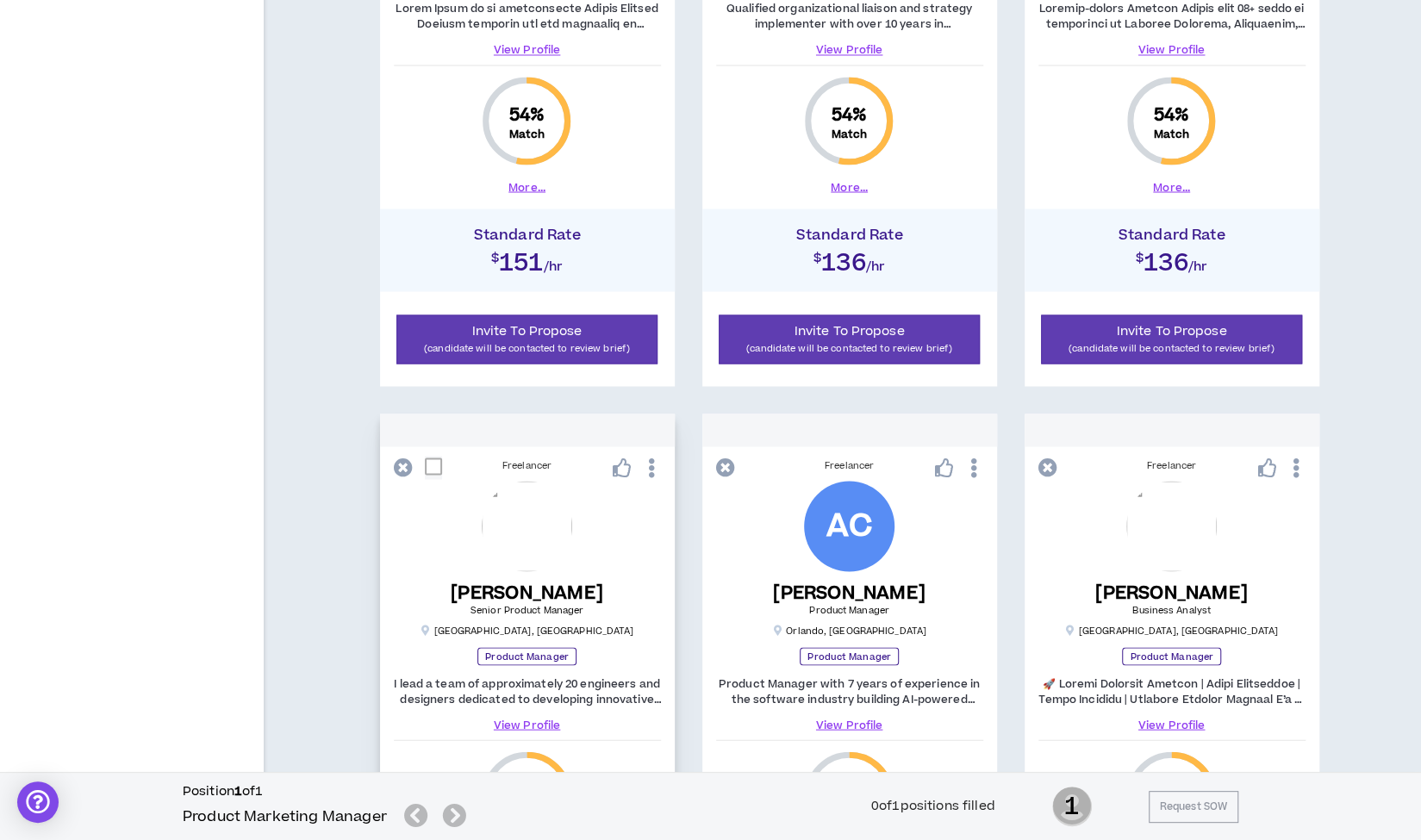
click at [528, 719] on link "View Profile" at bounding box center [527, 724] width 267 height 15
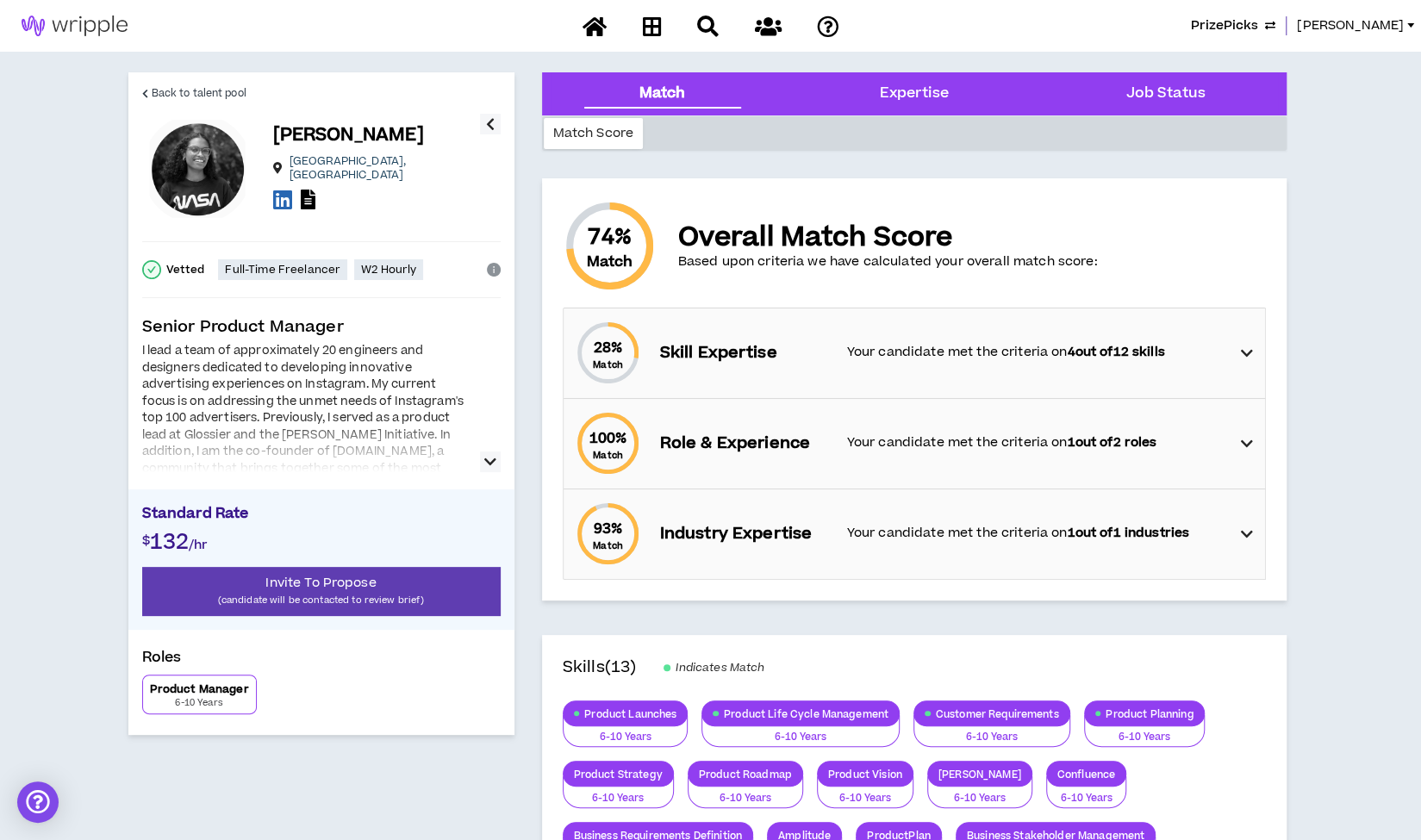
click at [486, 459] on icon "button" at bounding box center [490, 461] width 12 height 20
click at [207, 89] on span "Back to talent pool" at bounding box center [199, 93] width 95 height 16
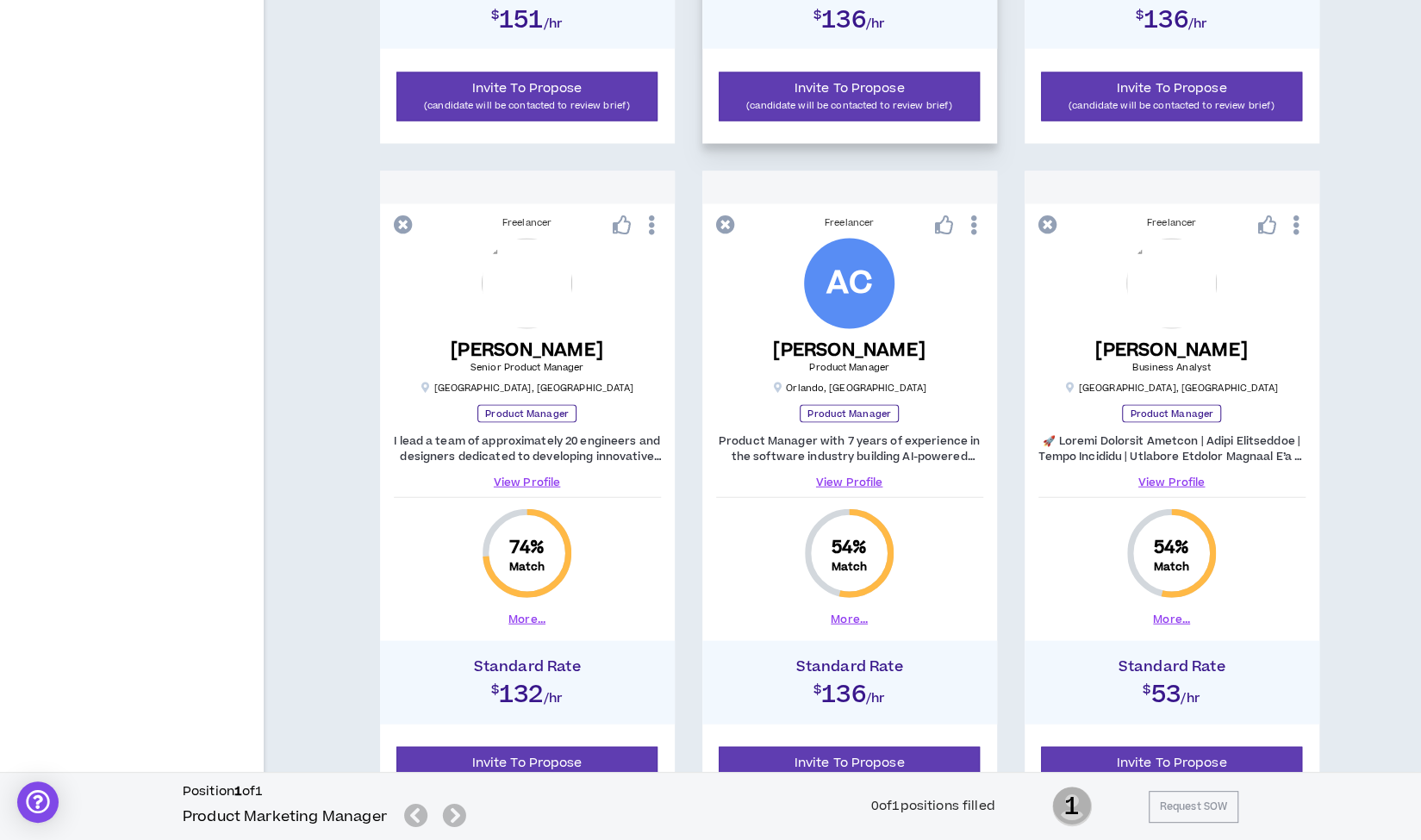
scroll to position [2384, 0]
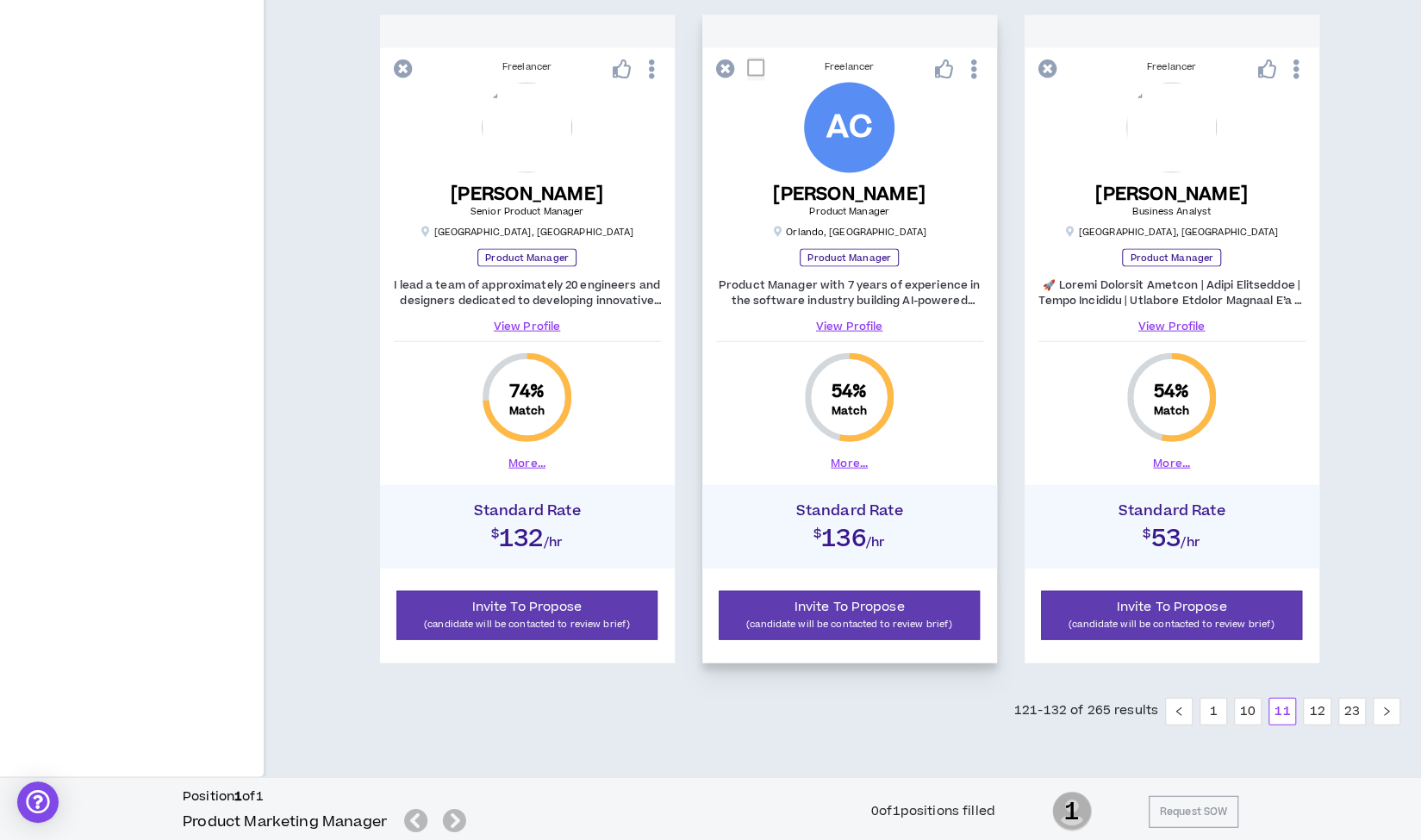
click at [848, 319] on link "View Profile" at bounding box center [849, 326] width 267 height 15
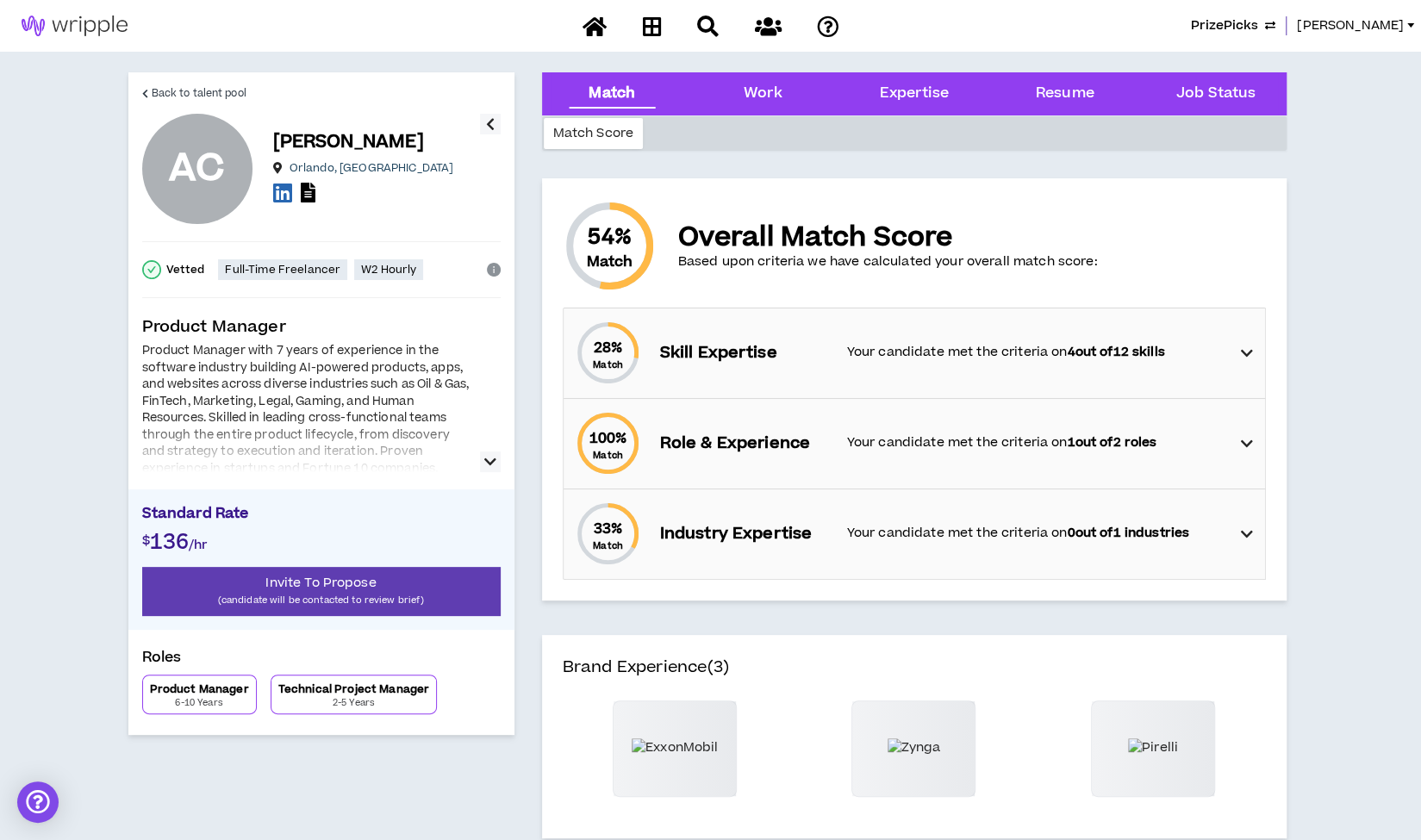
click at [486, 461] on icon "button" at bounding box center [490, 461] width 12 height 20
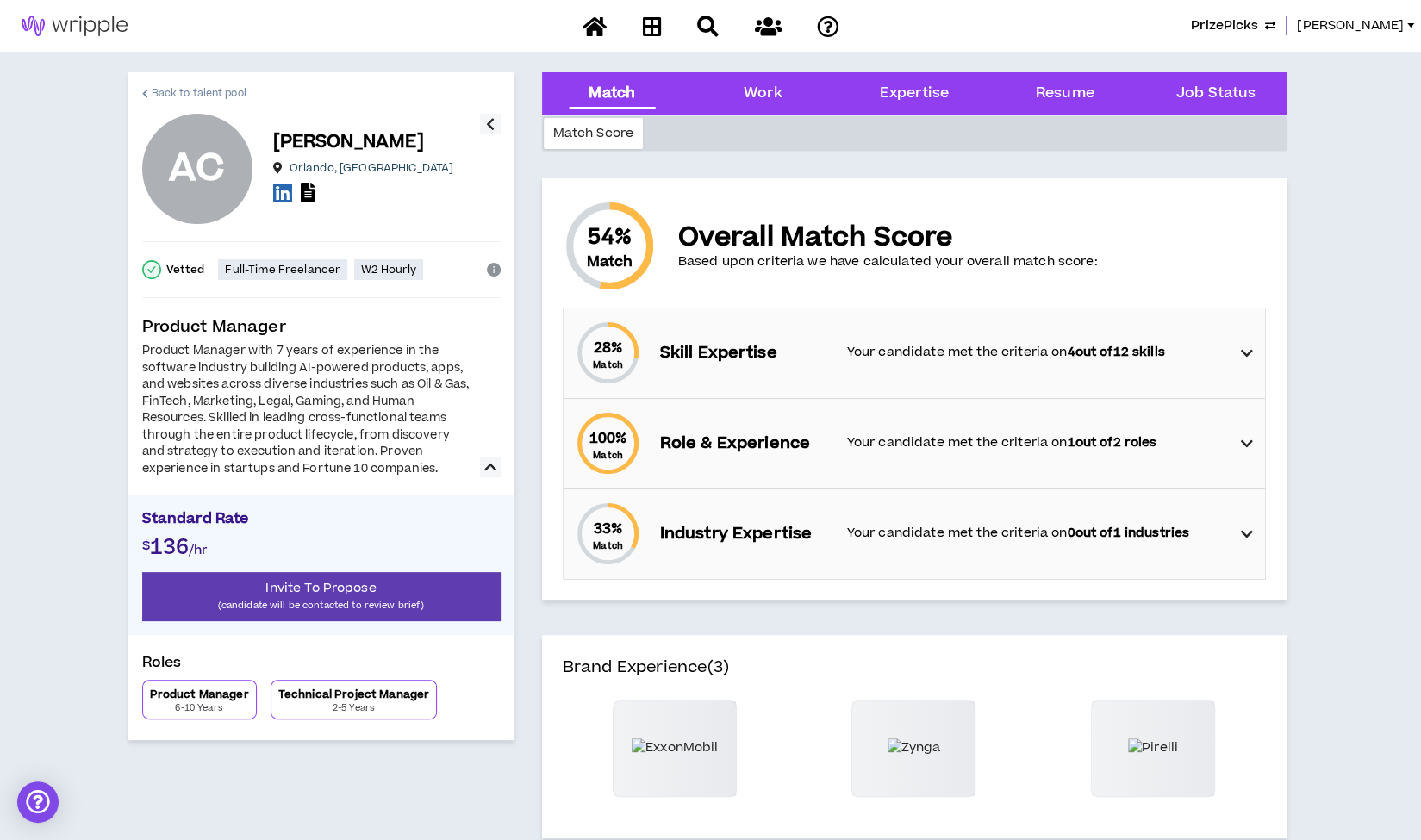
click at [186, 85] on span "Back to talent pool" at bounding box center [199, 93] width 95 height 16
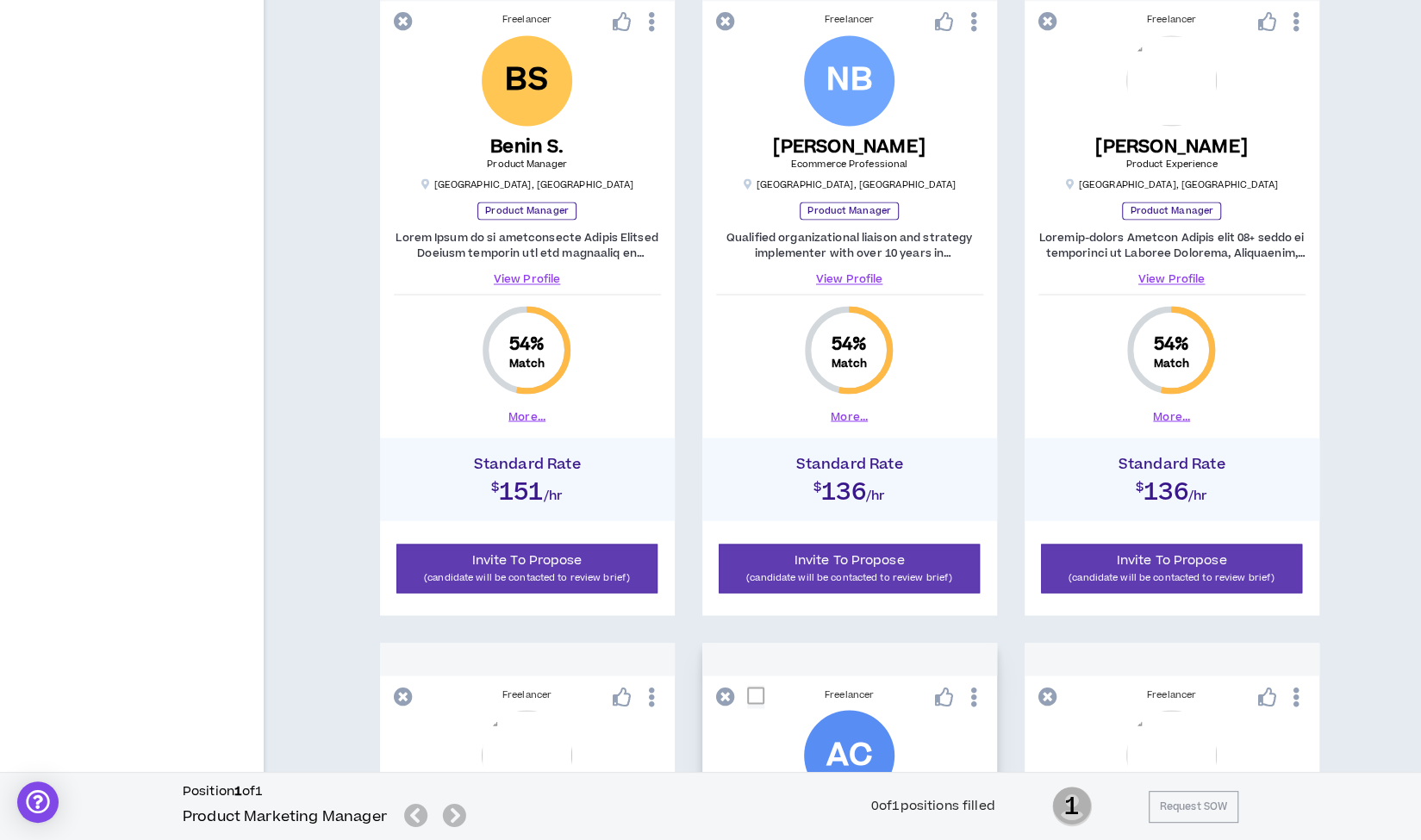
scroll to position [1668, 0]
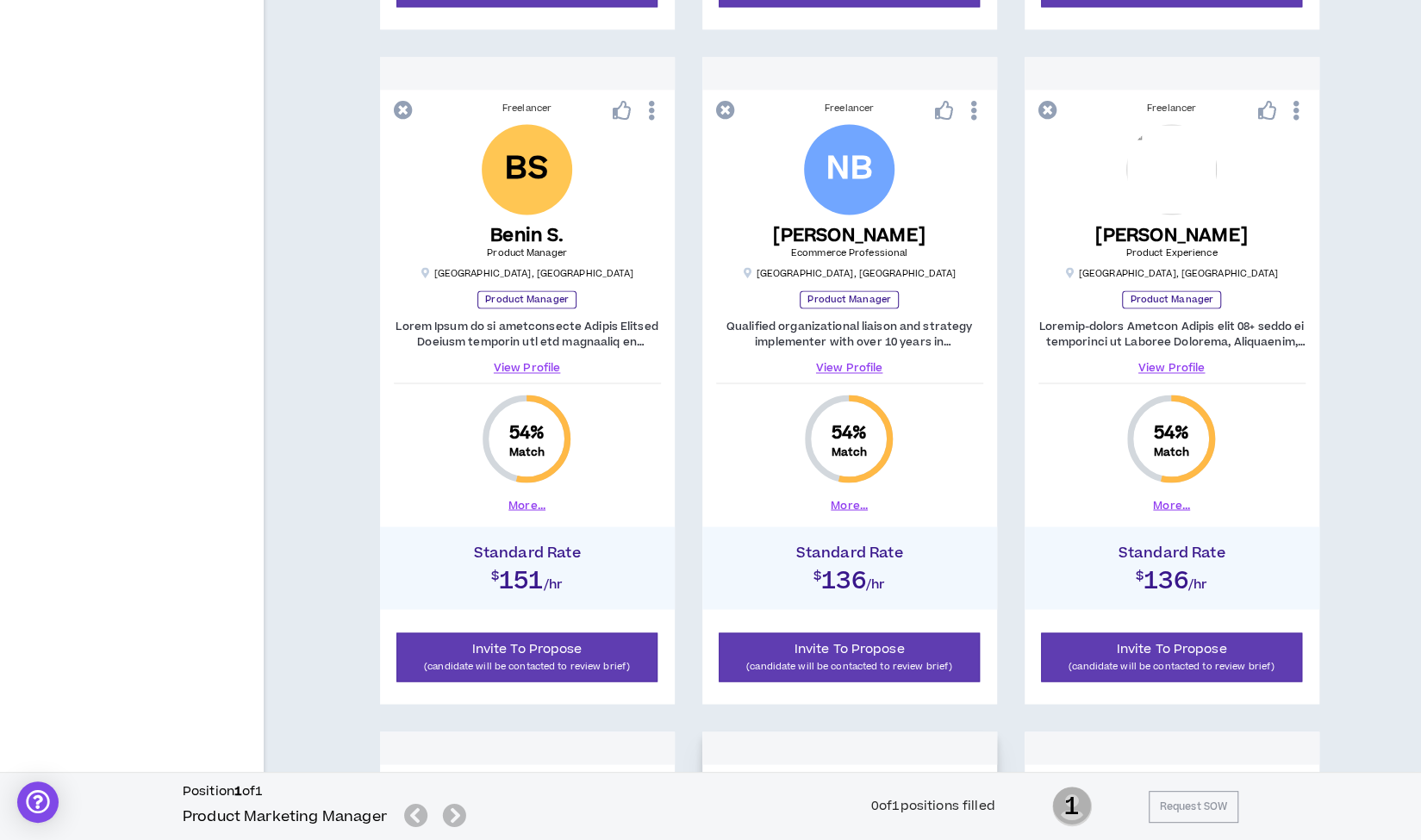
click at [917, 595] on div "Standard Rate $136 /hr" at bounding box center [849, 567] width 294 height 82
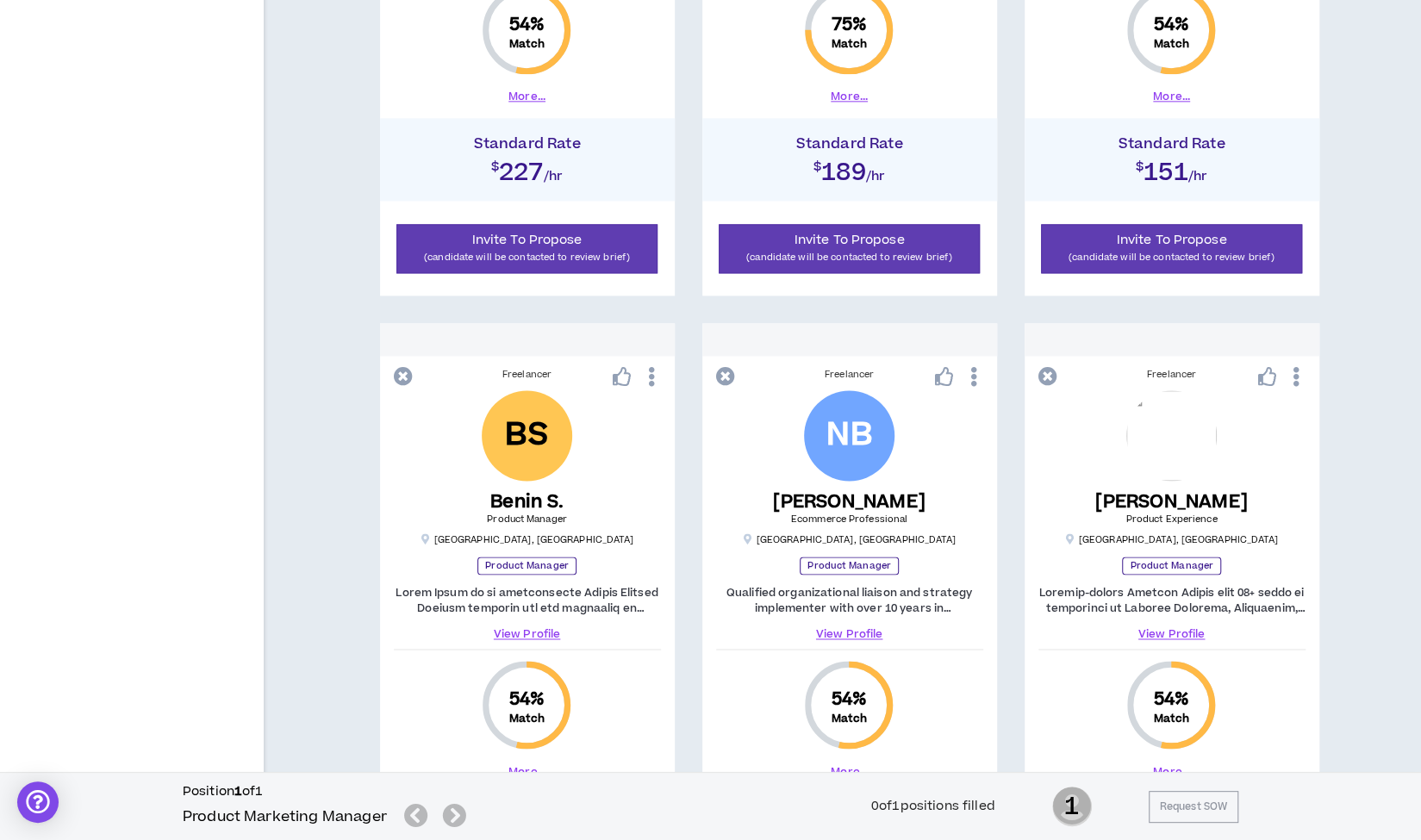
scroll to position [1401, 0]
click at [858, 632] on link "View Profile" at bounding box center [849, 634] width 267 height 15
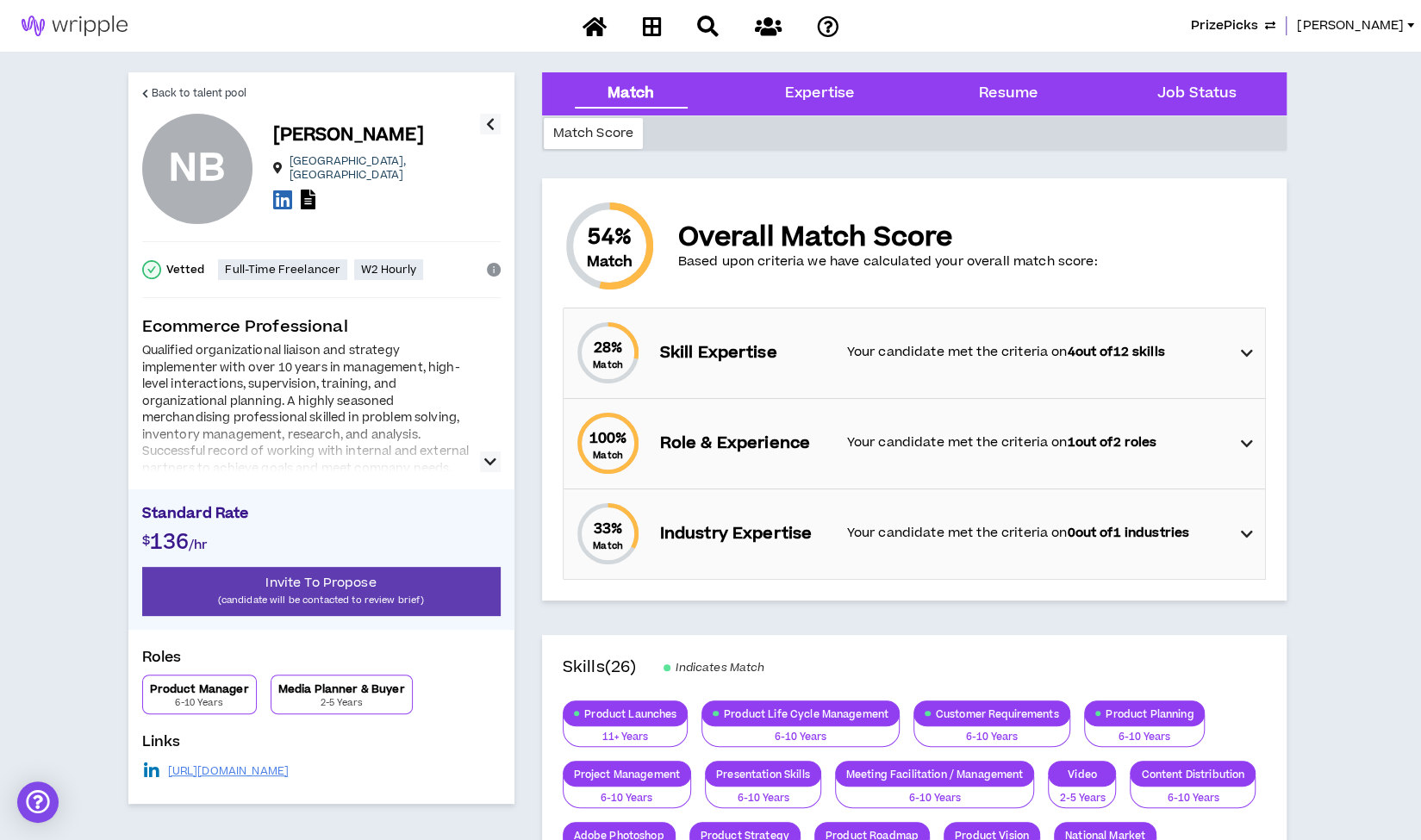
click at [489, 460] on icon "button" at bounding box center [490, 461] width 12 height 20
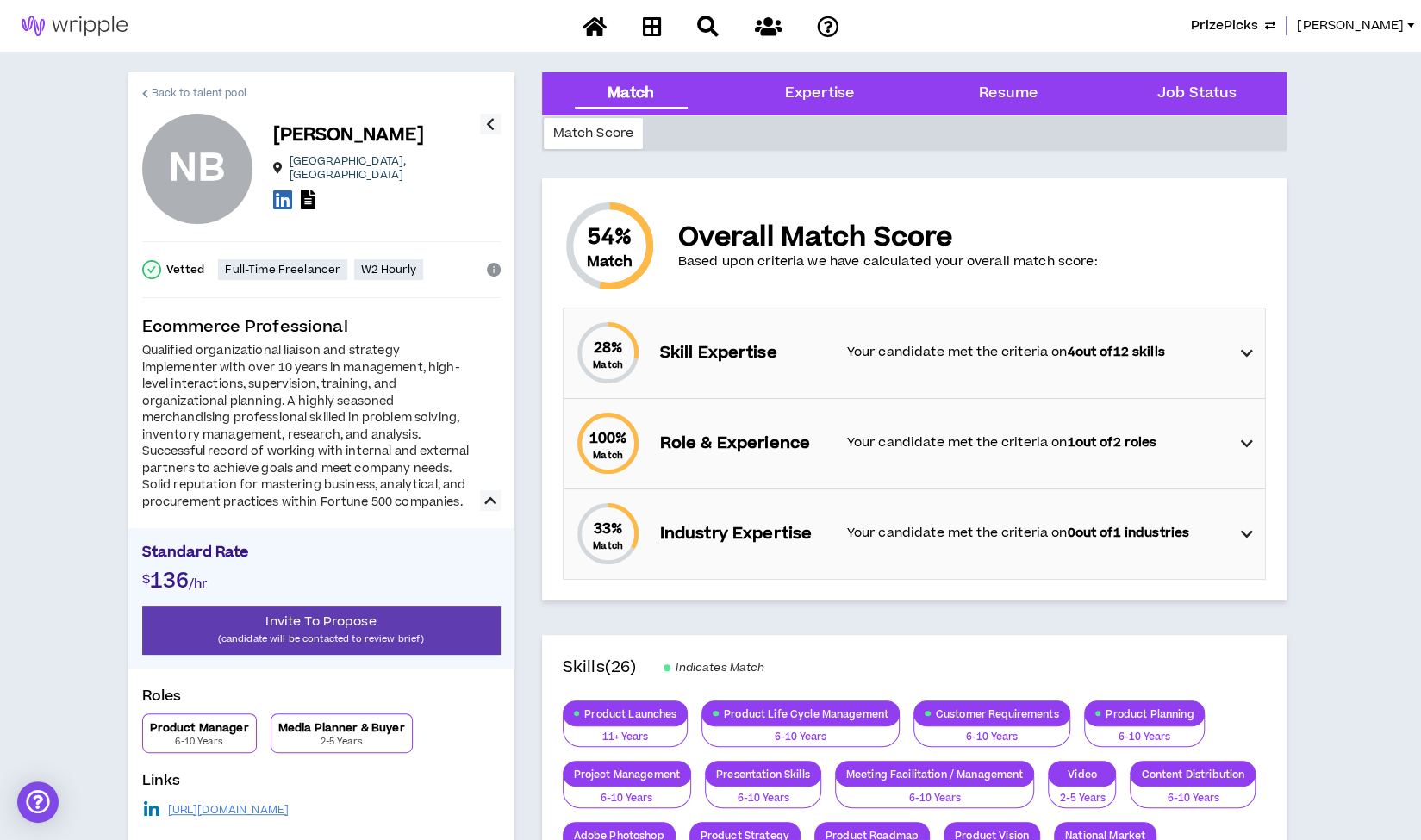
click at [181, 91] on span "Back to talent pool" at bounding box center [199, 93] width 95 height 16
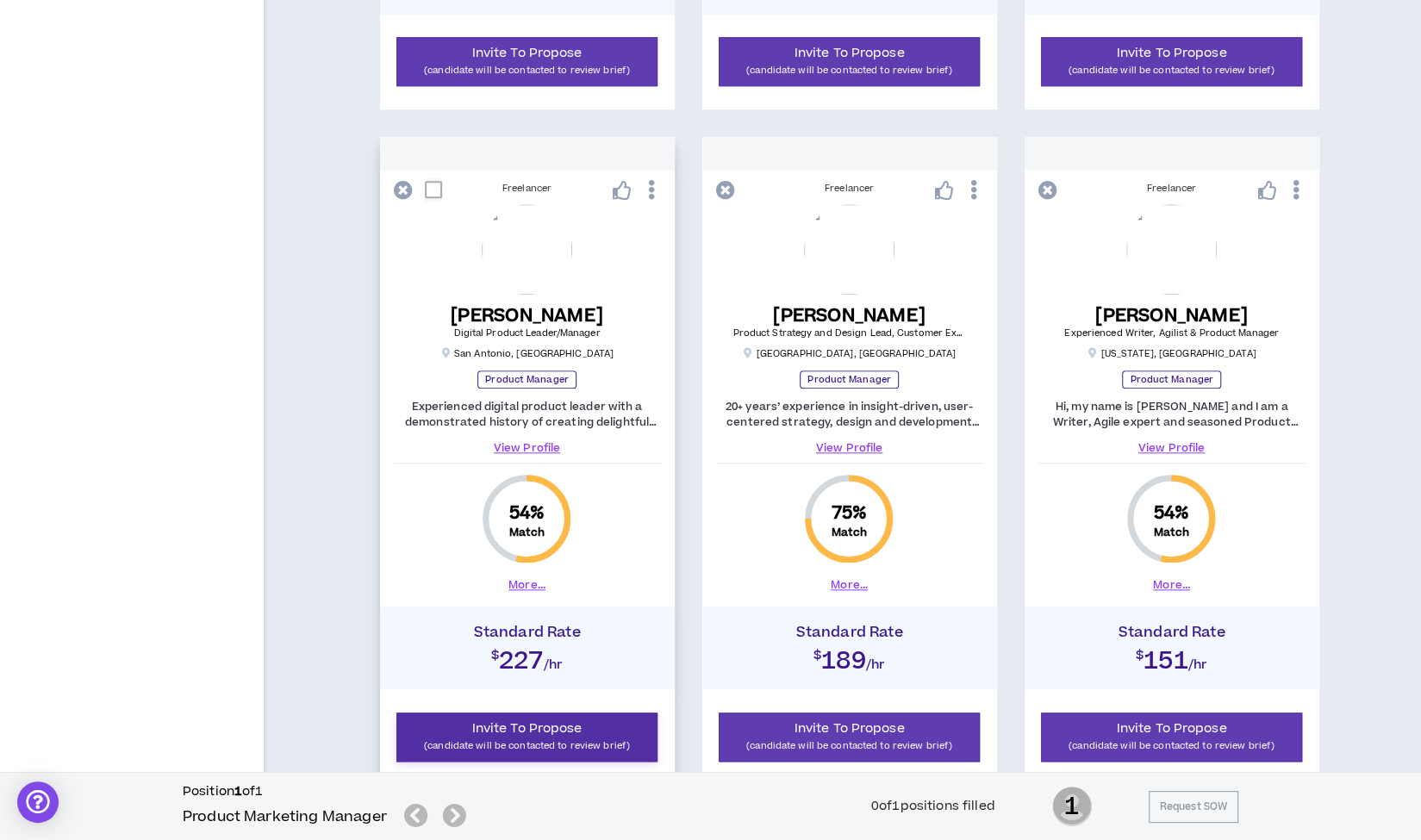
scroll to position [911, 0]
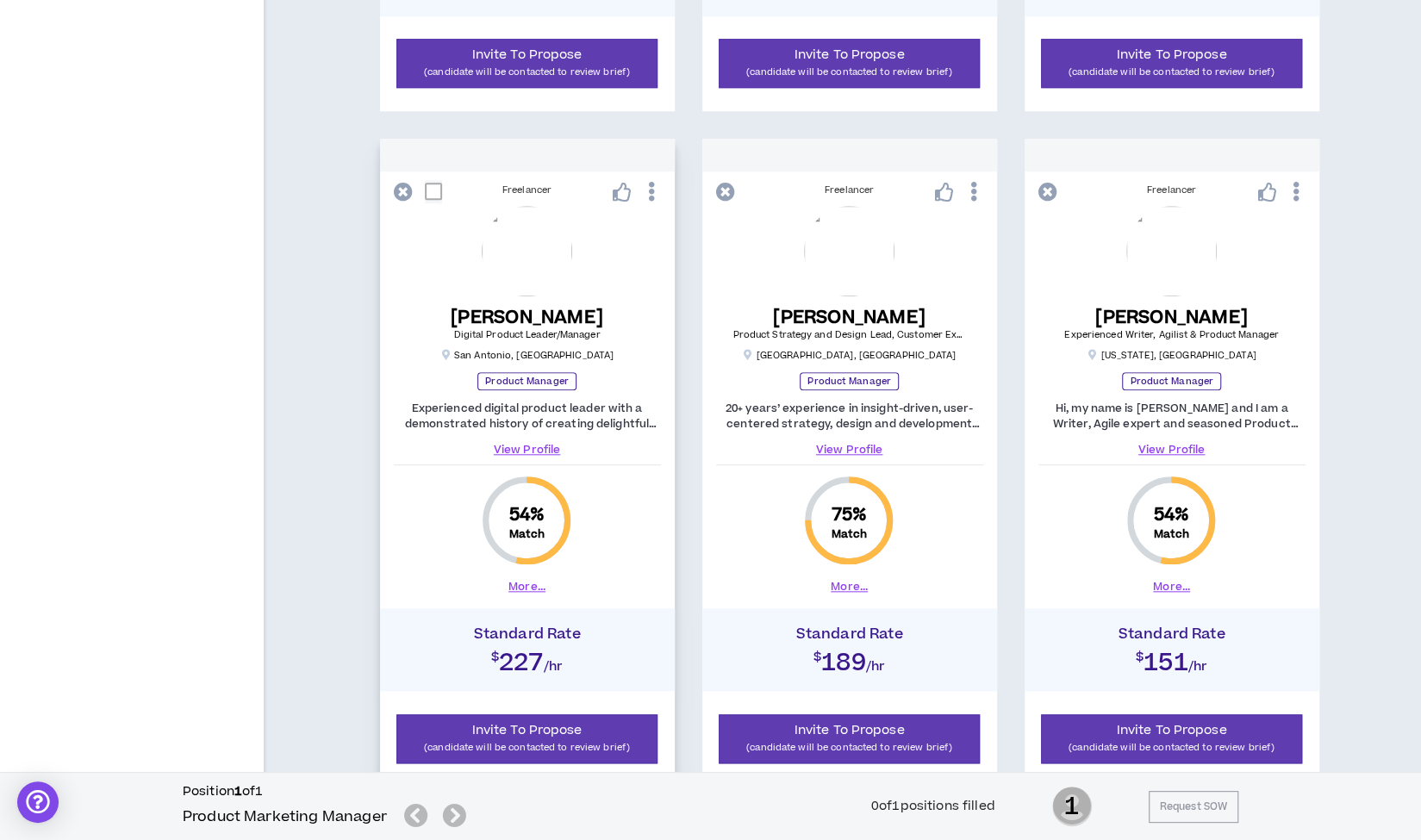
click at [524, 447] on link "View Profile" at bounding box center [527, 449] width 267 height 15
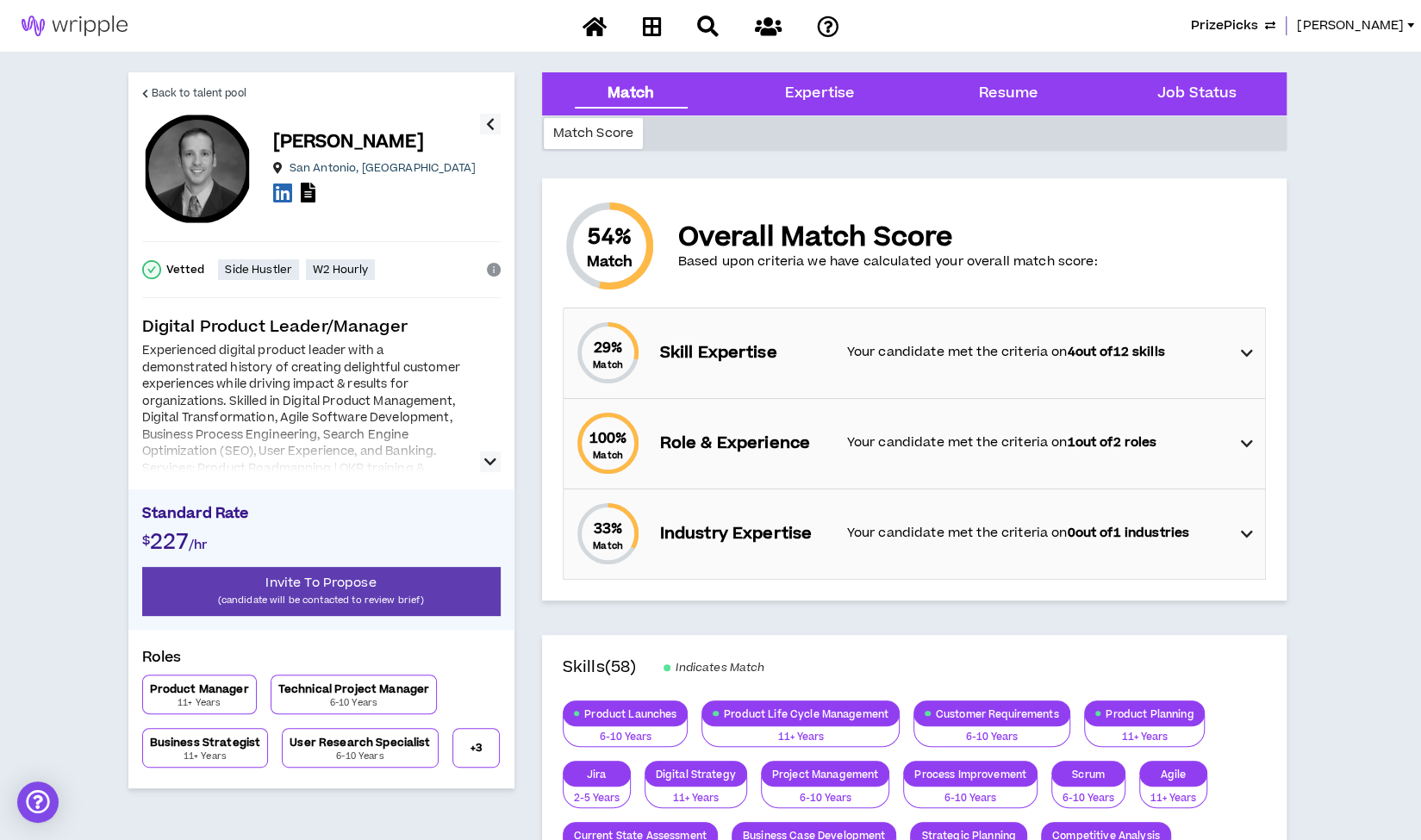
click at [488, 455] on icon "button" at bounding box center [490, 461] width 12 height 20
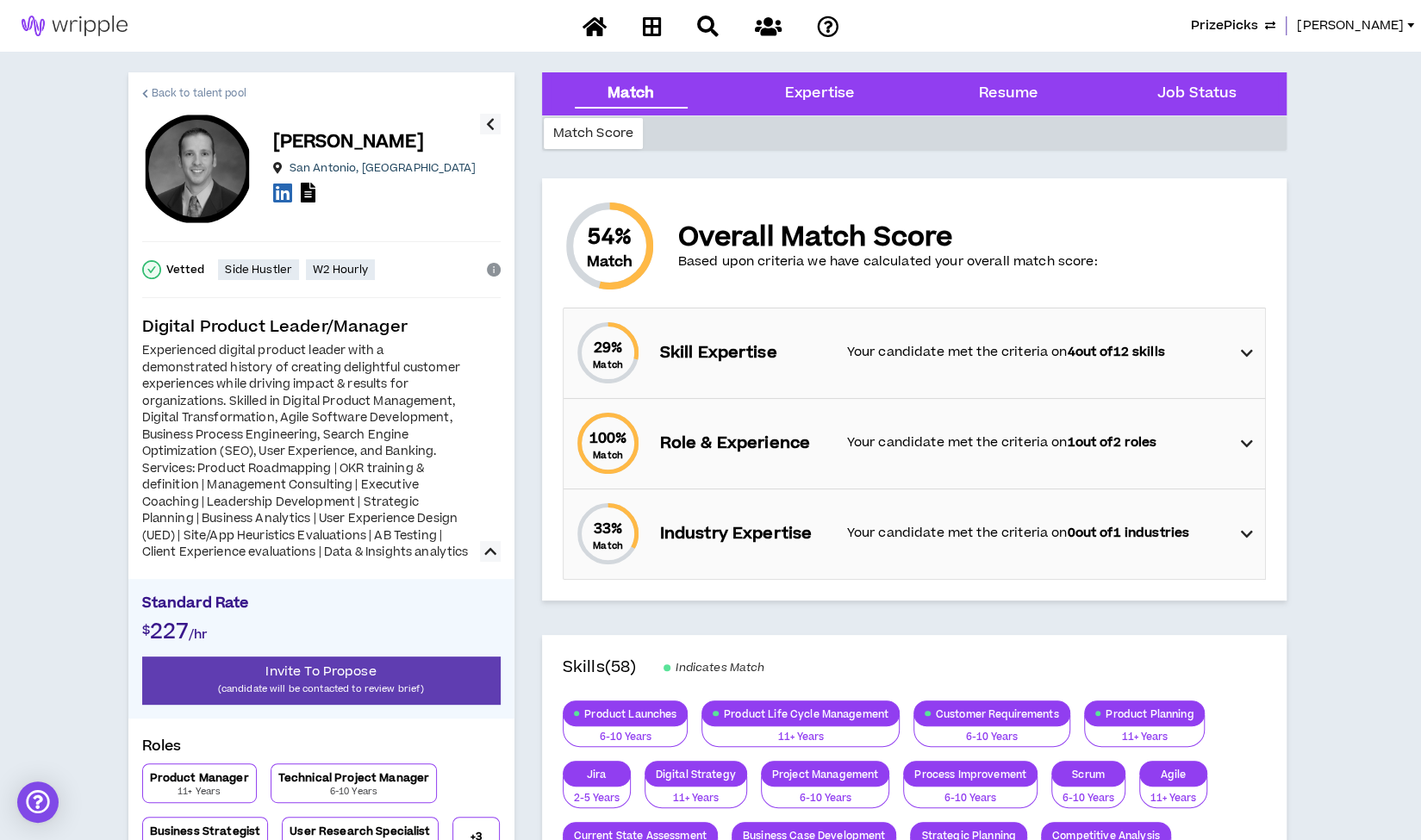
click at [187, 90] on span "Back to talent pool" at bounding box center [199, 93] width 95 height 16
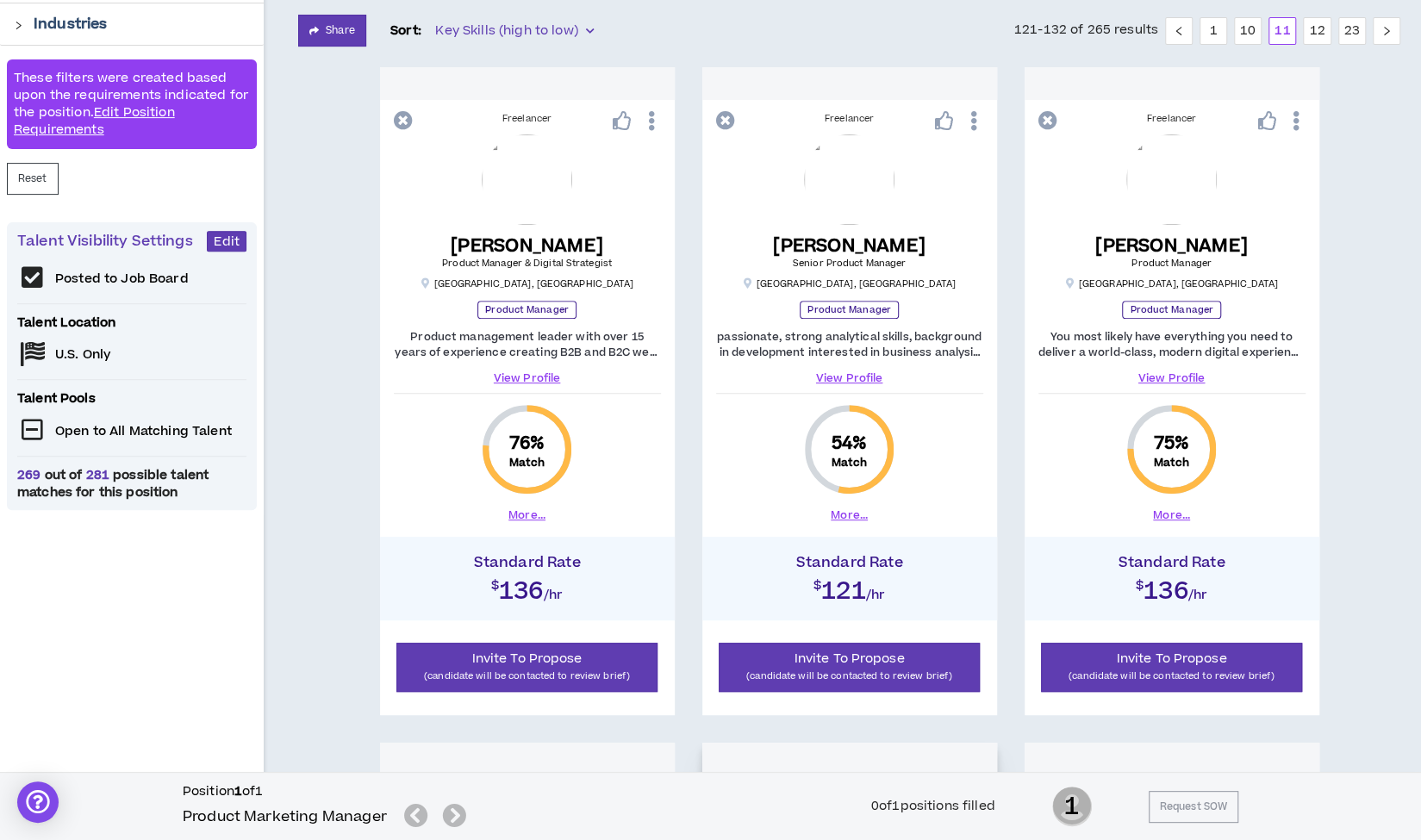
scroll to position [307, 0]
click at [1174, 380] on link "View Profile" at bounding box center [1171, 378] width 267 height 15
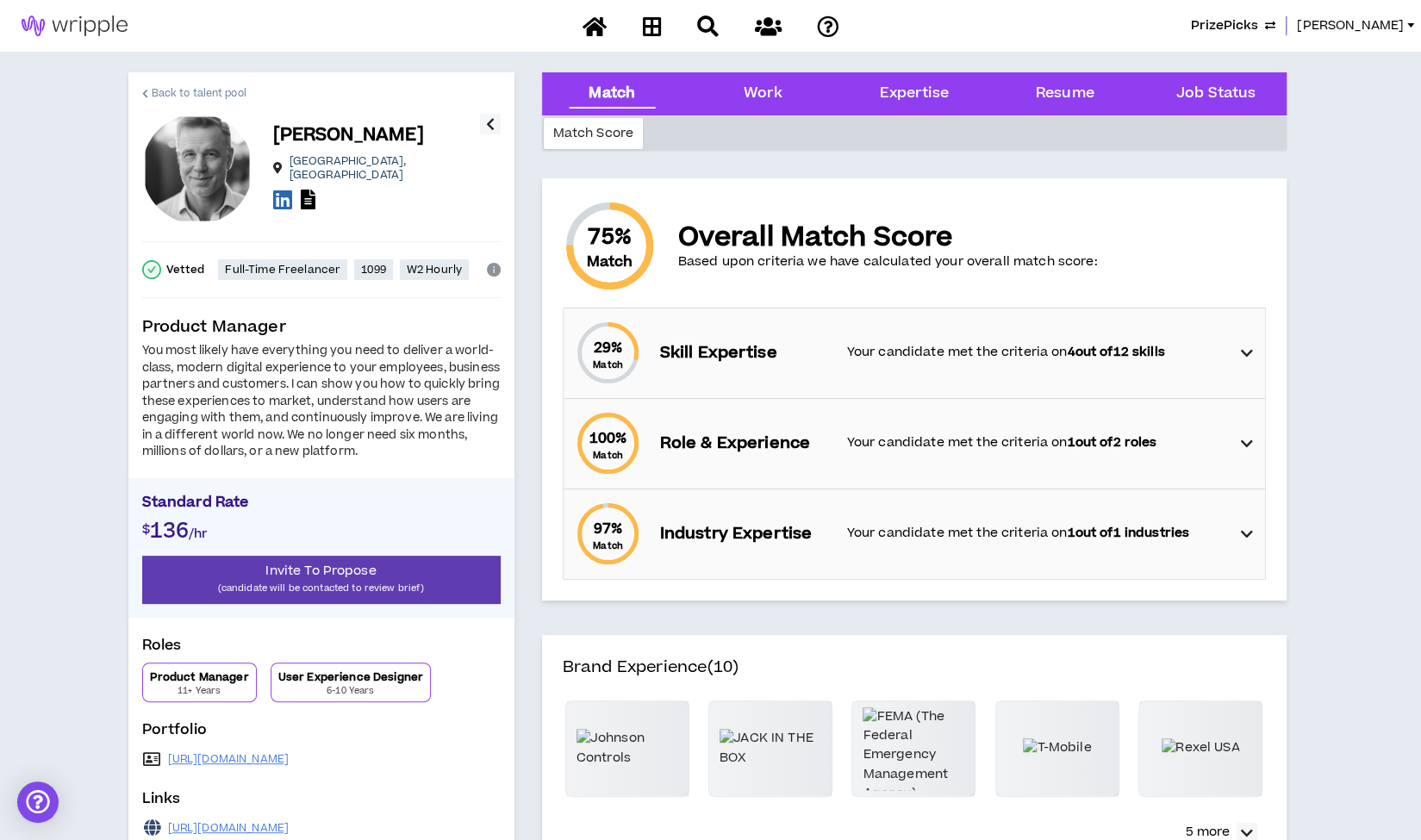
click at [231, 94] on span "Back to talent pool" at bounding box center [199, 93] width 95 height 16
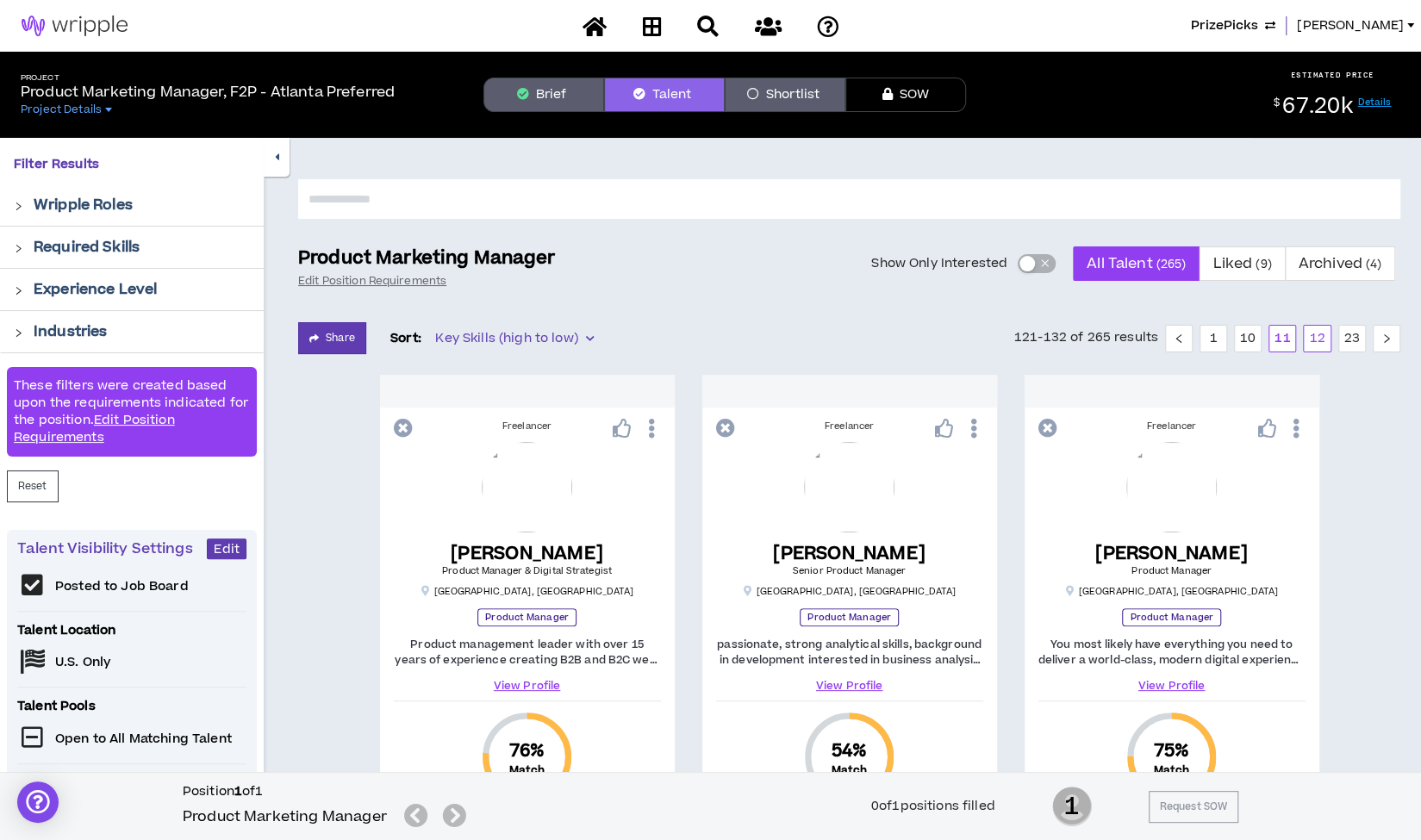
click at [1315, 342] on link "12" at bounding box center [1316, 338] width 26 height 26
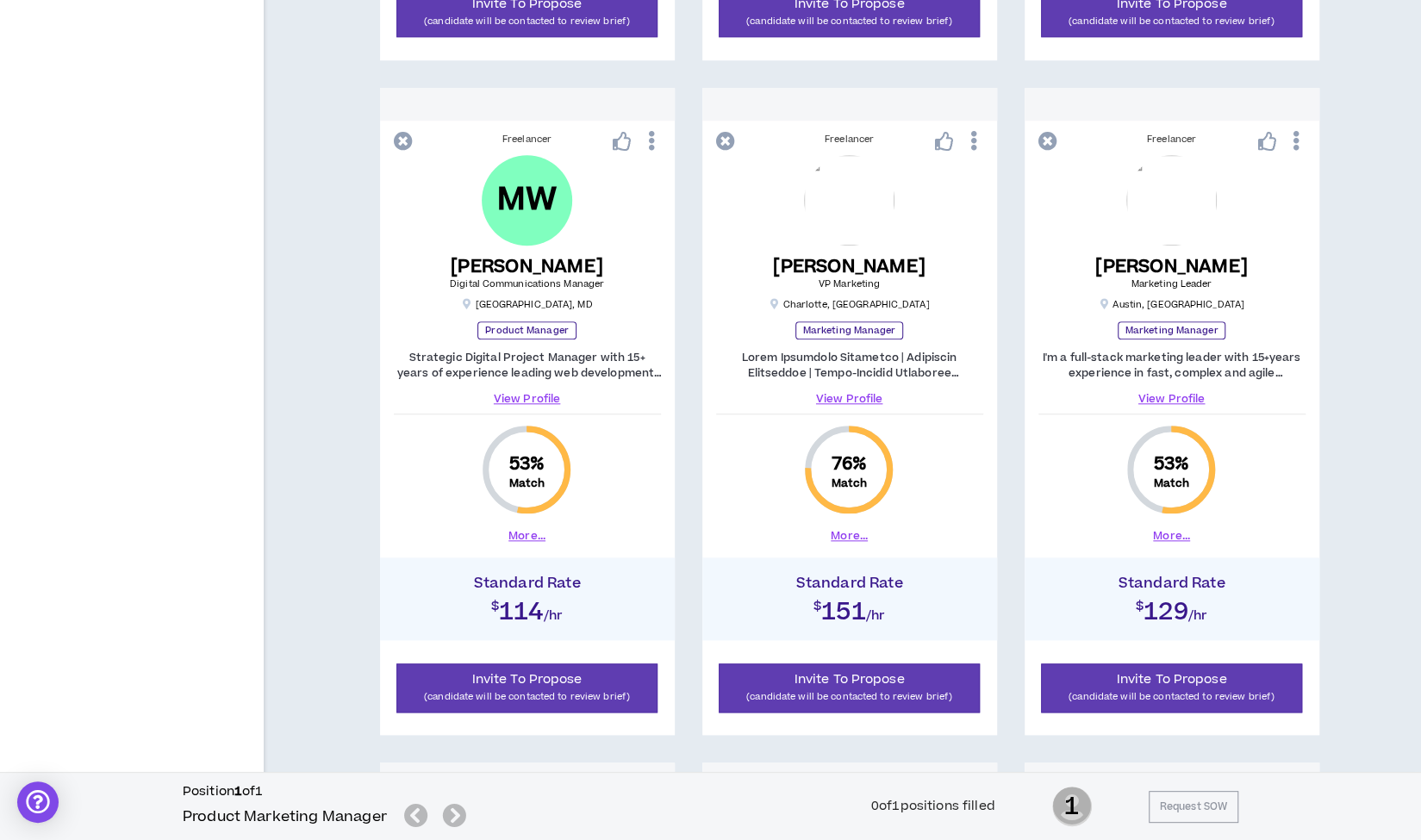
scroll to position [968, 0]
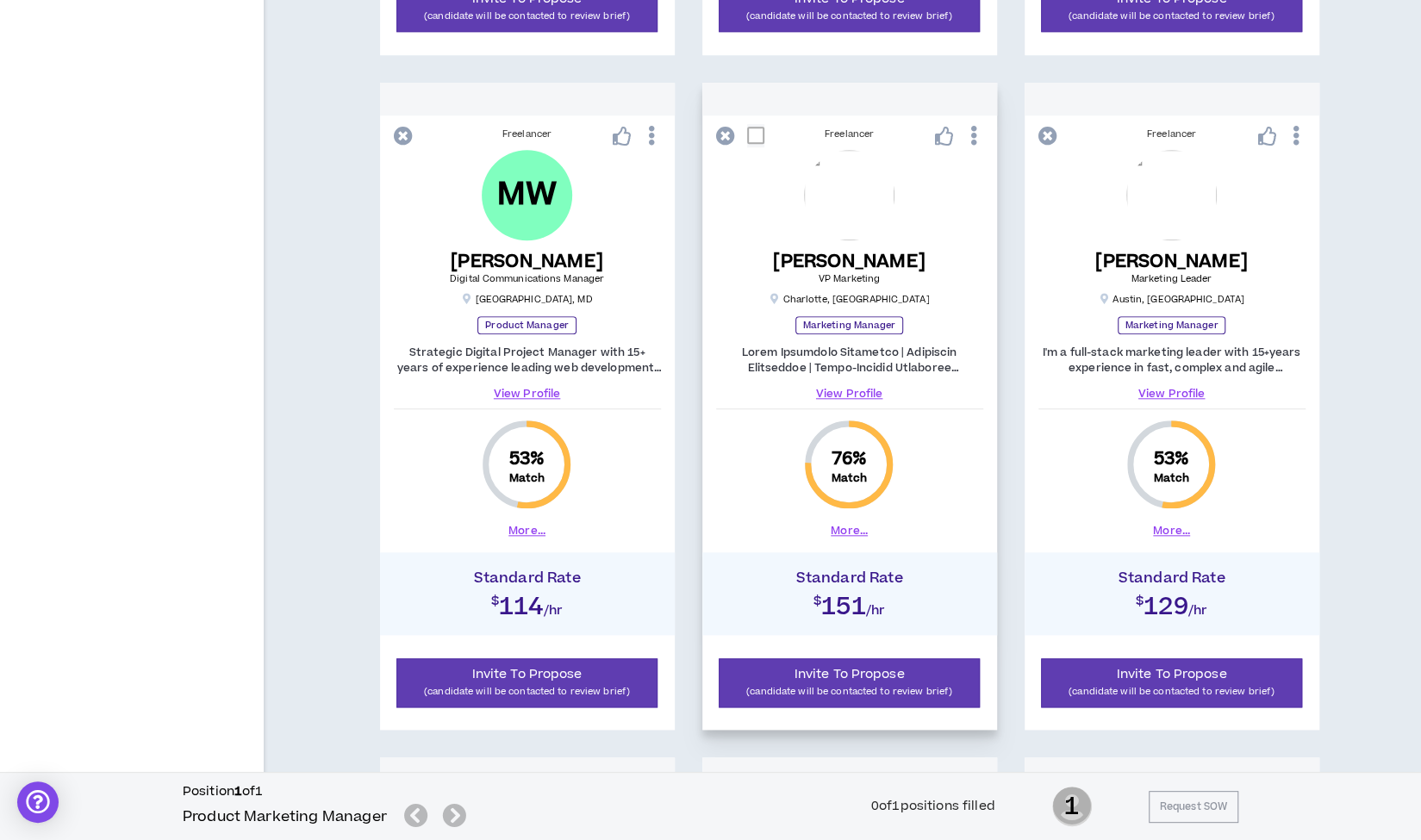
click at [847, 388] on link "View Profile" at bounding box center [849, 393] width 267 height 15
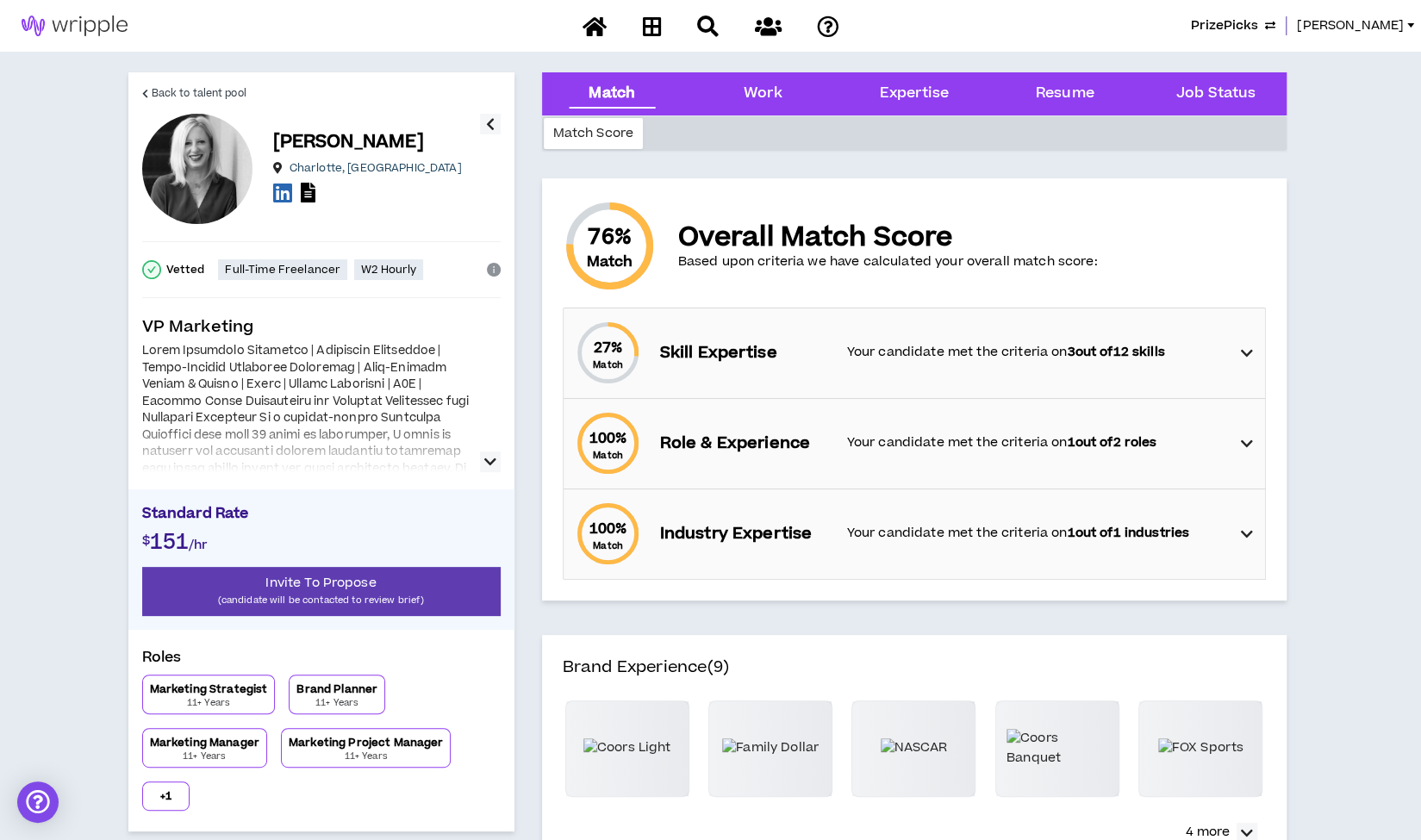
click at [489, 463] on icon "button" at bounding box center [490, 461] width 12 height 20
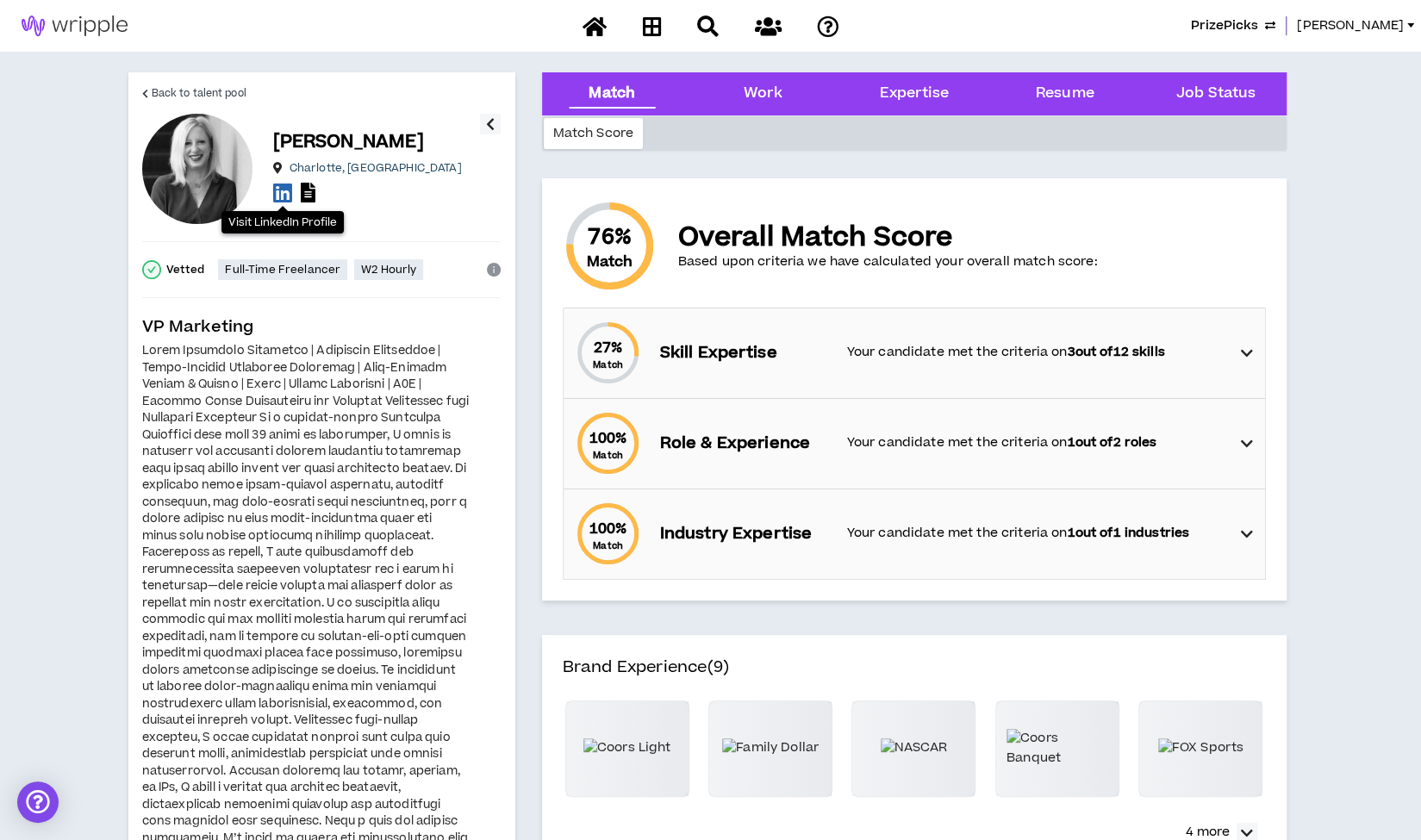
click at [283, 200] on icon at bounding box center [282, 192] width 19 height 21
click at [214, 87] on span "Back to talent pool" at bounding box center [199, 93] width 95 height 16
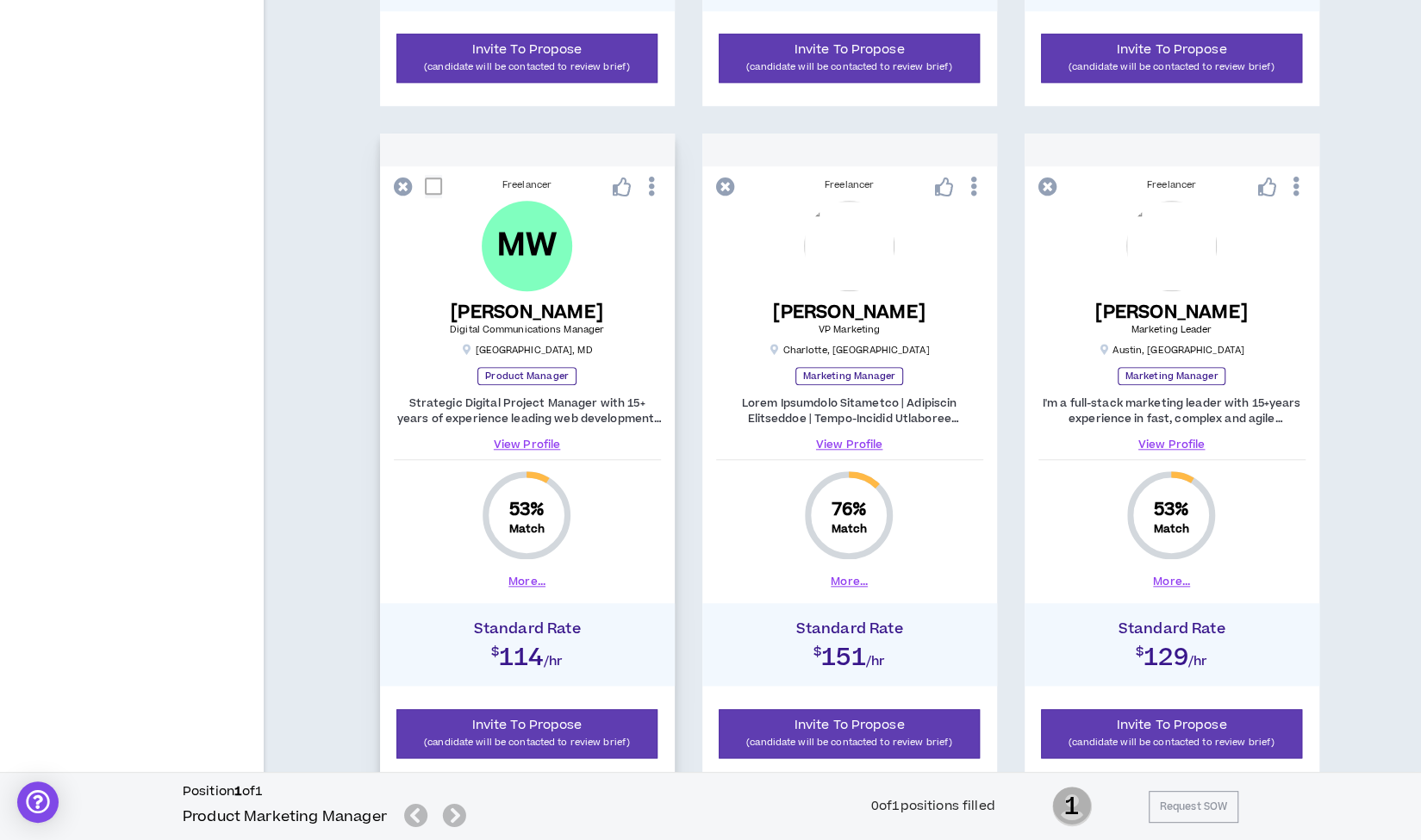
scroll to position [938, 0]
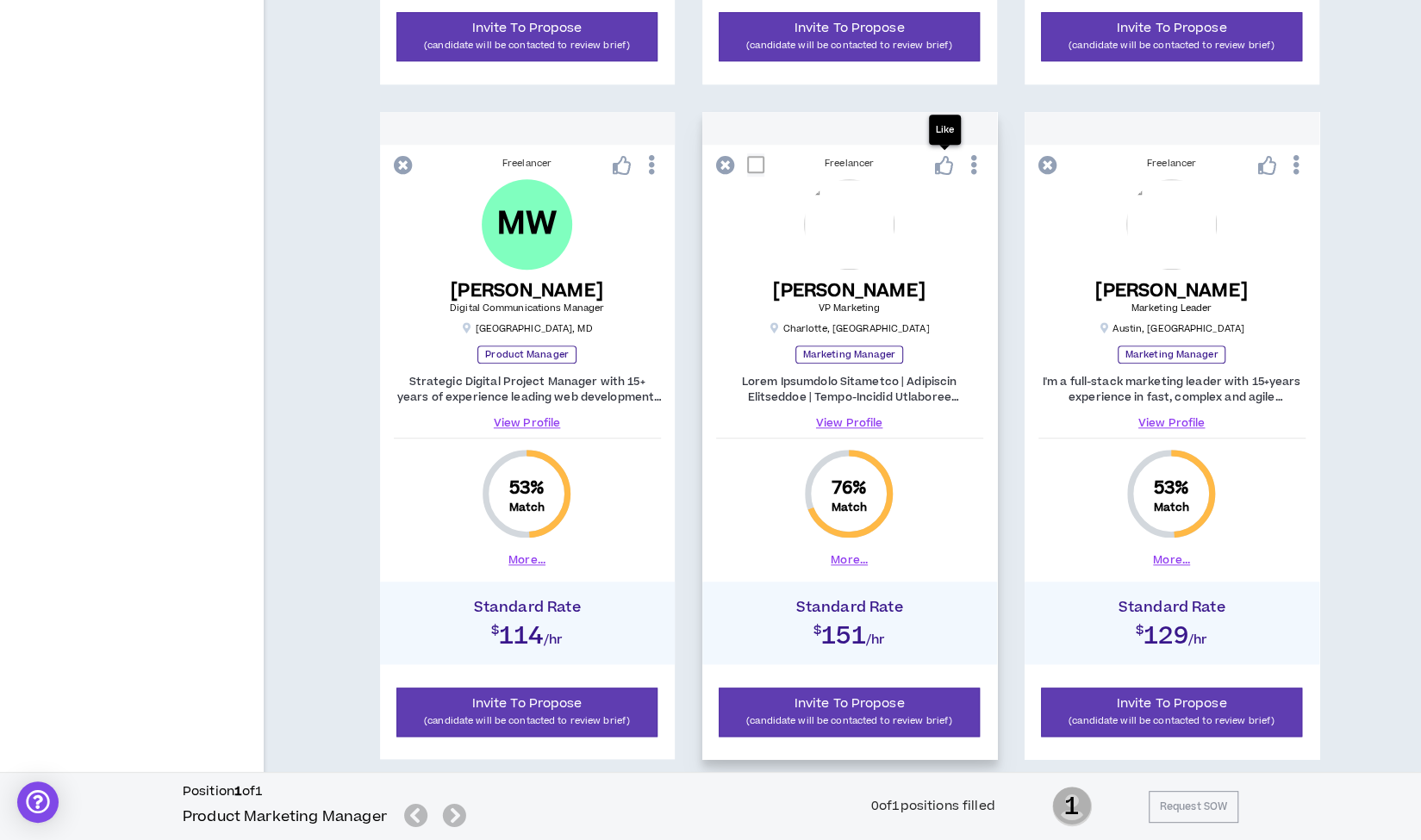
click at [949, 169] on icon at bounding box center [944, 165] width 19 height 19
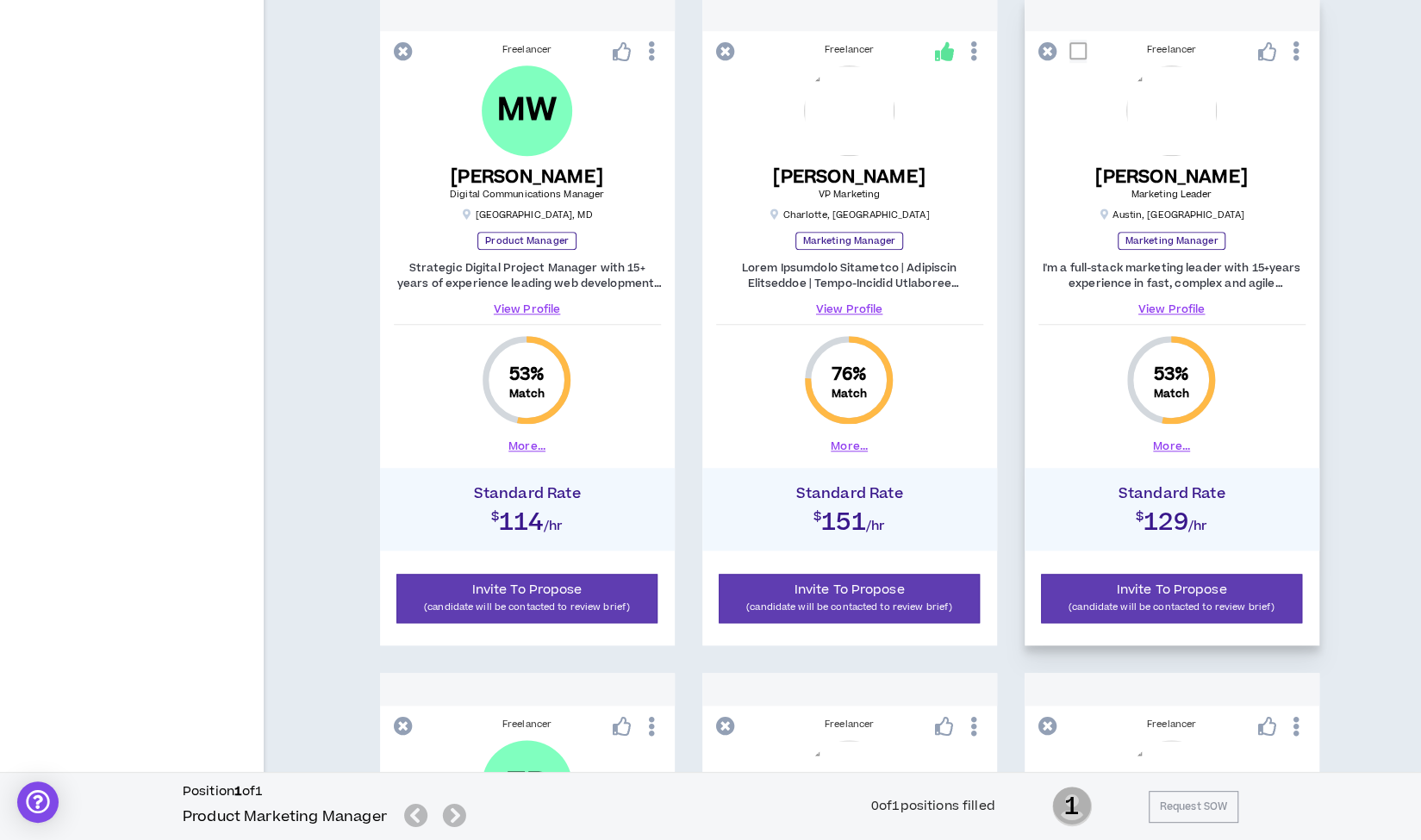
scroll to position [1048, 0]
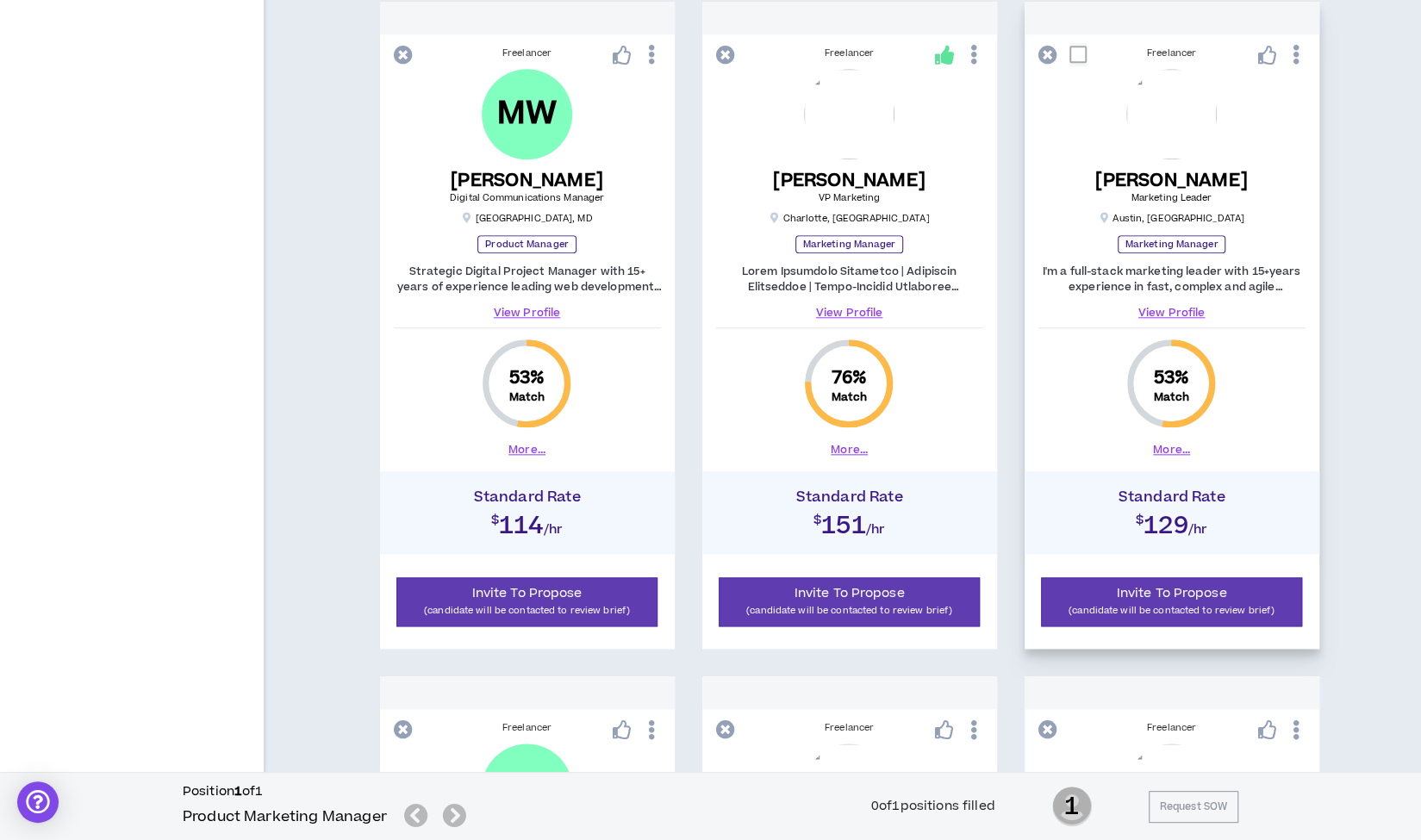
click at [1073, 295] on div "I'm a full-stack marketing leader with 15+years experience in fast, complex and…" at bounding box center [1171, 292] width 267 height 57
click at [1177, 309] on link "View Profile" at bounding box center [1171, 312] width 267 height 15
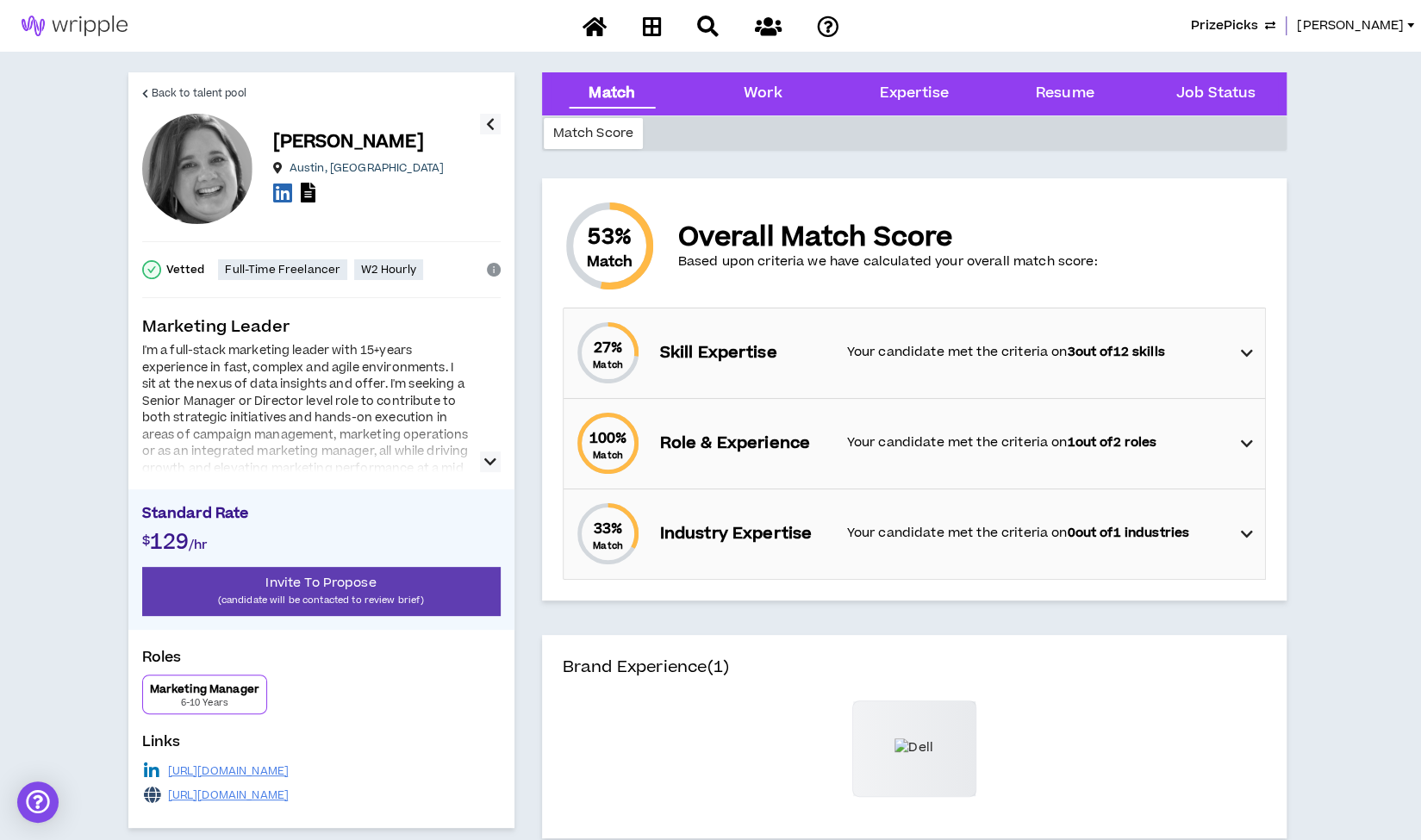
click at [489, 466] on icon "button" at bounding box center [490, 461] width 12 height 20
click at [225, 87] on span "Back to talent pool" at bounding box center [199, 93] width 95 height 16
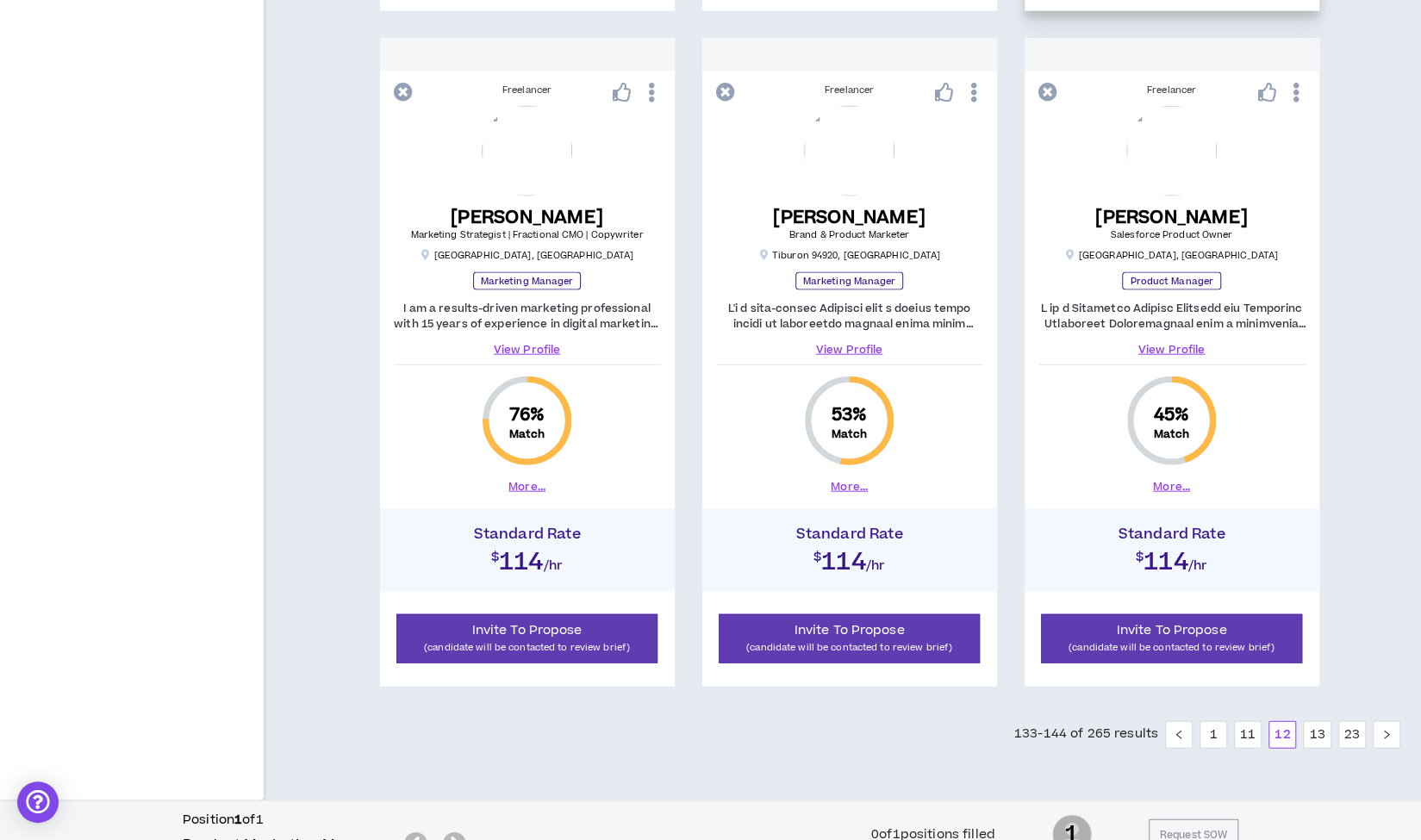
scroll to position [2384, 0]
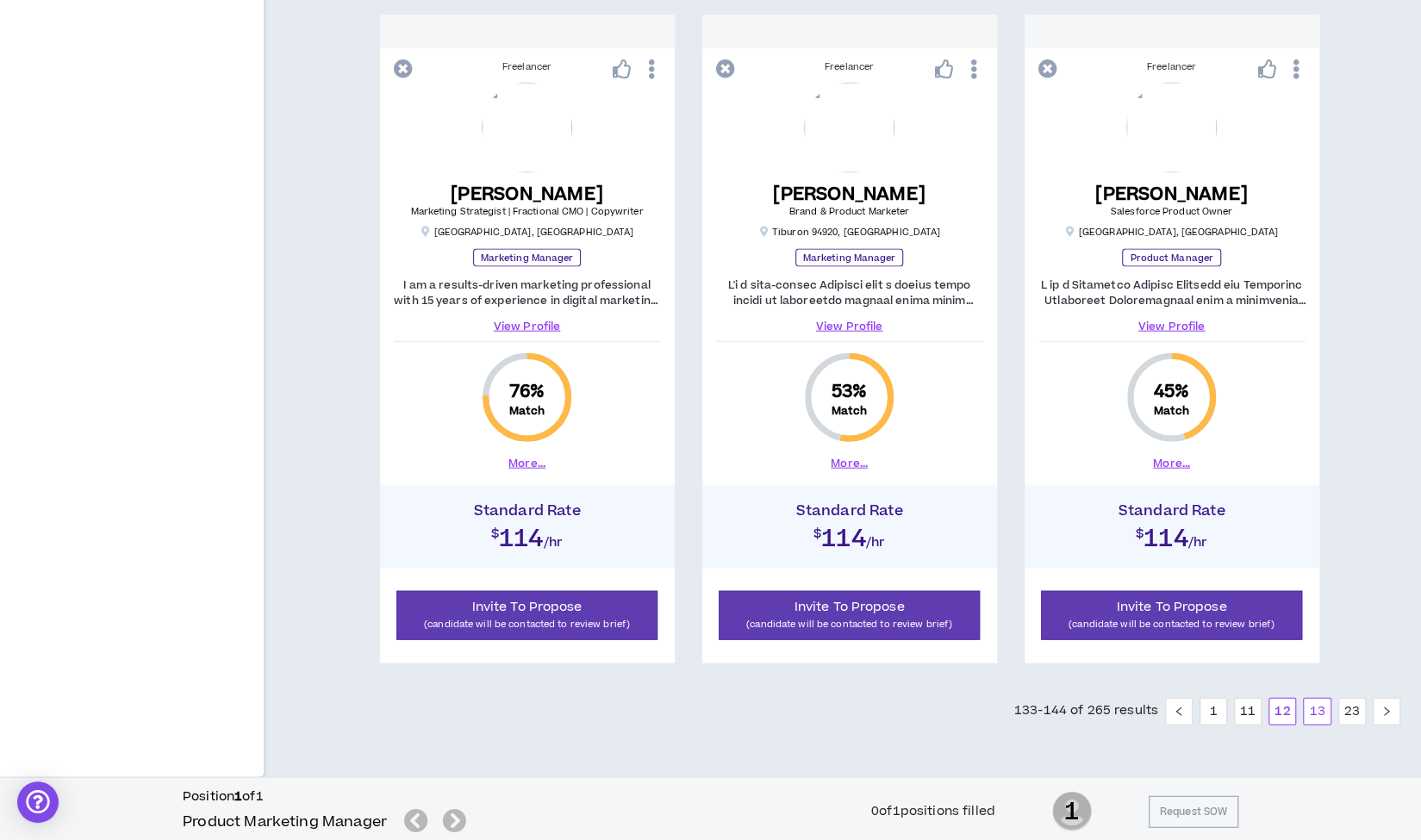
click at [1322, 708] on link "13" at bounding box center [1316, 711] width 26 height 26
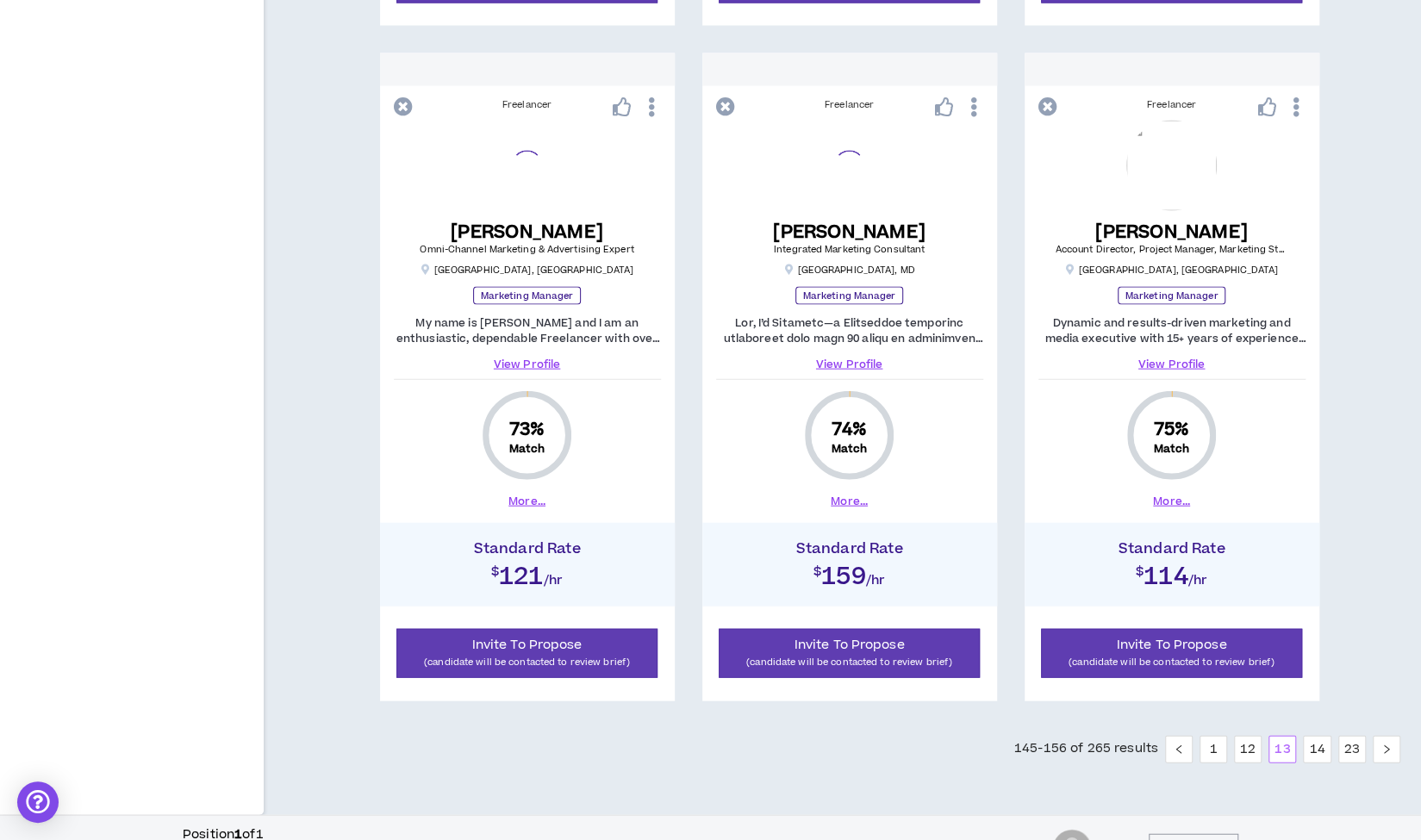
scroll to position [2384, 0]
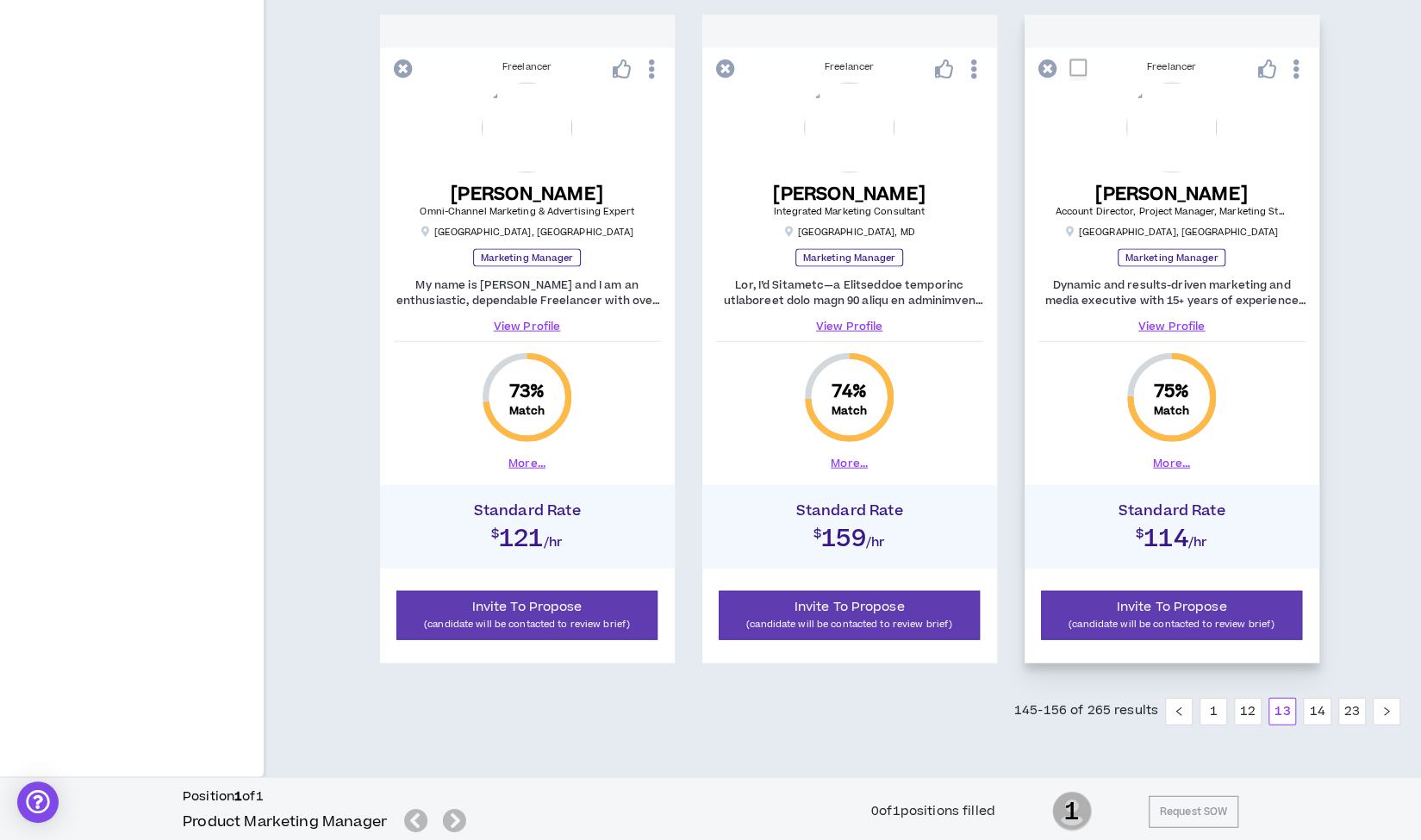
click at [1174, 323] on link "View Profile" at bounding box center [1171, 326] width 267 height 15
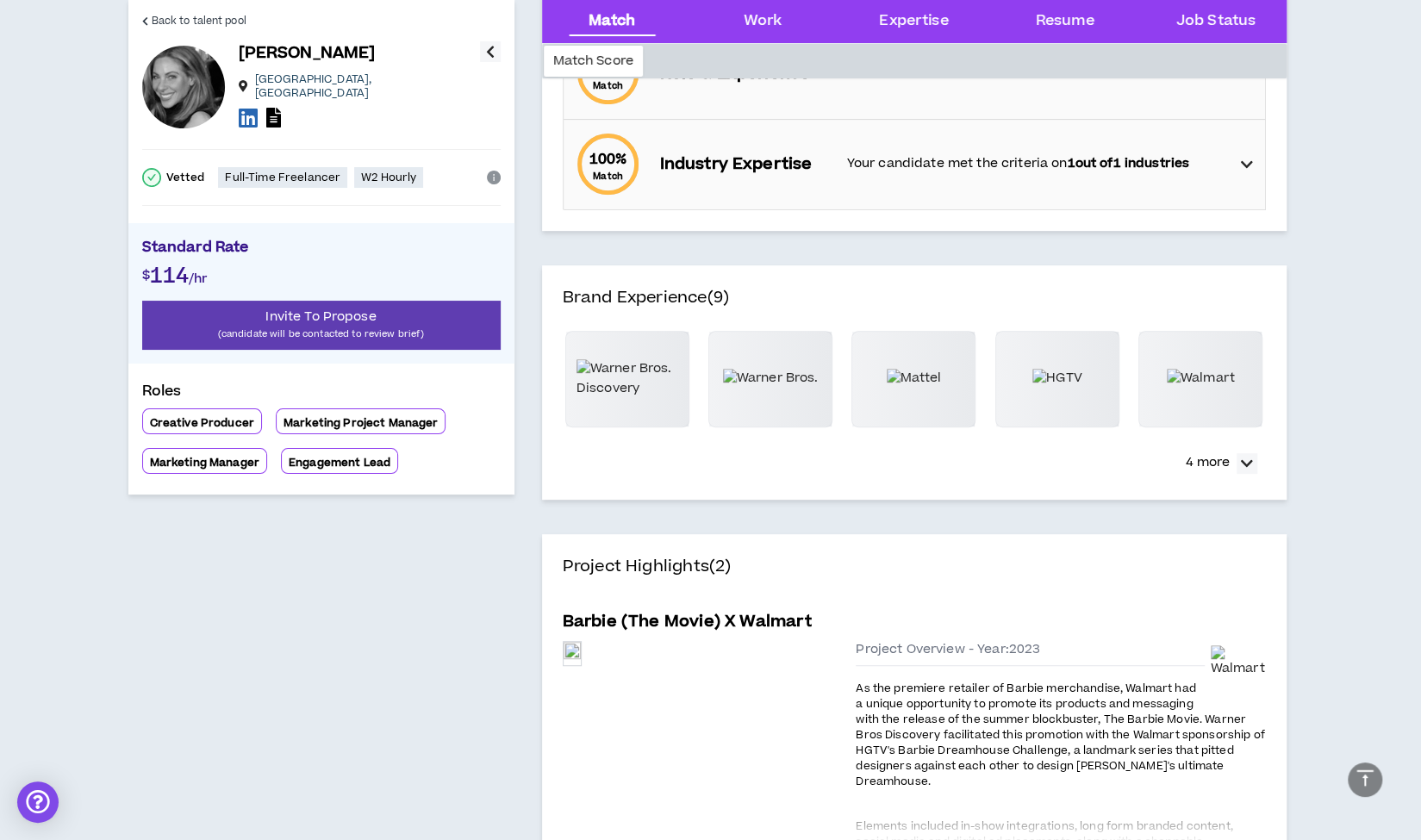
scroll to position [370, 0]
click at [1213, 463] on p "4 more" at bounding box center [1208, 461] width 44 height 19
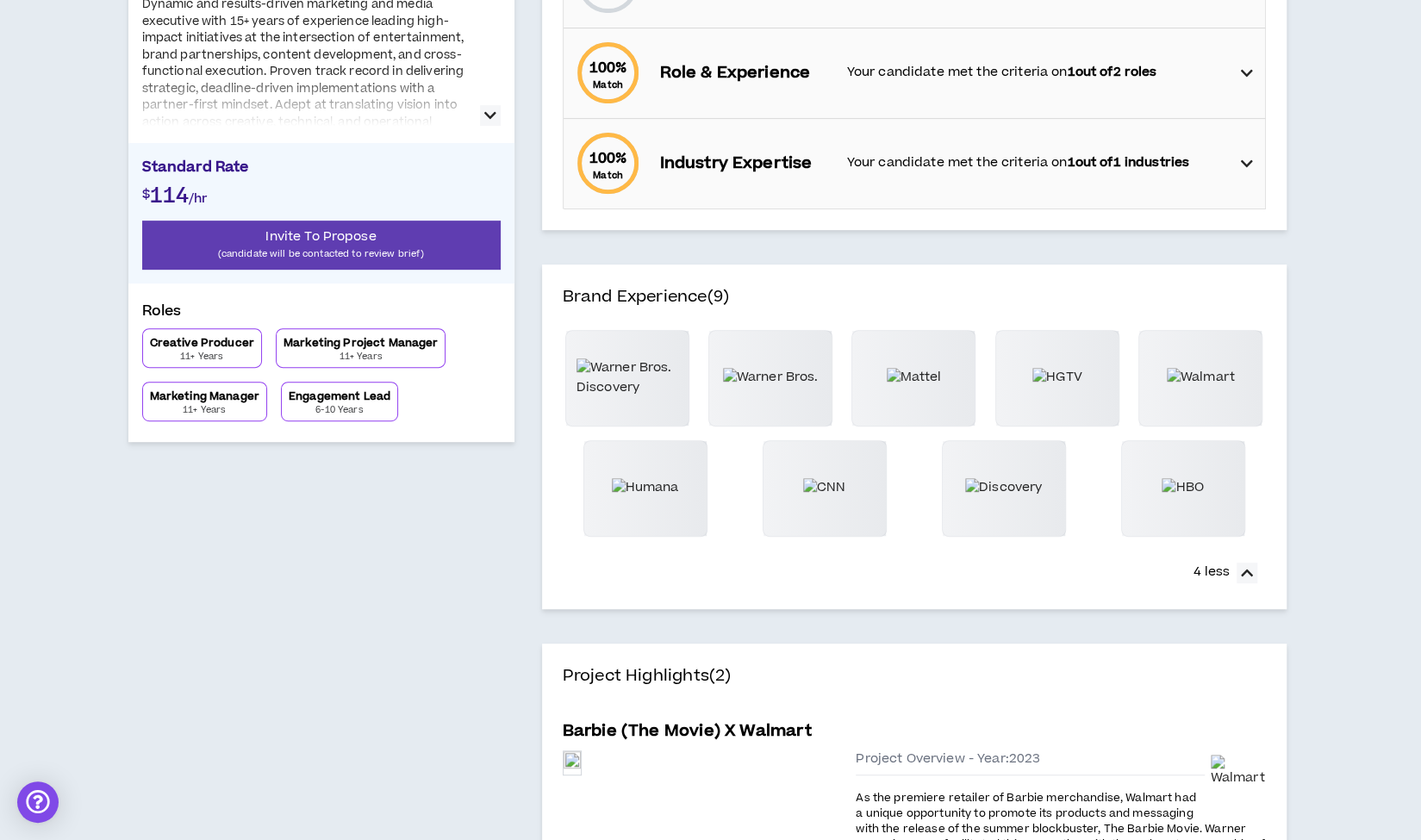
scroll to position [0, 0]
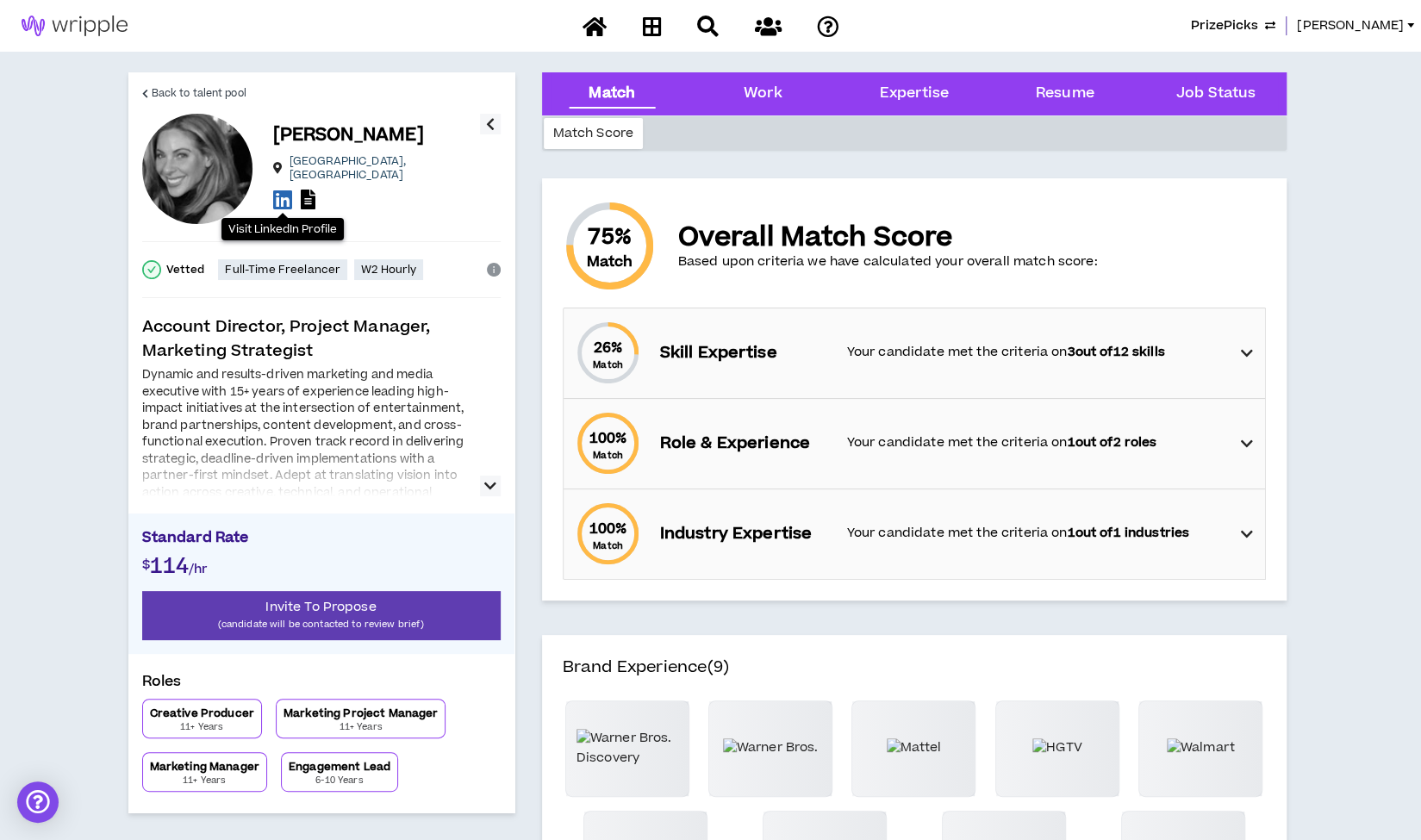
click at [278, 196] on icon at bounding box center [282, 199] width 19 height 21
click at [187, 94] on span "Back to talent pool" at bounding box center [199, 93] width 95 height 16
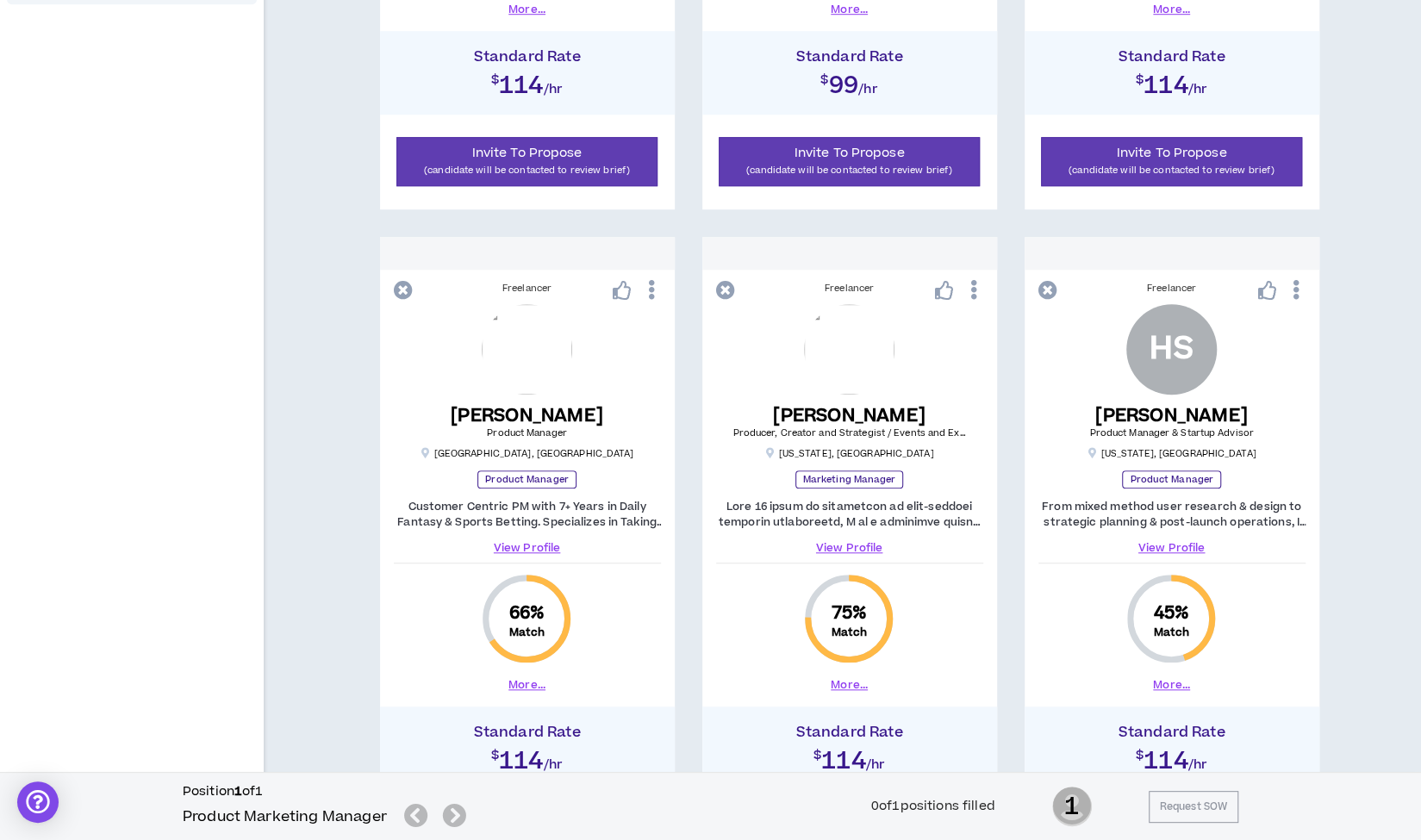
scroll to position [813, 0]
click at [519, 543] on link "View Profile" at bounding box center [527, 547] width 267 height 15
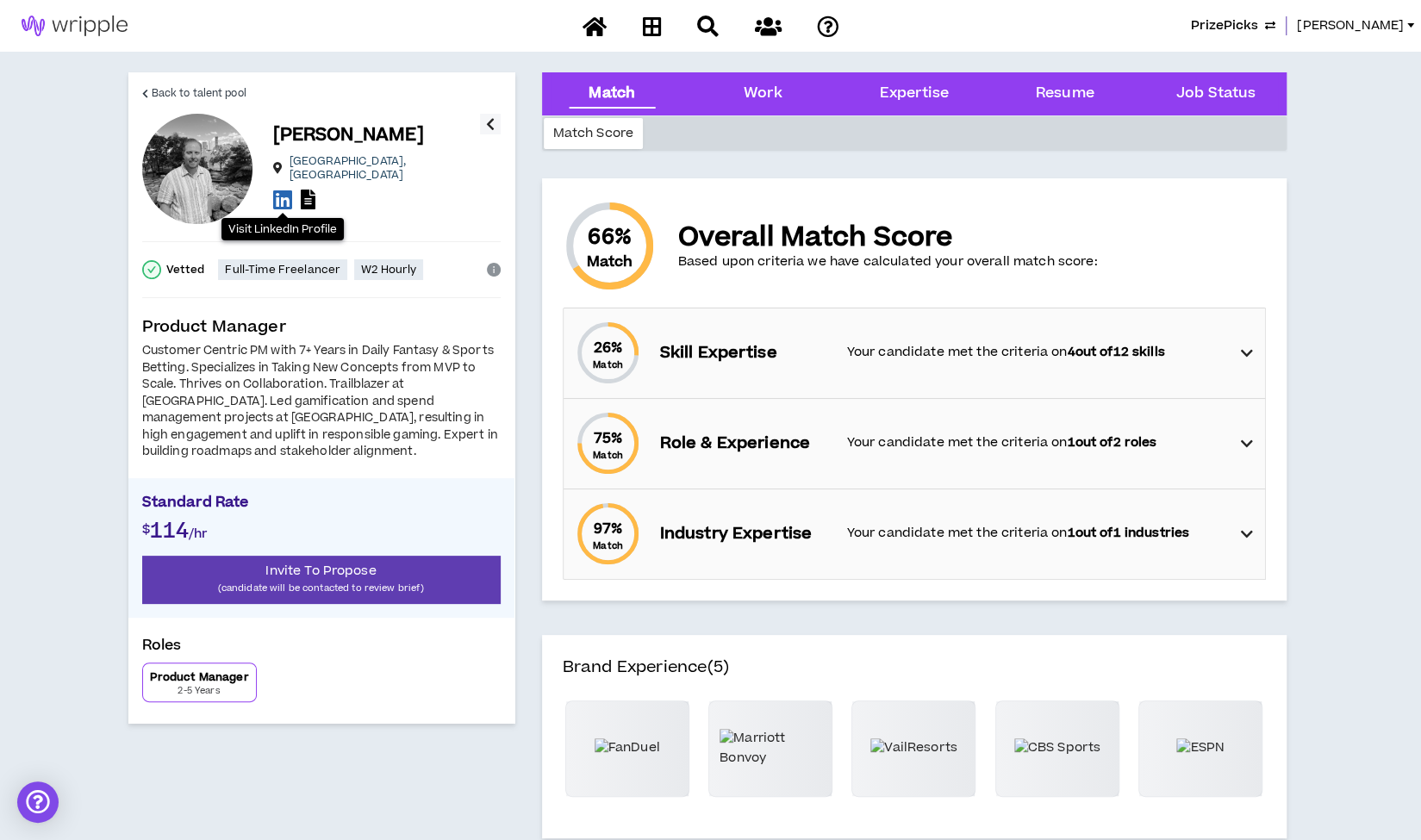
click at [285, 194] on icon at bounding box center [282, 199] width 19 height 21
click at [197, 94] on span "Back to talent pool" at bounding box center [199, 93] width 95 height 16
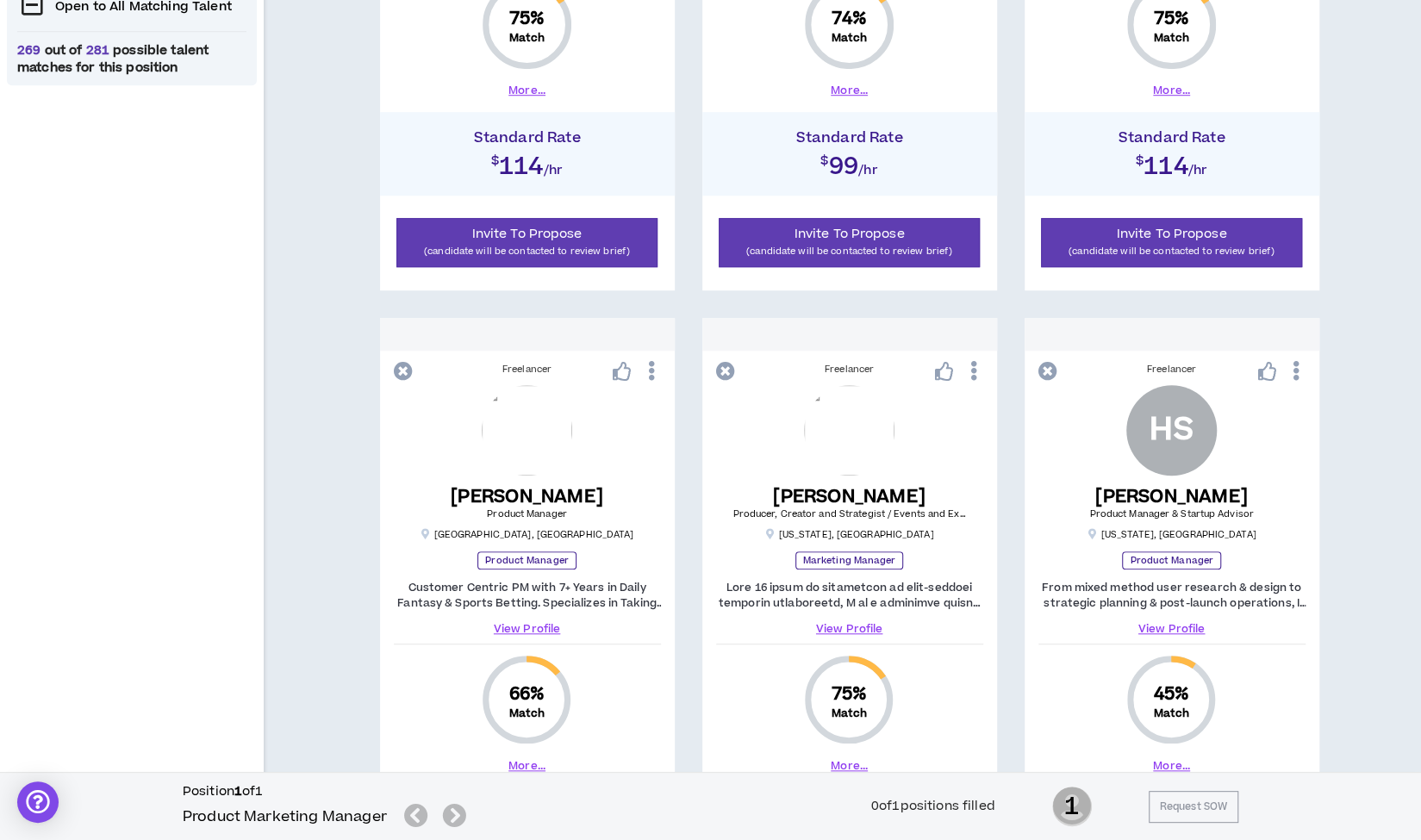
scroll to position [780, 0]
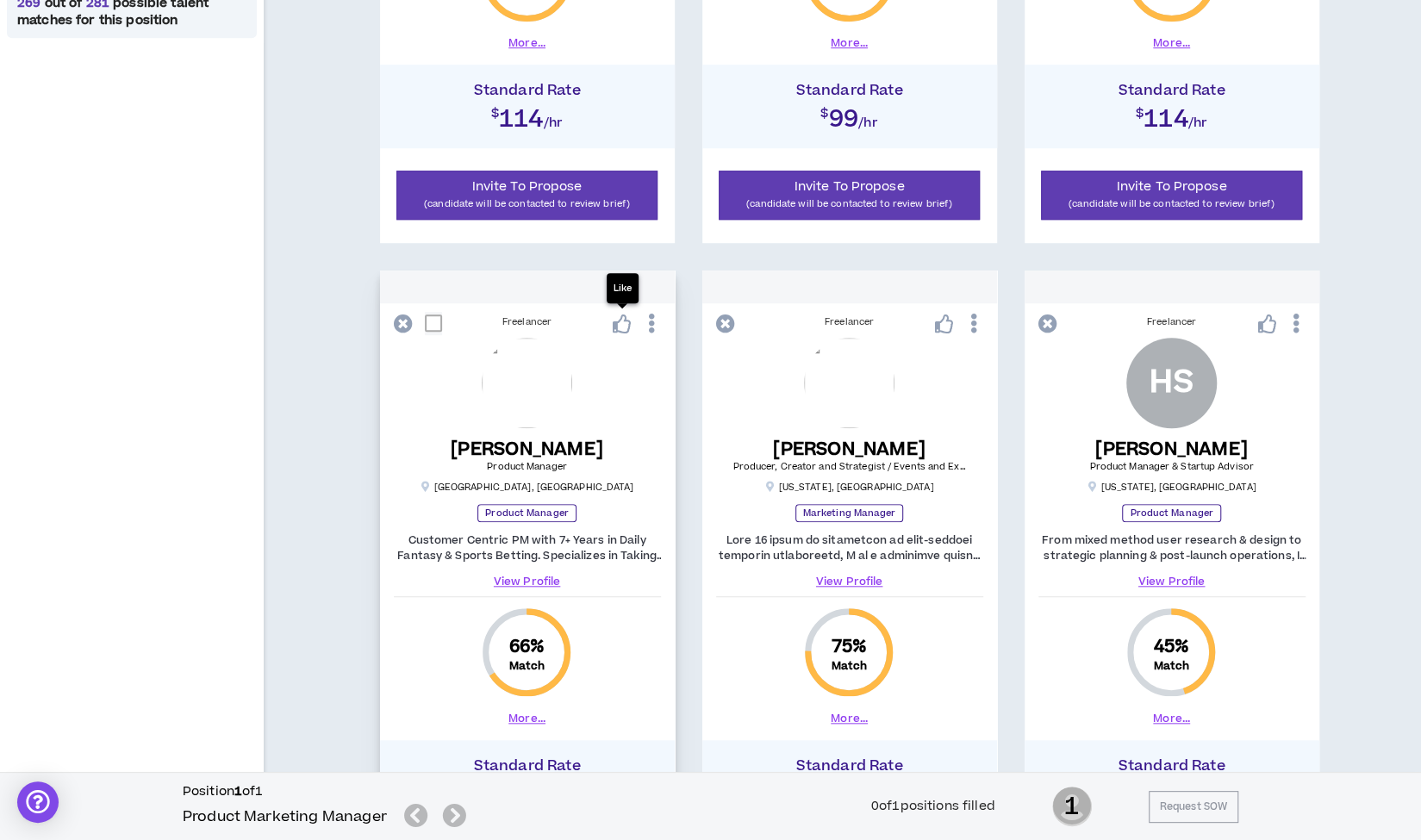
click at [622, 326] on icon at bounding box center [621, 323] width 19 height 19
click at [1155, 579] on link "View Profile" at bounding box center [1171, 580] width 267 height 15
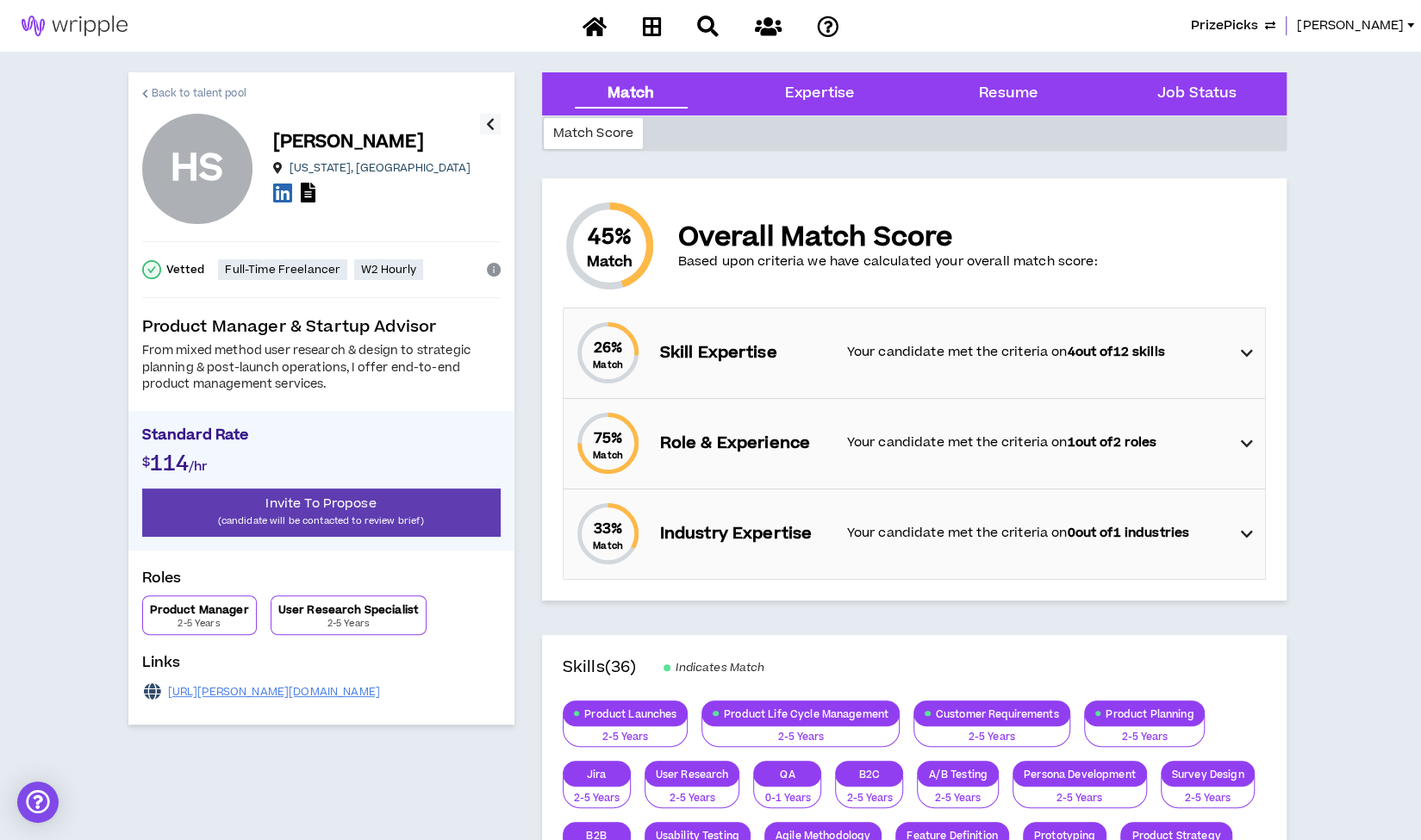
click at [212, 89] on span "Back to talent pool" at bounding box center [199, 93] width 95 height 16
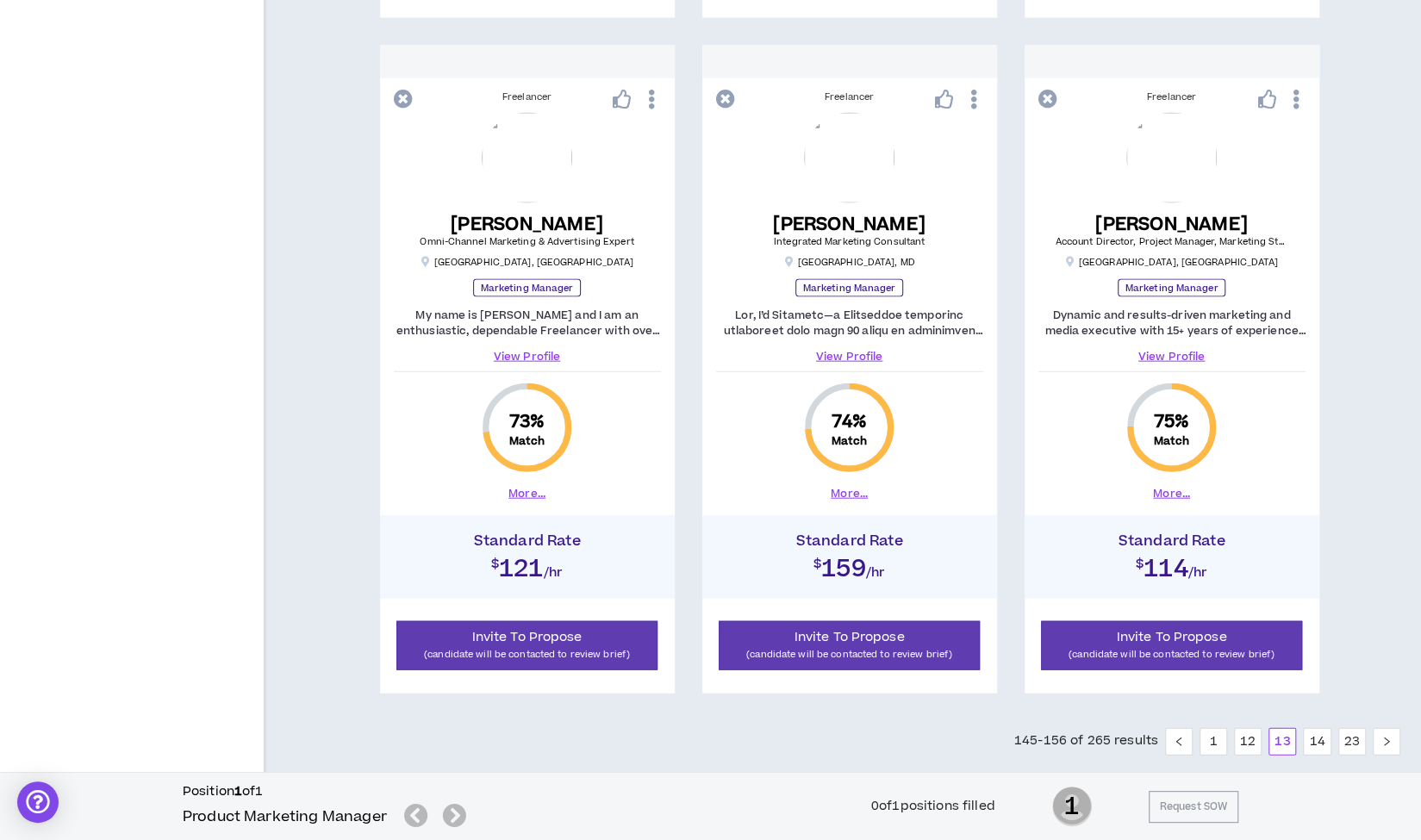
scroll to position [2353, 0]
click at [531, 354] on link "View Profile" at bounding box center [527, 356] width 267 height 15
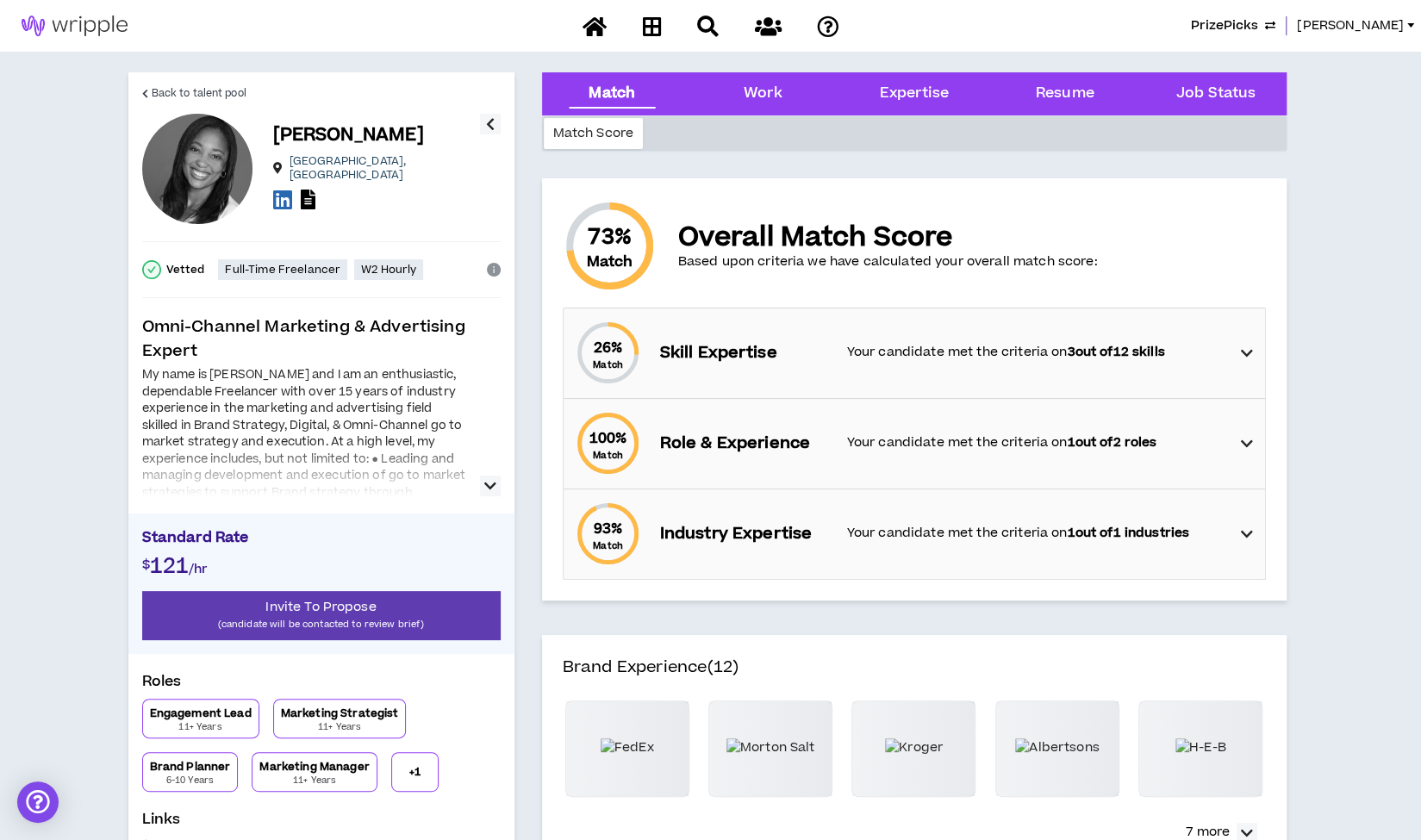
click at [488, 485] on icon "button" at bounding box center [490, 486] width 12 height 20
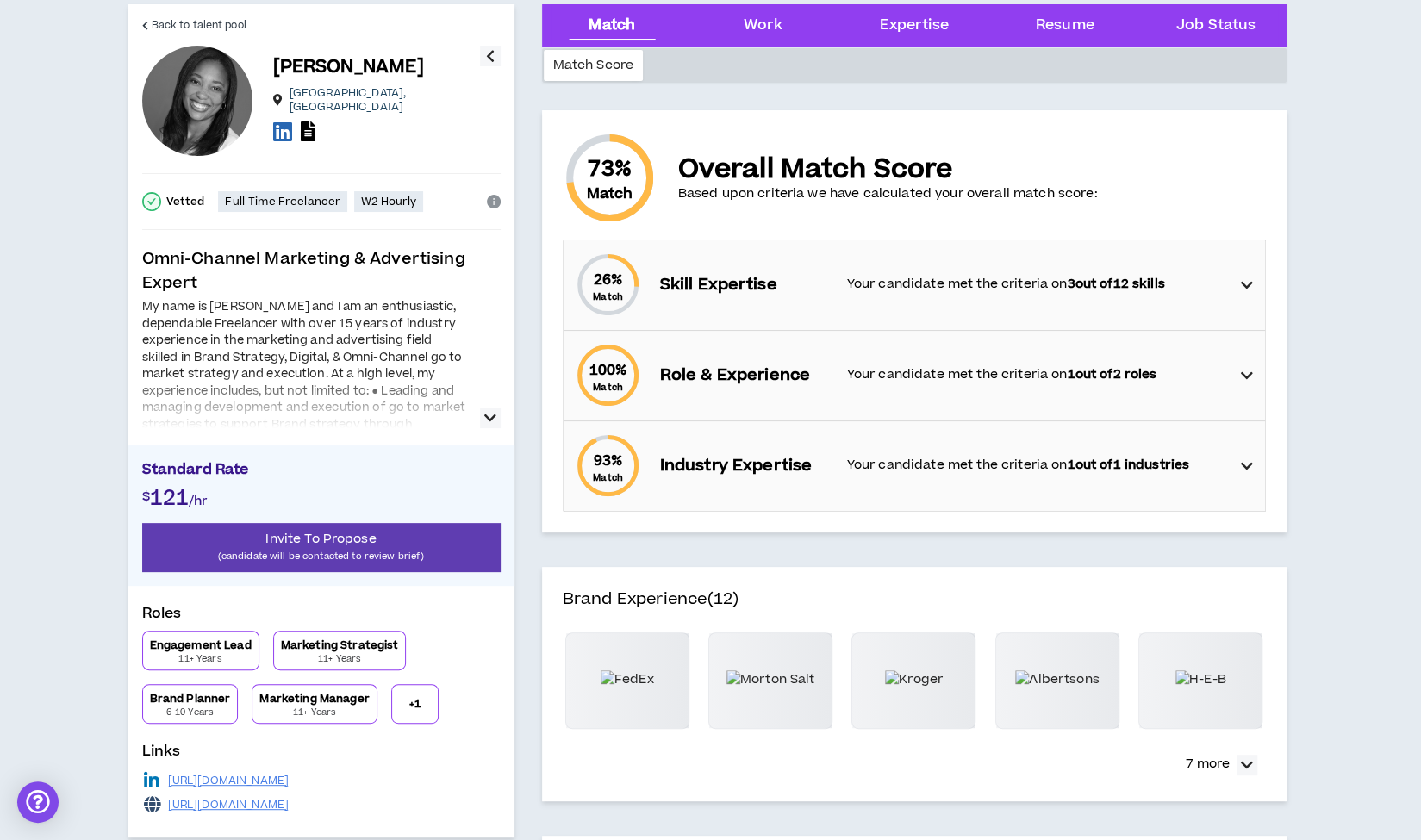
scroll to position [69, 0]
click at [488, 416] on icon "button" at bounding box center [490, 416] width 12 height 20
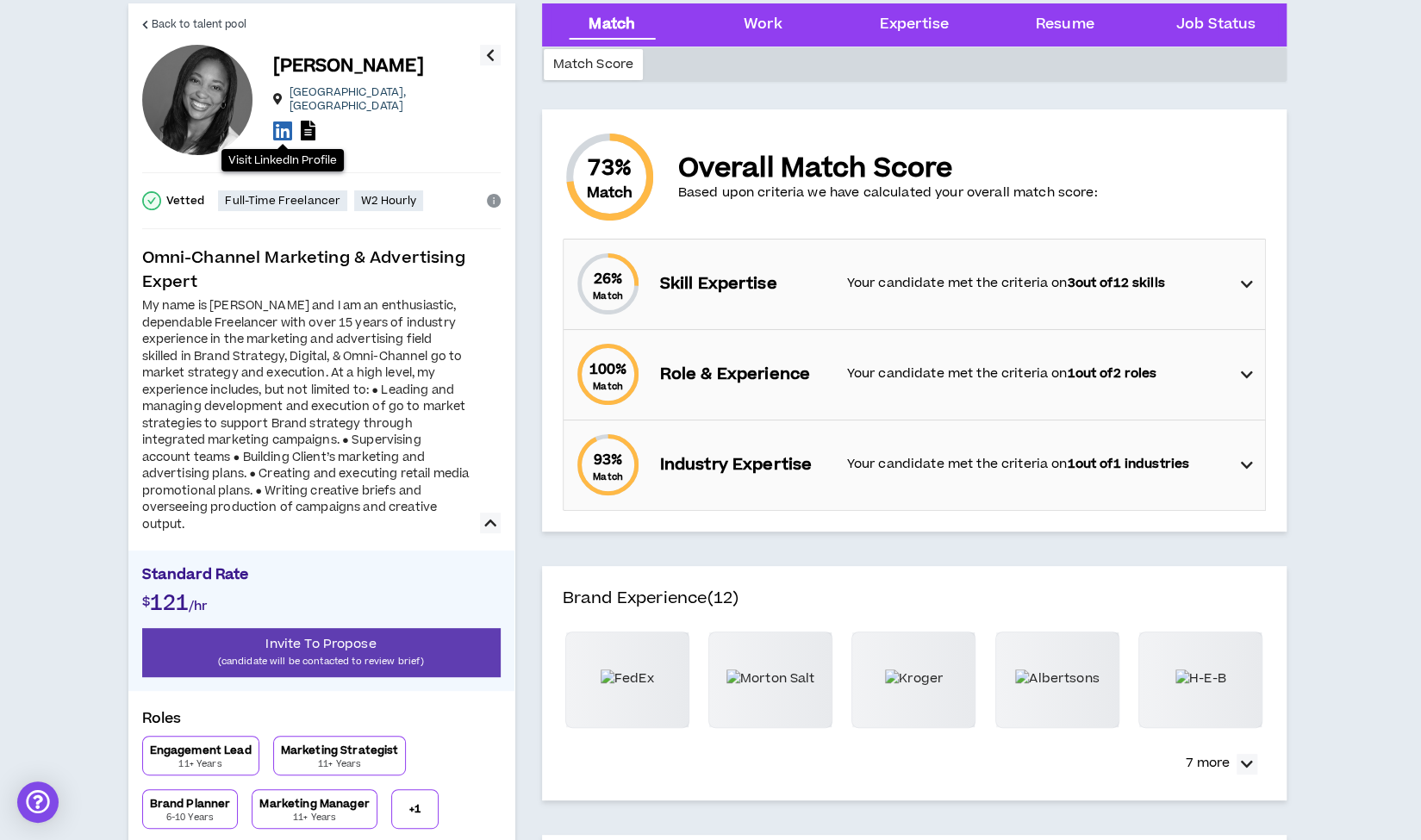
click at [281, 124] on icon at bounding box center [282, 130] width 19 height 21
click at [223, 26] on span "Back to talent pool" at bounding box center [199, 24] width 95 height 16
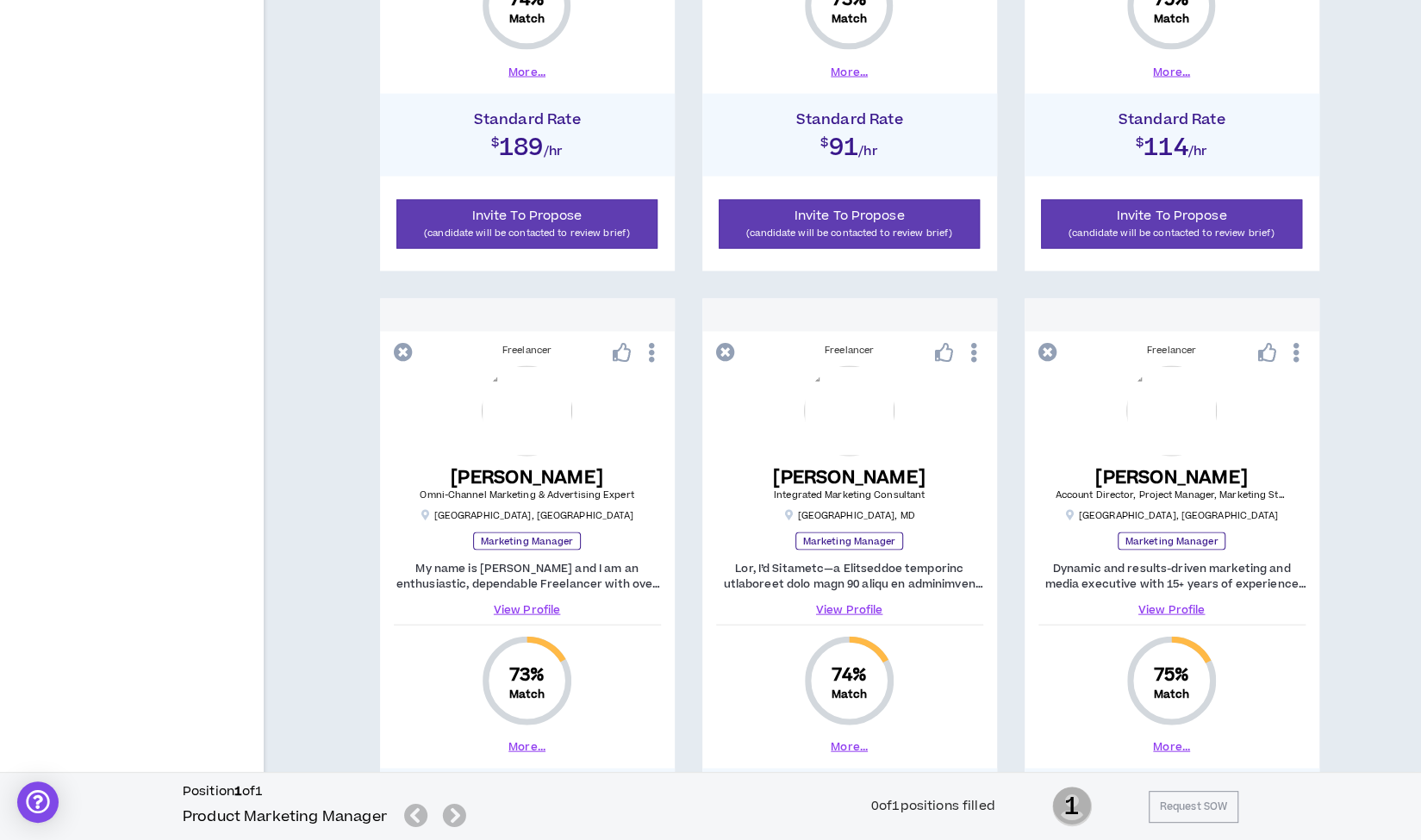
scroll to position [2164, 0]
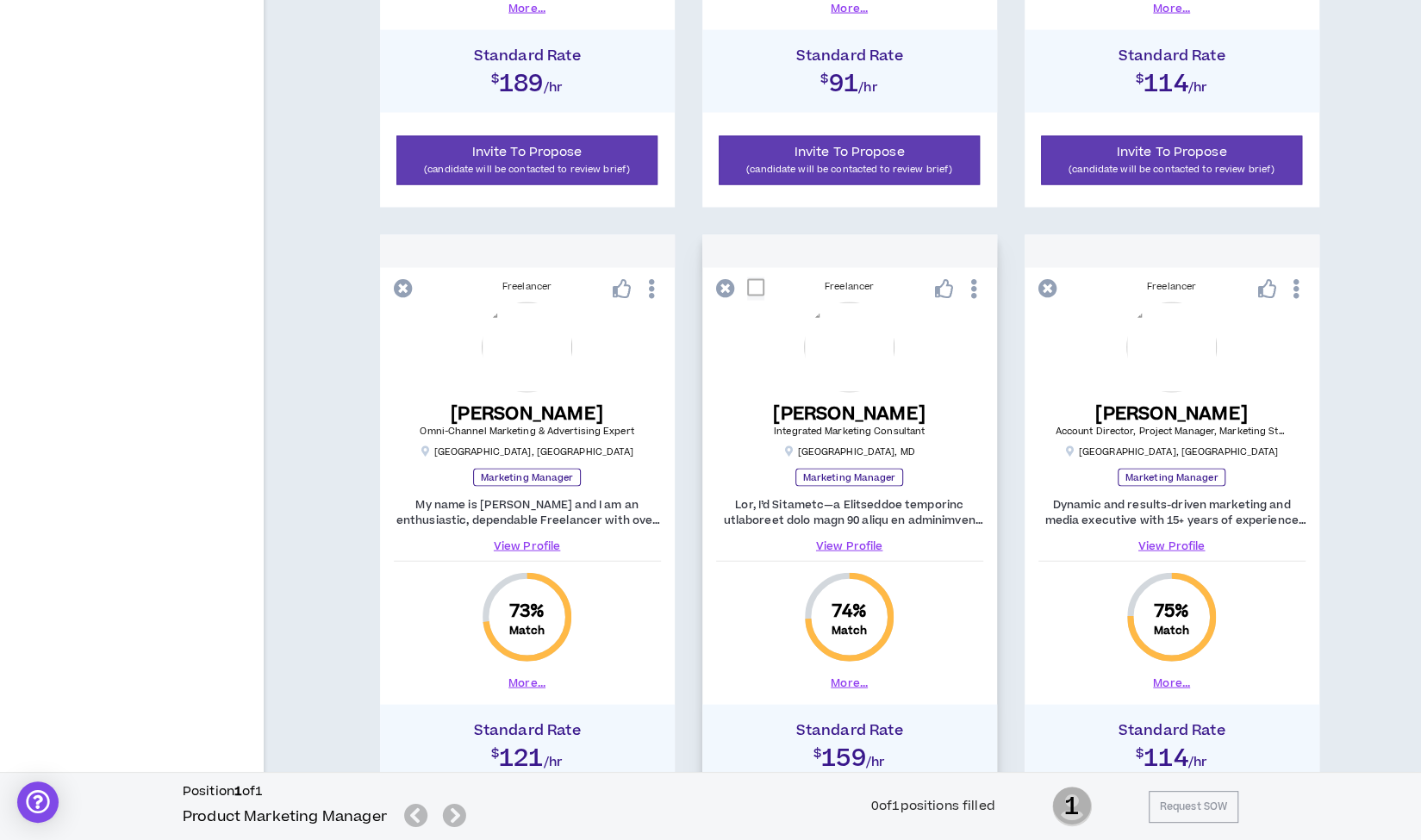
click at [843, 539] on link "View Profile" at bounding box center [849, 546] width 267 height 15
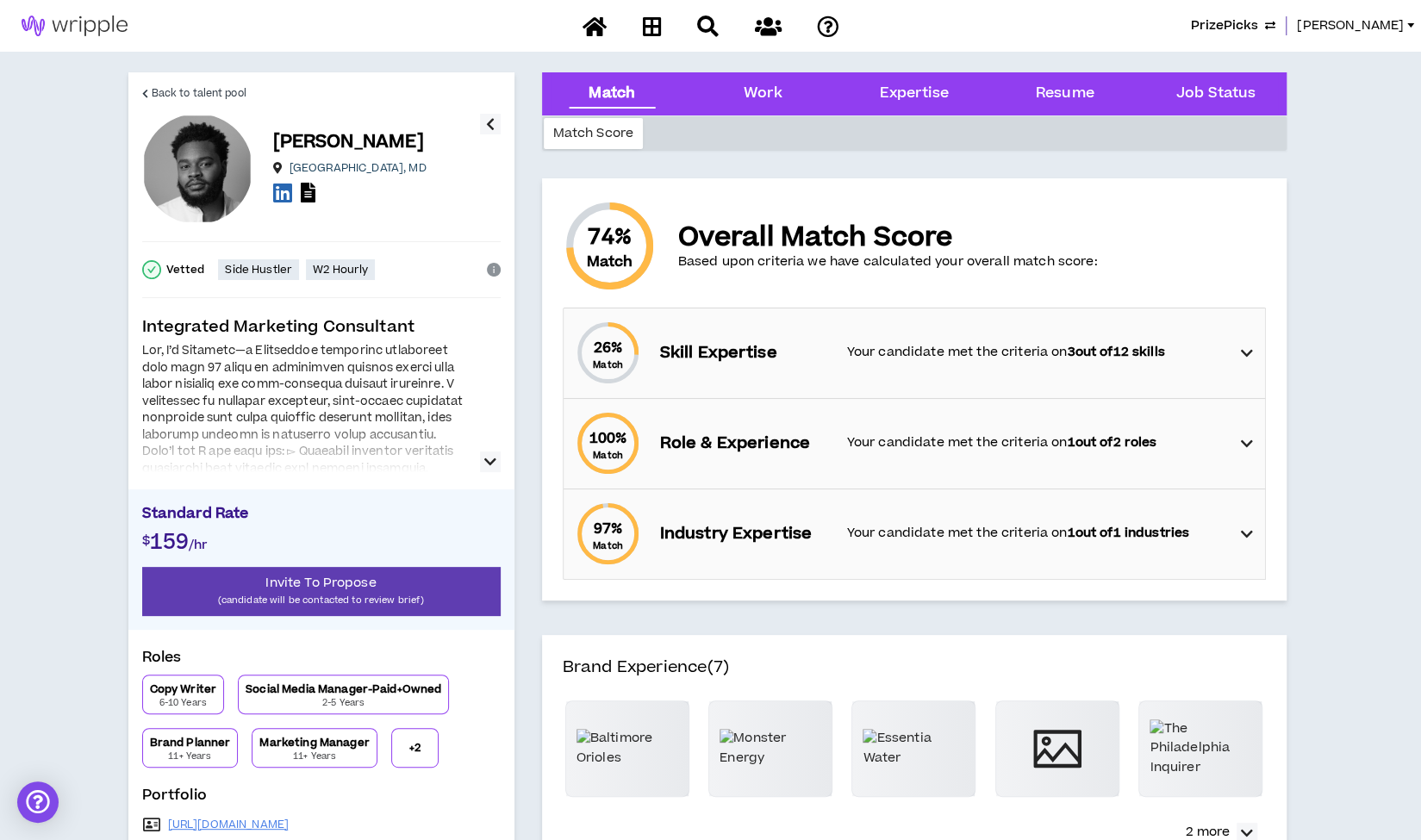
click at [486, 457] on icon "button" at bounding box center [490, 461] width 12 height 20
click at [279, 191] on icon at bounding box center [282, 192] width 19 height 21
click at [188, 89] on span "Back to talent pool" at bounding box center [199, 93] width 95 height 16
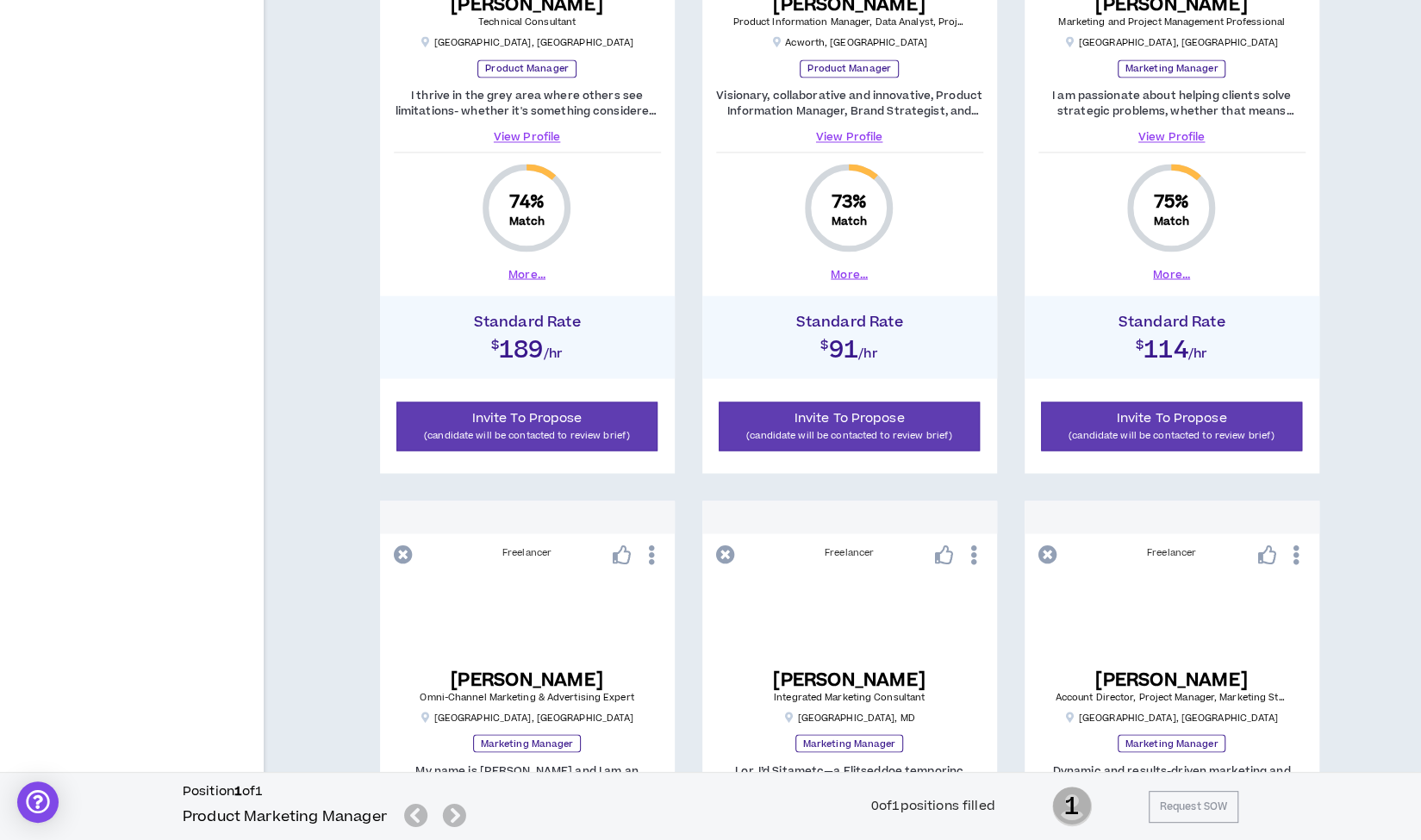
scroll to position [1922, 0]
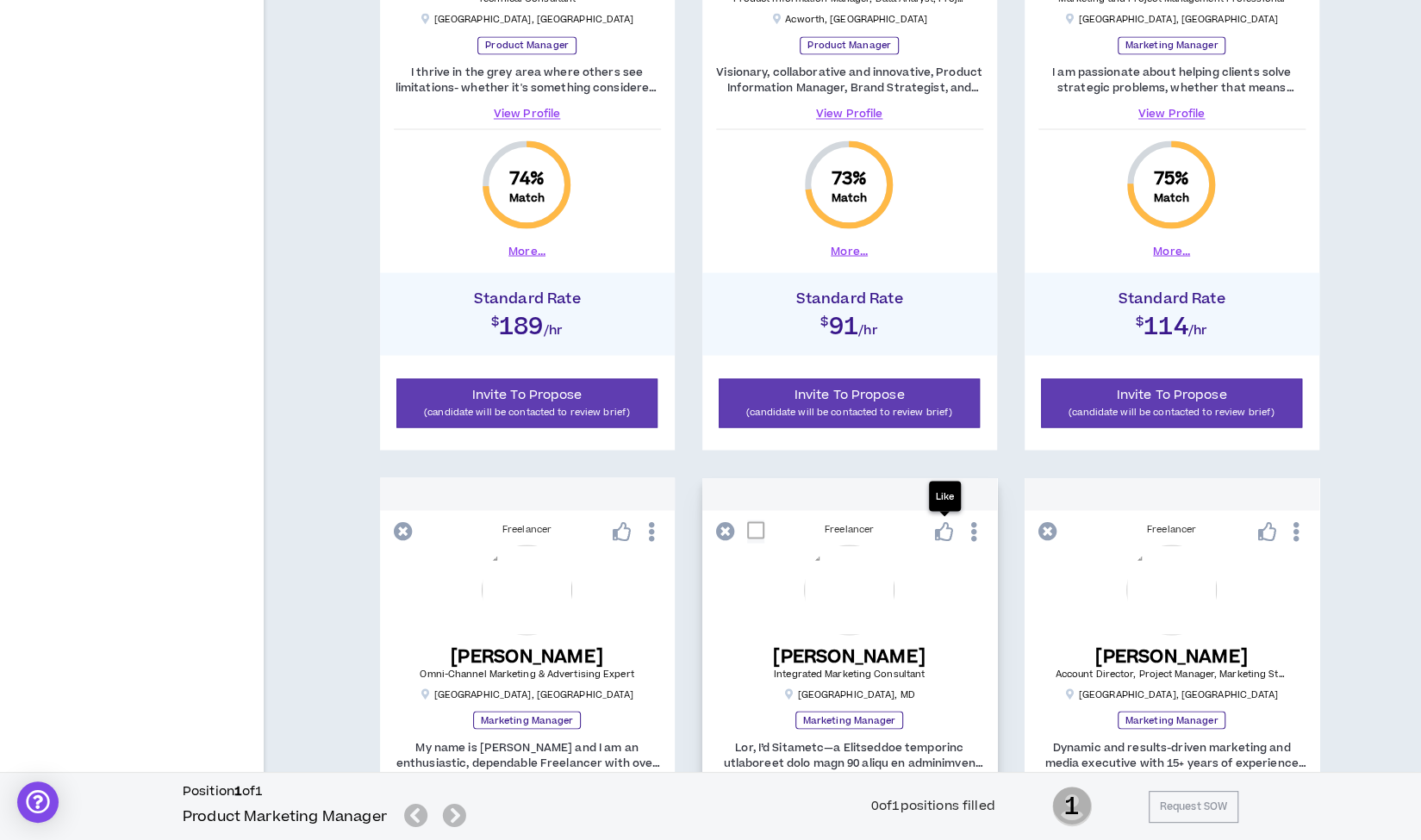
click at [942, 533] on icon at bounding box center [944, 530] width 19 height 19
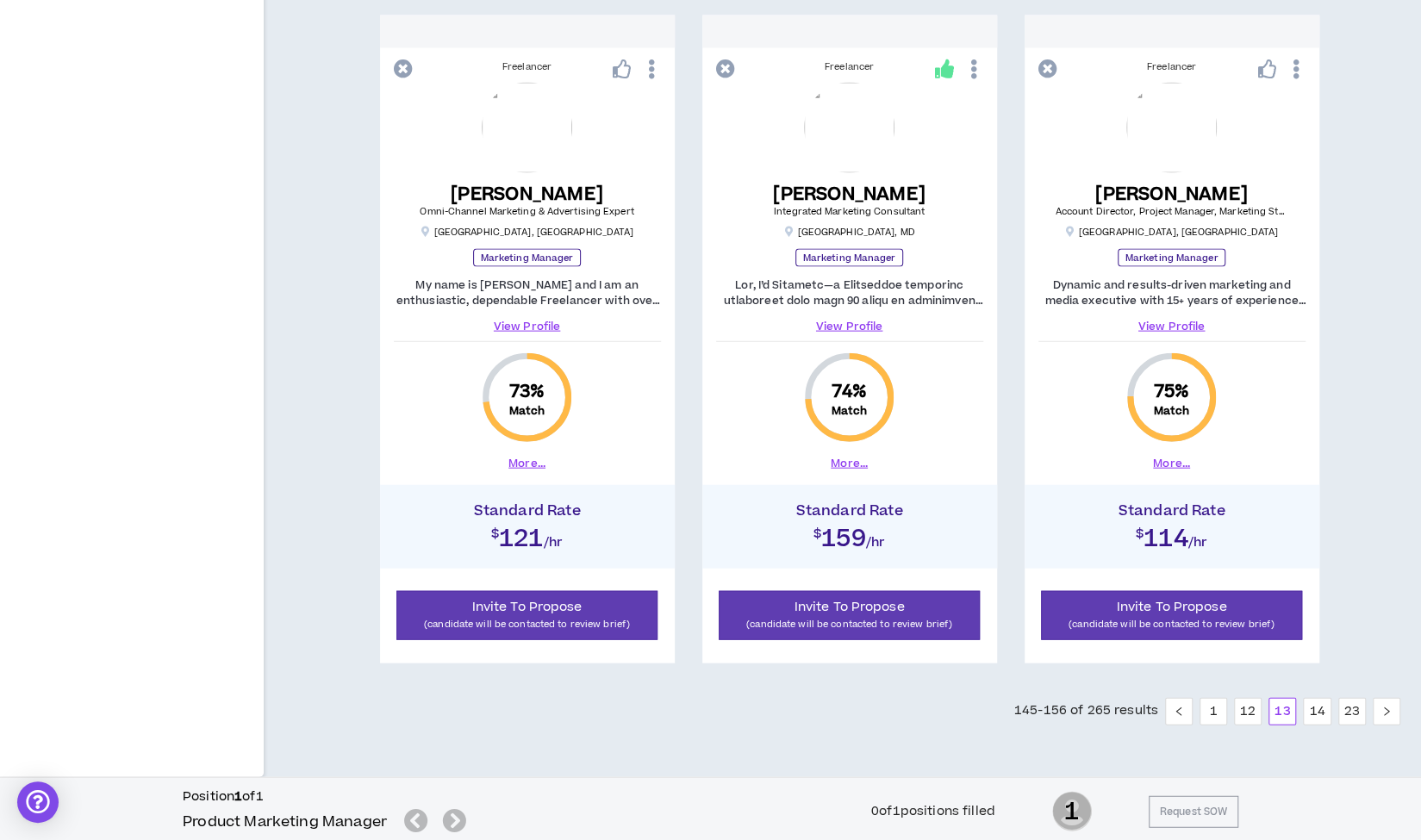
scroll to position [2383, 0]
click at [1316, 713] on link "14" at bounding box center [1316, 712] width 26 height 26
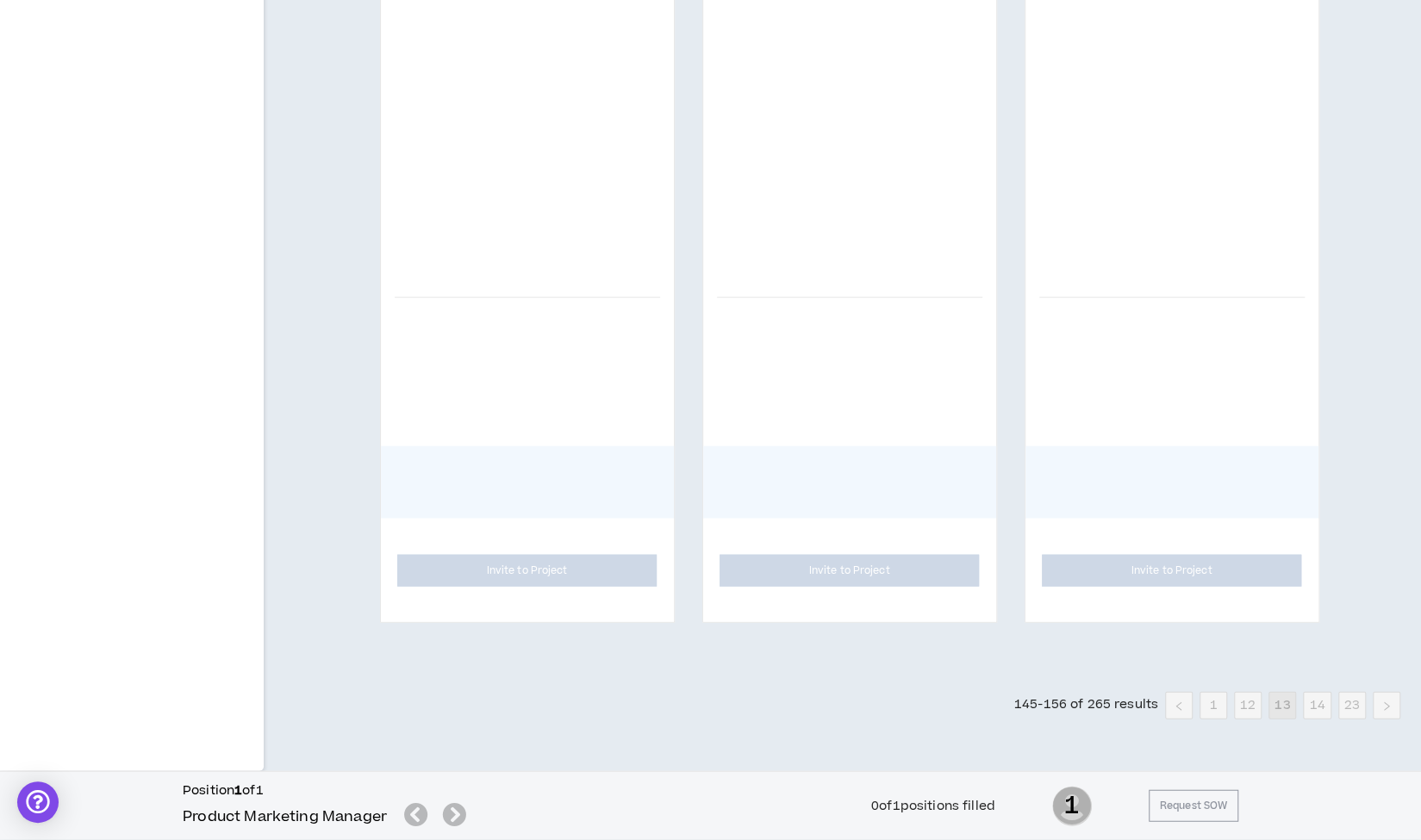
scroll to position [2345, 0]
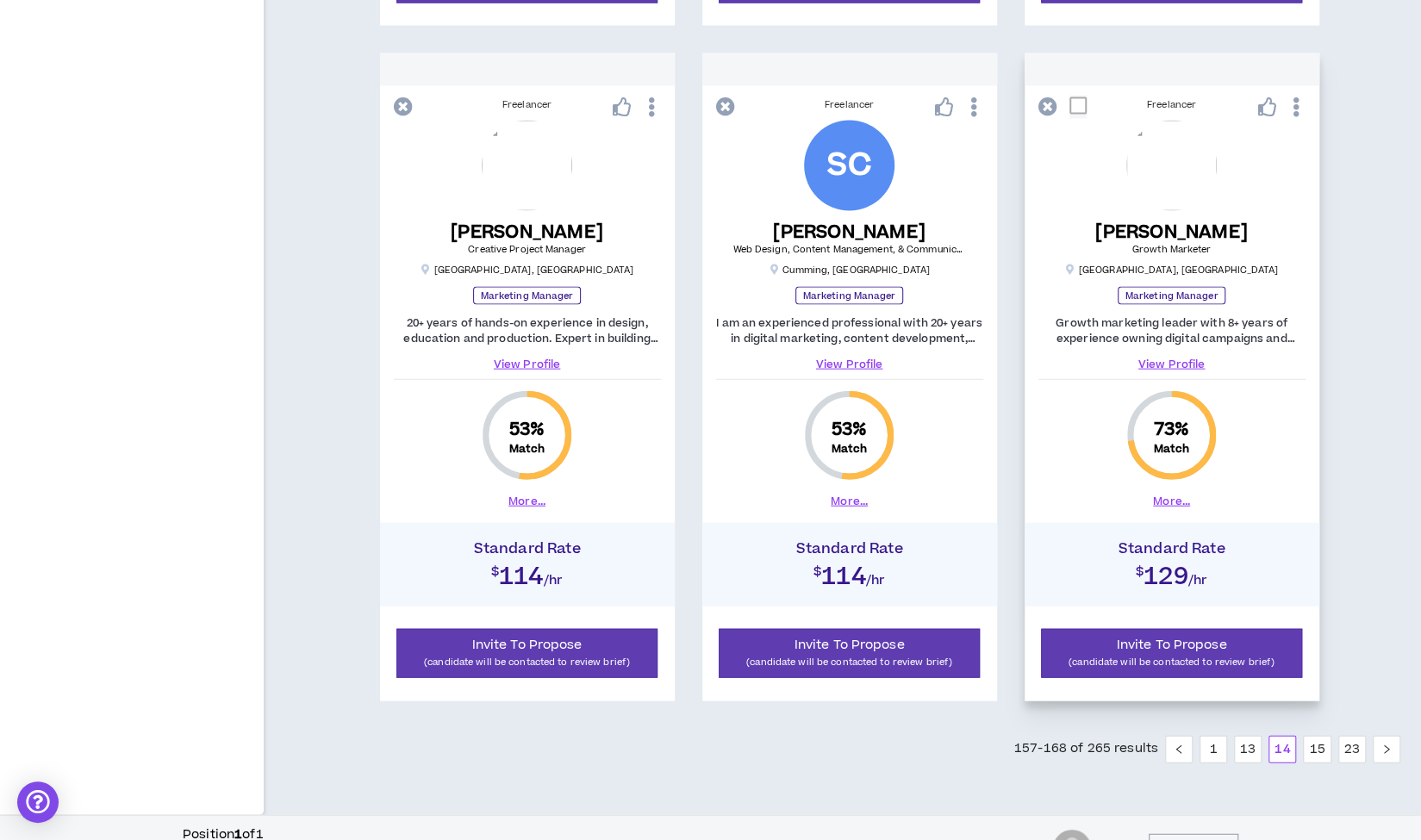
click at [1174, 356] on link "View Profile" at bounding box center [1171, 363] width 267 height 15
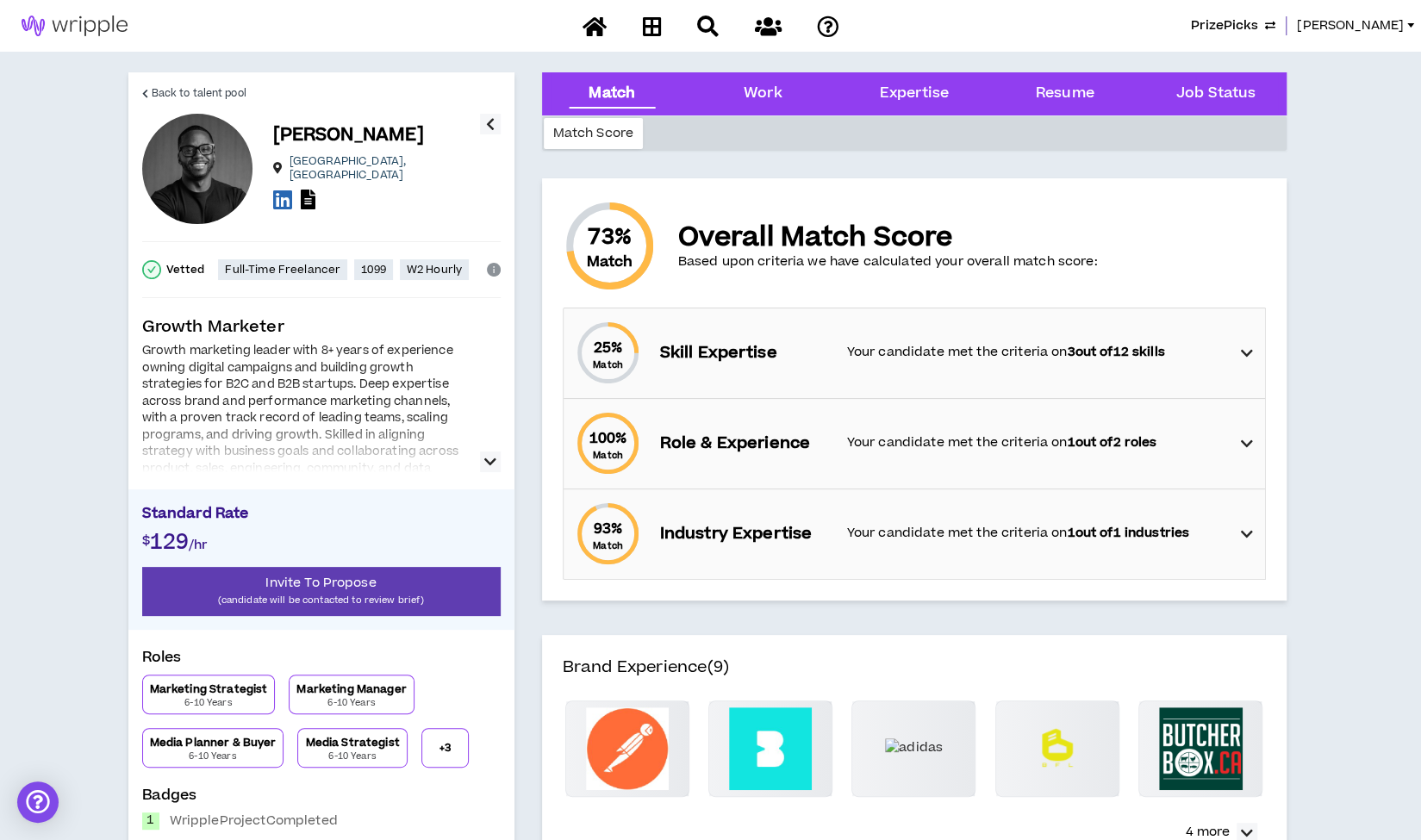
click at [490, 459] on icon "button" at bounding box center [490, 461] width 12 height 20
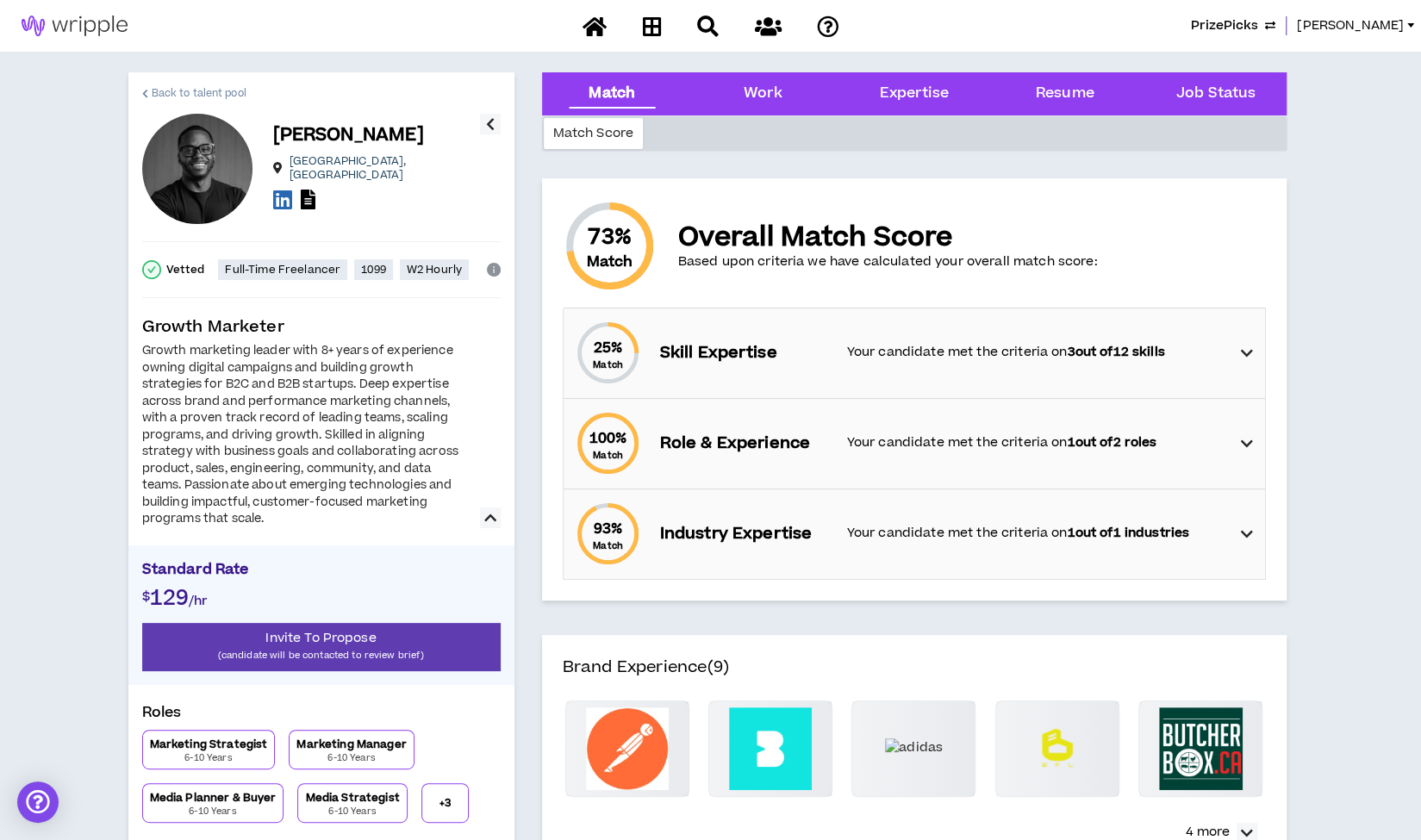
click at [216, 89] on span "Back to talent pool" at bounding box center [199, 93] width 95 height 16
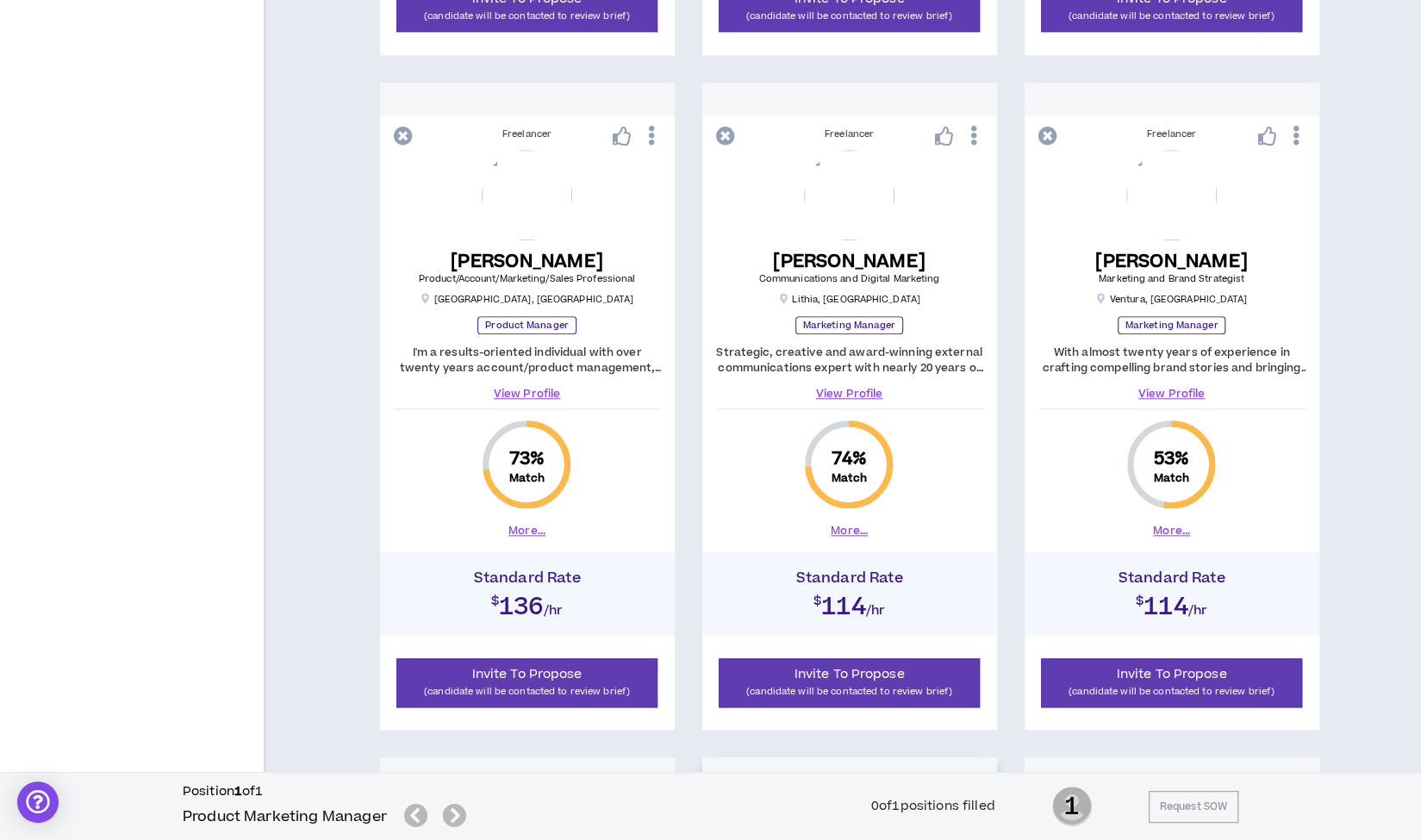
scroll to position [967, 0]
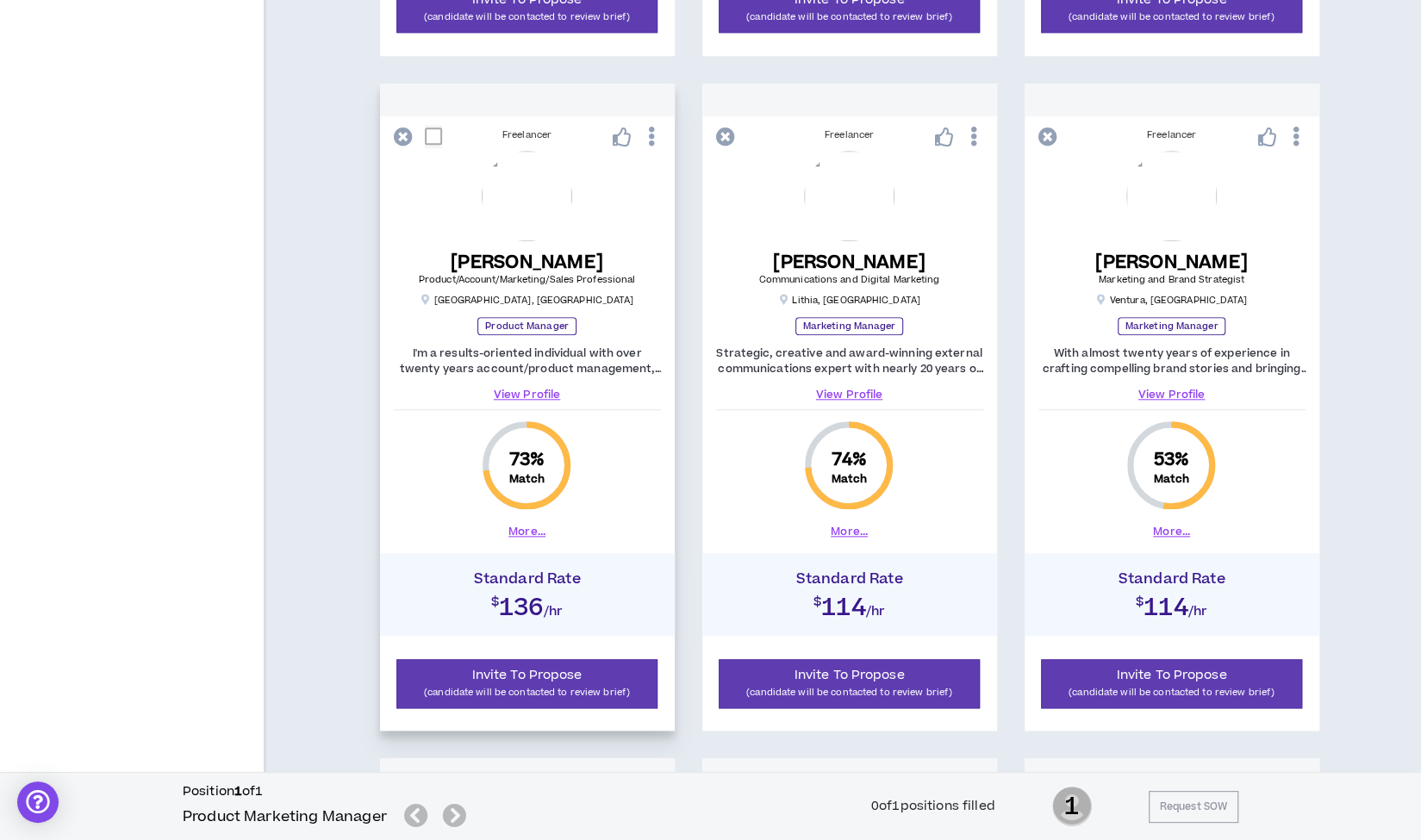
click at [522, 392] on link "View Profile" at bounding box center [527, 393] width 267 height 15
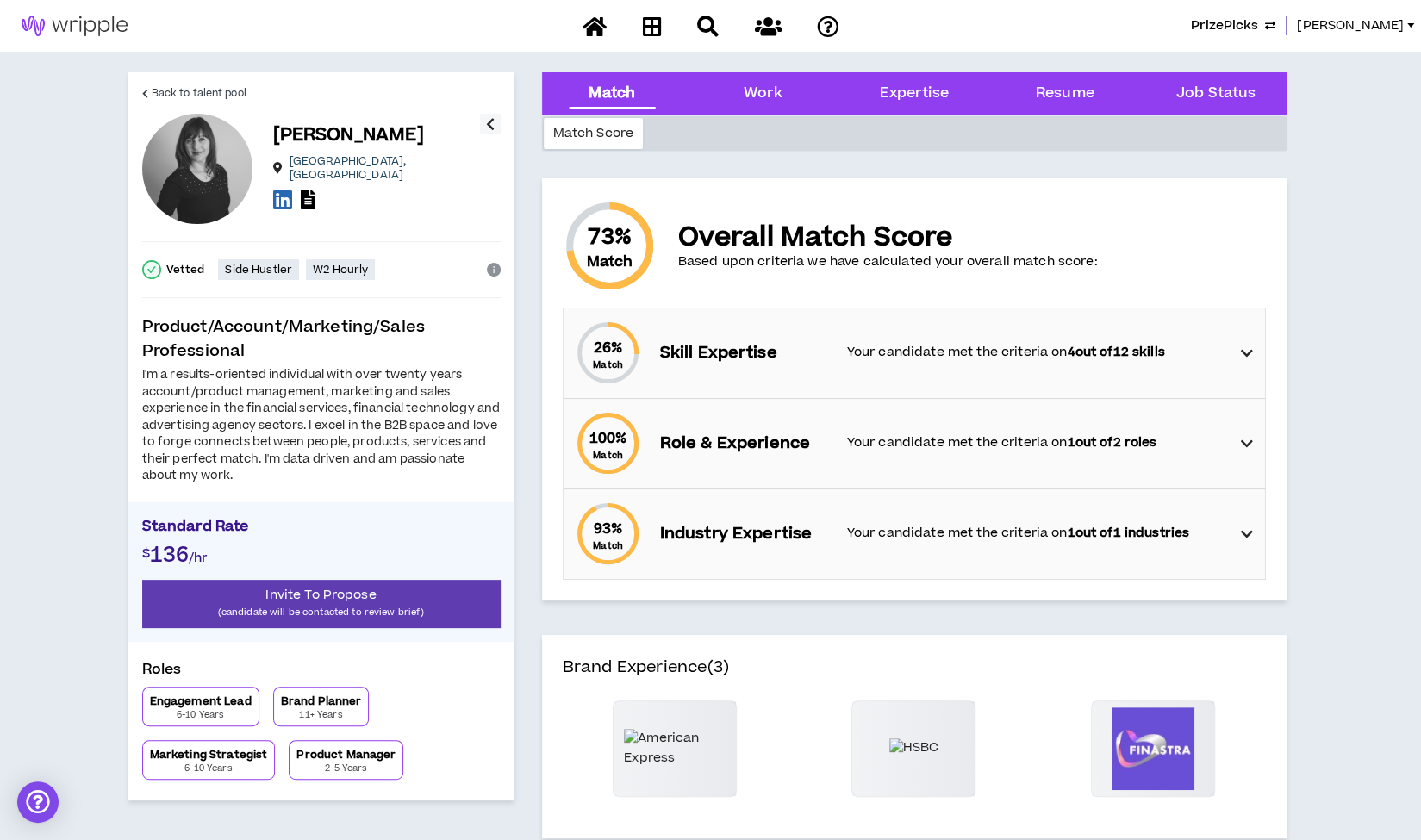
click at [218, 88] on span "Back to talent pool" at bounding box center [199, 93] width 95 height 16
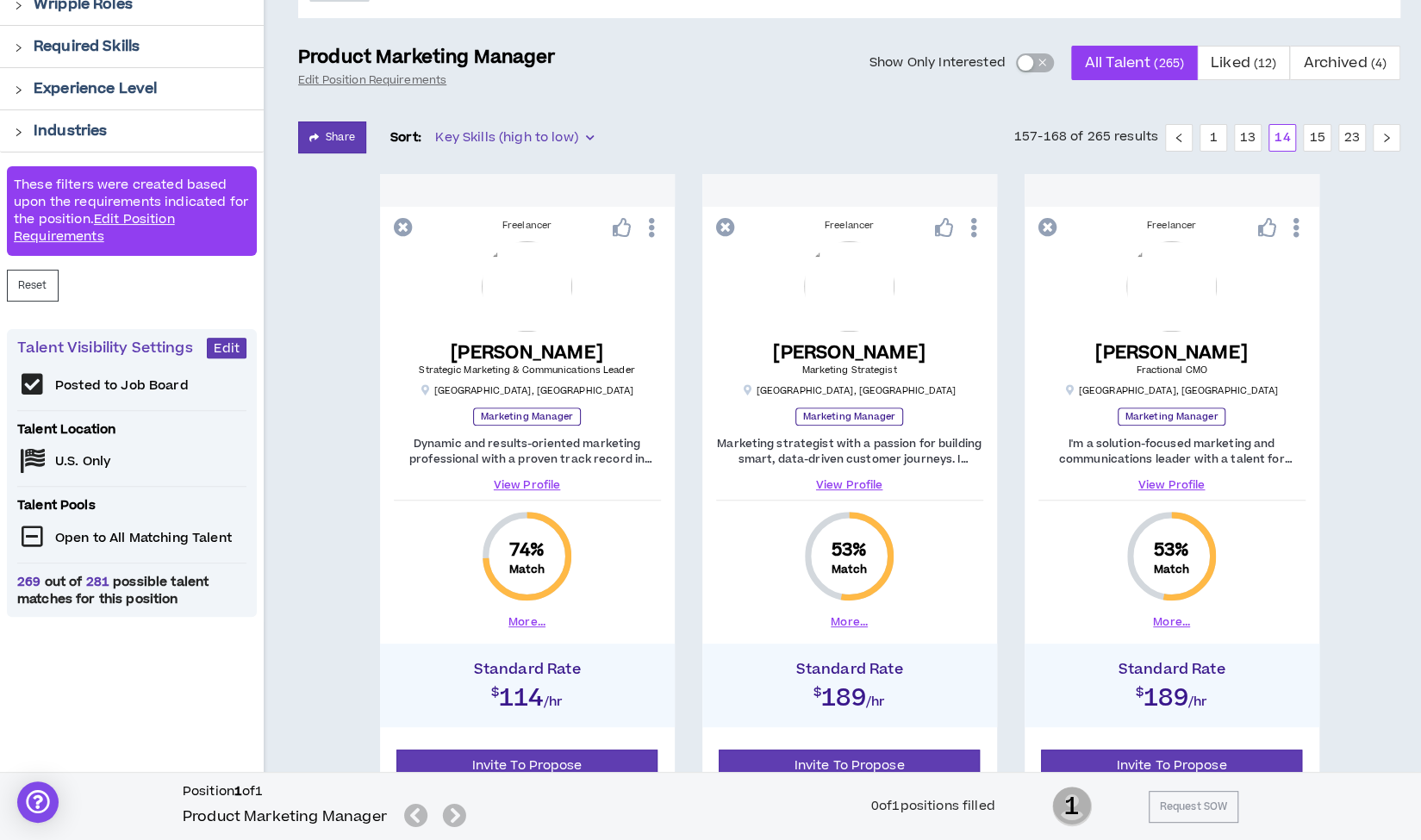
scroll to position [200, 0]
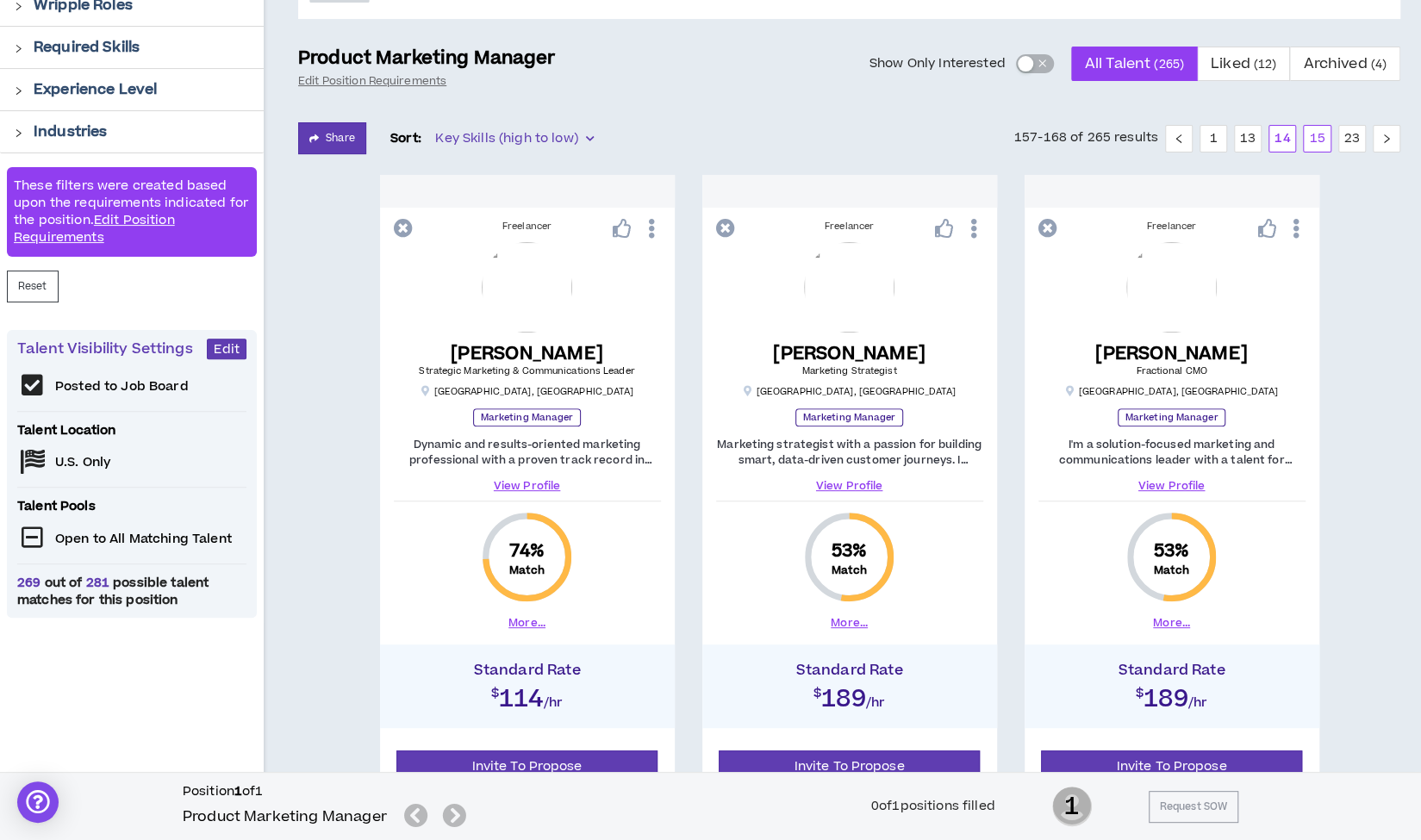
click at [1313, 142] on link "15" at bounding box center [1316, 138] width 26 height 26
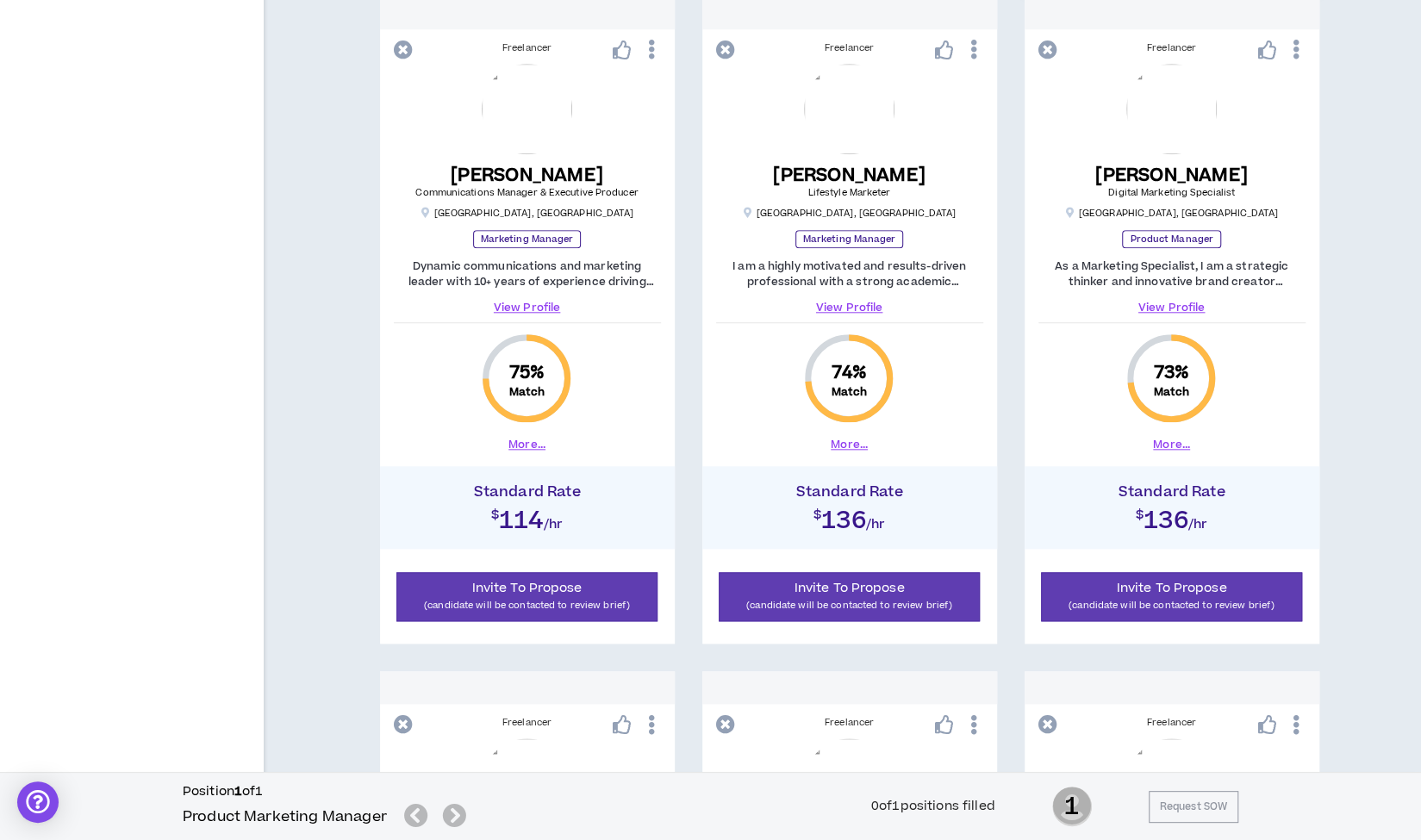
scroll to position [1054, 0]
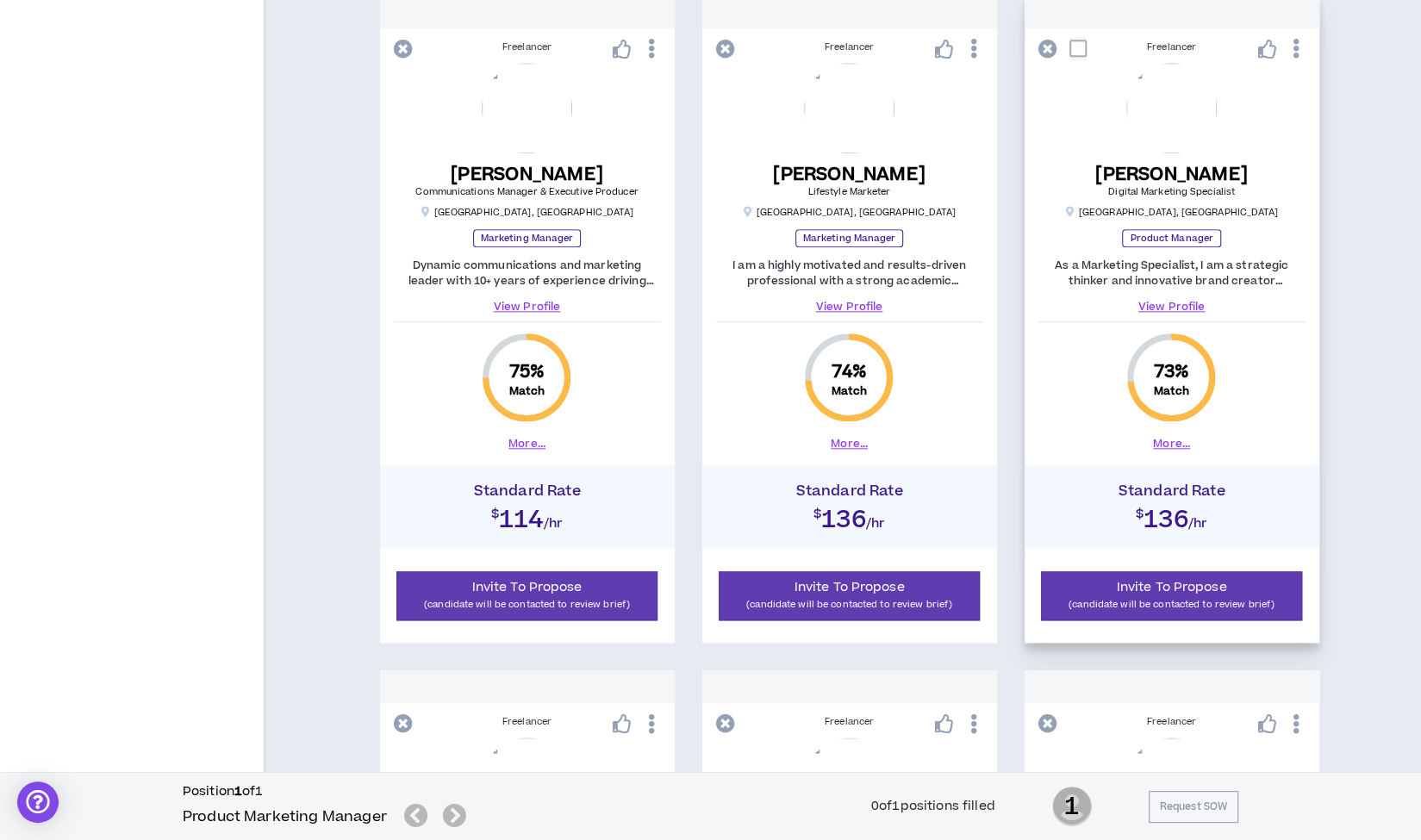
click at [1180, 302] on link "View Profile" at bounding box center [1171, 306] width 267 height 15
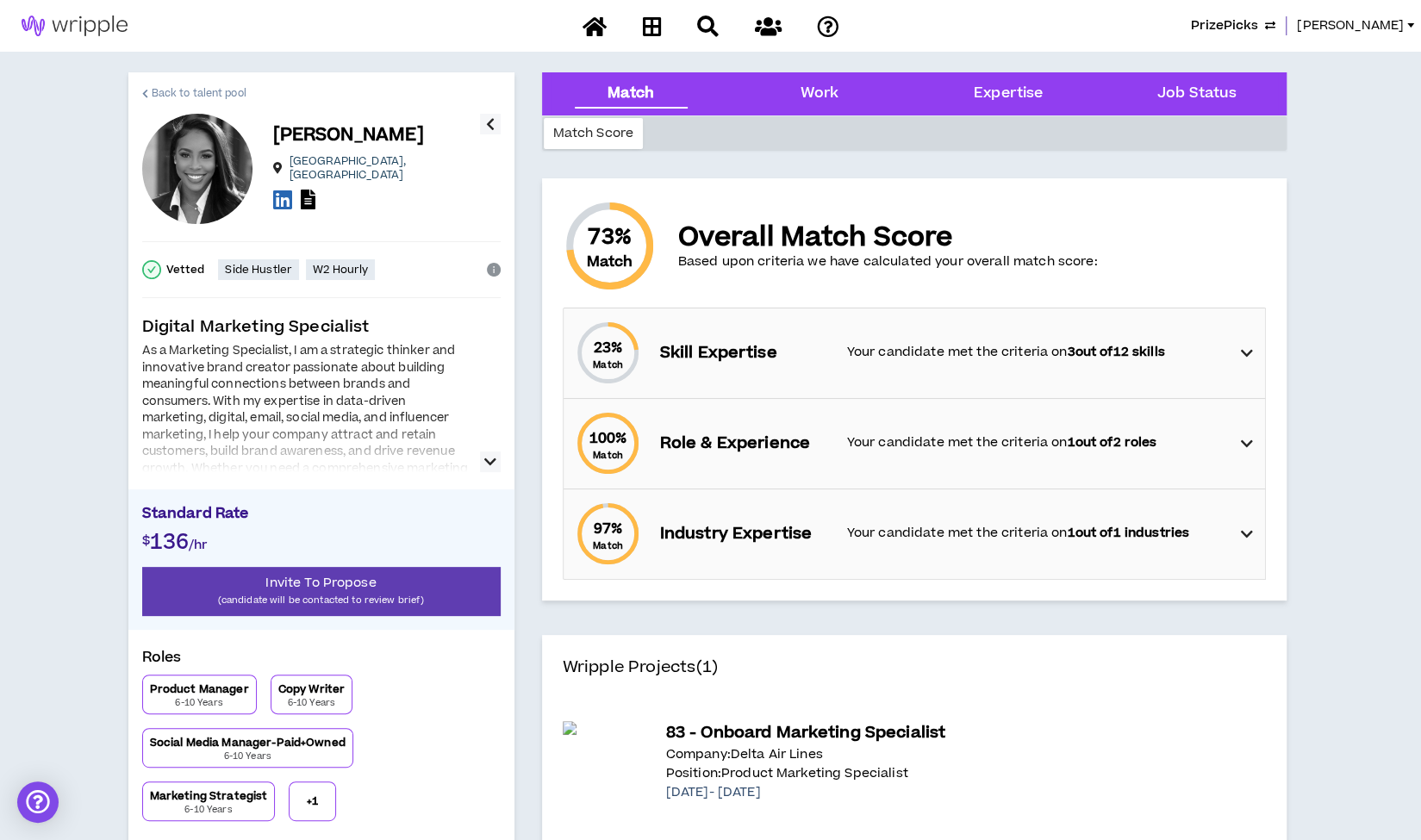
click at [203, 92] on span "Back to talent pool" at bounding box center [199, 93] width 95 height 16
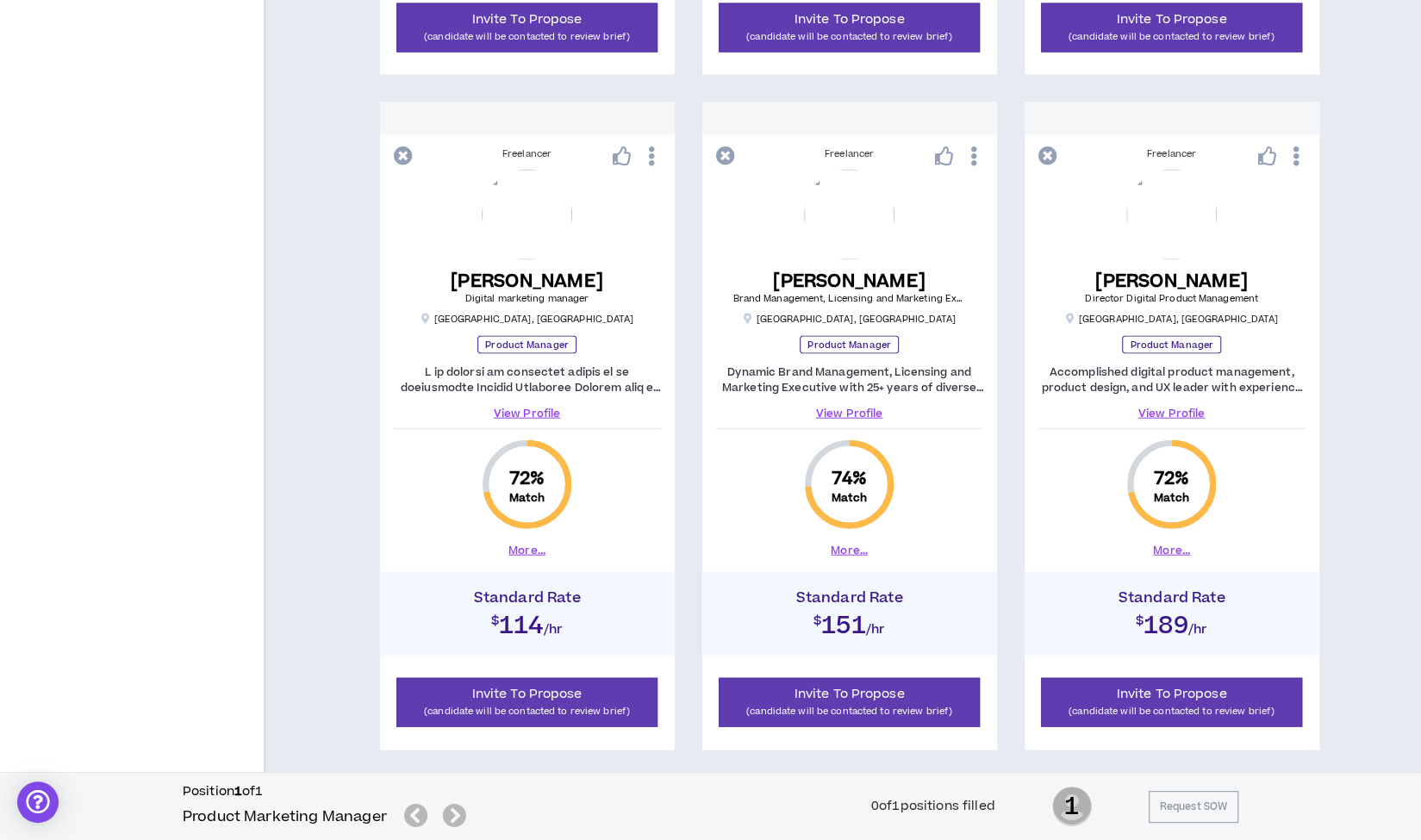
scroll to position [2298, 0]
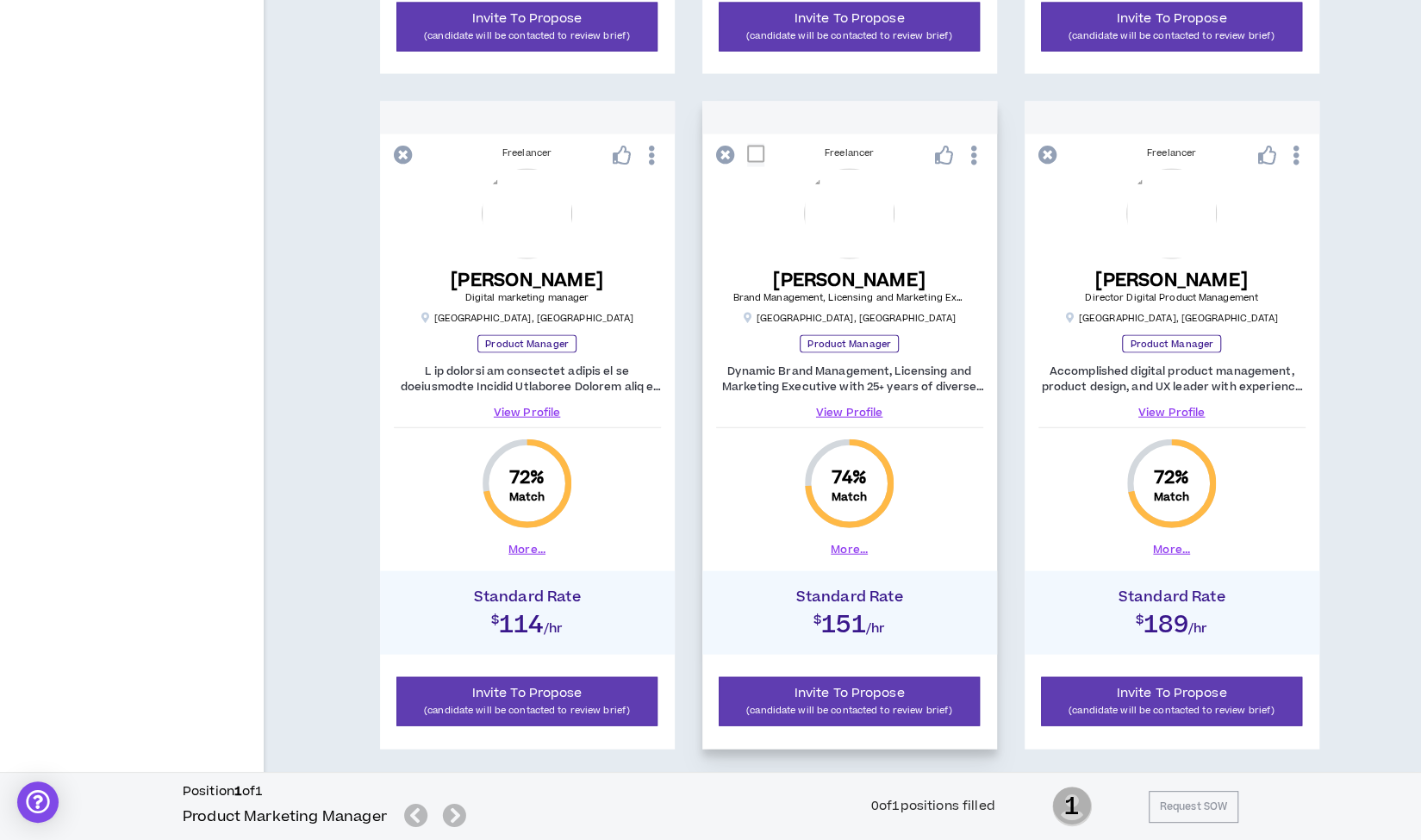
click at [839, 416] on div "Freelancer [PERSON_NAME] Brand Management, Licensing and Marketing Executive [G…" at bounding box center [849, 352] width 294 height 423
click at [840, 408] on link "View Profile" at bounding box center [849, 412] width 267 height 15
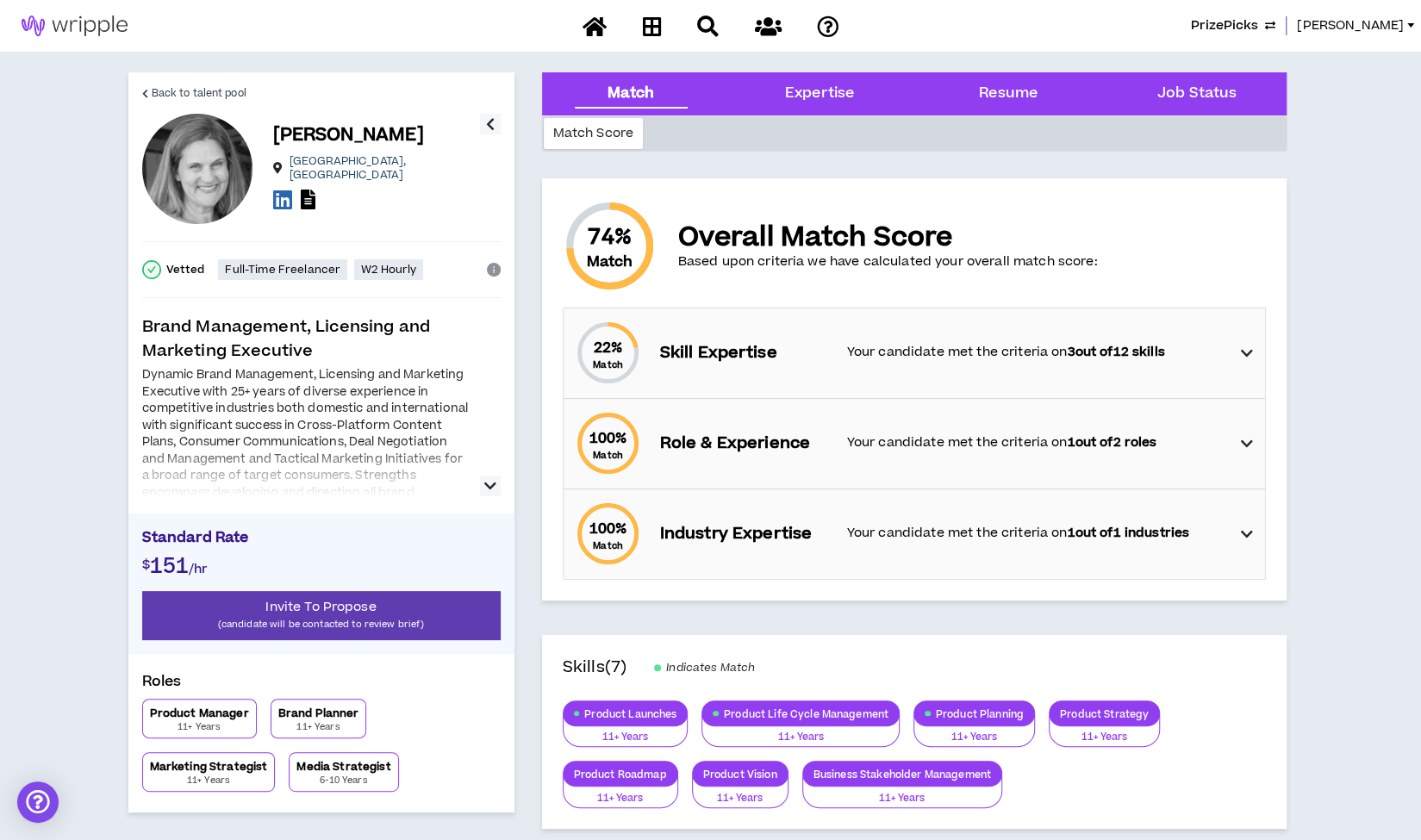
click at [495, 484] on icon "button" at bounding box center [490, 486] width 12 height 20
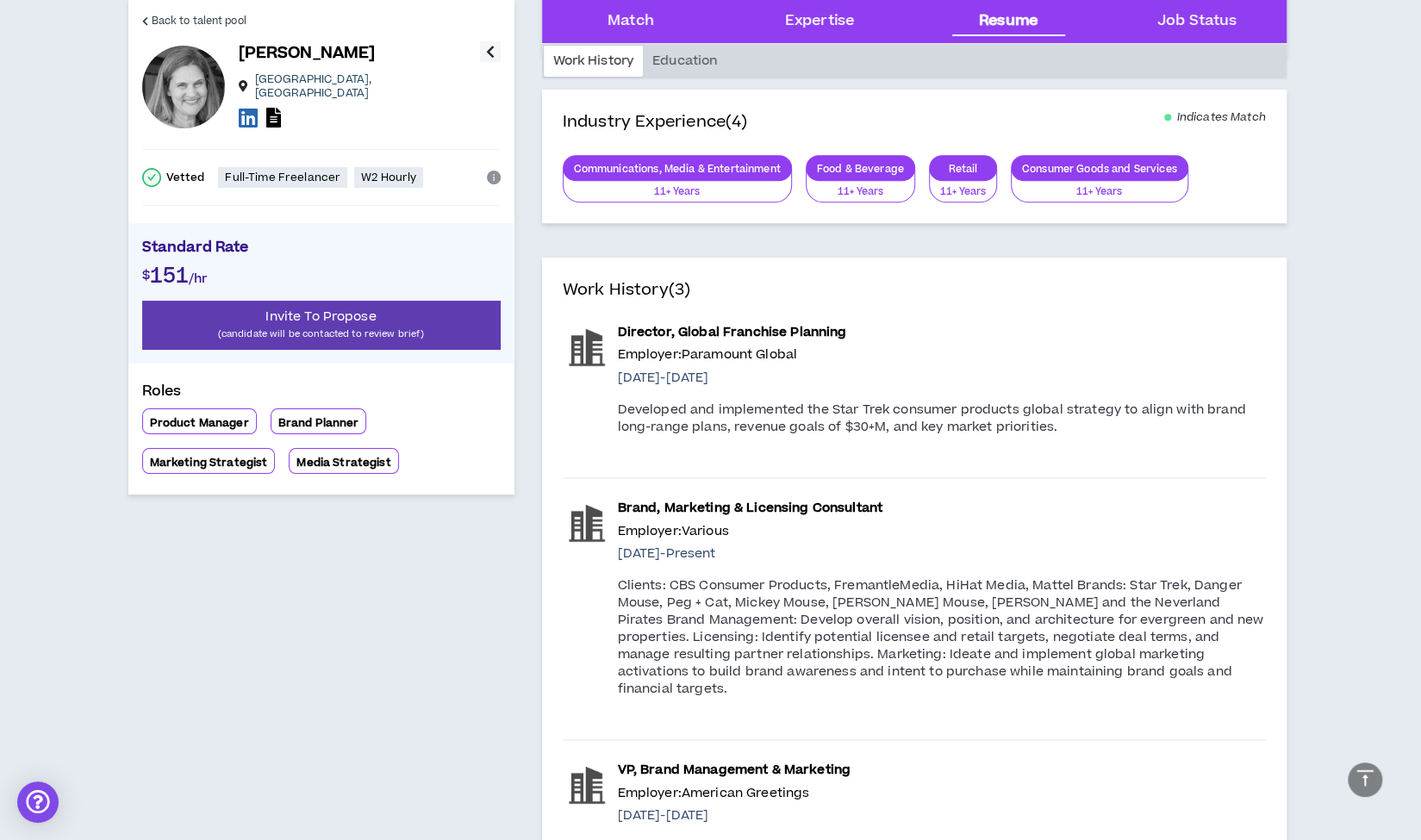
scroll to position [817, 0]
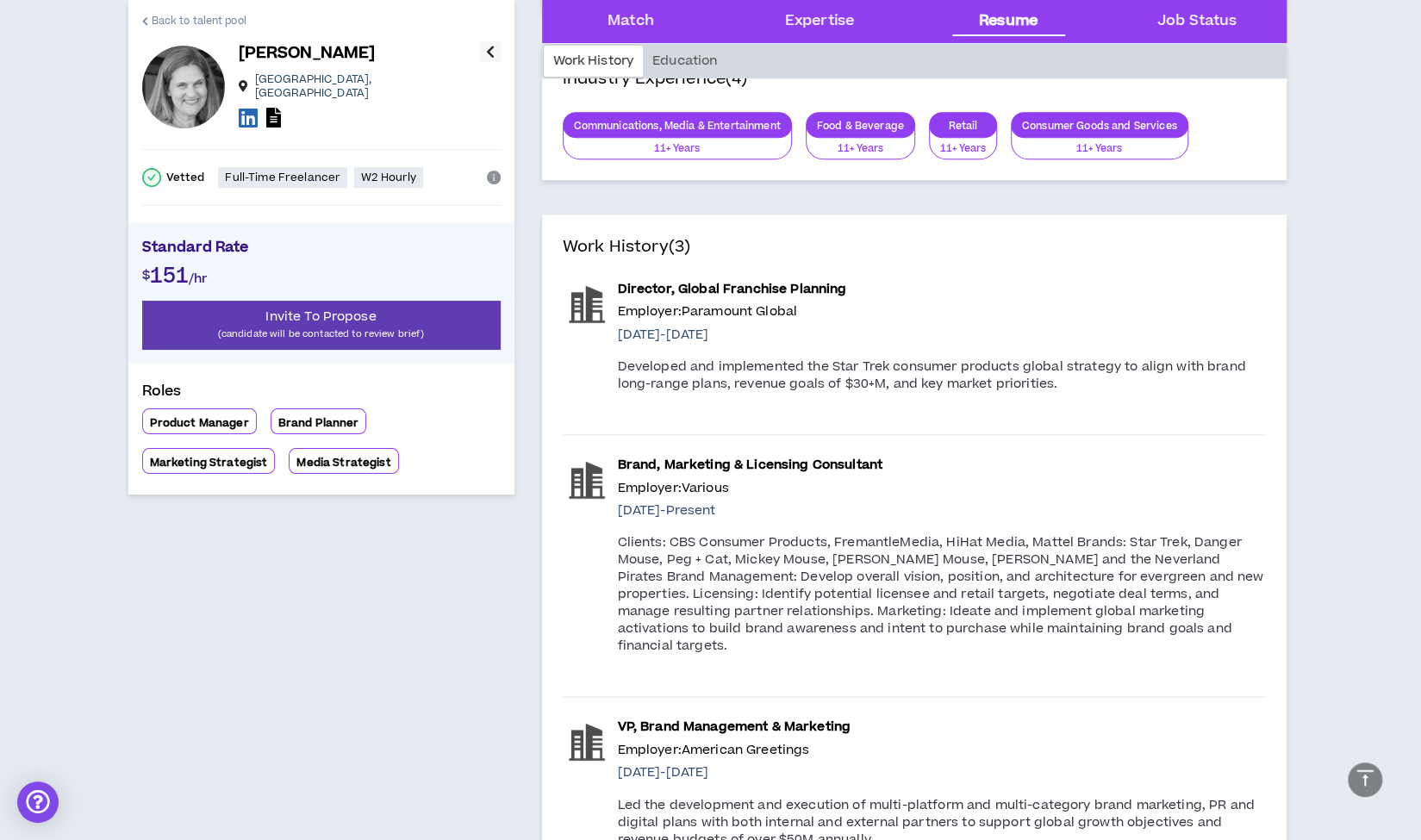
click at [209, 15] on span "Back to talent pool" at bounding box center [199, 21] width 95 height 16
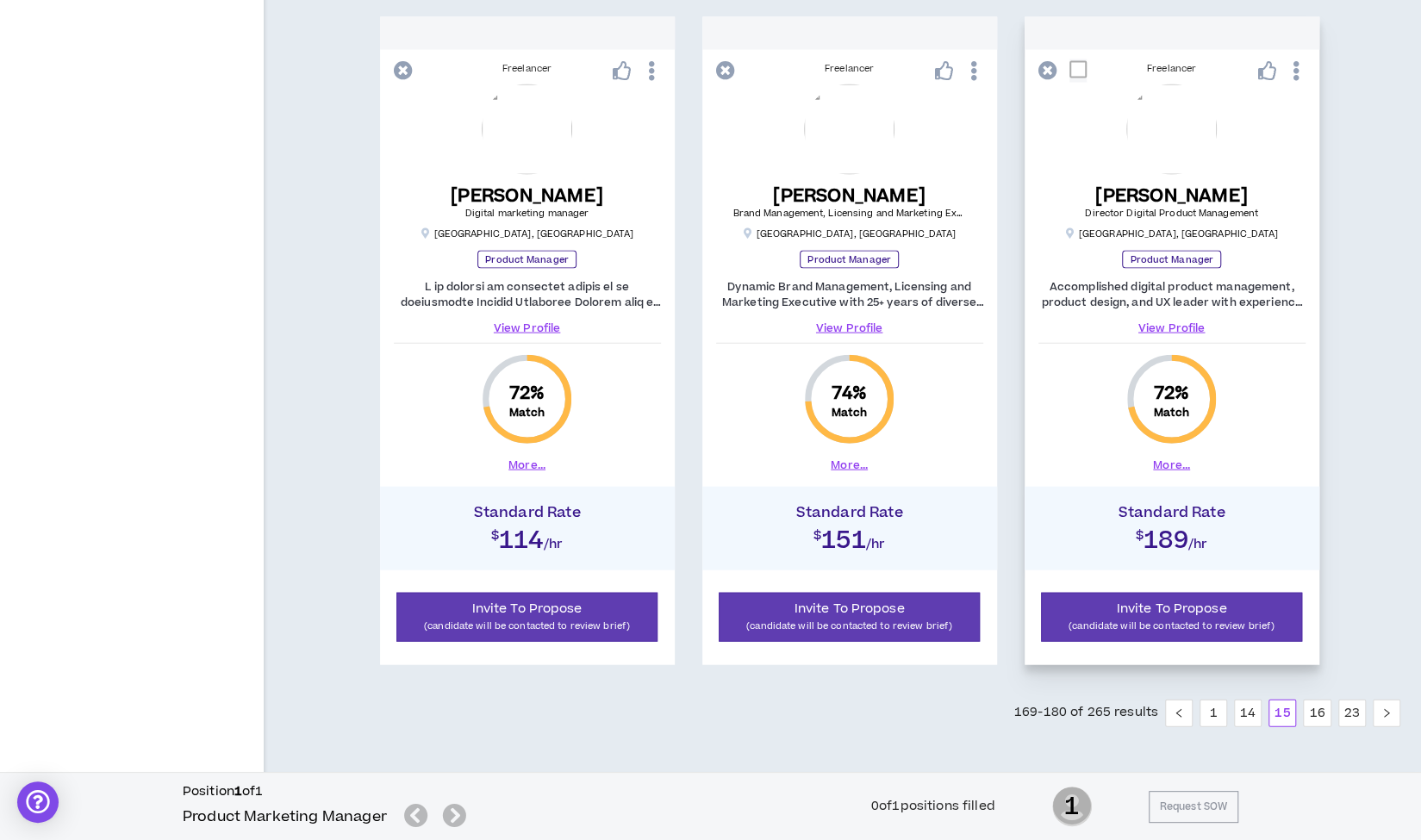
scroll to position [2384, 0]
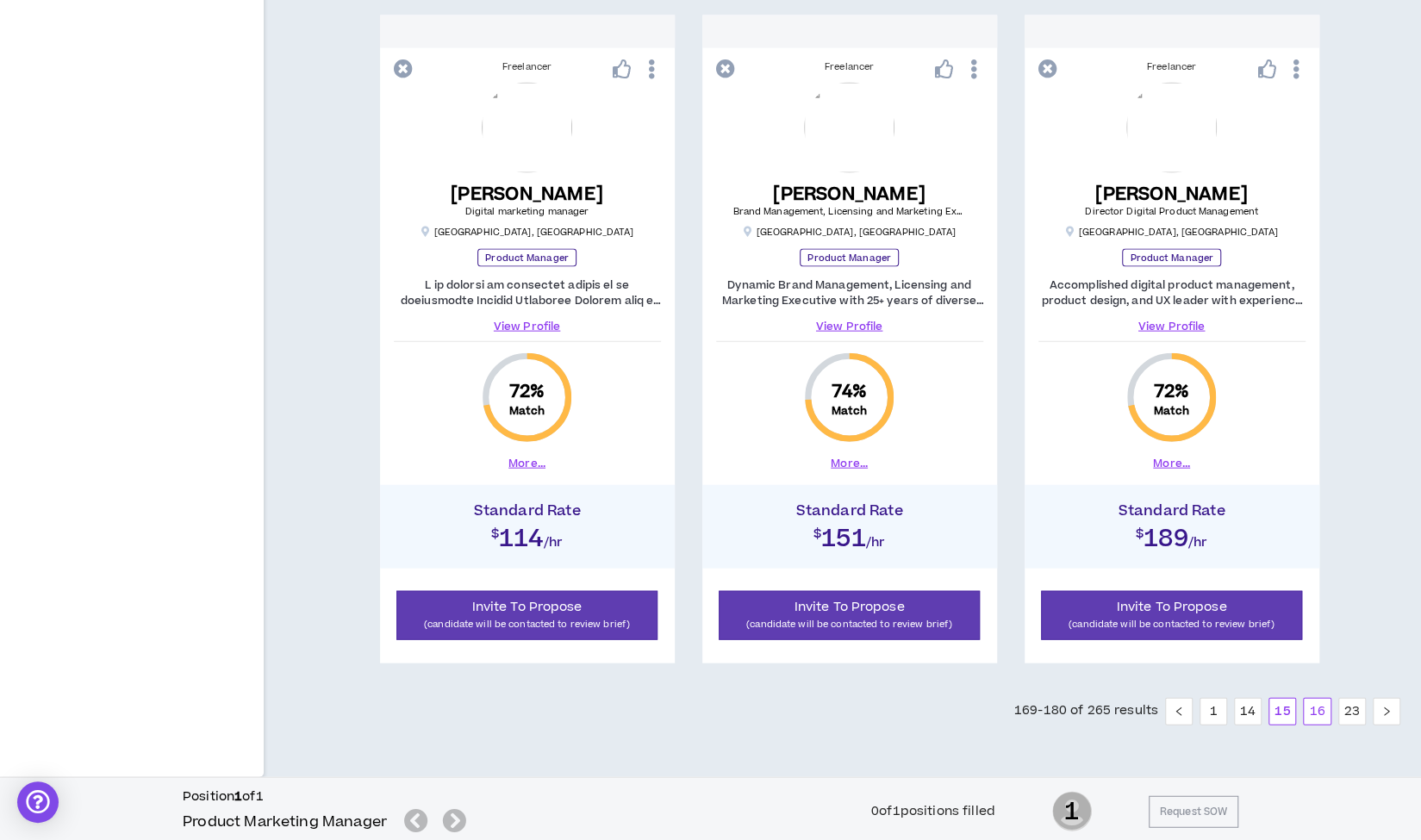
click at [1316, 705] on link "16" at bounding box center [1316, 711] width 26 height 26
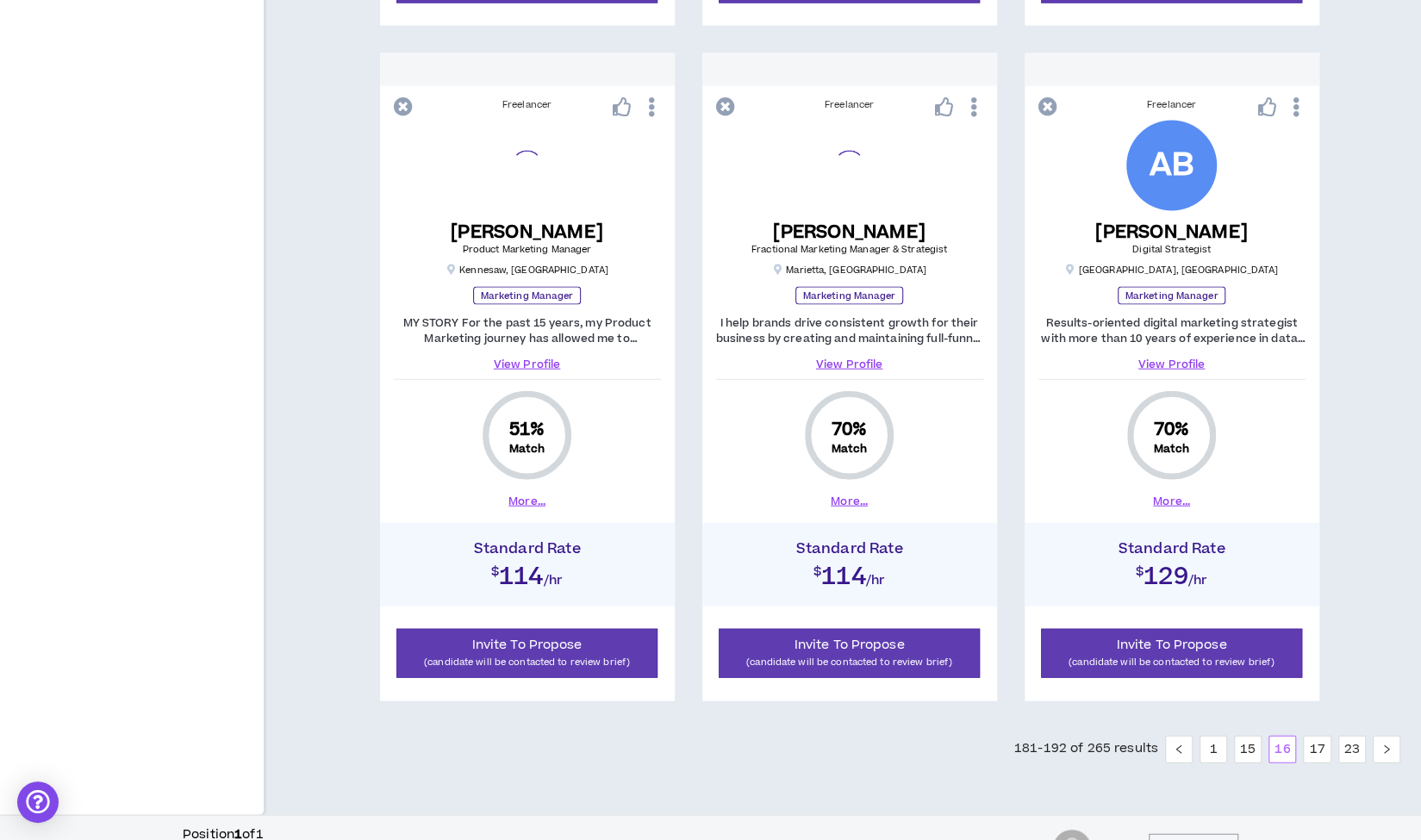
scroll to position [2384, 0]
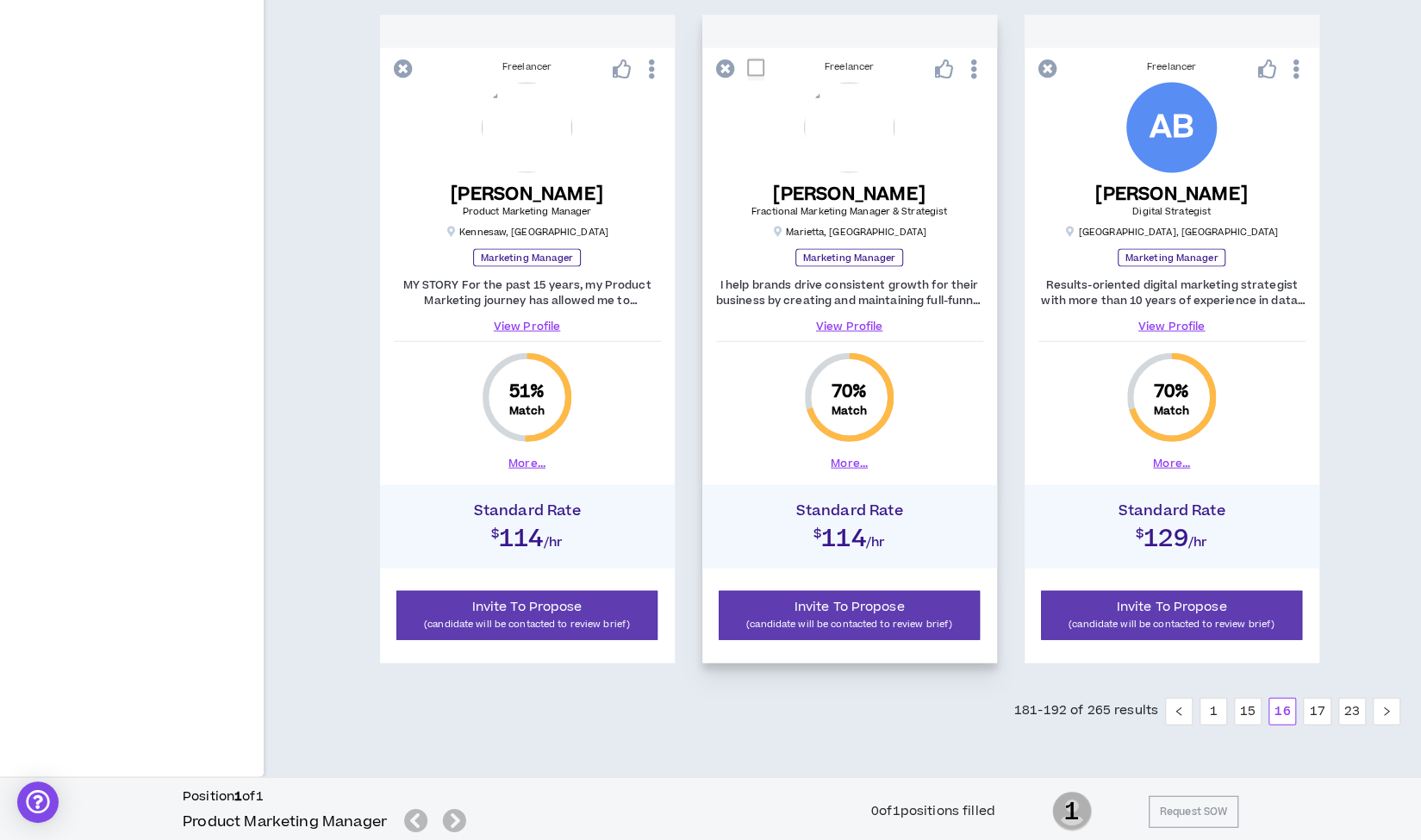
click at [845, 460] on button "More..." at bounding box center [849, 463] width 37 height 15
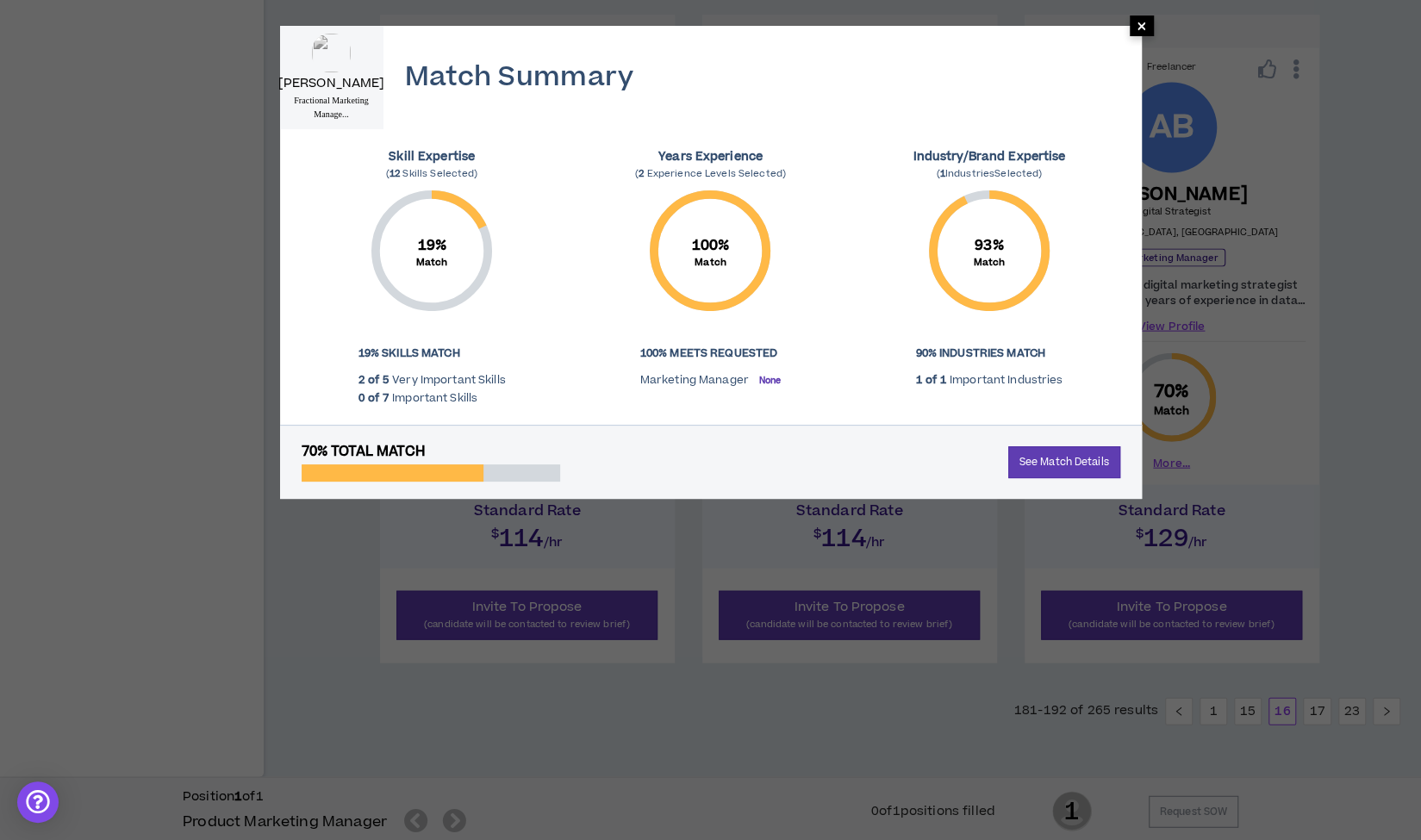
click at [1139, 32] on span "×" at bounding box center [1141, 25] width 11 height 20
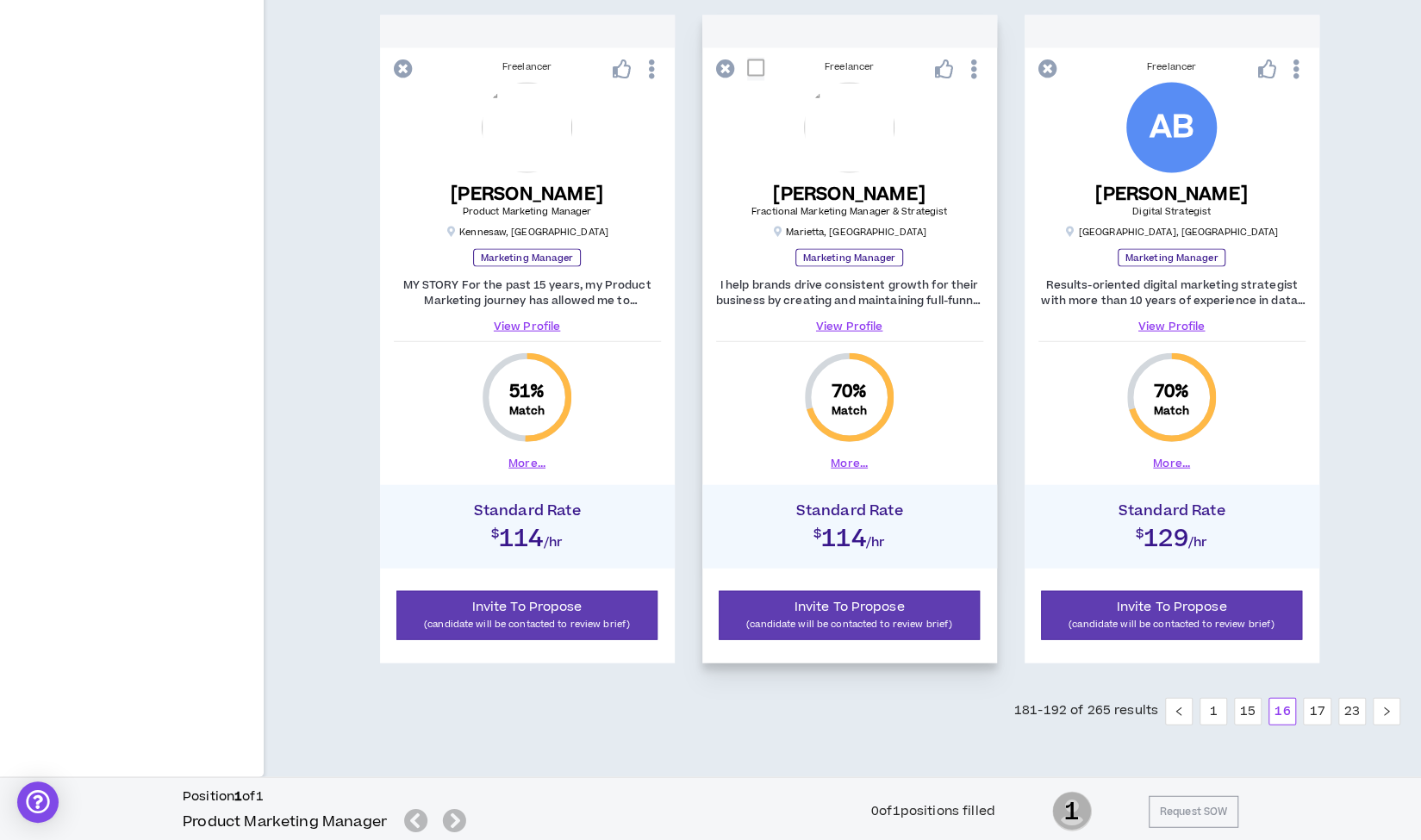
click at [844, 319] on link "View Profile" at bounding box center [849, 326] width 267 height 15
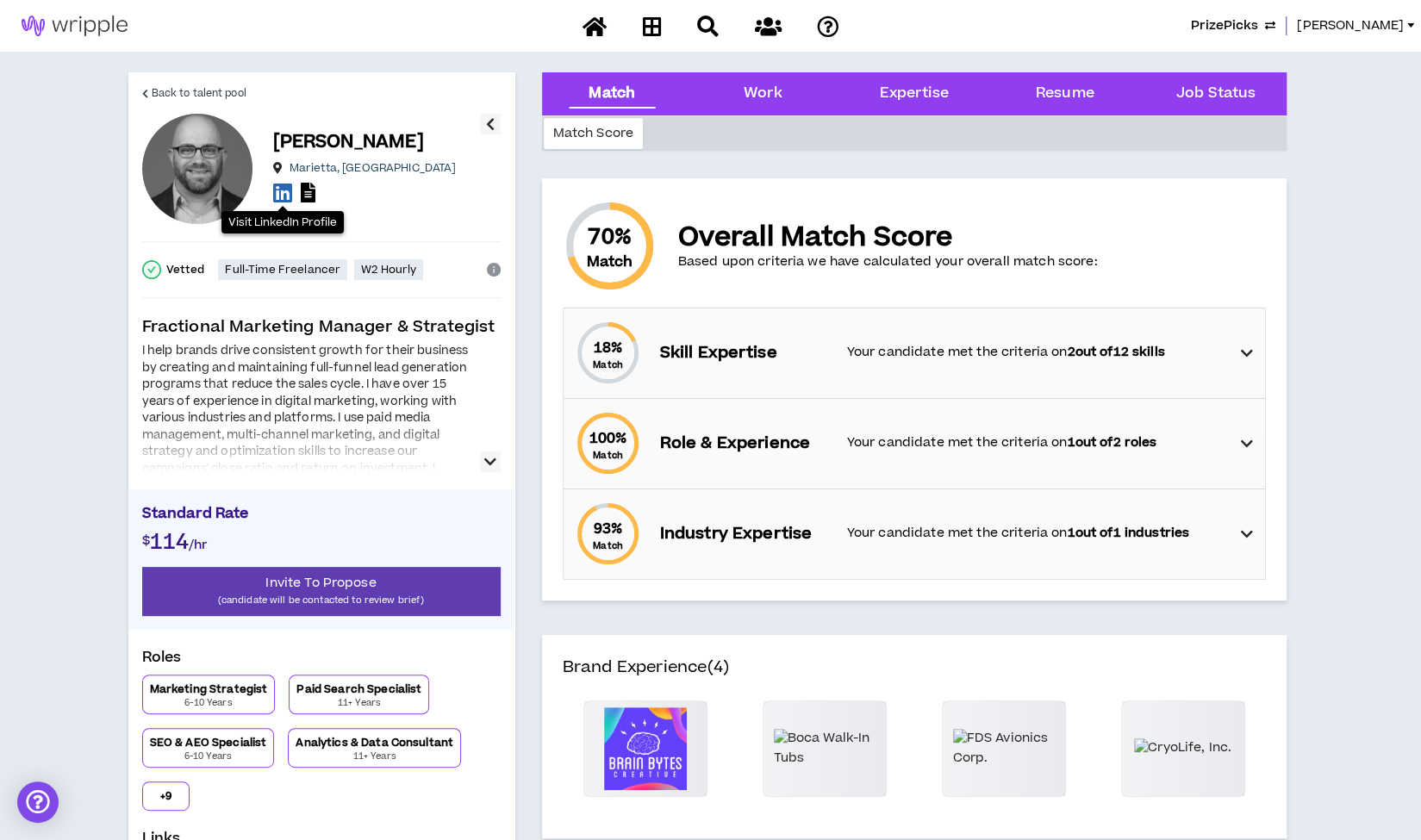
click at [285, 193] on icon at bounding box center [282, 192] width 19 height 21
click at [218, 87] on span "Back to talent pool" at bounding box center [199, 93] width 95 height 16
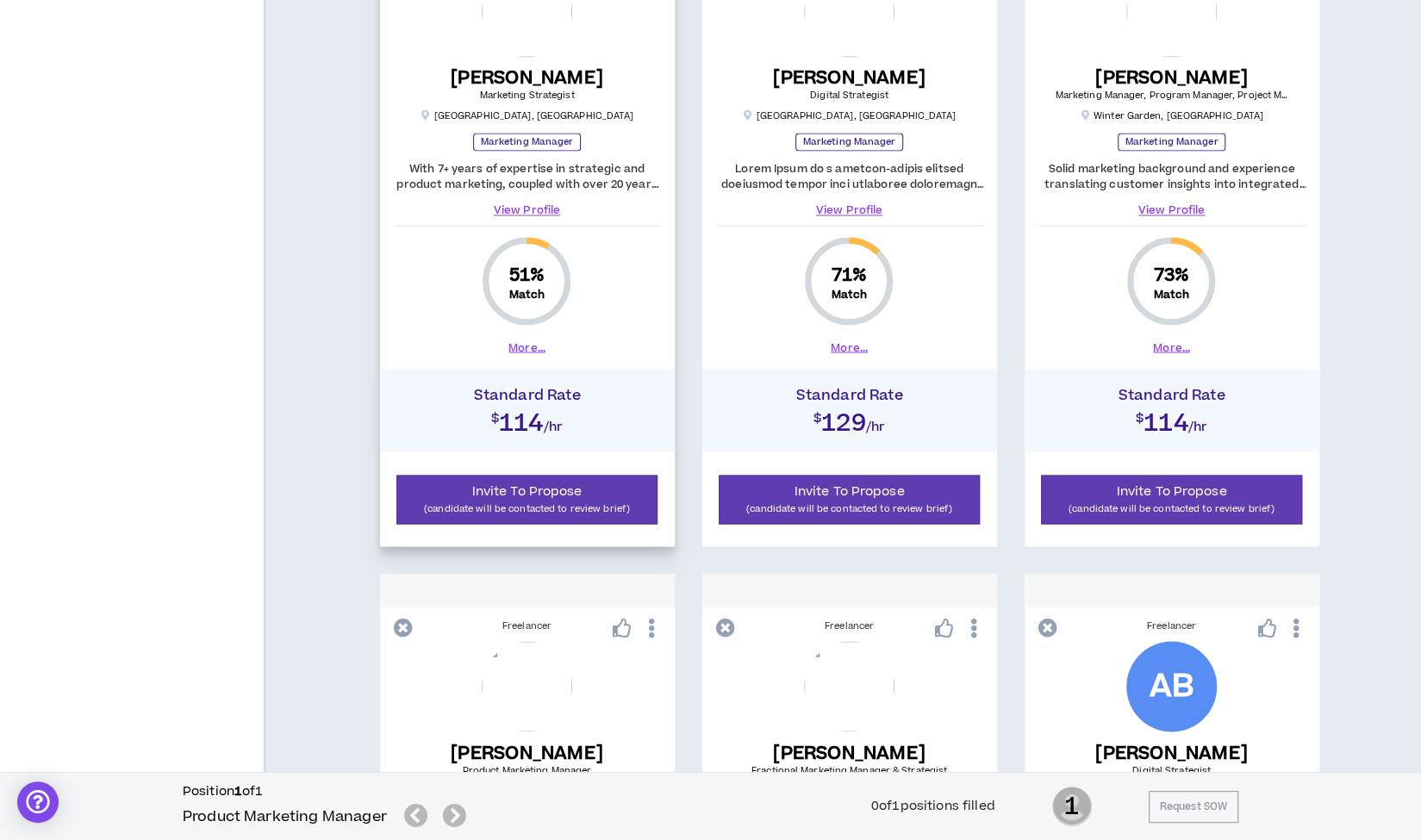
scroll to position [2075, 0]
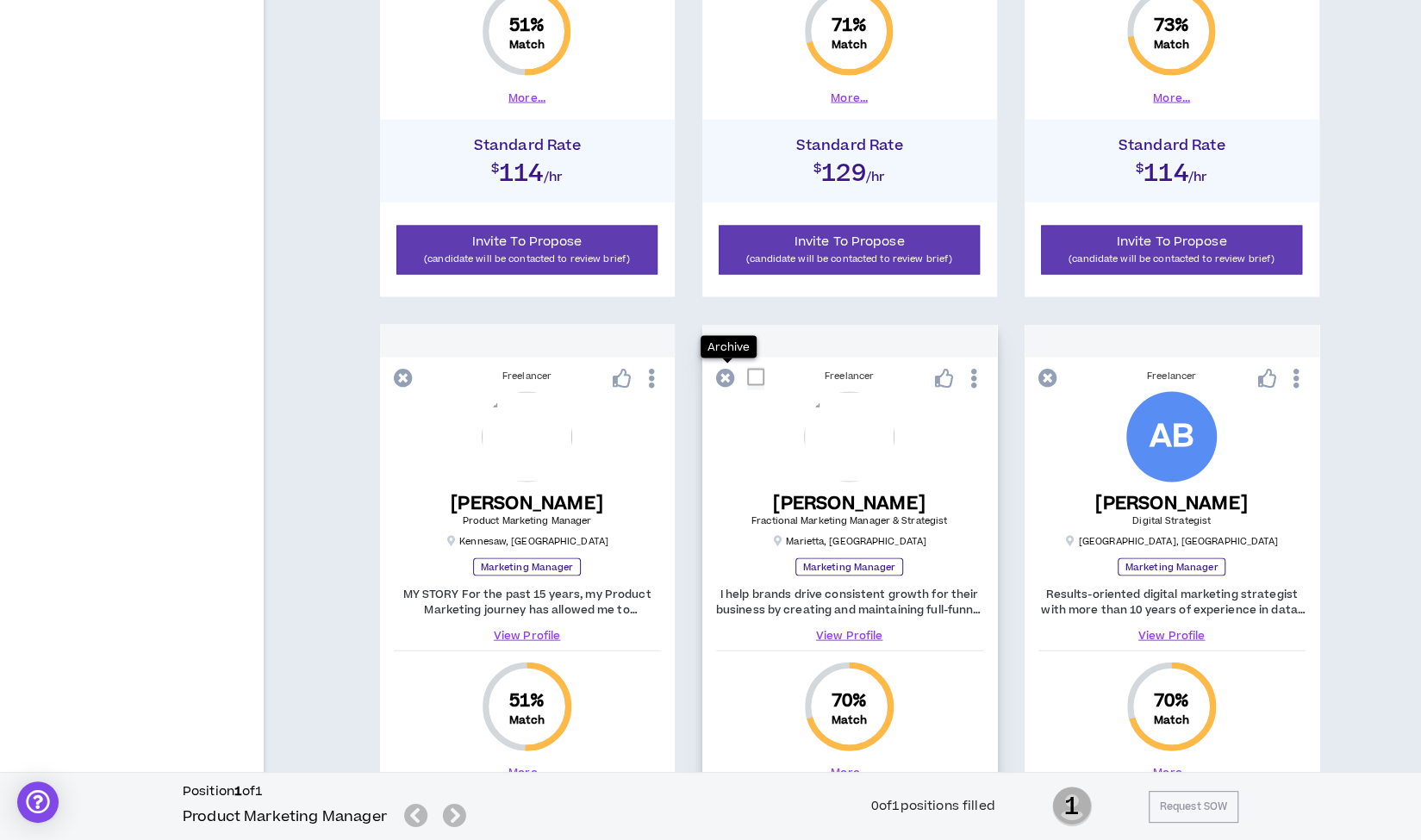
click at [732, 375] on icon at bounding box center [725, 377] width 19 height 19
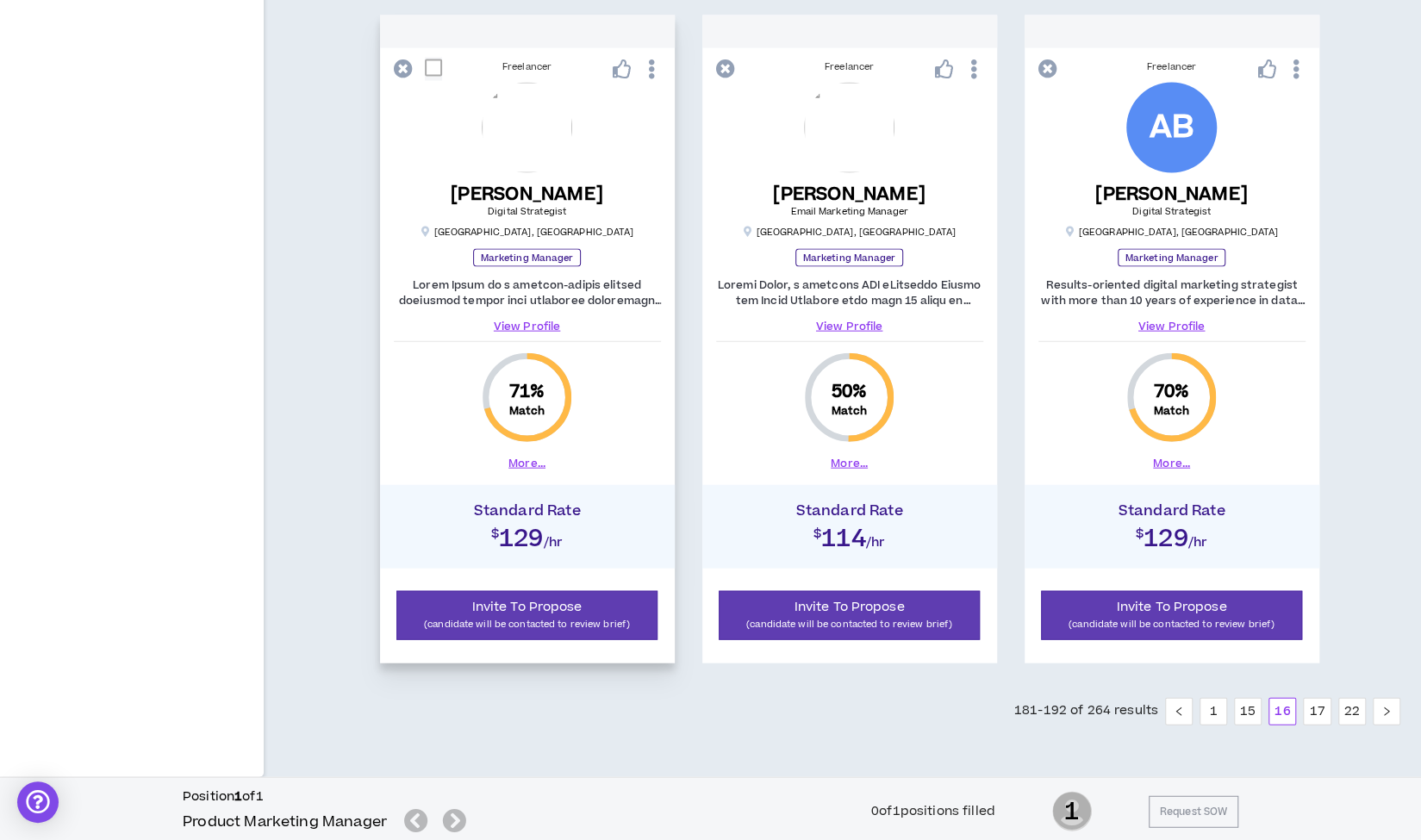
click at [535, 321] on link "View Profile" at bounding box center [527, 326] width 267 height 15
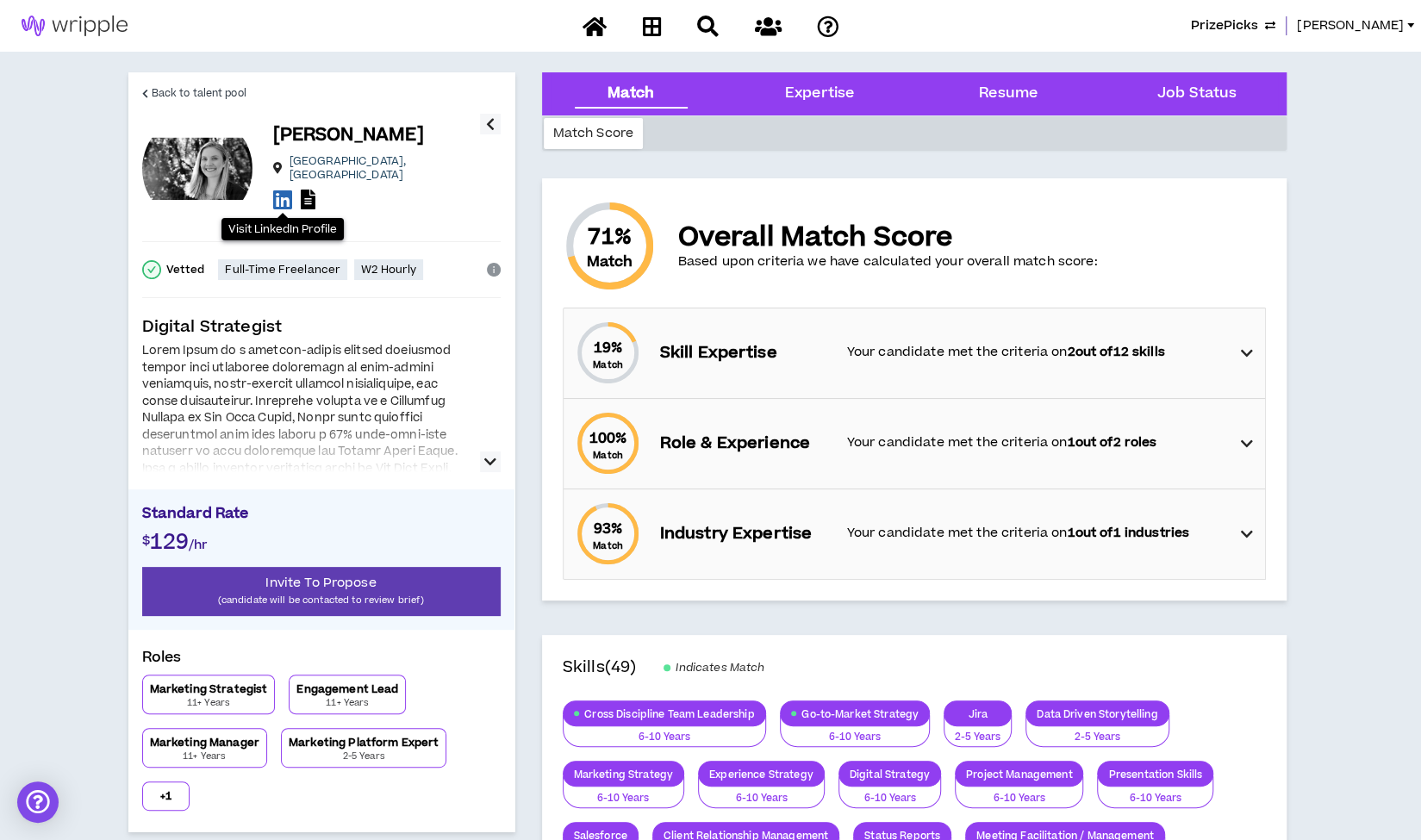
click at [285, 189] on icon at bounding box center [282, 199] width 19 height 21
click at [231, 91] on span "Back to talent pool" at bounding box center [199, 93] width 95 height 16
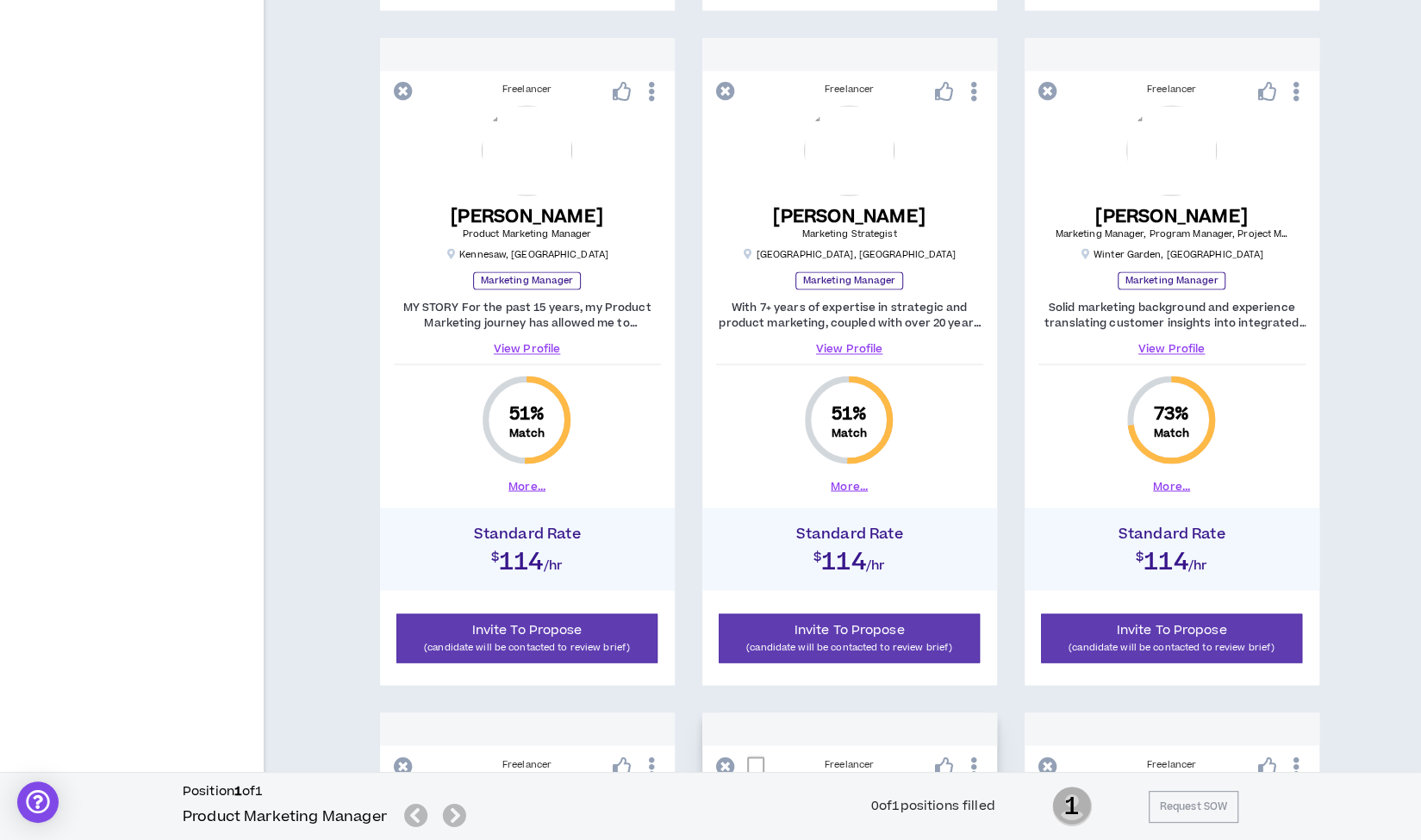
scroll to position [1685, 0]
click at [526, 342] on link "View Profile" at bounding box center [527, 349] width 267 height 15
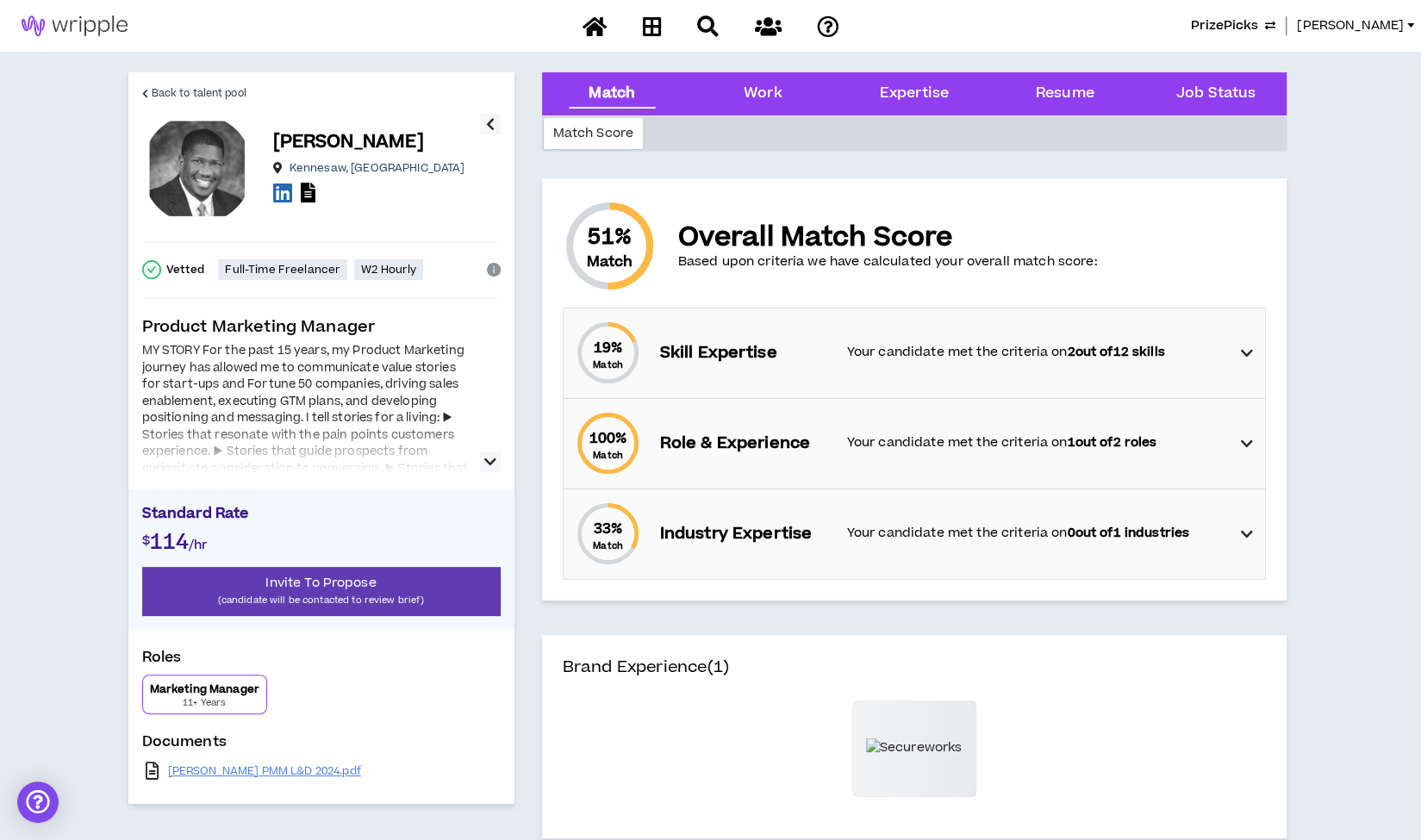
click at [493, 464] on icon "button" at bounding box center [490, 461] width 12 height 20
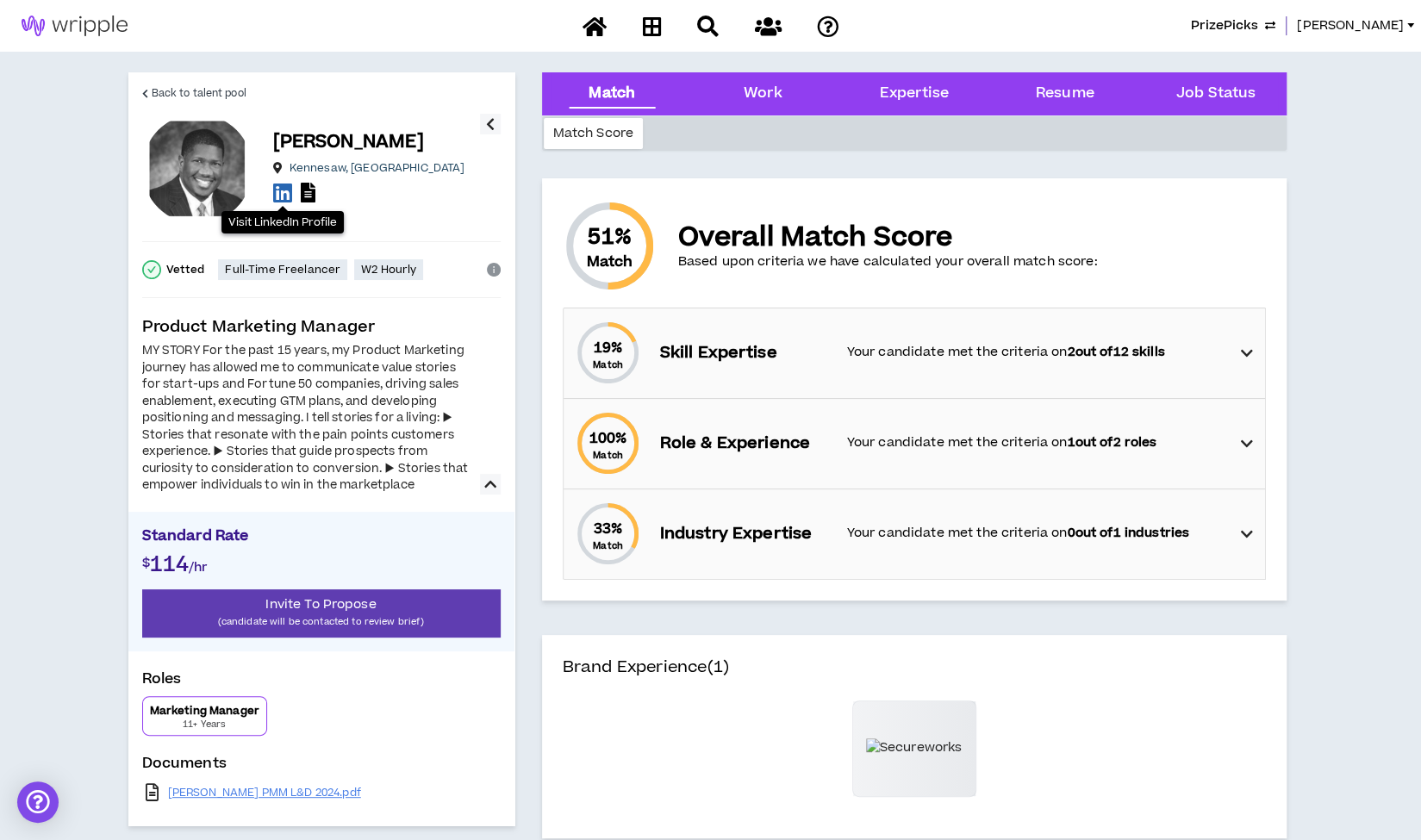
click at [285, 191] on icon at bounding box center [282, 192] width 19 height 21
click at [208, 90] on span "Back to talent pool" at bounding box center [199, 93] width 95 height 16
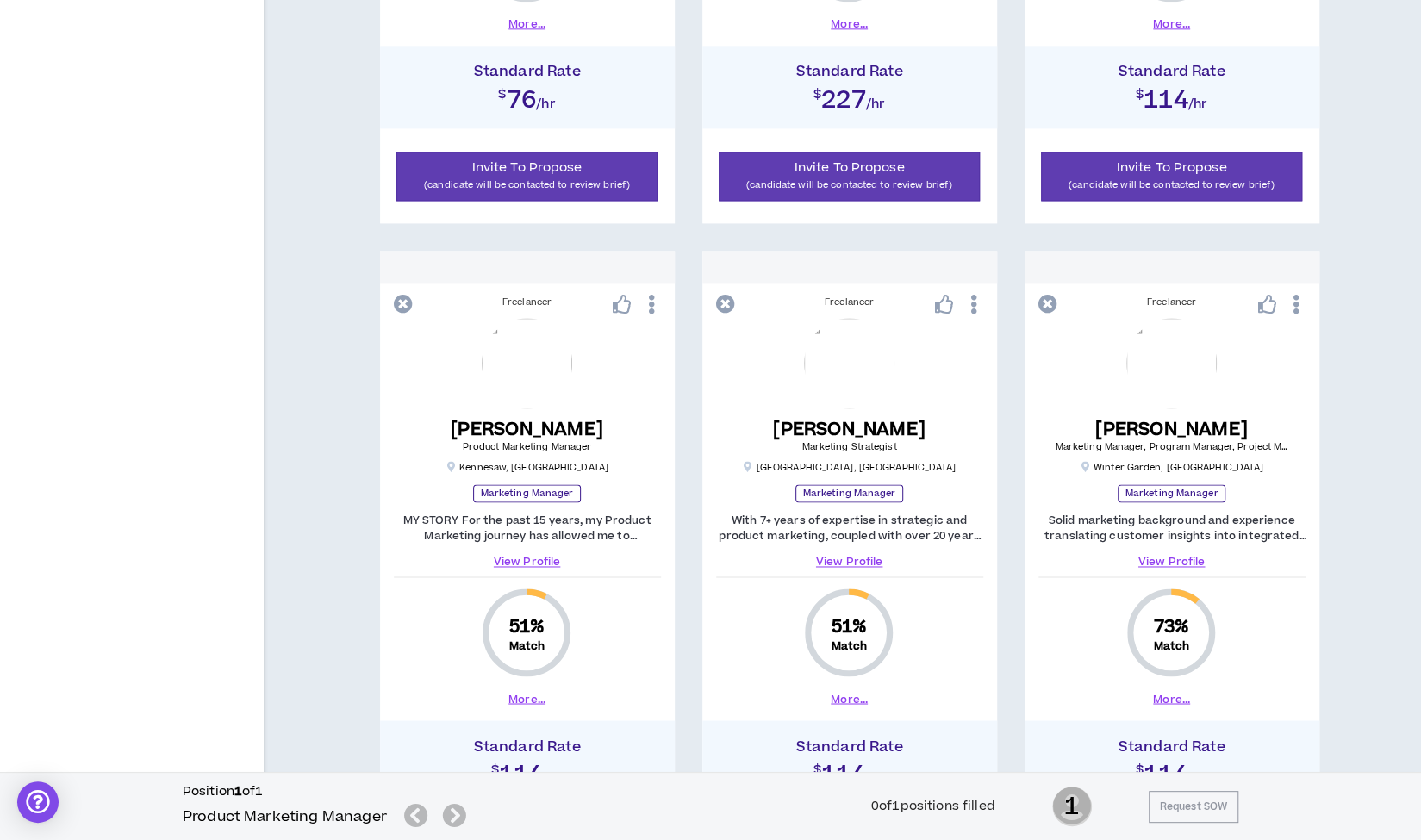
scroll to position [1576, 0]
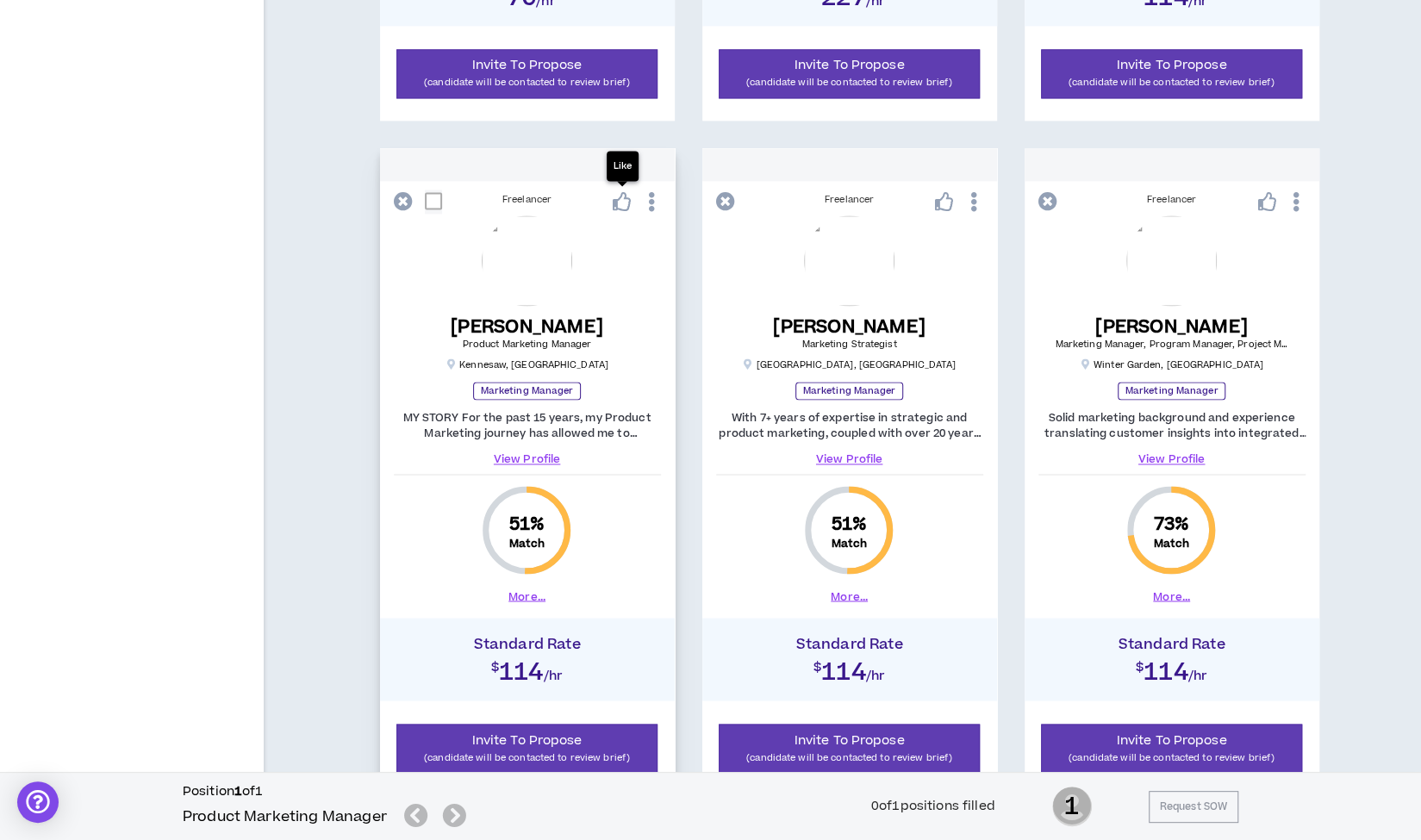
click at [623, 200] on icon at bounding box center [621, 201] width 19 height 19
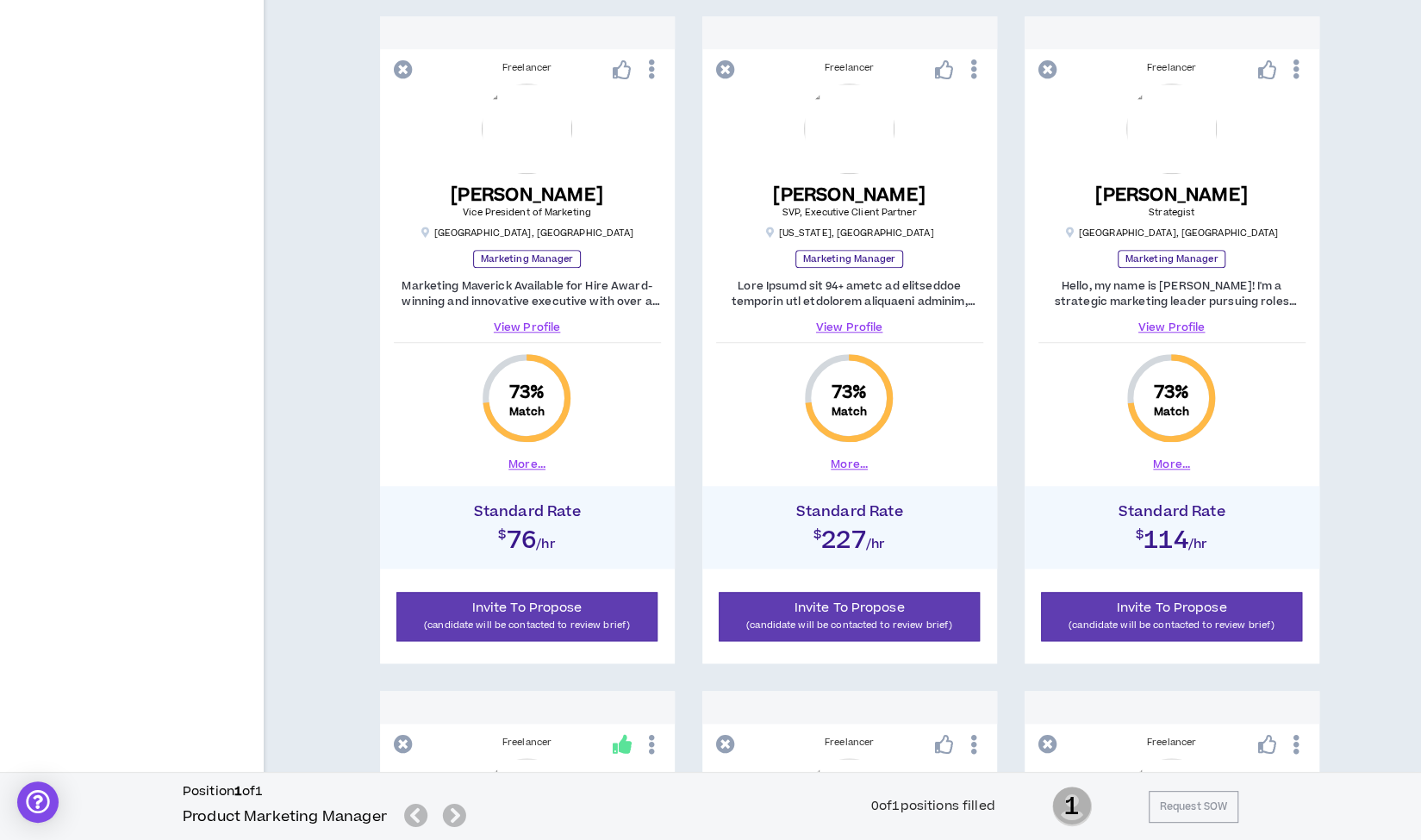
scroll to position [1033, 0]
click at [1179, 325] on link "View Profile" at bounding box center [1171, 327] width 267 height 15
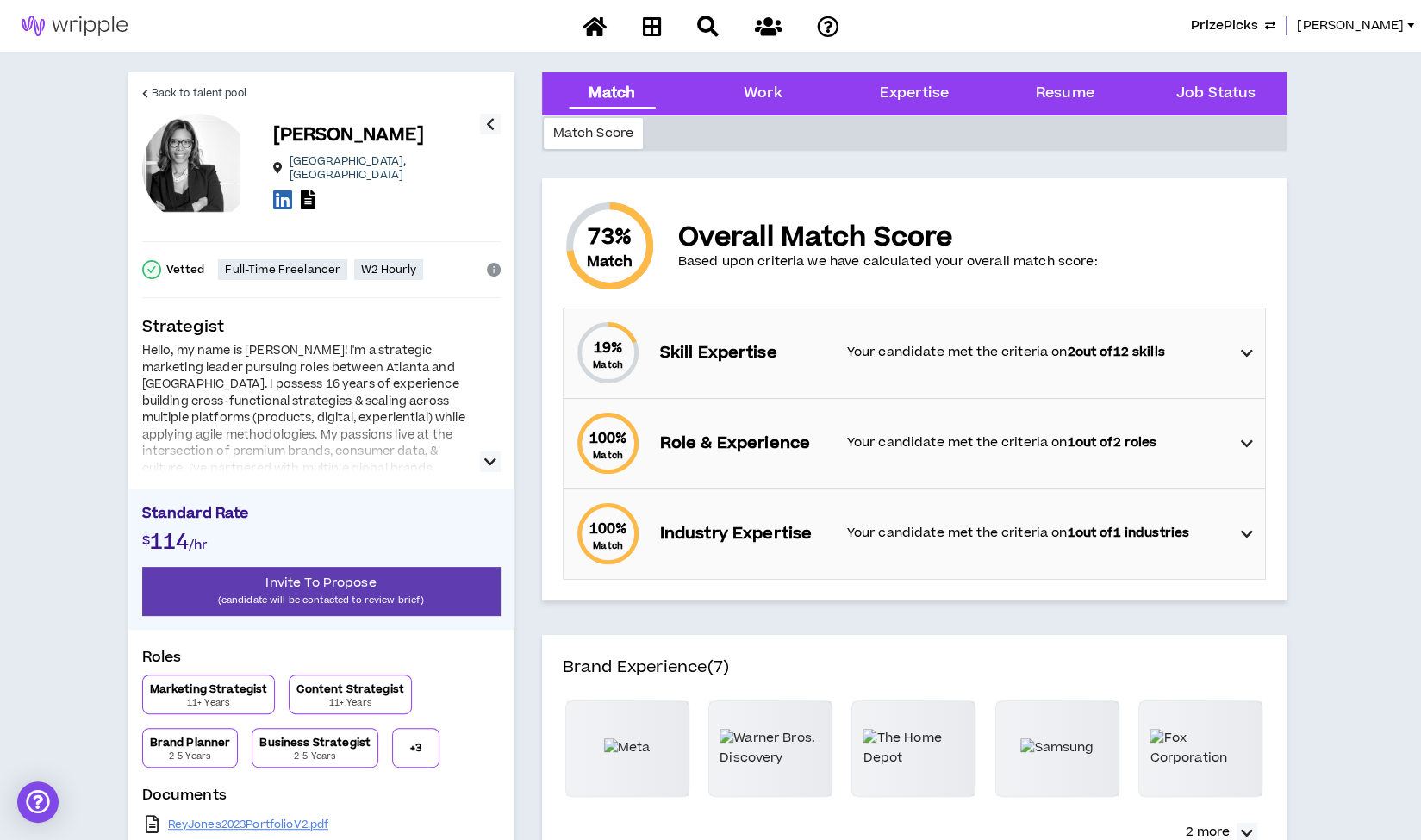
click at [493, 462] on icon "button" at bounding box center [490, 461] width 12 height 20
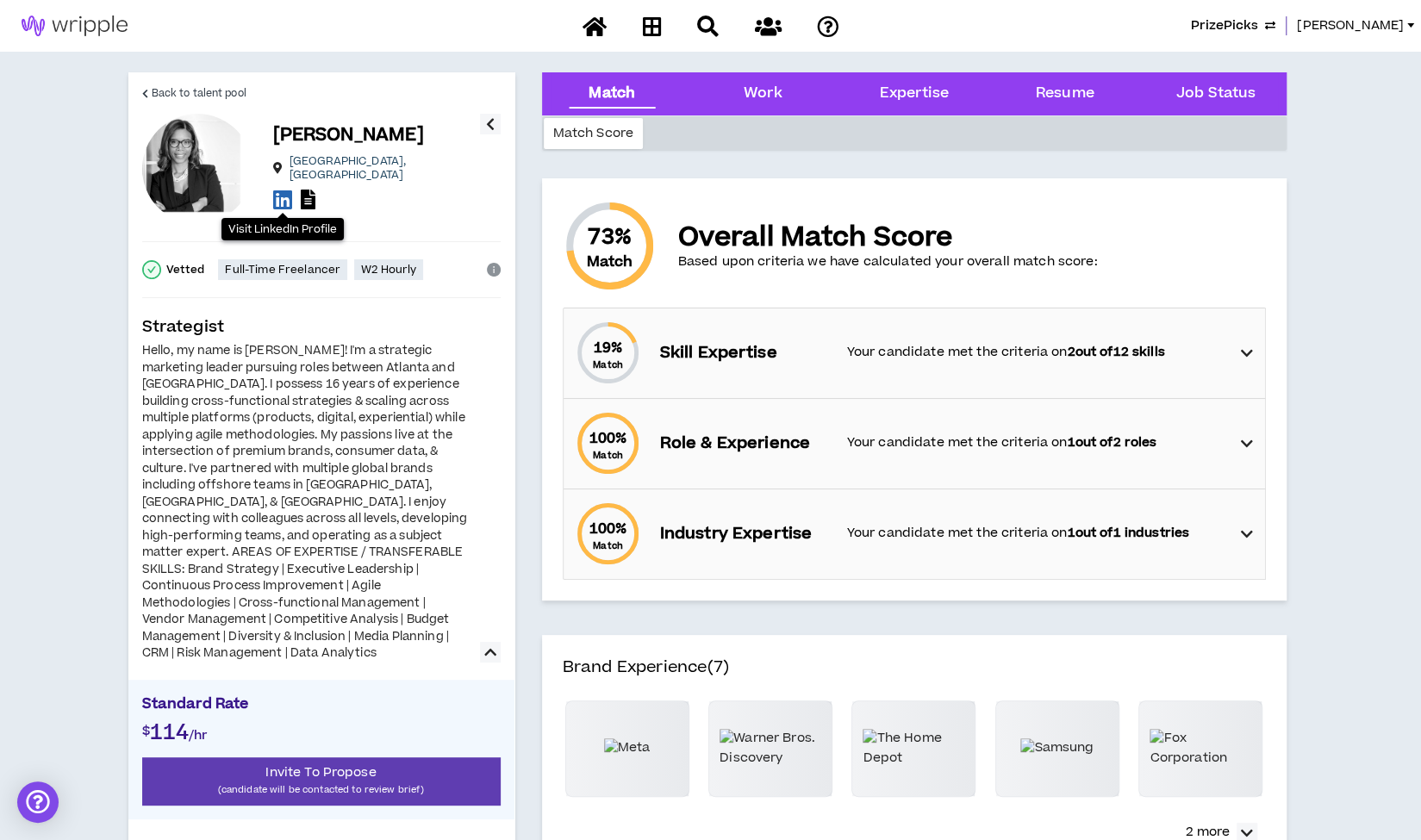
click at [283, 192] on icon at bounding box center [282, 199] width 19 height 21
click at [208, 93] on span "Back to talent pool" at bounding box center [199, 93] width 95 height 16
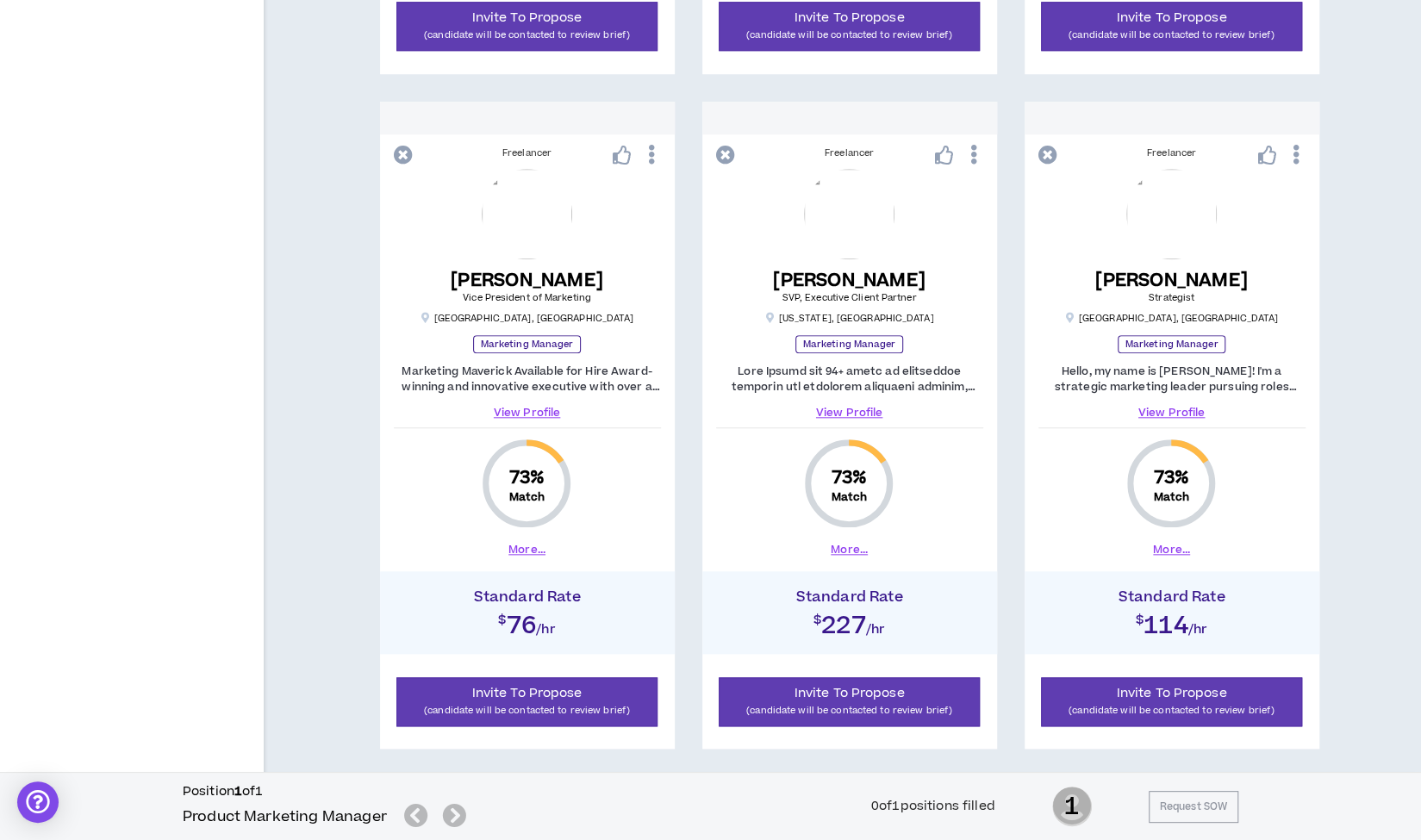
scroll to position [996, 0]
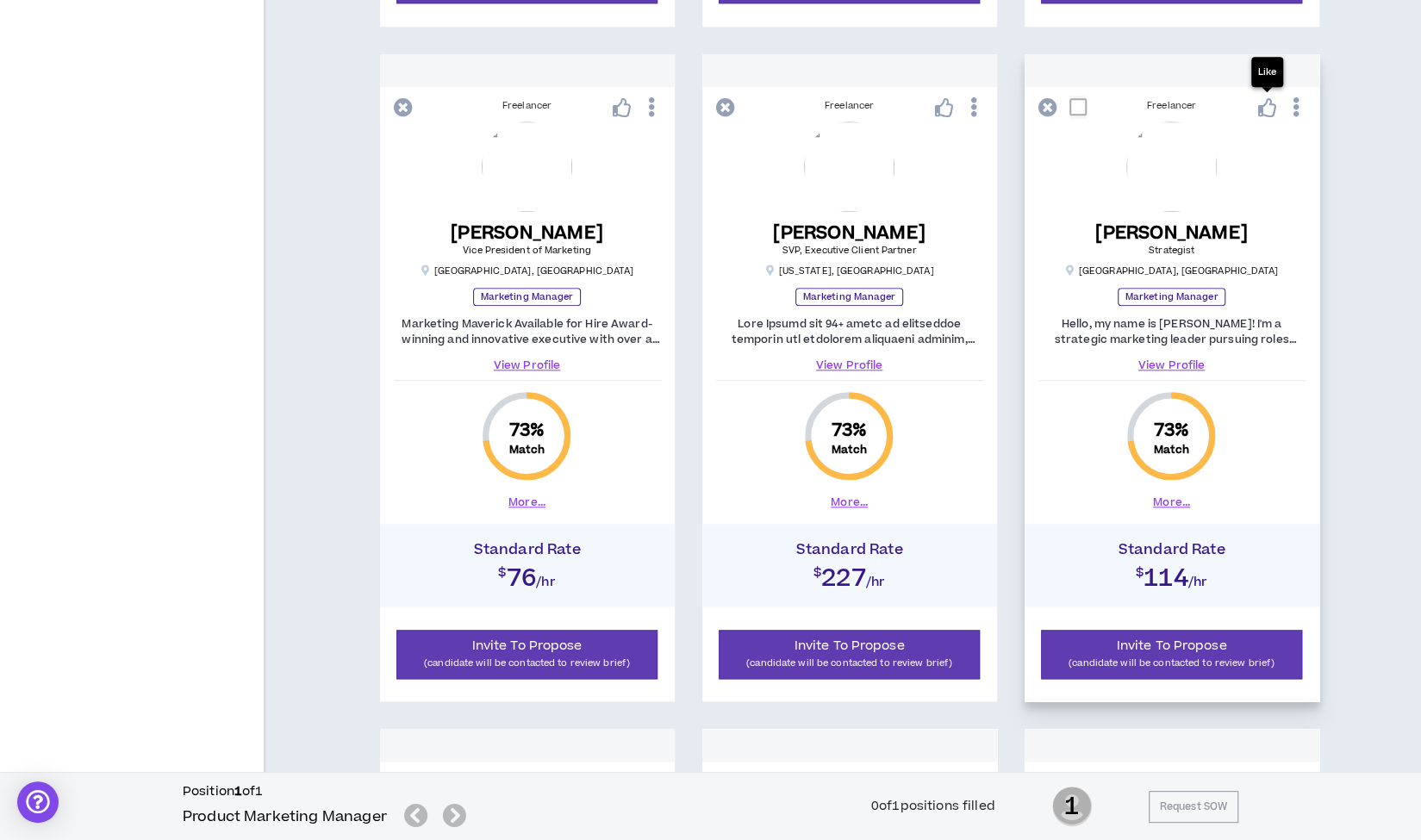
click at [1267, 107] on icon at bounding box center [1266, 107] width 19 height 19
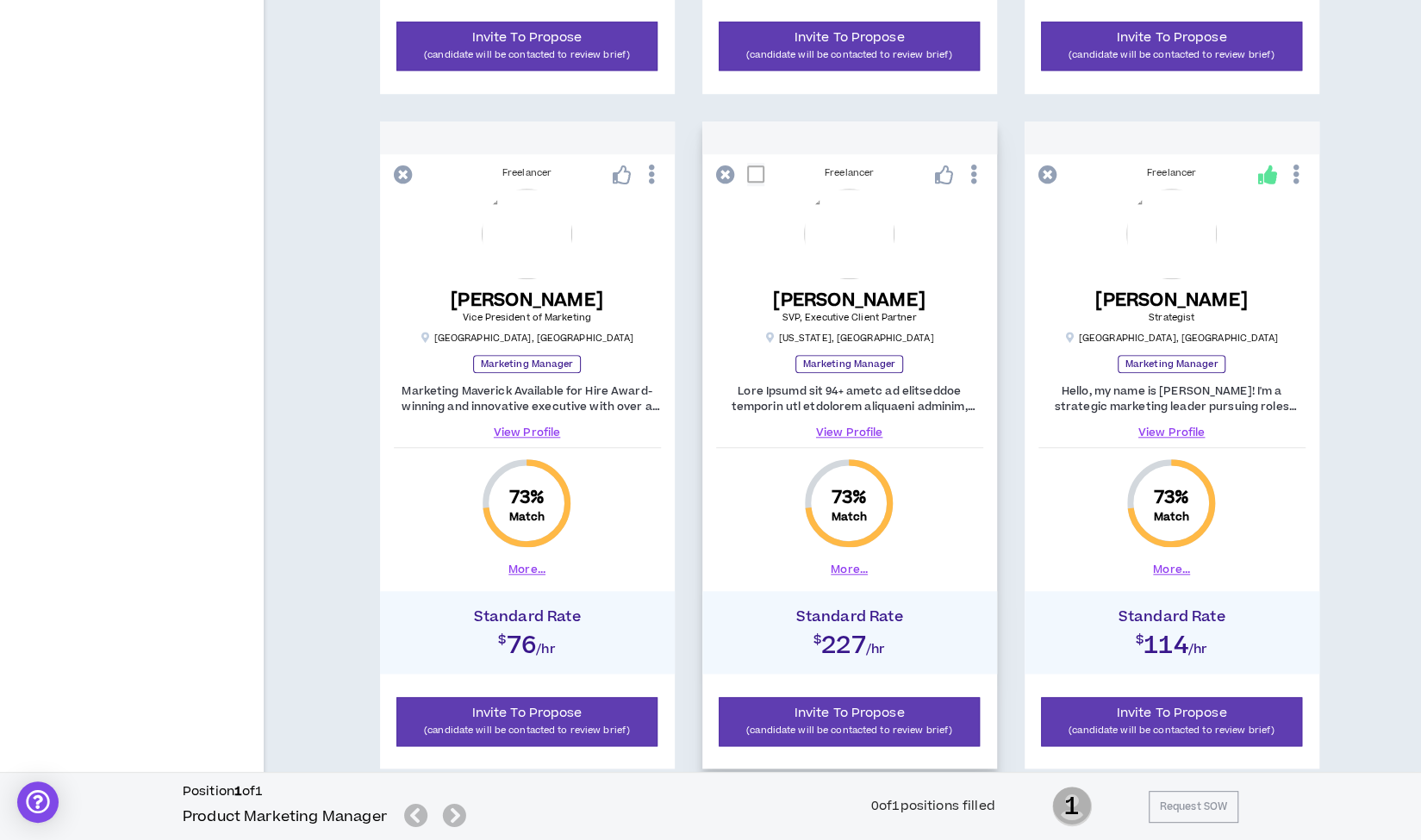
scroll to position [920, 0]
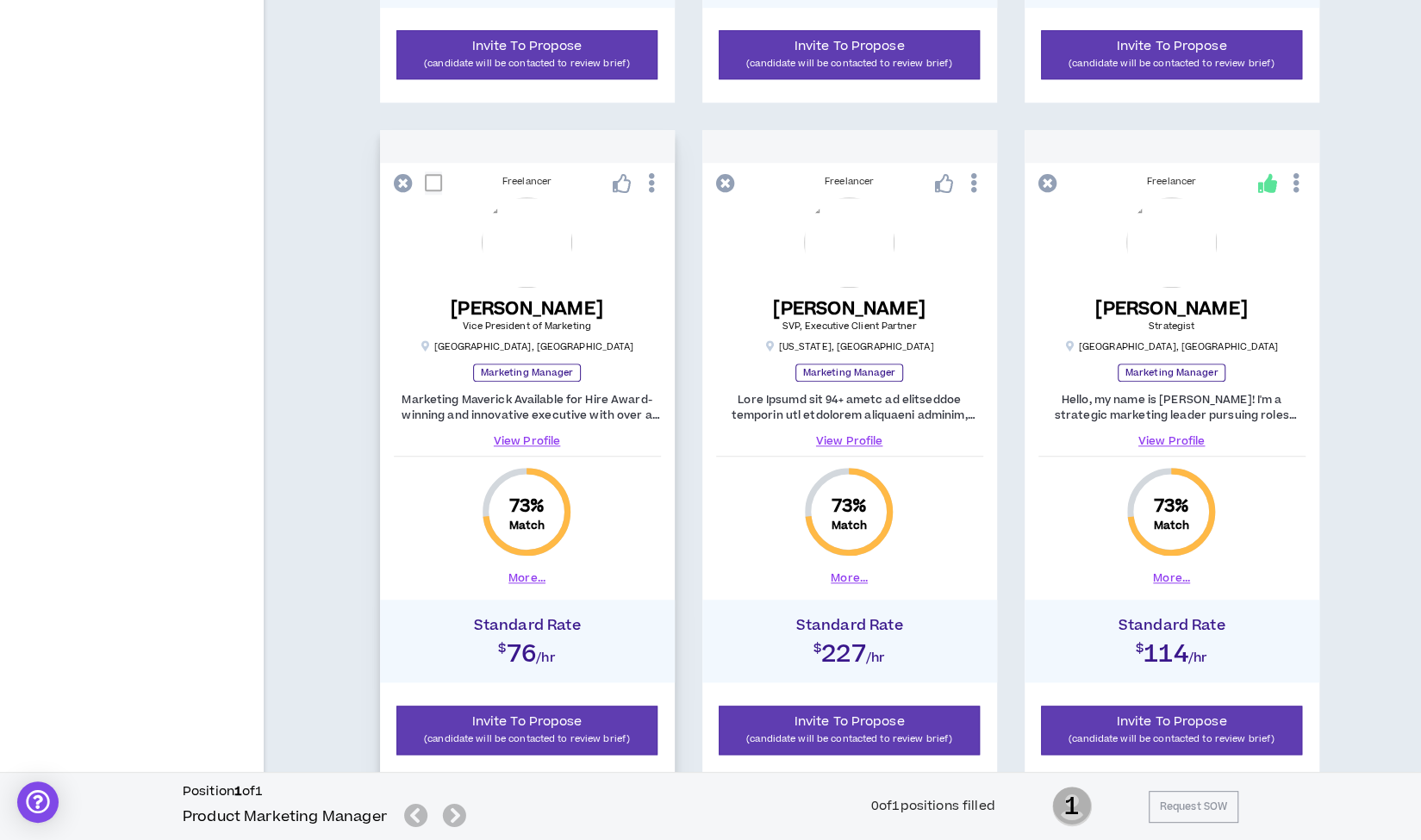
click at [508, 439] on link "View Profile" at bounding box center [527, 440] width 267 height 15
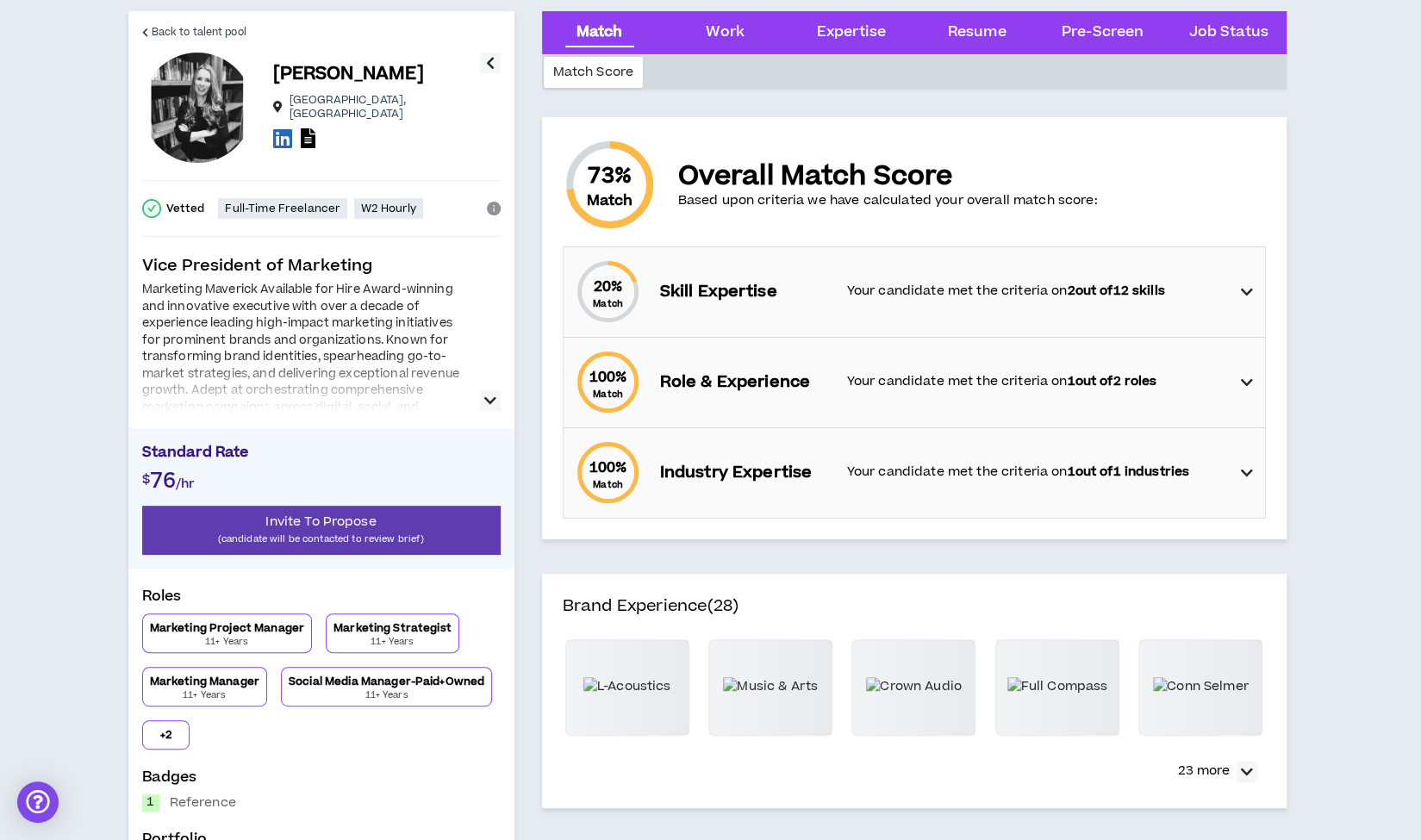
scroll to position [45, 0]
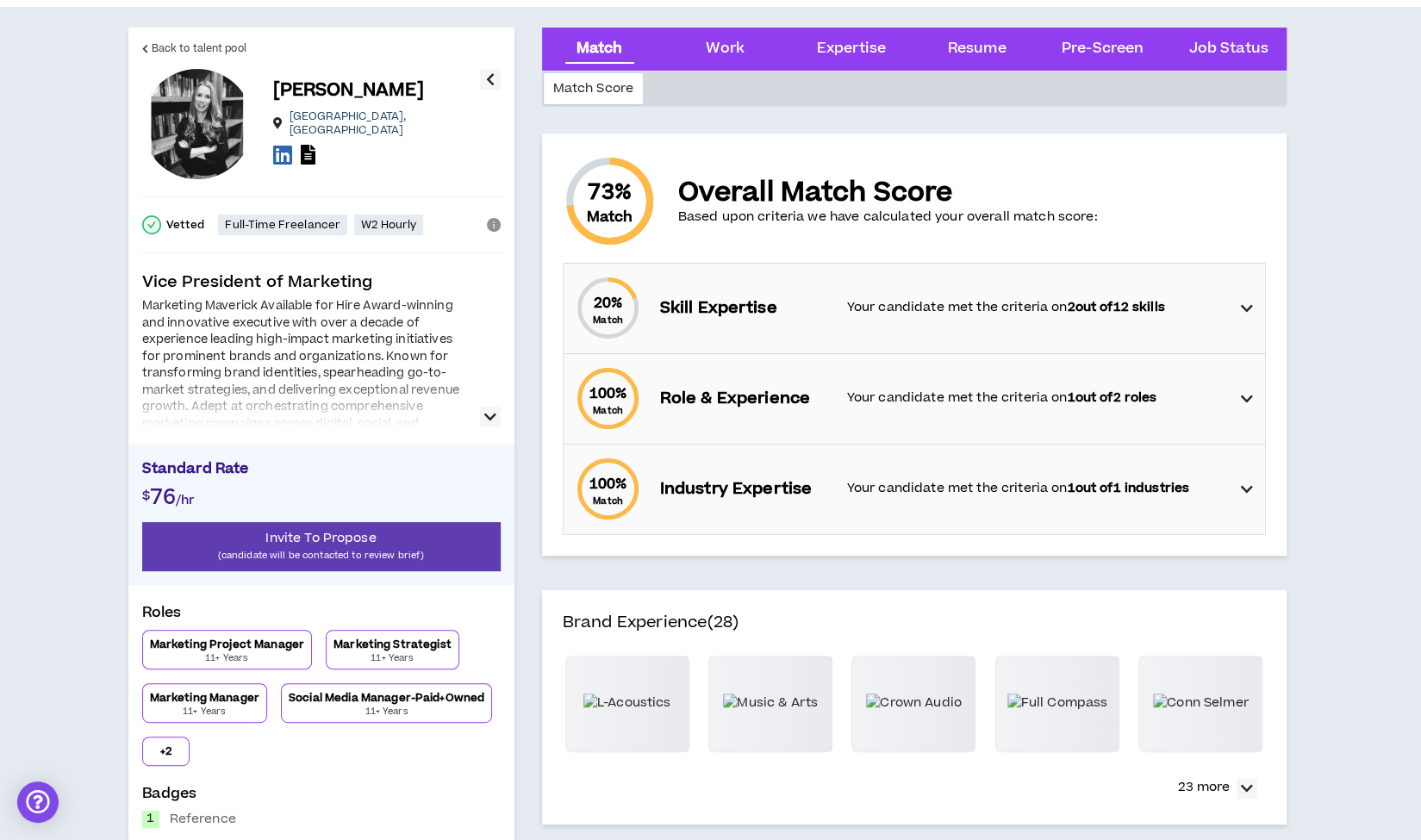
click at [485, 418] on icon "button" at bounding box center [490, 416] width 12 height 20
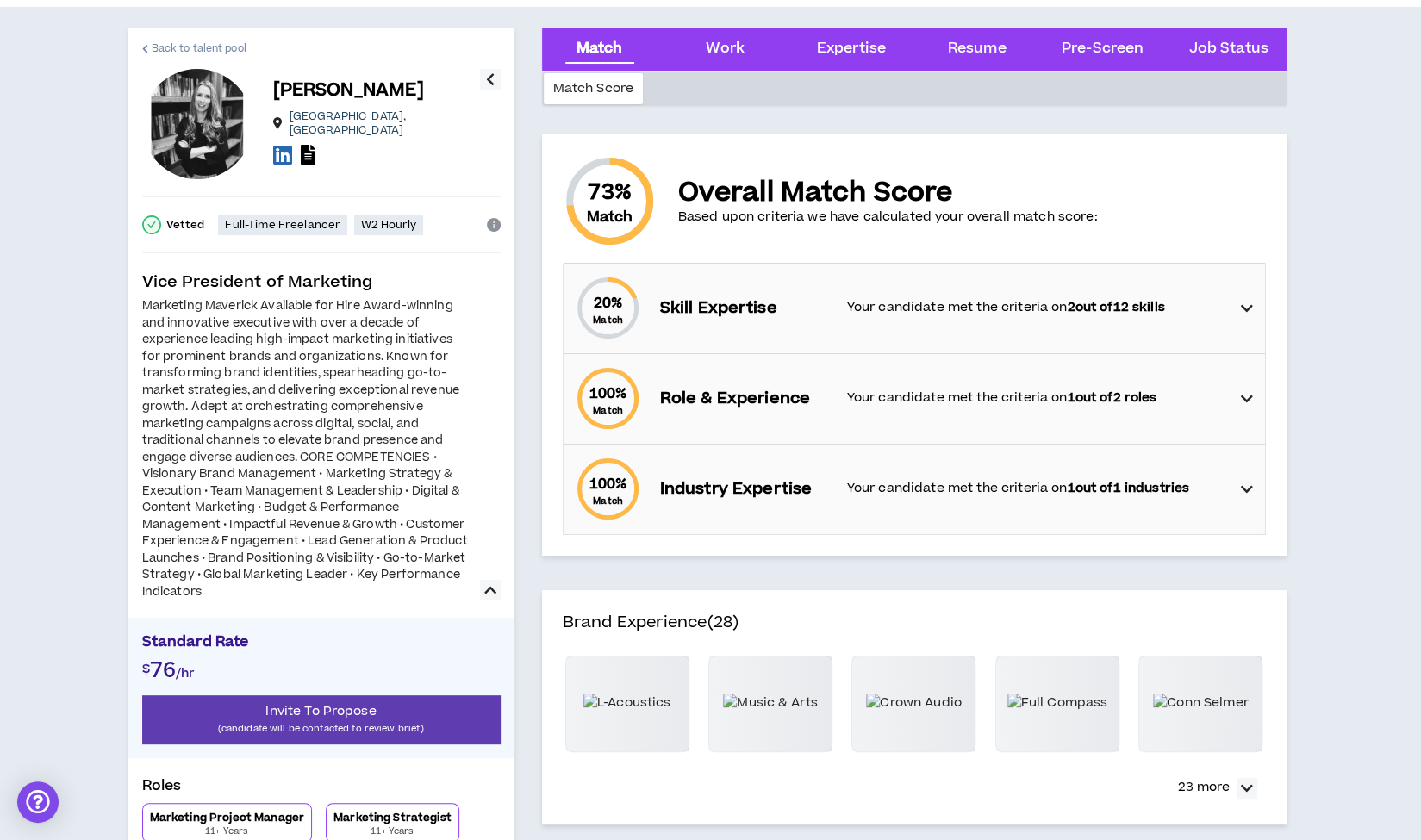
click at [192, 49] on span "Back to talent pool" at bounding box center [199, 49] width 95 height 16
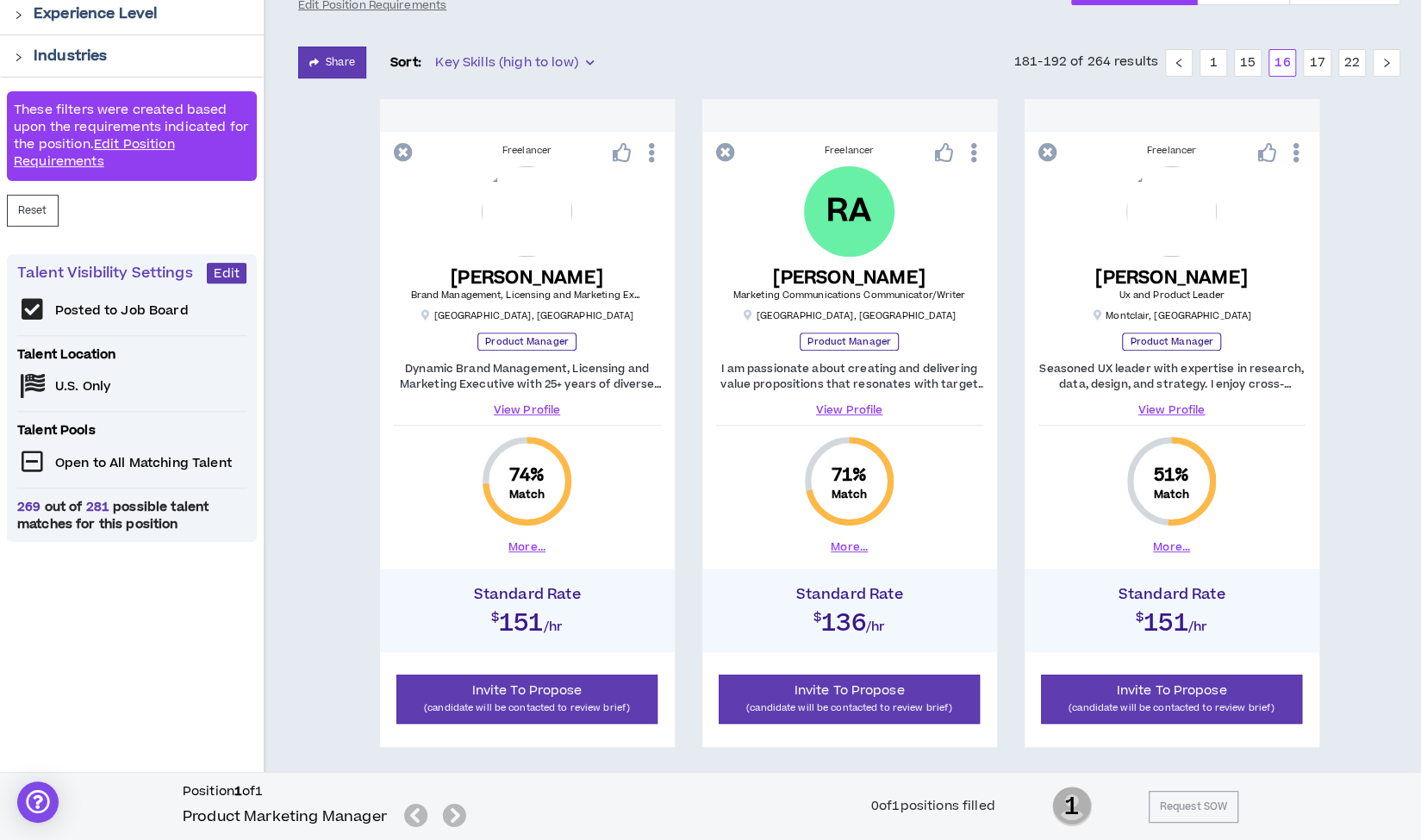
scroll to position [274, 0]
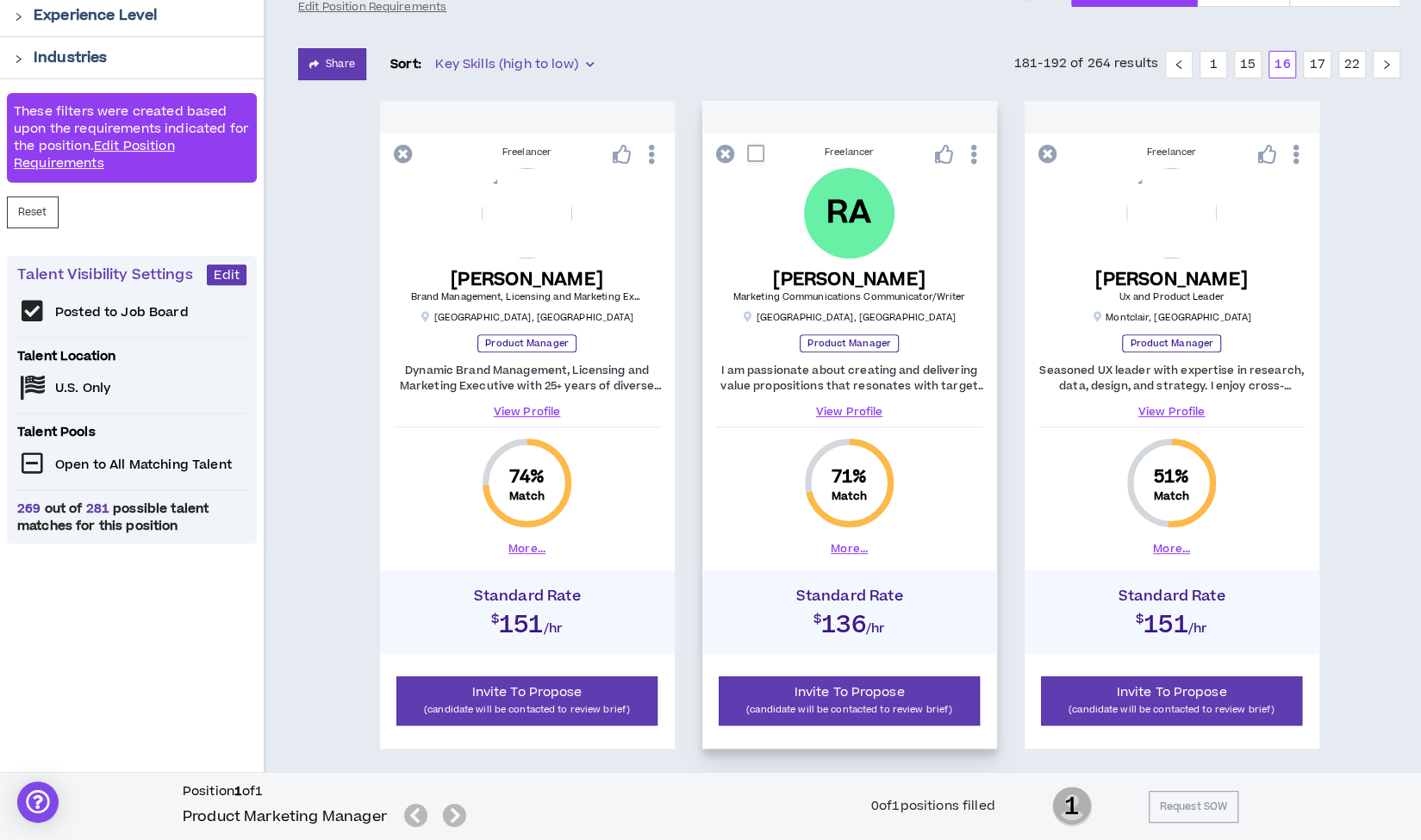
click at [839, 404] on link "View Profile" at bounding box center [849, 411] width 267 height 15
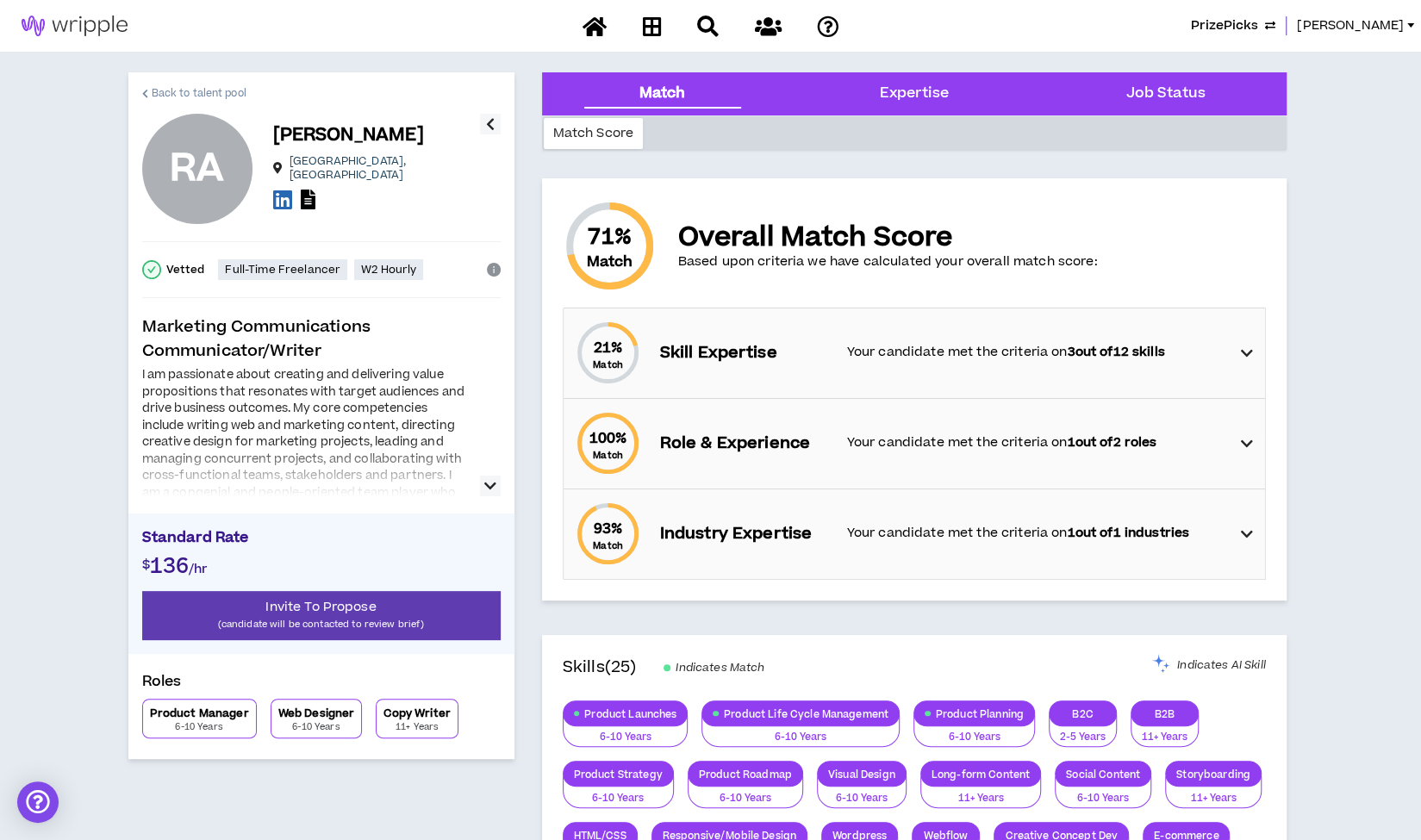
click at [212, 83] on link "Back to talent pool" at bounding box center [194, 93] width 105 height 42
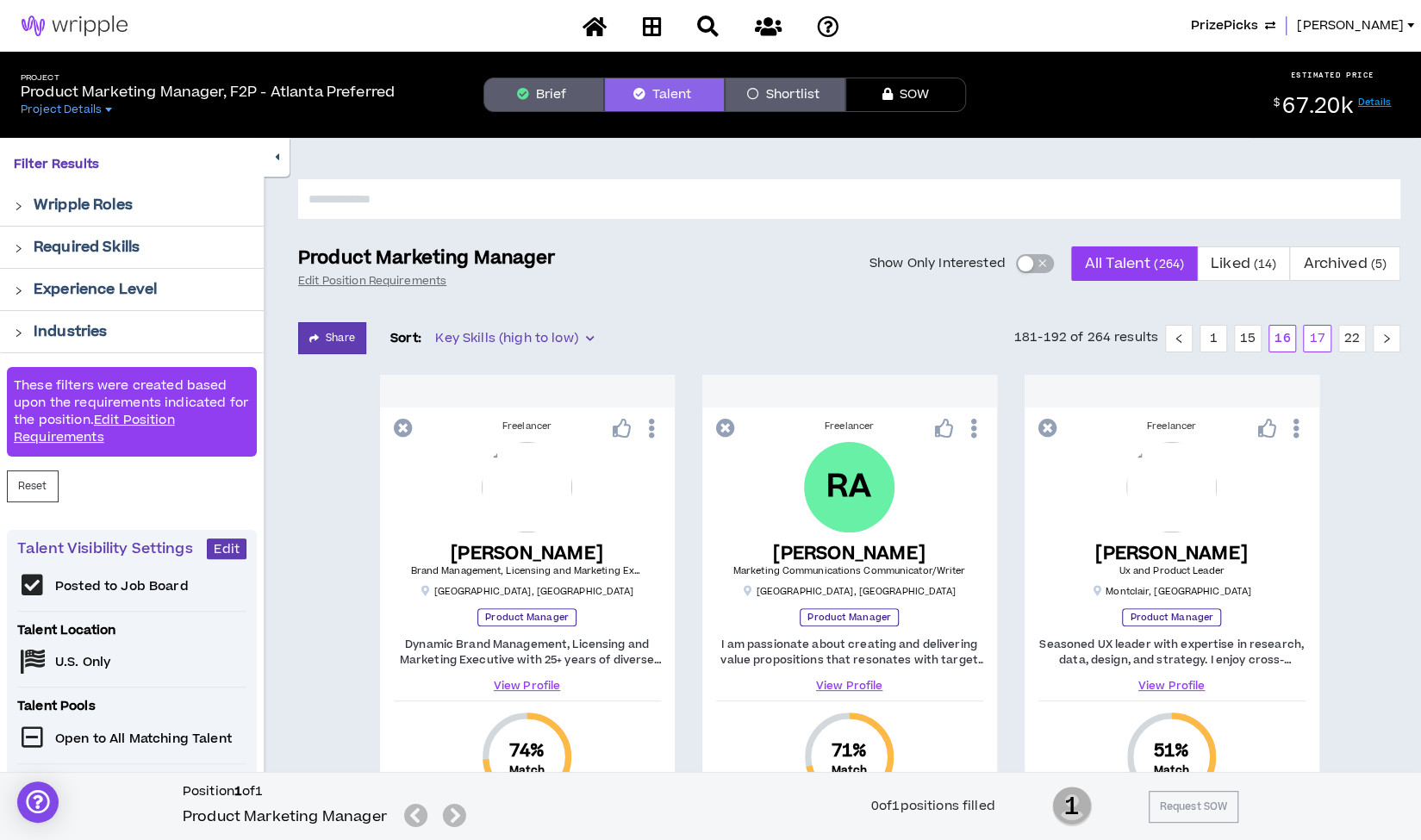
click at [1319, 335] on link "17" at bounding box center [1316, 338] width 26 height 26
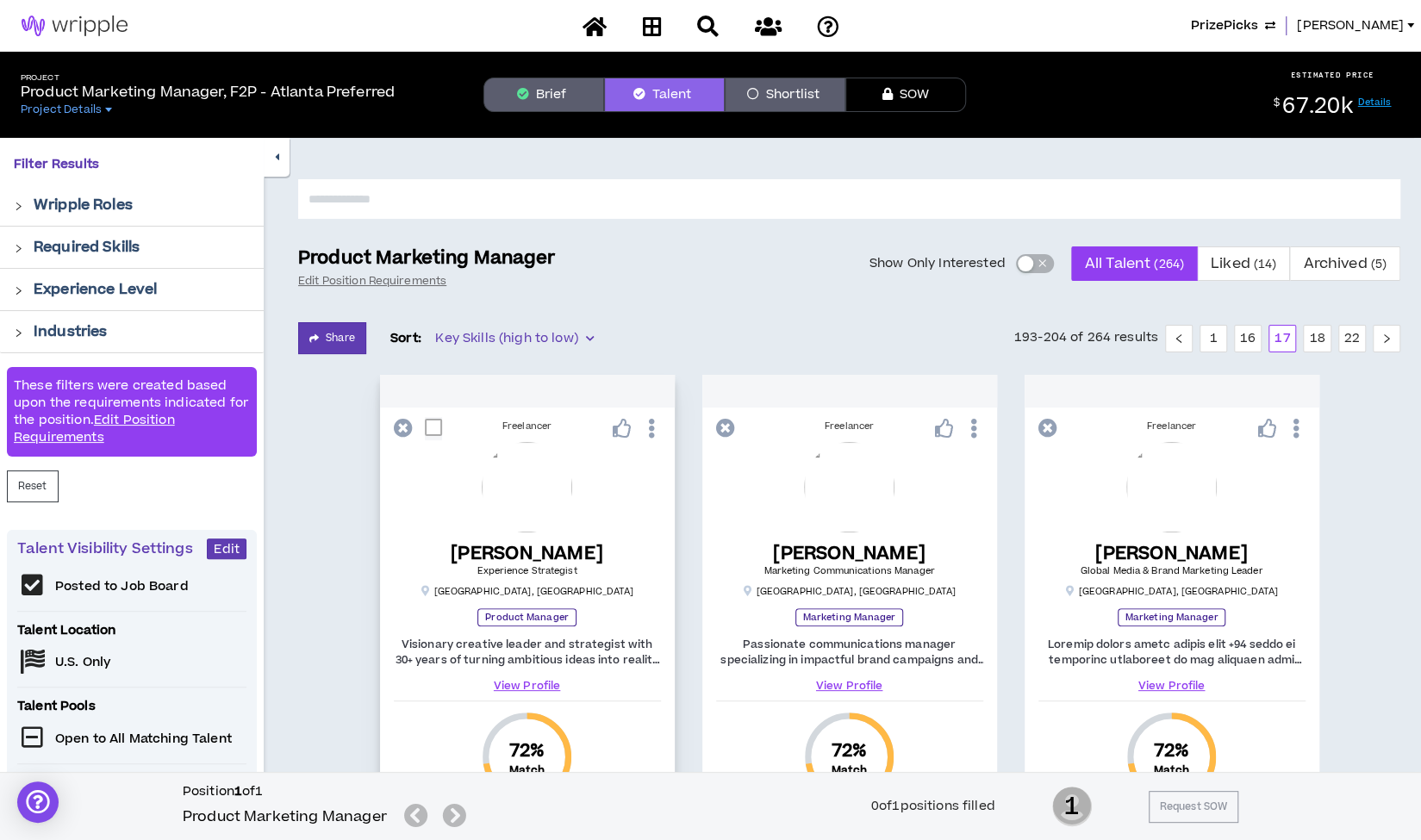
click at [530, 685] on link "View Profile" at bounding box center [527, 685] width 267 height 15
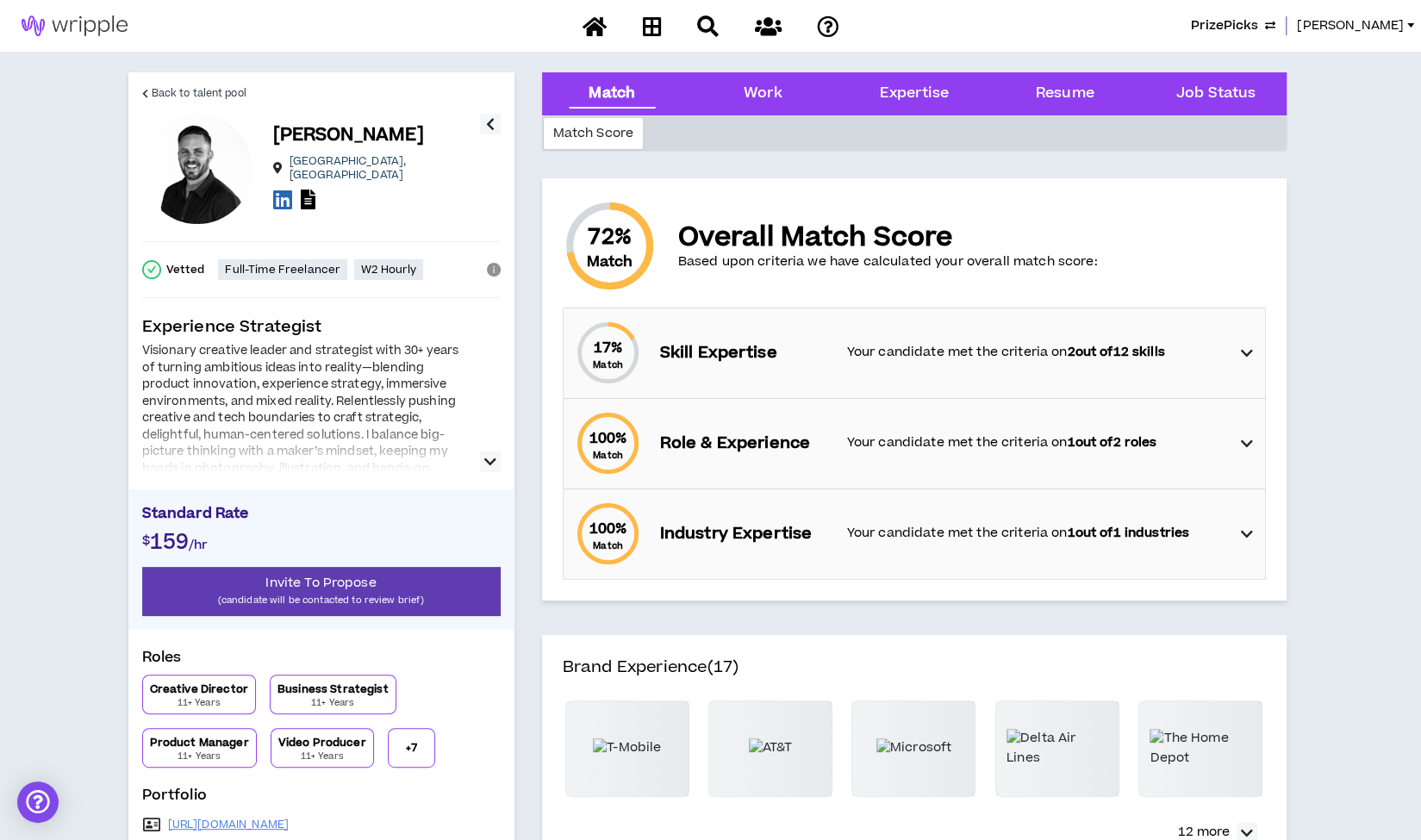
click at [488, 463] on icon "button" at bounding box center [490, 461] width 12 height 20
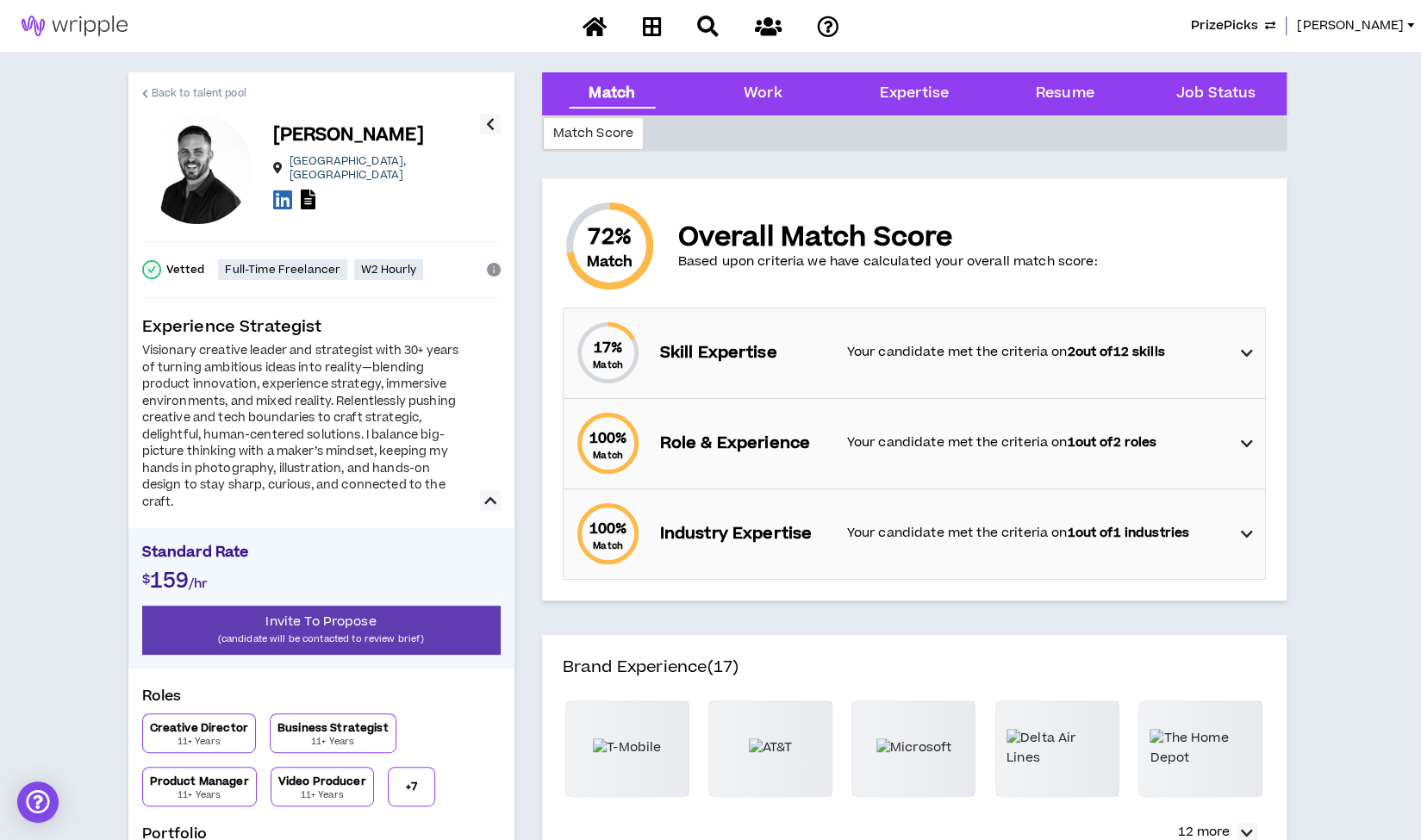
click at [189, 89] on span "Back to talent pool" at bounding box center [199, 93] width 95 height 16
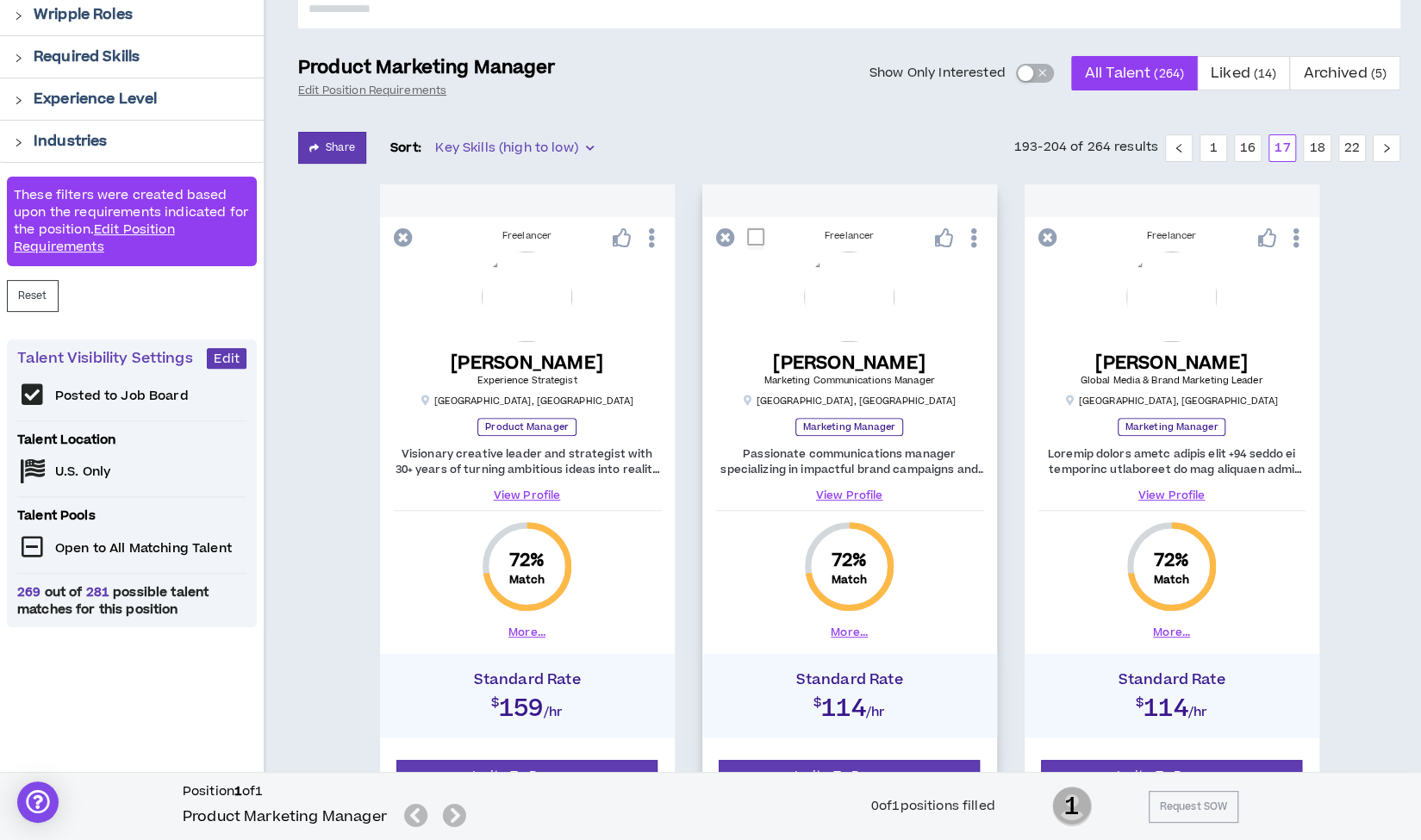
scroll to position [191, 0]
click at [854, 490] on link "View Profile" at bounding box center [849, 494] width 267 height 15
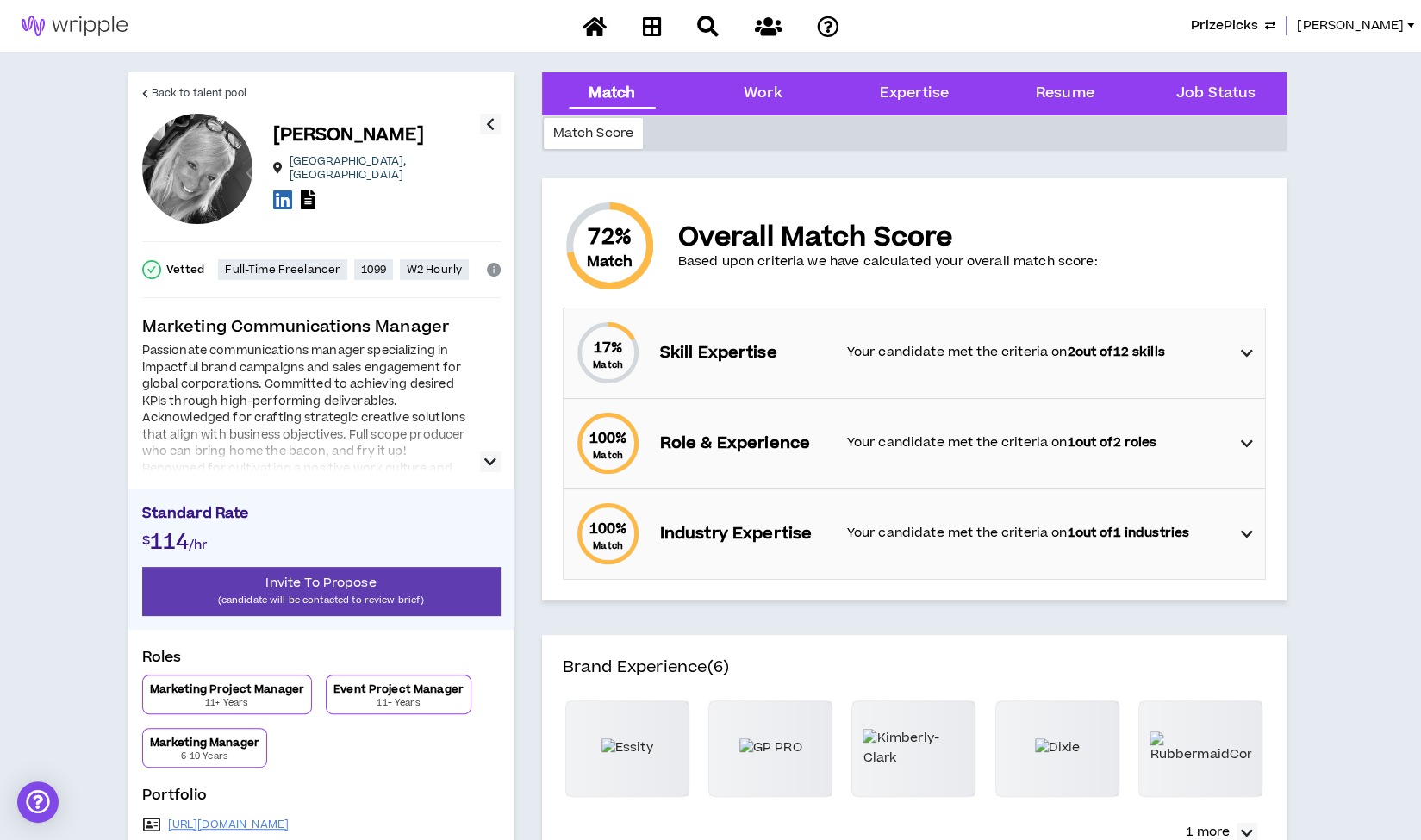
click at [489, 464] on icon "button" at bounding box center [490, 461] width 12 height 20
click at [160, 96] on span "Back to talent pool" at bounding box center [199, 93] width 95 height 16
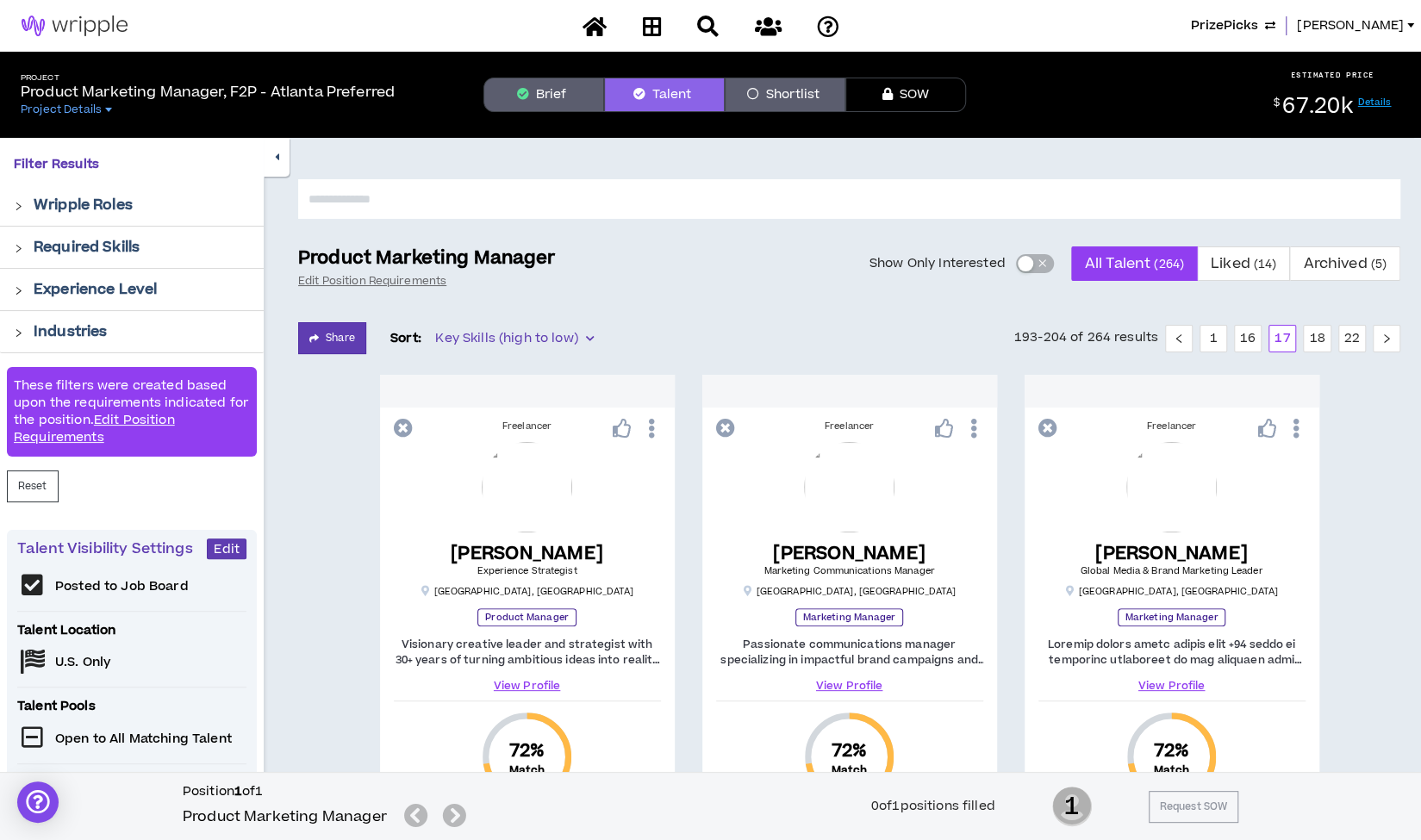
click at [543, 90] on button "Brief" at bounding box center [543, 94] width 121 height 35
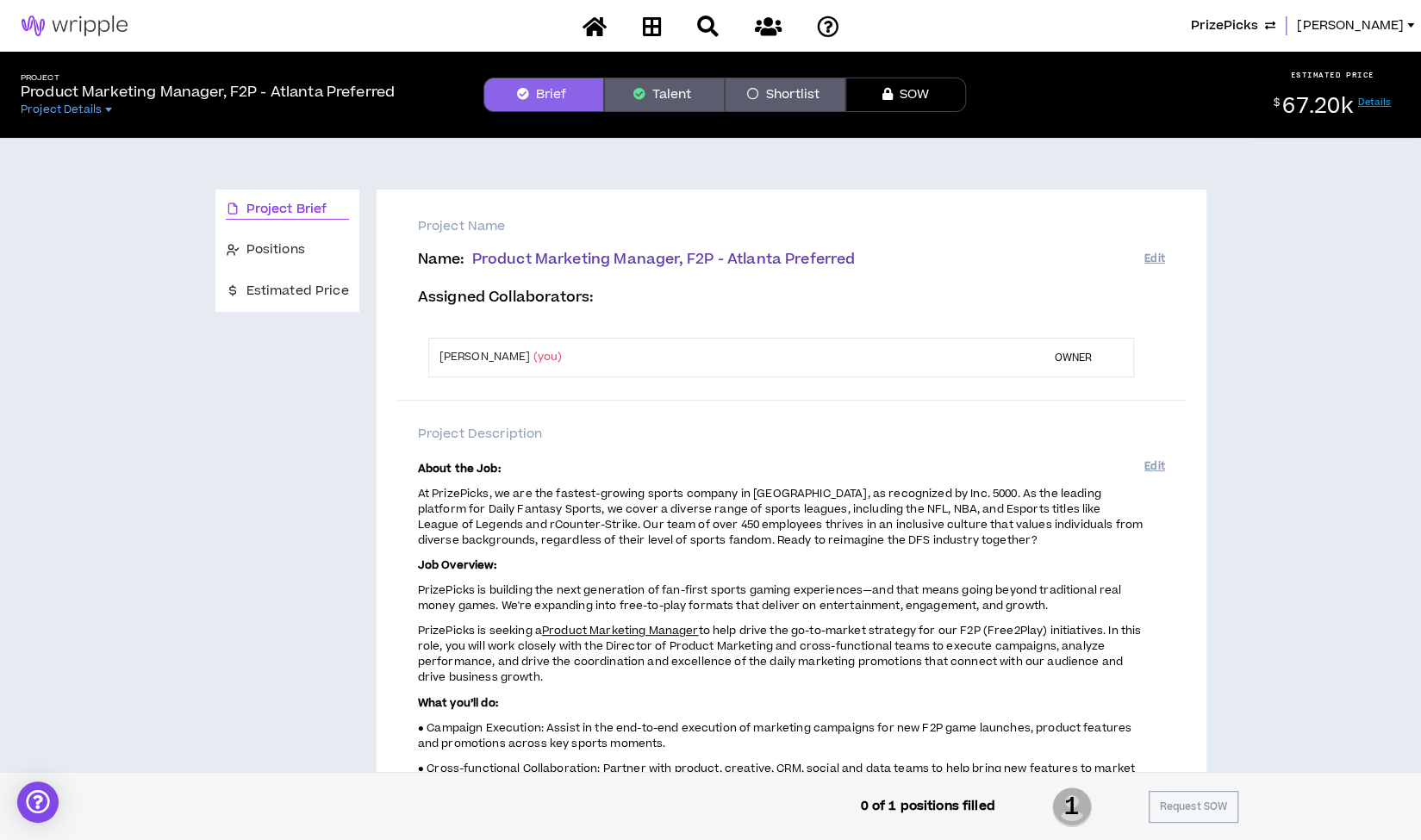
click at [660, 96] on button "Talent" at bounding box center [664, 94] width 121 height 35
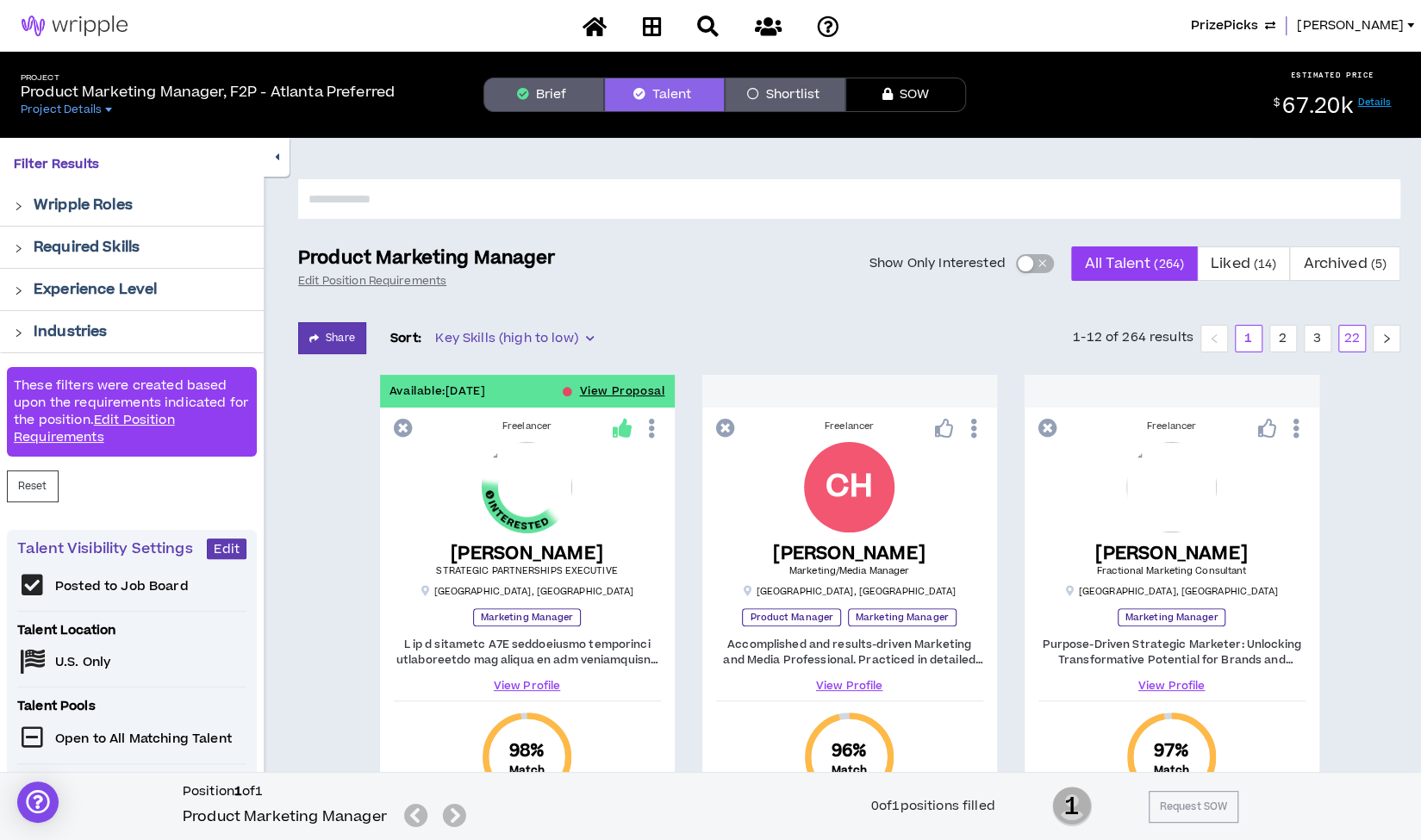
click at [1353, 344] on link "22" at bounding box center [1352, 338] width 26 height 26
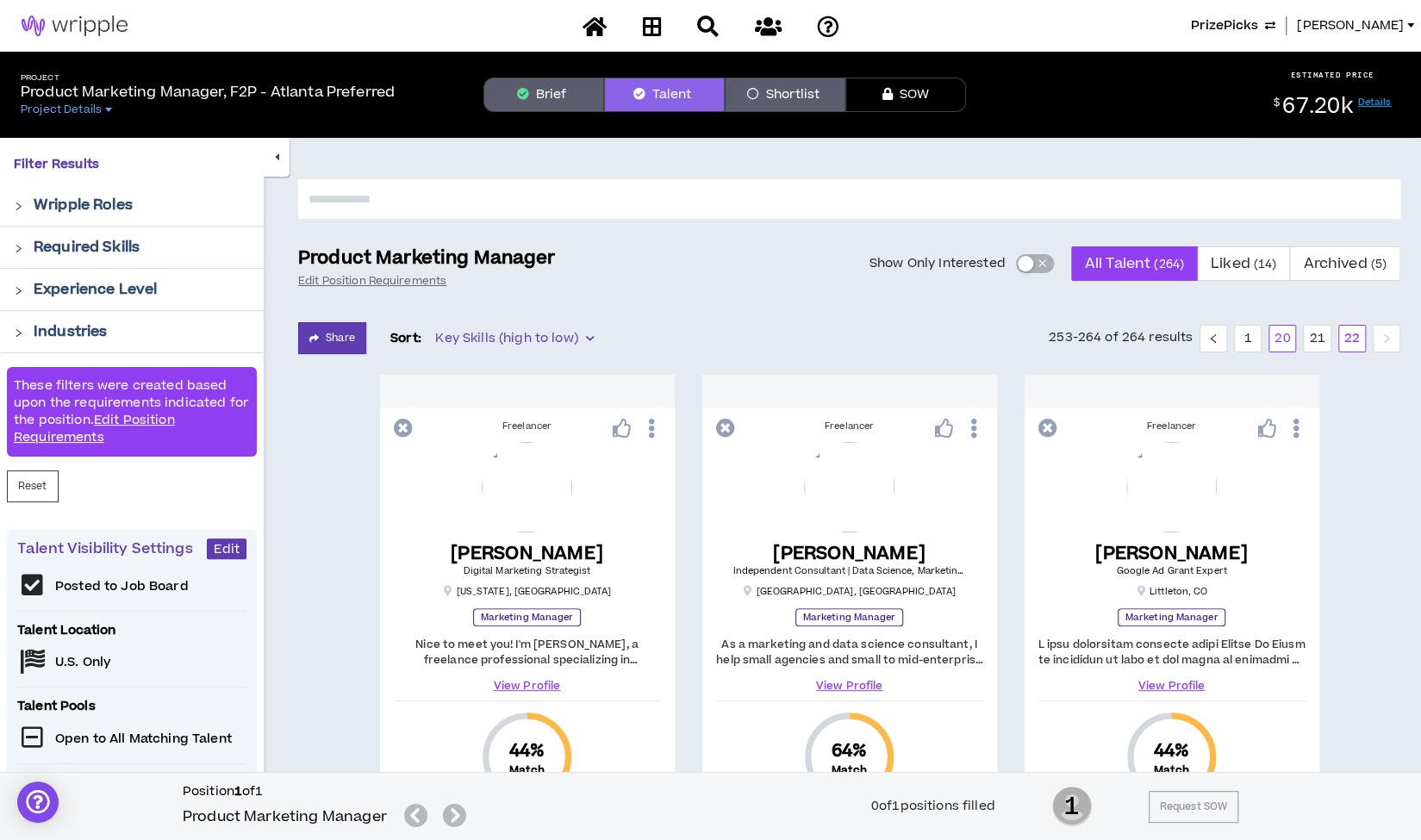
click at [1281, 332] on link "20" at bounding box center [1282, 338] width 26 height 26
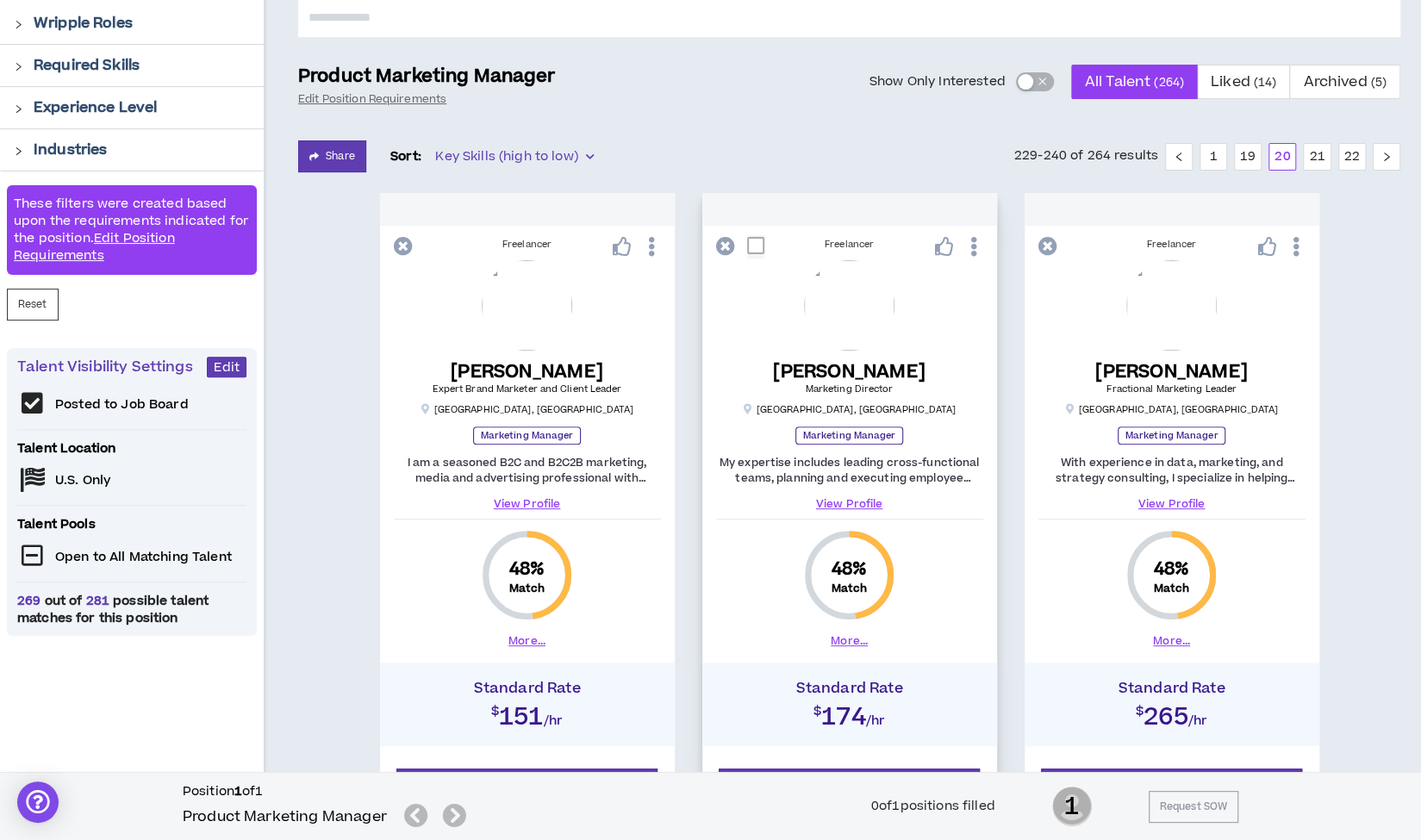
scroll to position [183, 0]
click at [535, 502] on link "View Profile" at bounding box center [527, 502] width 267 height 15
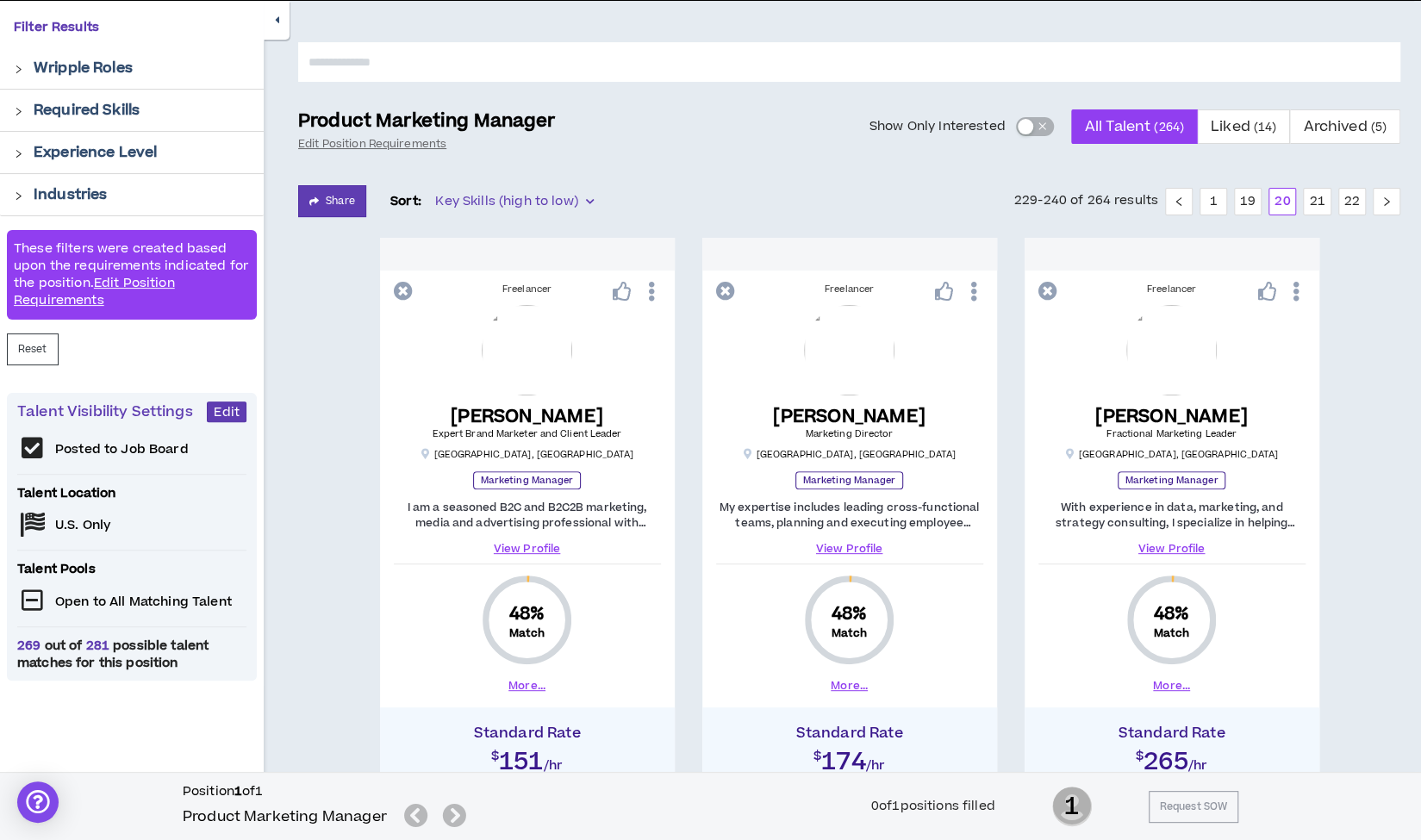
scroll to position [183, 0]
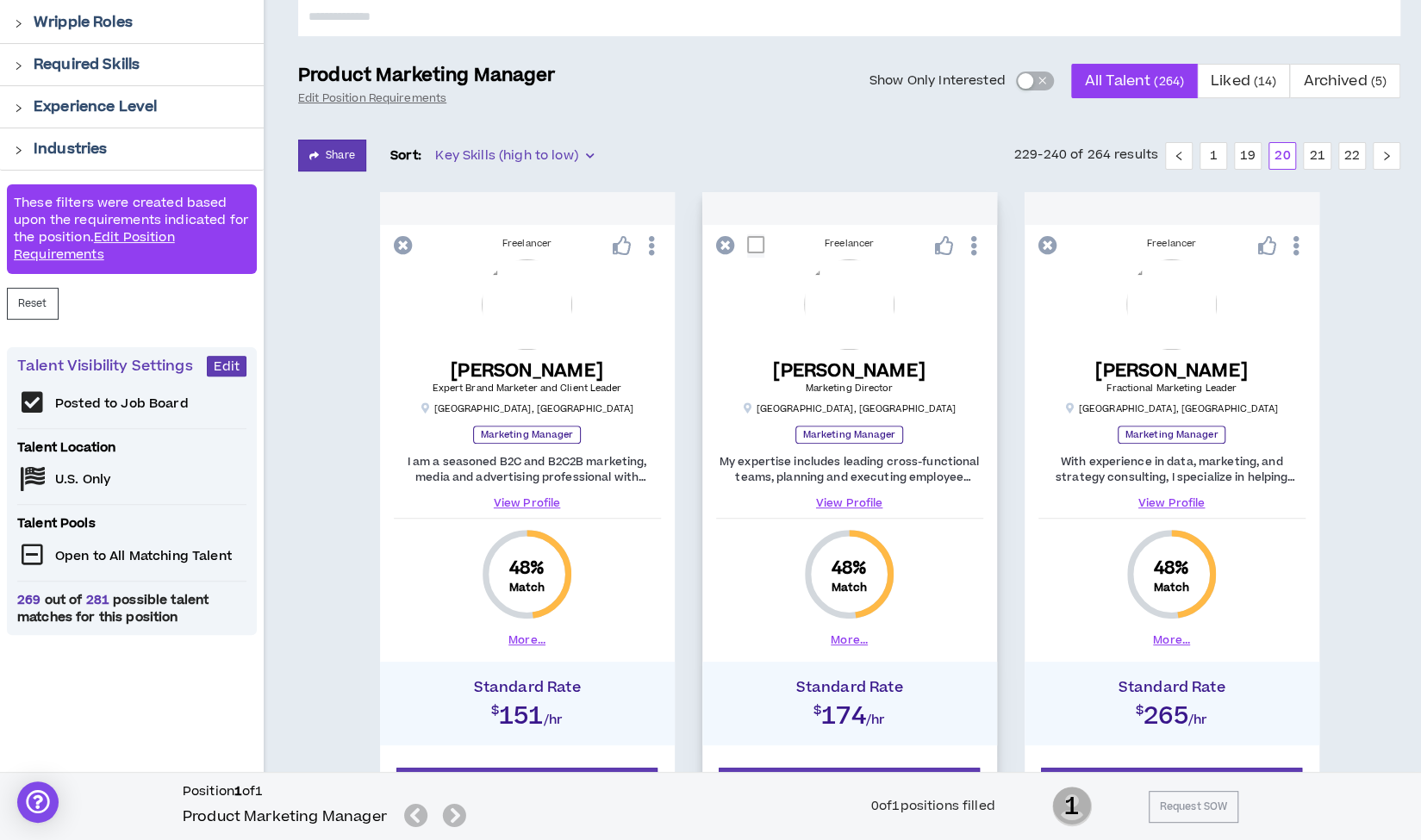
click at [867, 503] on link "View Profile" at bounding box center [849, 502] width 267 height 15
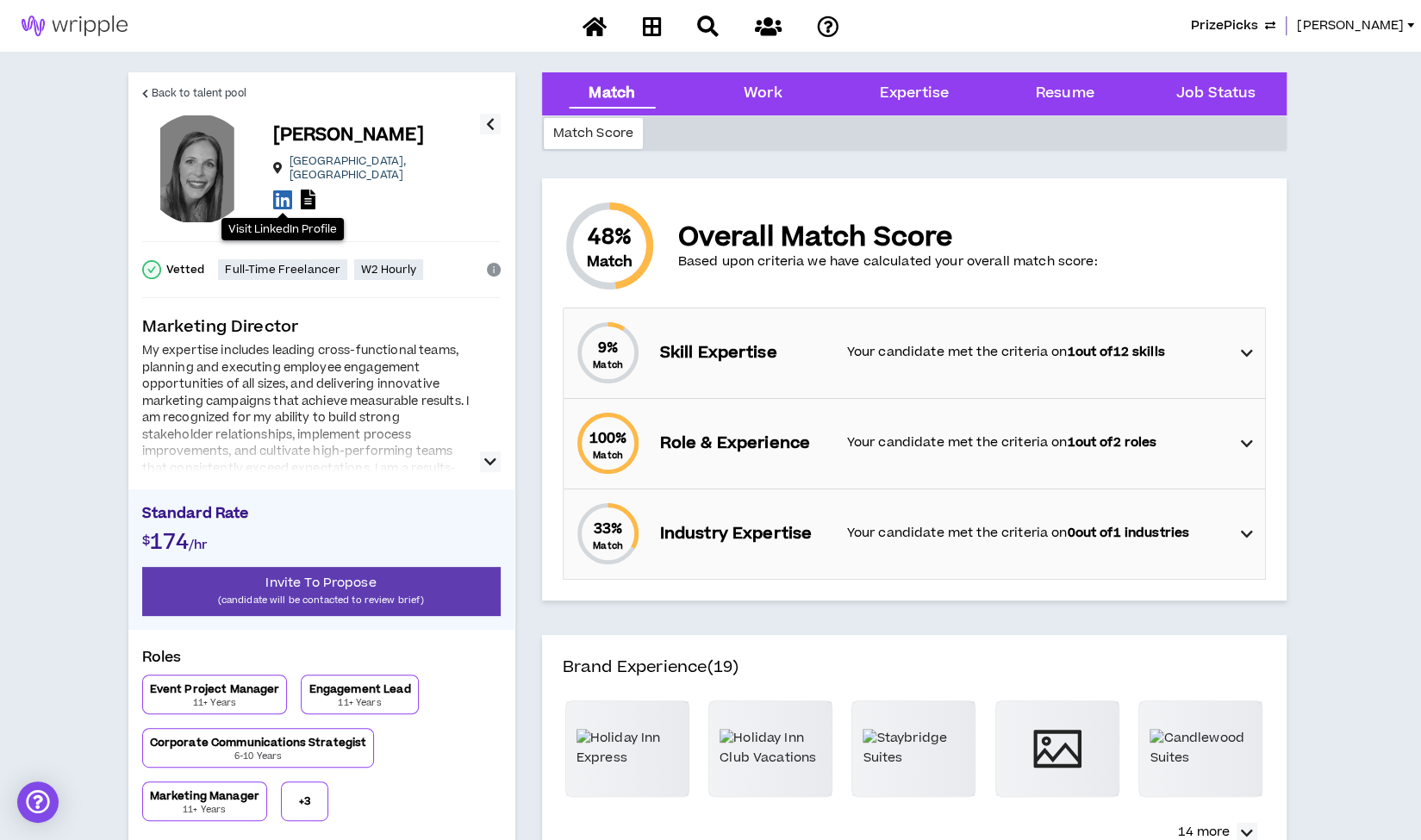
click at [282, 189] on icon at bounding box center [282, 199] width 19 height 21
click at [221, 94] on span "Back to talent pool" at bounding box center [199, 93] width 95 height 16
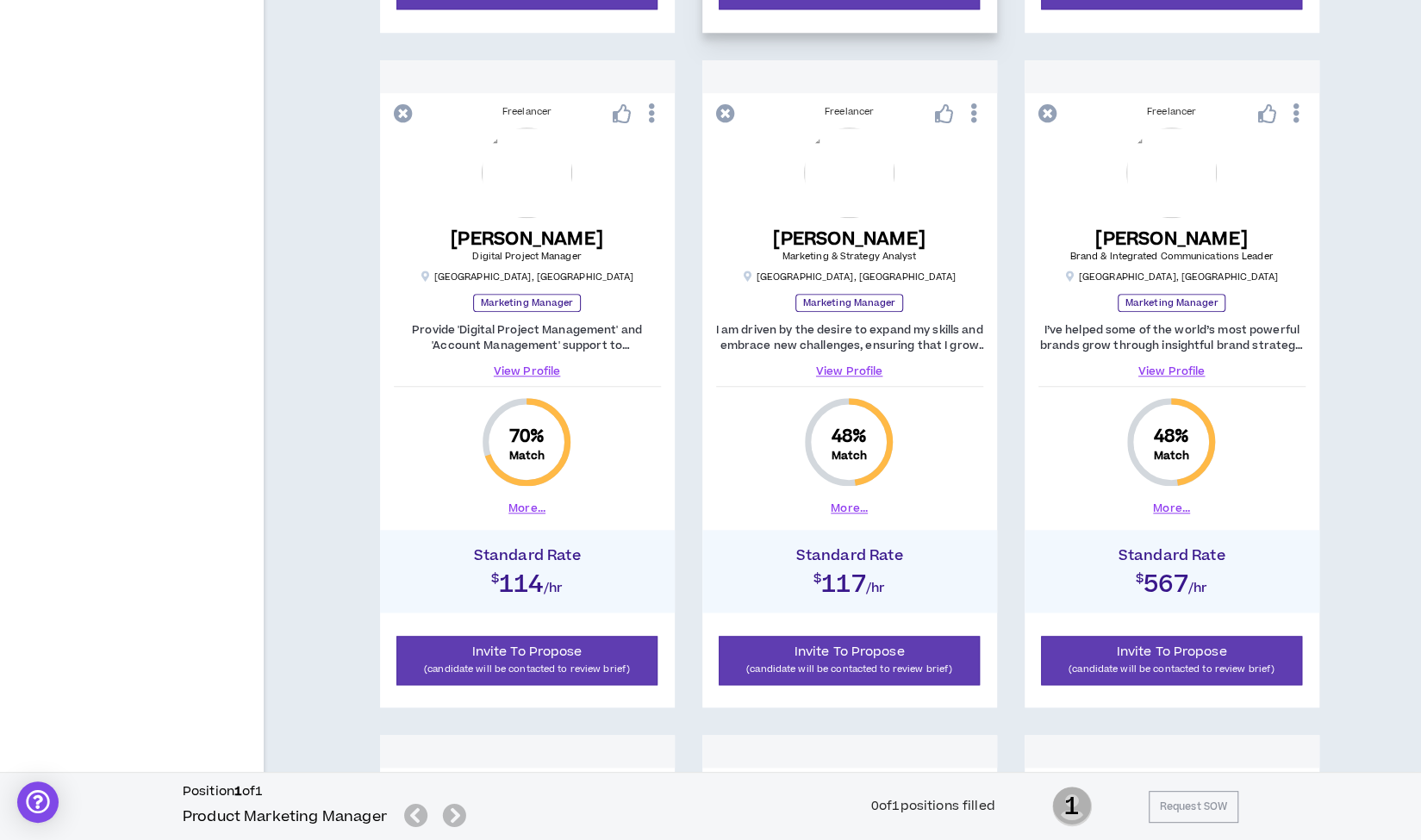
scroll to position [991, 0]
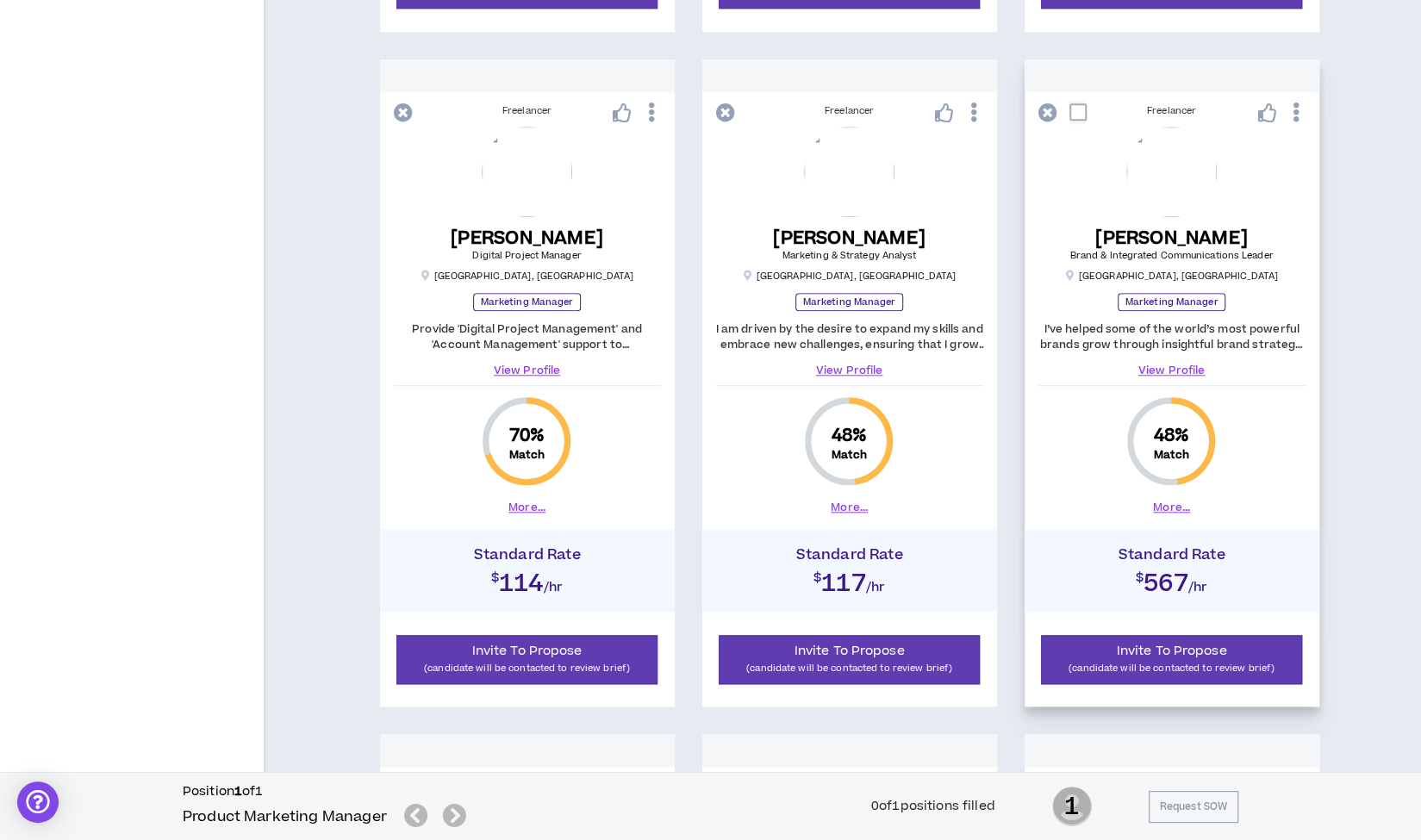
click at [1158, 369] on link "View Profile" at bounding box center [1171, 369] width 267 height 15
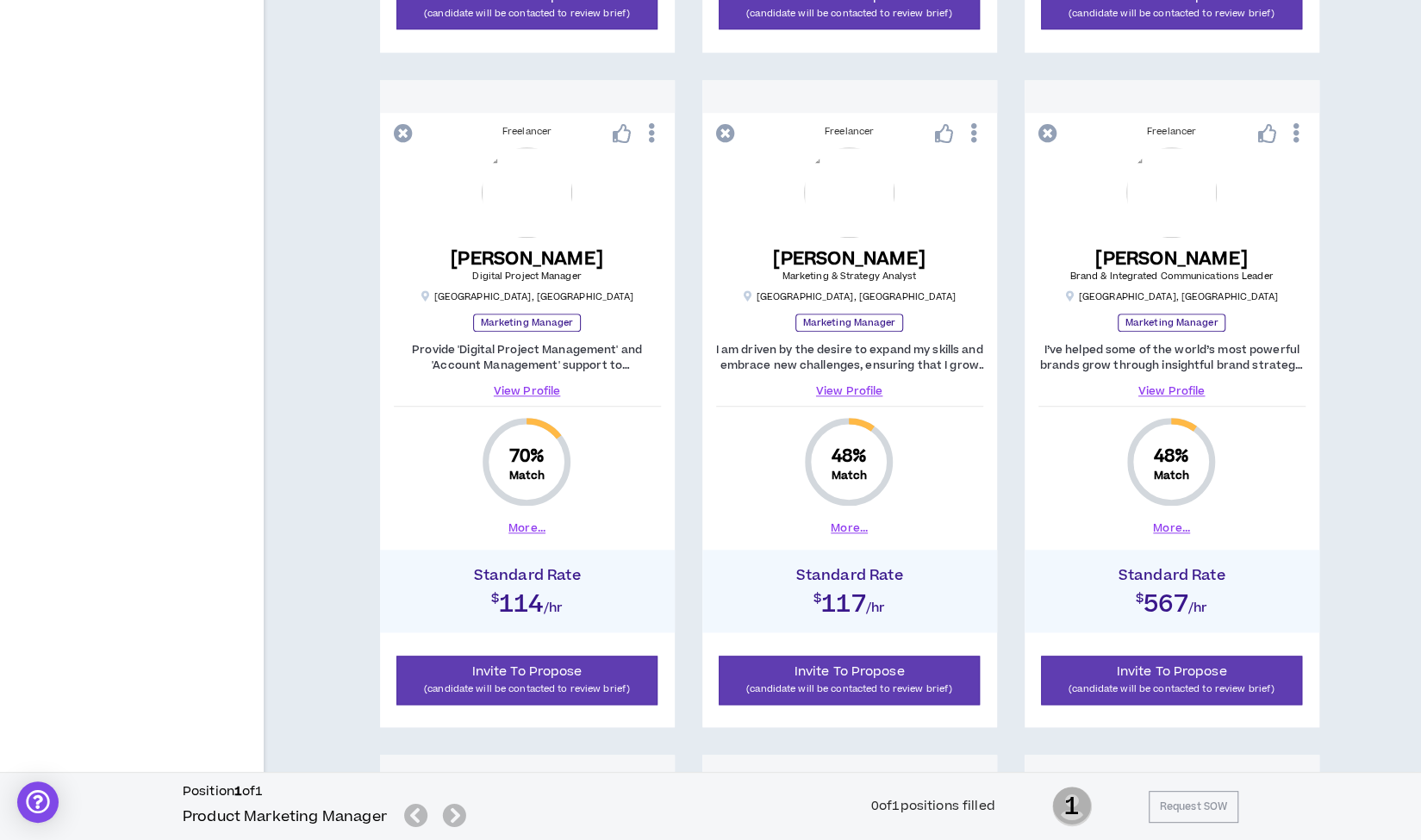
scroll to position [974, 0]
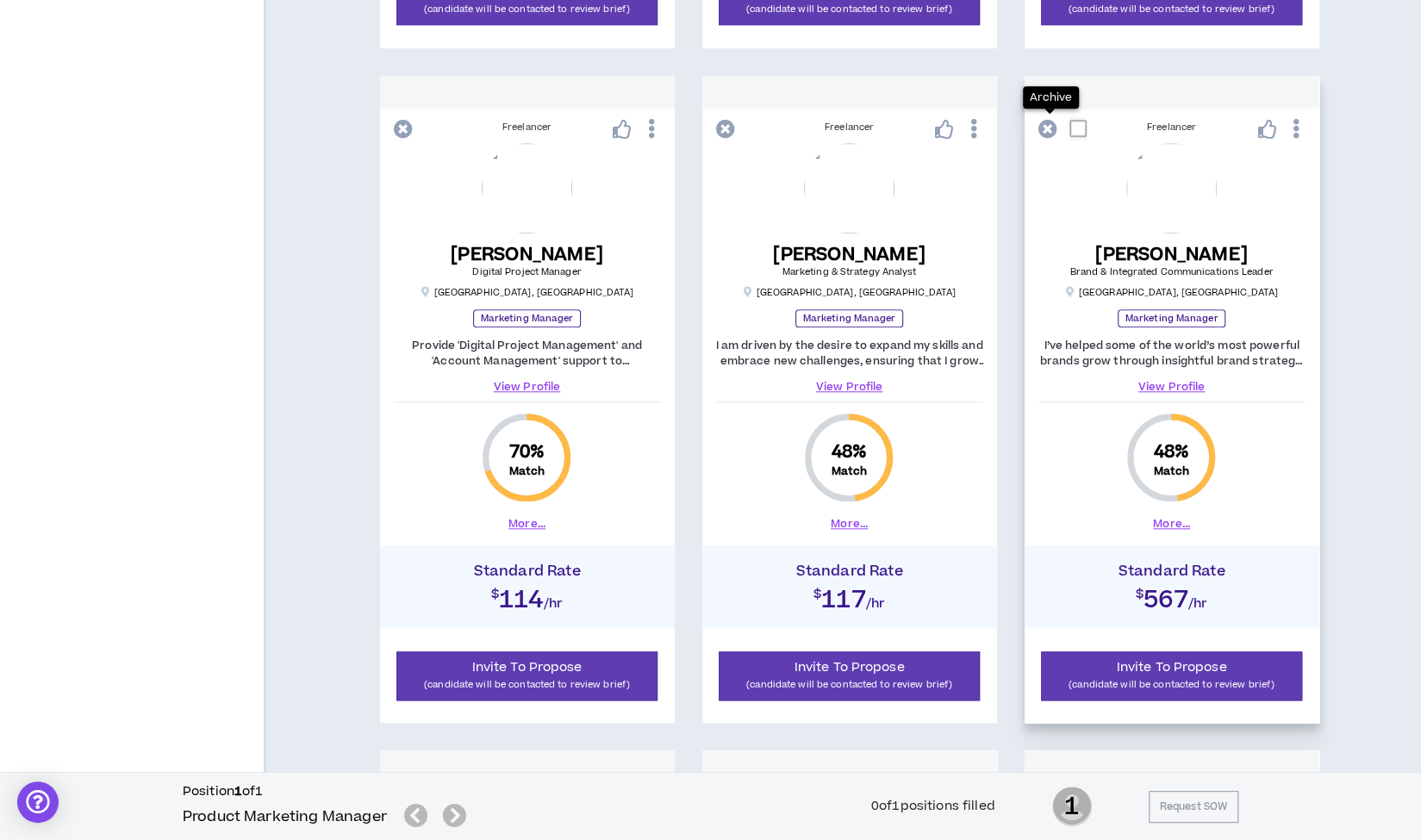
click at [1046, 127] on icon at bounding box center [1047, 128] width 19 height 19
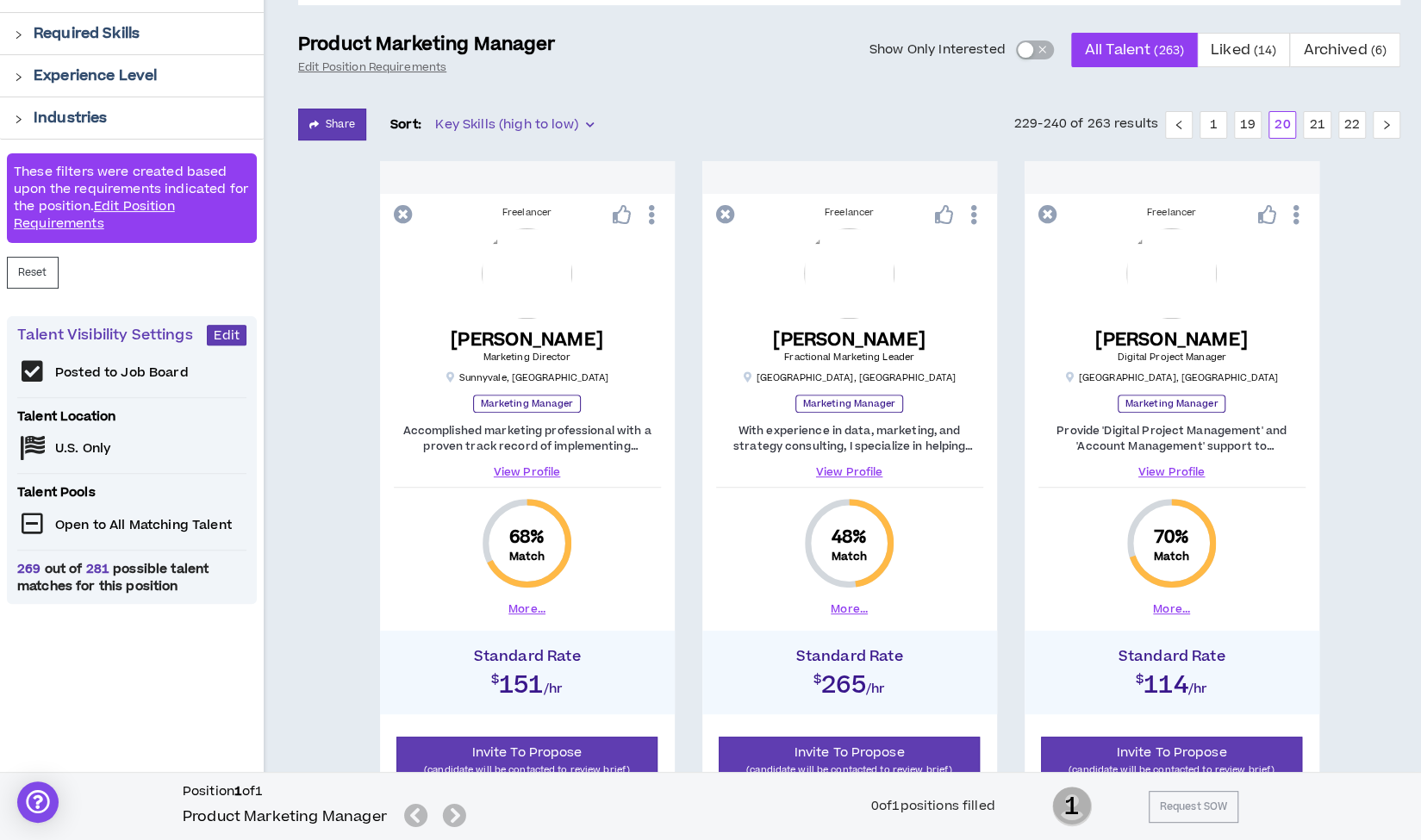
scroll to position [206, 0]
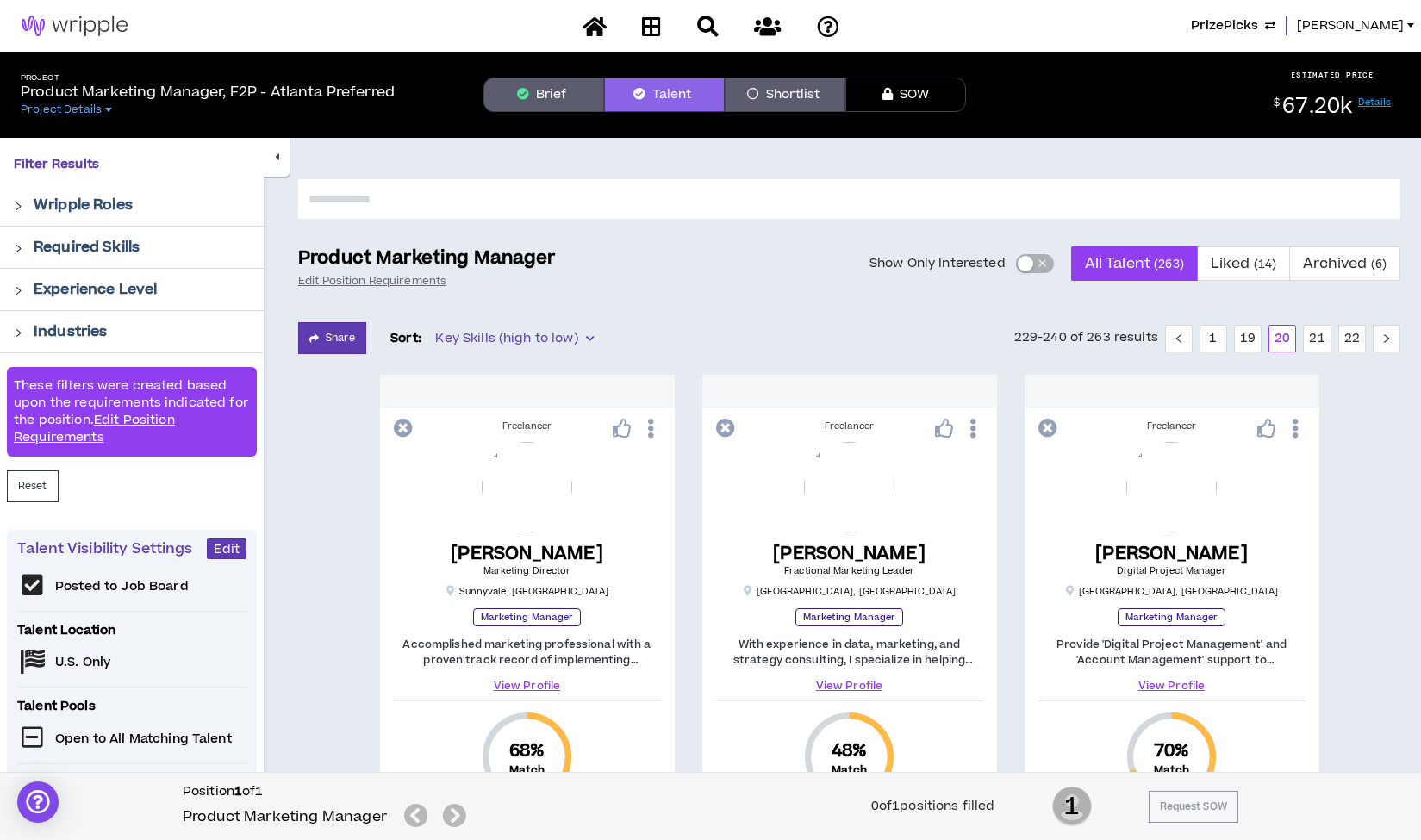
scroll to position [206, 0]
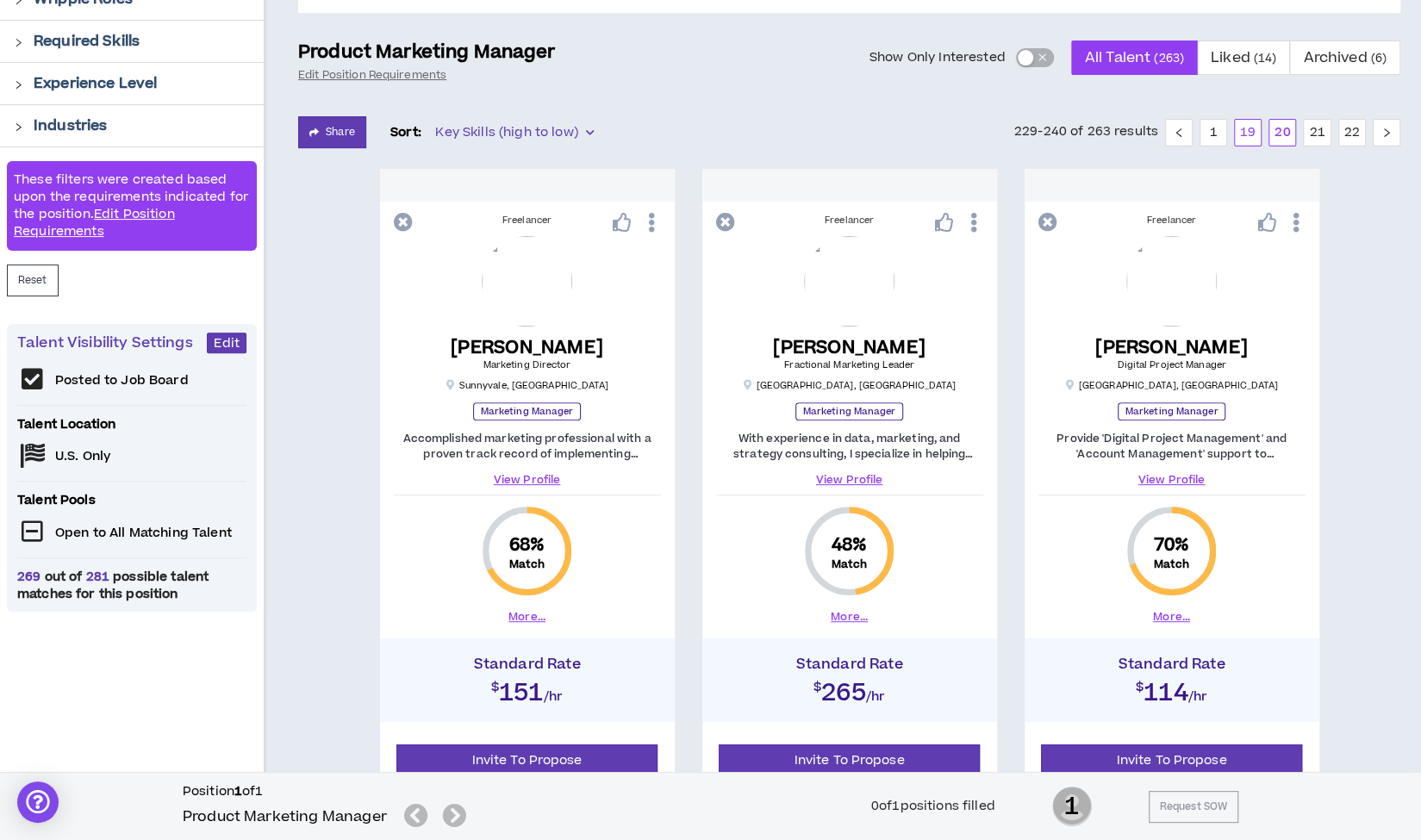
click at [1250, 134] on link "19" at bounding box center [1247, 132] width 26 height 26
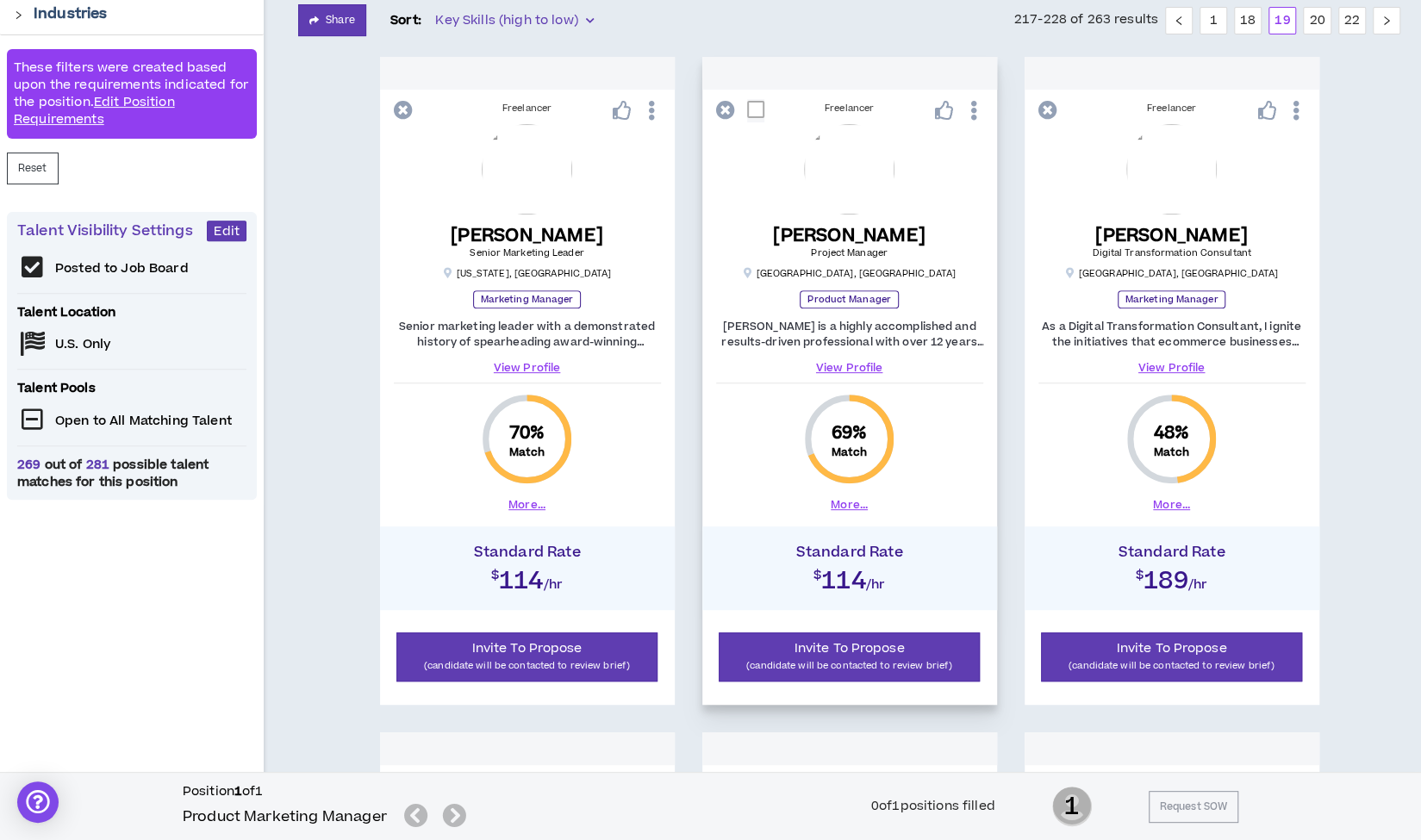
scroll to position [319, 0]
click at [841, 362] on link "View Profile" at bounding box center [849, 366] width 267 height 15
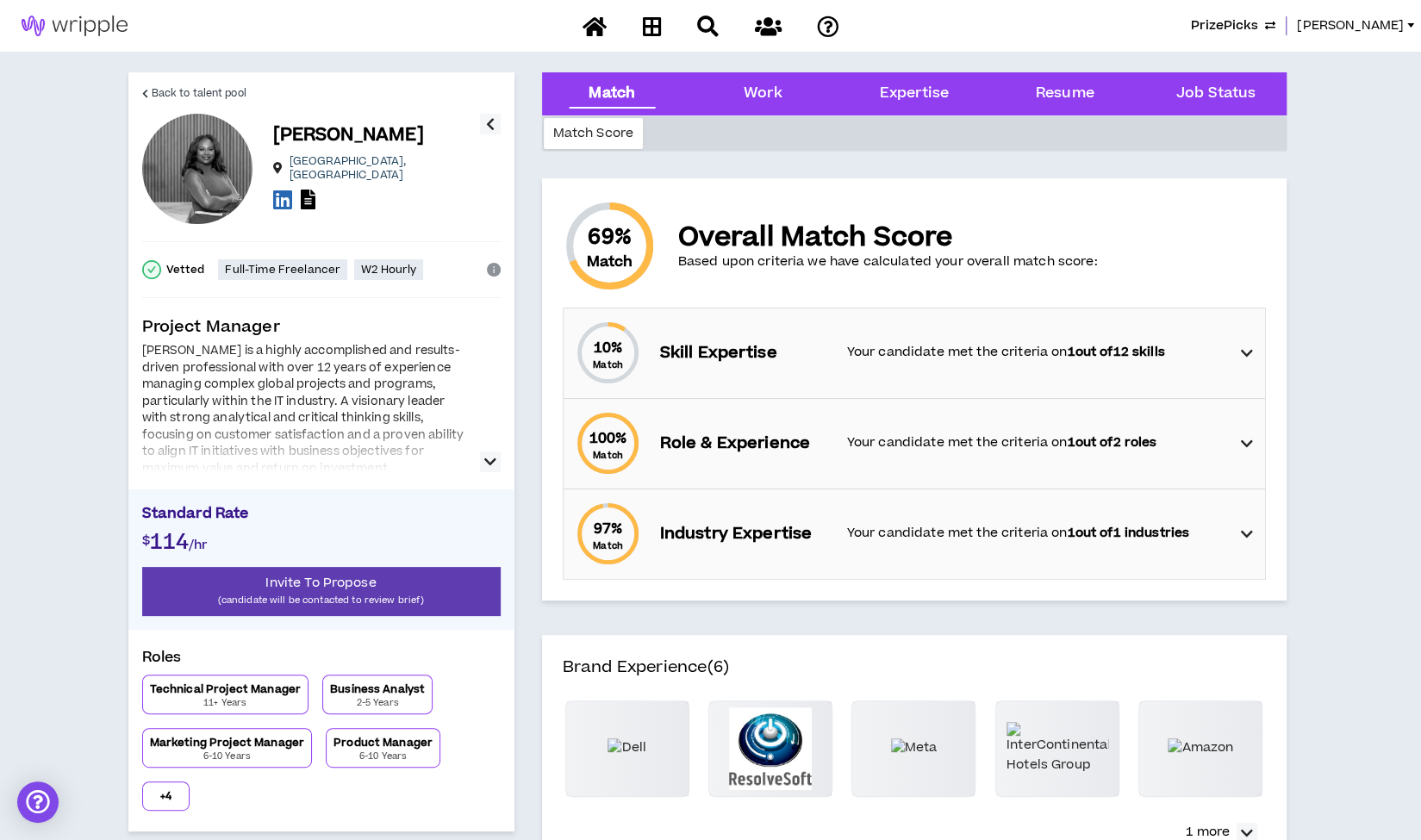
click at [481, 459] on button "button" at bounding box center [489, 461] width 20 height 20
click at [283, 195] on icon at bounding box center [282, 199] width 19 height 21
click at [215, 92] on span "Back to talent pool" at bounding box center [199, 93] width 95 height 16
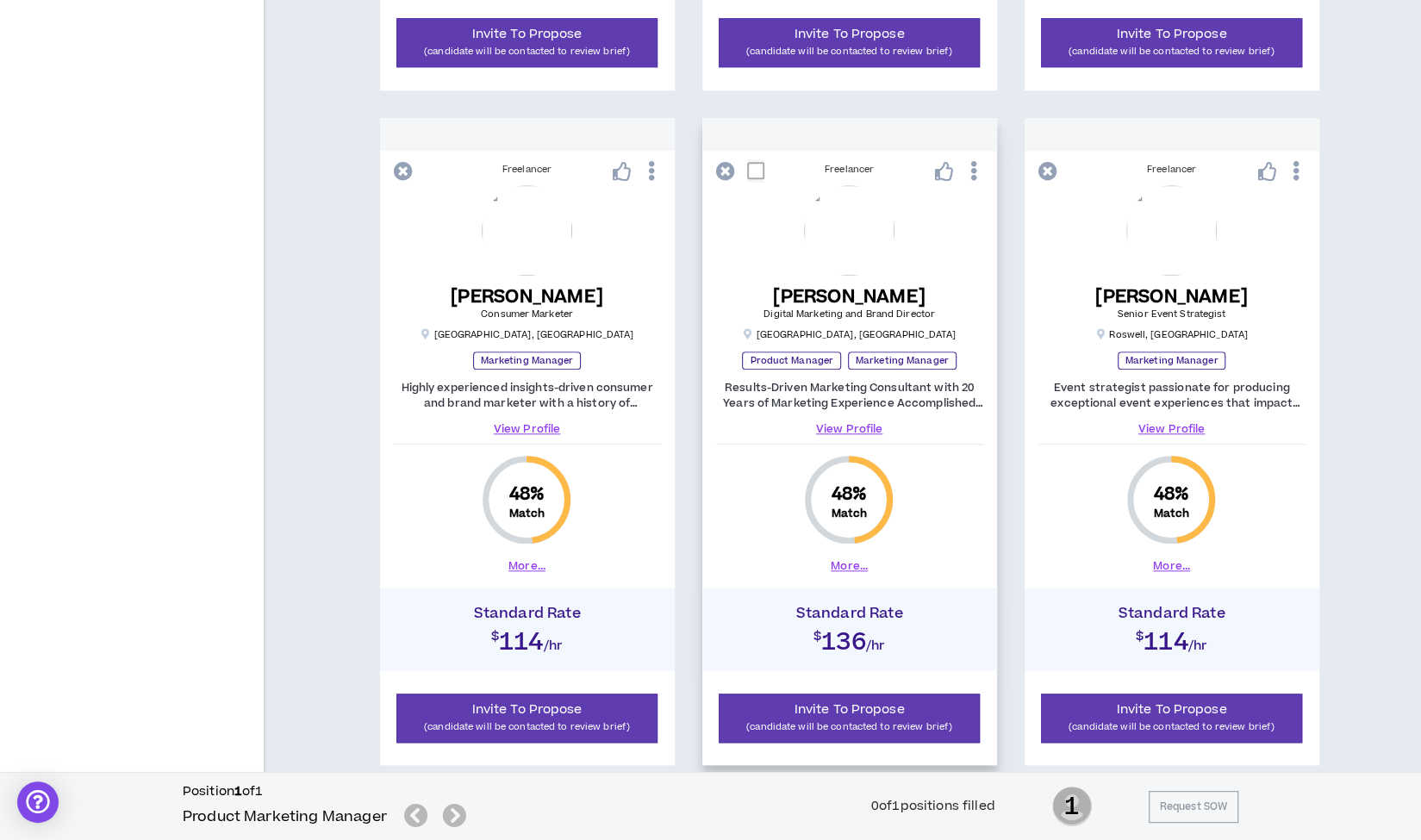
scroll to position [930, 0]
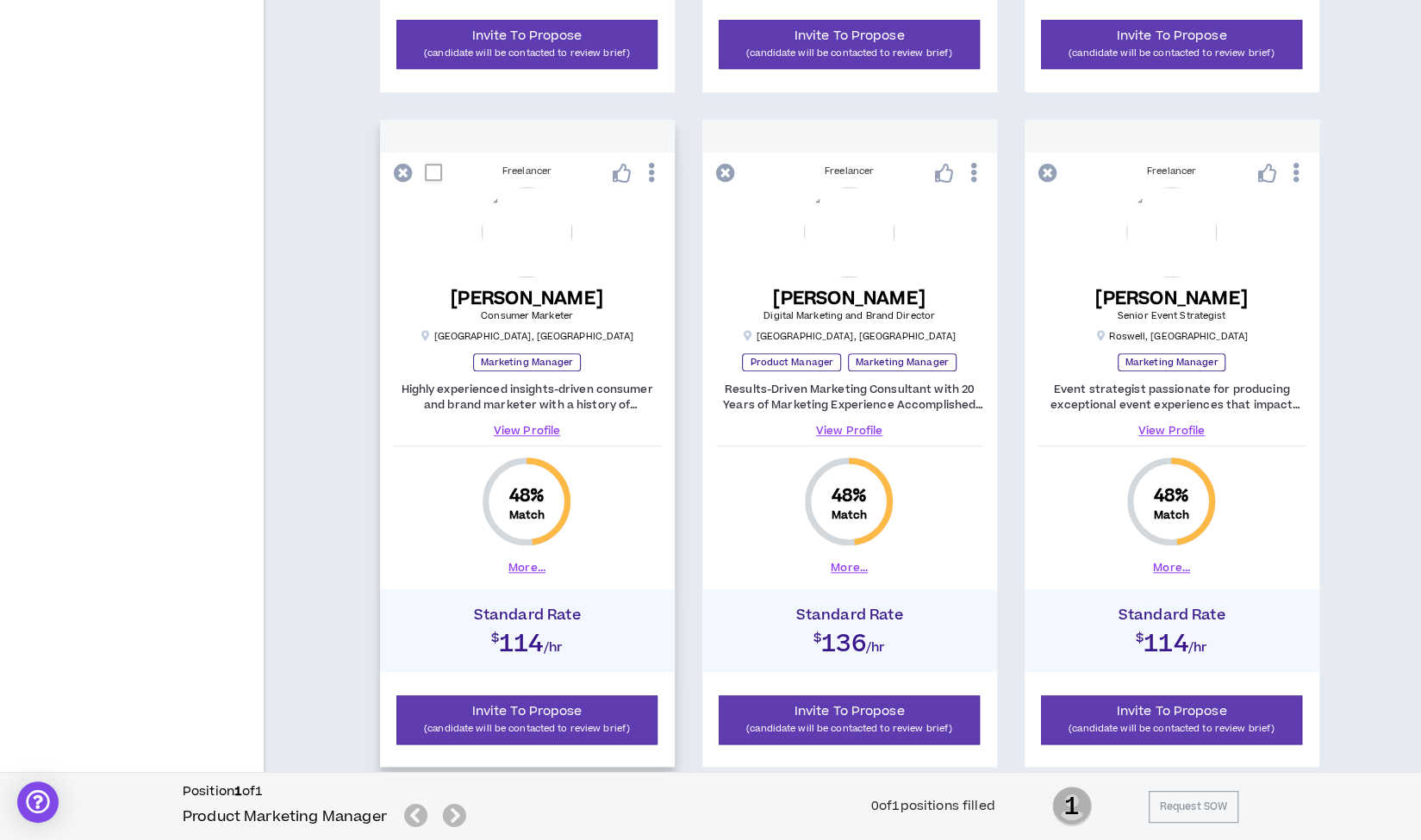
click at [516, 434] on link "View Profile" at bounding box center [527, 430] width 267 height 15
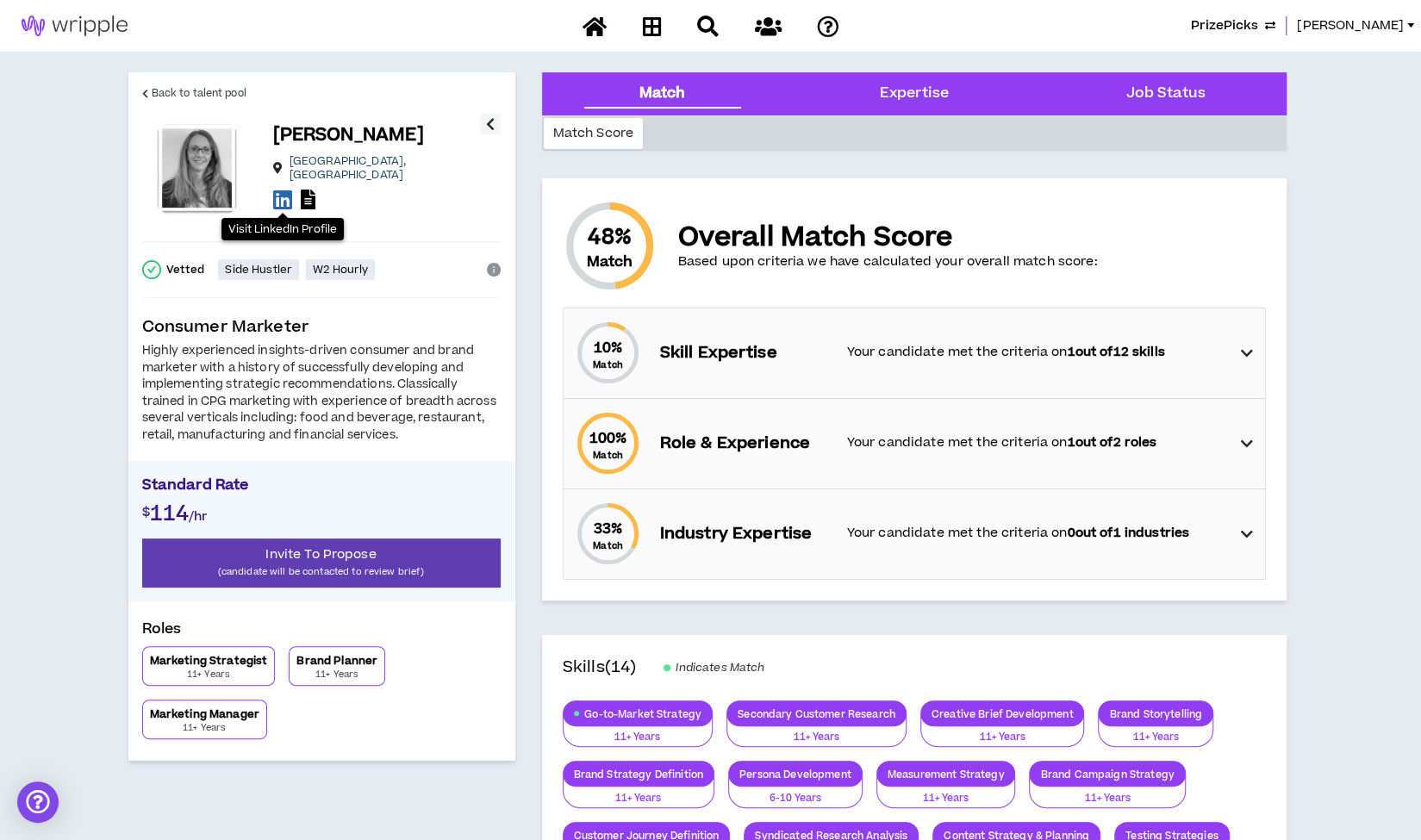
click at [285, 192] on icon at bounding box center [282, 199] width 19 height 21
click at [223, 89] on span "Back to talent pool" at bounding box center [199, 93] width 95 height 16
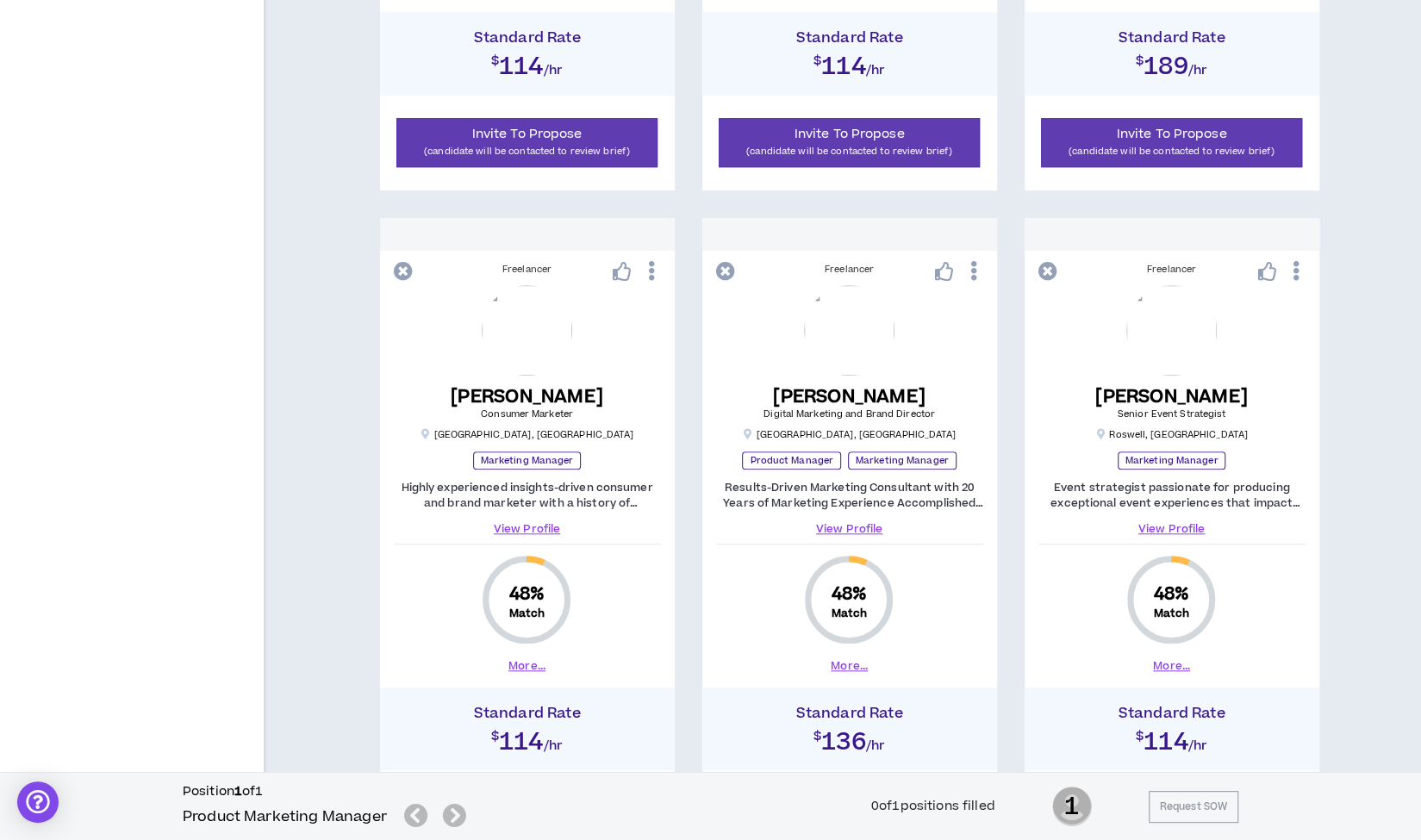
scroll to position [877, 0]
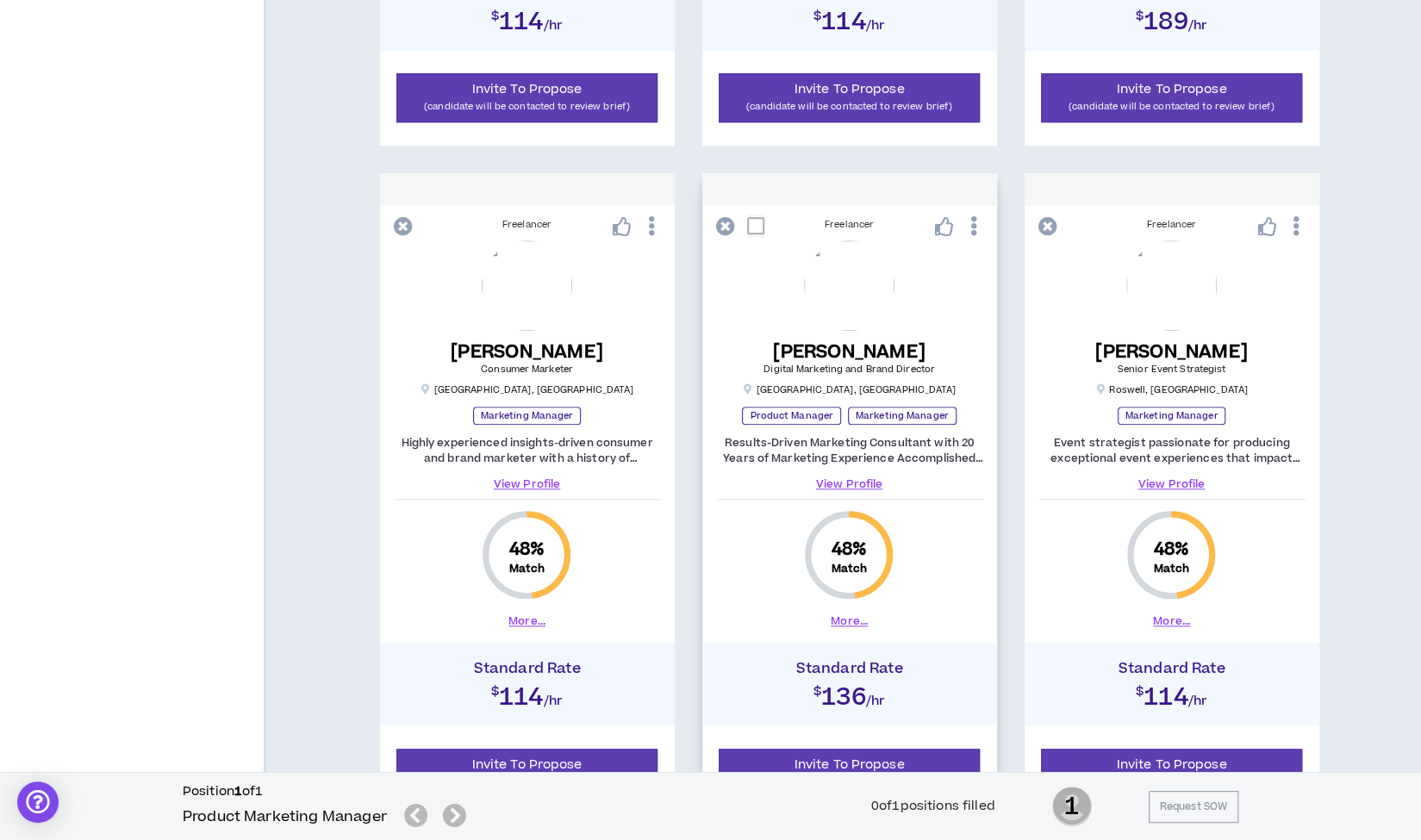
click at [848, 483] on link "View Profile" at bounding box center [849, 484] width 267 height 15
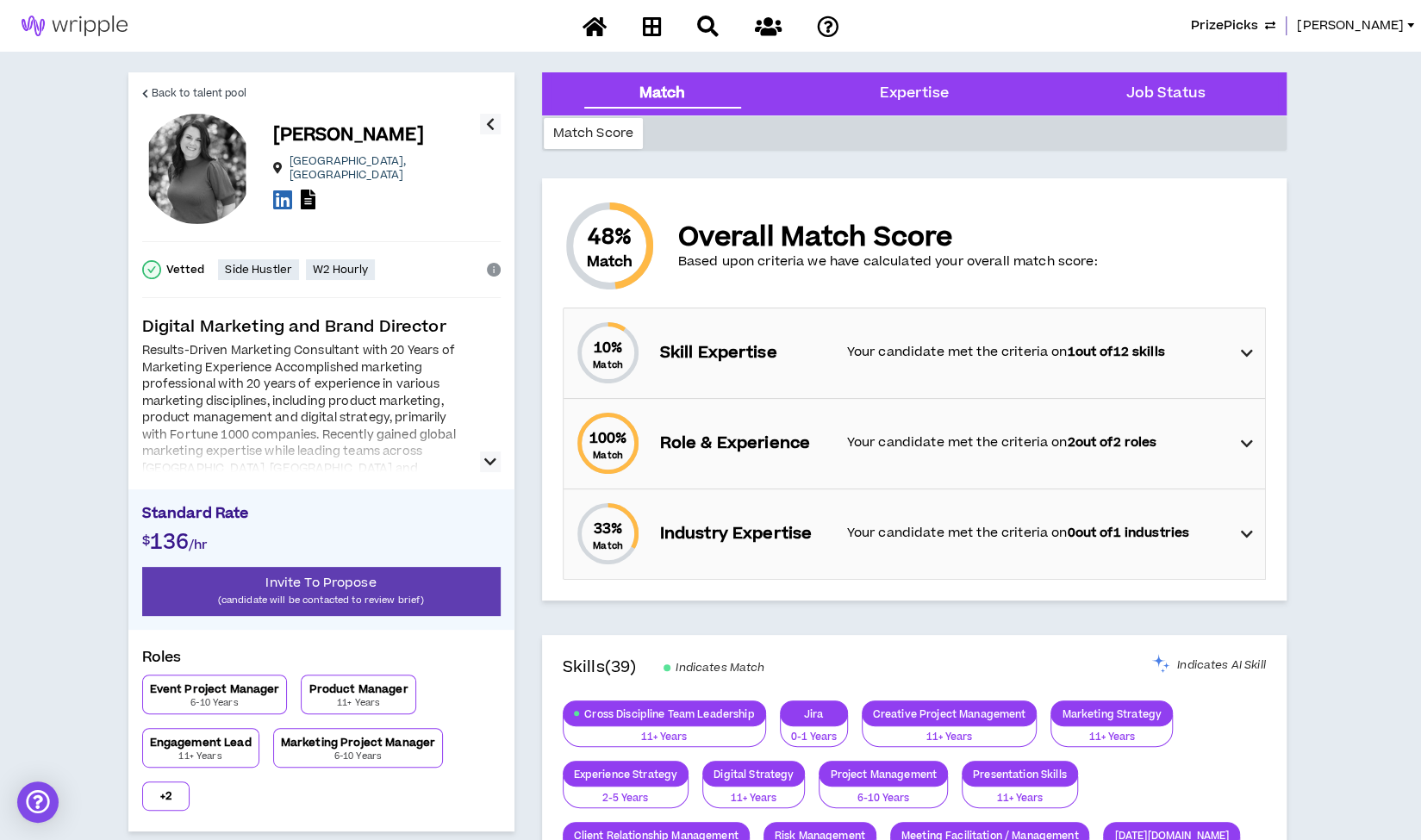
click at [486, 461] on icon "button" at bounding box center [490, 461] width 12 height 20
click at [285, 198] on icon at bounding box center [282, 199] width 19 height 21
click at [189, 90] on span "Back to talent pool" at bounding box center [199, 93] width 95 height 16
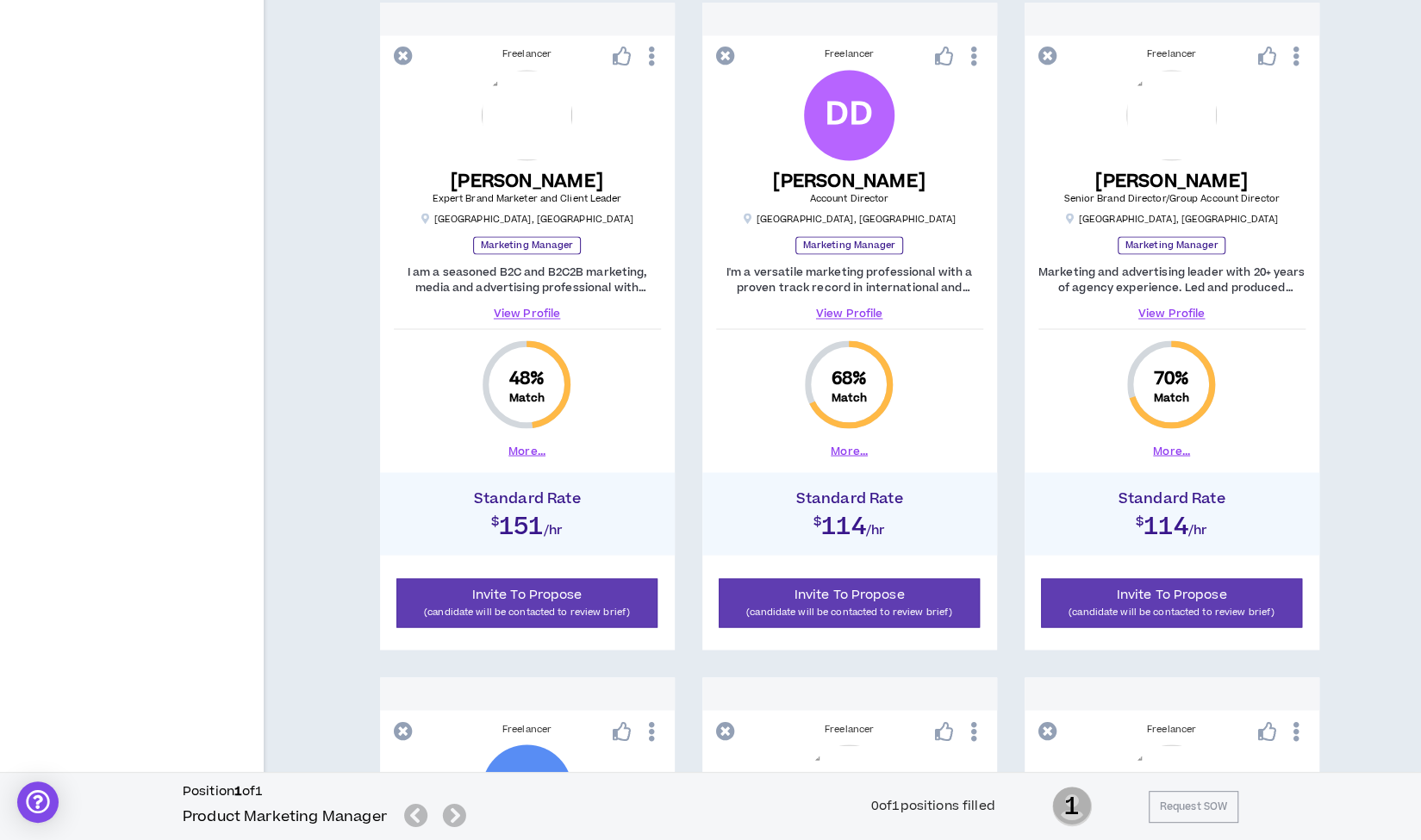
scroll to position [1762, 0]
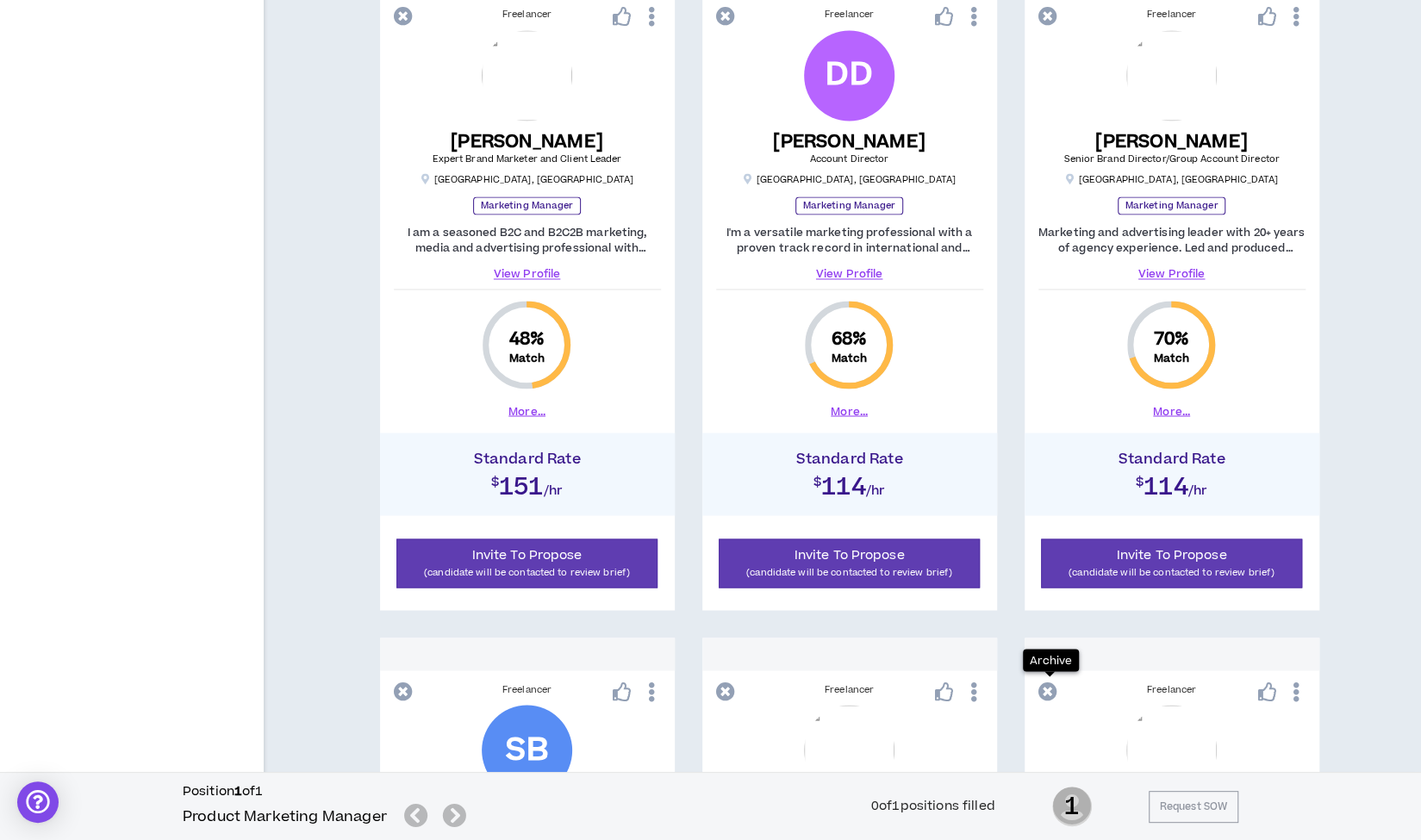
click at [1050, 676] on button at bounding box center [1050, 690] width 24 height 29
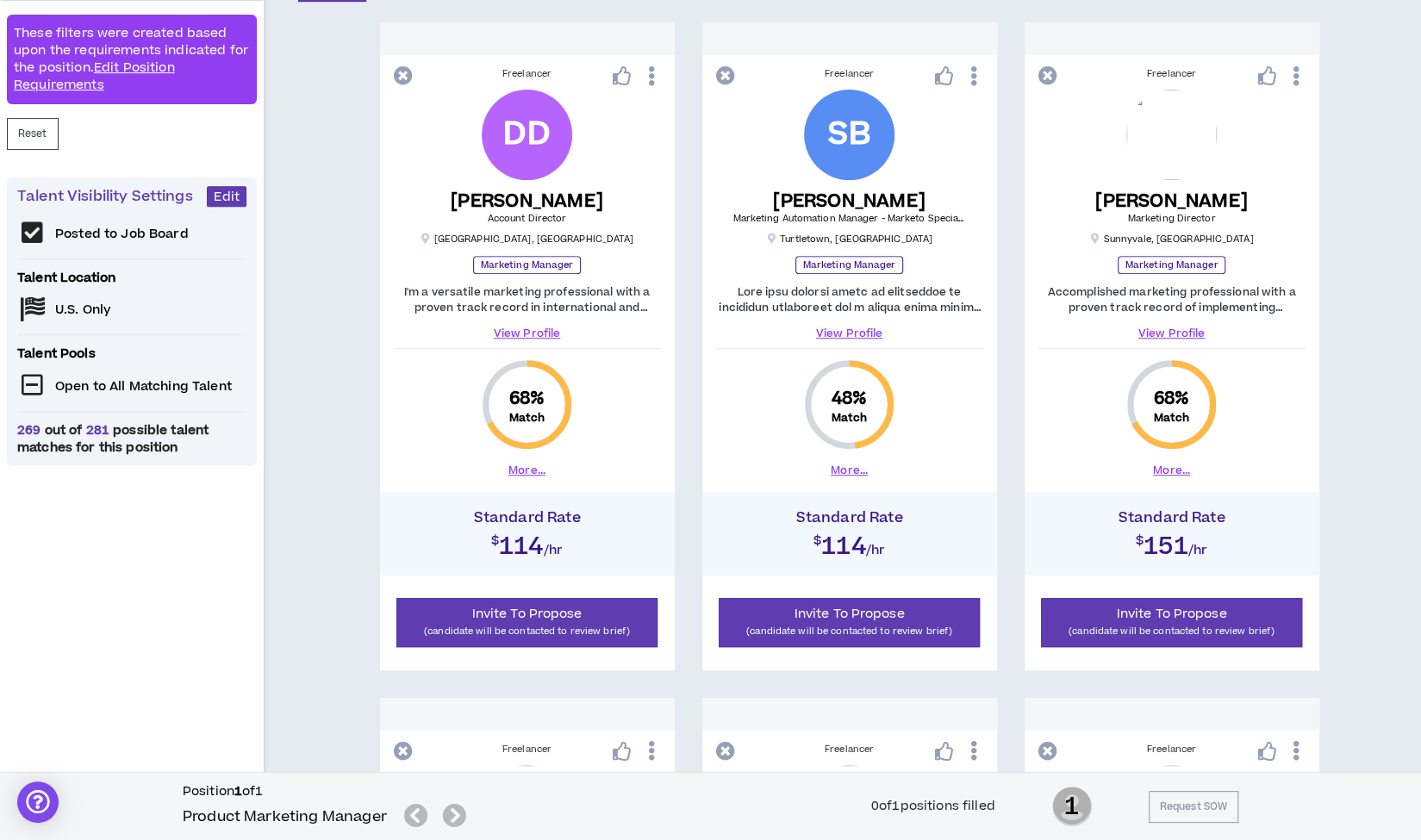
scroll to position [0, 0]
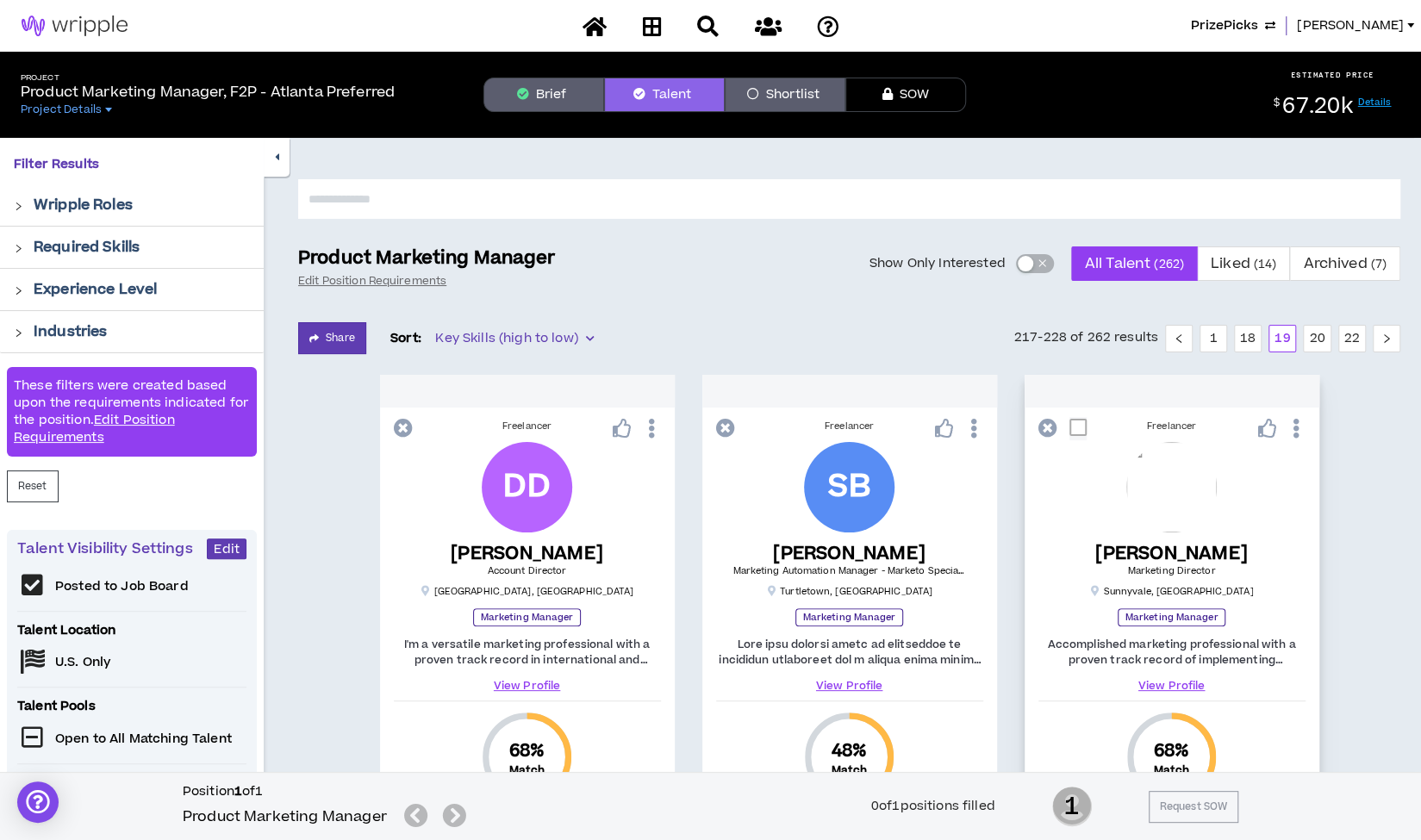
click at [1168, 690] on link "View Profile" at bounding box center [1171, 685] width 267 height 15
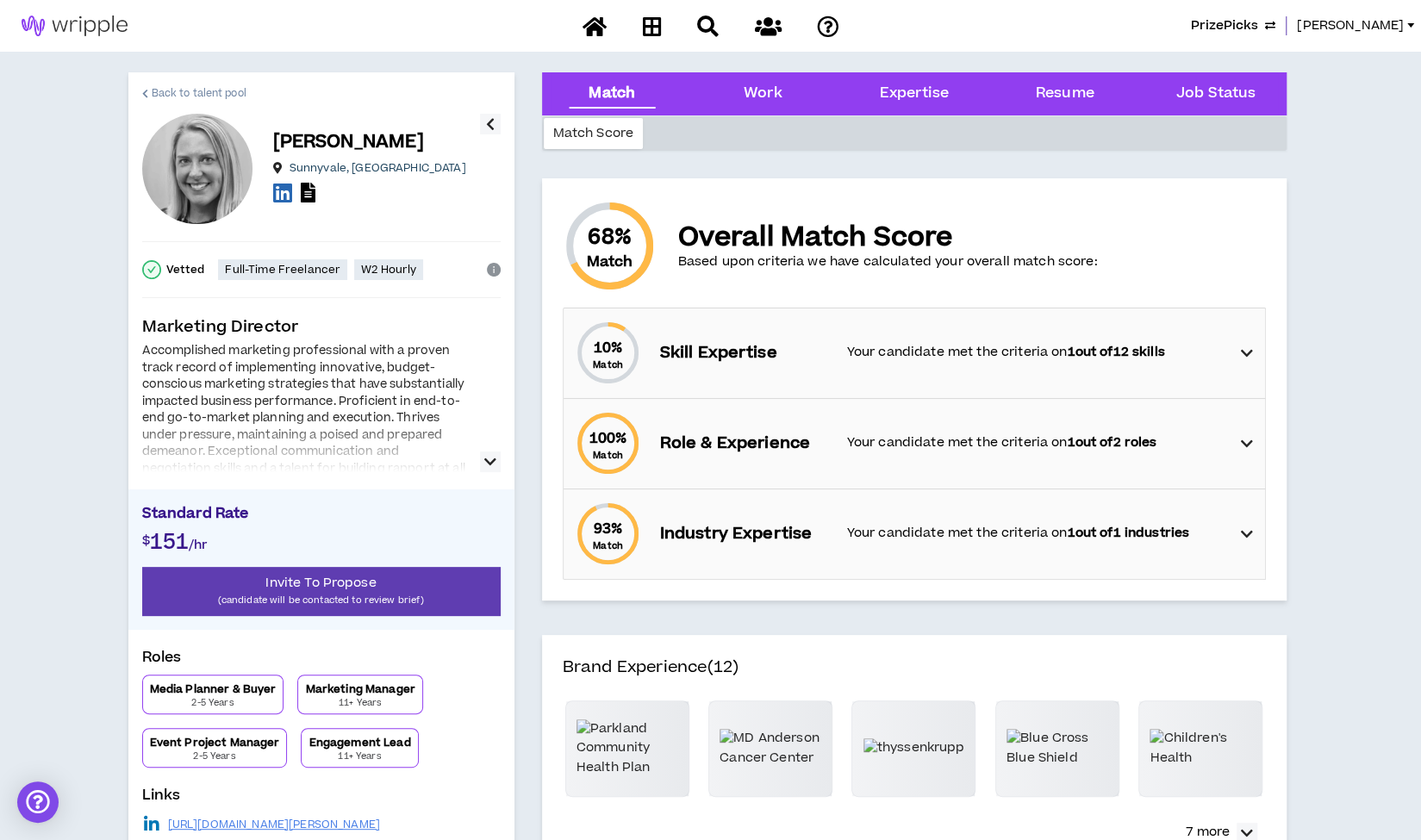
click at [197, 94] on span "Back to talent pool" at bounding box center [199, 93] width 95 height 16
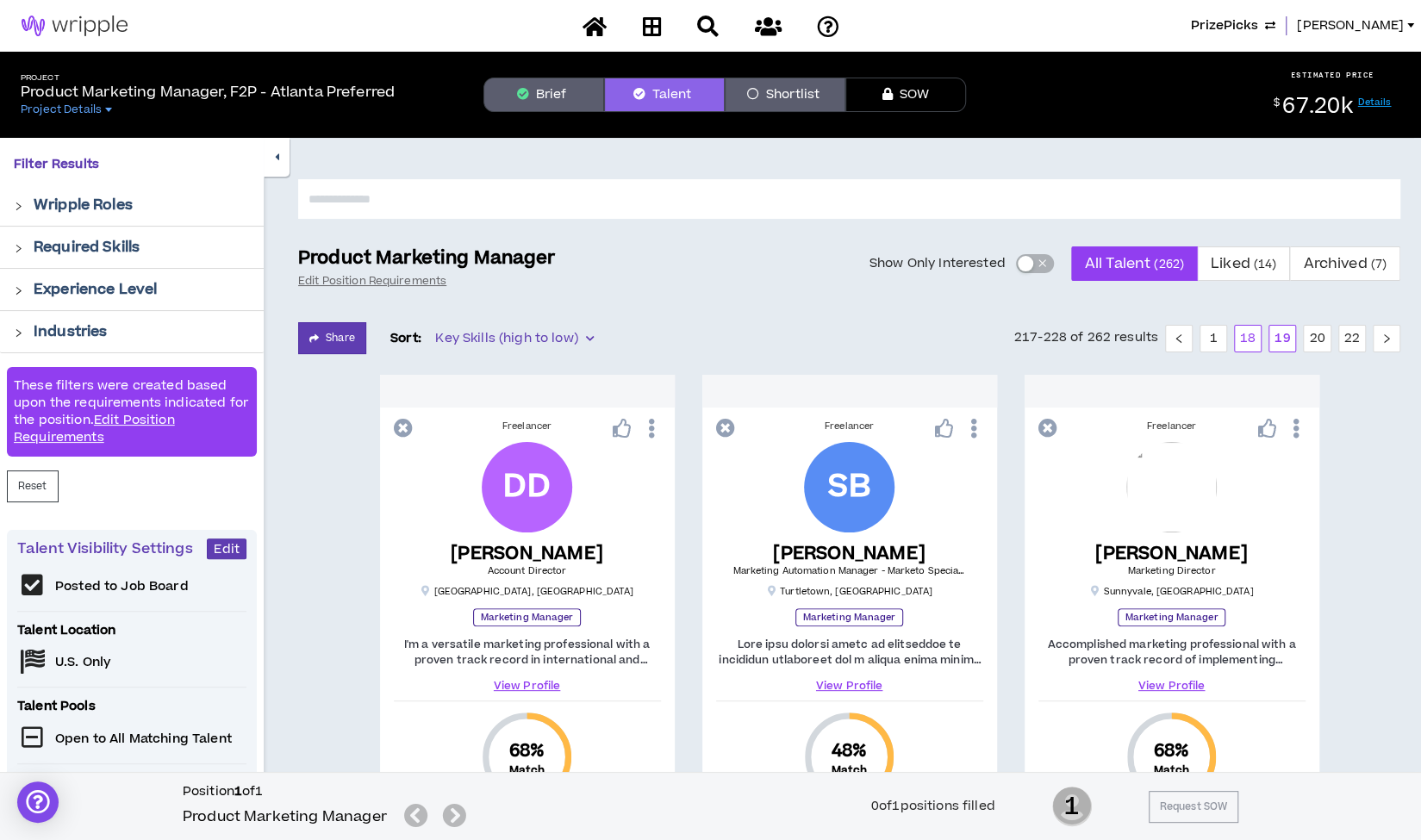
click at [1245, 338] on link "18" at bounding box center [1247, 338] width 26 height 26
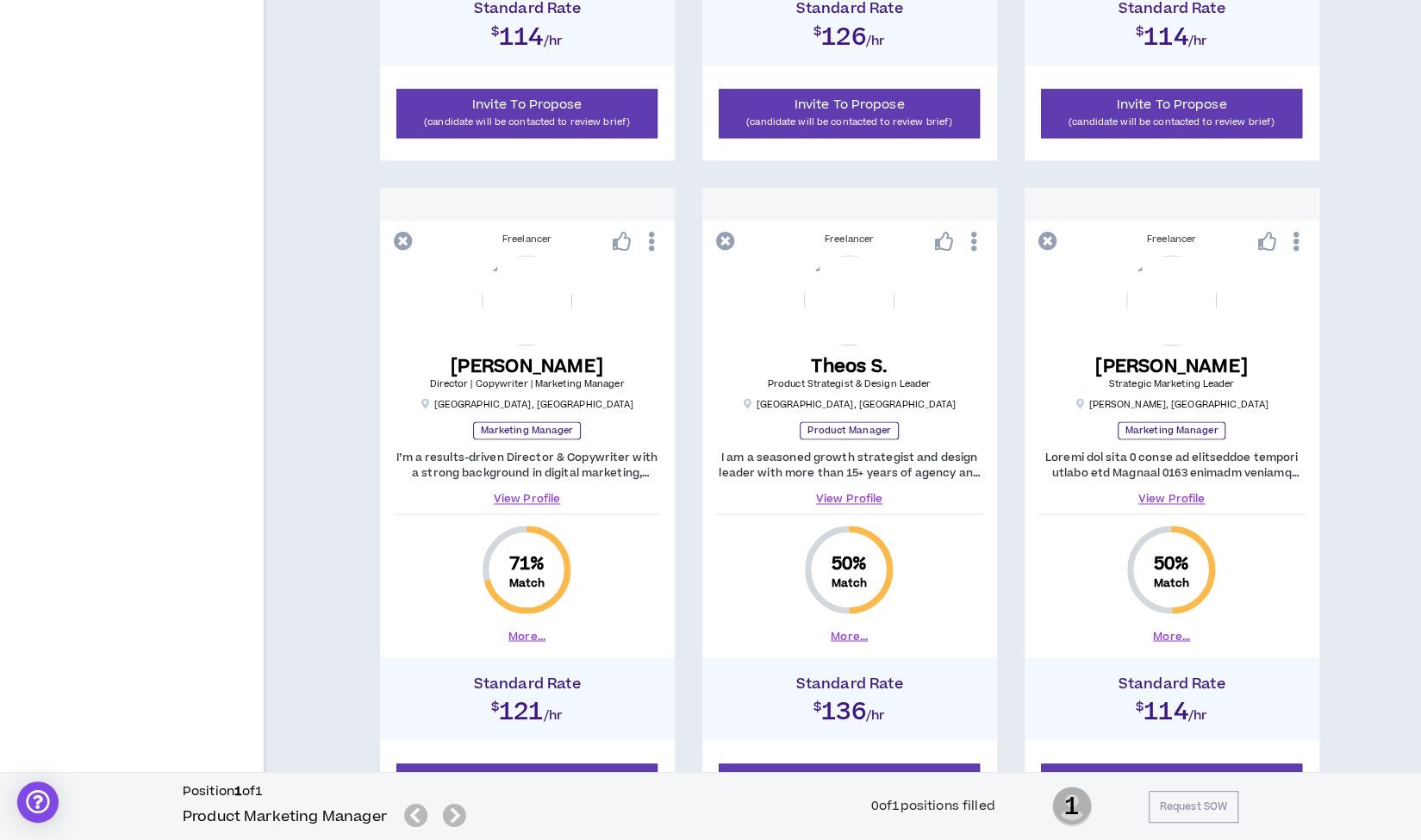
scroll to position [1537, 0]
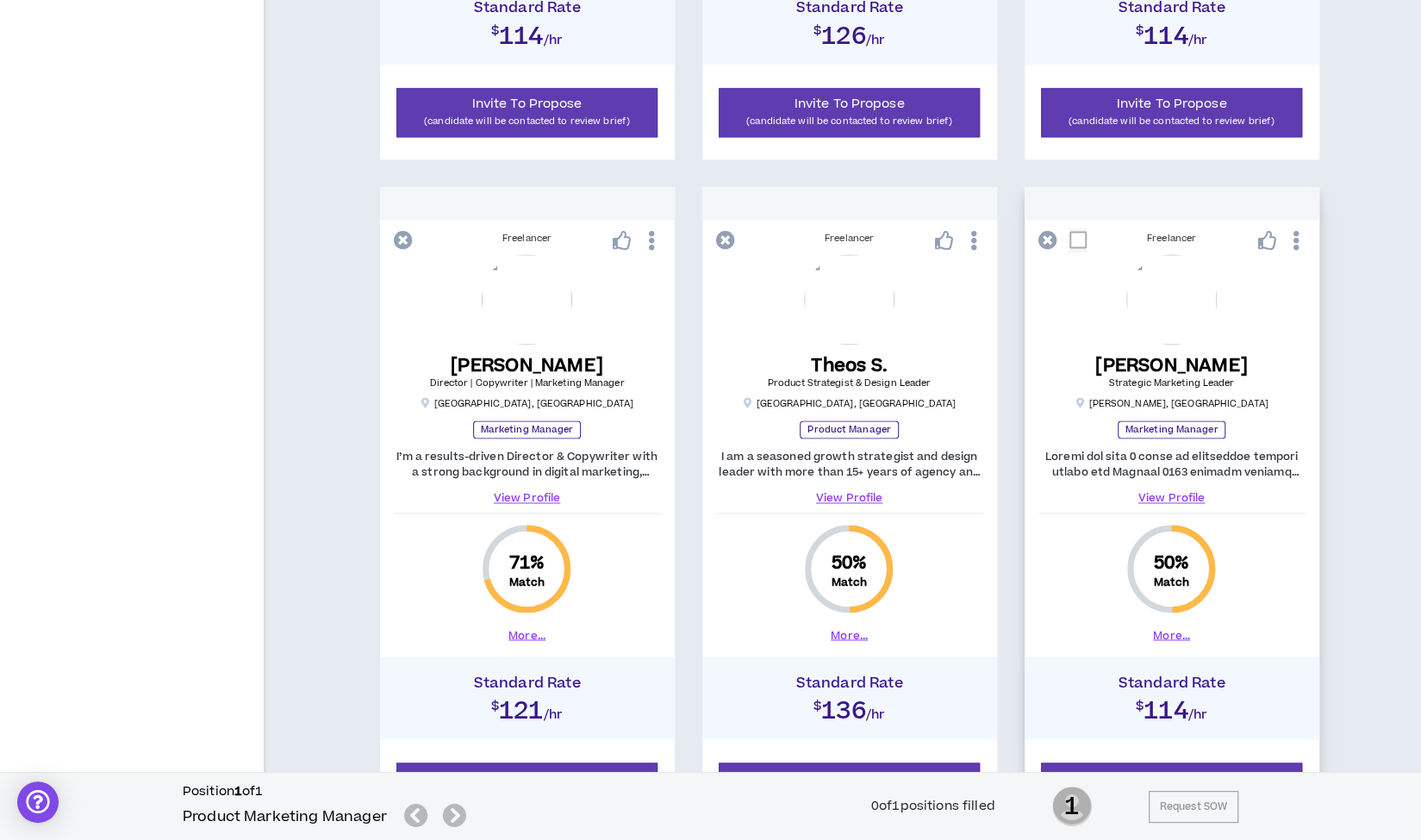
click at [1155, 499] on link "View Profile" at bounding box center [1171, 497] width 267 height 15
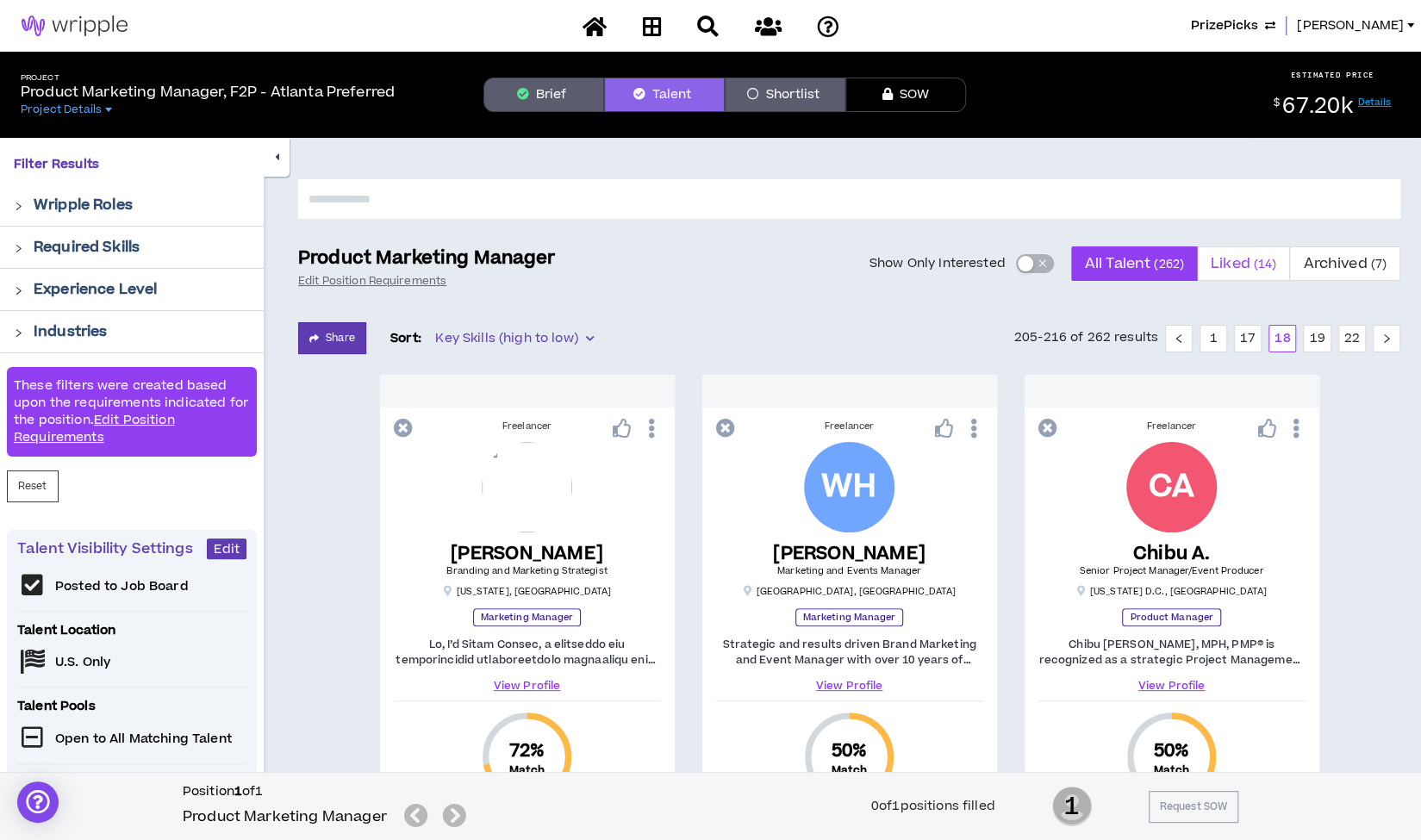
click at [1234, 263] on span "Liked ( 14 )" at bounding box center [1244, 263] width 66 height 42
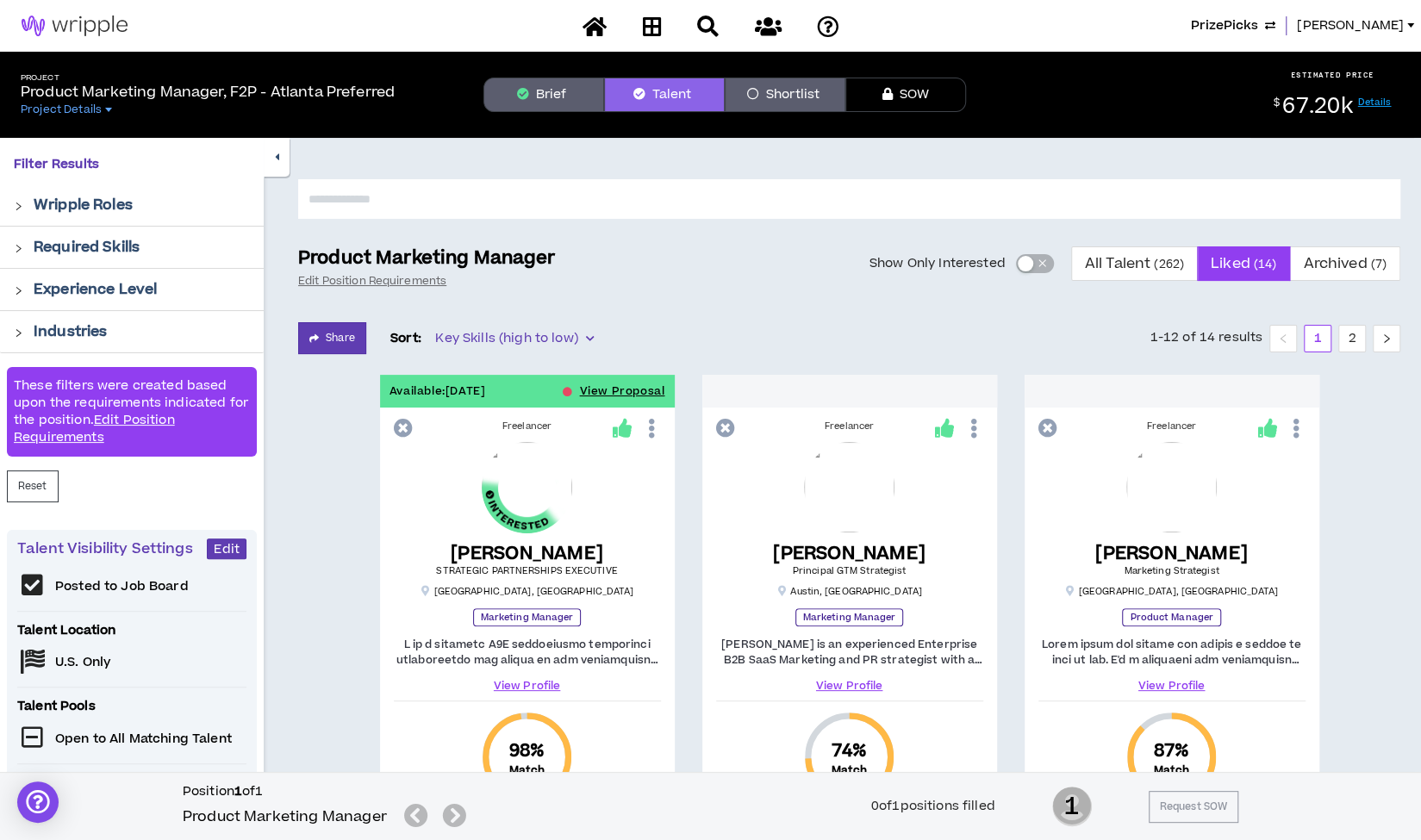
click at [279, 159] on button "button" at bounding box center [276, 158] width 26 height 39
